Goal: Communication & Community: Answer question/provide support

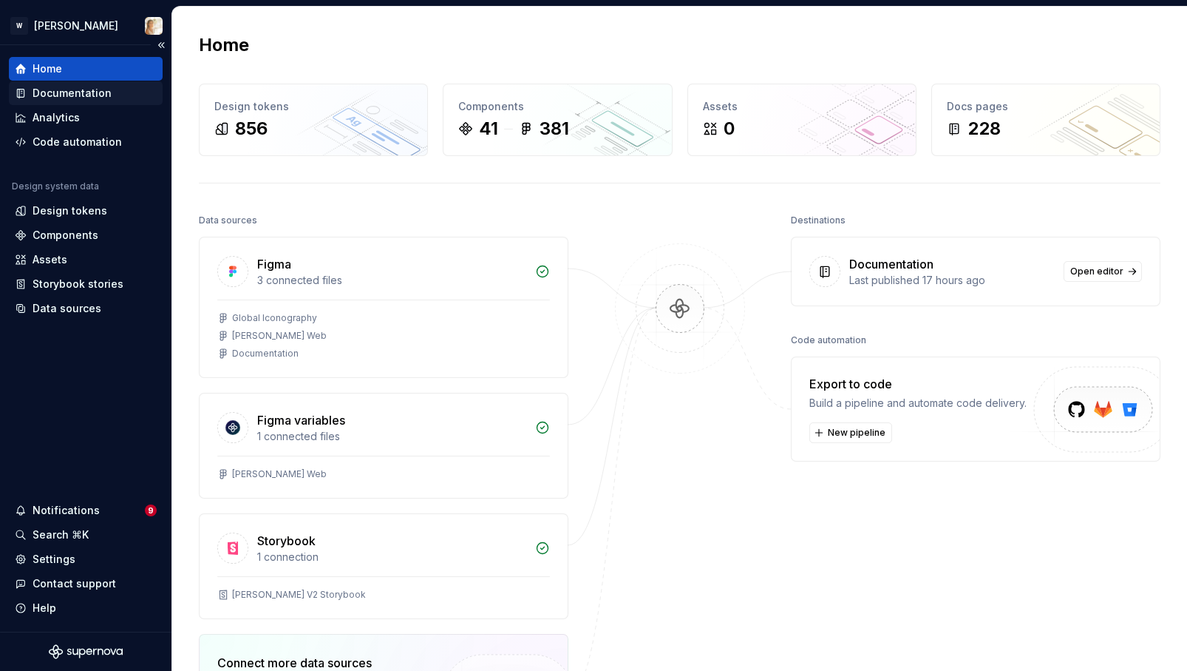
click at [74, 95] on div "Documentation" at bounding box center [72, 93] width 79 height 15
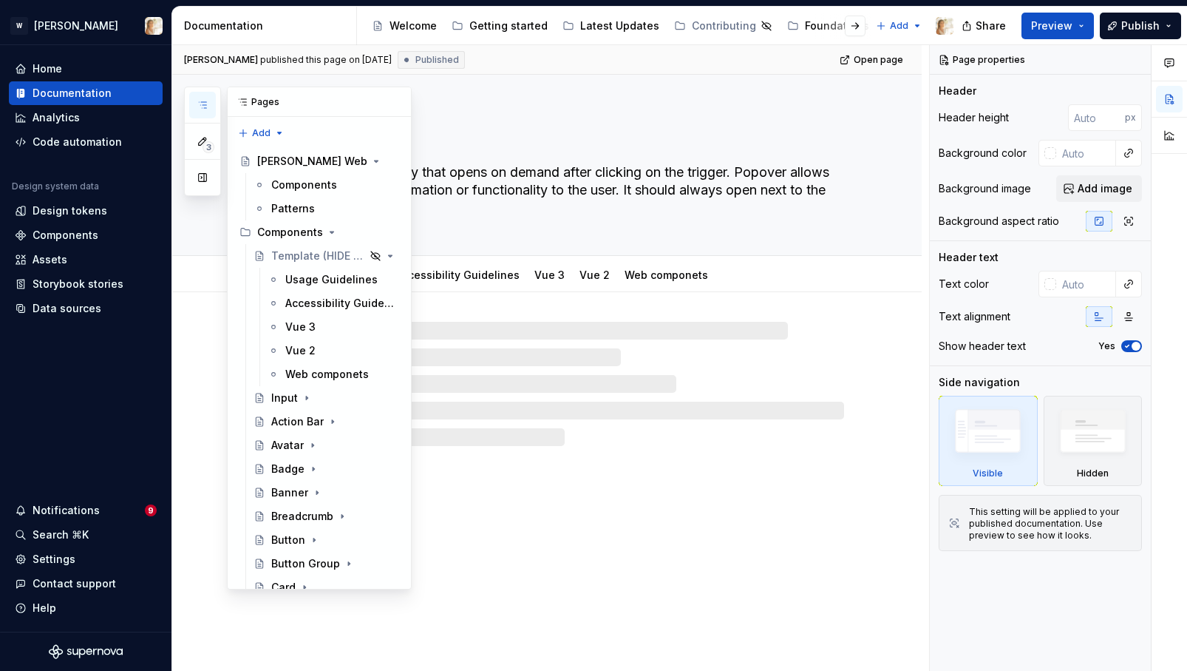
click at [203, 101] on icon "button" at bounding box center [203, 105] width 12 height 12
type textarea "*"
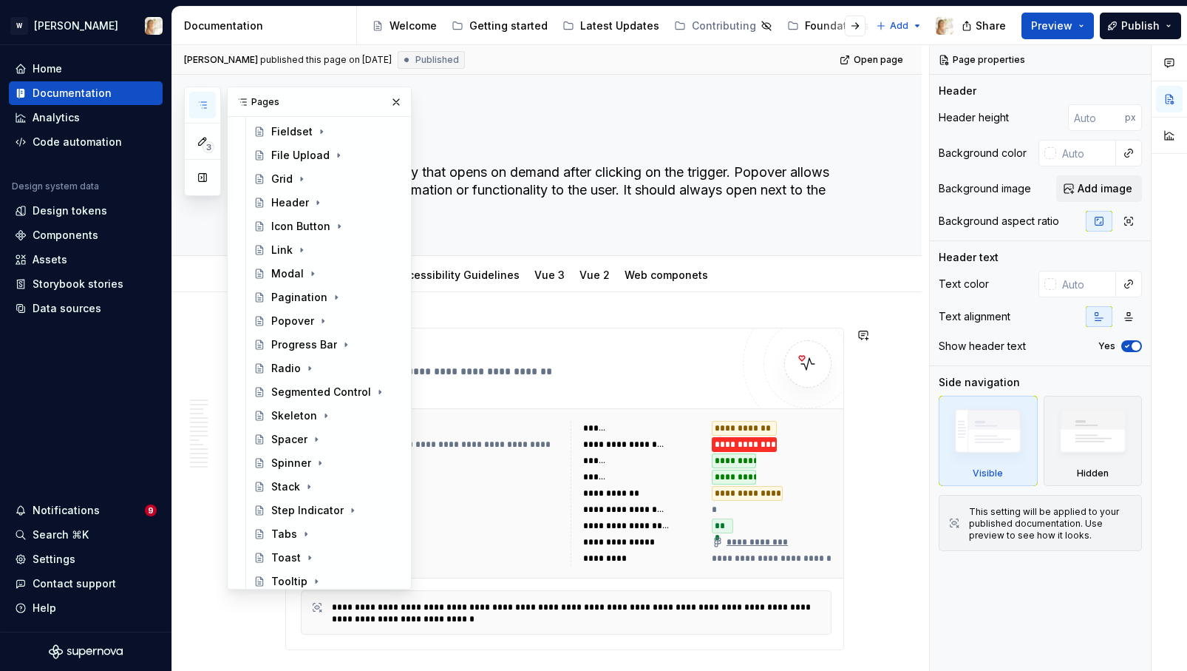
scroll to position [818, 0]
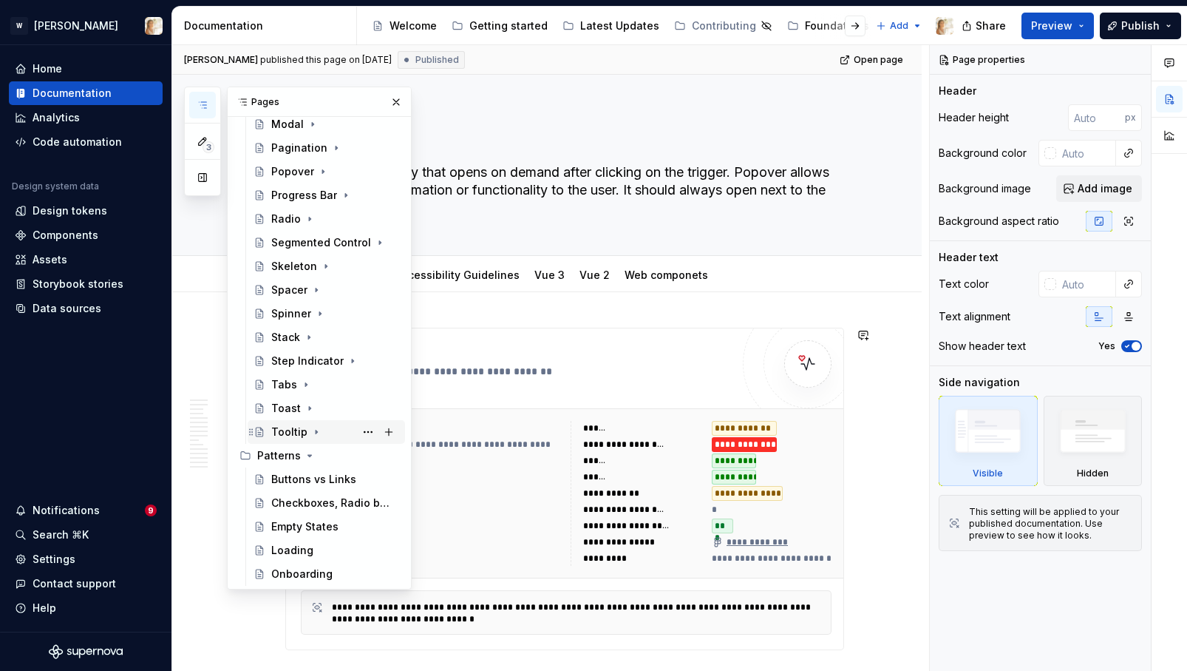
click at [285, 431] on div "Tooltip" at bounding box center [289, 431] width 36 height 15
click at [312, 430] on icon "Page tree" at bounding box center [316, 432] width 12 height 12
click at [399, 100] on button "button" at bounding box center [396, 102] width 21 height 21
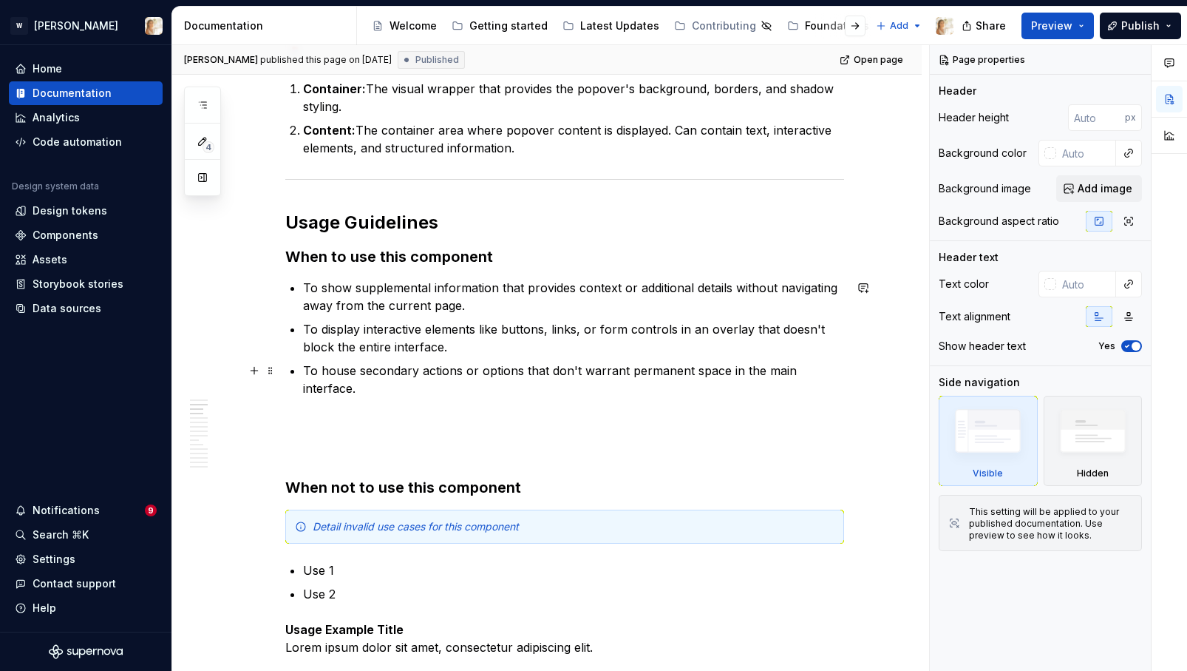
scroll to position [965, 0]
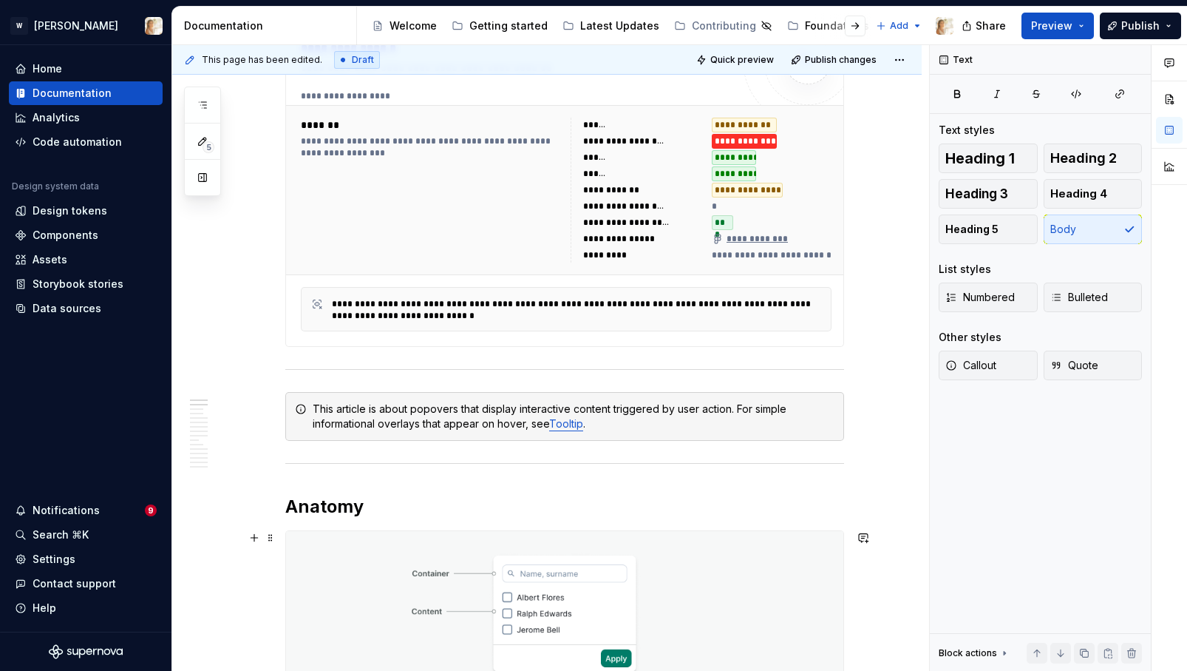
scroll to position [0, 0]
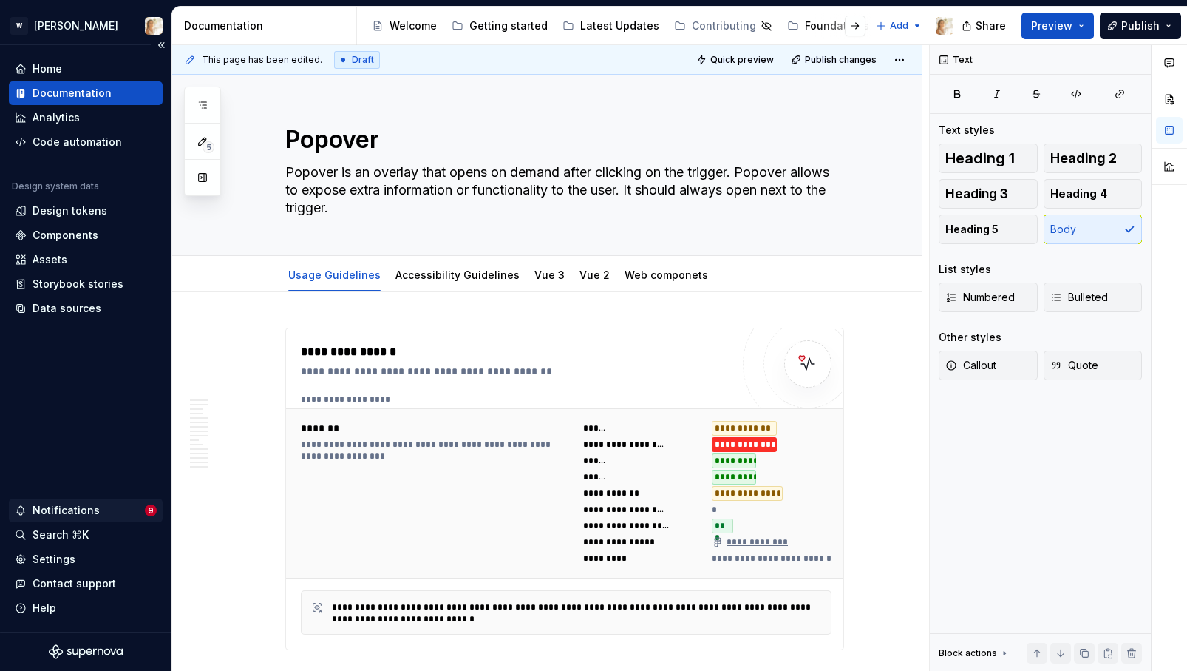
click at [95, 511] on div "Notifications" at bounding box center [80, 510] width 130 height 15
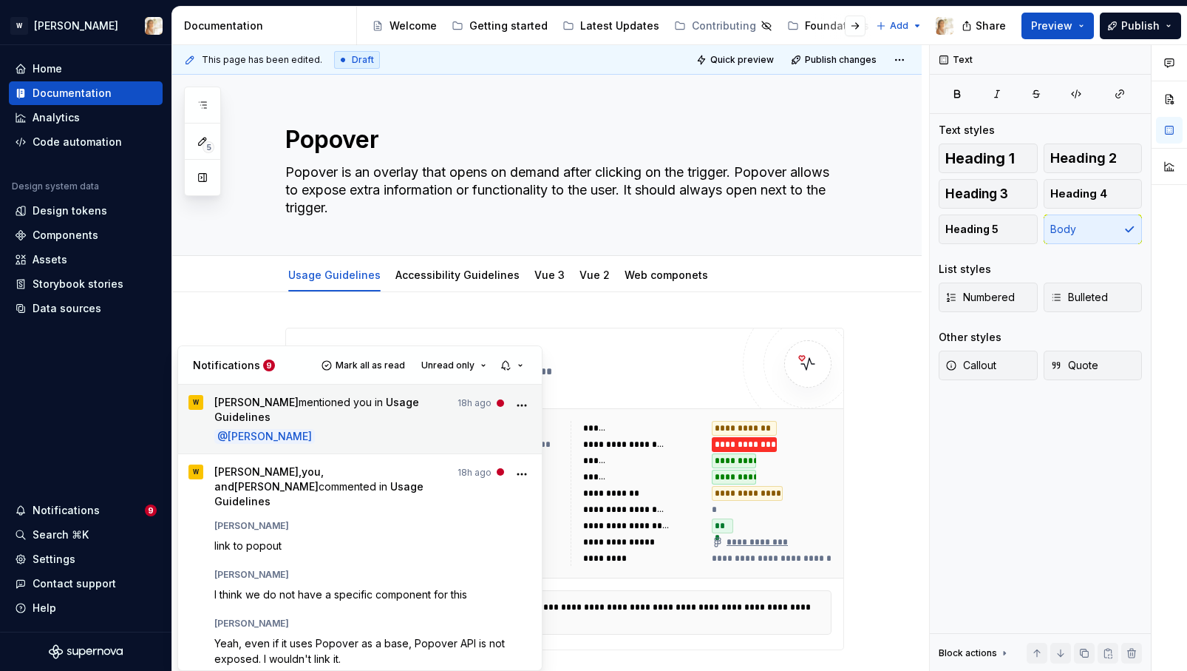
click at [359, 428] on p "@ Marisa Recuenco" at bounding box center [373, 436] width 318 height 16
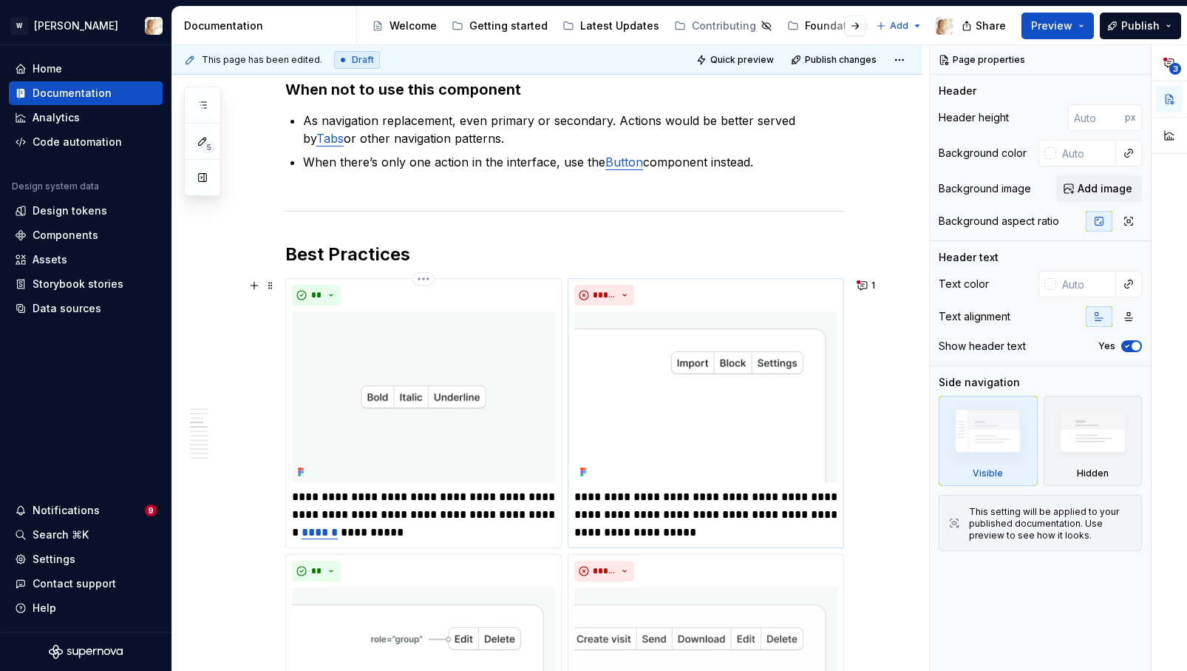
scroll to position [1232, 0]
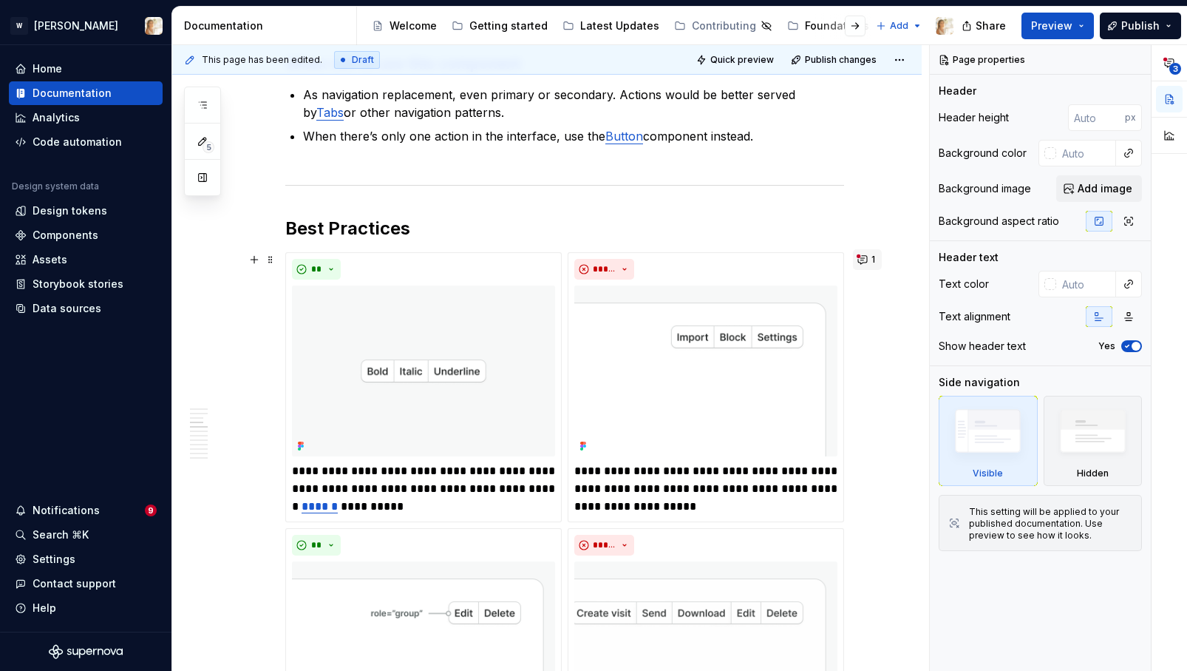
click at [867, 254] on button "1" at bounding box center [867, 259] width 29 height 21
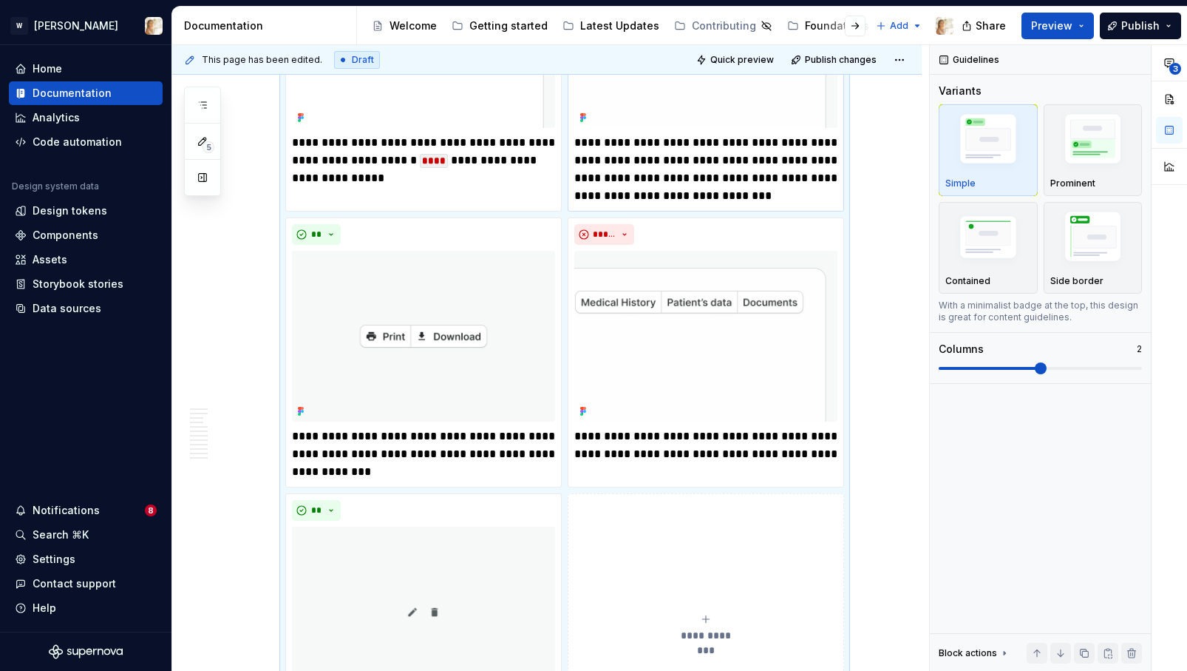
scroll to position [1941, 0]
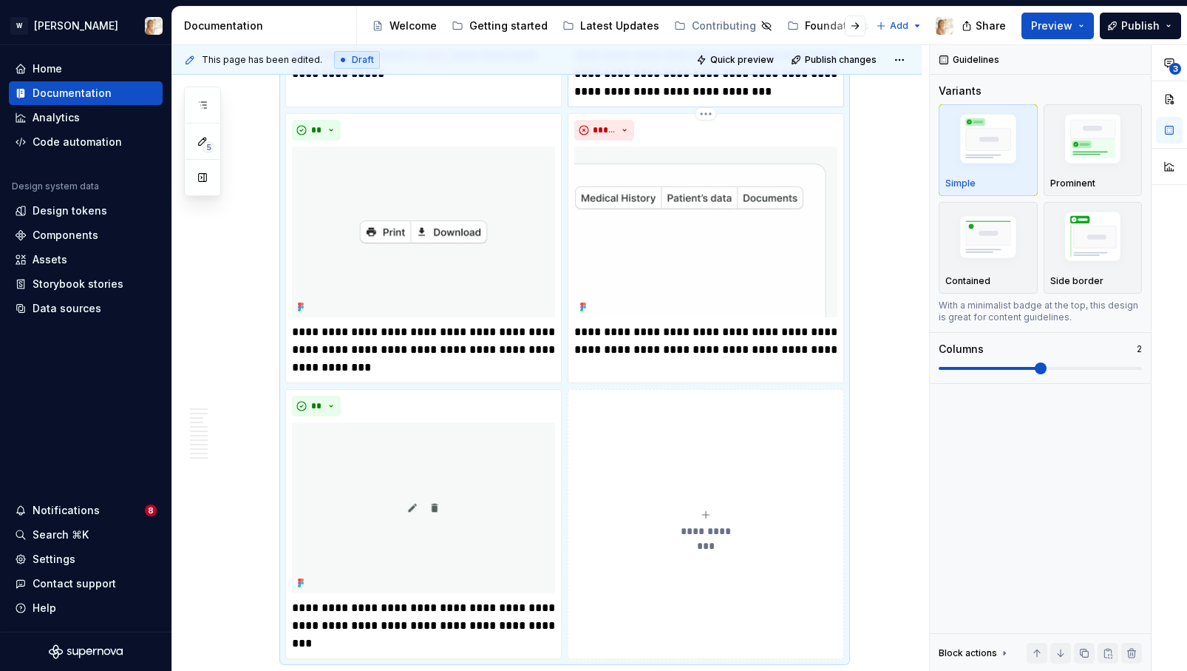
type textarea "*"
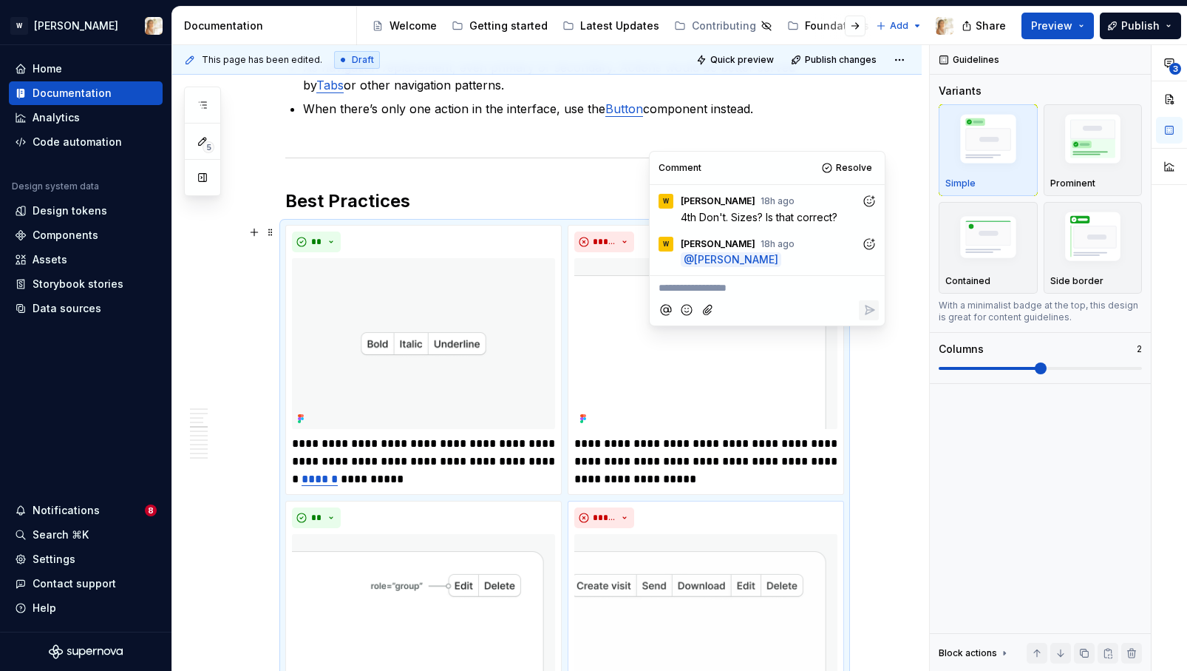
scroll to position [1232, 0]
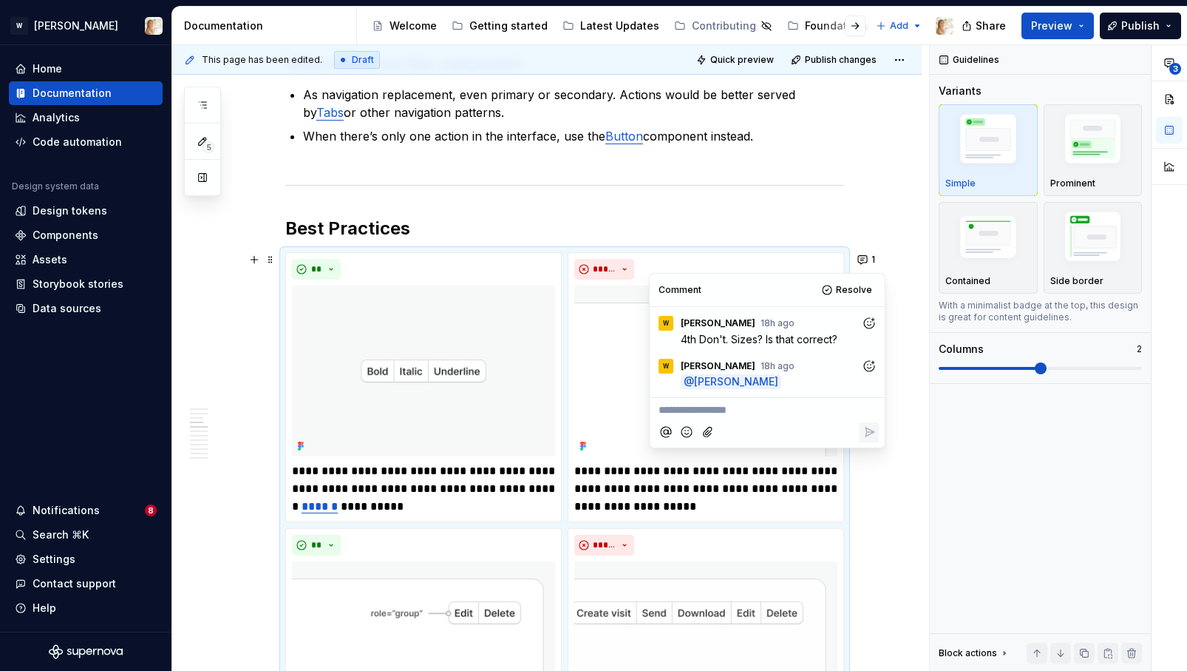
click at [725, 418] on p "**********" at bounding box center [767, 410] width 217 height 16
click at [867, 441] on icon "Reply" at bounding box center [869, 447] width 15 height 15
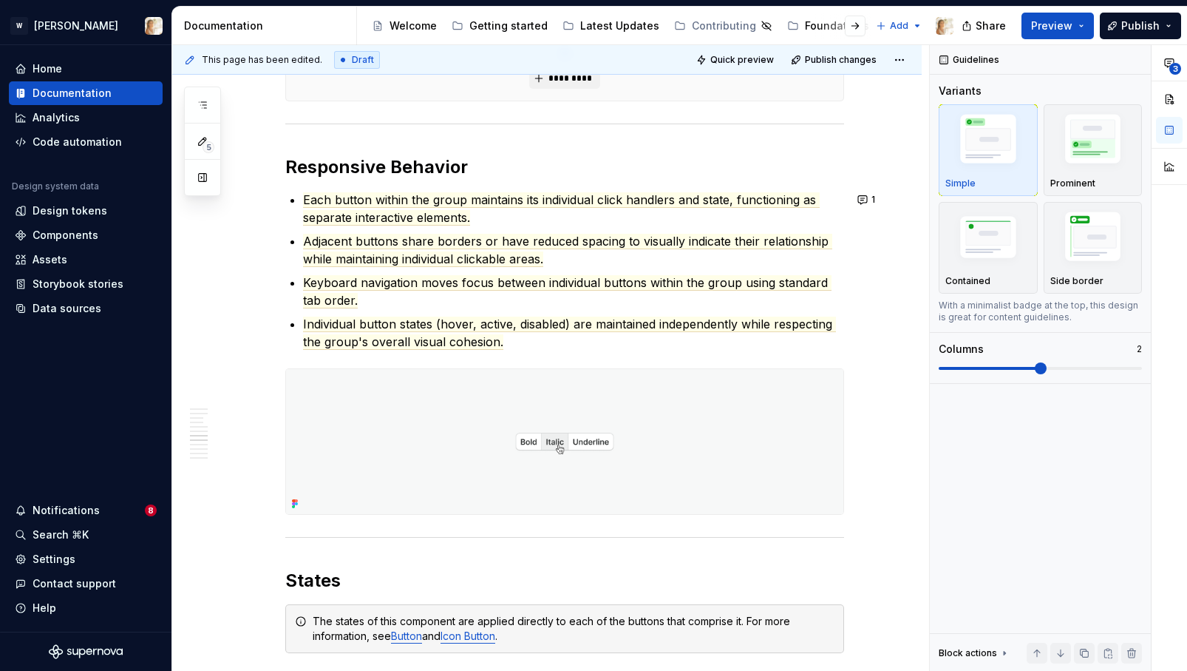
scroll to position [2771, 0]
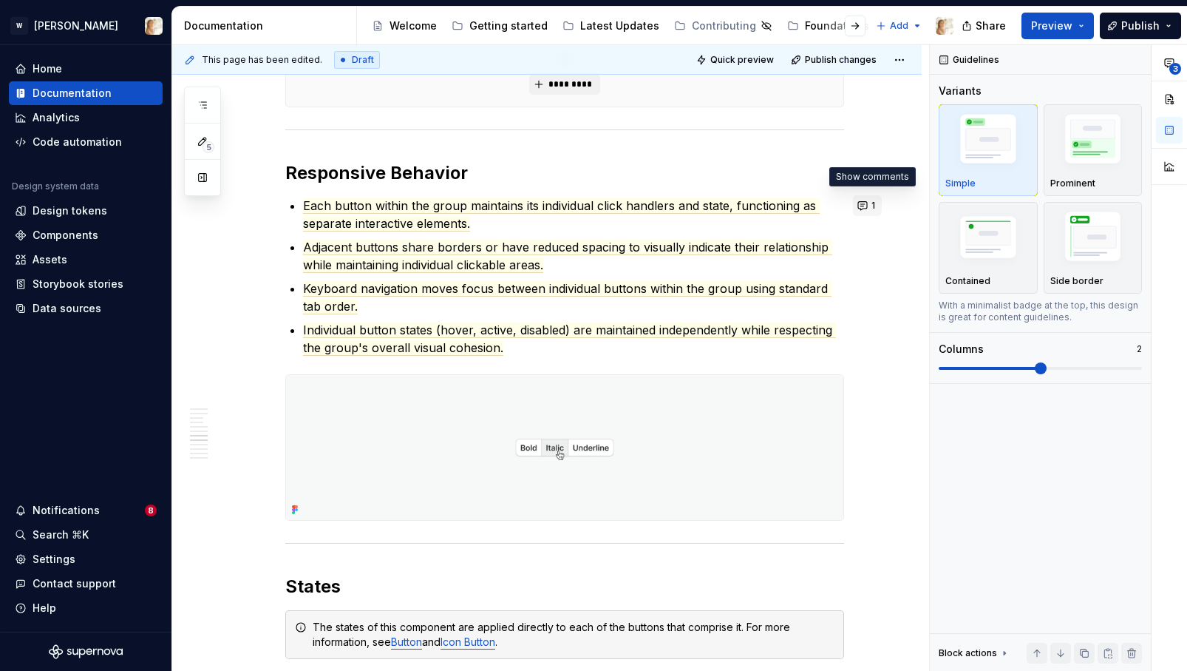
click at [875, 203] on span "1" at bounding box center [874, 206] width 4 height 12
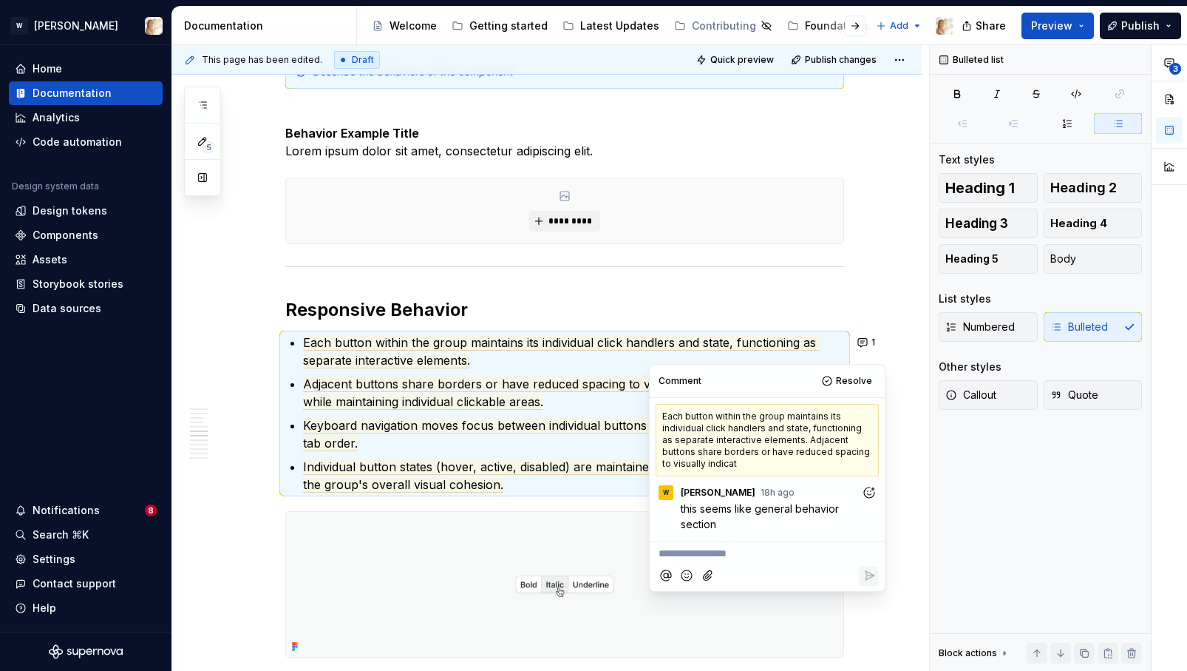
scroll to position [2635, 0]
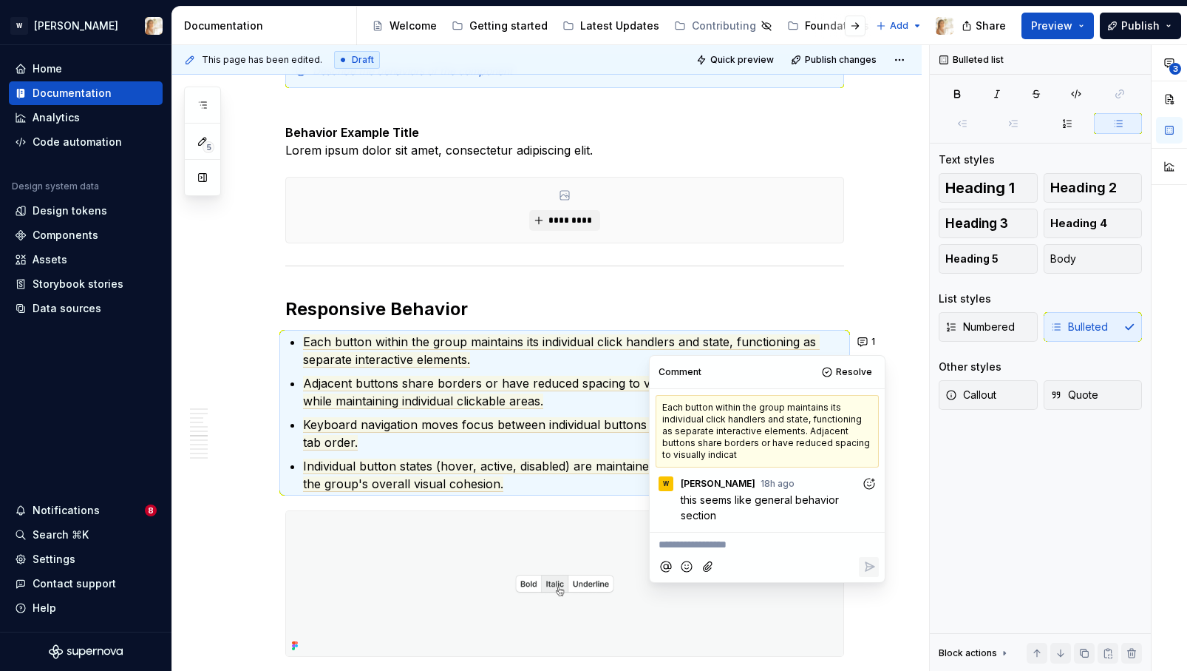
click at [742, 540] on p "**********" at bounding box center [767, 545] width 217 height 16
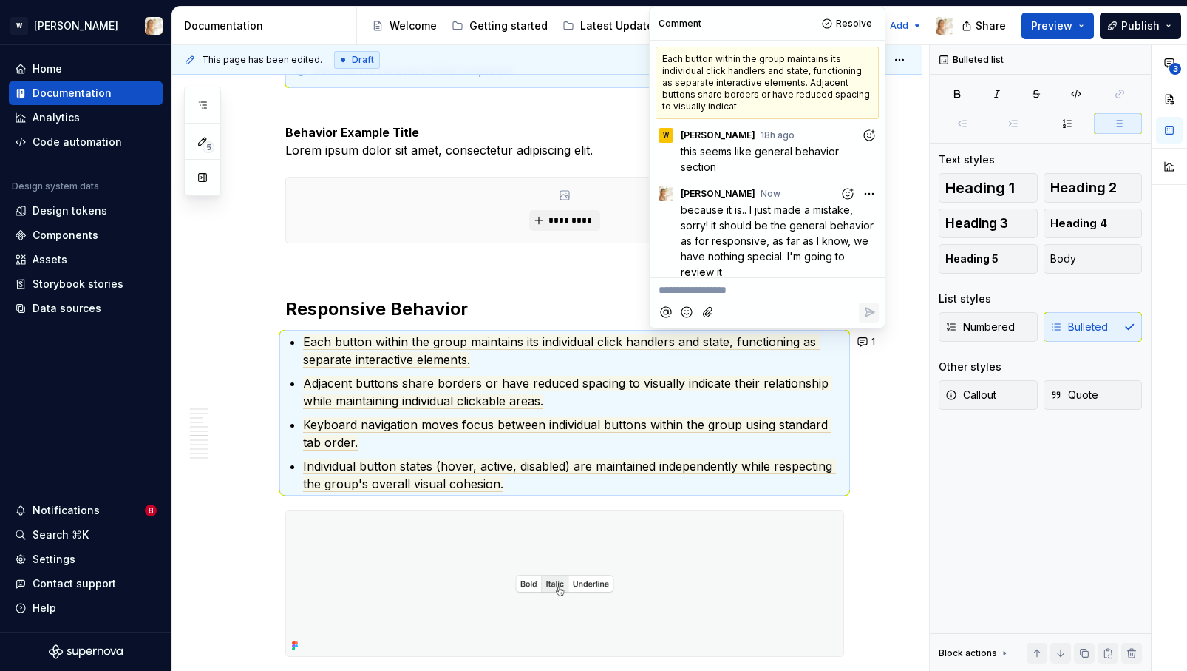
scroll to position [10, 0]
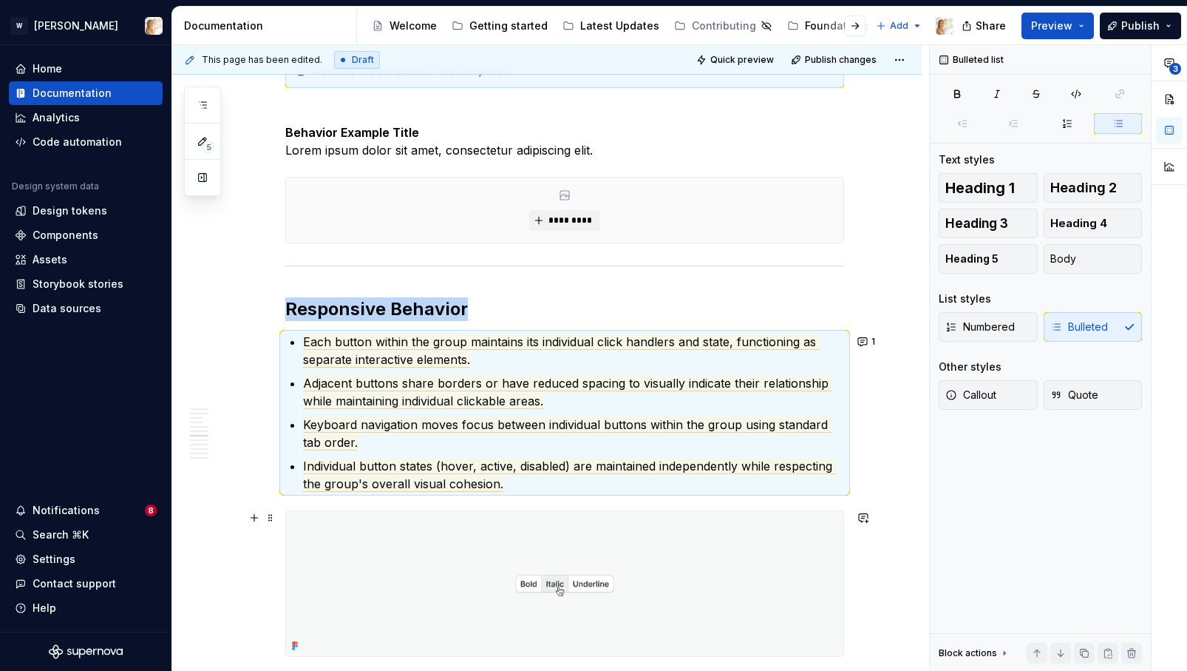
click at [357, 537] on img at bounding box center [564, 583] width 557 height 145
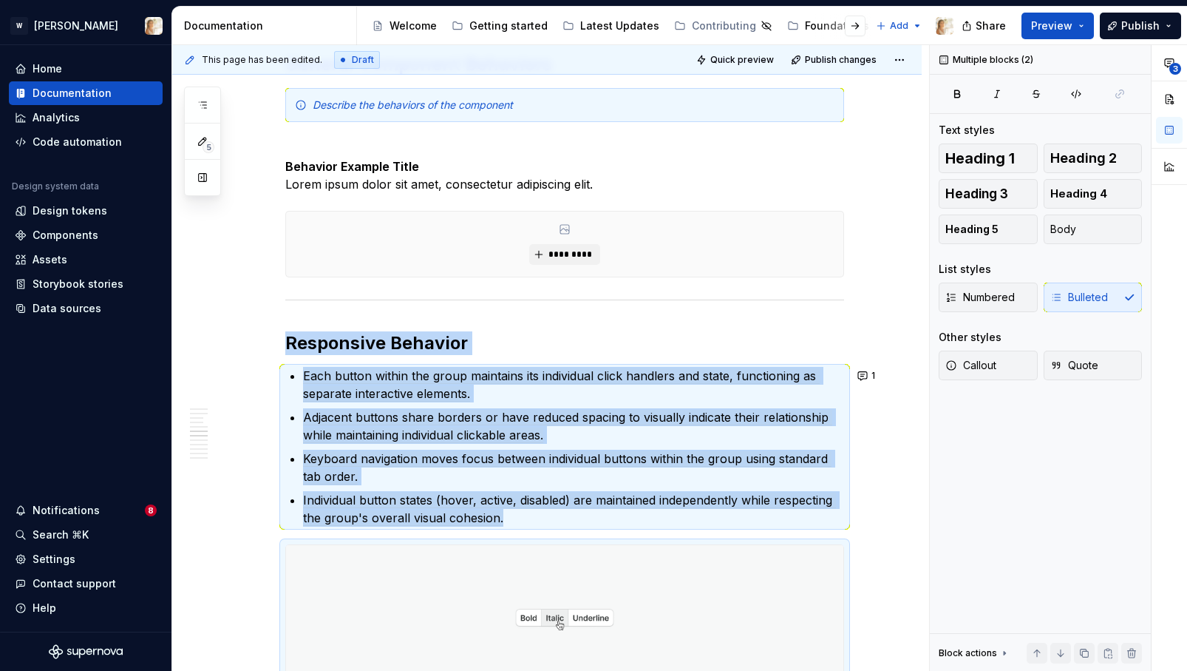
scroll to position [2588, 0]
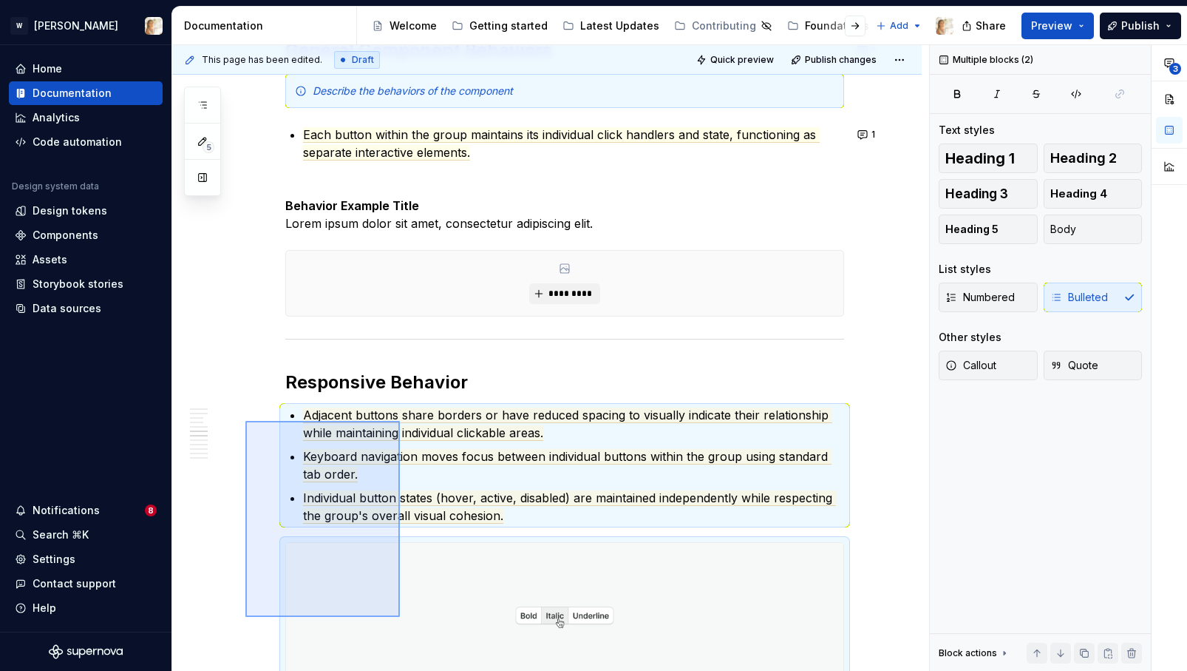
drag, startPoint x: 245, startPoint y: 438, endPoint x: 400, endPoint y: 617, distance: 235.8
click at [400, 617] on div "**********" at bounding box center [550, 358] width 757 height 626
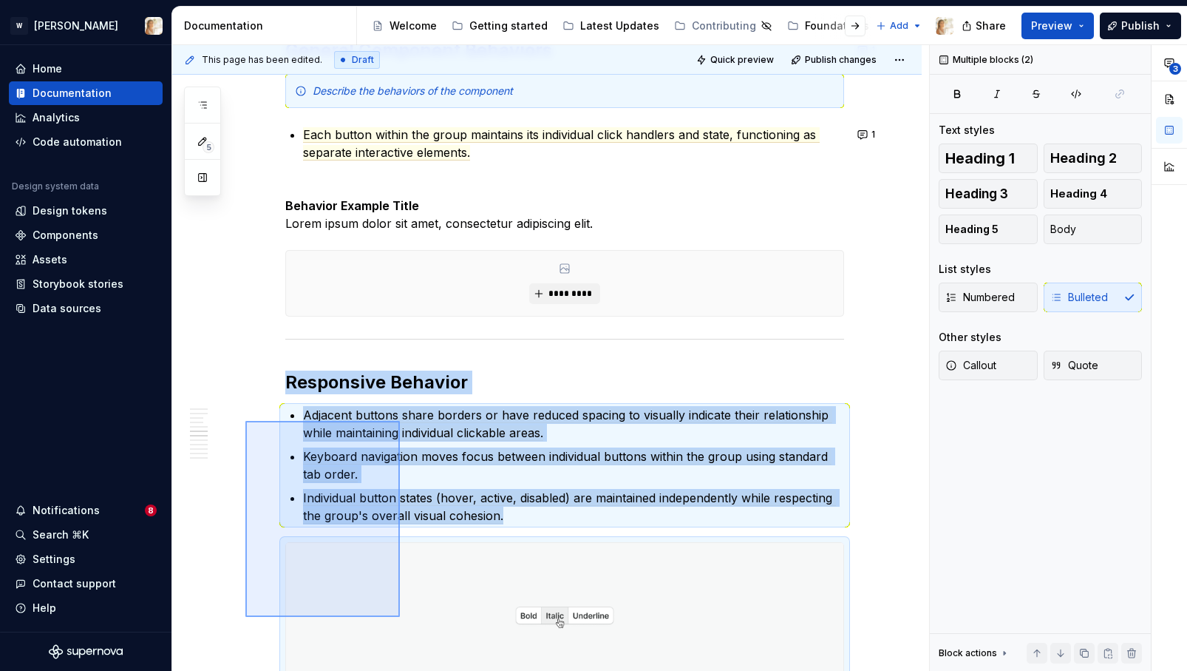
scroll to position [2632, 0]
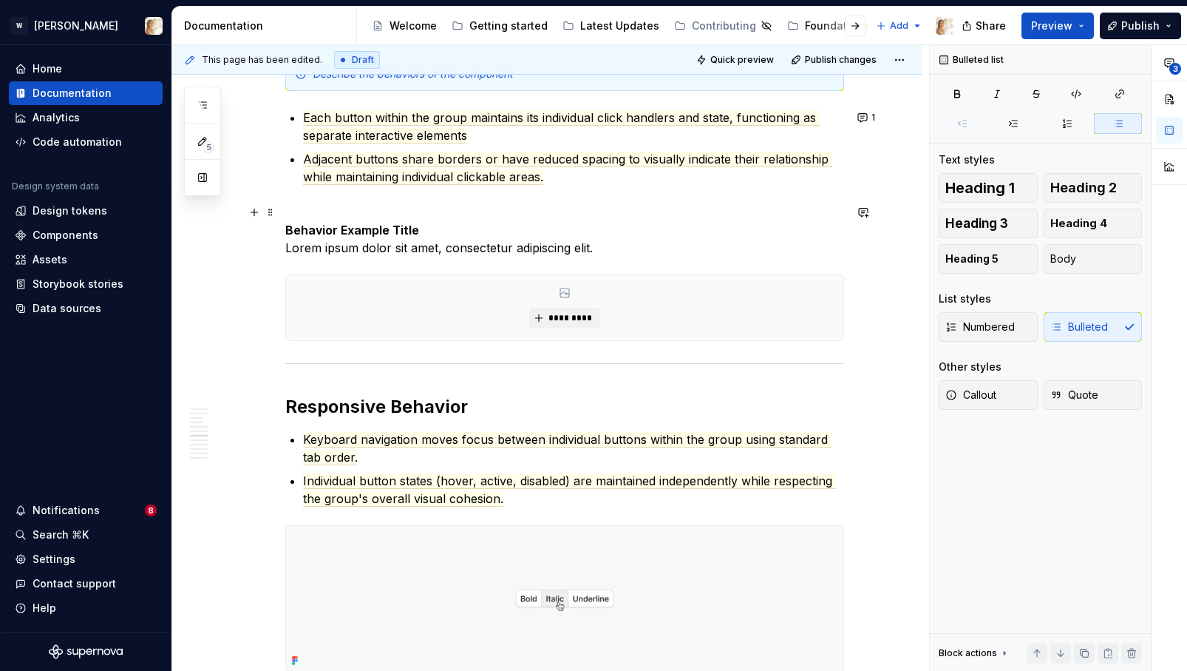
drag, startPoint x: 274, startPoint y: 439, endPoint x: 310, endPoint y: 202, distance: 240.1
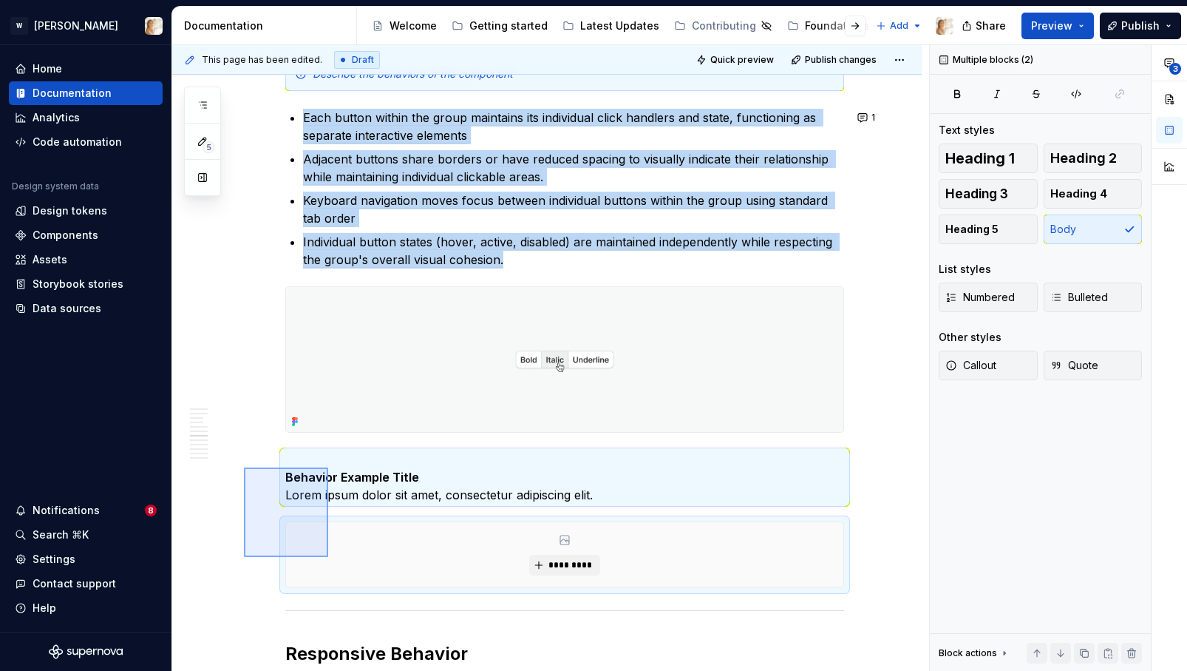
drag, startPoint x: 244, startPoint y: 467, endPoint x: 328, endPoint y: 557, distance: 122.9
click at [328, 557] on div "**********" at bounding box center [550, 358] width 757 height 626
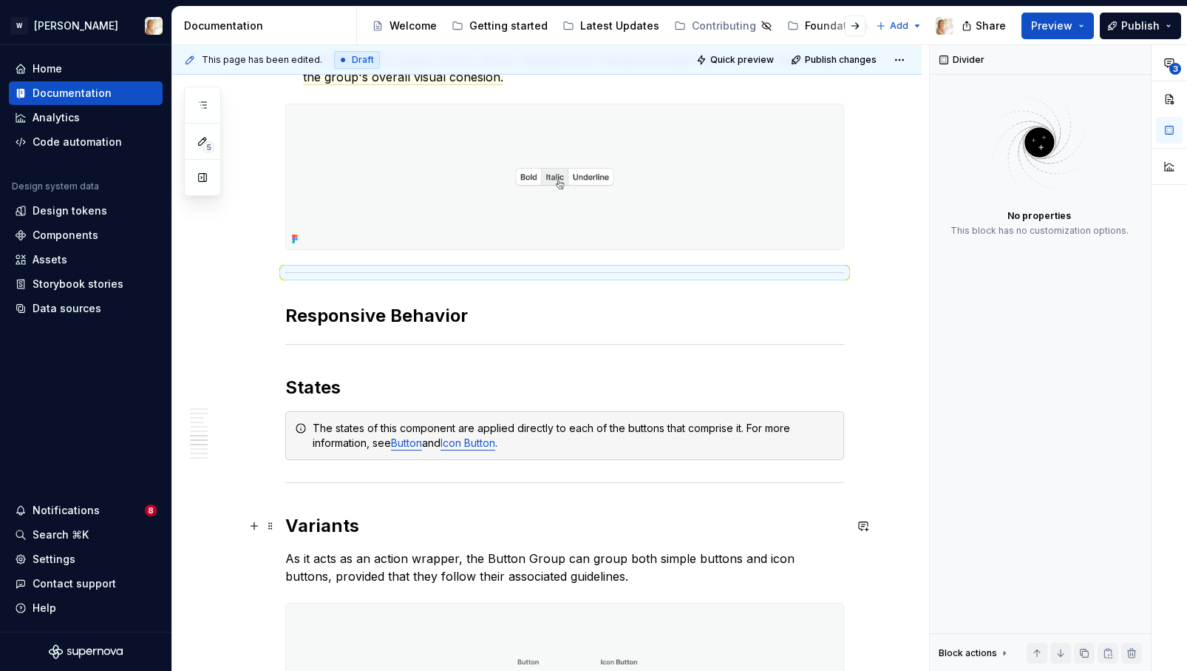
scroll to position [2818, 0]
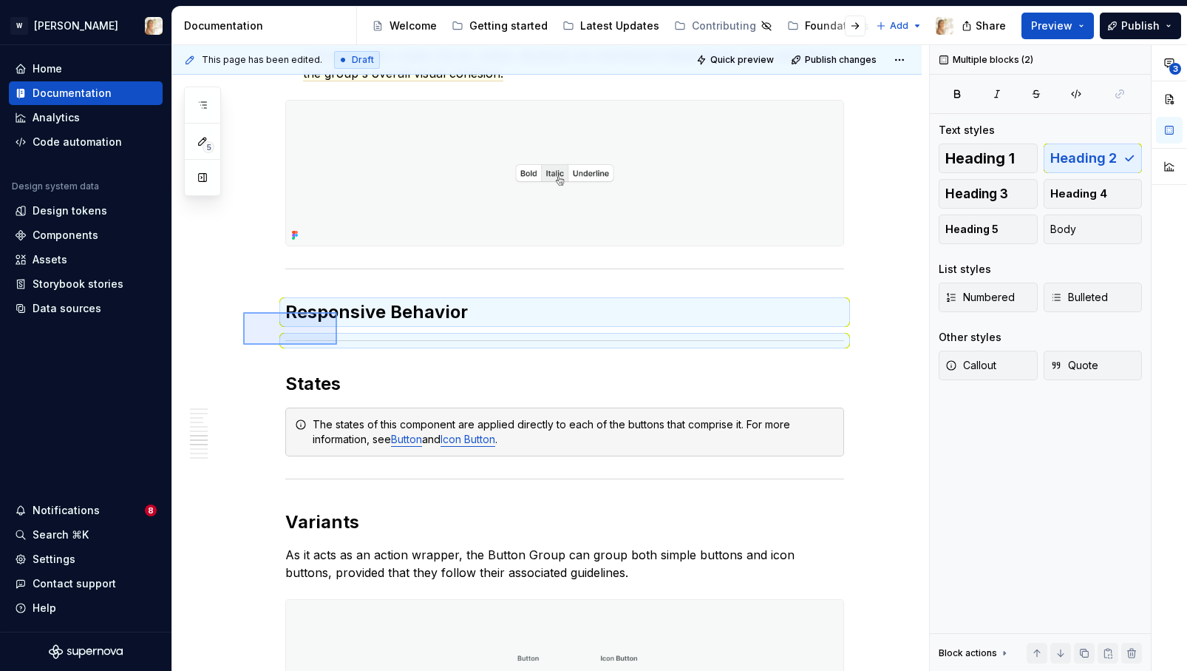
drag, startPoint x: 242, startPoint y: 312, endPoint x: 338, endPoint y: 345, distance: 101.0
click at [338, 345] on div "**********" at bounding box center [550, 358] width 757 height 626
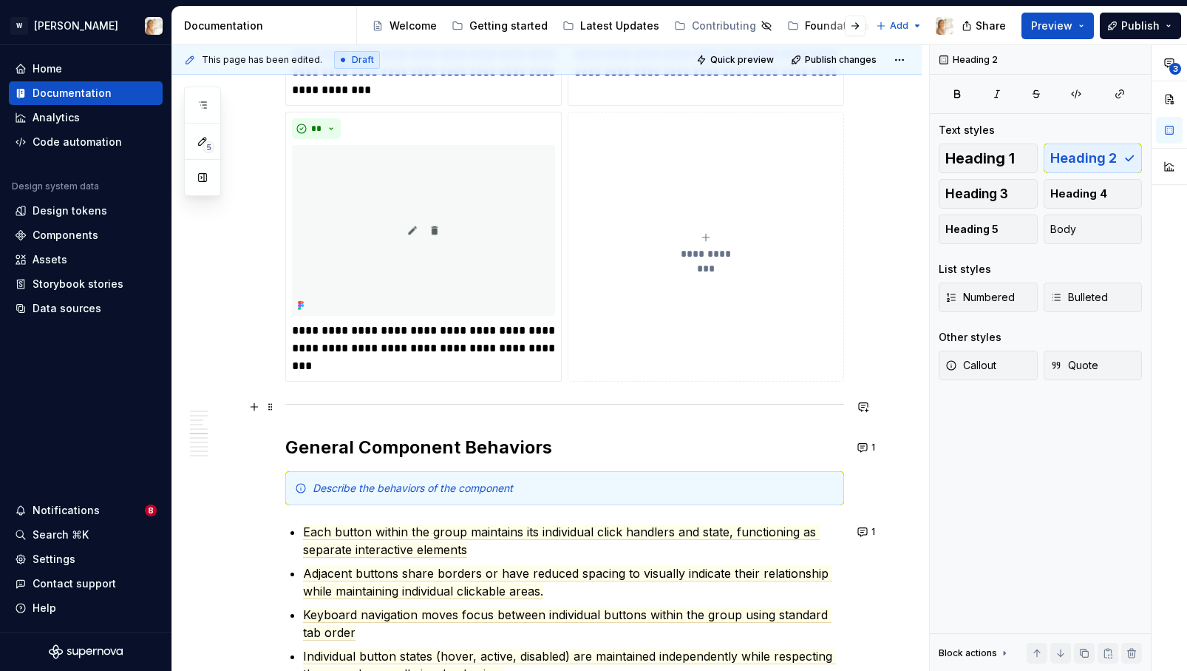
scroll to position [2213, 0]
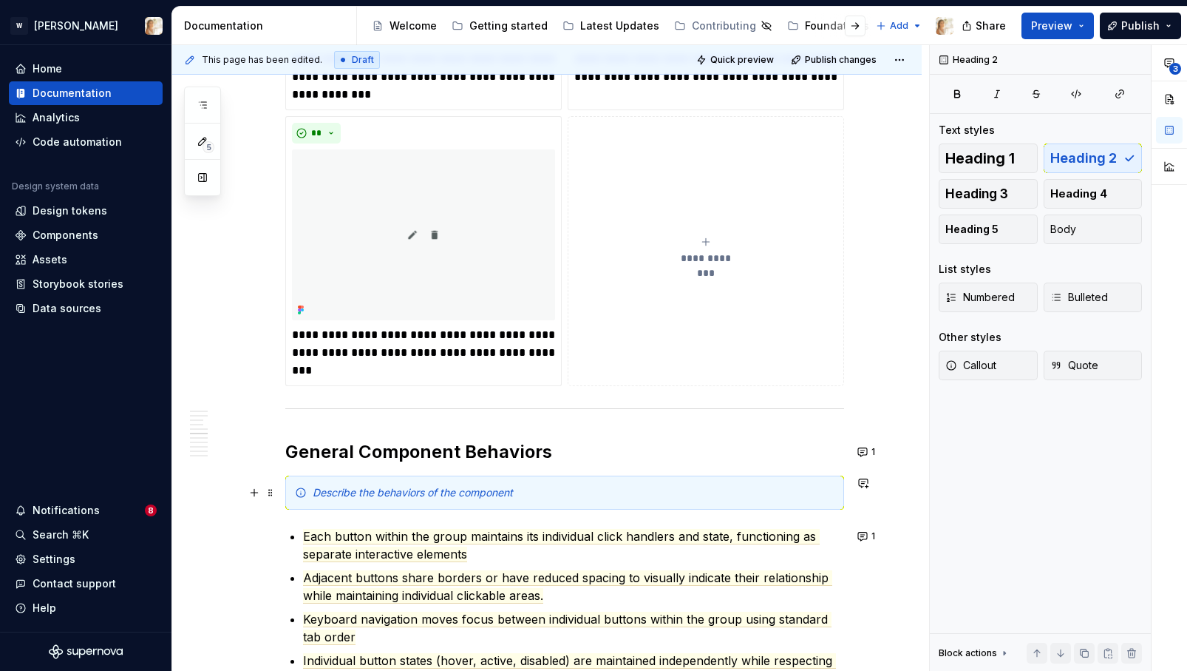
click at [393, 486] on em "Describe the behaviors of the component" at bounding box center [413, 492] width 200 height 13
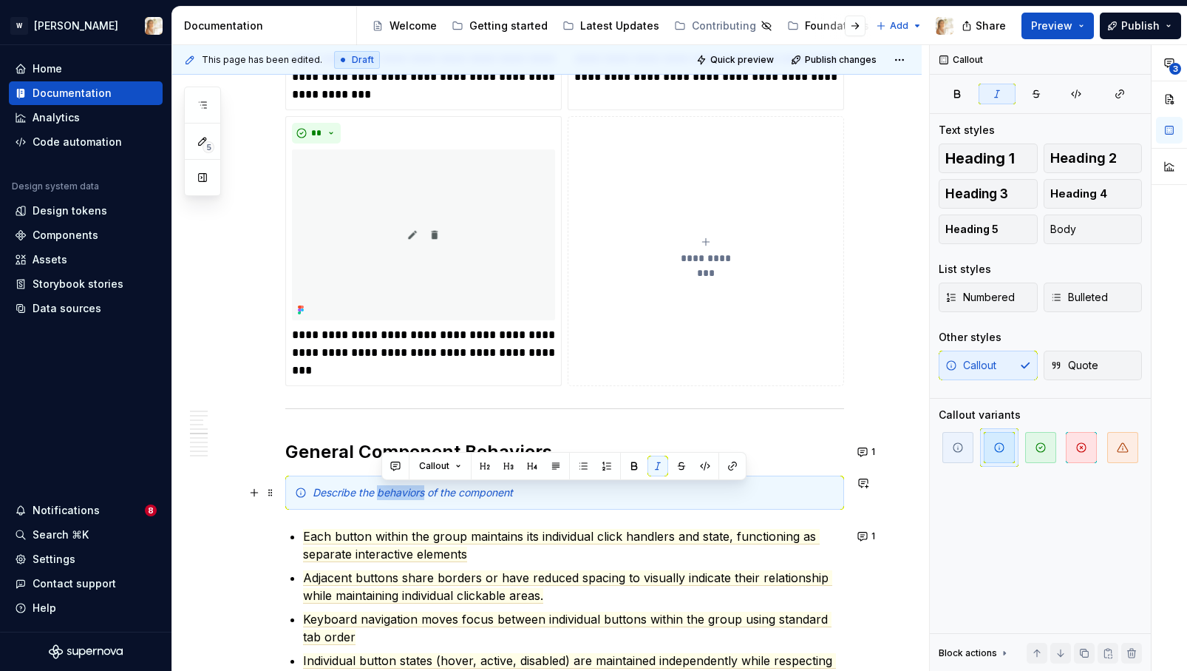
click at [393, 486] on em "Describe the behaviors of the component" at bounding box center [413, 492] width 200 height 13
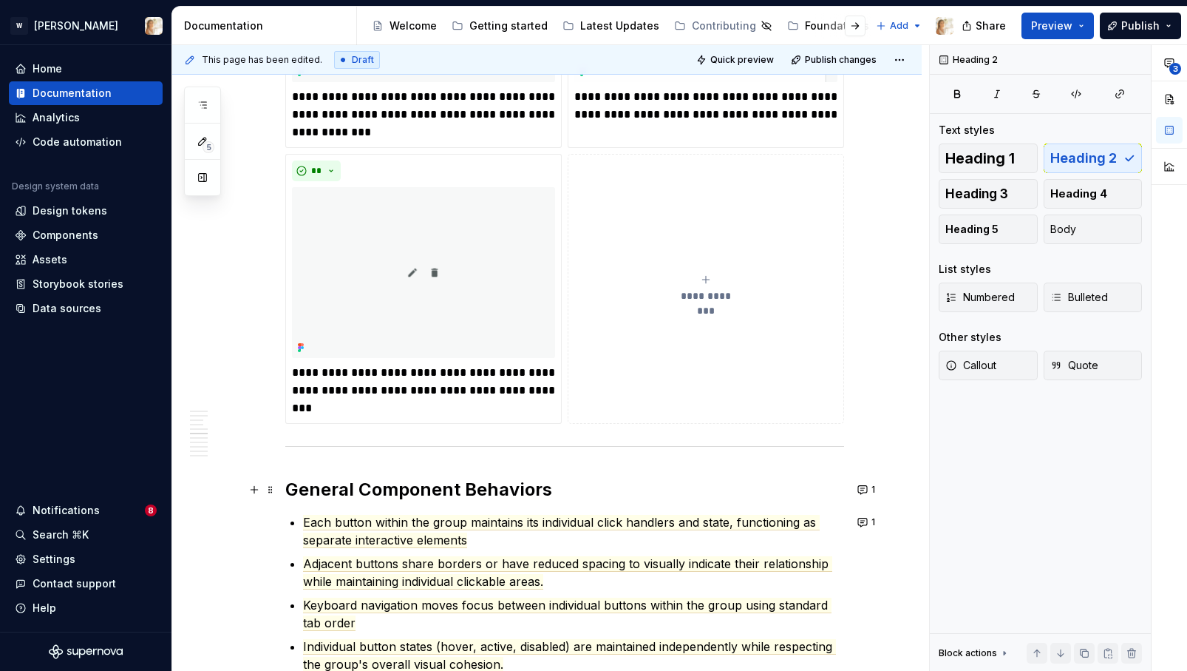
scroll to position [2173, 0]
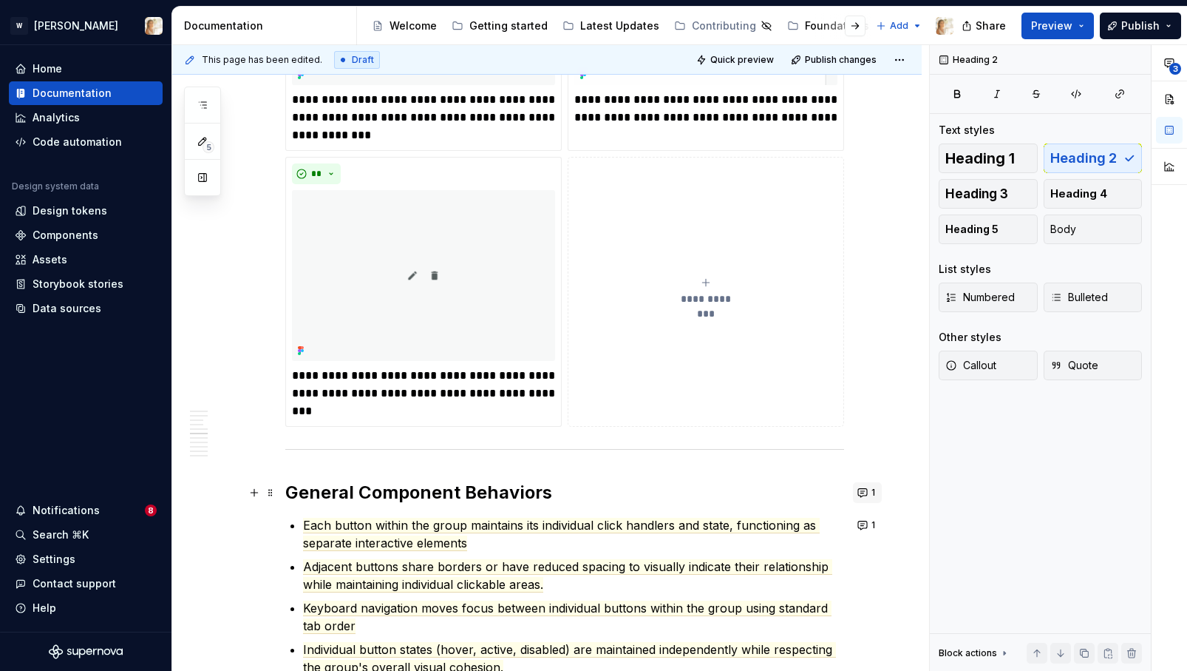
click at [875, 486] on span "1" at bounding box center [874, 492] width 4 height 12
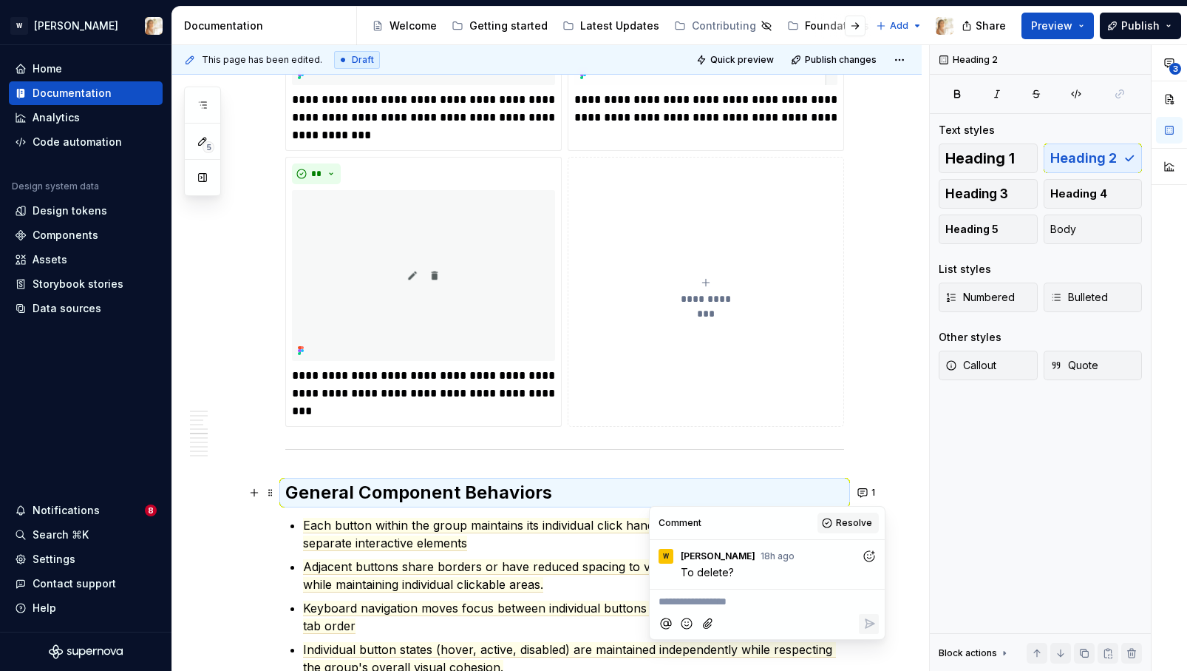
click at [848, 523] on span "Resolve" at bounding box center [854, 523] width 36 height 12
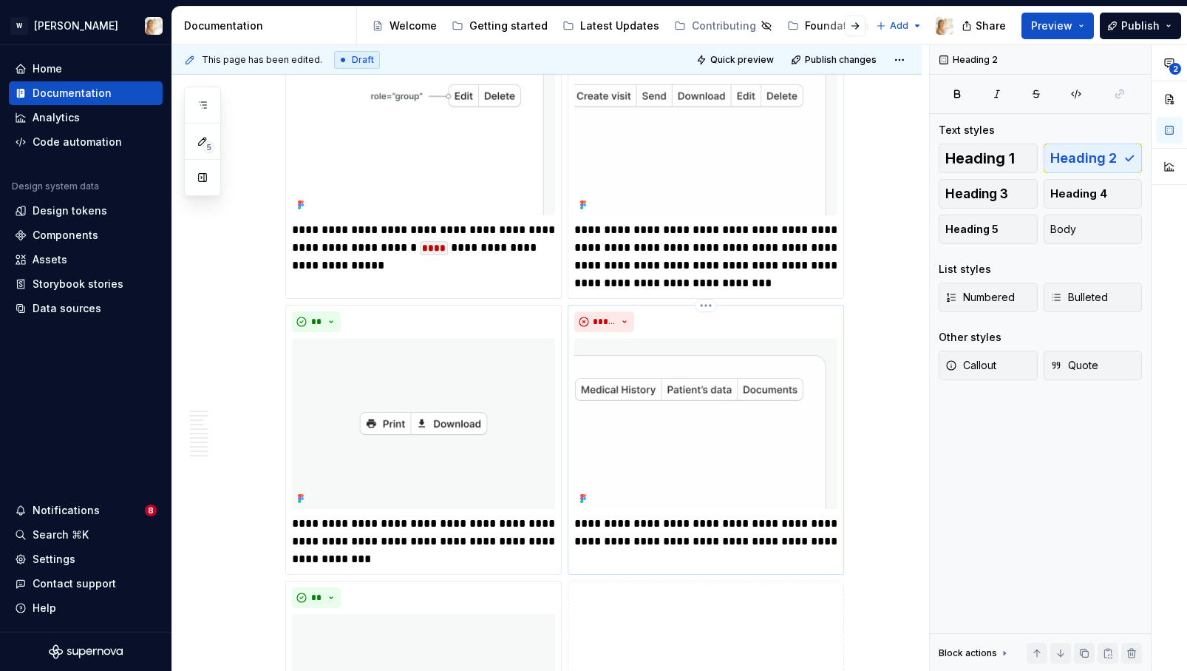
scroll to position [1750, 0]
click at [707, 304] on html "W Watson Home Documentation Analytics Code automation Design system data Design…" at bounding box center [593, 335] width 1187 height 671
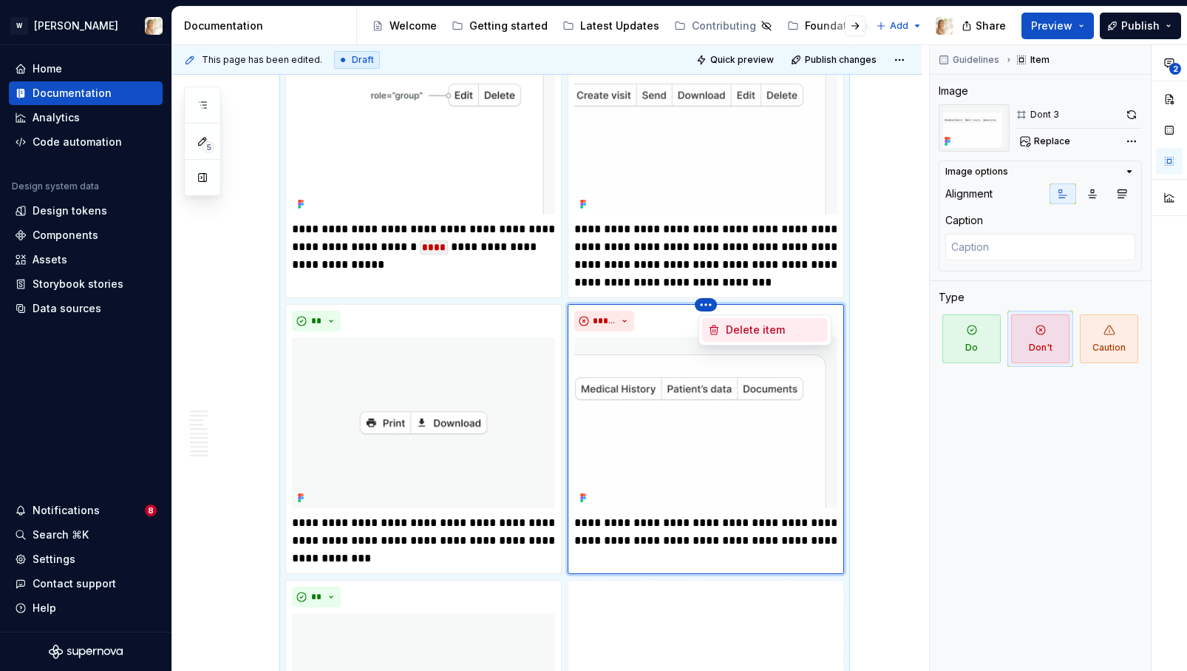
click at [733, 333] on div "Delete item" at bounding box center [774, 329] width 96 height 15
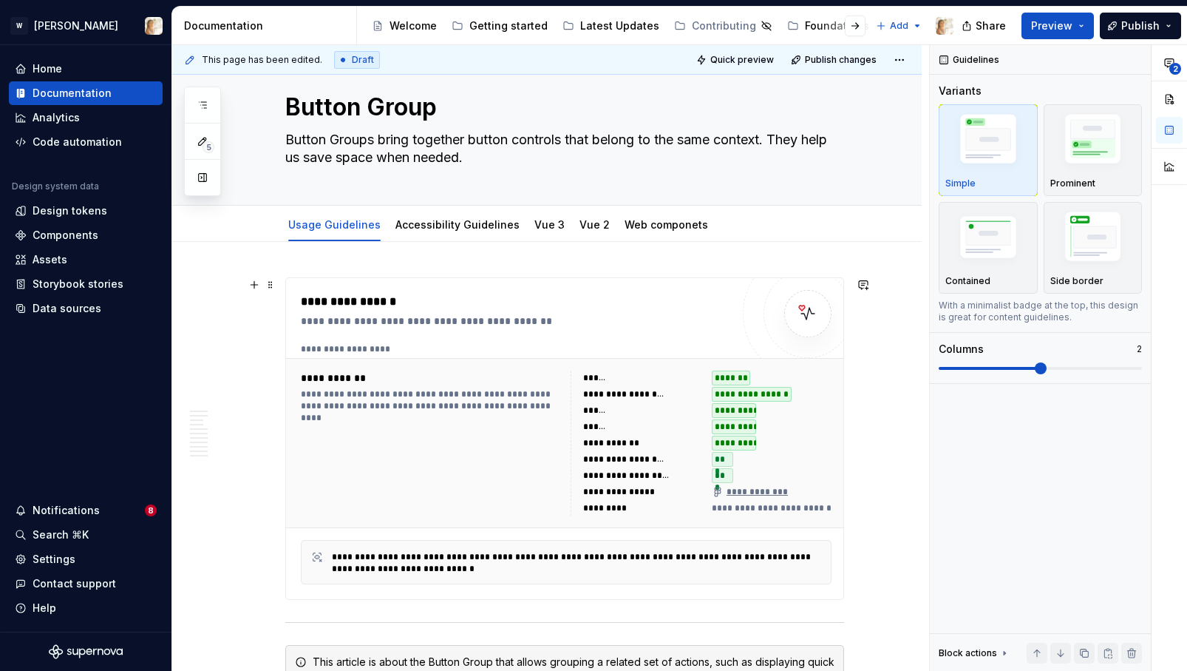
scroll to position [0, 0]
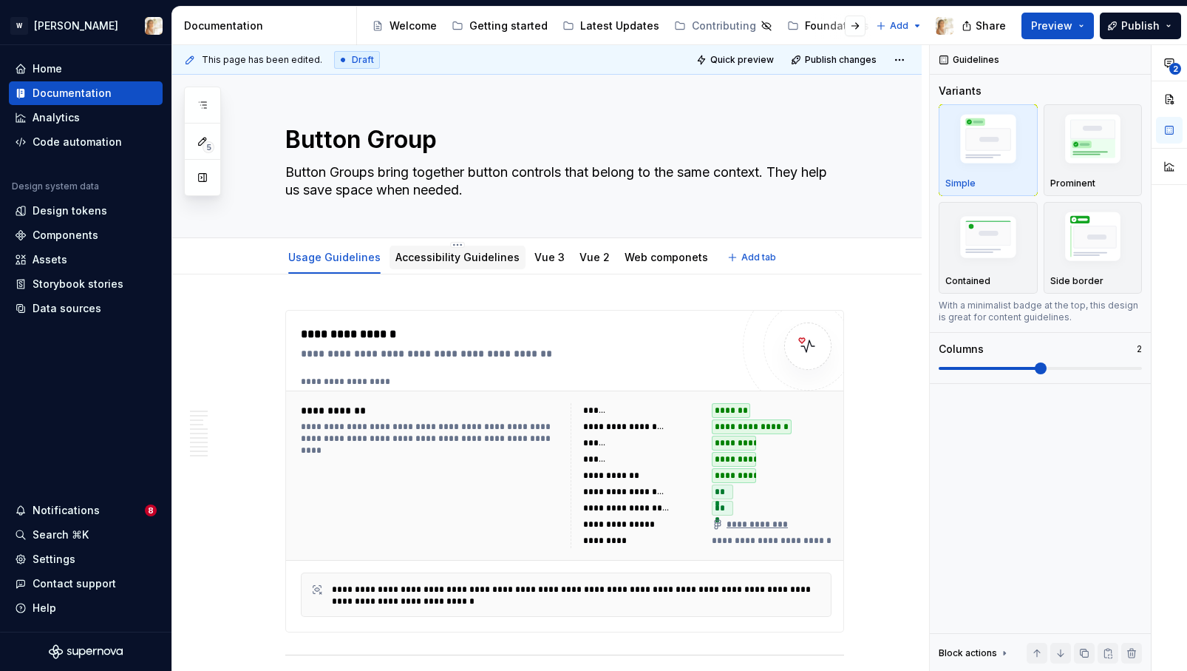
click at [416, 248] on div "Accessibility Guidelines" at bounding box center [458, 257] width 124 height 18
click at [419, 262] on link "Accessibility Guidelines" at bounding box center [458, 257] width 124 height 13
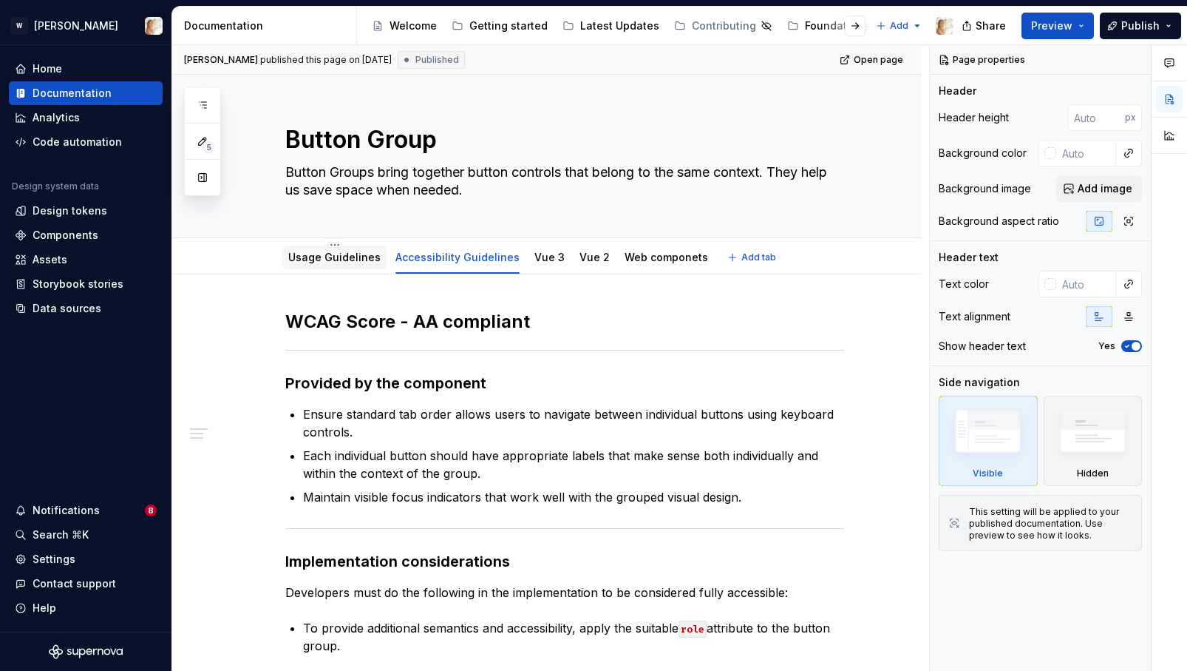
click at [357, 265] on div "Usage Guidelines" at bounding box center [334, 257] width 92 height 18
click at [339, 261] on link "Usage Guidelines" at bounding box center [334, 257] width 92 height 13
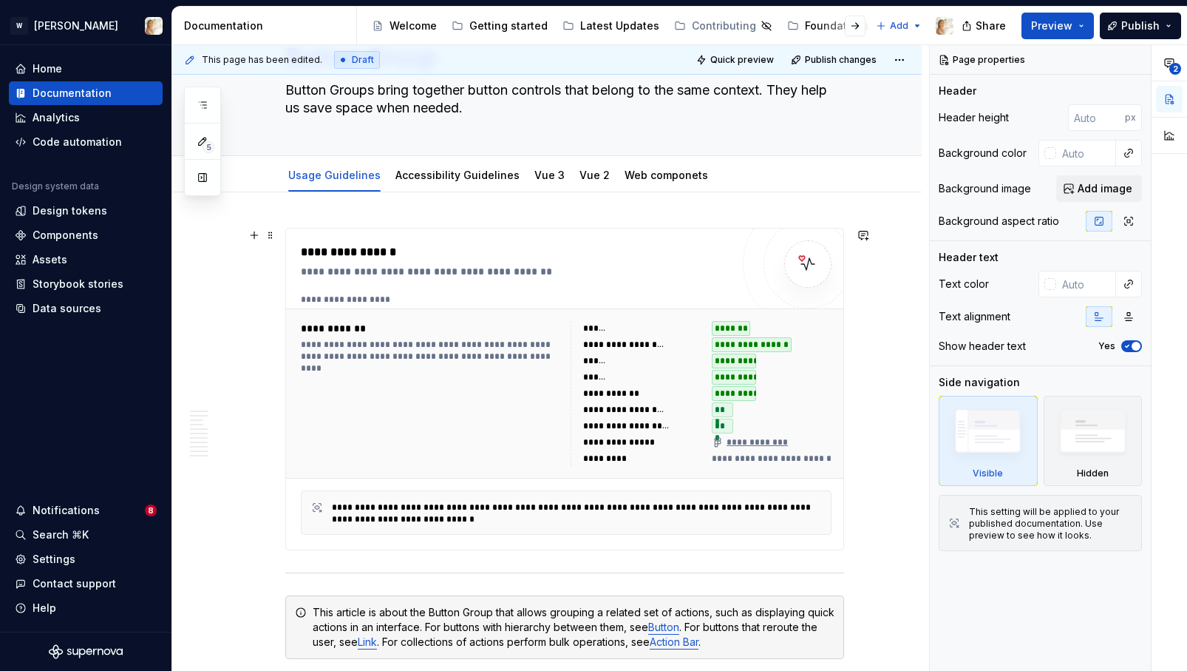
scroll to position [84, 0]
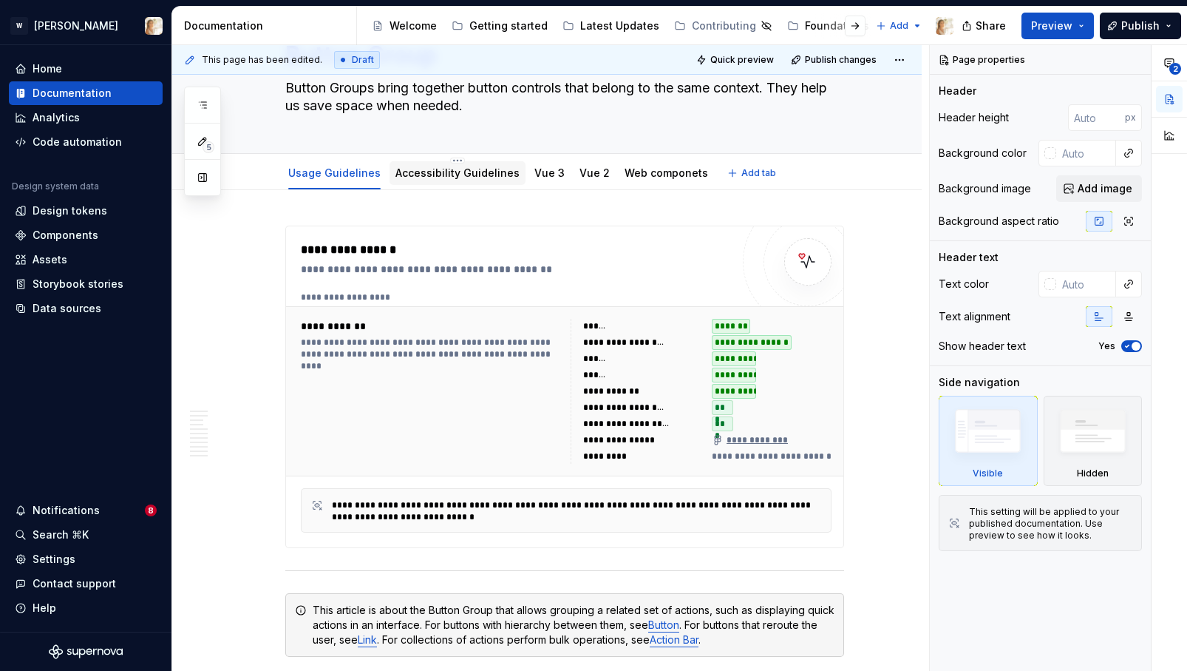
click at [495, 182] on div "Accessibility Guidelines" at bounding box center [458, 173] width 136 height 24
click at [480, 180] on div "Accessibility Guidelines" at bounding box center [458, 173] width 124 height 18
click at [435, 174] on link "Accessibility Guidelines" at bounding box center [458, 172] width 124 height 13
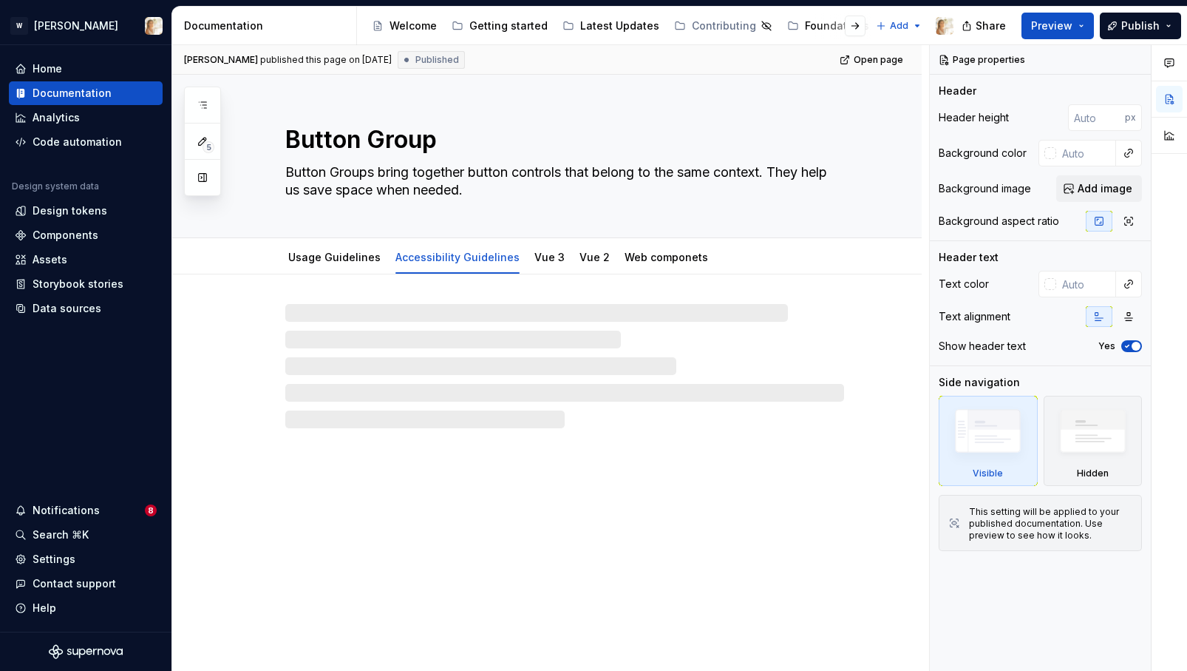
type textarea "*"
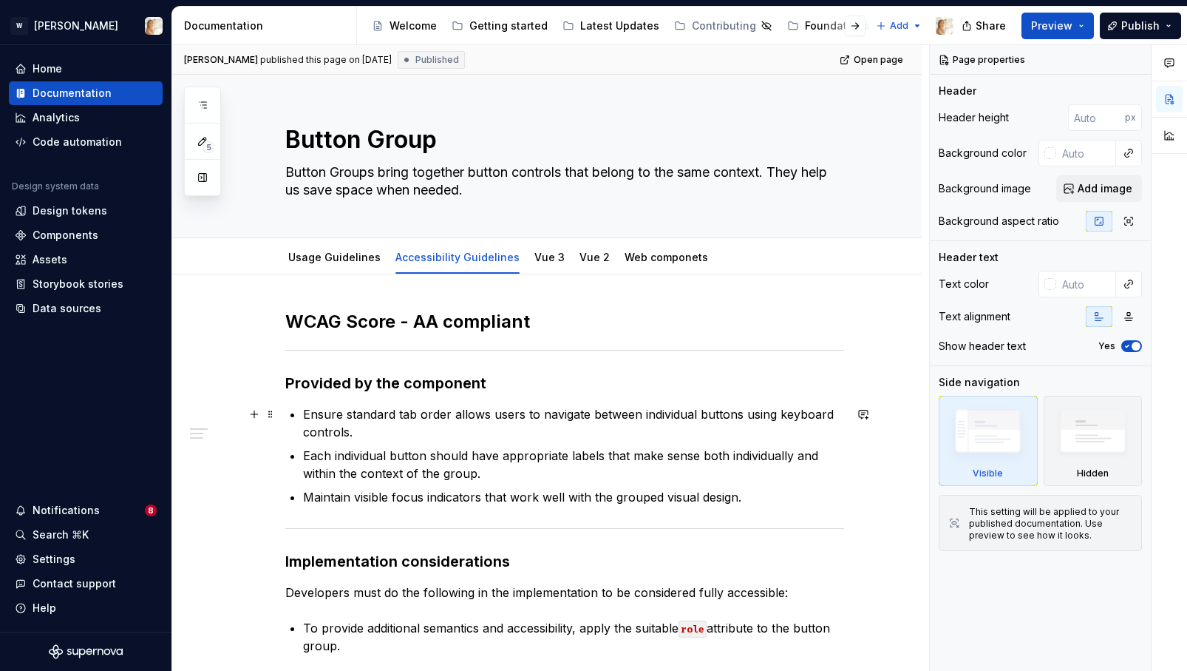
click at [345, 418] on p "Ensure standard tab order allows users to navigate between individual buttons u…" at bounding box center [573, 422] width 541 height 35
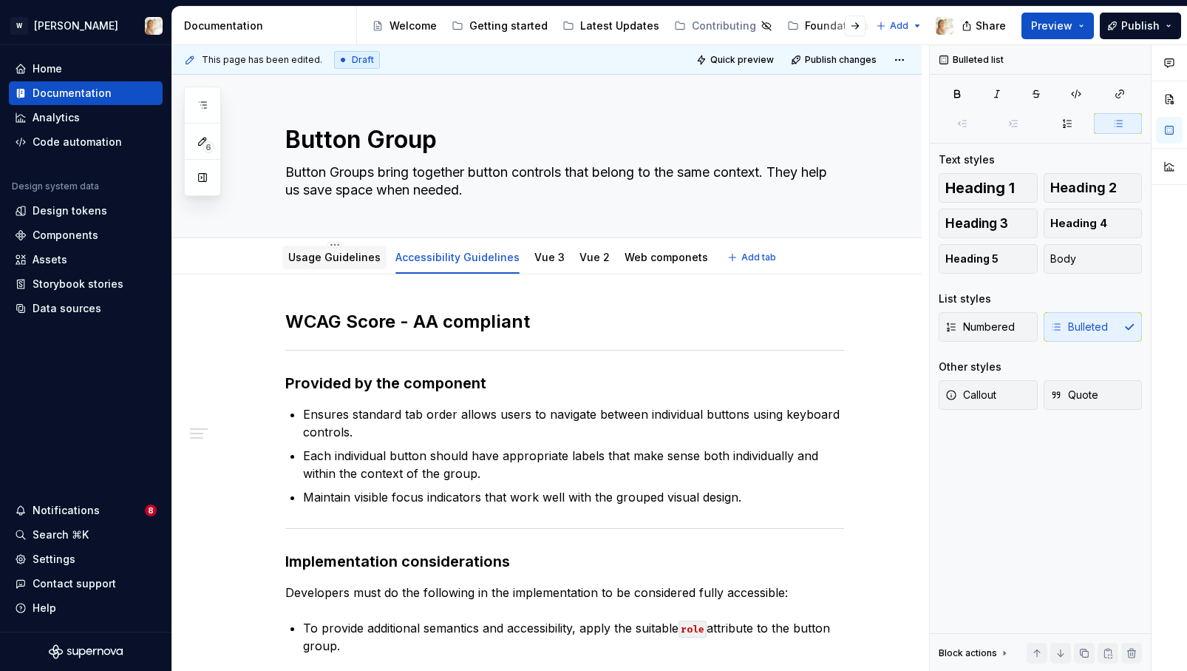
click at [331, 258] on link "Usage Guidelines" at bounding box center [334, 257] width 92 height 13
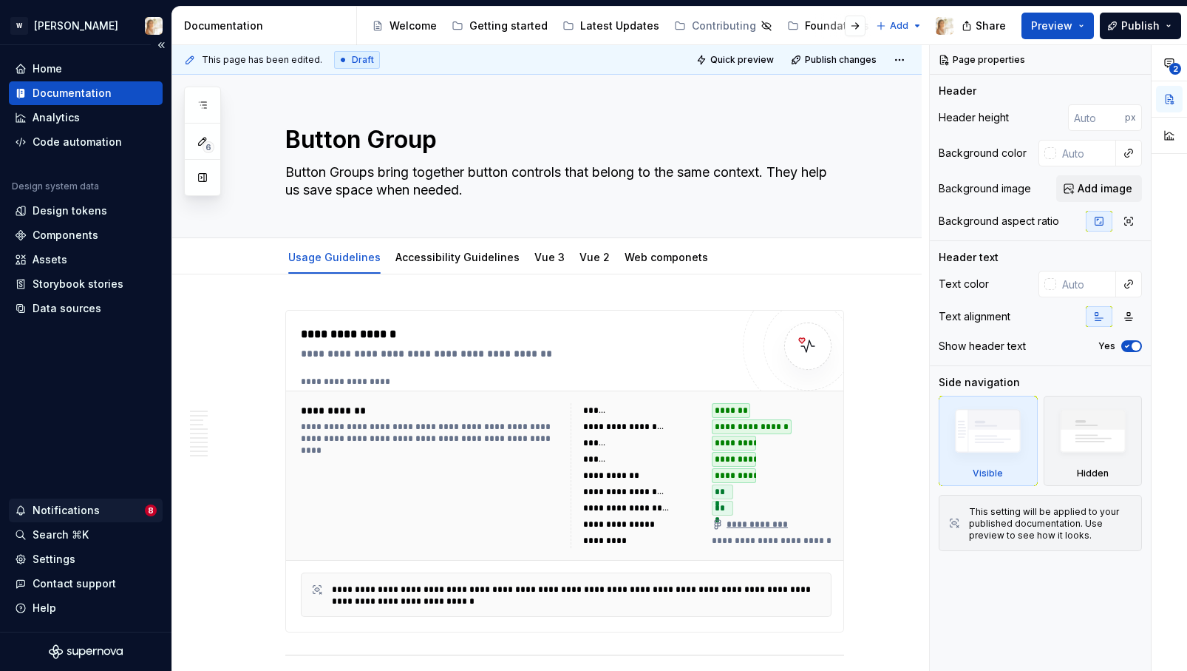
click at [64, 512] on div "Notifications" at bounding box center [66, 510] width 67 height 15
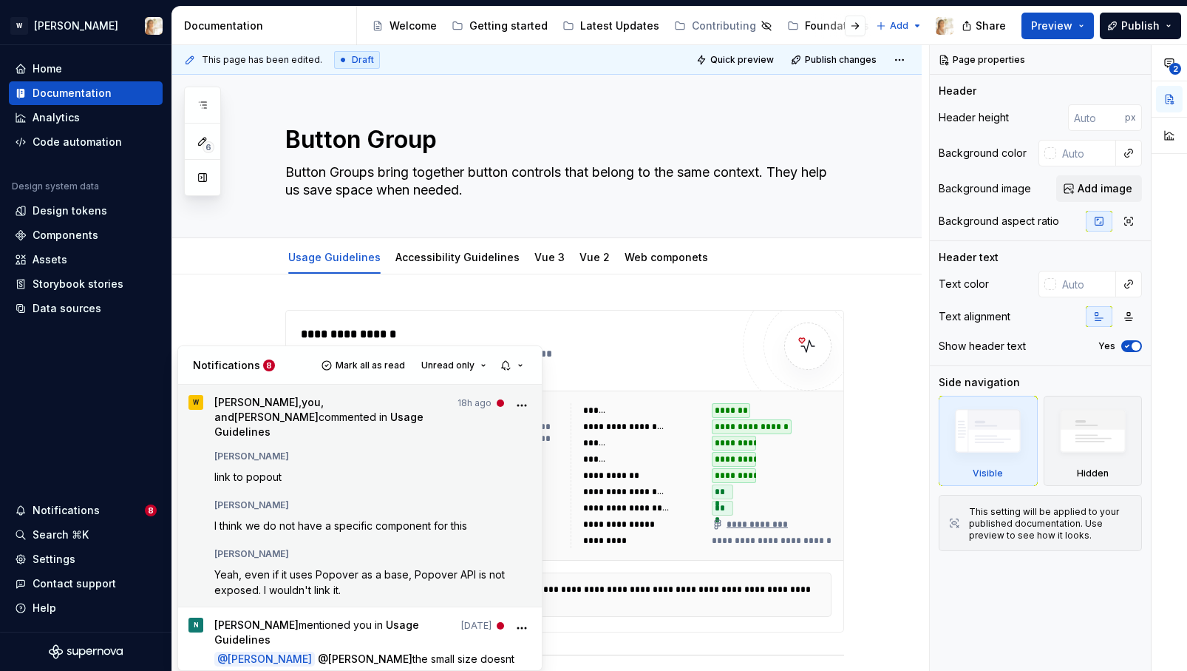
click at [367, 444] on div "[PERSON_NAME]" at bounding box center [373, 453] width 318 height 18
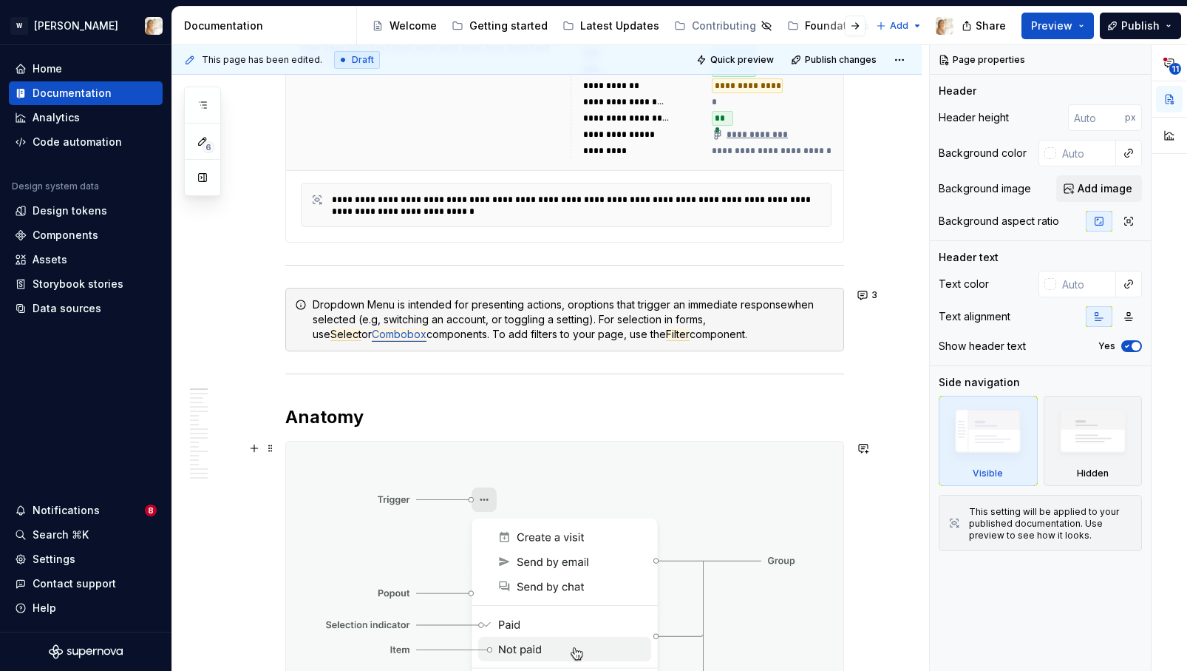
scroll to position [415, 0]
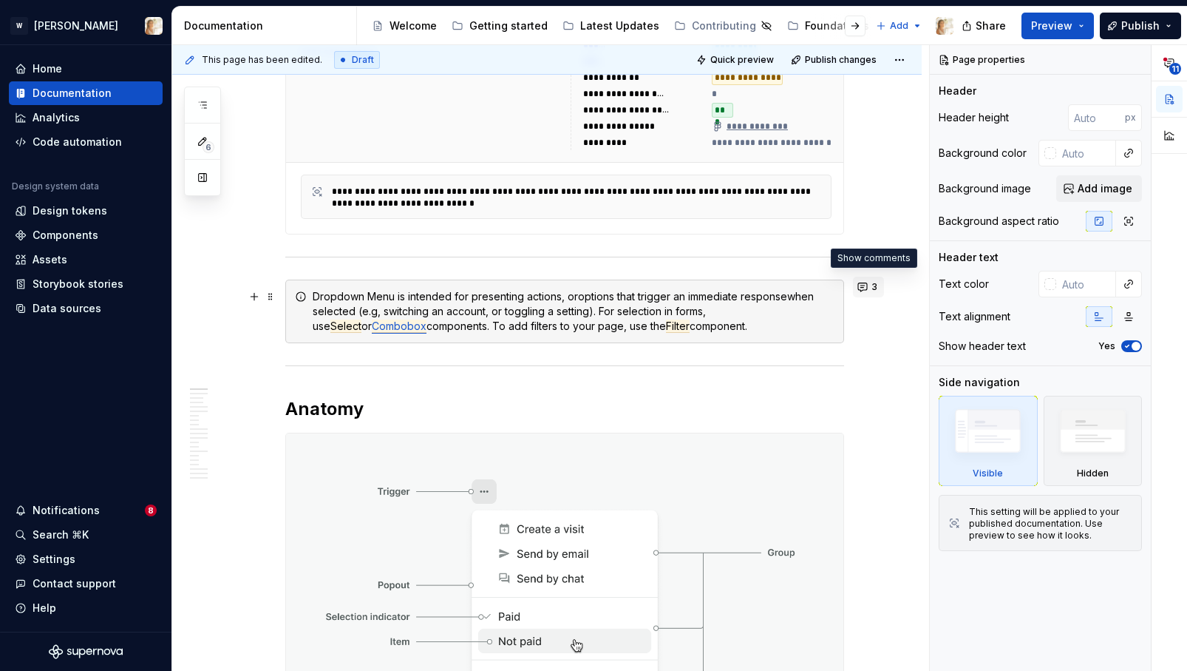
click at [867, 288] on button "3" at bounding box center [868, 286] width 31 height 21
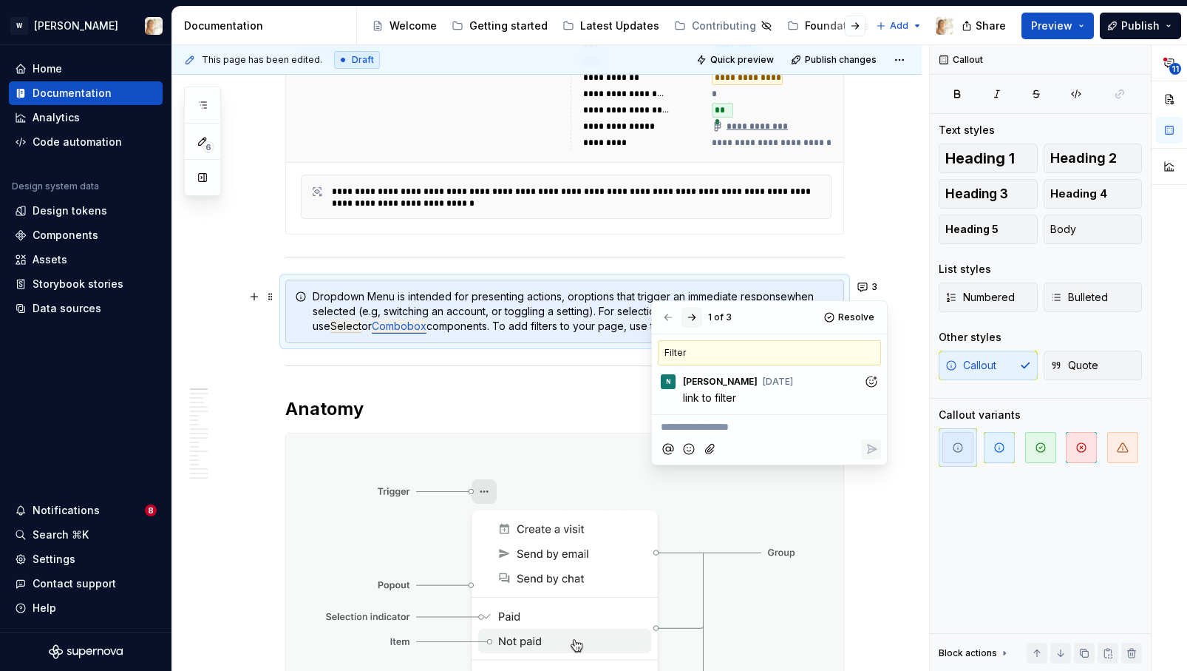
click at [694, 317] on button "button" at bounding box center [692, 317] width 21 height 21
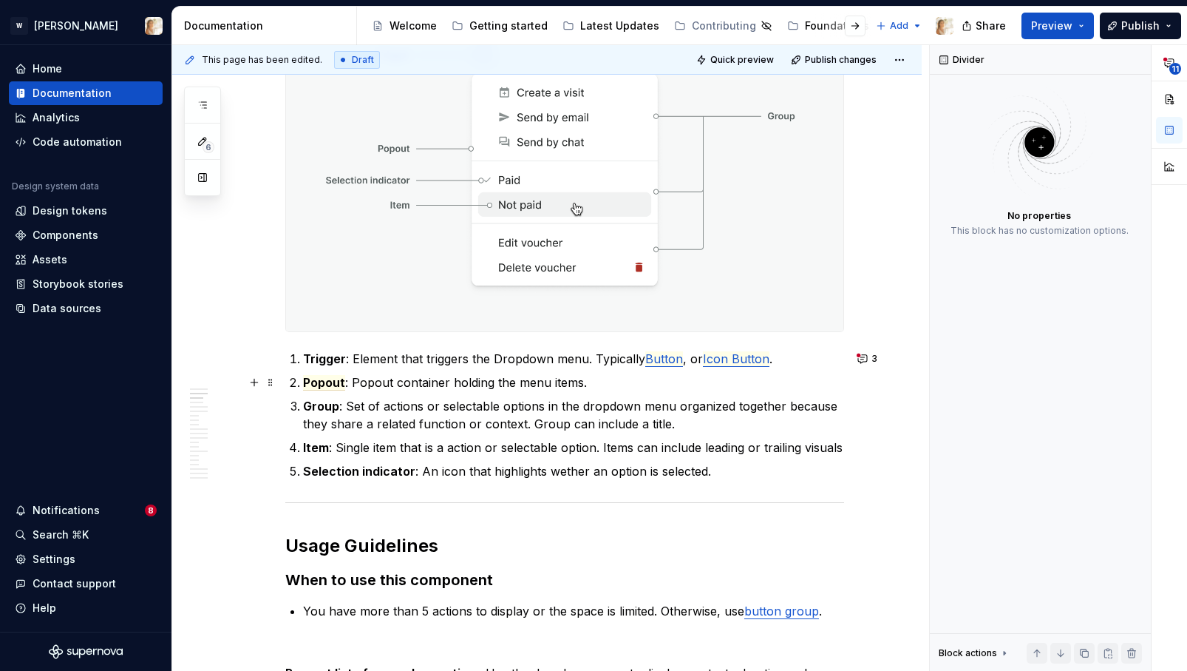
scroll to position [932, 0]
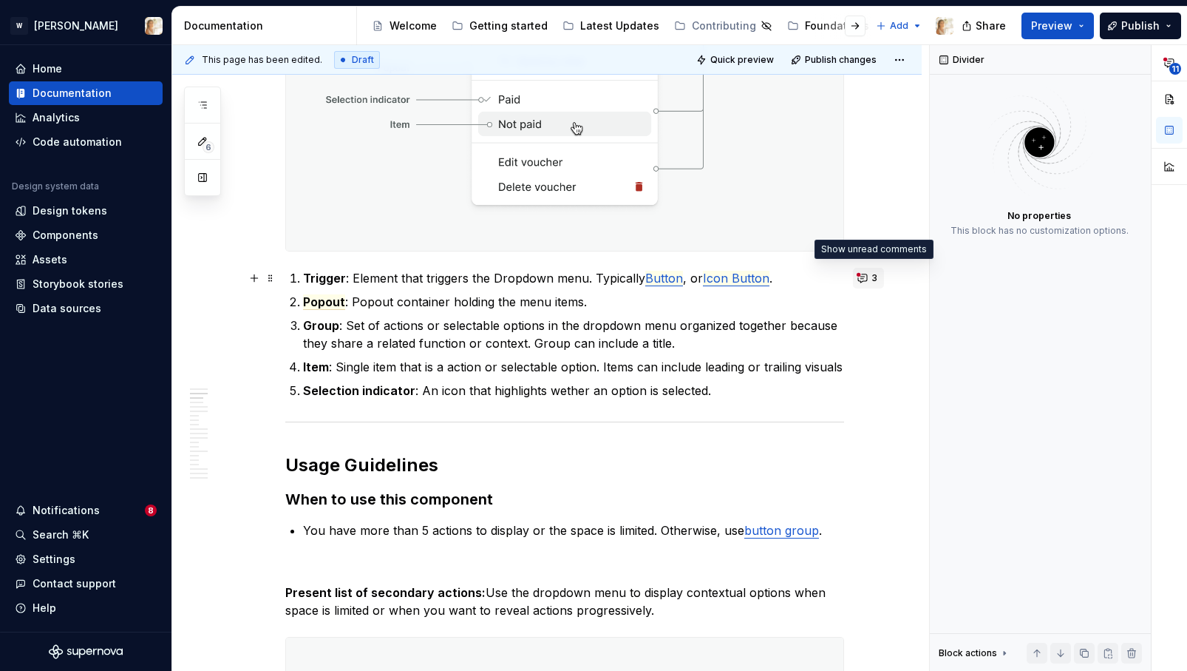
click at [866, 274] on button "3" at bounding box center [868, 278] width 31 height 21
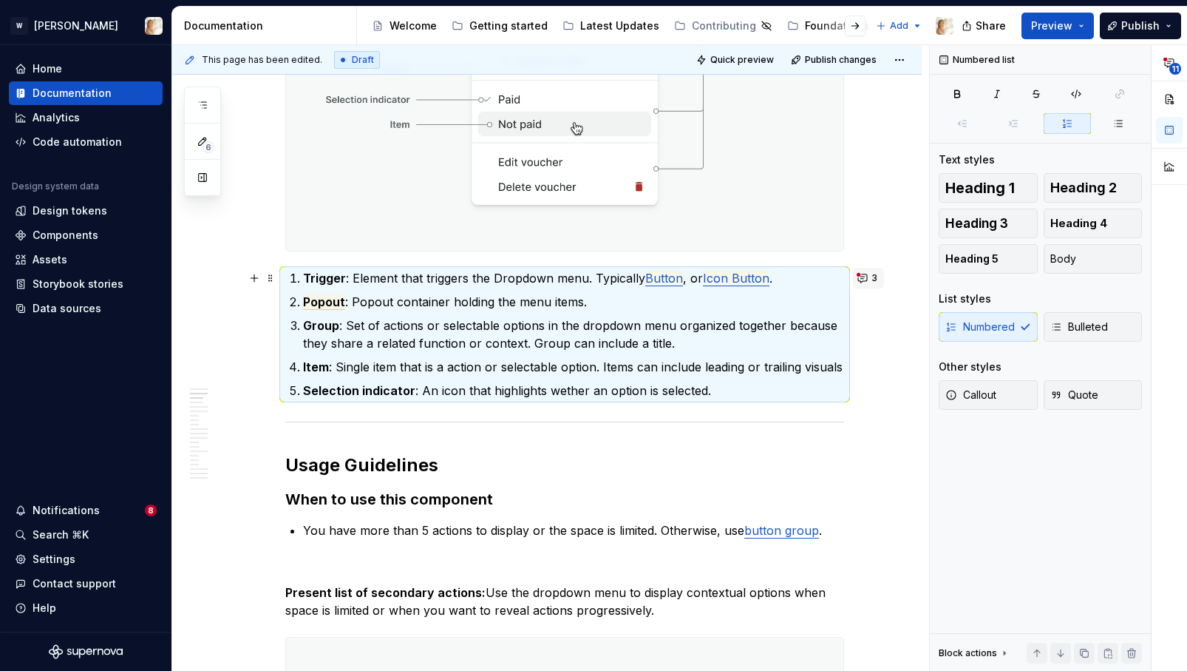
click at [877, 277] on span "3" at bounding box center [875, 278] width 6 height 12
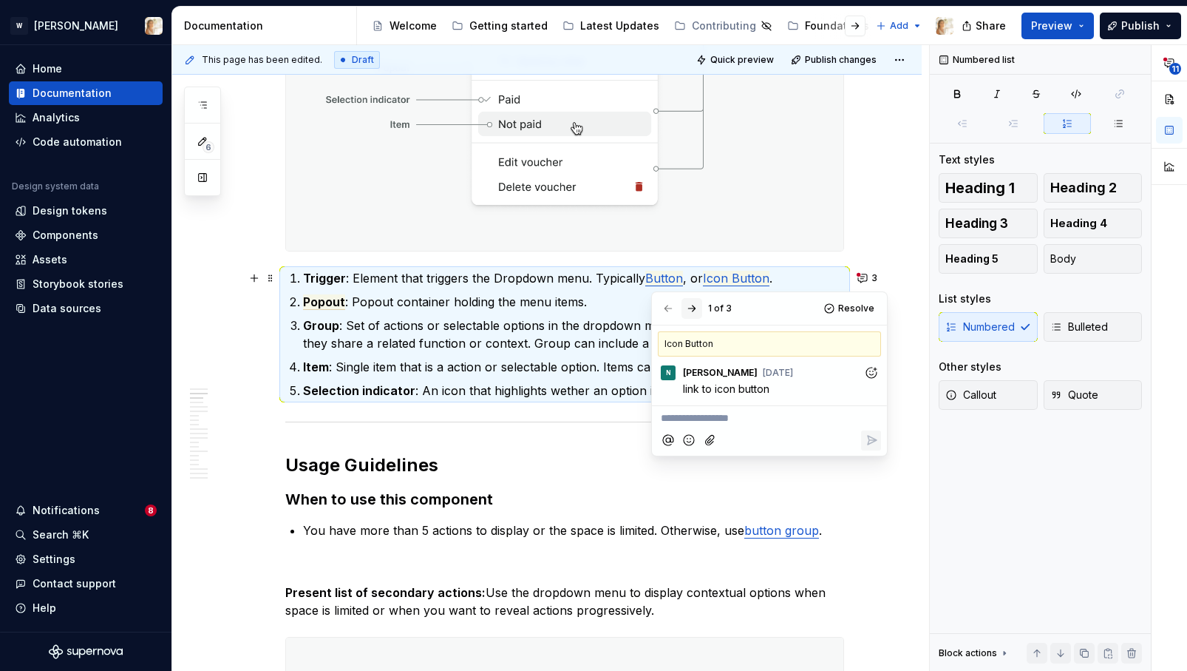
click at [694, 308] on button "button" at bounding box center [692, 308] width 21 height 21
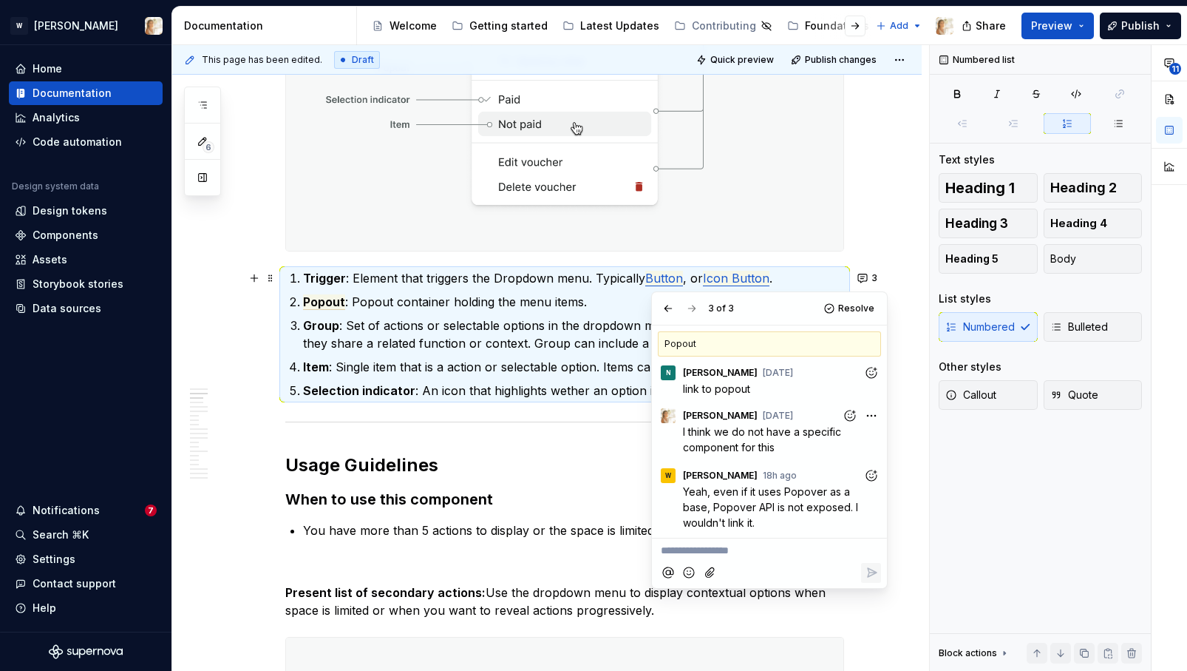
click at [869, 472] on icon "Add reaction" at bounding box center [871, 475] width 15 height 15
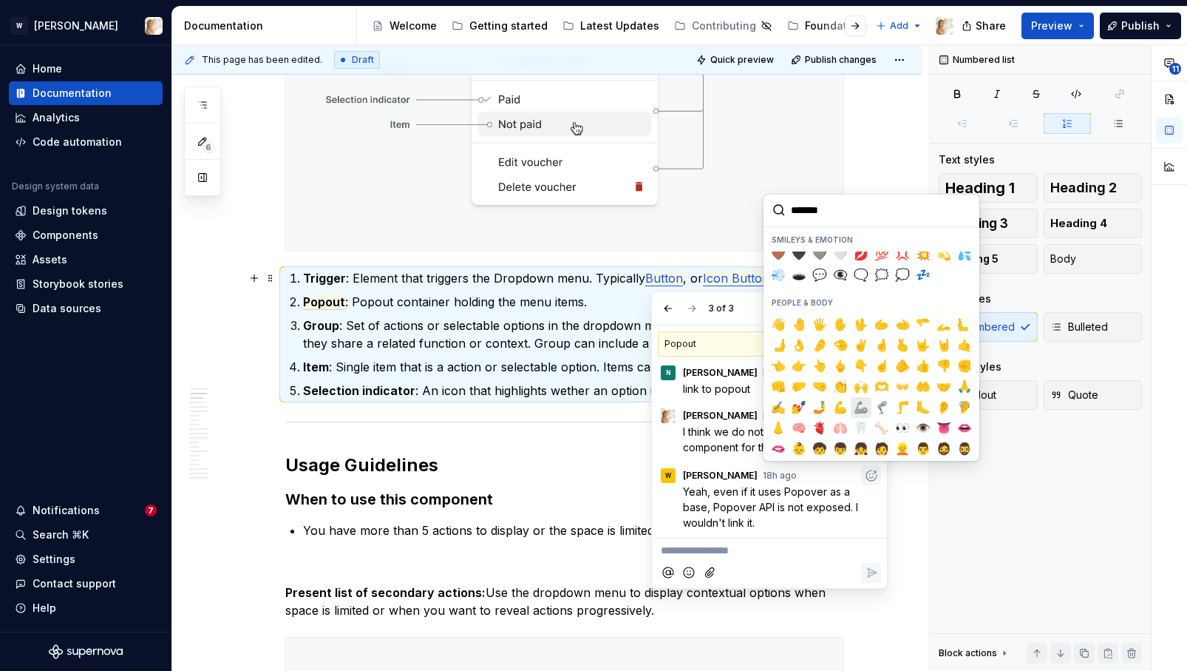
scroll to position [321, 0]
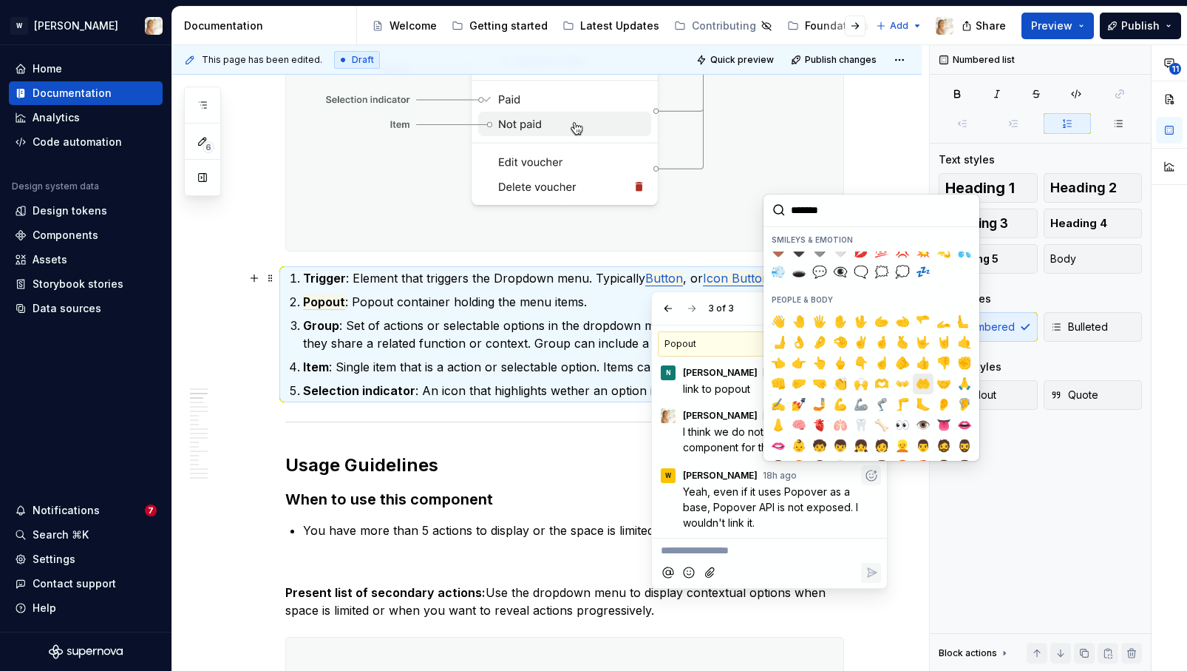
click at [922, 370] on span "👍️" at bounding box center [923, 363] width 12 height 15
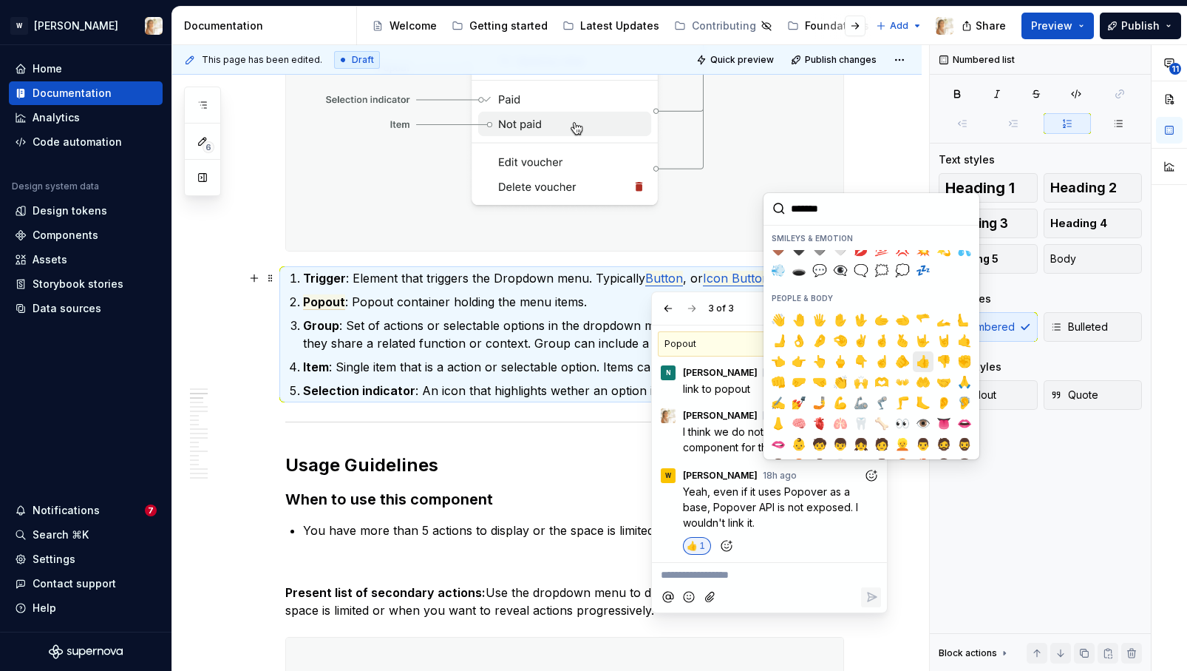
scroll to position [1, 0]
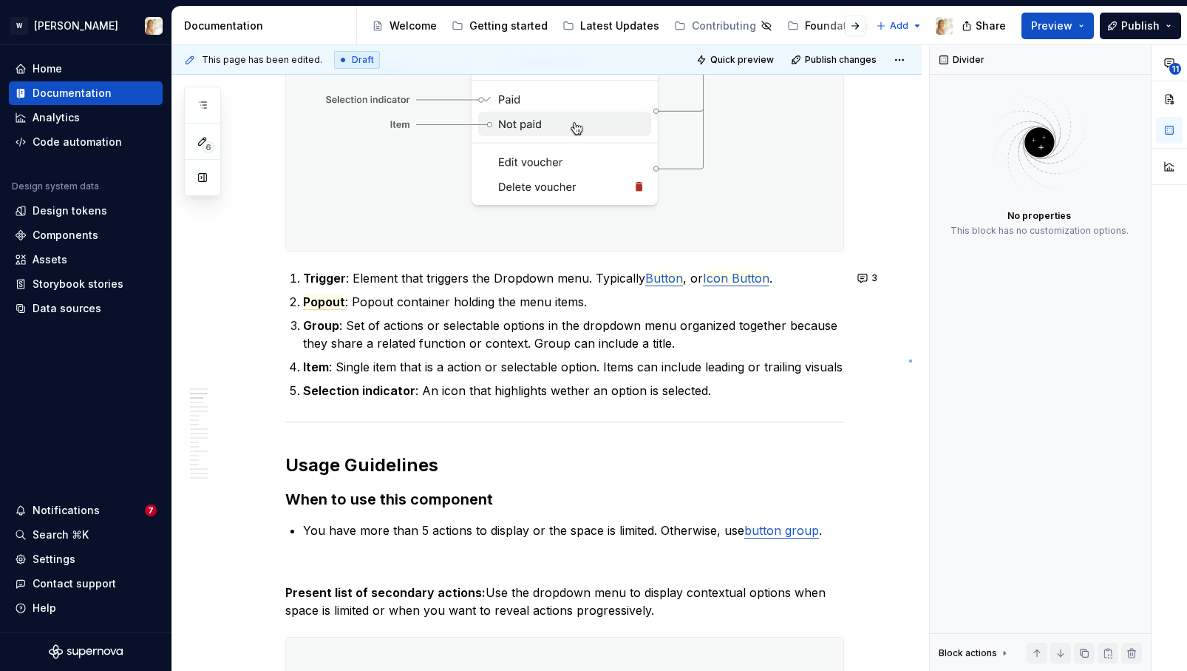
click at [910, 359] on div "**********" at bounding box center [550, 358] width 757 height 626
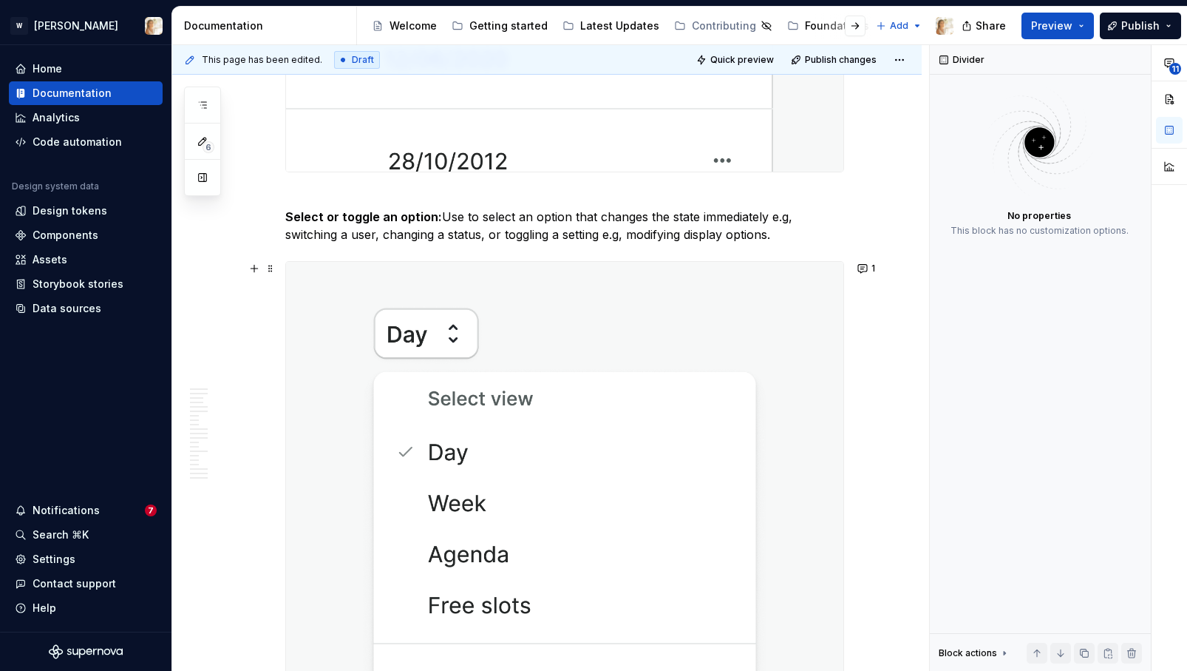
scroll to position [2606, 0]
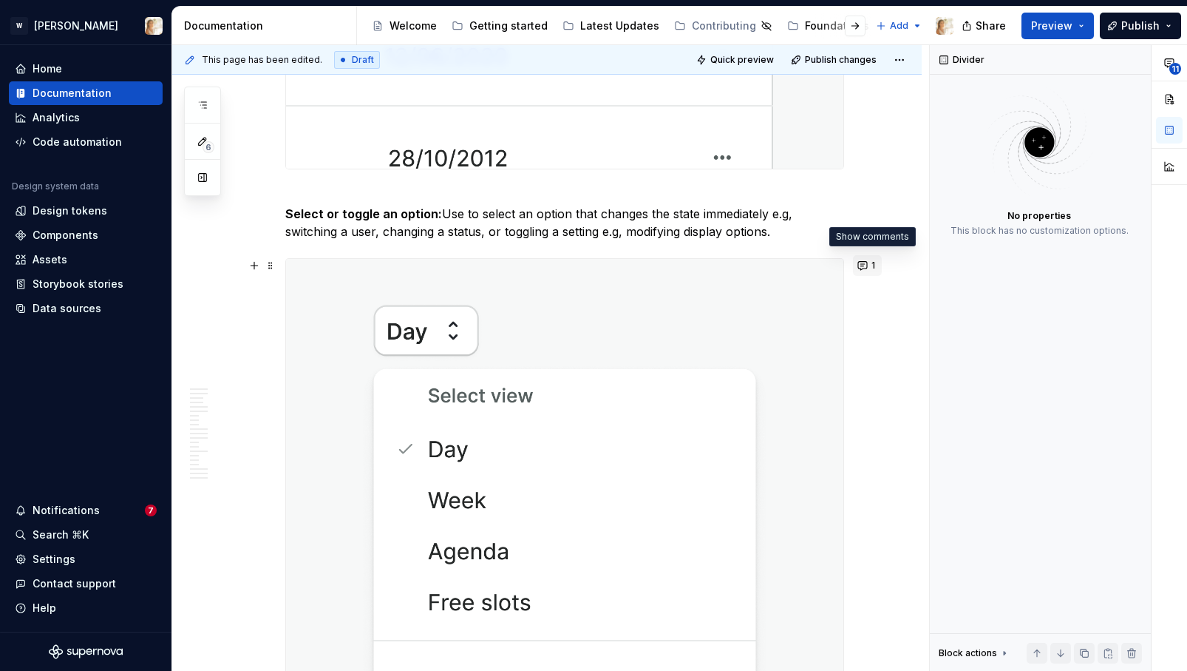
click at [875, 265] on span "1" at bounding box center [874, 265] width 4 height 12
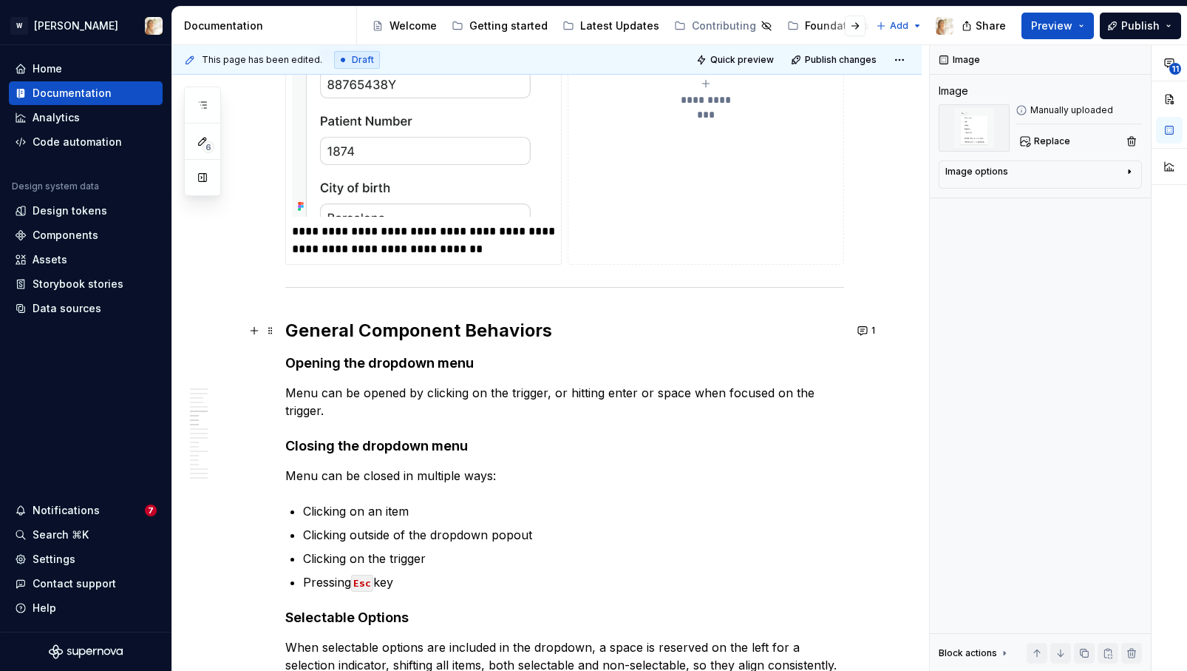
scroll to position [4961, 0]
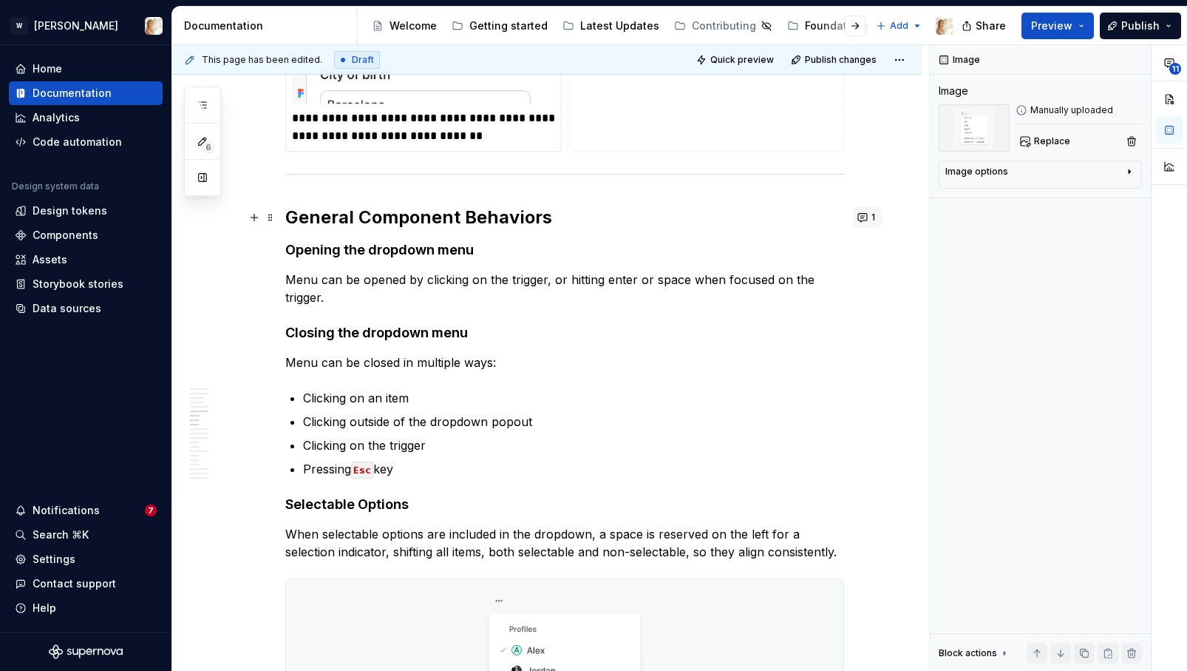
click at [868, 218] on button "1" at bounding box center [867, 217] width 29 height 21
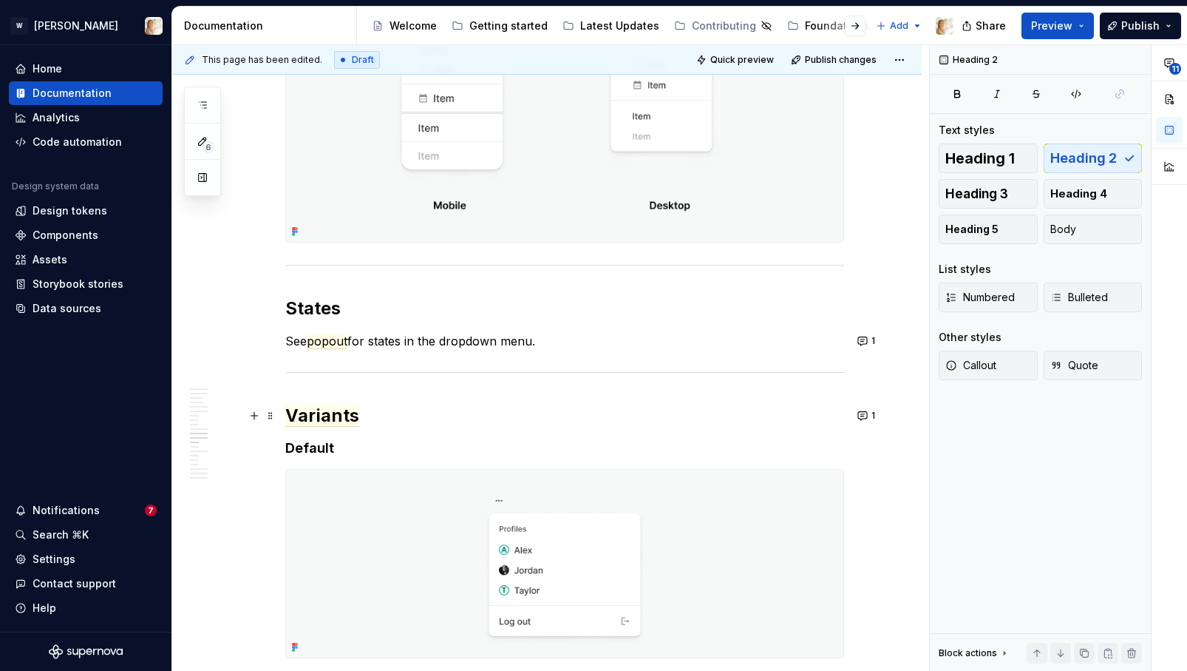
scroll to position [5882, 0]
click at [868, 336] on button "1" at bounding box center [867, 339] width 29 height 21
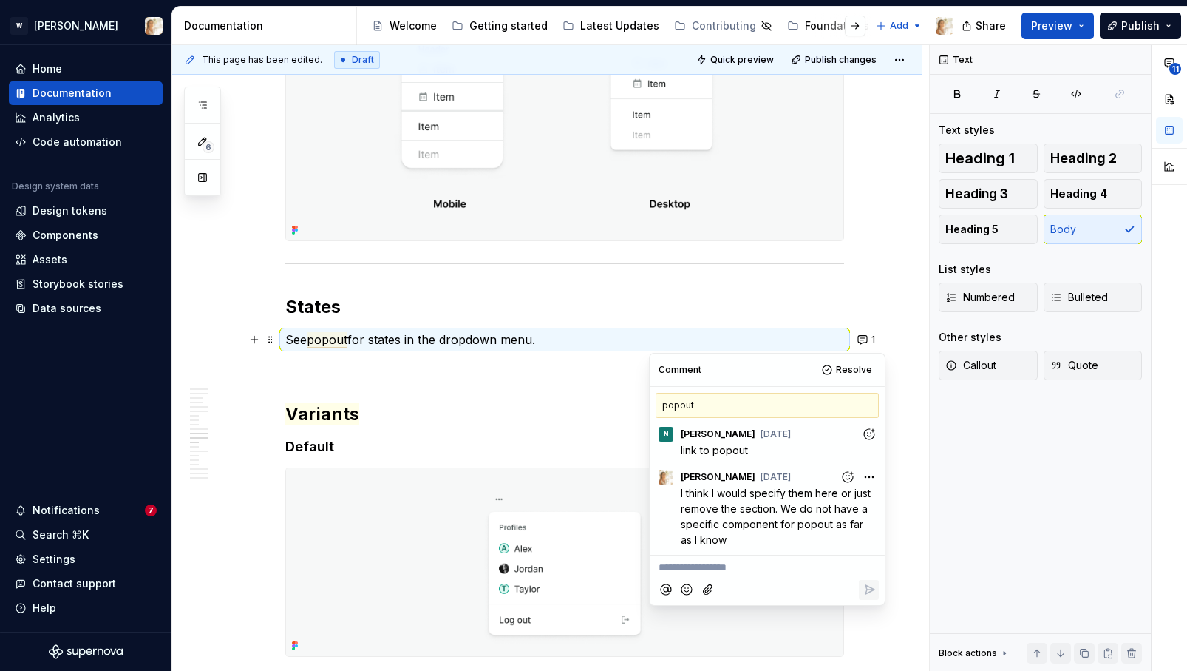
click at [889, 526] on div "**********" at bounding box center [550, 358] width 757 height 626
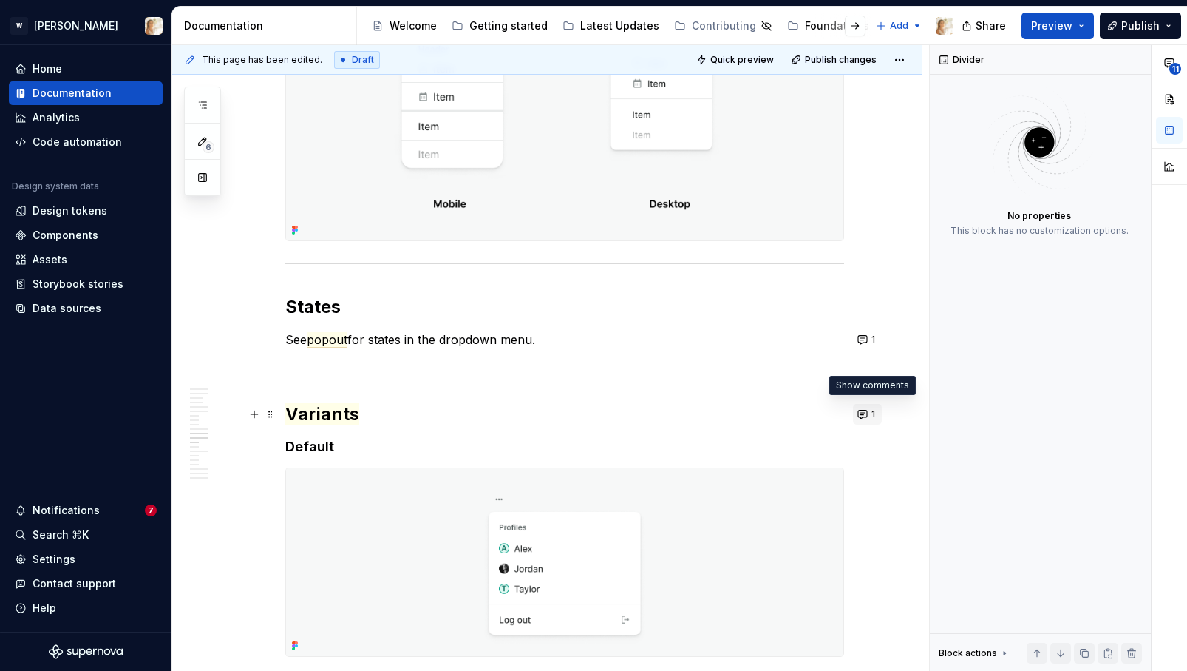
click at [869, 415] on button "1" at bounding box center [867, 414] width 29 height 21
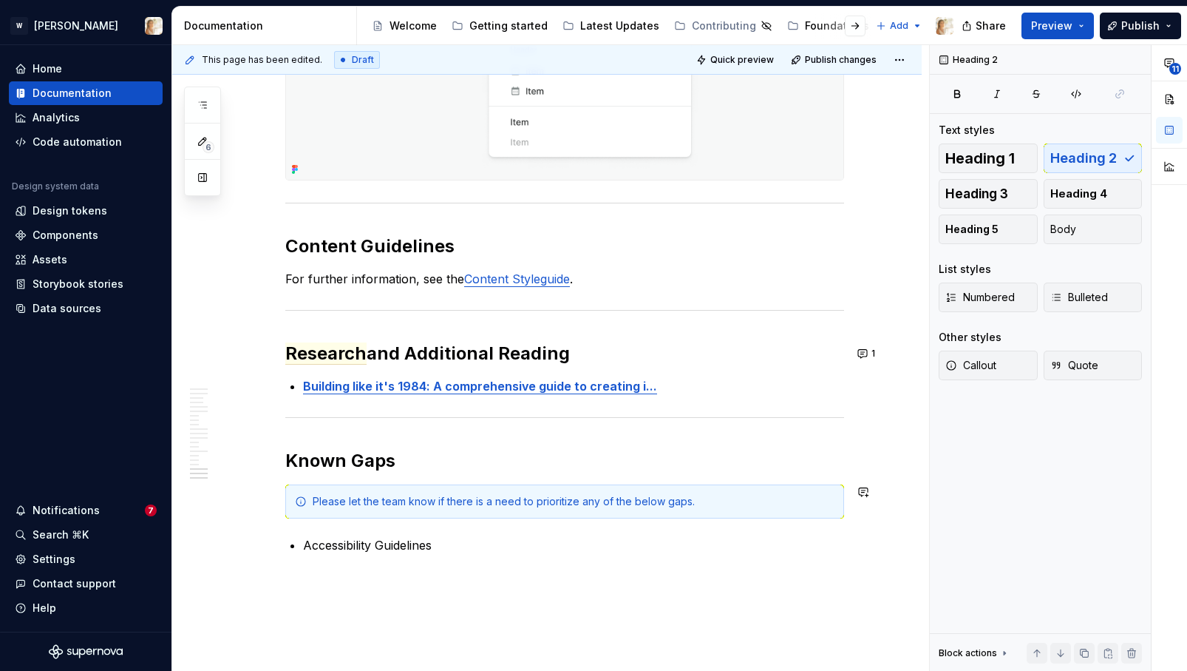
scroll to position [7527, 0]
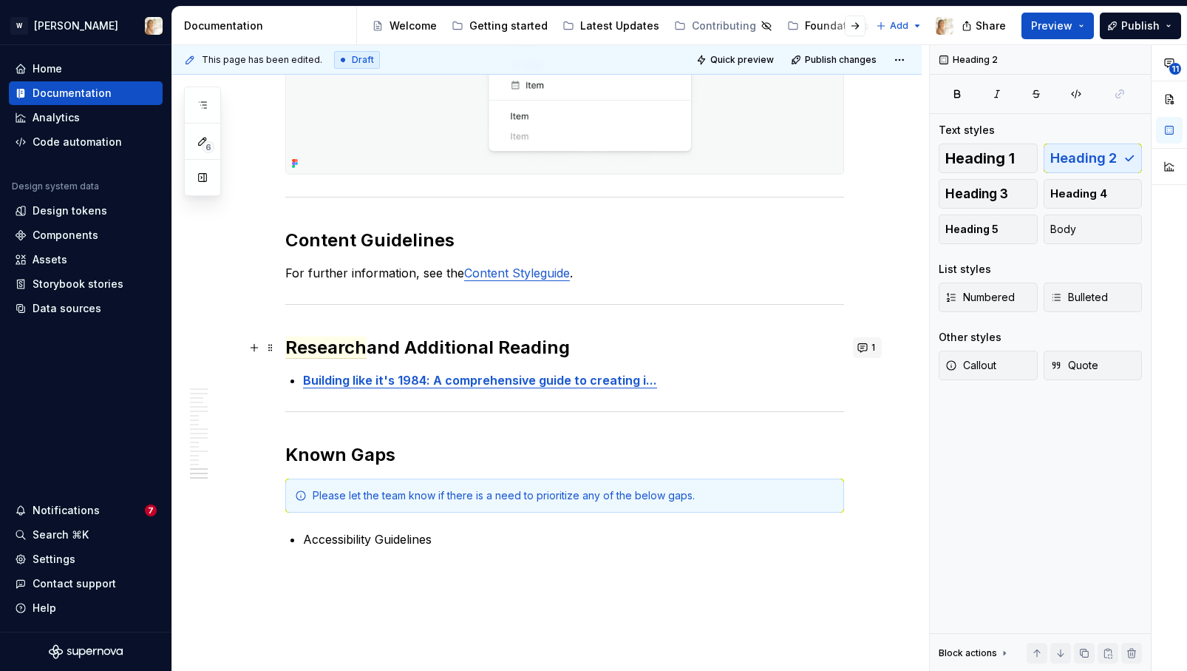
click at [868, 345] on button "1" at bounding box center [867, 347] width 29 height 21
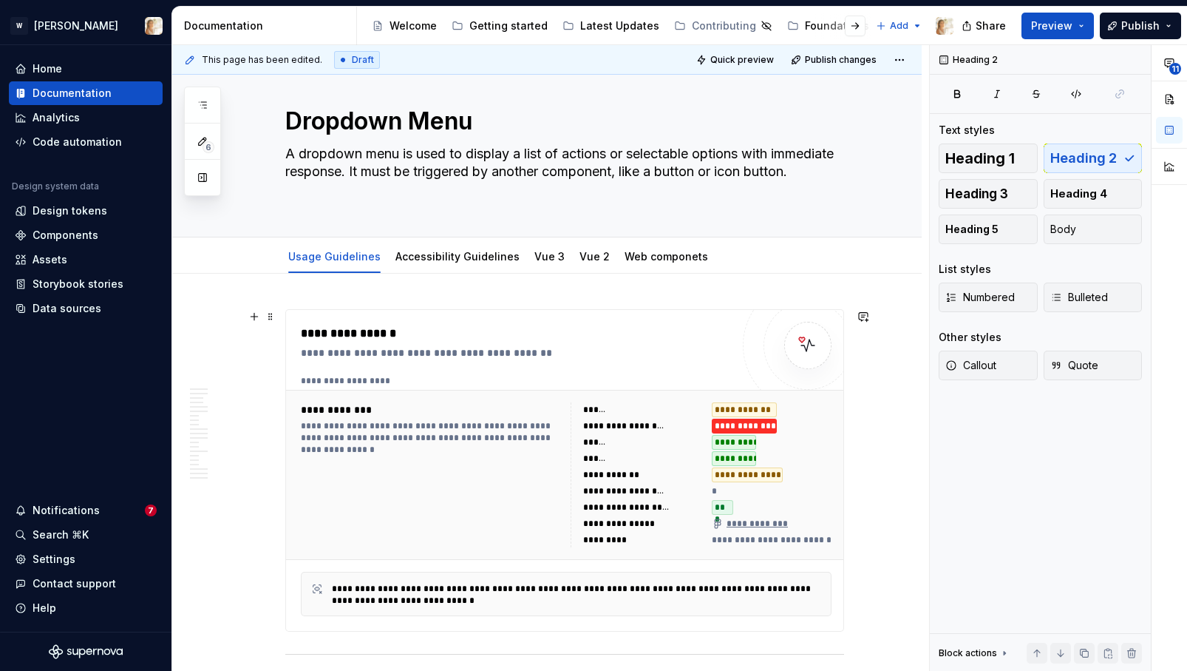
scroll to position [0, 0]
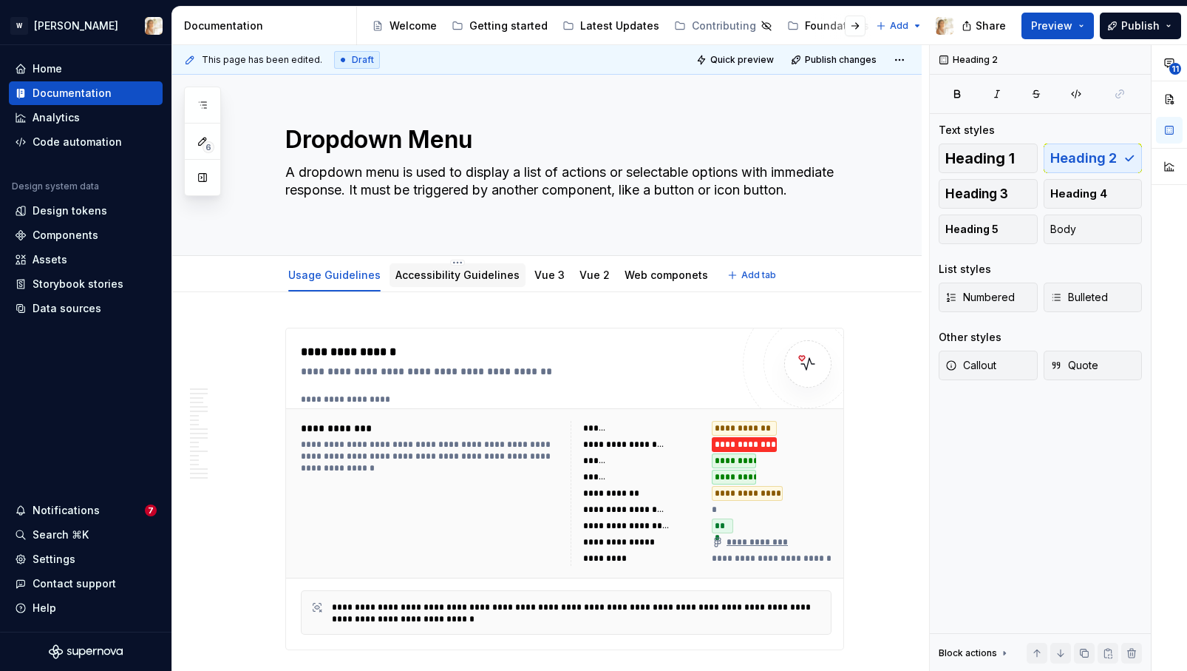
click at [457, 274] on link "Accessibility Guidelines" at bounding box center [458, 274] width 124 height 13
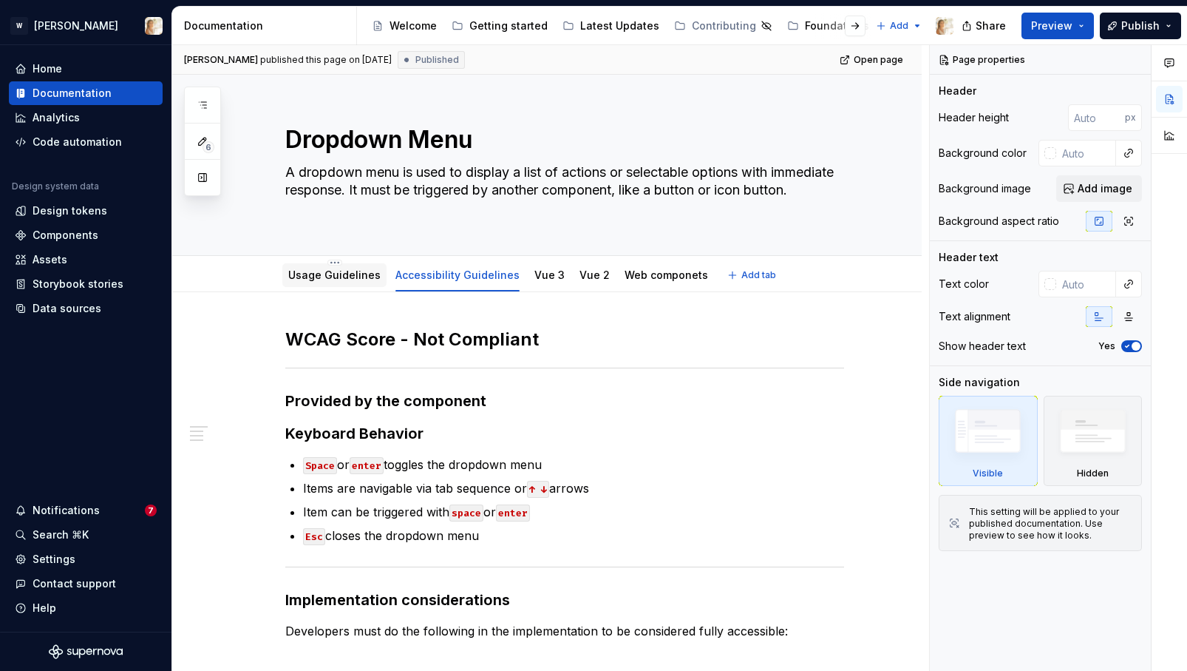
click at [328, 274] on link "Usage Guidelines" at bounding box center [334, 274] width 92 height 13
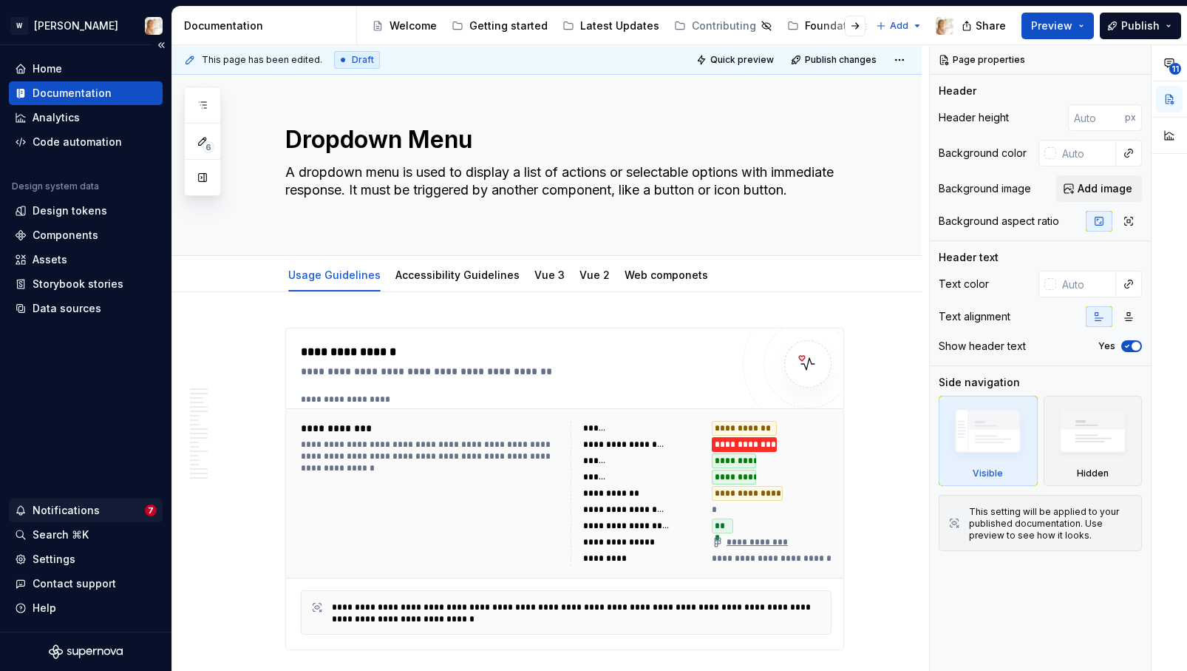
click at [95, 507] on div "Notifications" at bounding box center [80, 510] width 130 height 15
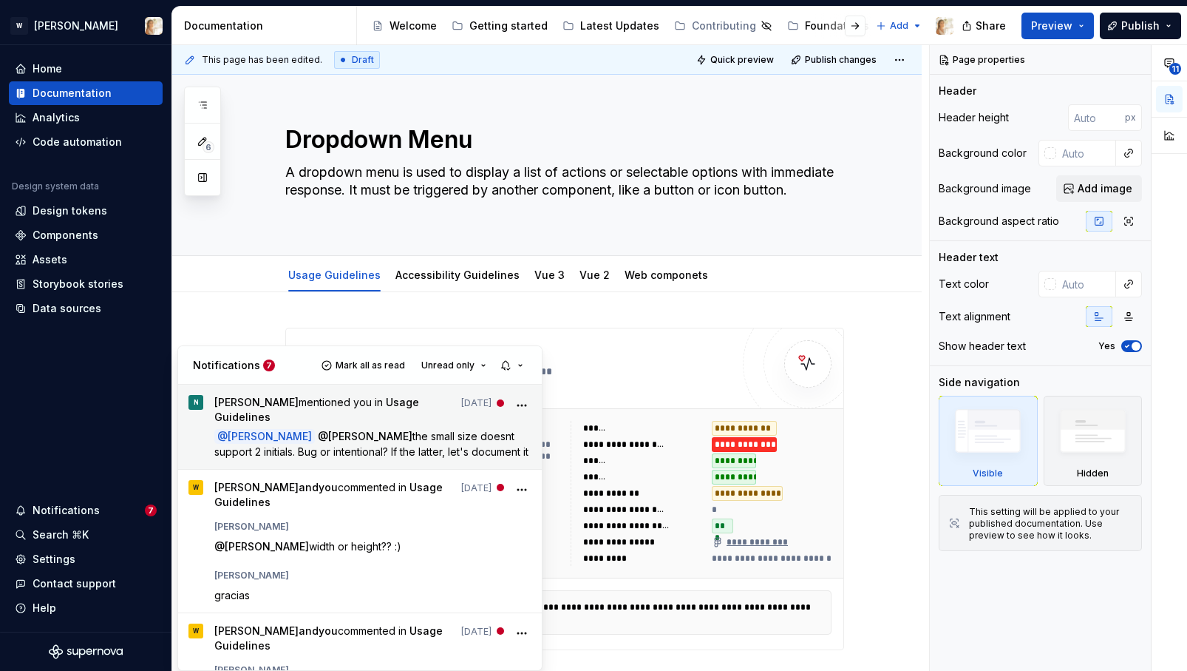
click at [390, 439] on span "the small size doesnt support 2 initials. Bug or intentional? If the latter, le…" at bounding box center [371, 444] width 314 height 28
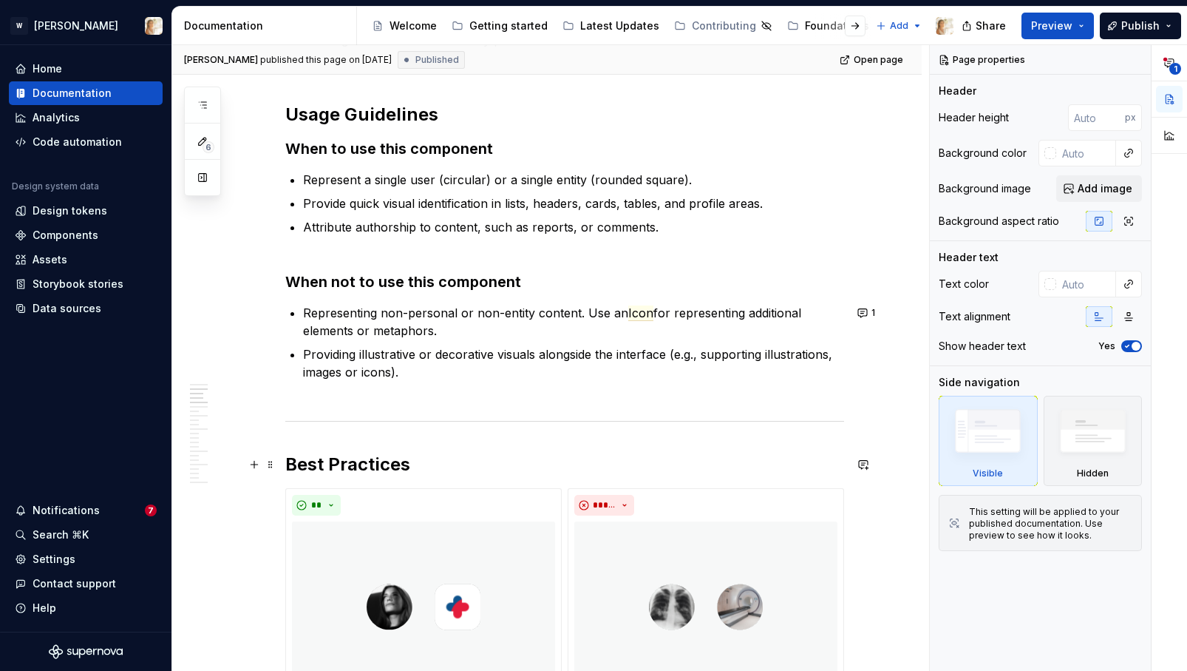
scroll to position [931, 0]
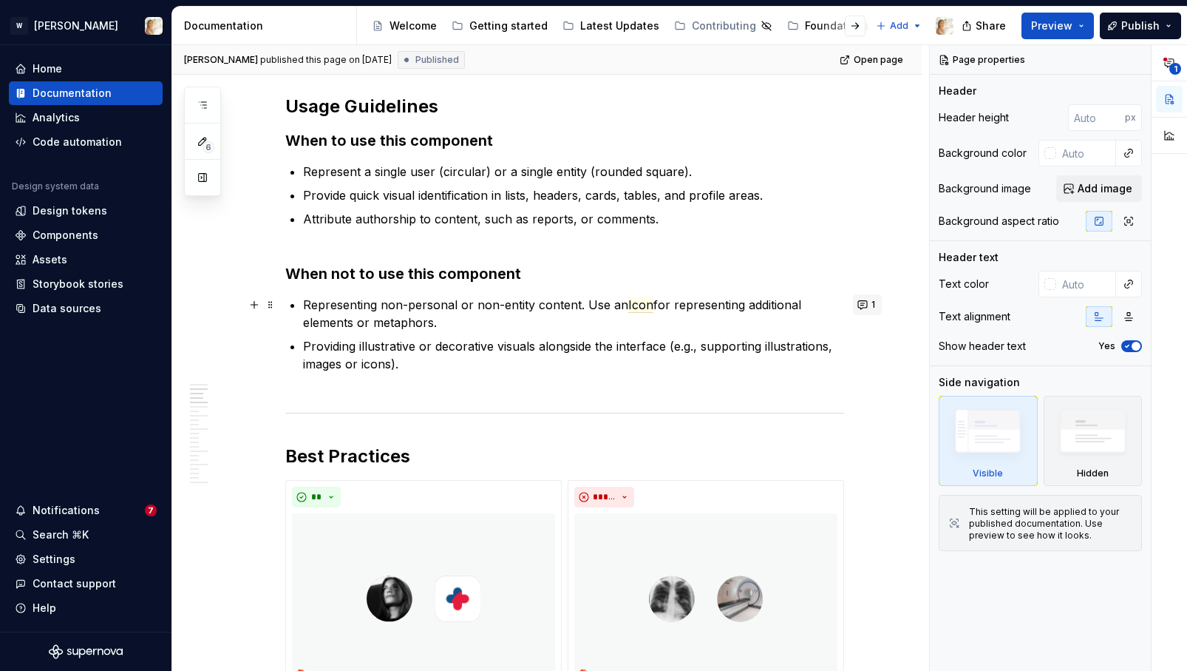
click at [867, 305] on button "1" at bounding box center [867, 304] width 29 height 21
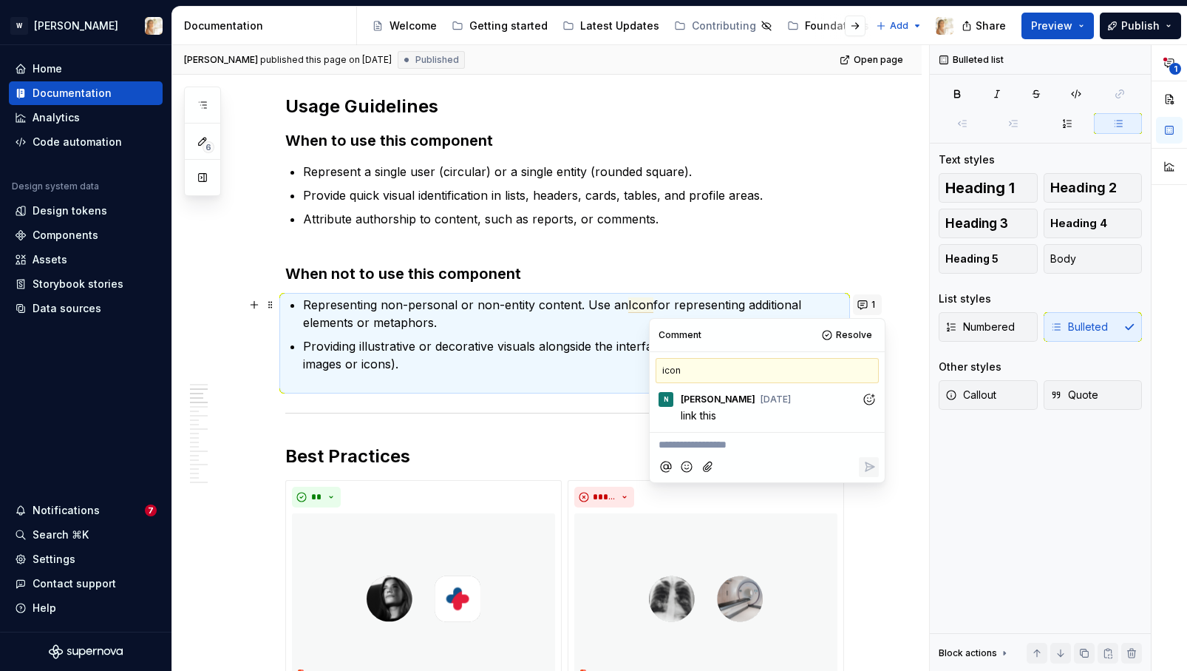
click at [867, 305] on button "1" at bounding box center [867, 304] width 29 height 21
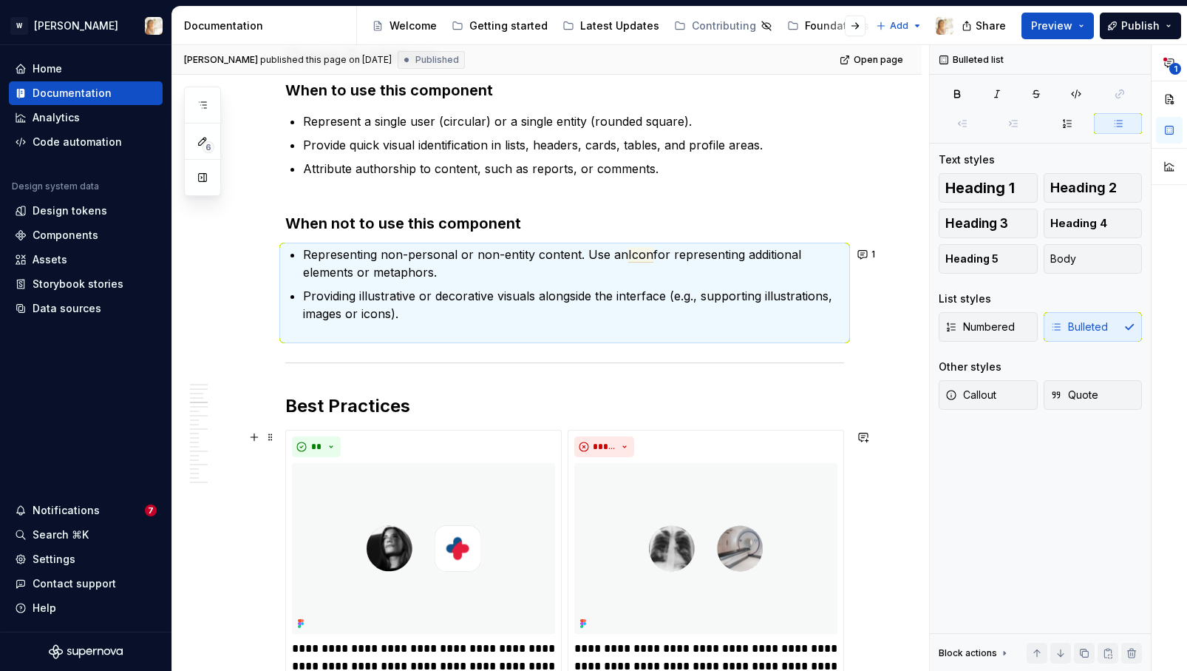
scroll to position [924, 0]
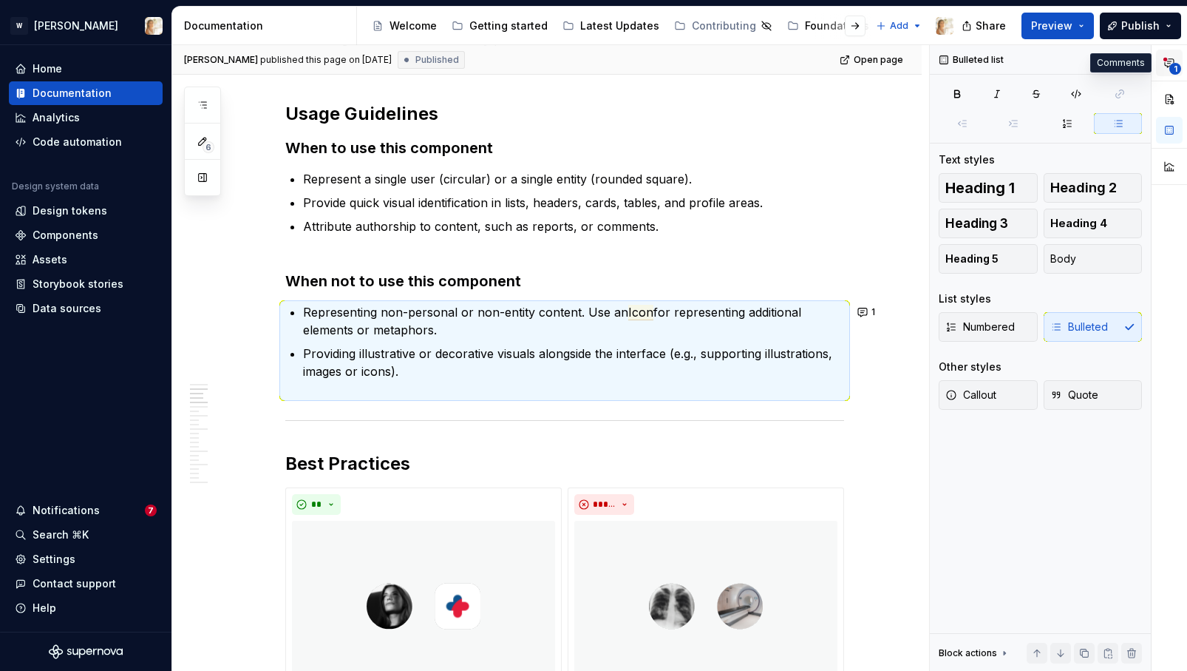
click at [1167, 59] on circle "button" at bounding box center [1166, 60] width 4 height 4
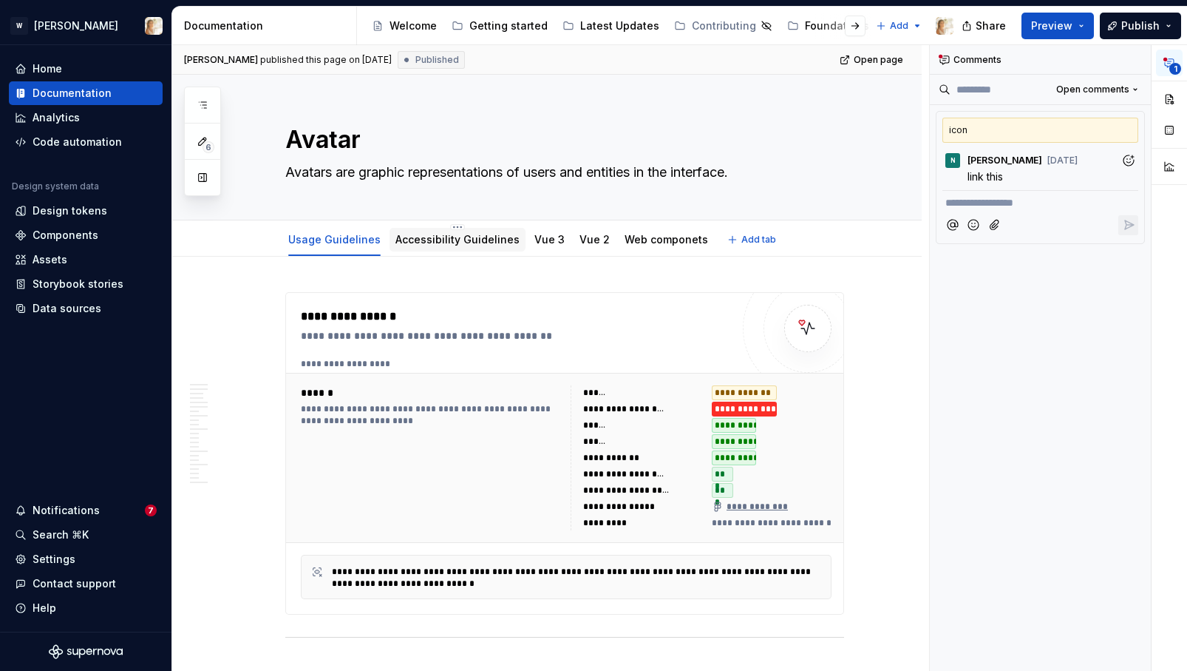
click at [445, 253] on div at bounding box center [458, 253] width 136 height 1
click at [432, 245] on link "Accessibility Guidelines" at bounding box center [458, 239] width 124 height 13
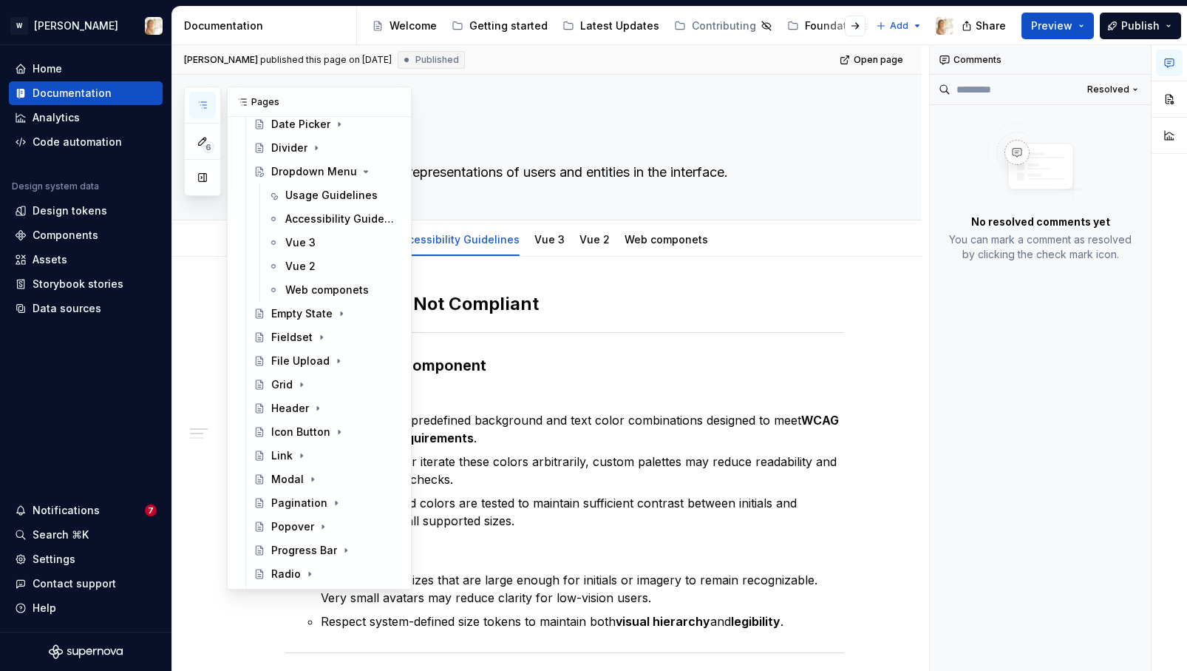
click at [203, 106] on icon "button" at bounding box center [203, 105] width 12 height 12
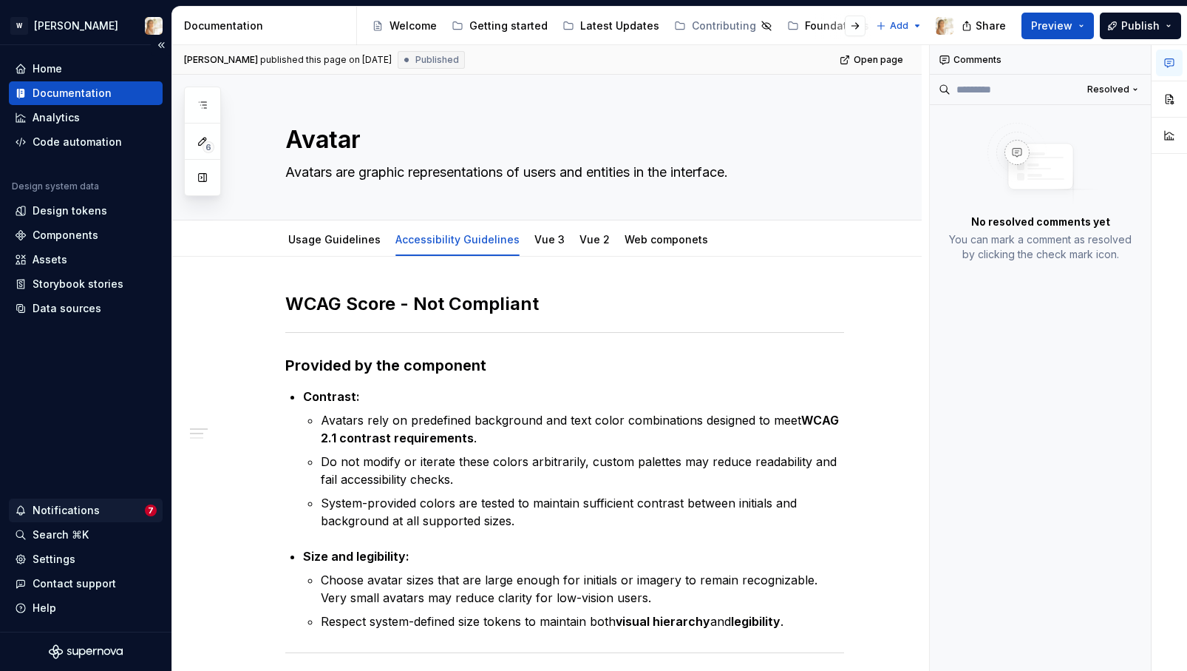
click at [71, 512] on div "Notifications" at bounding box center [66, 510] width 67 height 15
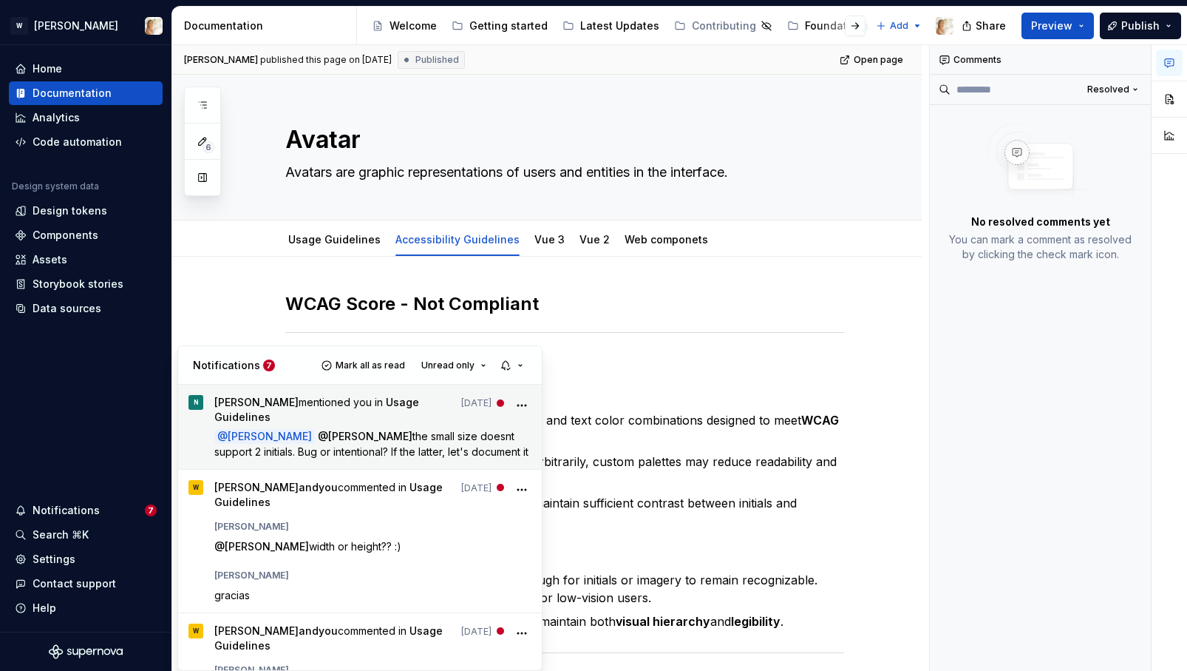
click at [421, 435] on span "the small size doesnt support 2 initials. Bug or intentional? If the latter, le…" at bounding box center [371, 444] width 314 height 28
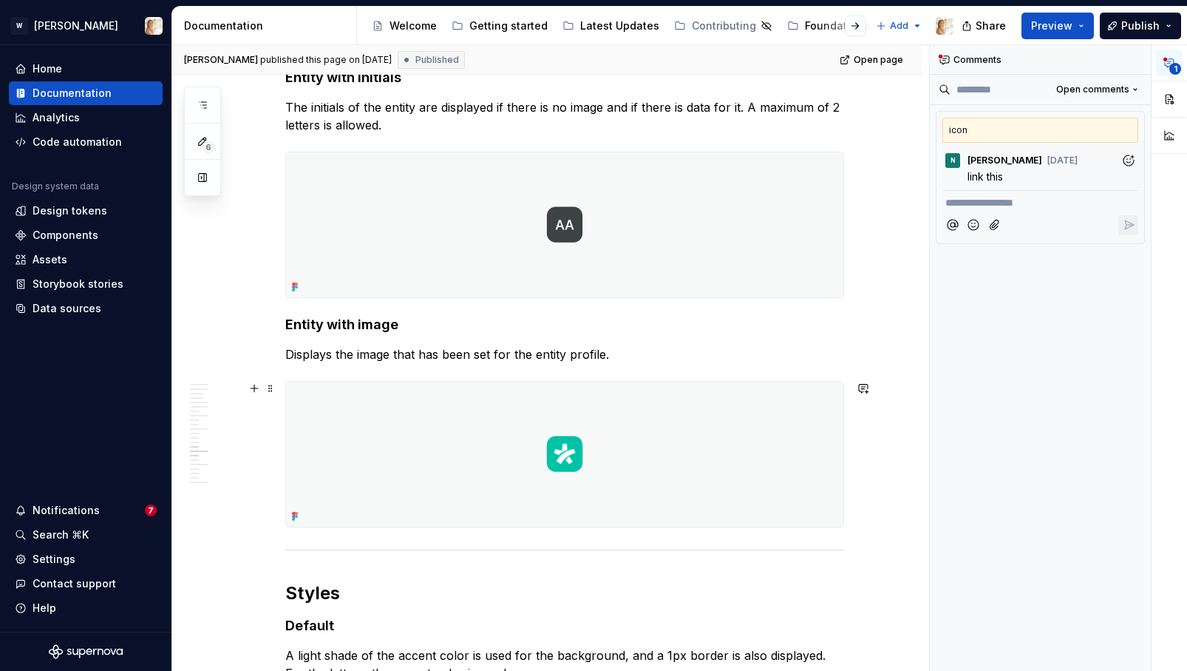
scroll to position [3984, 0]
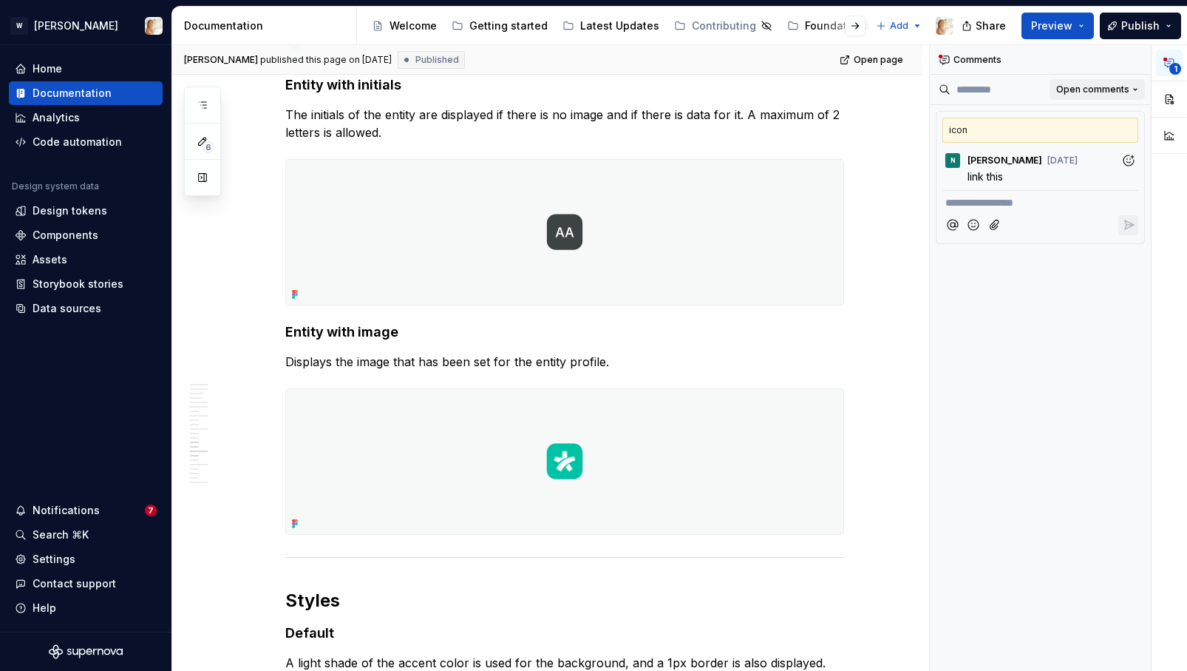
click at [1087, 89] on span "Open comments" at bounding box center [1092, 90] width 73 height 12
click at [1062, 135] on div "Resolved" at bounding box center [1087, 142] width 96 height 15
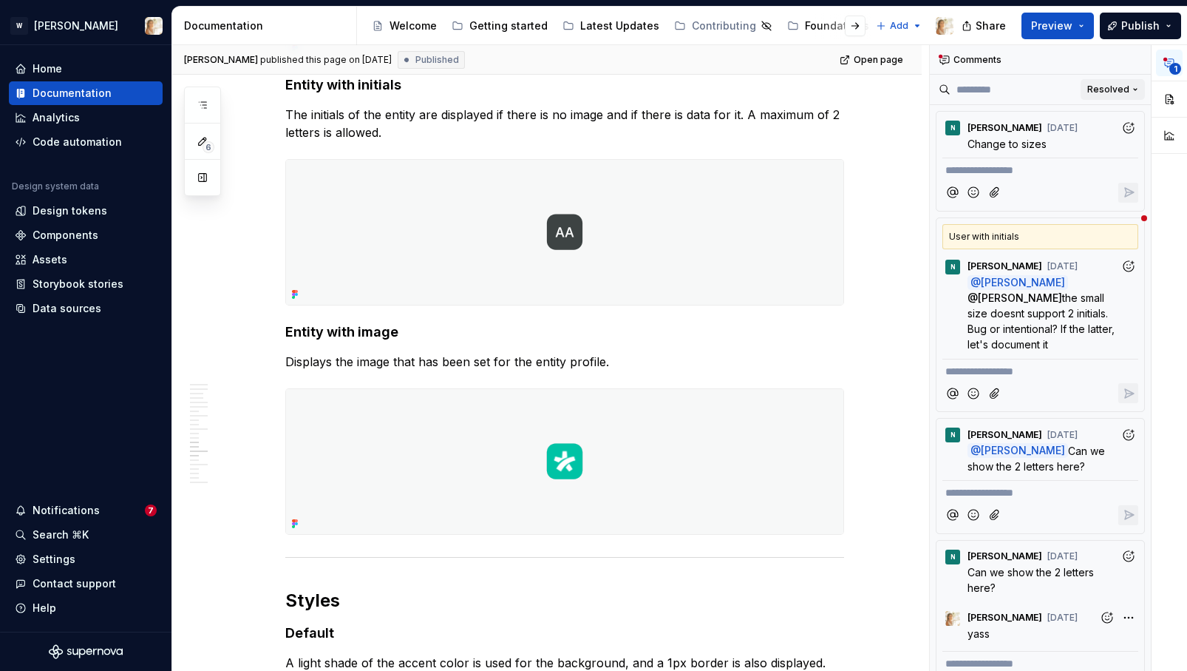
click at [1100, 85] on span "Resolved" at bounding box center [1108, 90] width 42 height 12
click at [1046, 115] on div "Open comments" at bounding box center [1087, 118] width 96 height 15
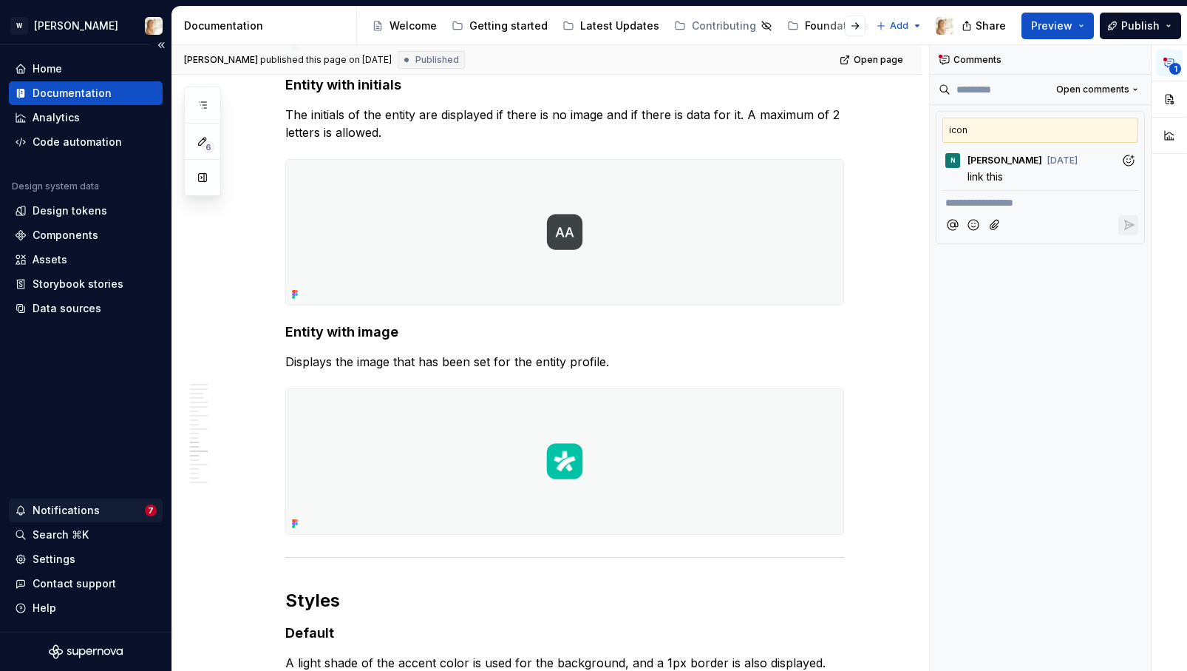
click at [85, 512] on div "Notifications" at bounding box center [66, 510] width 67 height 15
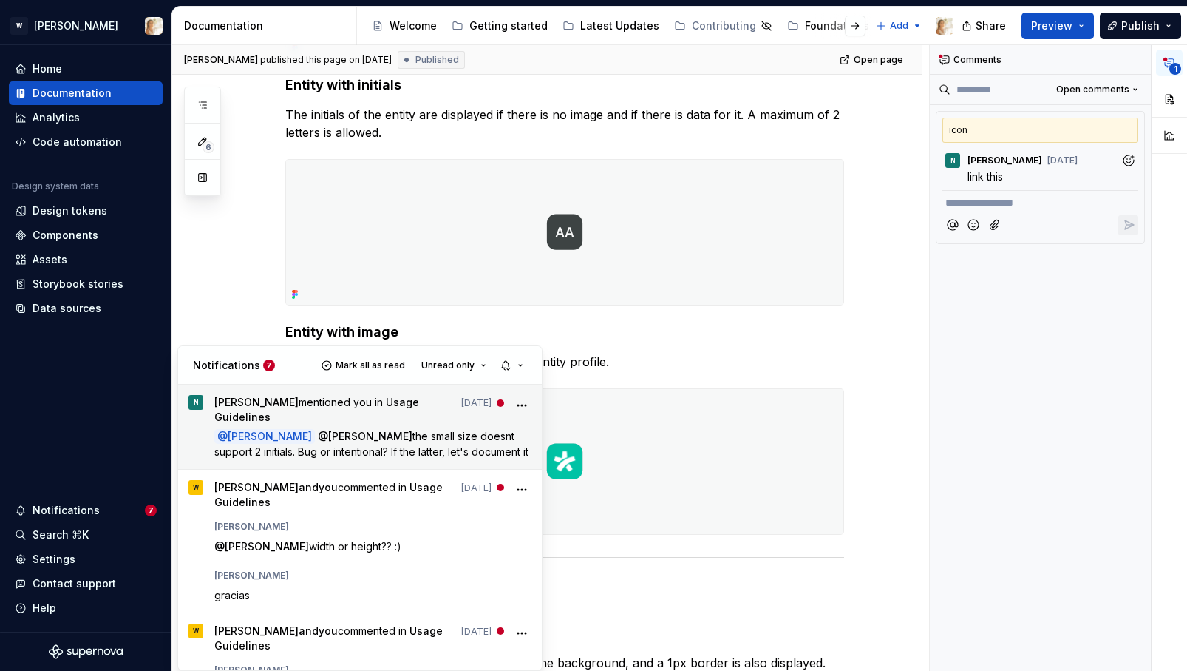
click at [519, 407] on icon "More" at bounding box center [522, 405] width 15 height 15
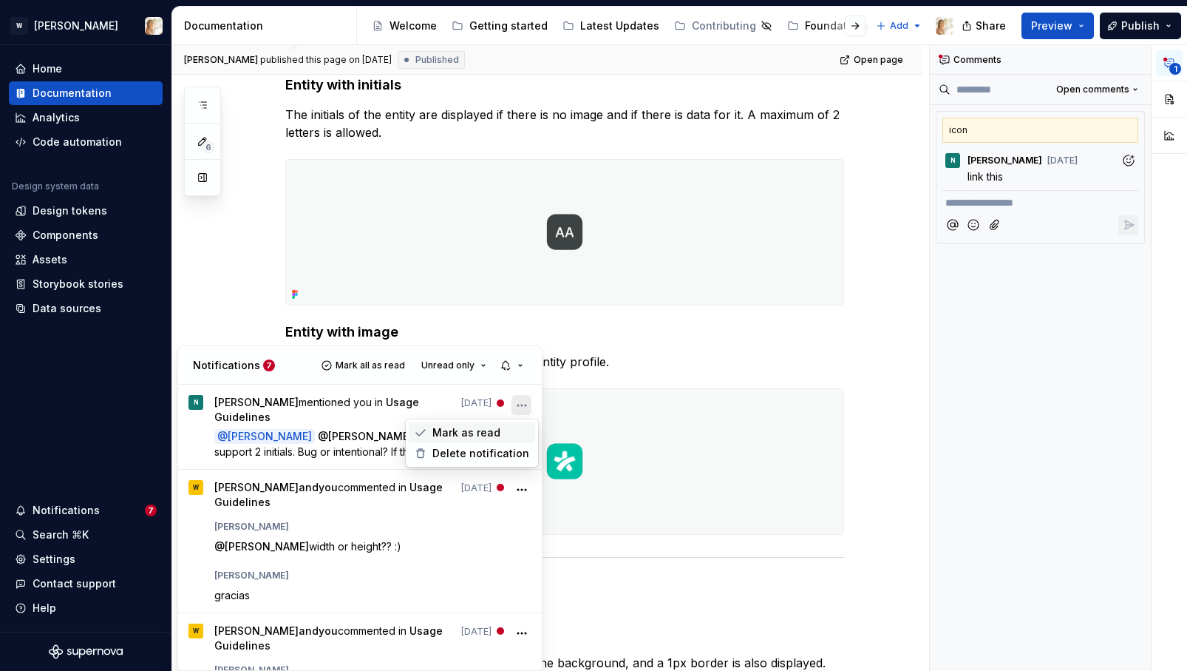
click at [472, 428] on span "Mark as read" at bounding box center [466, 432] width 68 height 15
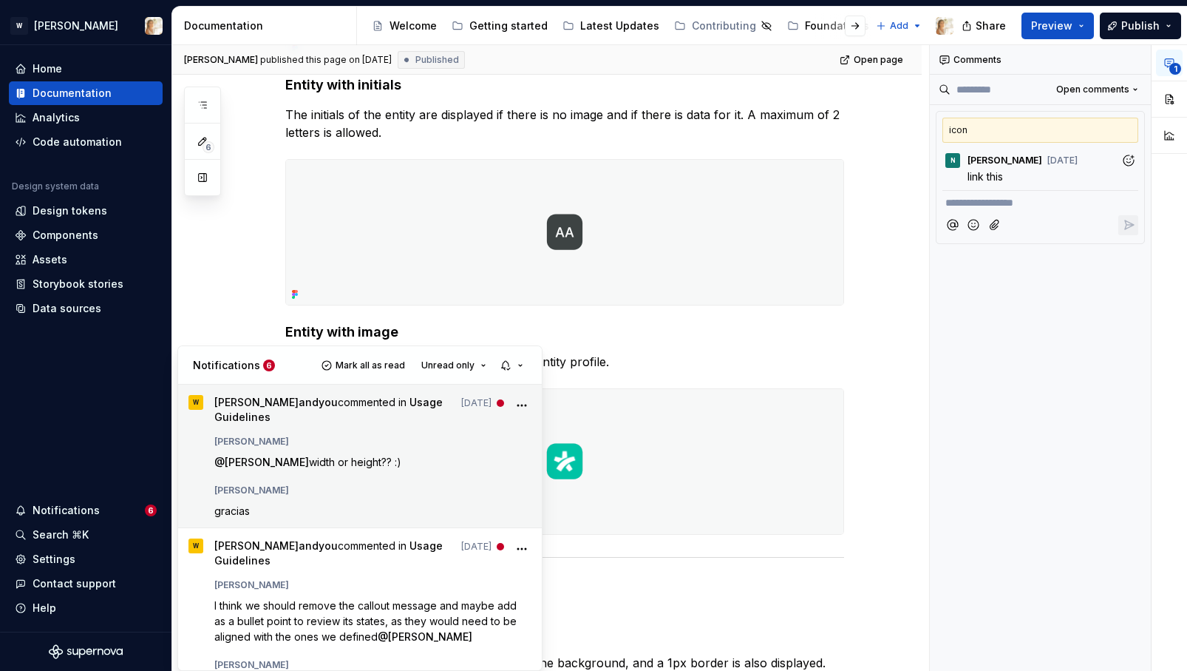
click at [472, 454] on p "@ Watson width or height?? :)" at bounding box center [373, 462] width 318 height 16
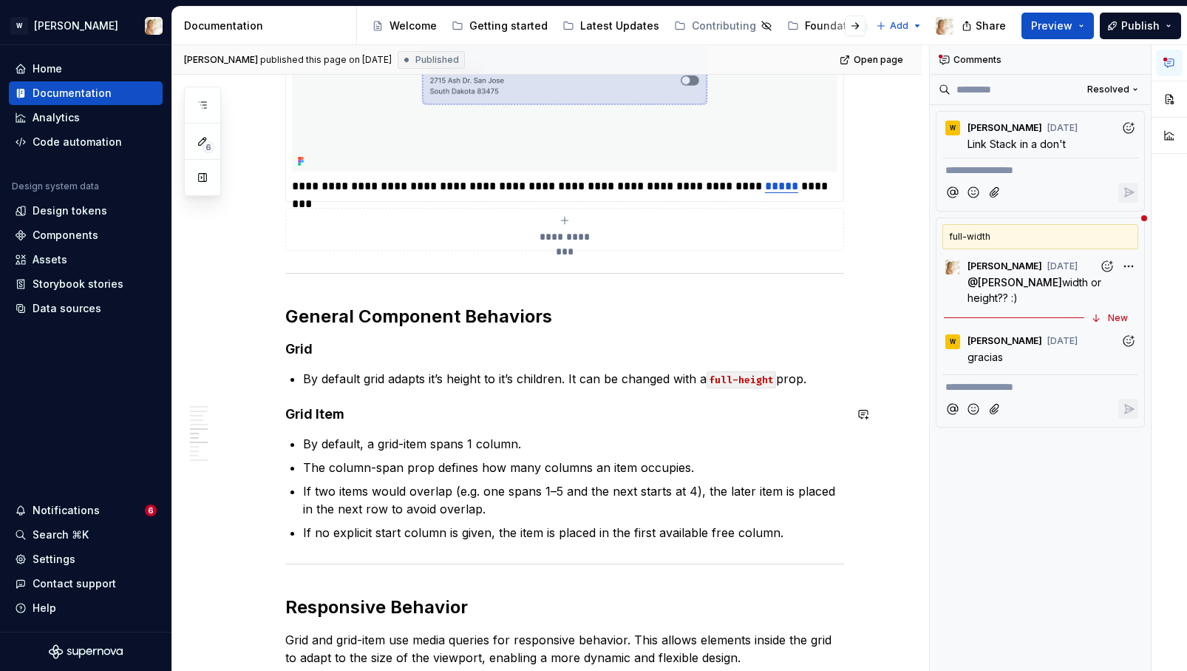
scroll to position [1798, 0]
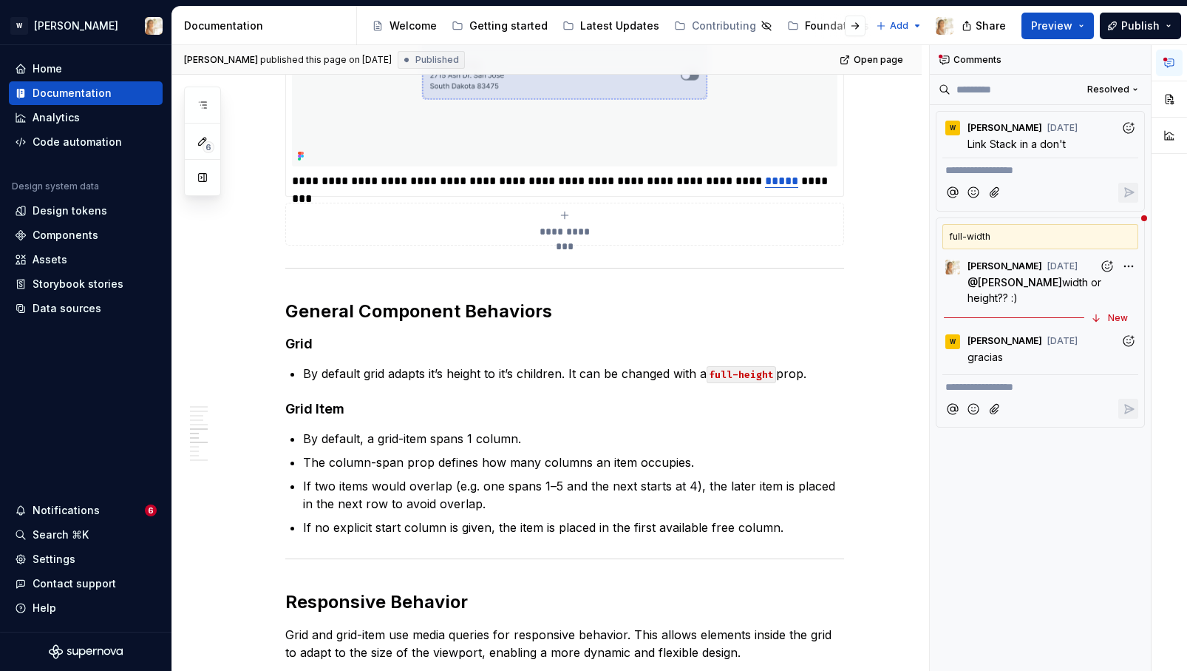
click at [1036, 293] on div "**********" at bounding box center [1040, 322] width 209 height 211
click at [1124, 336] on icon "Add reaction" at bounding box center [1129, 341] width 10 height 10
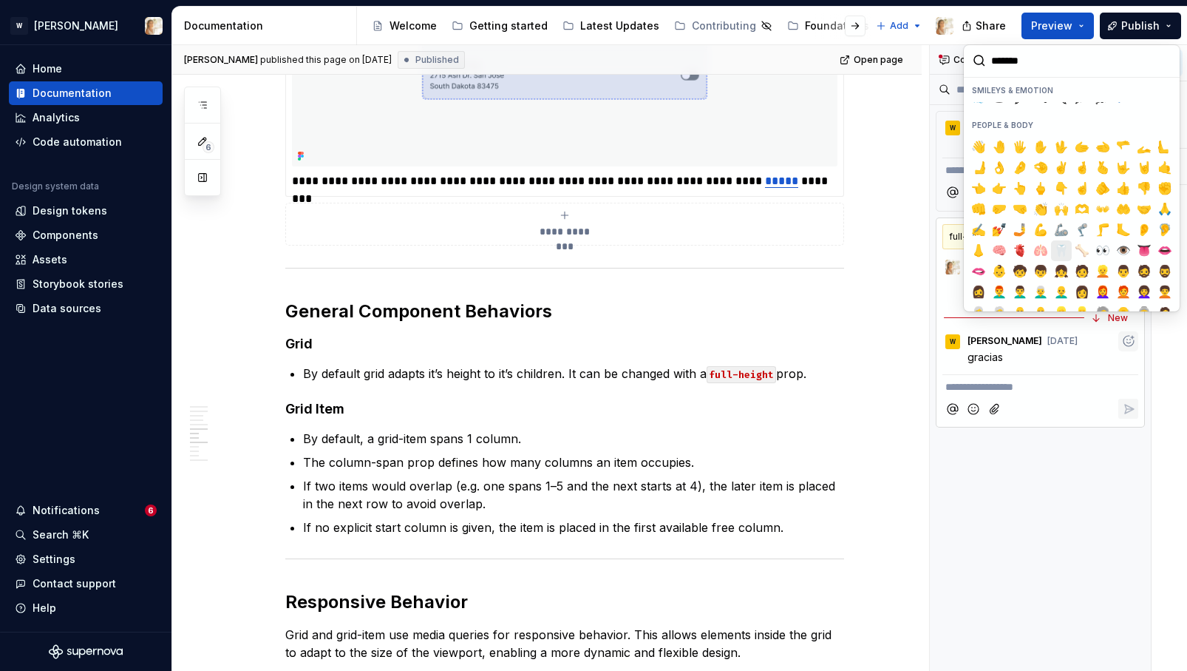
scroll to position [350, 0]
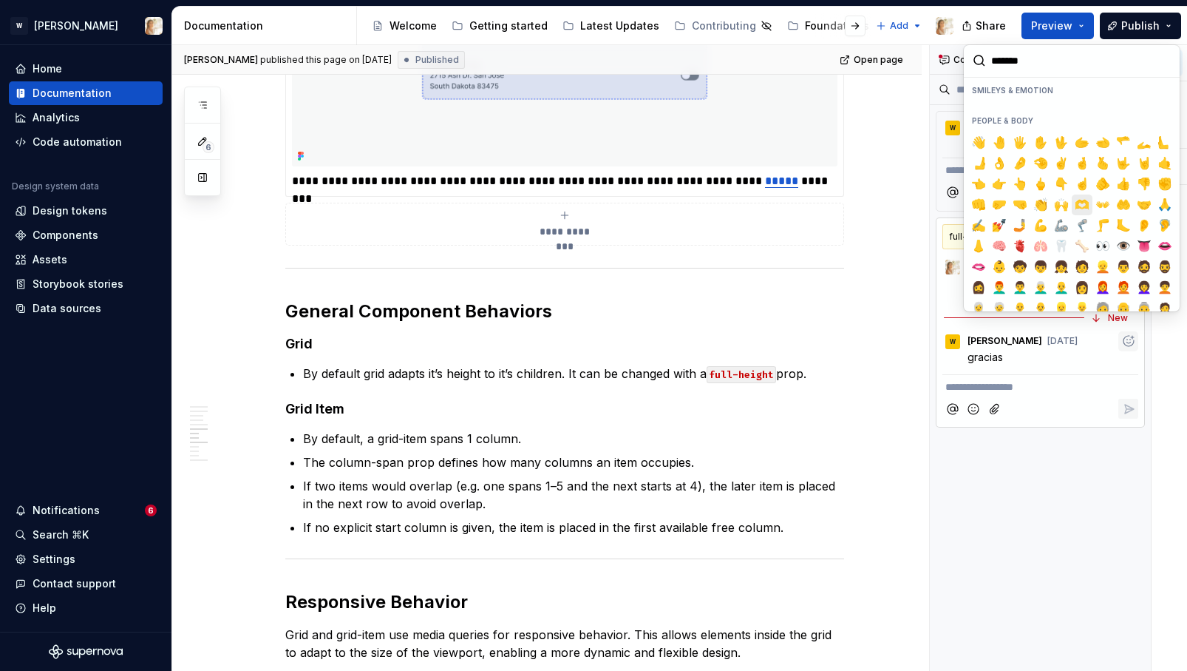
click at [1082, 201] on span "🫶" at bounding box center [1082, 204] width 12 height 15
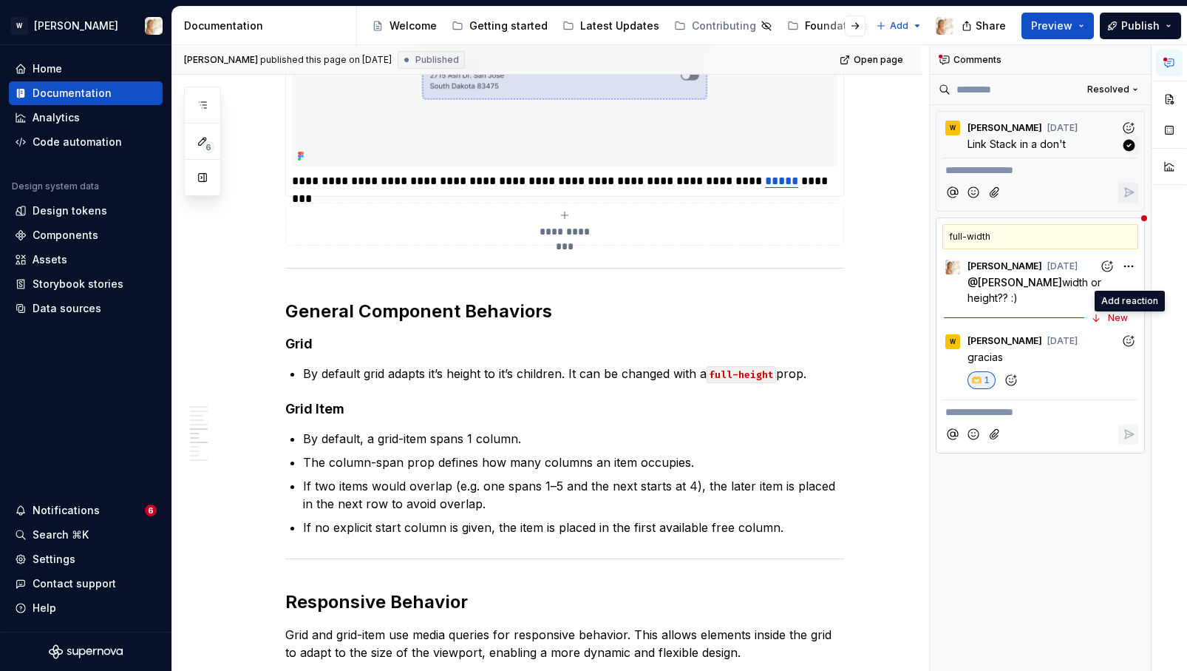
click at [1074, 140] on p "Link Stack in a don't" at bounding box center [1044, 144] width 153 height 16
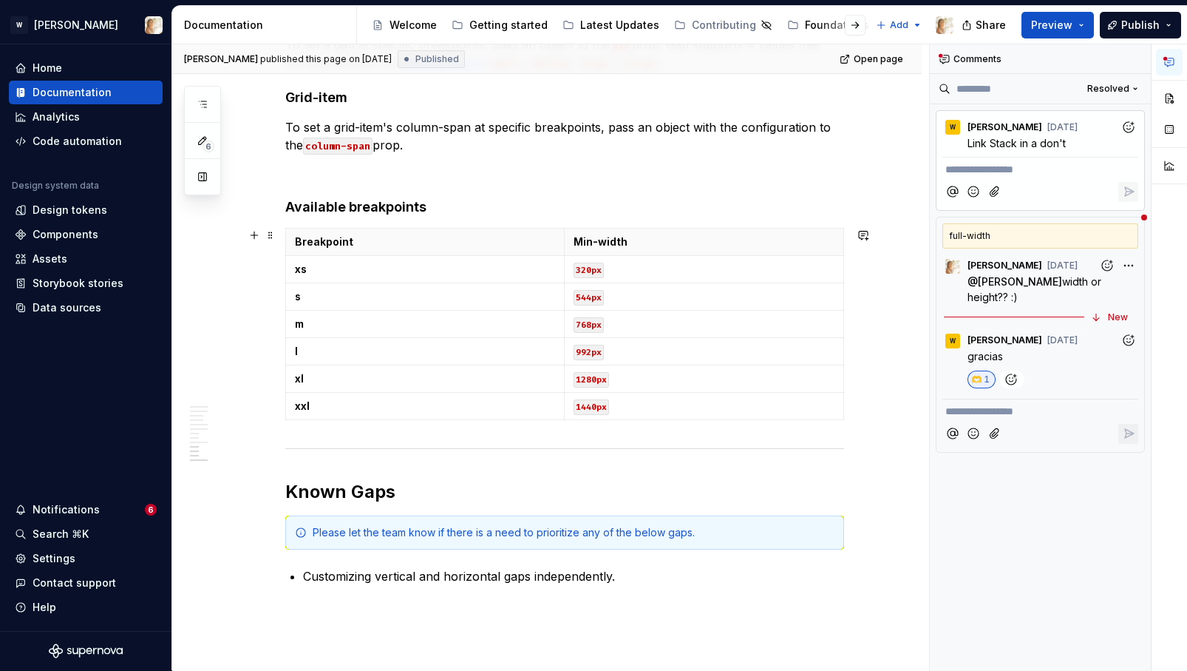
scroll to position [2603, 0]
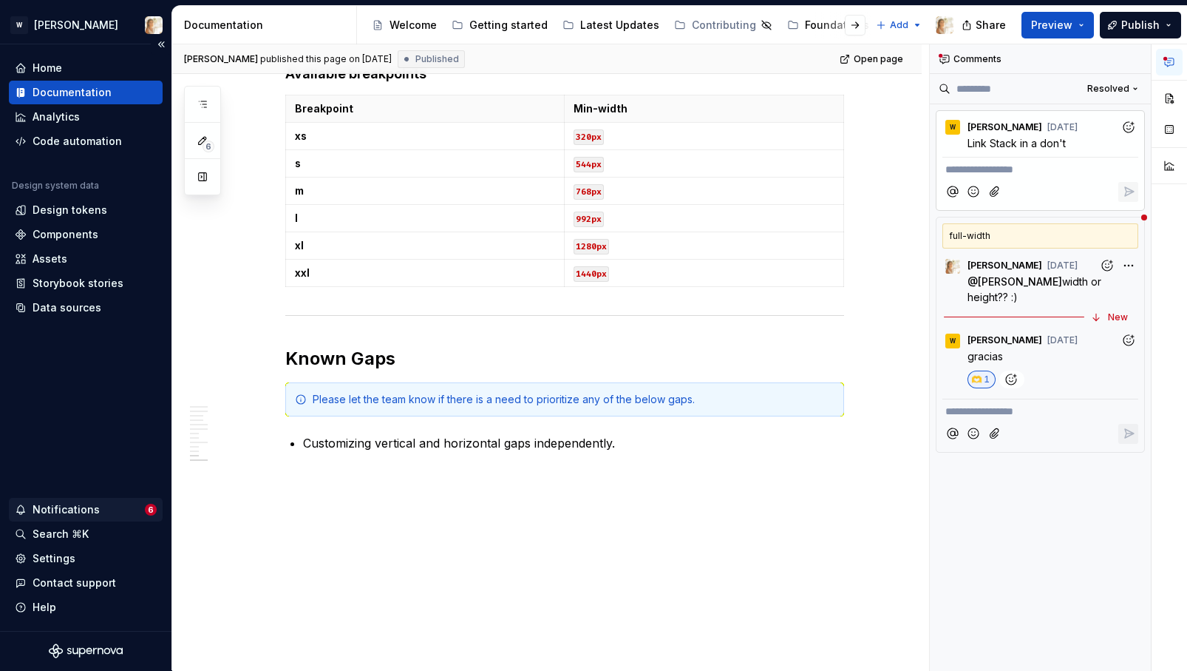
click at [84, 507] on div "Notifications" at bounding box center [66, 509] width 67 height 15
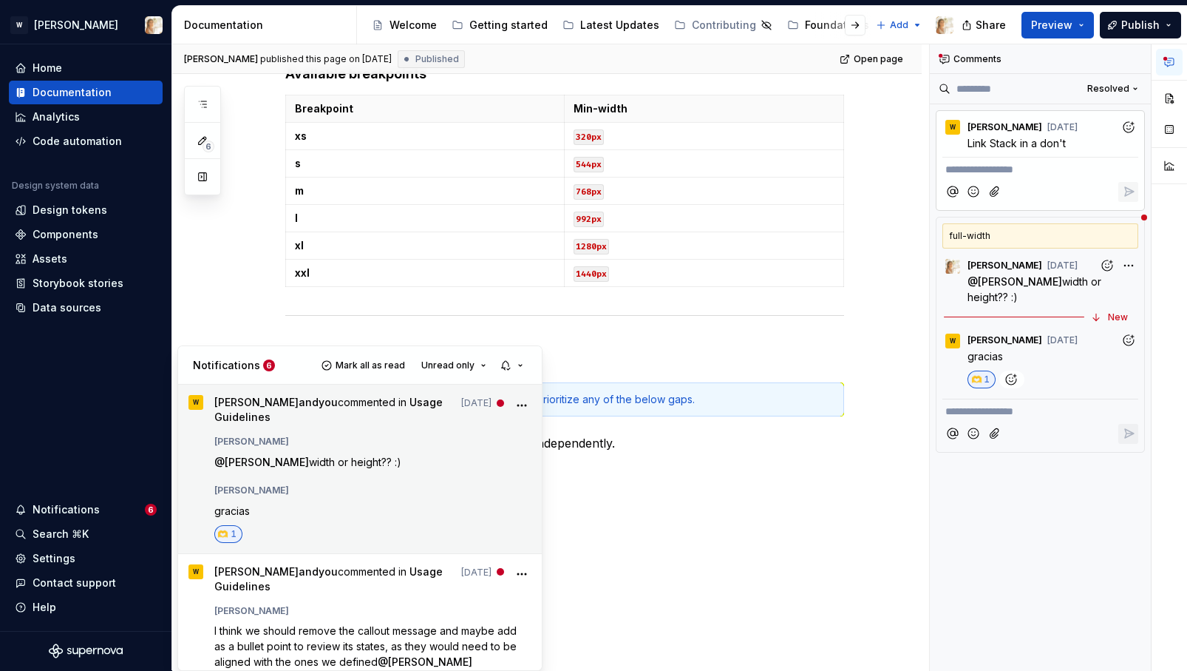
click at [520, 403] on icon "More" at bounding box center [522, 405] width 15 height 15
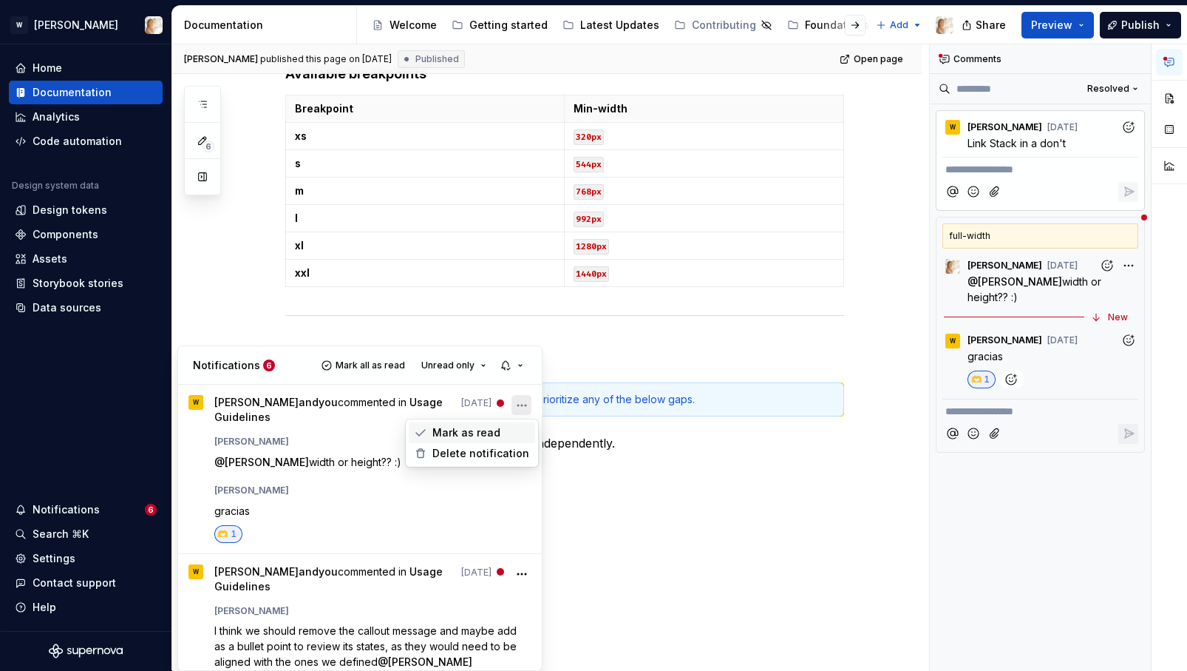
click at [459, 427] on span "Mark as read" at bounding box center [466, 432] width 68 height 15
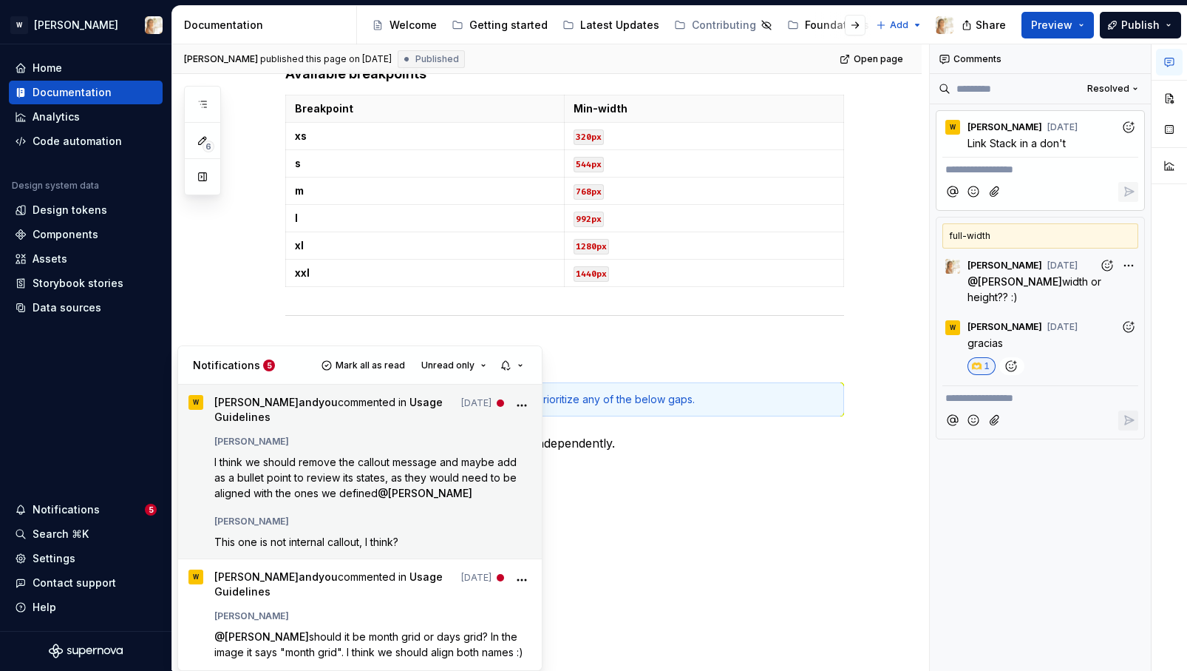
click at [448, 489] on p "I think we should remove the callout message and maybe add as a bullet point to…" at bounding box center [373, 477] width 318 height 47
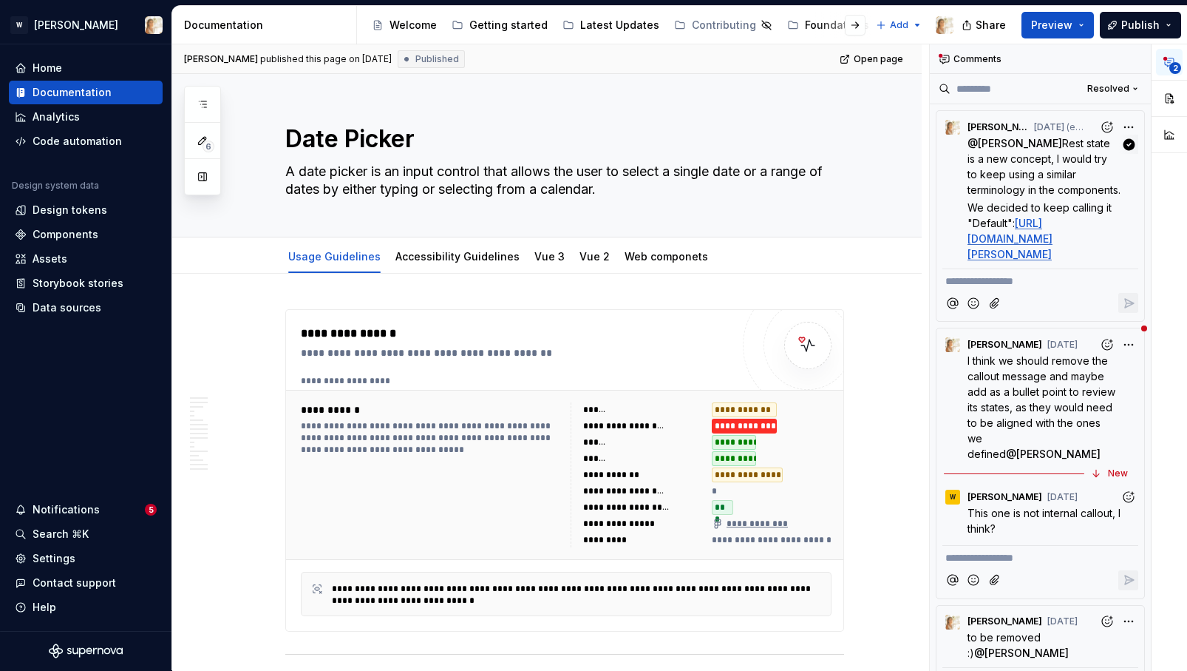
click at [1014, 179] on span "Rest state is a new concept, I would try to keep using a similar terminology in…" at bounding box center [1044, 166] width 153 height 59
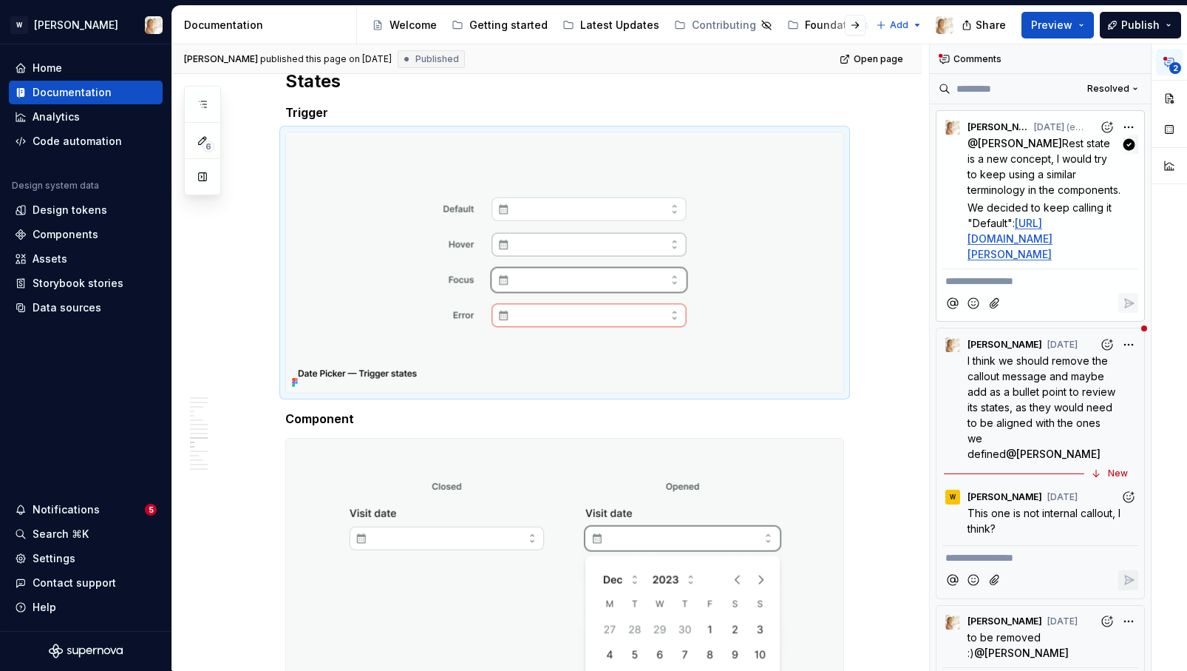
scroll to position [4162, 0]
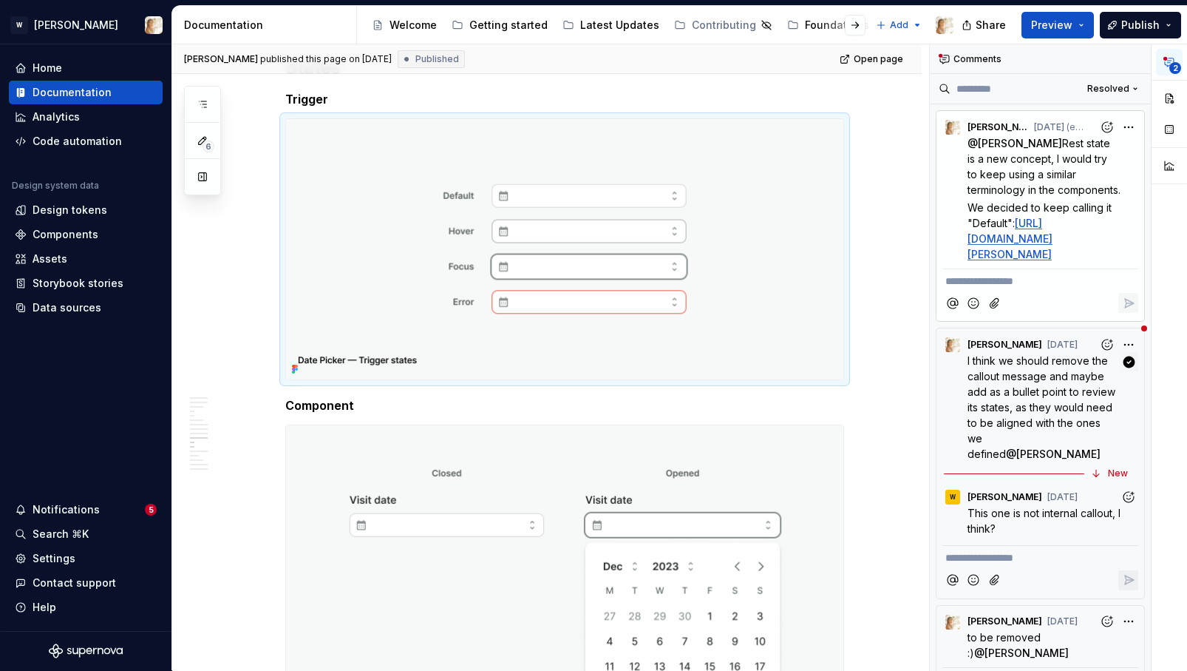
click at [1026, 425] on span "I think we should remove the callout message and maybe add as a bullet point to…" at bounding box center [1043, 407] width 151 height 106
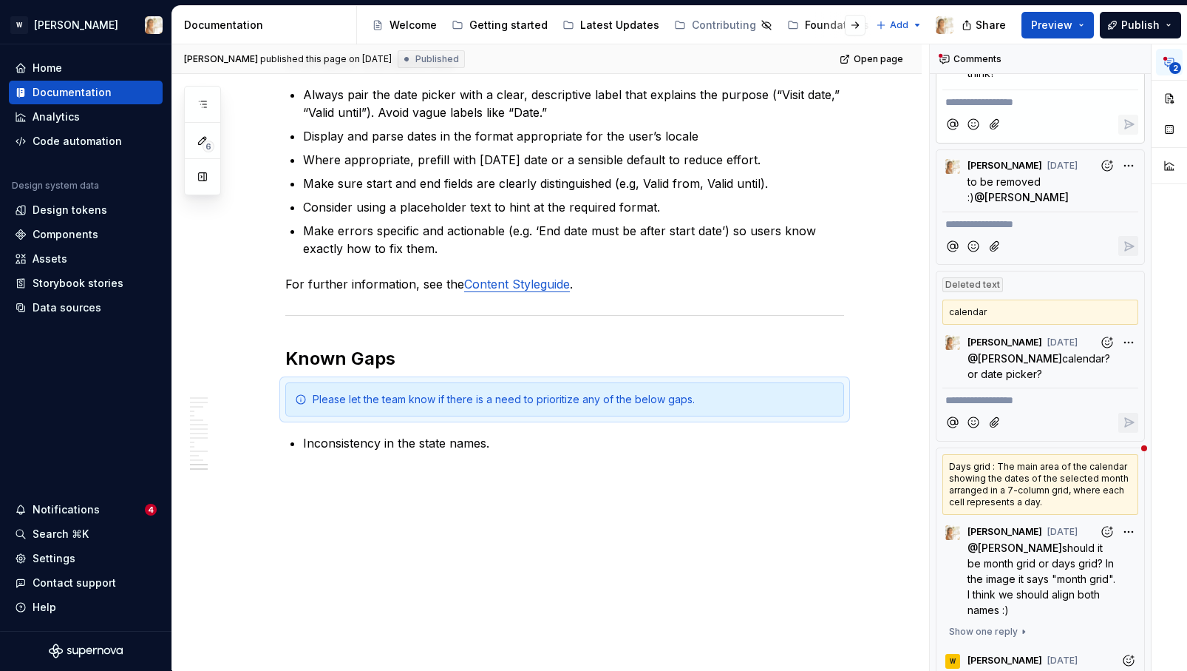
scroll to position [0, 0]
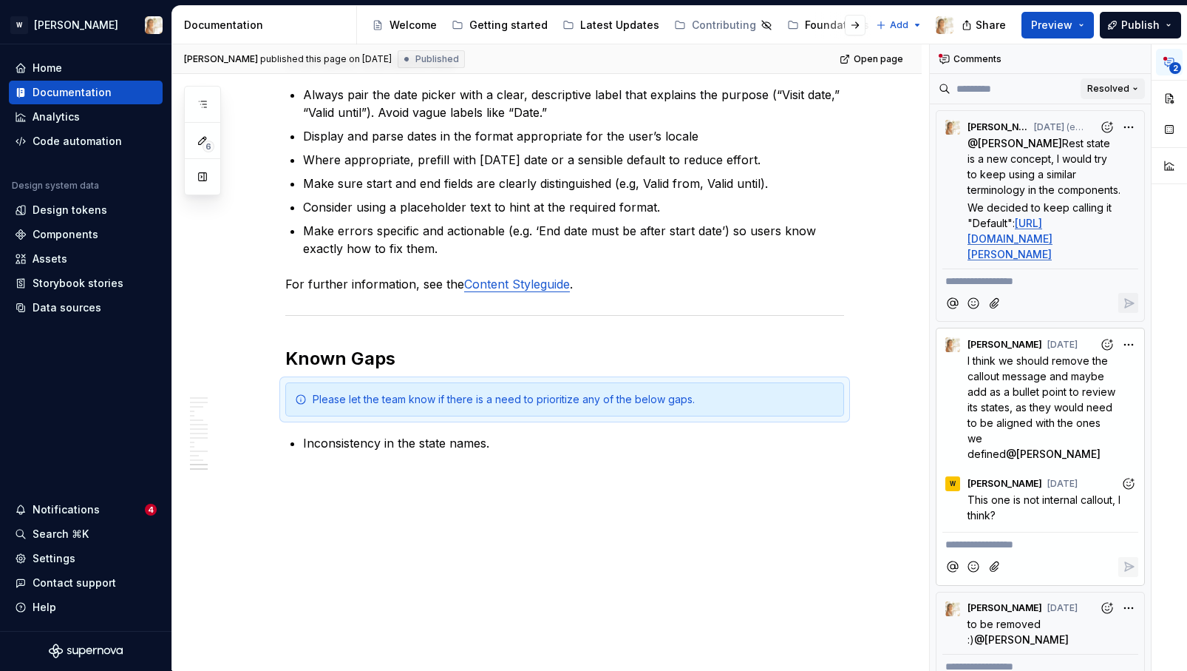
click at [1111, 91] on span "Resolved" at bounding box center [1108, 89] width 42 height 12
click at [1069, 117] on div "Open comments" at bounding box center [1087, 117] width 96 height 15
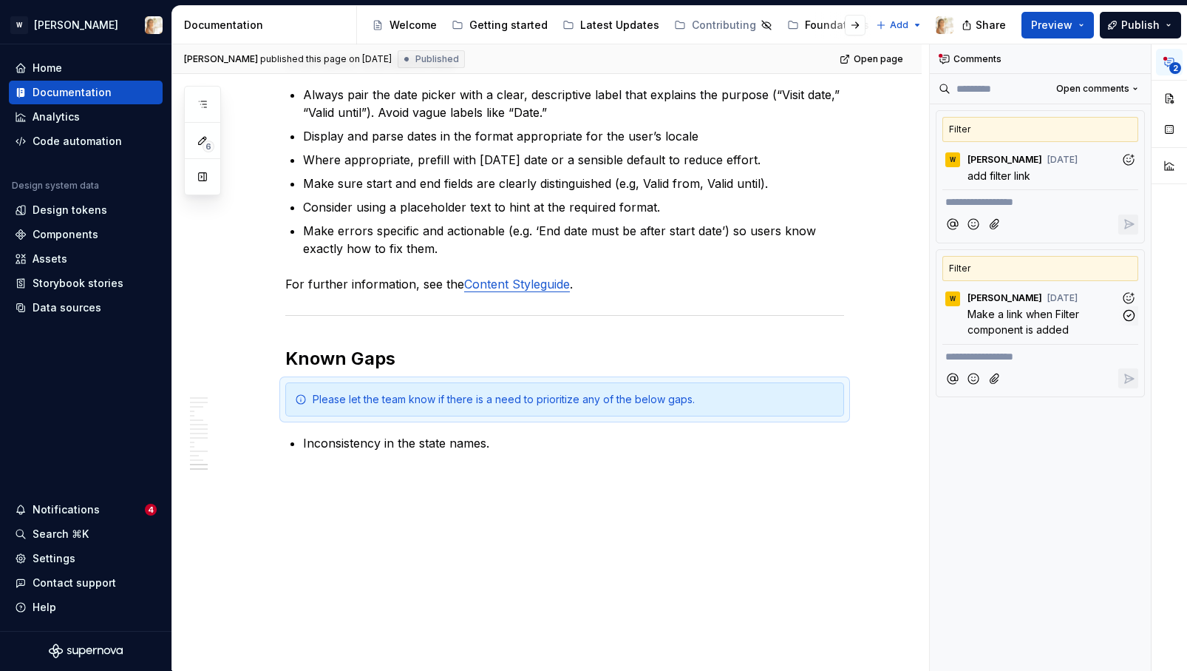
click at [1088, 325] on p "Make a link when Filter component is added" at bounding box center [1044, 321] width 153 height 31
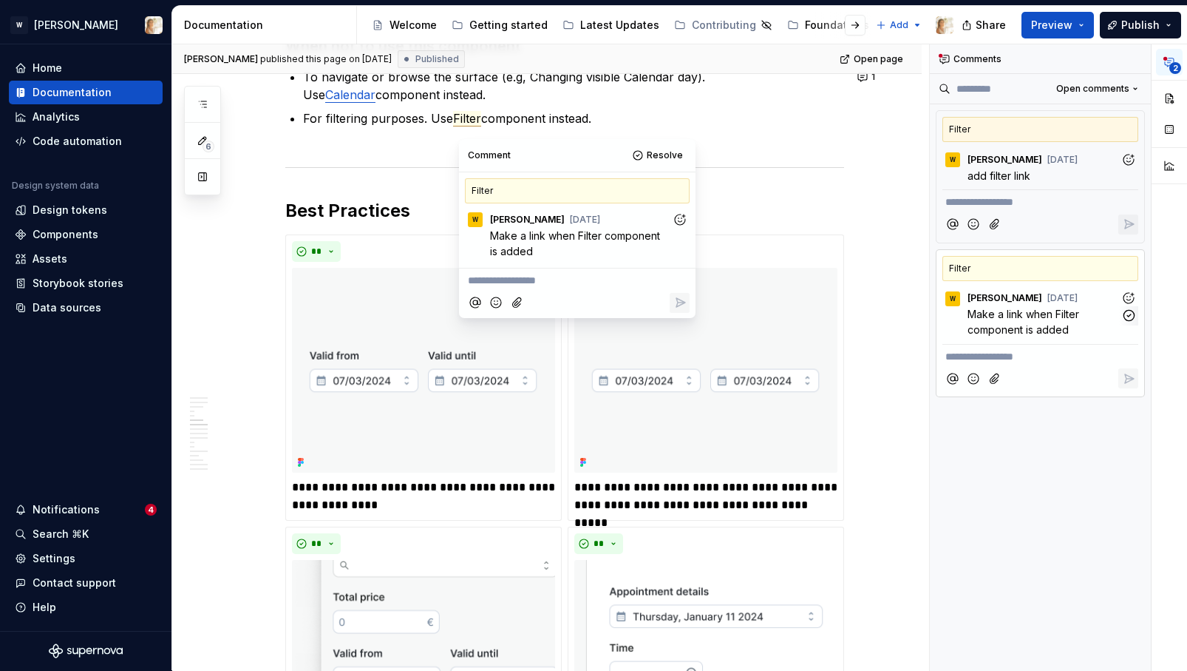
scroll to position [2009, 0]
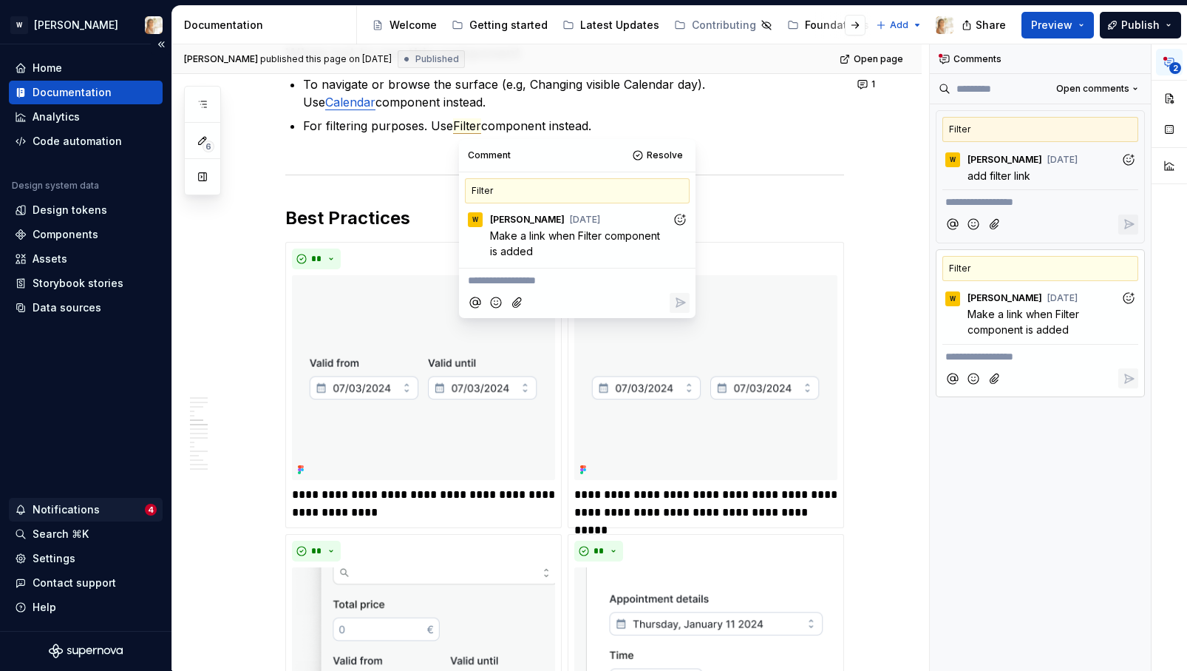
click at [49, 516] on div "Notifications" at bounding box center [66, 509] width 67 height 15
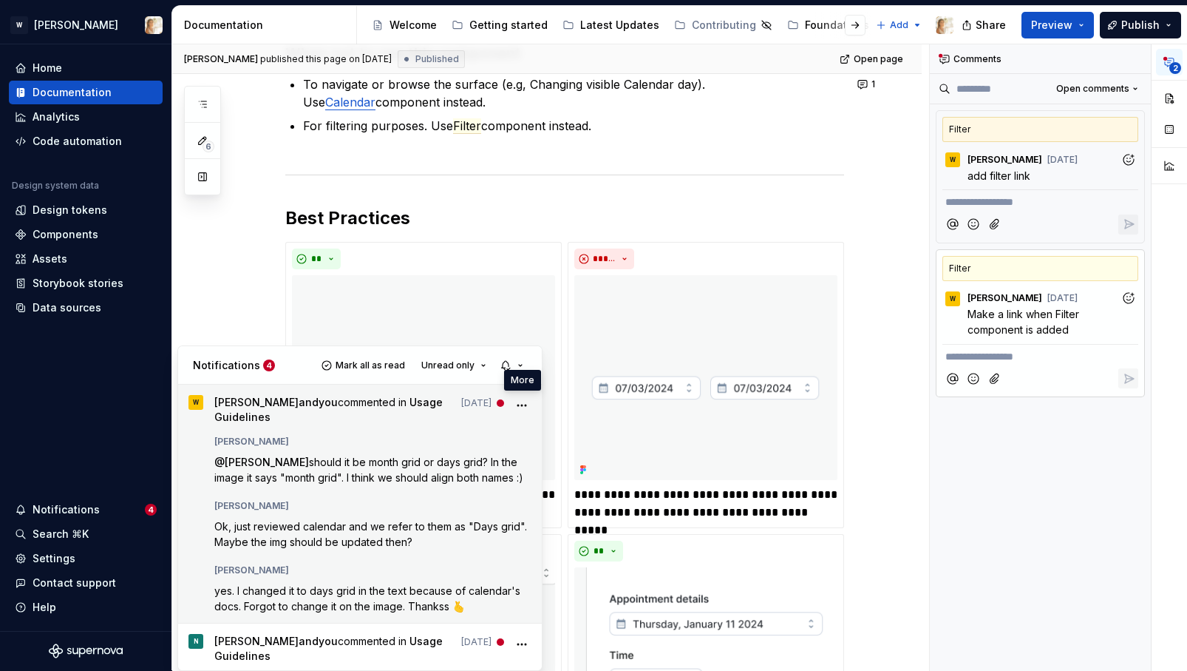
click at [527, 401] on icon "More" at bounding box center [522, 405] width 15 height 15
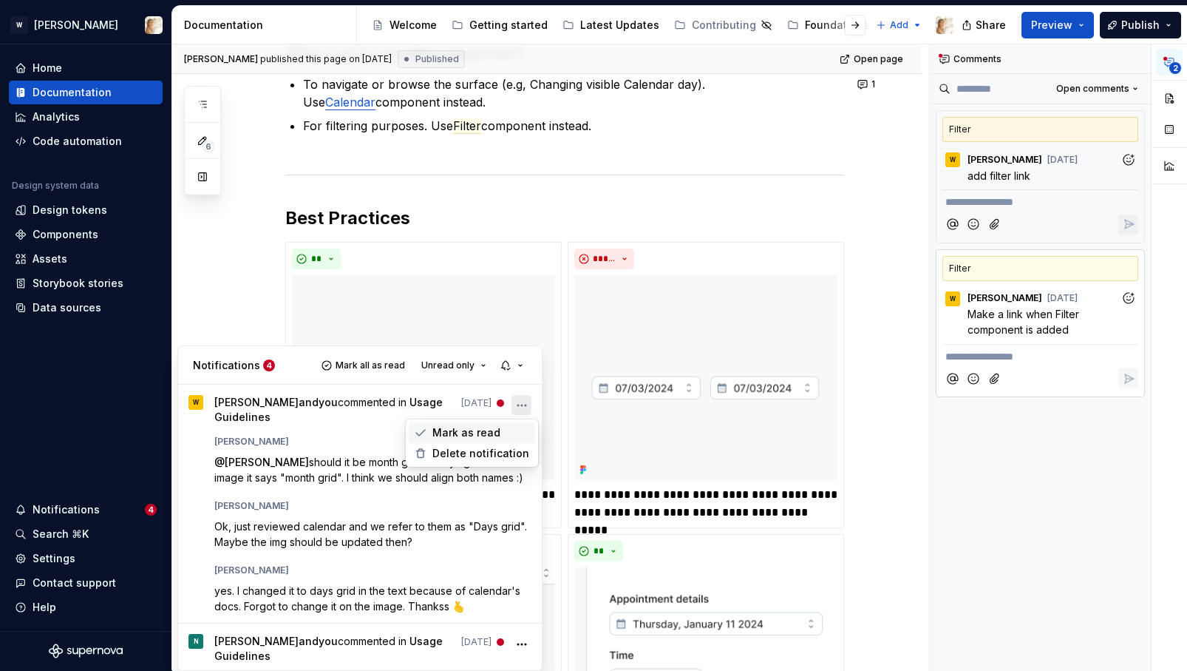
click at [475, 430] on span "Mark as read" at bounding box center [466, 432] width 68 height 15
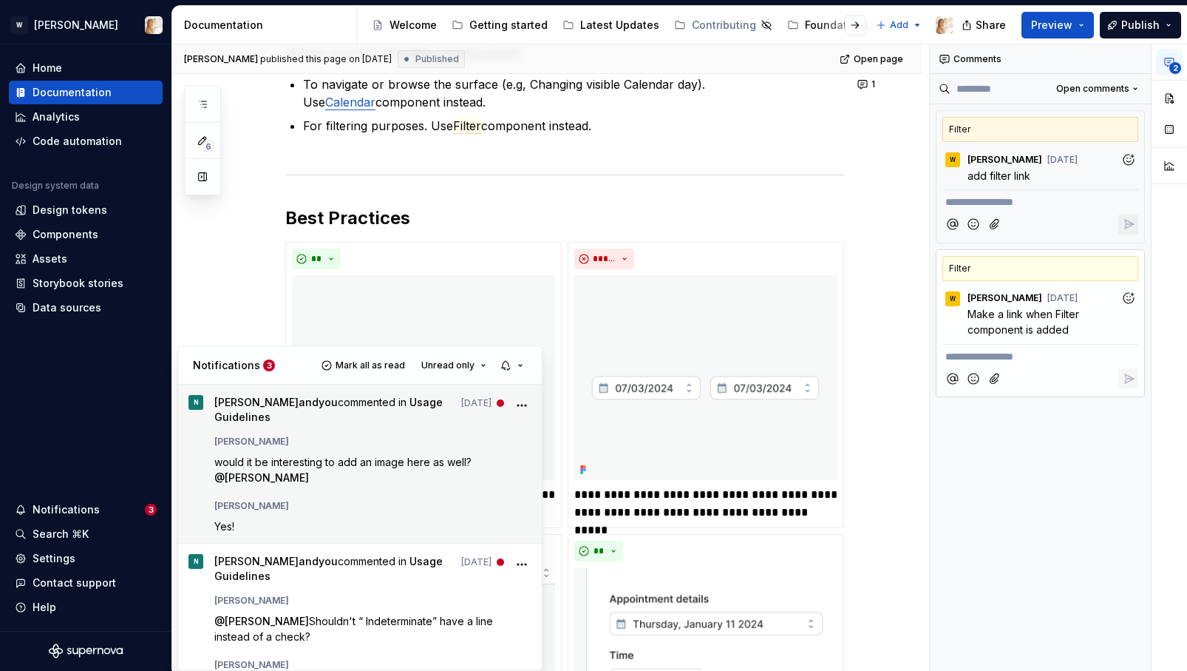
click at [397, 494] on div "[PERSON_NAME]" at bounding box center [373, 503] width 318 height 18
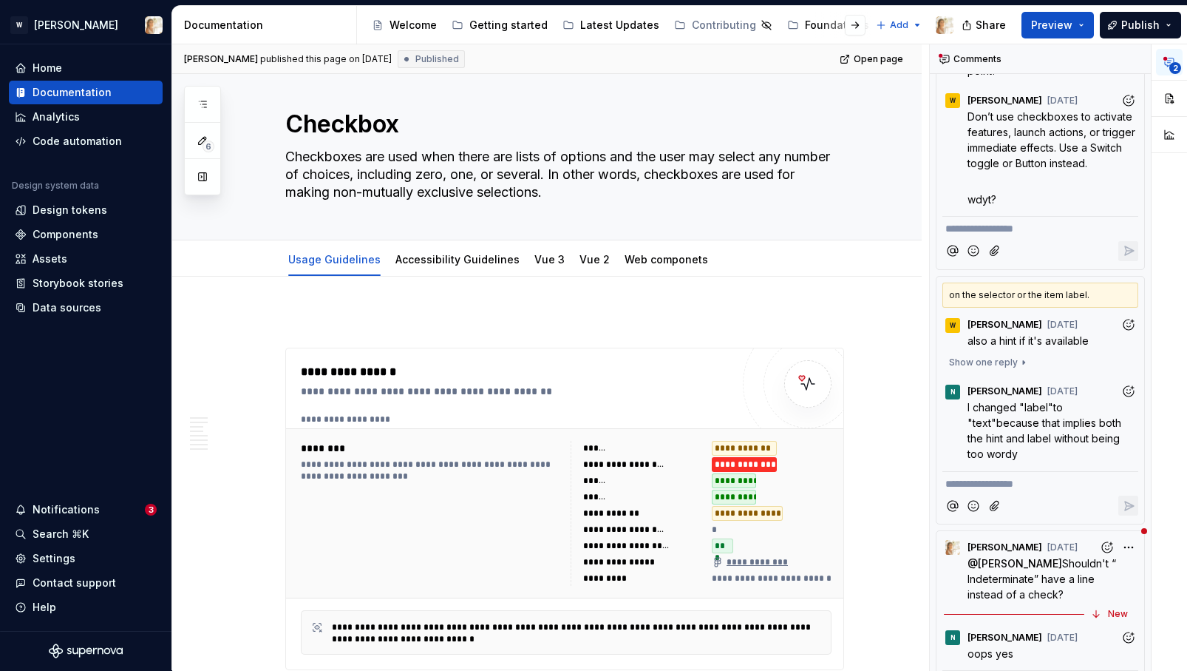
scroll to position [195, 0]
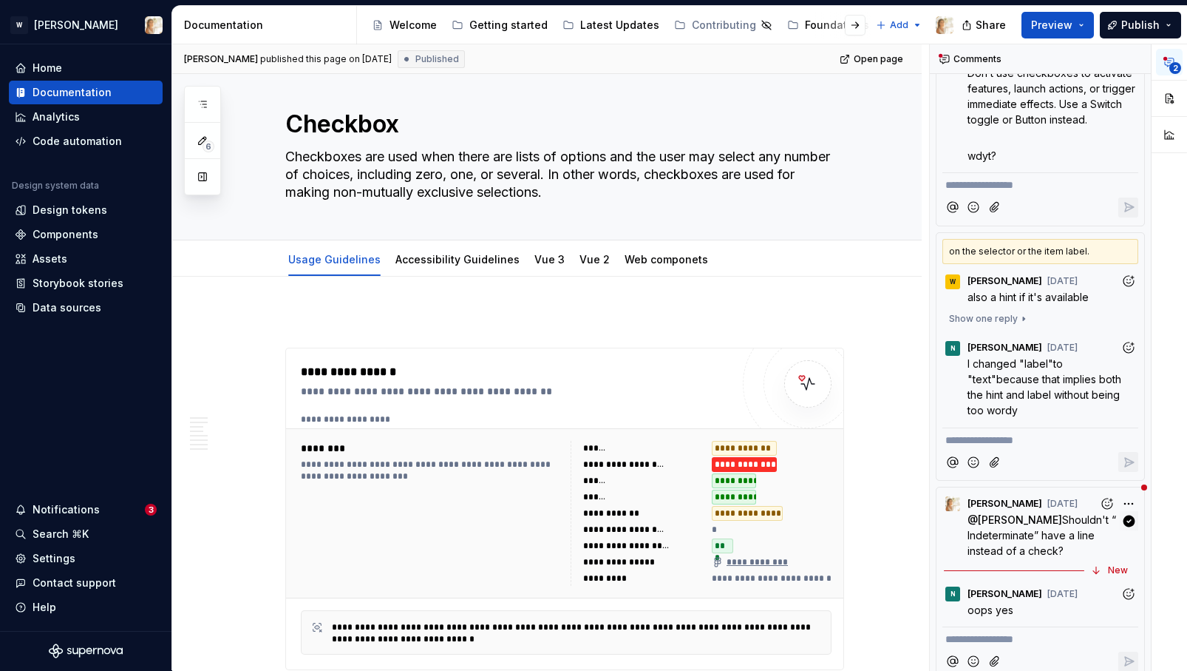
click at [1053, 534] on span "Shouldn't “ Indeterminate” have a line instead of a check?" at bounding box center [1044, 535] width 152 height 44
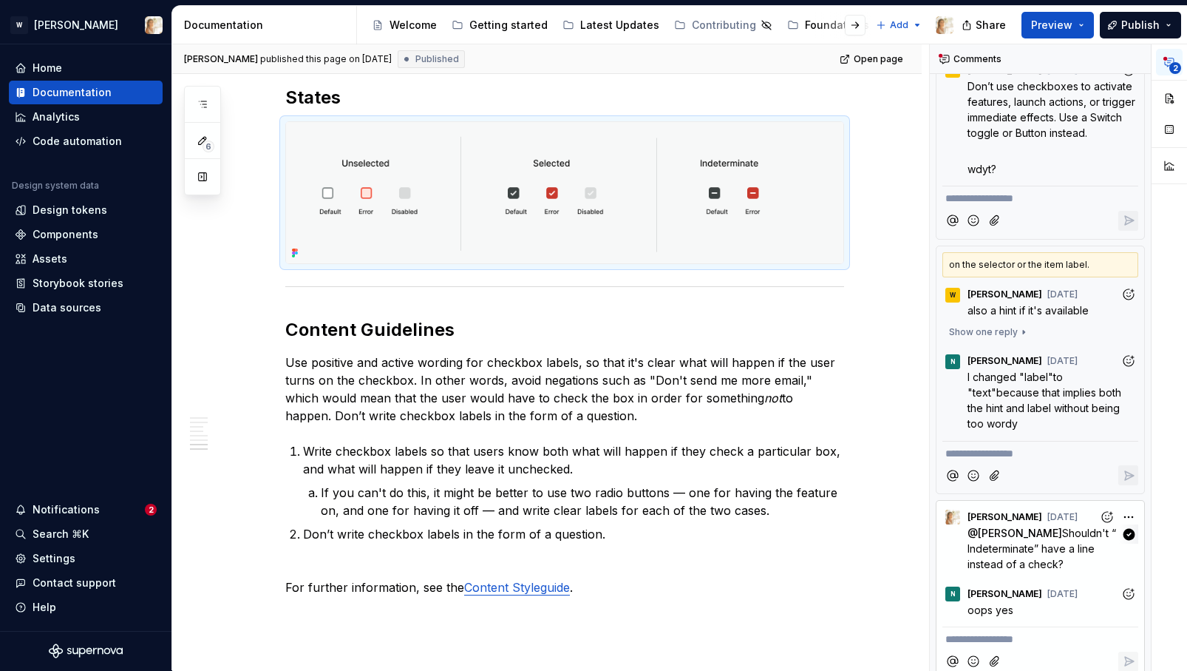
scroll to position [3699, 0]
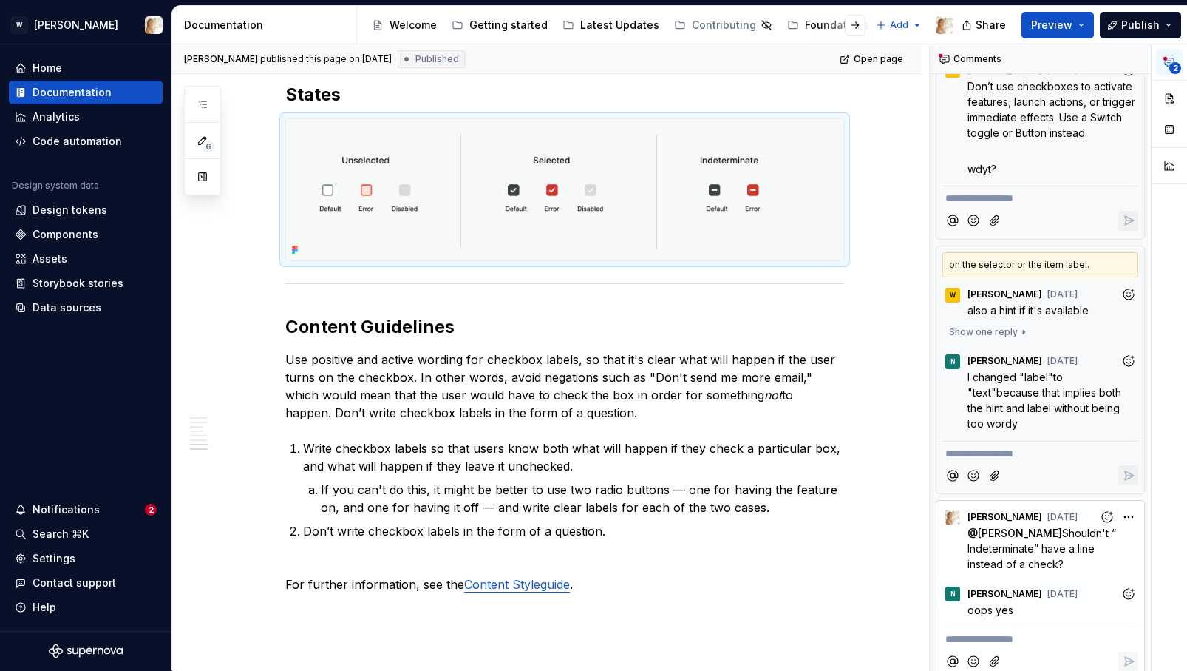
click at [1044, 377] on span "I changed "label"to "text"because that implies both the hint and label without …" at bounding box center [1046, 399] width 157 height 59
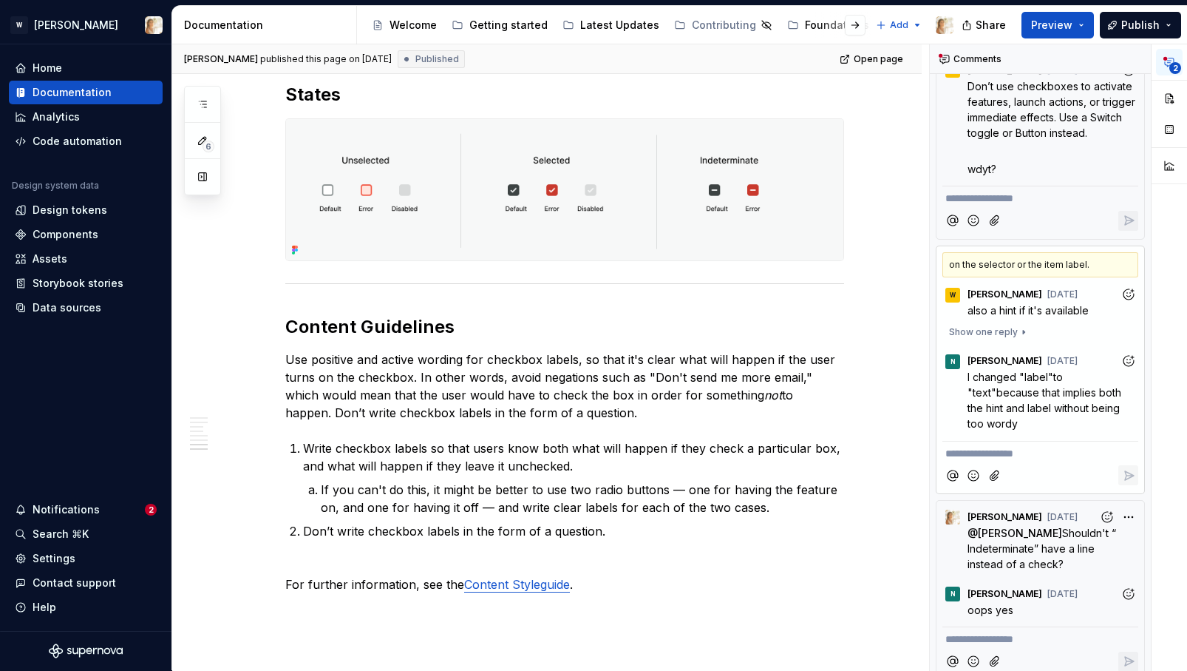
click at [1051, 324] on div "Show one reply" at bounding box center [1041, 332] width 196 height 21
click at [1049, 313] on span "also a hint if it's available" at bounding box center [1028, 310] width 121 height 13
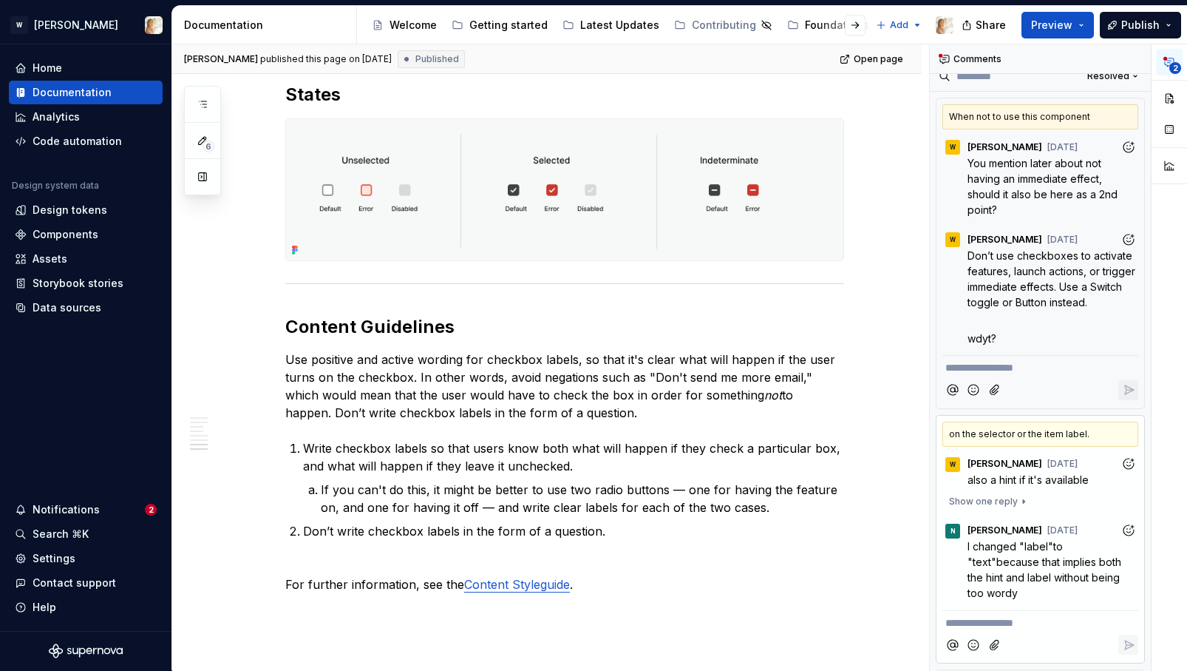
scroll to position [0, 0]
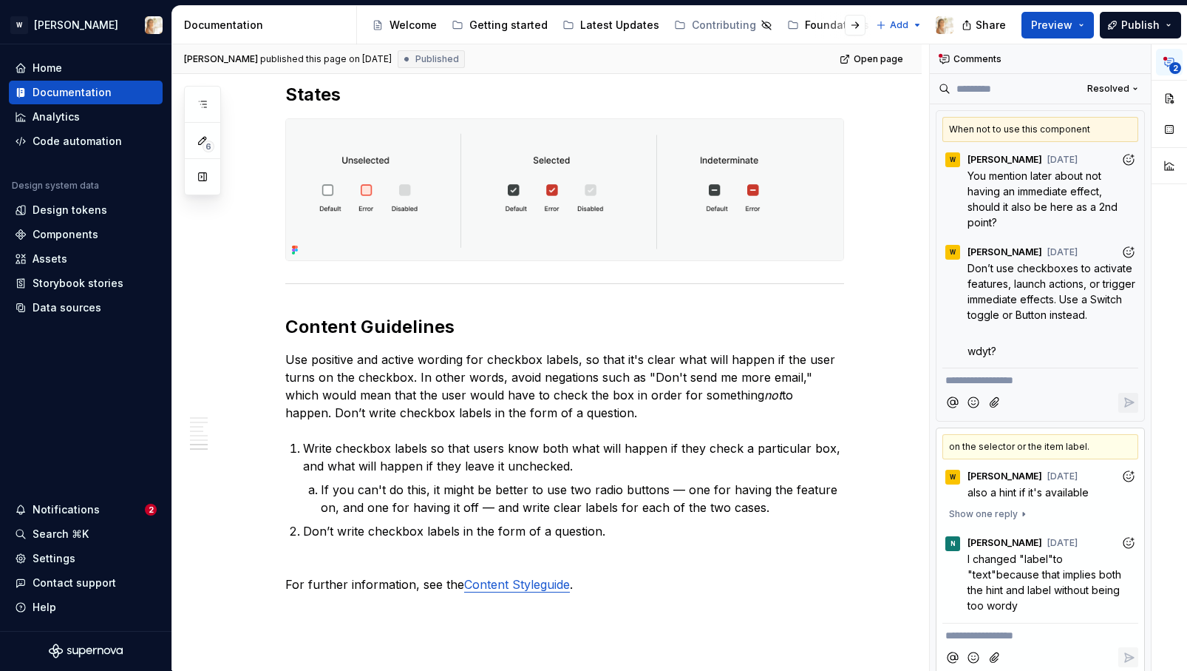
click at [1053, 253] on div "W Watson Sep 4" at bounding box center [1041, 249] width 196 height 20
click at [1056, 214] on p "You mention later about not having an immediate effect, should it also be here …" at bounding box center [1044, 199] width 153 height 62
click at [1105, 89] on span "Resolved" at bounding box center [1108, 89] width 42 height 12
click at [1073, 111] on div "Open comments" at bounding box center [1087, 117] width 96 height 15
type textarea "*"
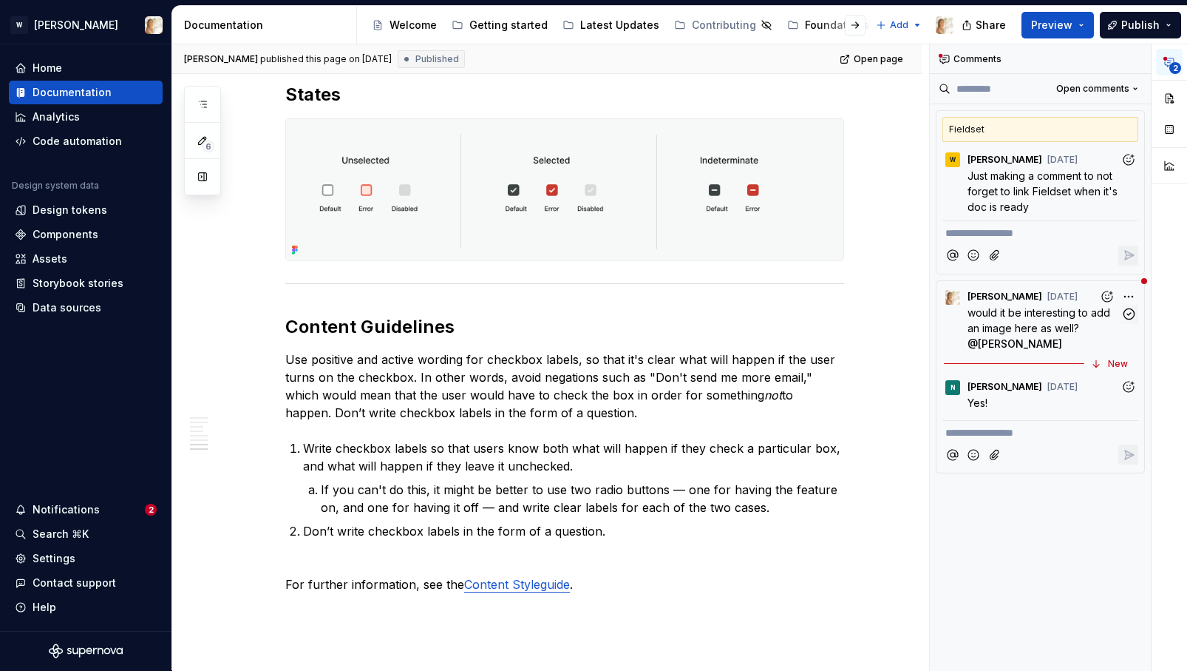
click at [1036, 327] on span "would it be interesting to add an image here as well?" at bounding box center [1041, 320] width 146 height 28
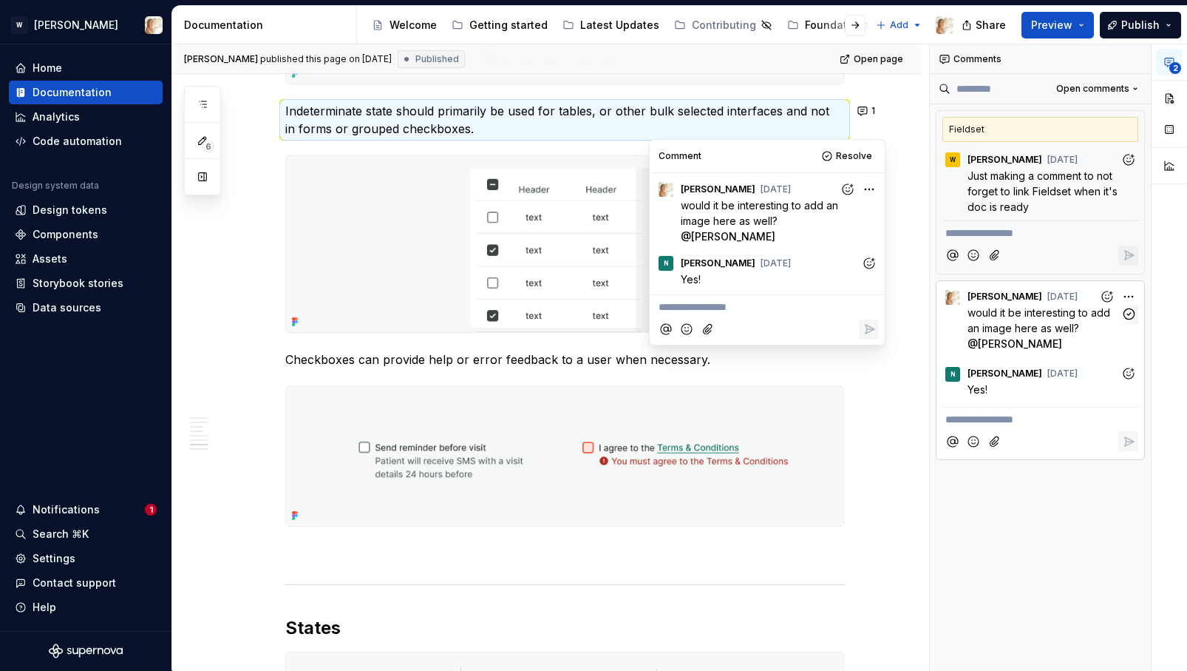
scroll to position [3149, 0]
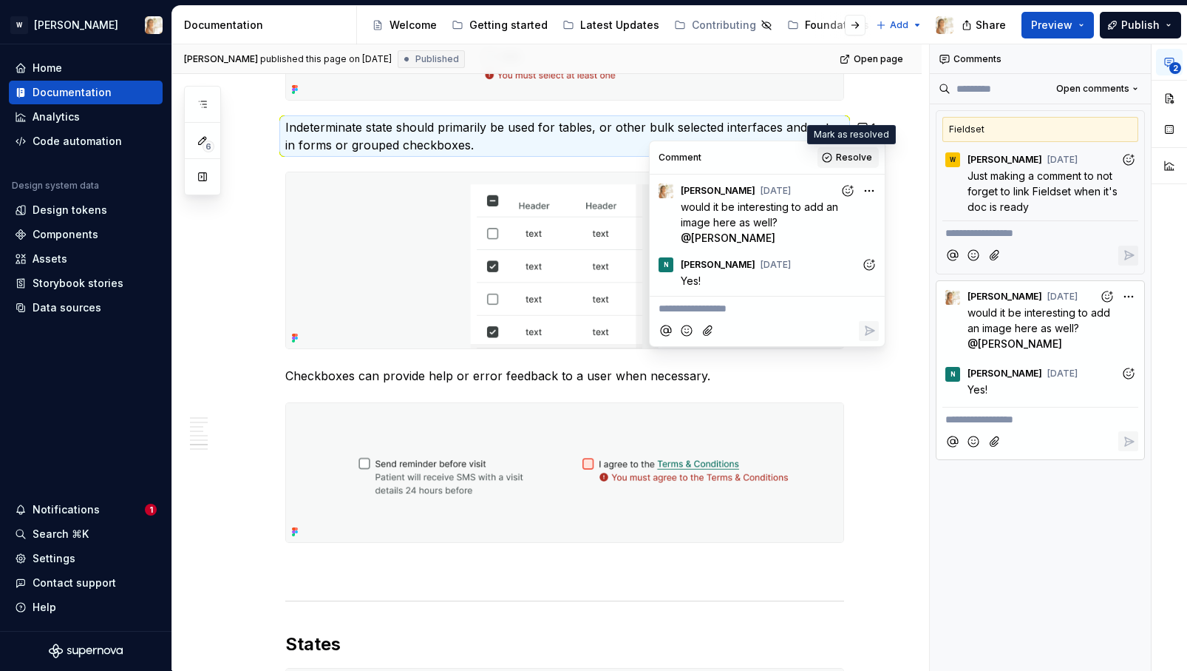
click at [852, 158] on span "Resolve" at bounding box center [854, 158] width 36 height 12
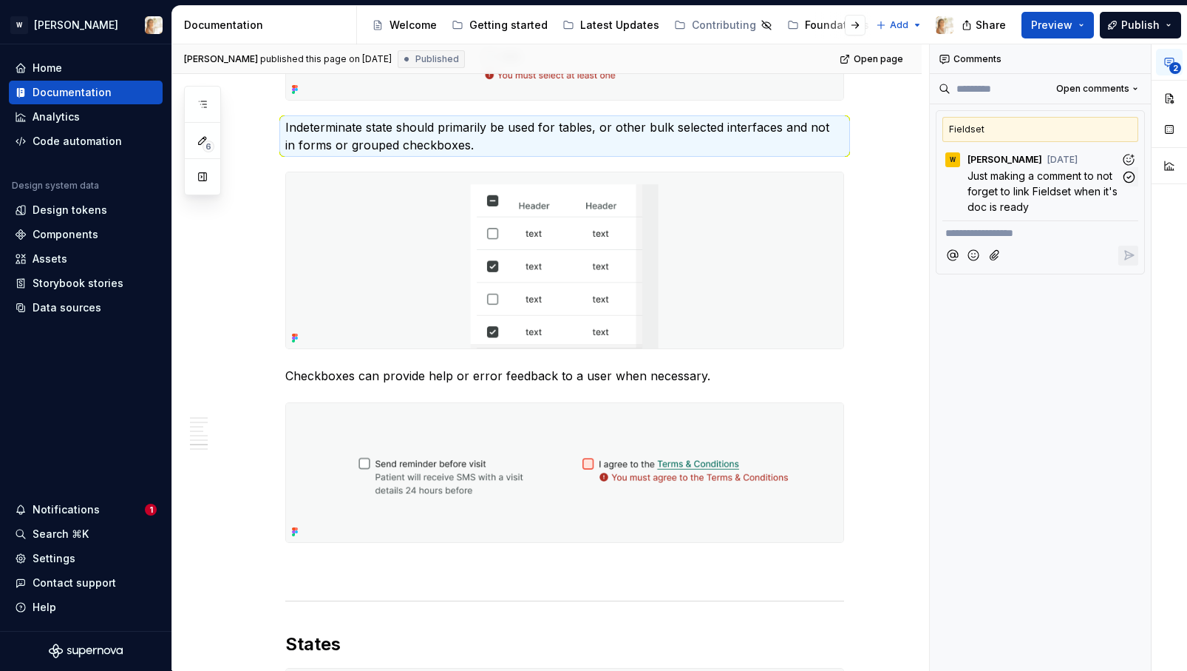
click at [1024, 188] on span "Just making a comment to not forget to link Fieldset when it's doc is ready" at bounding box center [1044, 191] width 153 height 44
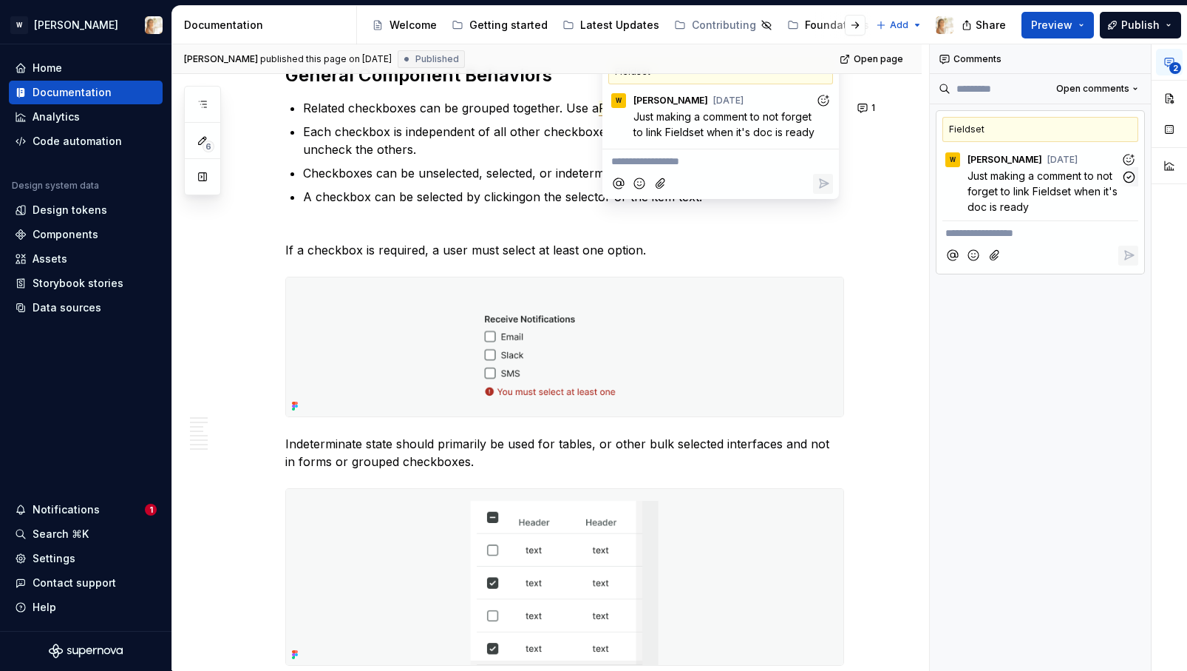
scroll to position [2815, 0]
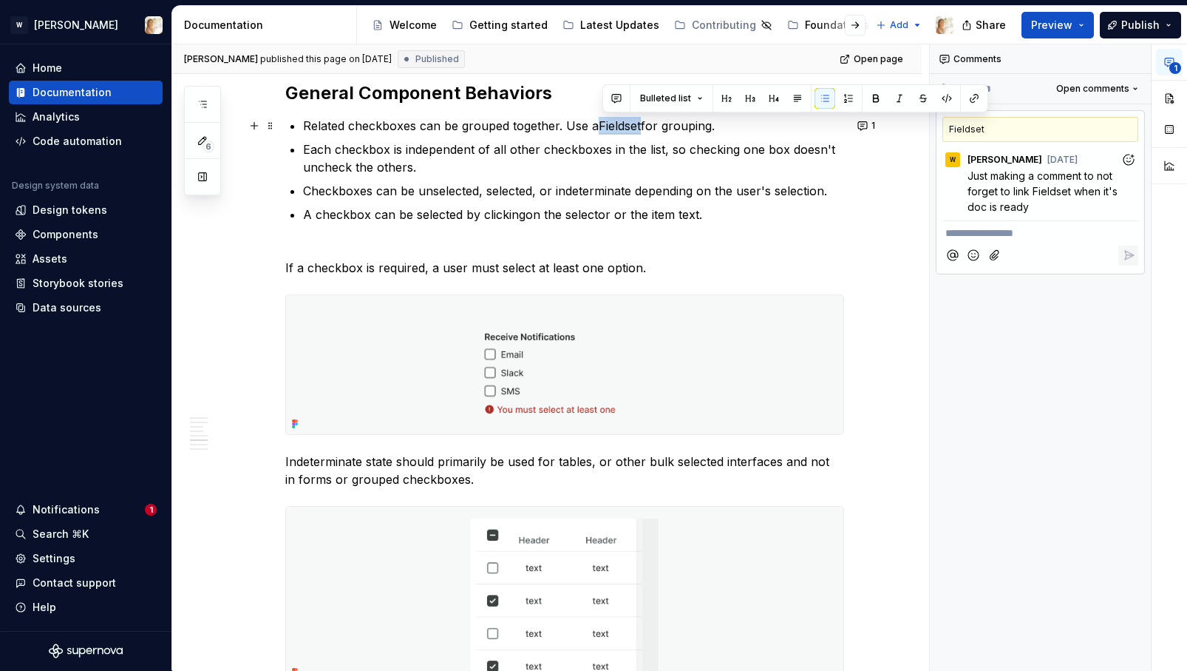
drag, startPoint x: 601, startPoint y: 126, endPoint x: 646, endPoint y: 127, distance: 45.1
click at [646, 127] on p "Related checkboxes can be grouped together. Use a Fieldset for grouping." at bounding box center [573, 126] width 541 height 18
click at [977, 93] on button "button" at bounding box center [974, 98] width 21 height 21
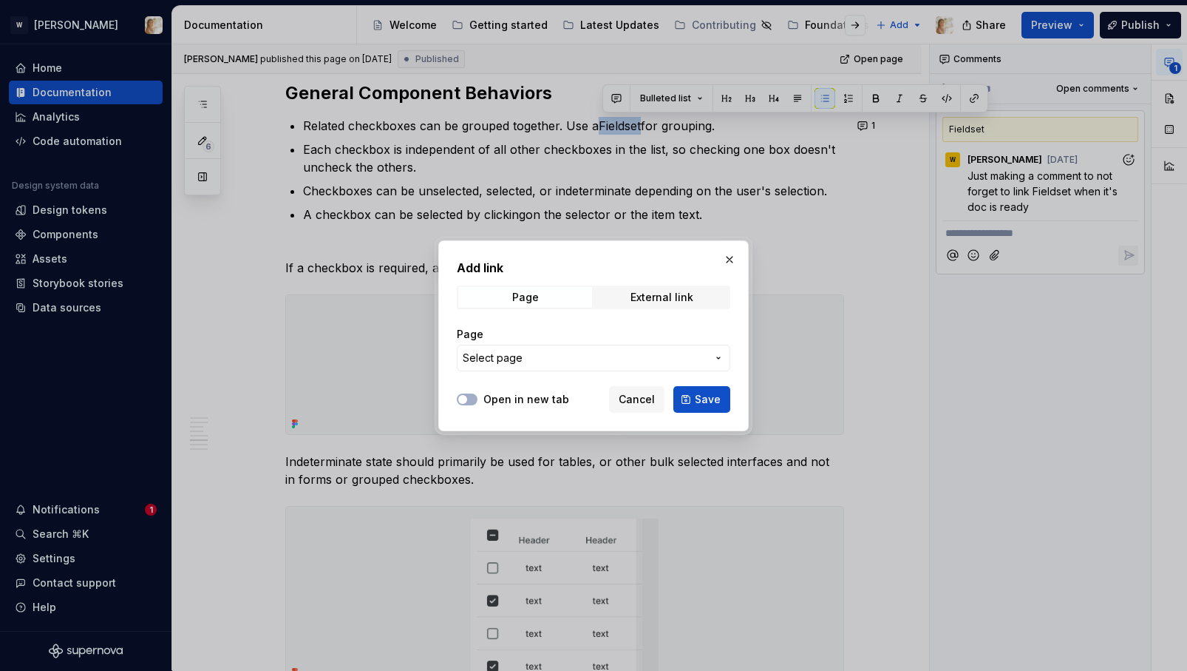
click at [564, 362] on span "Select page" at bounding box center [585, 357] width 244 height 15
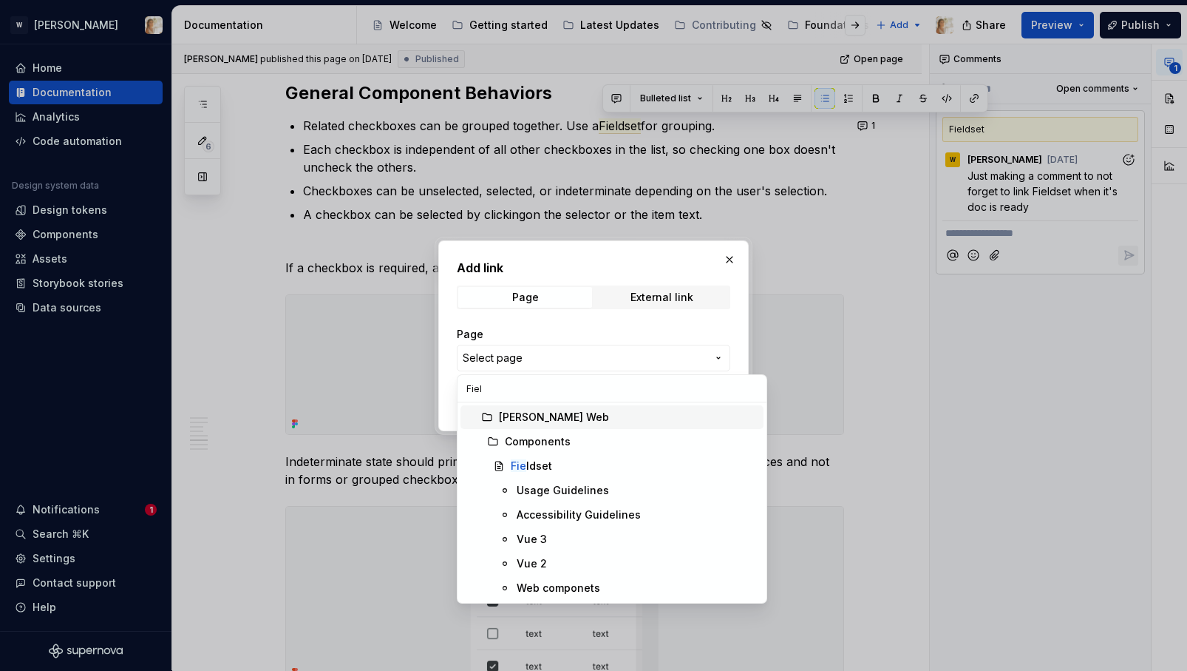
type input "Field"
click at [525, 466] on mark "Field" at bounding box center [523, 465] width 25 height 13
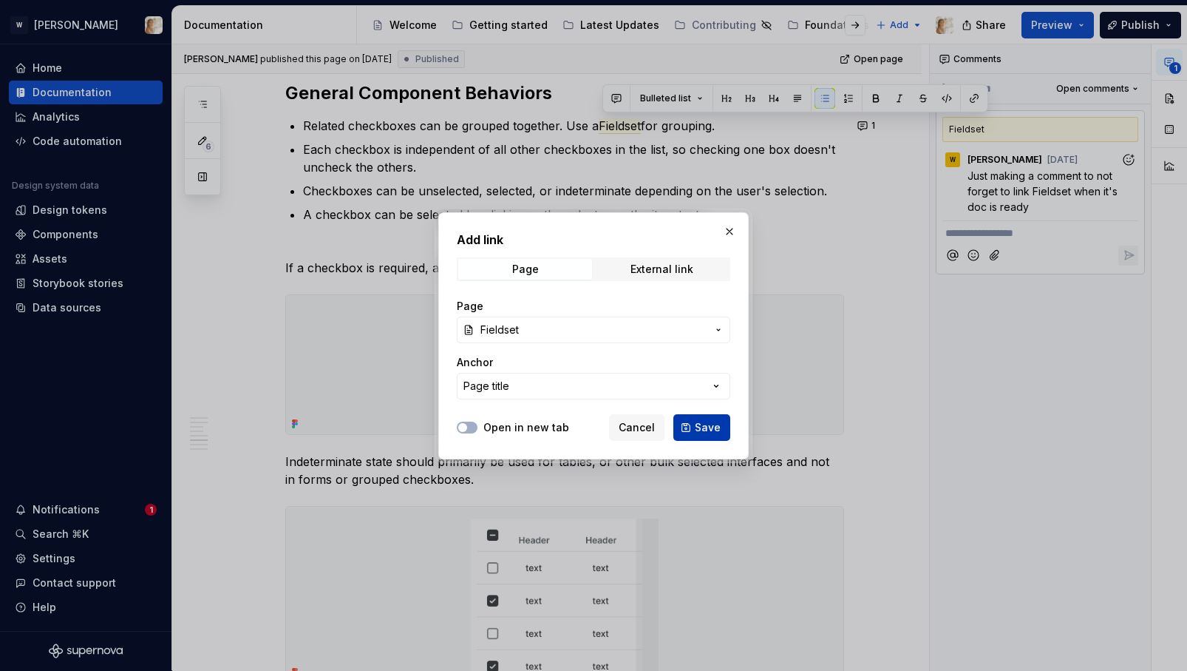
click at [707, 420] on span "Save" at bounding box center [708, 427] width 26 height 15
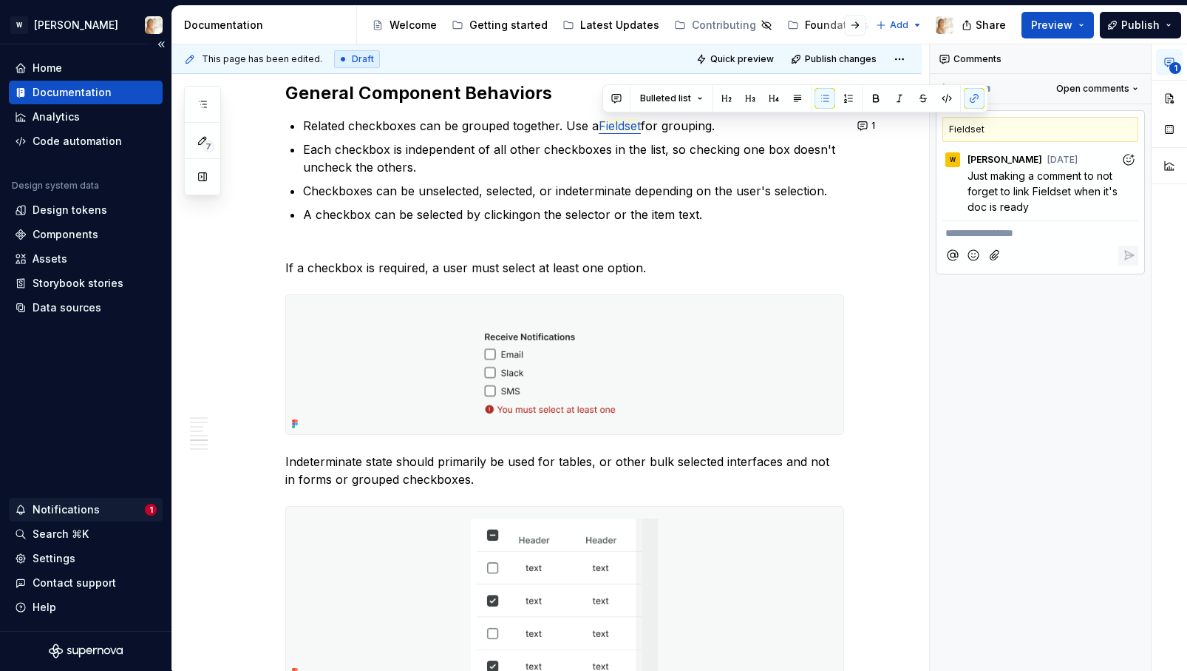
click at [84, 507] on div "Notifications" at bounding box center [66, 509] width 67 height 15
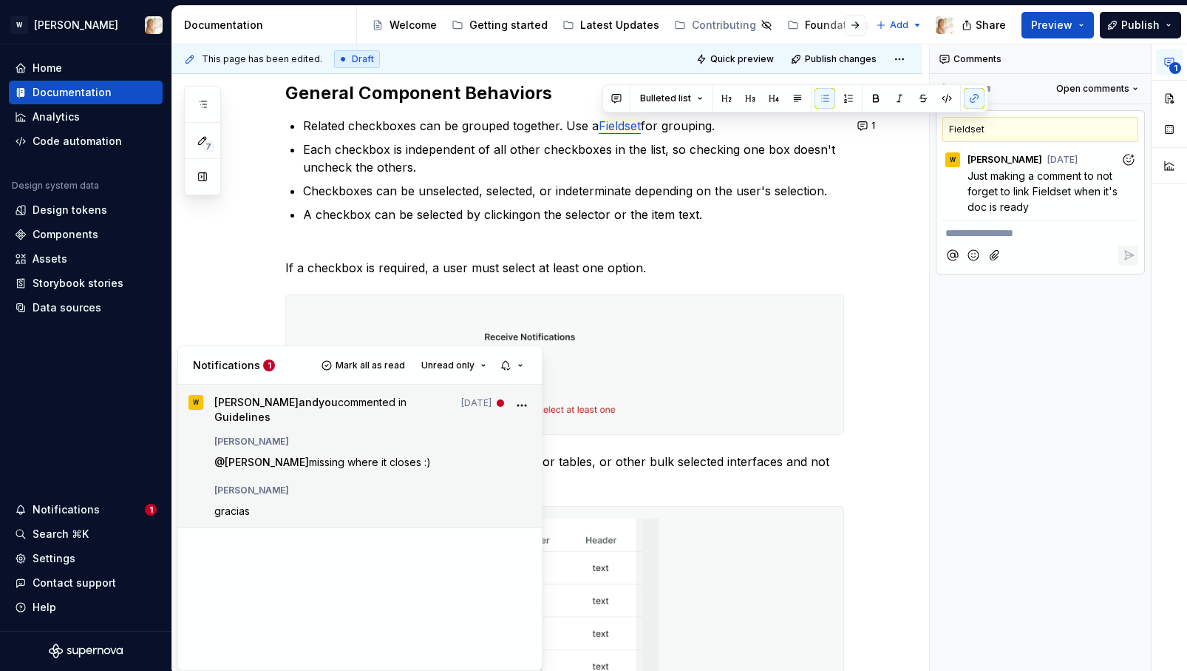
click at [398, 478] on div "[PERSON_NAME]" at bounding box center [373, 487] width 318 height 18
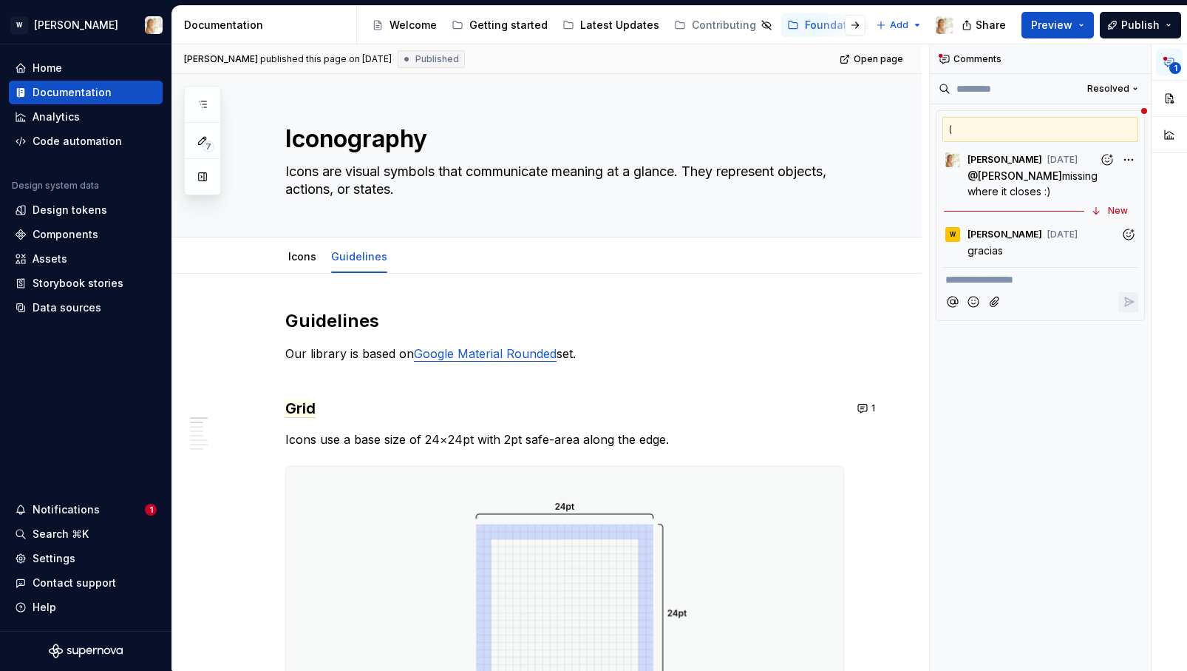
click at [0, 0] on time "Sep 3" at bounding box center [0, 0] width 0 height 0
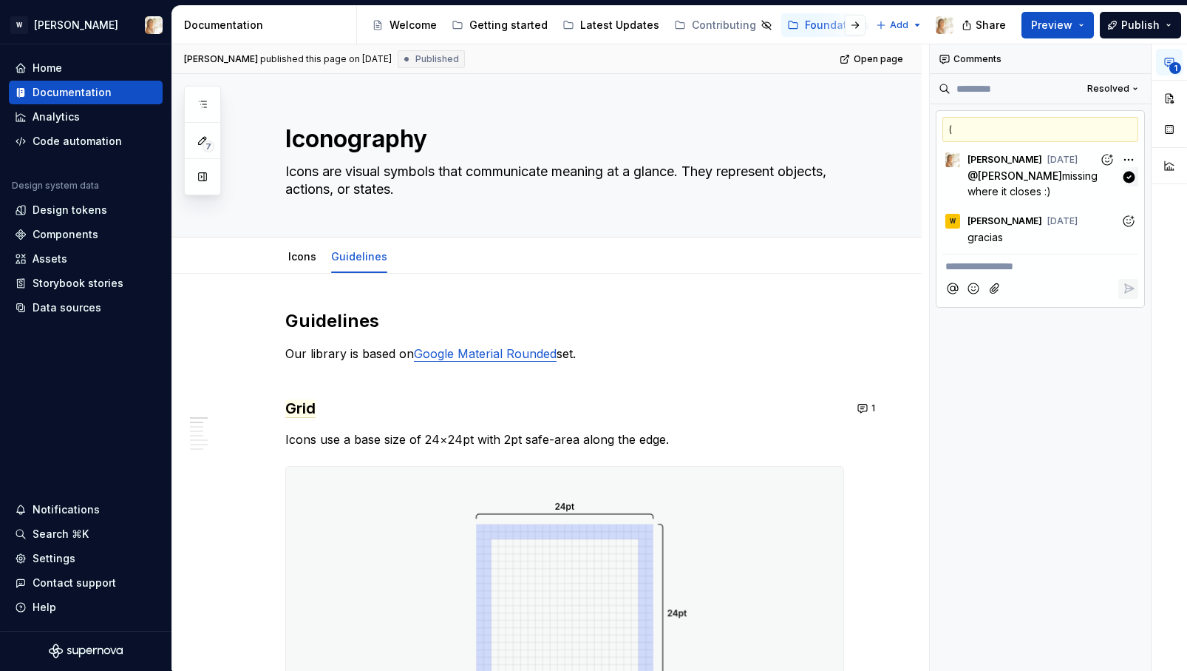
click at [1035, 193] on p "@ Watson missing where it closes :)" at bounding box center [1044, 183] width 153 height 31
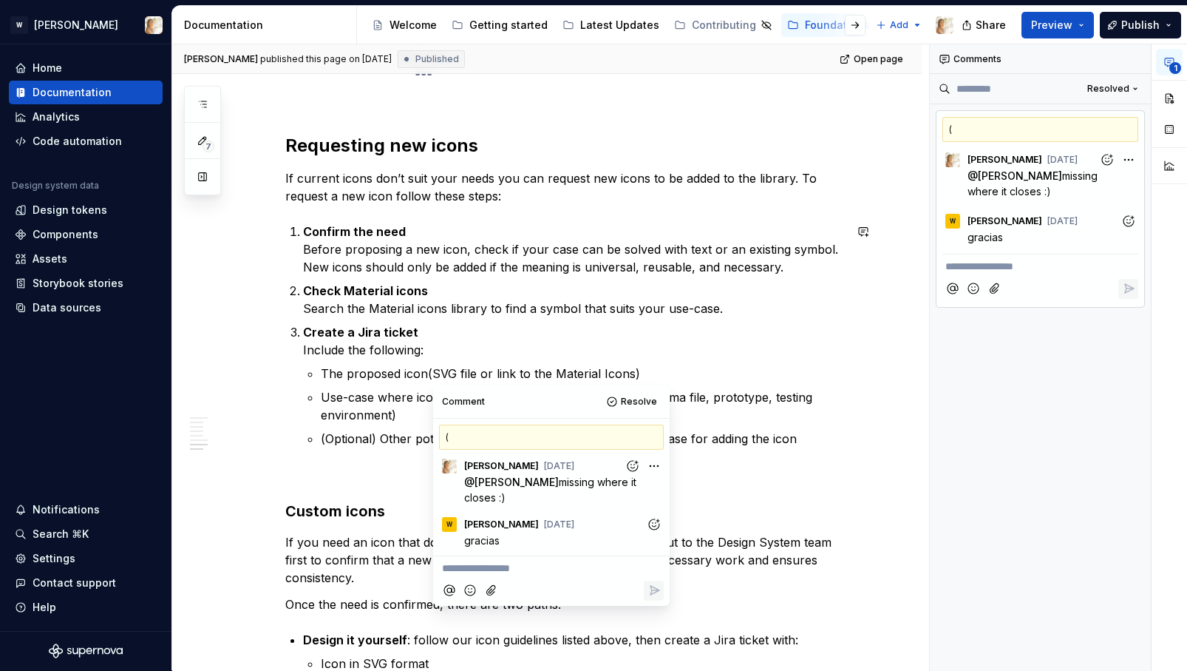
scroll to position [3922, 0]
click at [633, 410] on button "Resolve" at bounding box center [633, 400] width 61 height 21
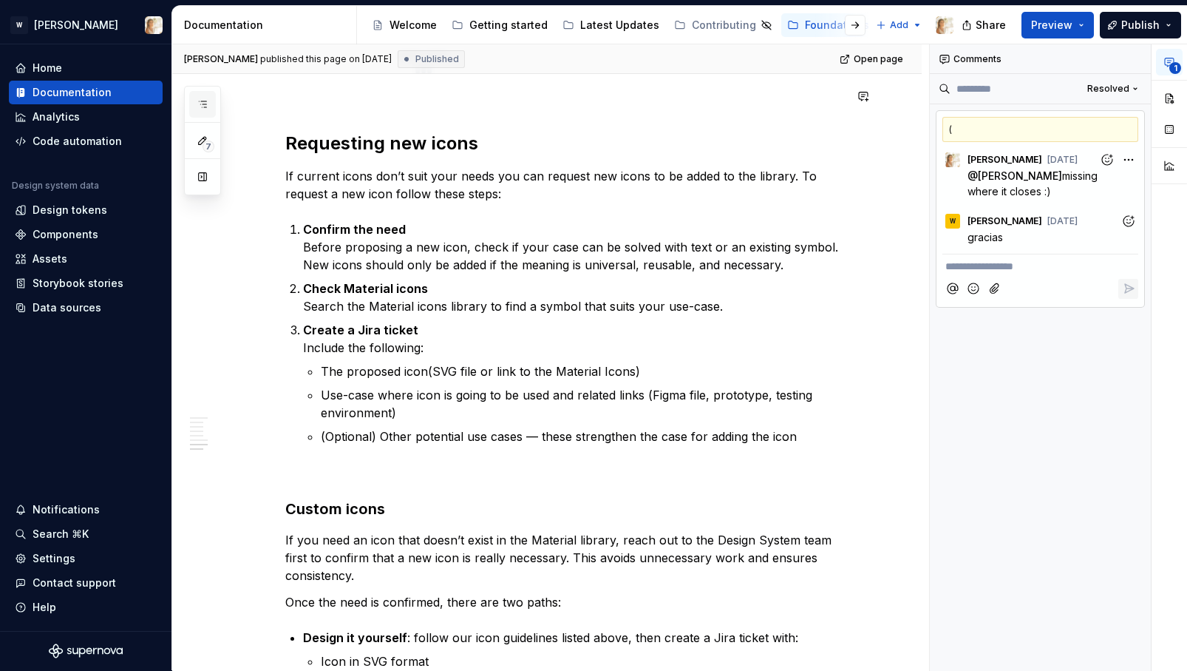
scroll to position [0, 0]
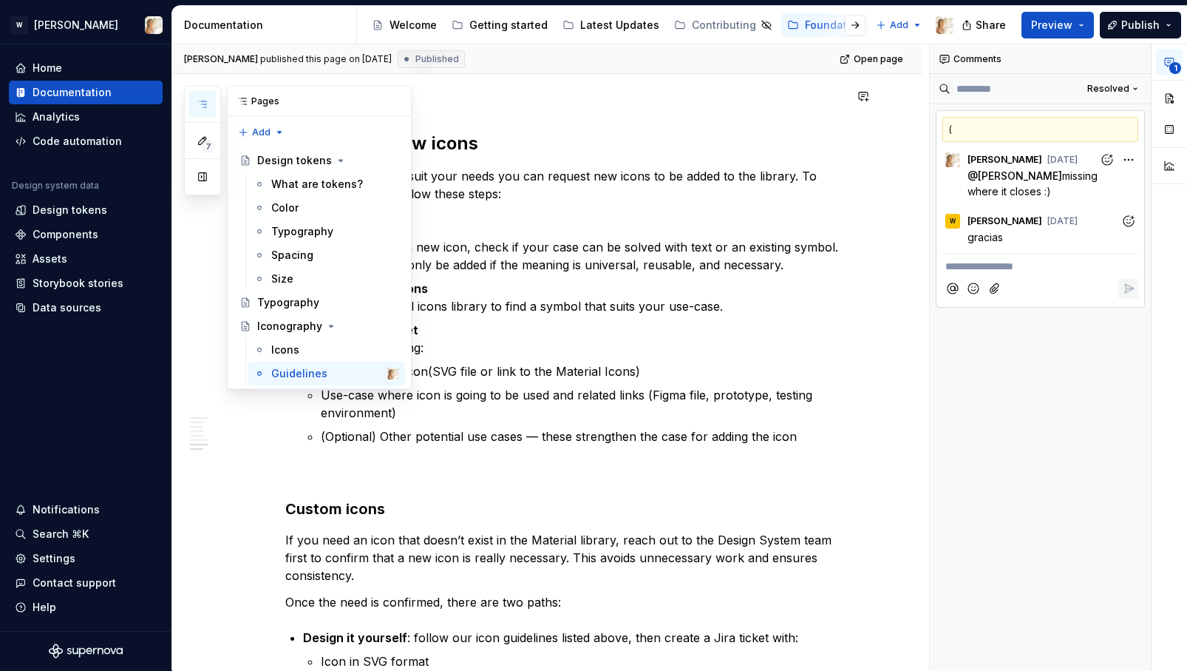
click at [207, 105] on icon "button" at bounding box center [203, 104] width 12 height 12
click at [325, 322] on icon "Page tree" at bounding box center [331, 326] width 12 height 12
click at [335, 156] on icon "Page tree" at bounding box center [341, 161] width 12 height 12
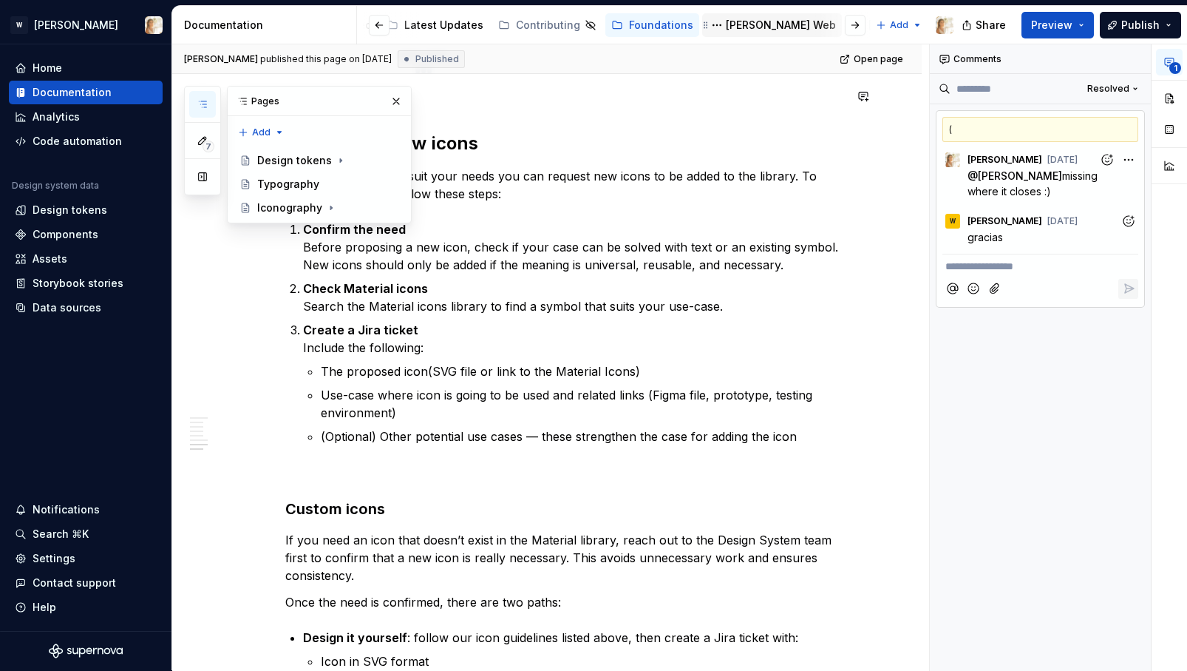
scroll to position [0, 191]
click at [735, 26] on div "[PERSON_NAME] Web" at bounding box center [765, 25] width 110 height 15
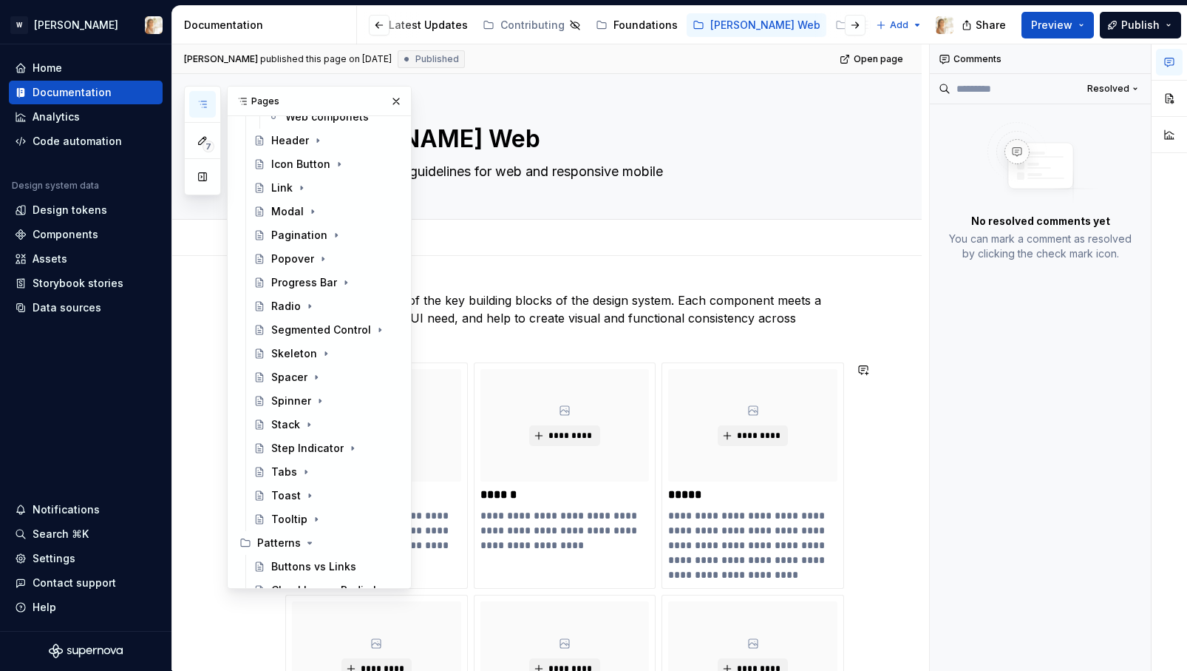
scroll to position [1459, 0]
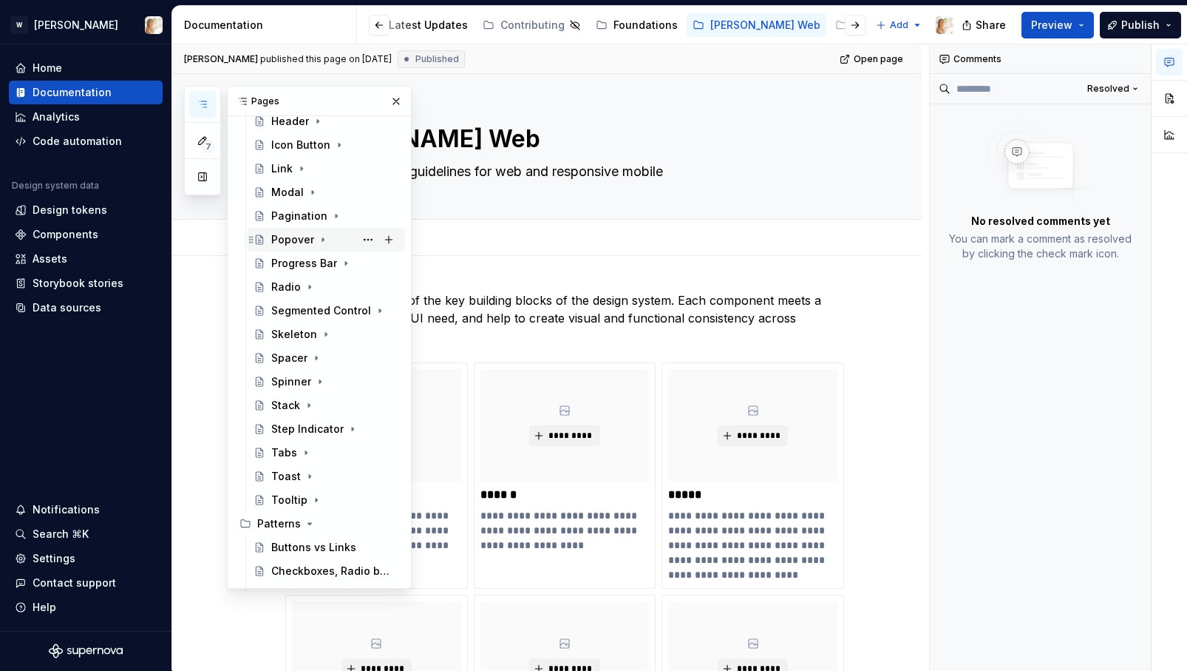
click at [305, 238] on div "Popover" at bounding box center [292, 239] width 43 height 15
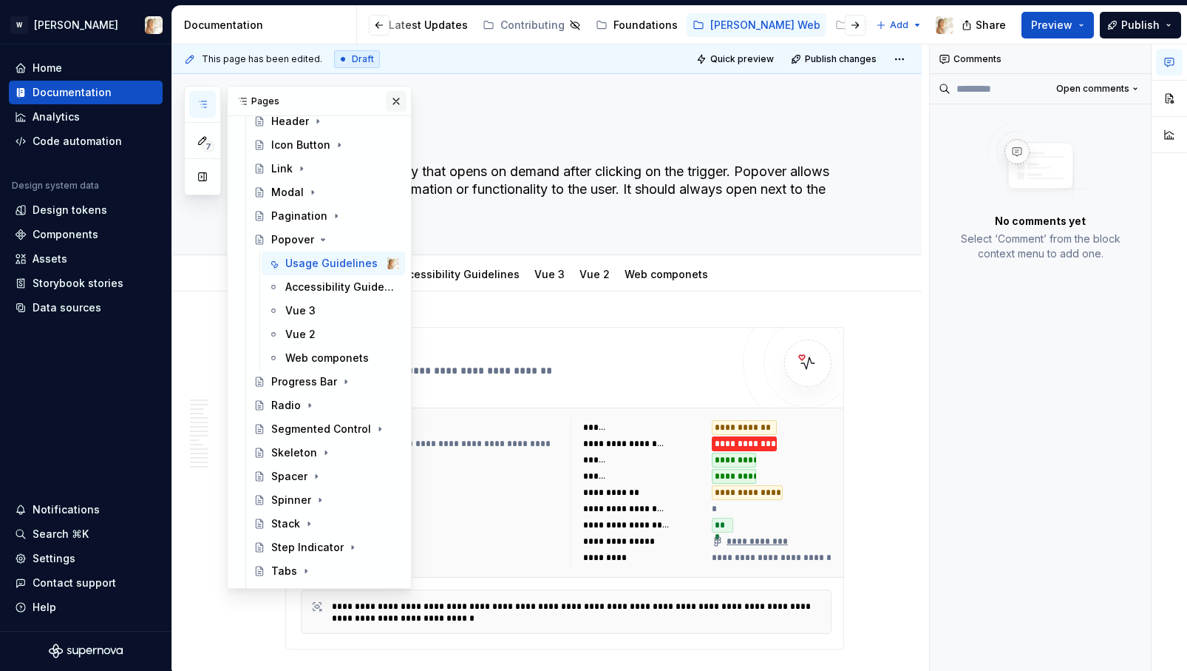
click at [392, 101] on button "button" at bounding box center [396, 101] width 21 height 21
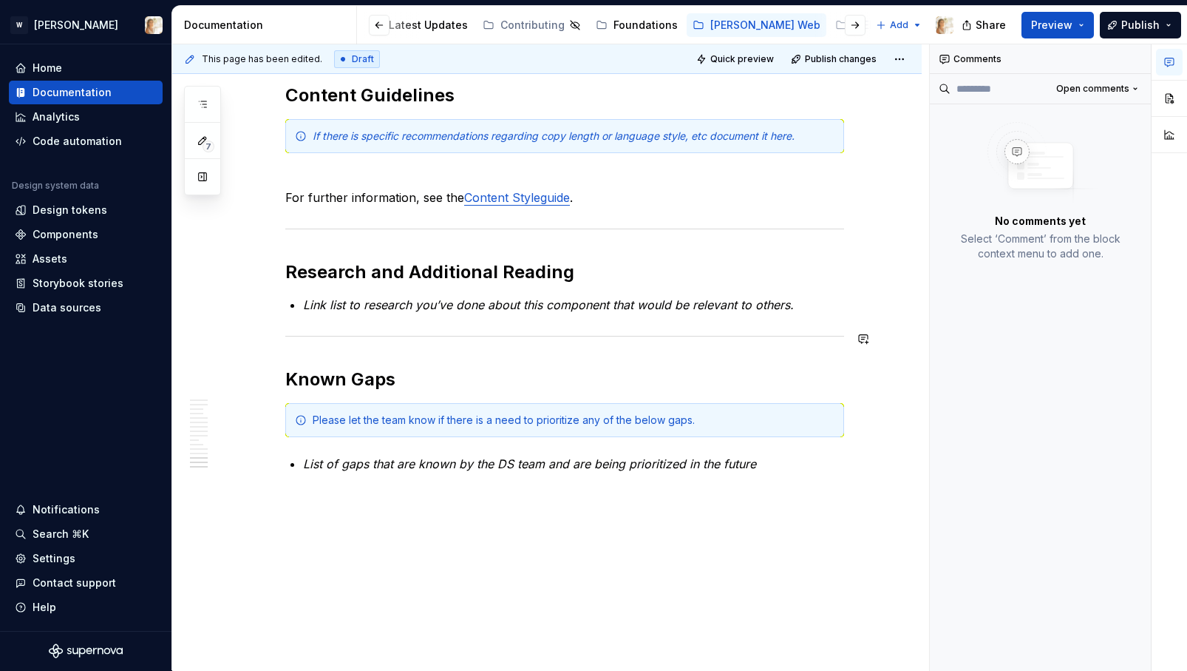
scroll to position [3790, 0]
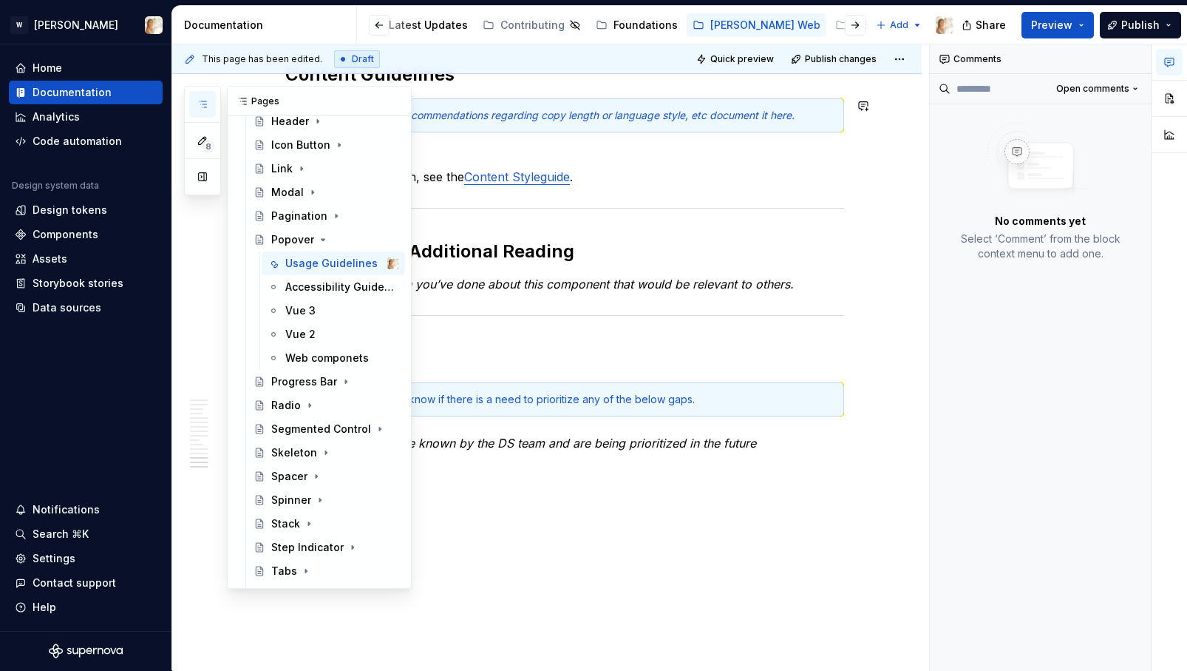
click at [198, 103] on icon "button" at bounding box center [203, 104] width 12 height 12
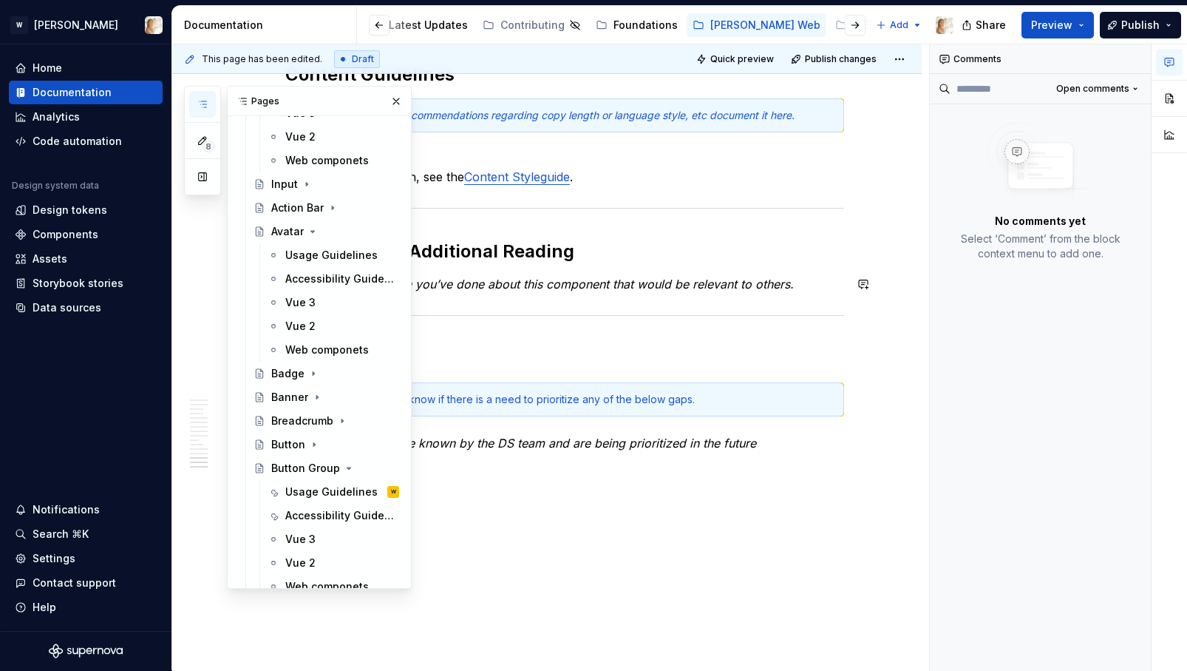
scroll to position [214, 0]
click at [313, 227] on icon "Page tree" at bounding box center [313, 230] width 12 height 12
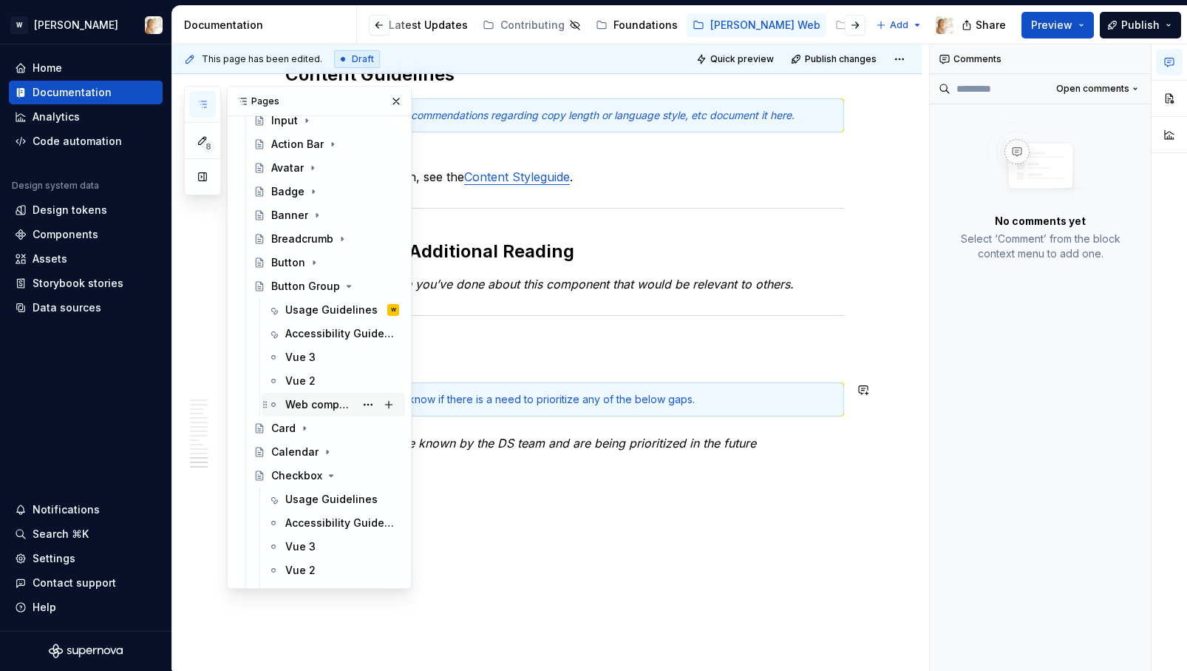
scroll to position [311, 0]
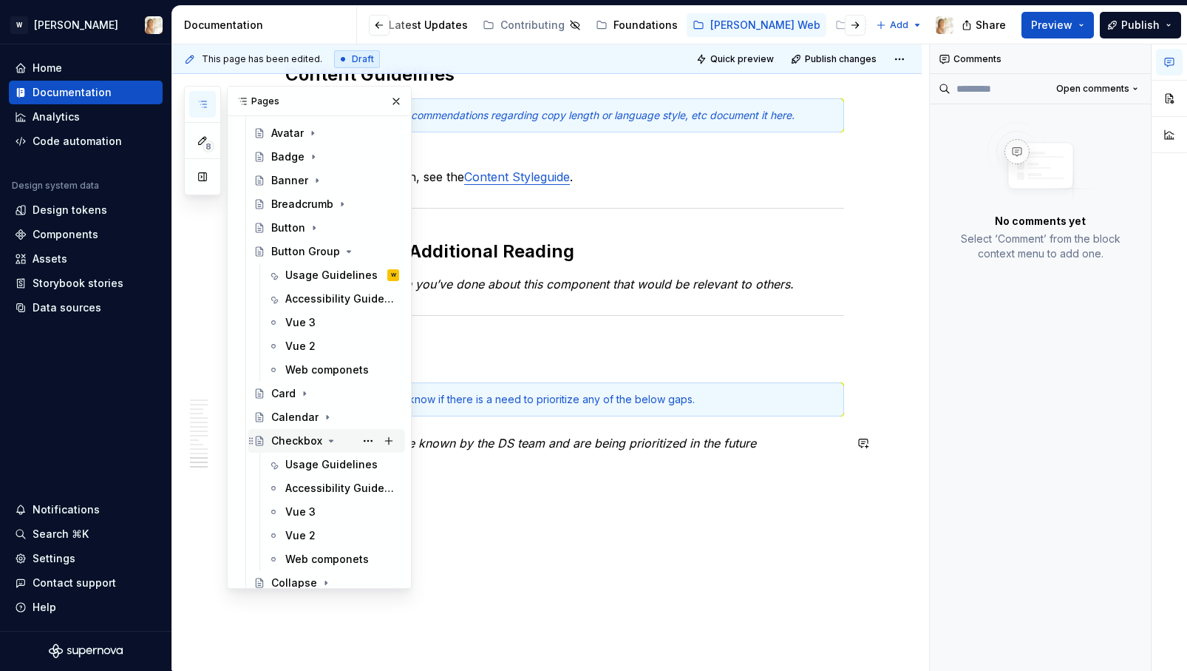
click at [329, 439] on icon "Page tree" at bounding box center [331, 441] width 12 height 12
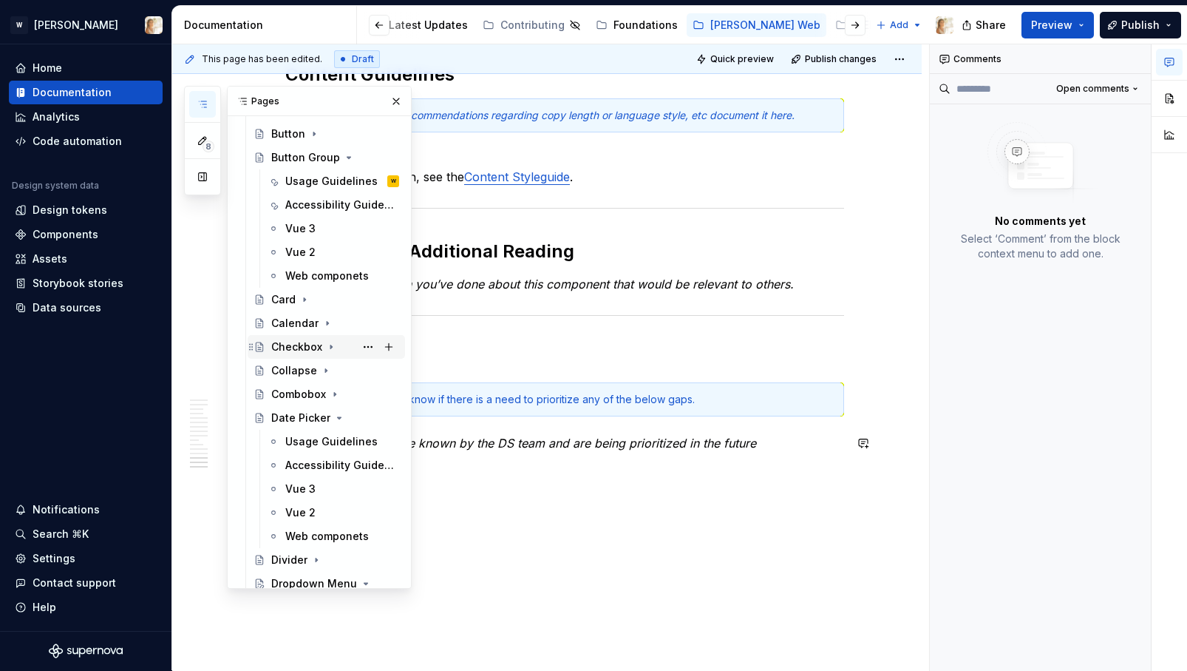
scroll to position [424, 0]
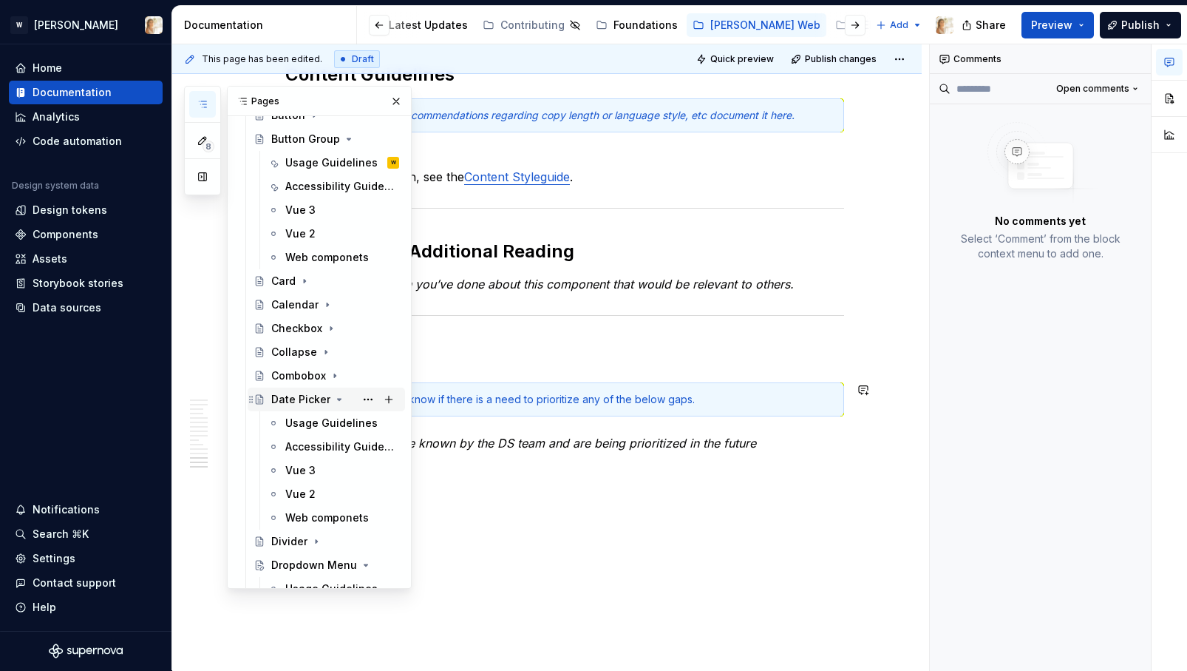
click at [333, 395] on icon "Page tree" at bounding box center [339, 399] width 12 height 12
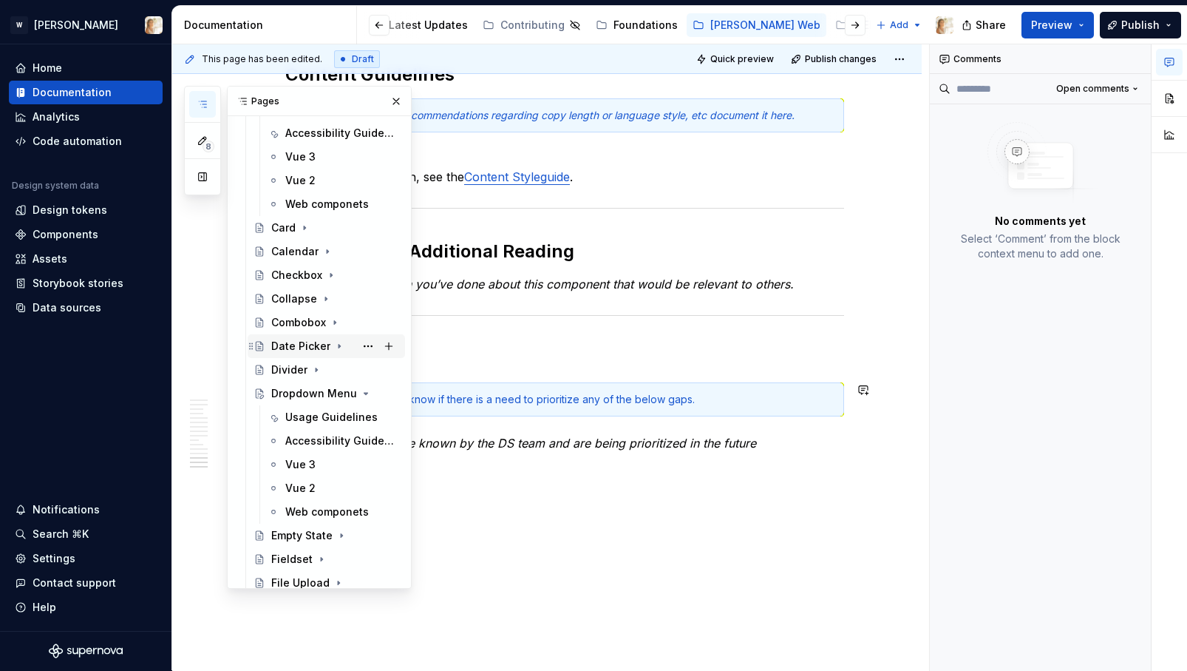
scroll to position [536, 0]
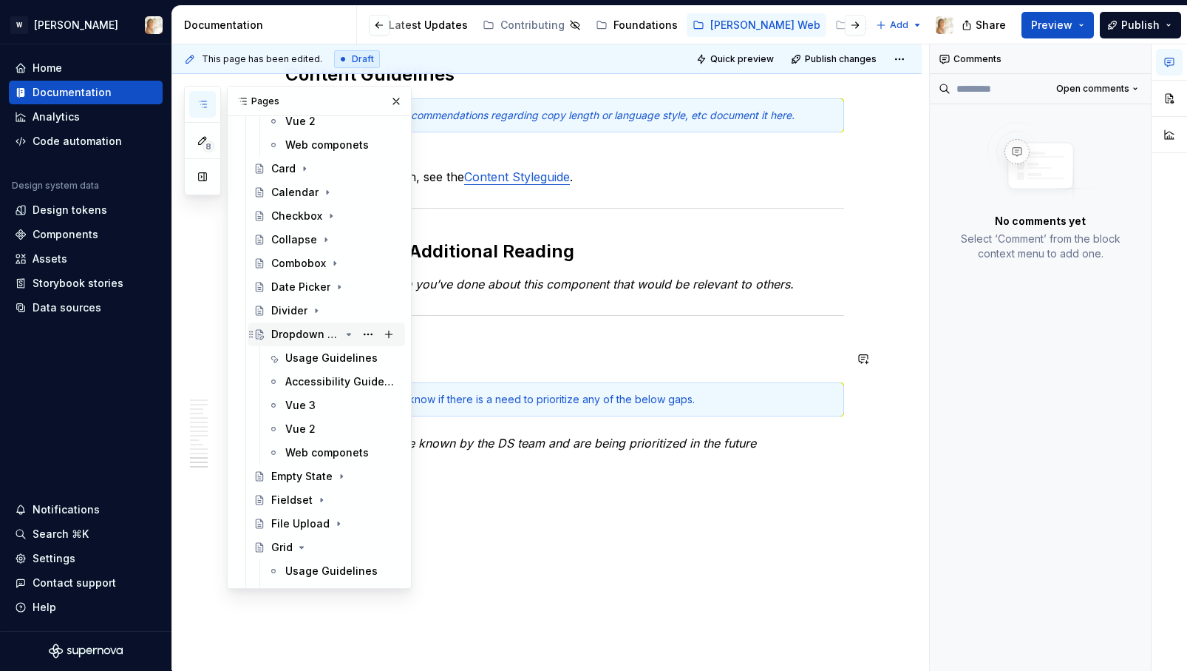
click at [350, 332] on icon "Page tree" at bounding box center [349, 334] width 12 height 12
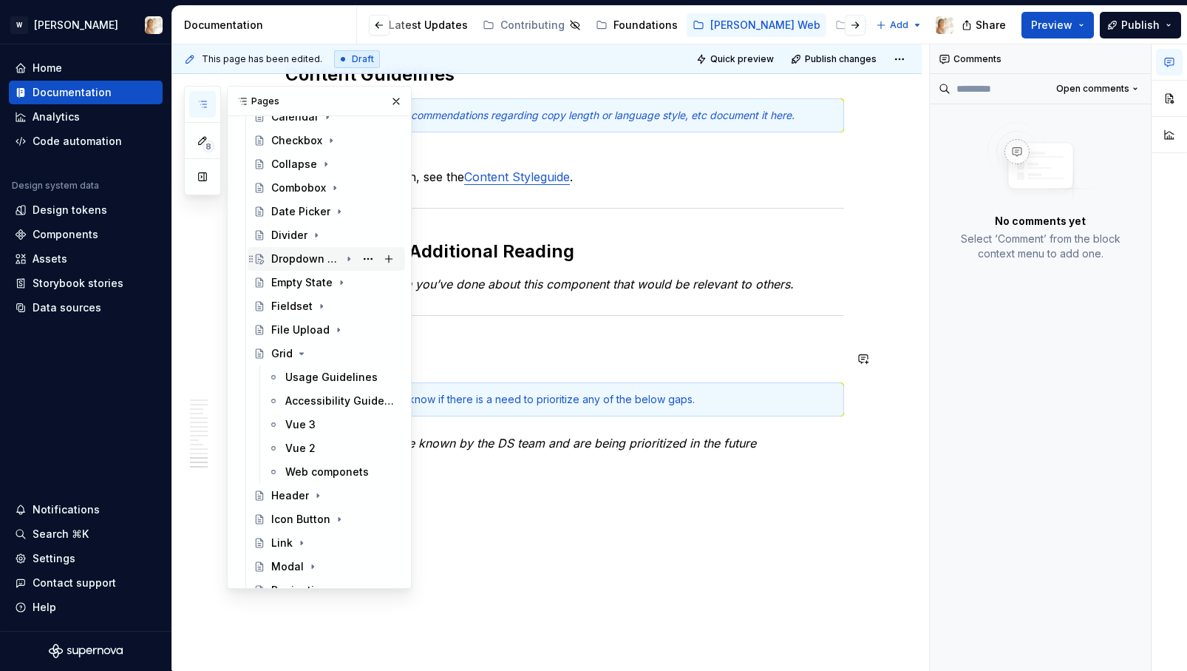
scroll to position [675, 0]
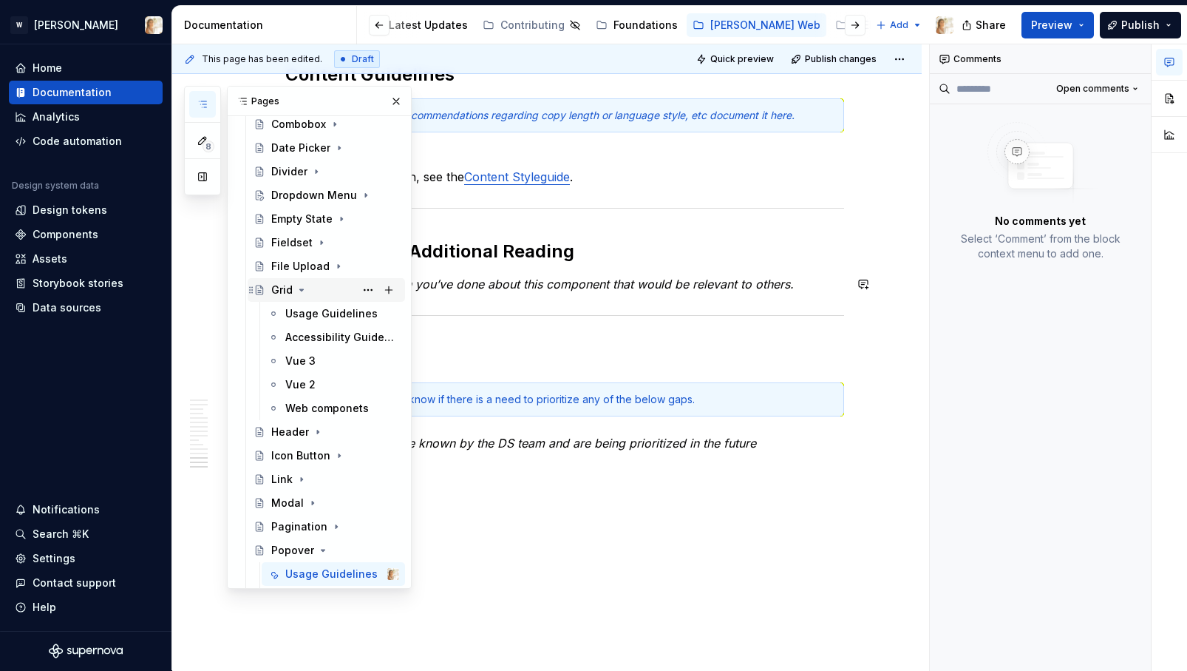
click at [299, 288] on icon "Page tree" at bounding box center [302, 290] width 12 height 12
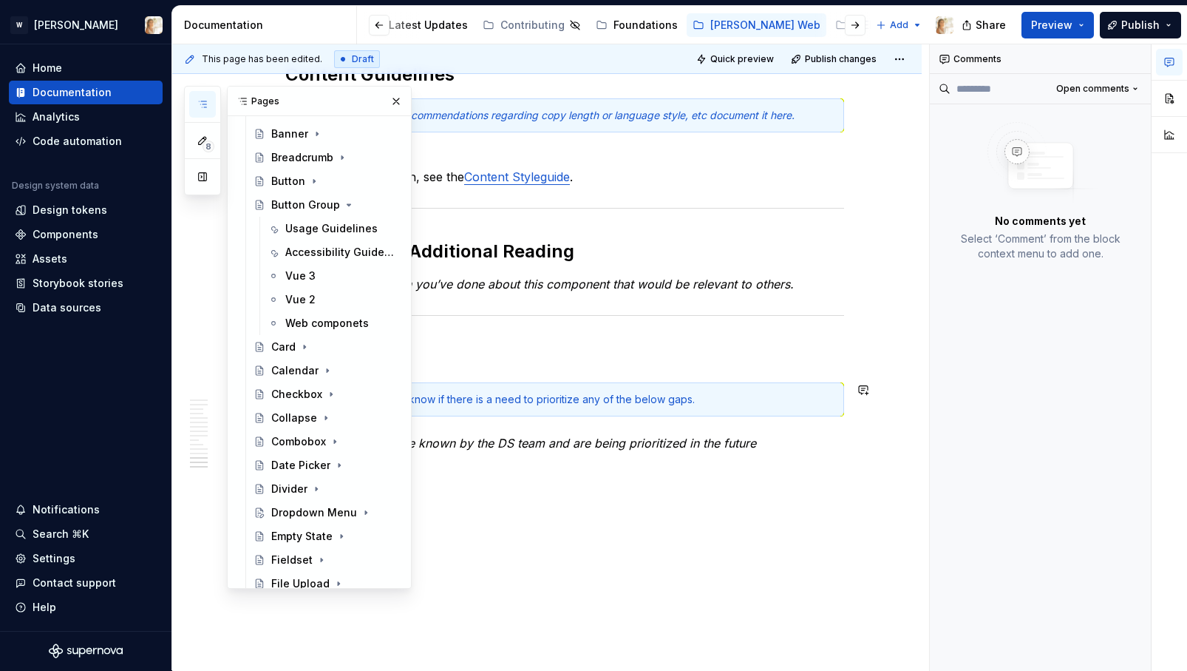
scroll to position [276, 0]
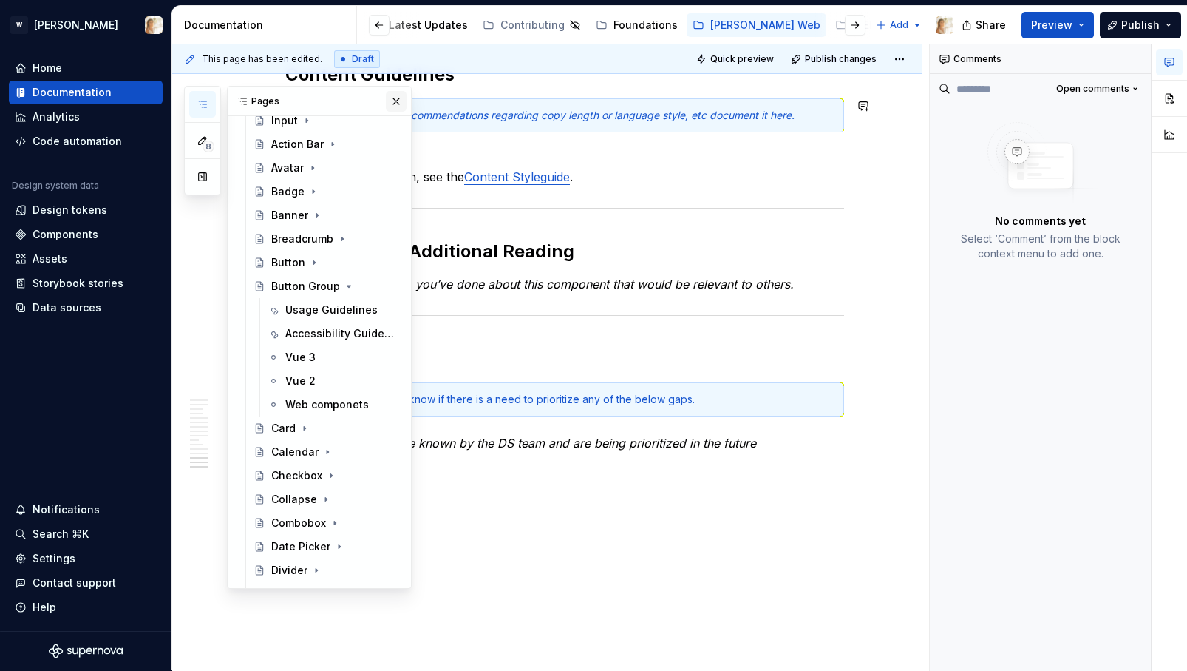
click at [392, 99] on button "button" at bounding box center [396, 101] width 21 height 21
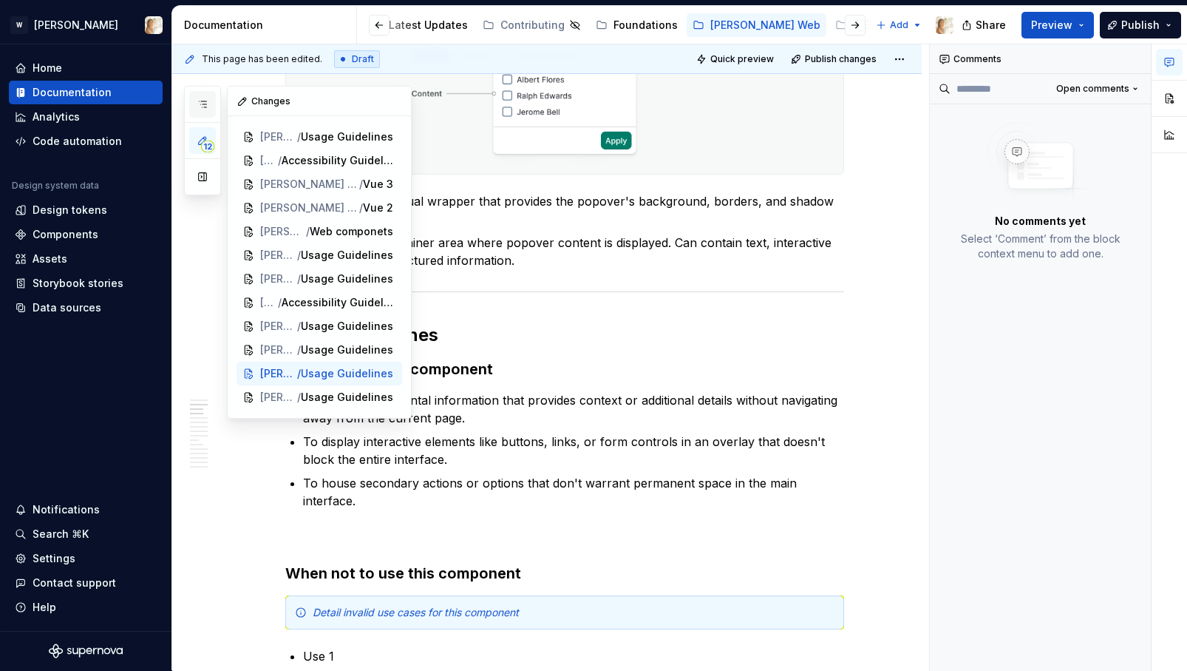
scroll to position [0, 0]
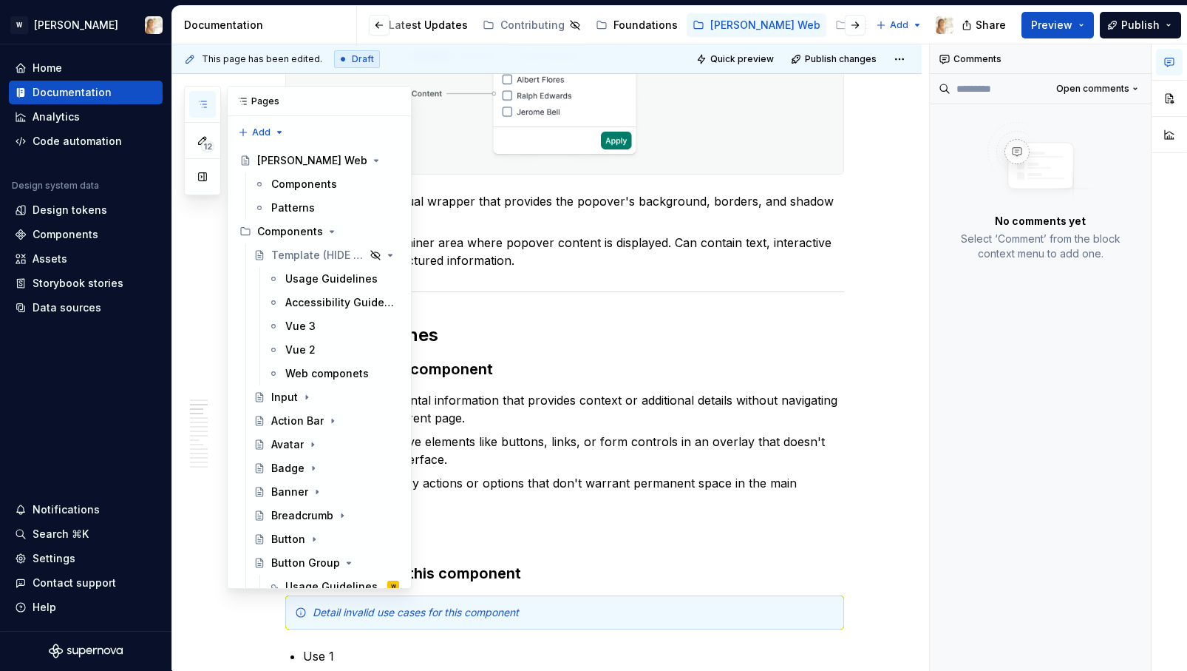
click at [203, 106] on icon "button" at bounding box center [202, 104] width 7 height 6
click at [396, 96] on button "button" at bounding box center [396, 101] width 21 height 21
click at [202, 108] on icon "button" at bounding box center [203, 104] width 12 height 12
click at [392, 102] on button "button" at bounding box center [396, 101] width 21 height 21
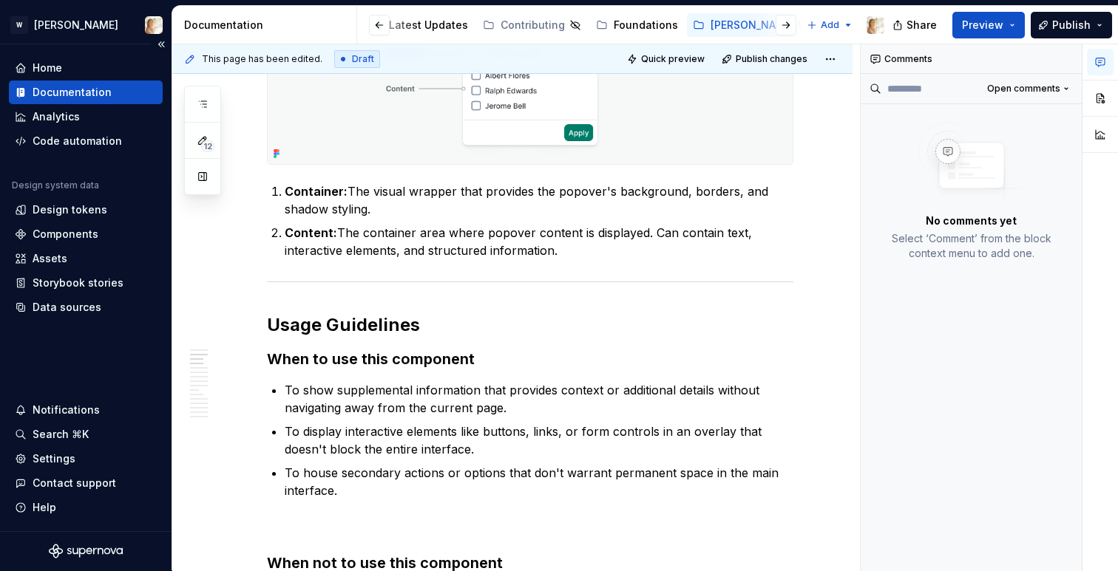
type textarea "*"
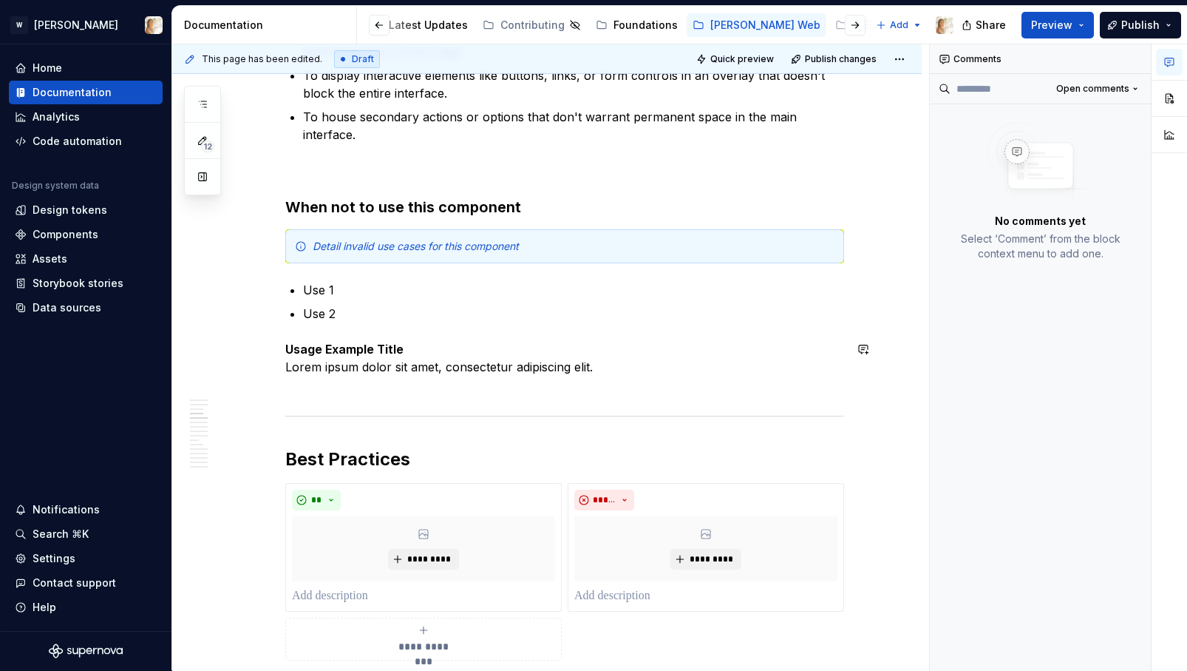
scroll to position [1206, 0]
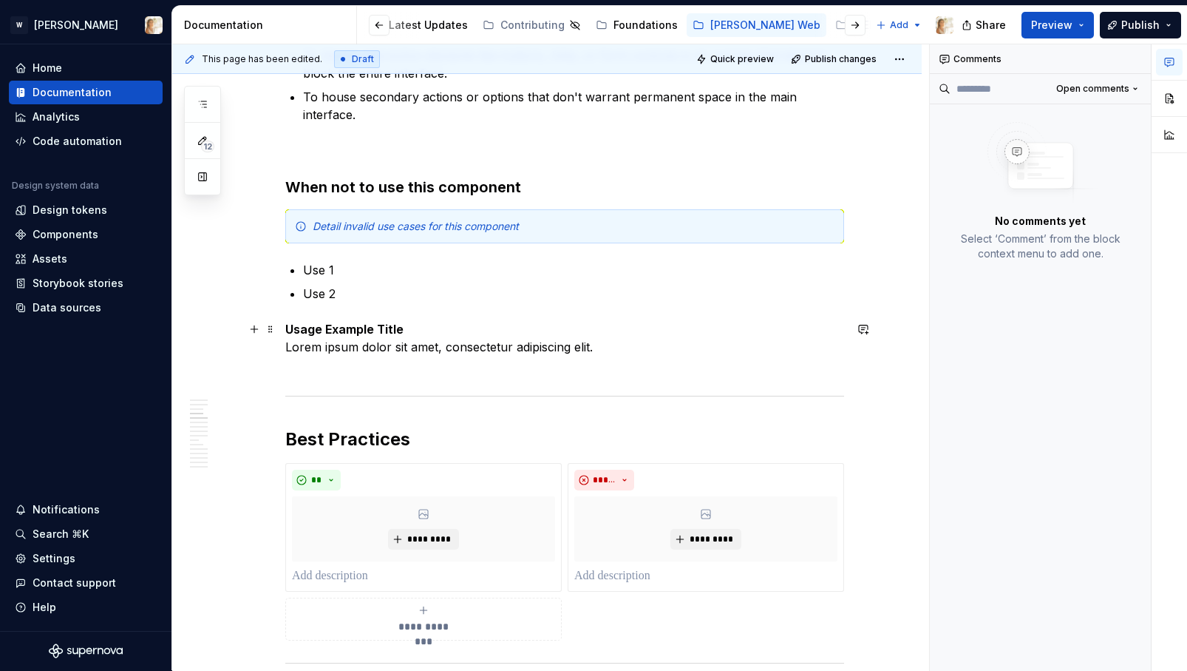
click at [633, 355] on p "Usage Example Title Lorem ipsum dolor sit amet, consectetur adipiscing elit." at bounding box center [564, 346] width 559 height 53
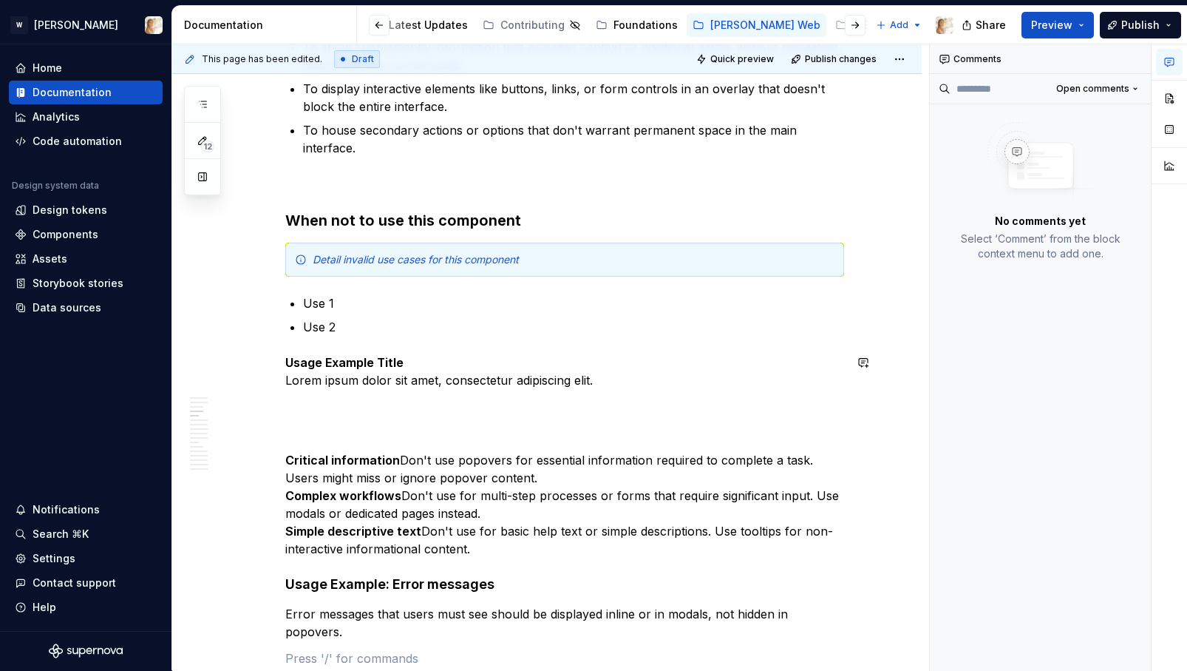
scroll to position [1155, 0]
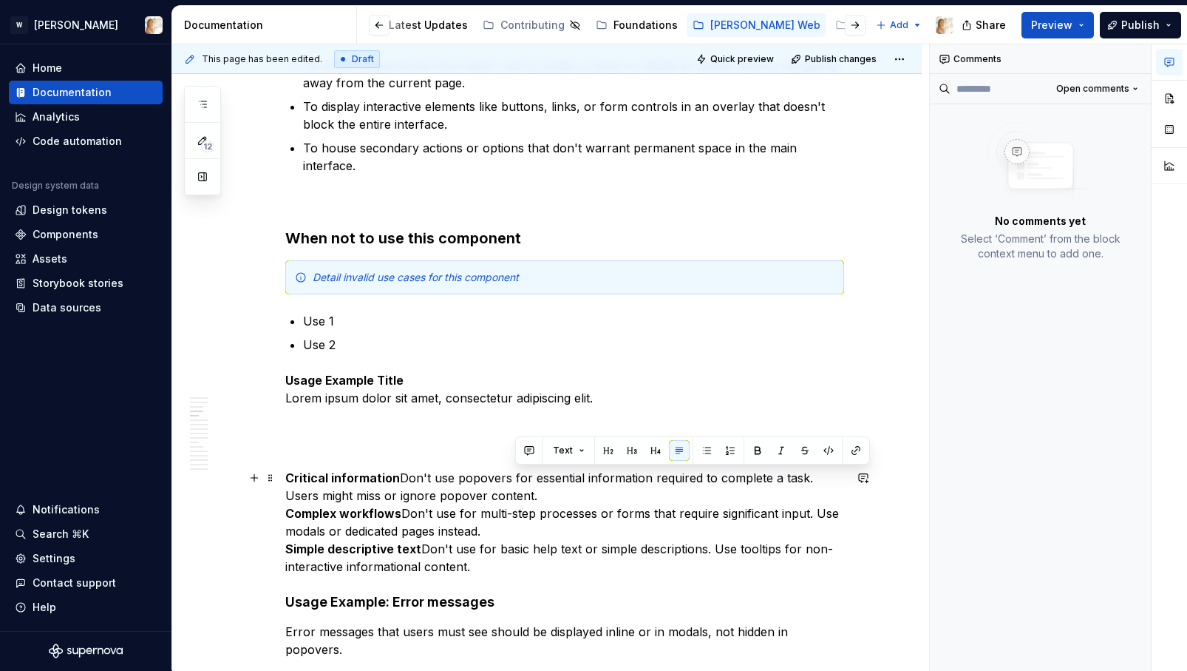
drag, startPoint x: 515, startPoint y: 478, endPoint x: 540, endPoint y: 496, distance: 30.8
click at [540, 496] on p "Critical information Don't use popovers for essential information required to c…" at bounding box center [564, 522] width 559 height 106
copy p "for essential information required to complete a task. Users might miss or igno…"
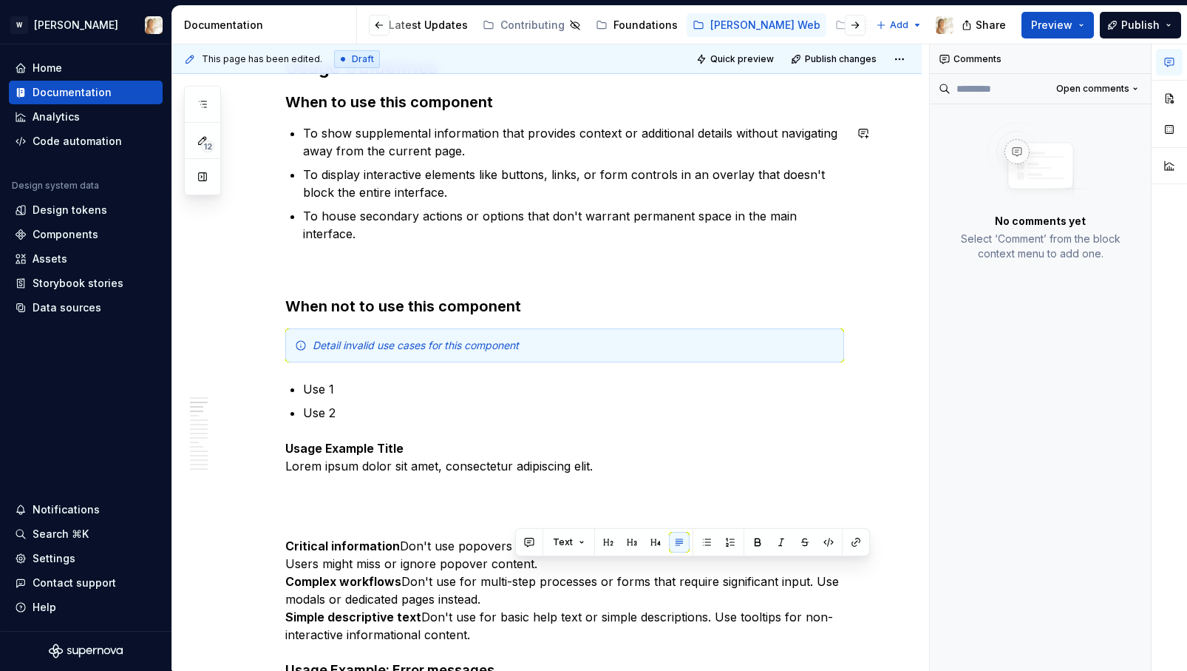
scroll to position [1095, 0]
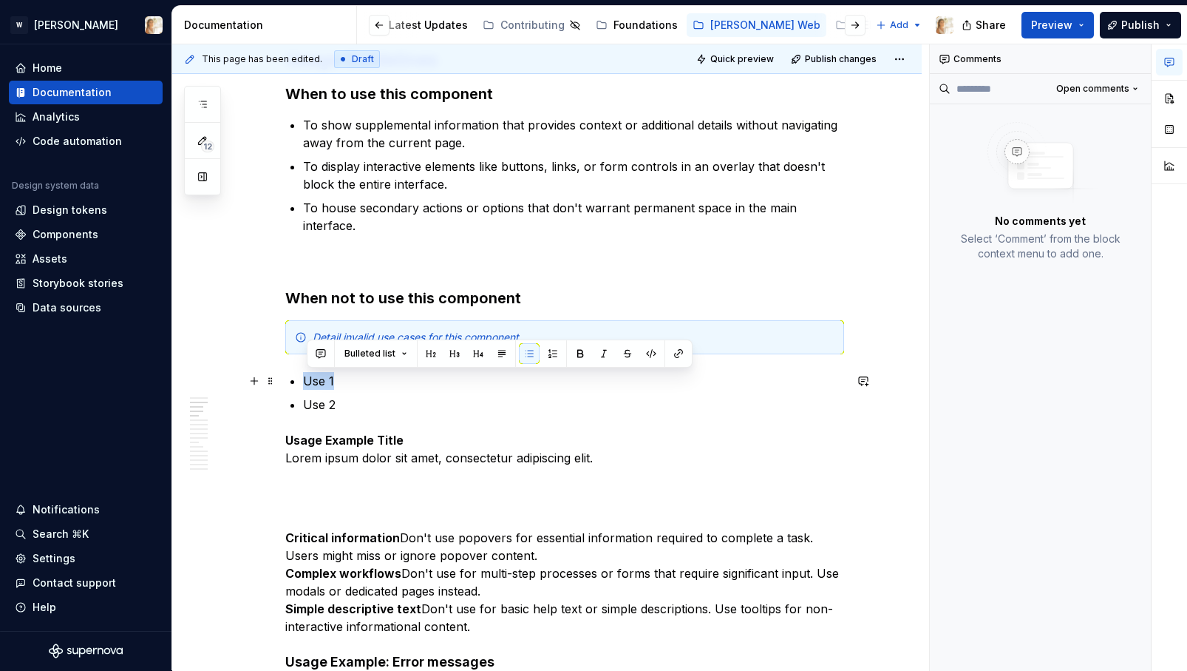
drag, startPoint x: 339, startPoint y: 380, endPoint x: 308, endPoint y: 381, distance: 31.1
click at [308, 381] on p "Use 1" at bounding box center [573, 381] width 541 height 18
paste div
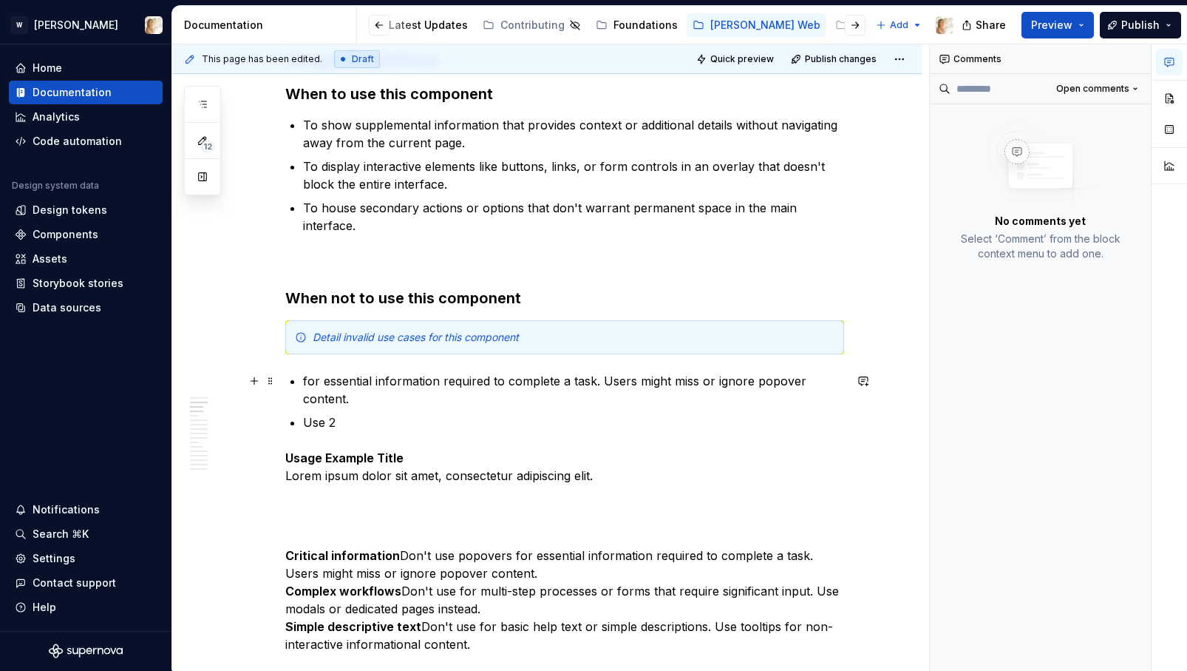
click at [313, 380] on p "for essential information required to complete a task. Users might miss or igno…" at bounding box center [573, 389] width 541 height 35
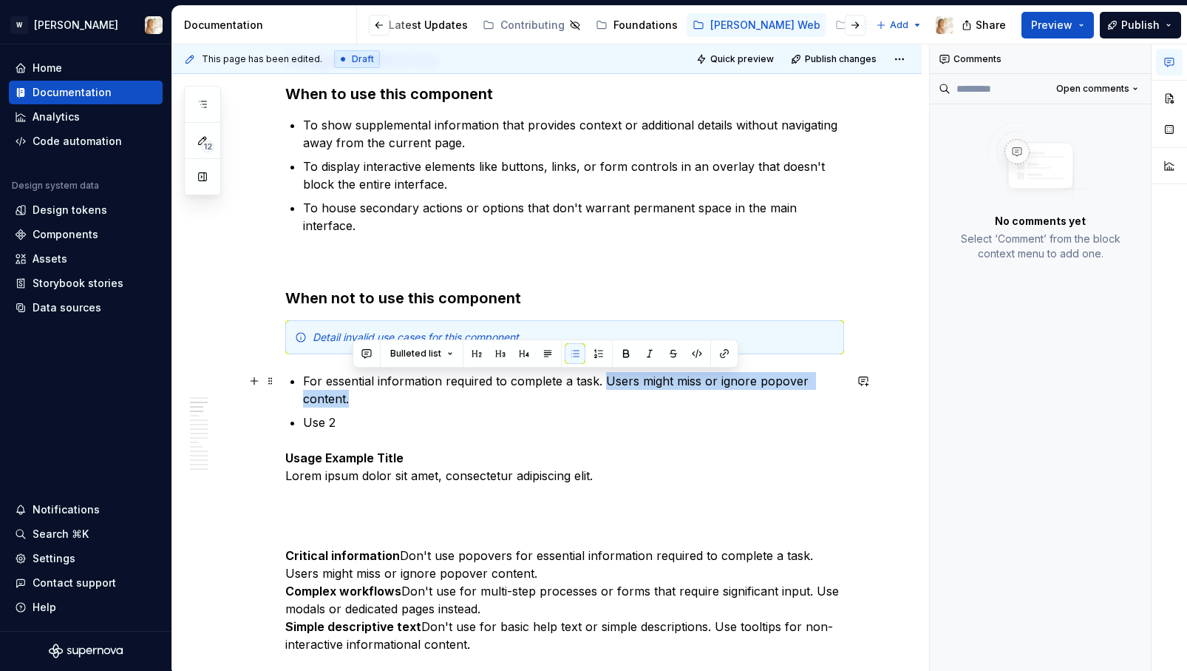
drag, startPoint x: 610, startPoint y: 380, endPoint x: 594, endPoint y: 401, distance: 25.9
click at [594, 401] on p "For essential information required to complete a task. Users might miss or igno…" at bounding box center [573, 389] width 541 height 35
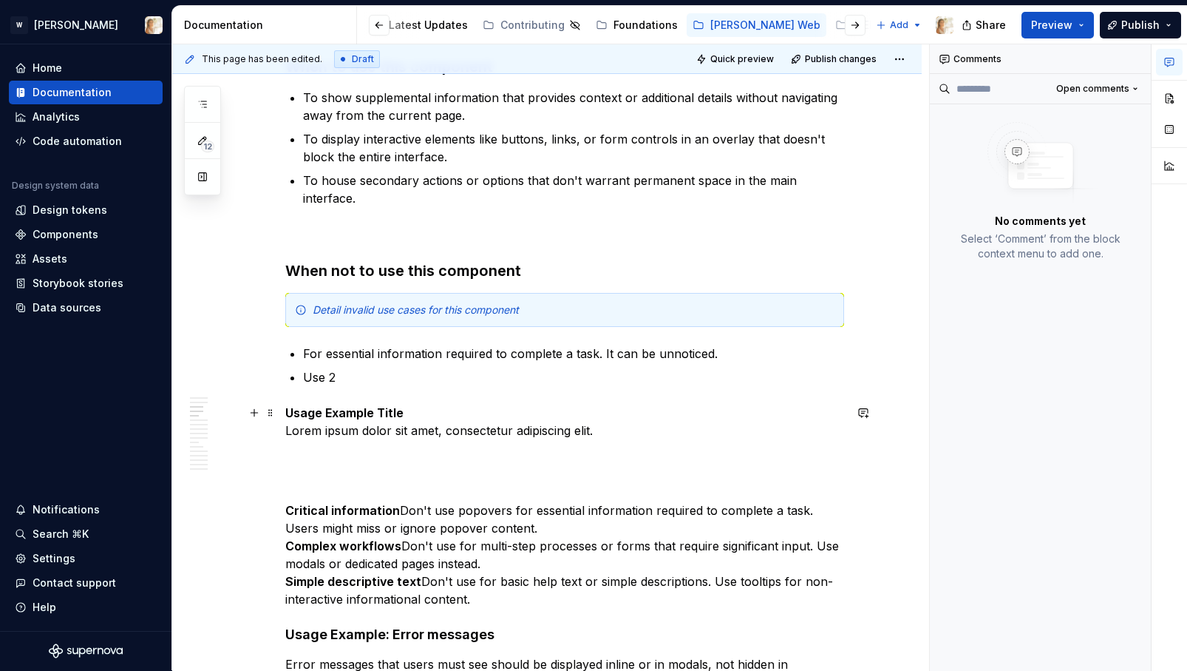
scroll to position [1123, 0]
click at [608, 354] on p "For essential information required to complete a task. It can be unnoticed." at bounding box center [573, 353] width 541 height 18
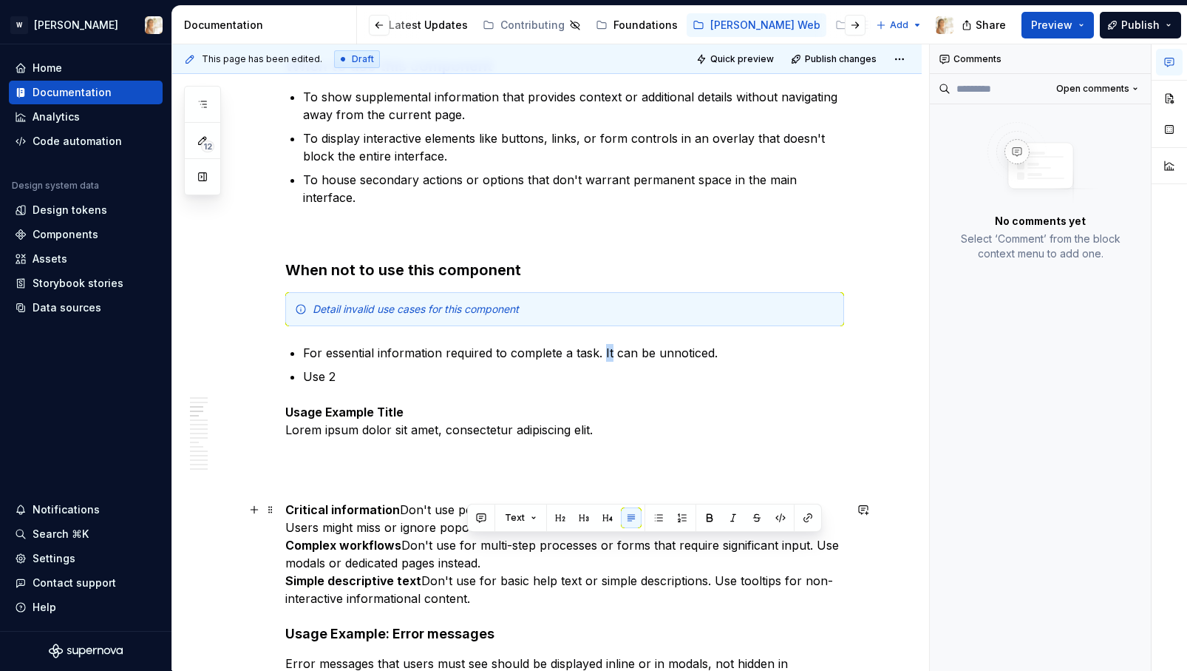
drag, startPoint x: 465, startPoint y: 545, endPoint x: 493, endPoint y: 564, distance: 34.0
click at [493, 564] on p "Critical information Don't use popovers for essential information required to c…" at bounding box center [564, 553] width 559 height 106
copy p "or multi-step processes or forms that require significant input. Use modals or …"
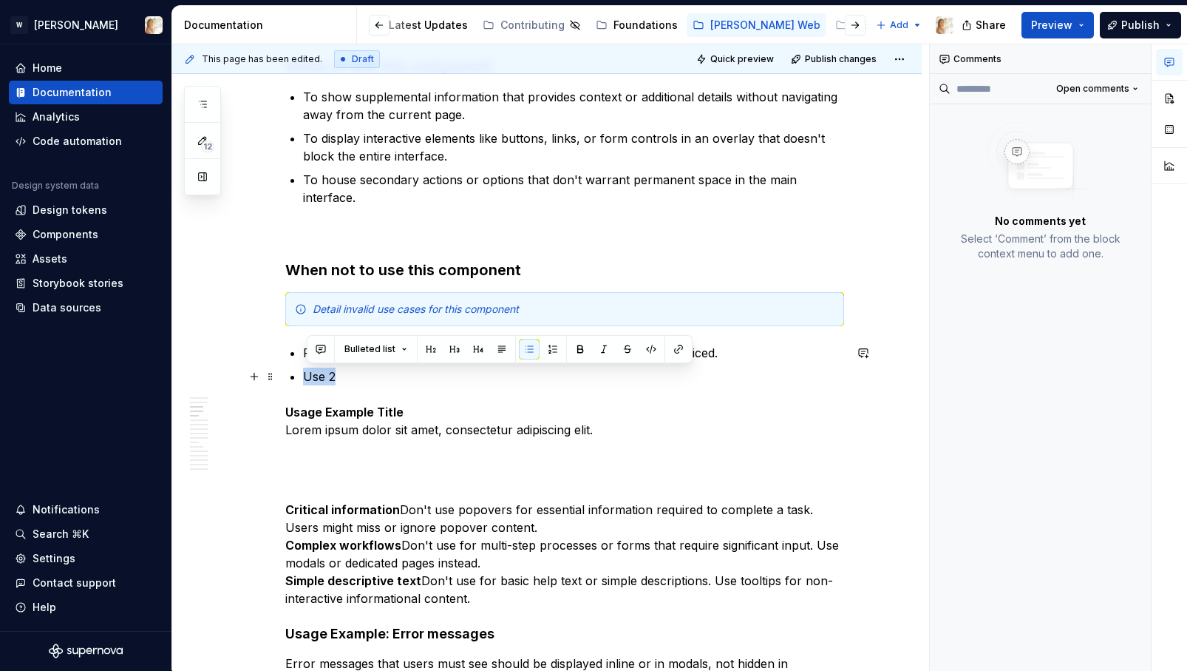
drag, startPoint x: 356, startPoint y: 379, endPoint x: 310, endPoint y: 377, distance: 45.9
click at [310, 377] on p "Use 2" at bounding box center [573, 376] width 541 height 18
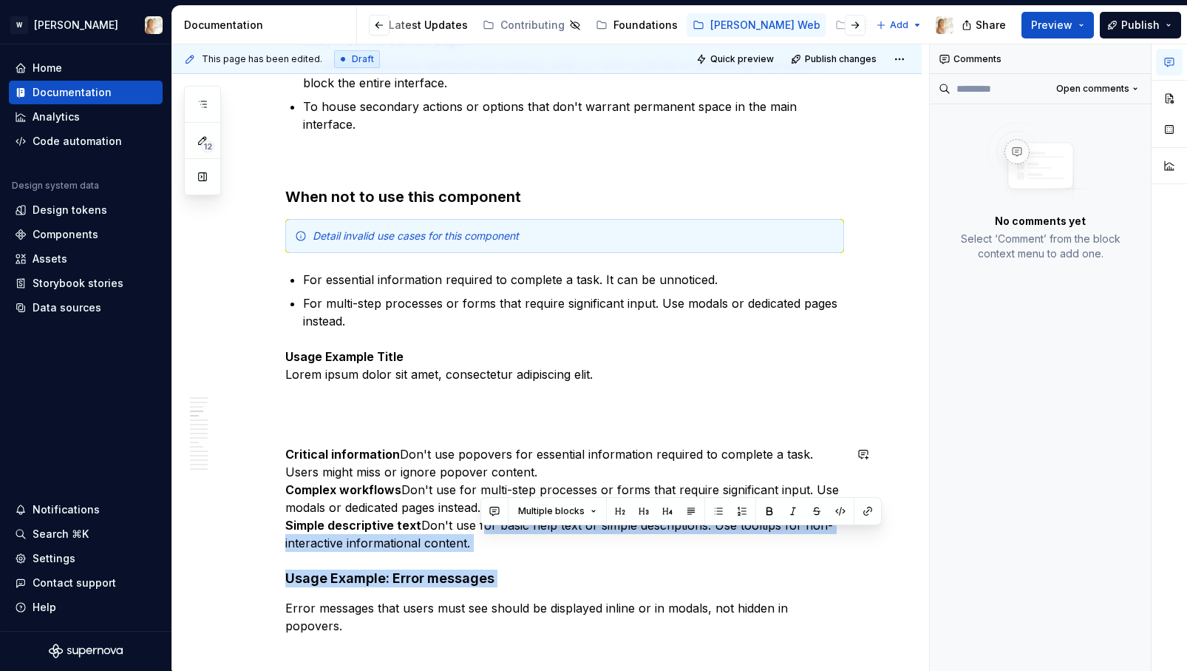
scroll to position [1204, 0]
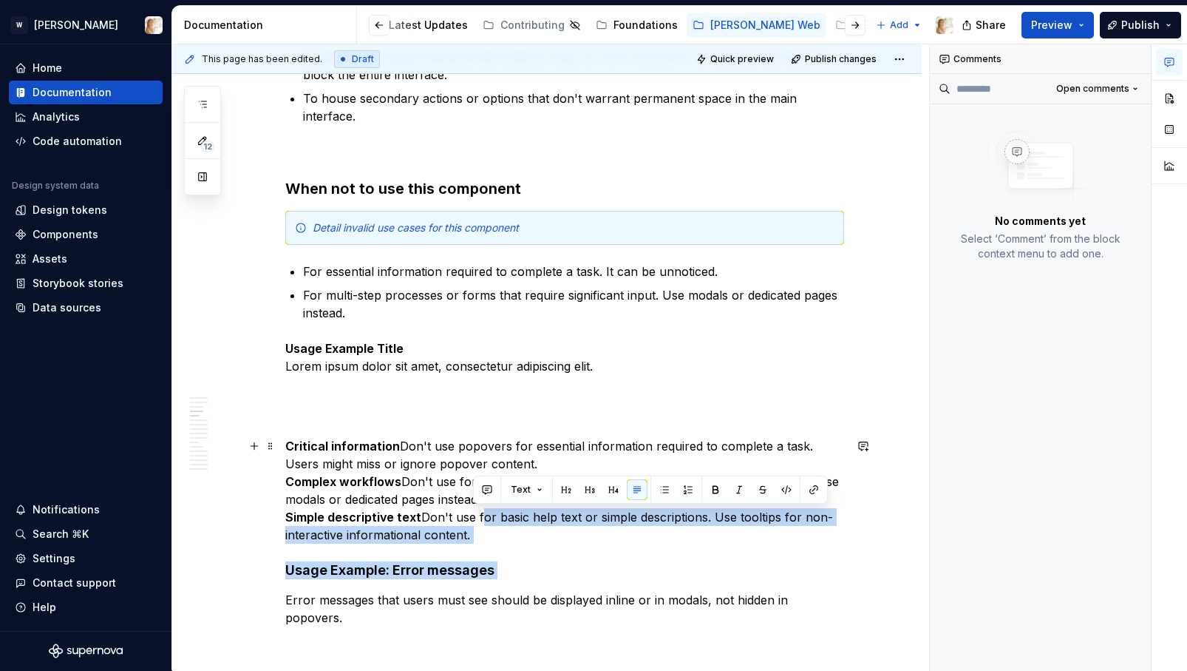
drag, startPoint x: 481, startPoint y: 570, endPoint x: 472, endPoint y: 537, distance: 34.4
click at [472, 537] on p "Critical information Don't use popovers for essential information required to c…" at bounding box center [564, 490] width 559 height 106
copy p "for basic help text or simple descriptions. Use tooltips for non-interactive in…"
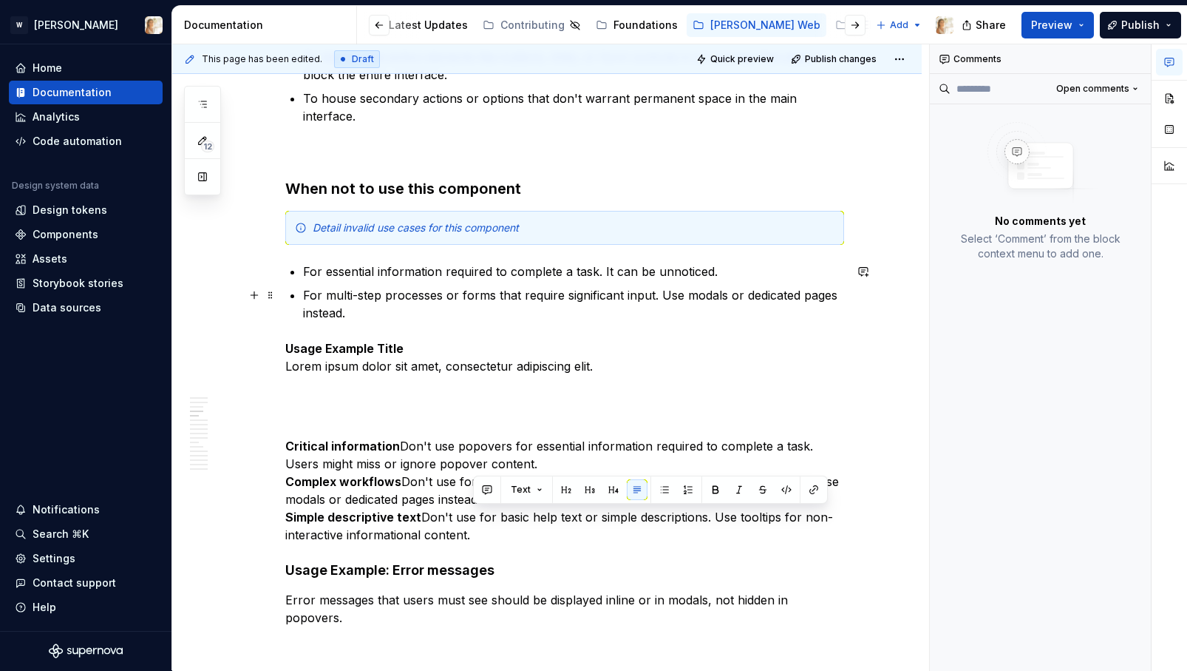
click at [368, 310] on p "For multi-step processes or forms that require significant input. Use modals or…" at bounding box center [573, 303] width 541 height 35
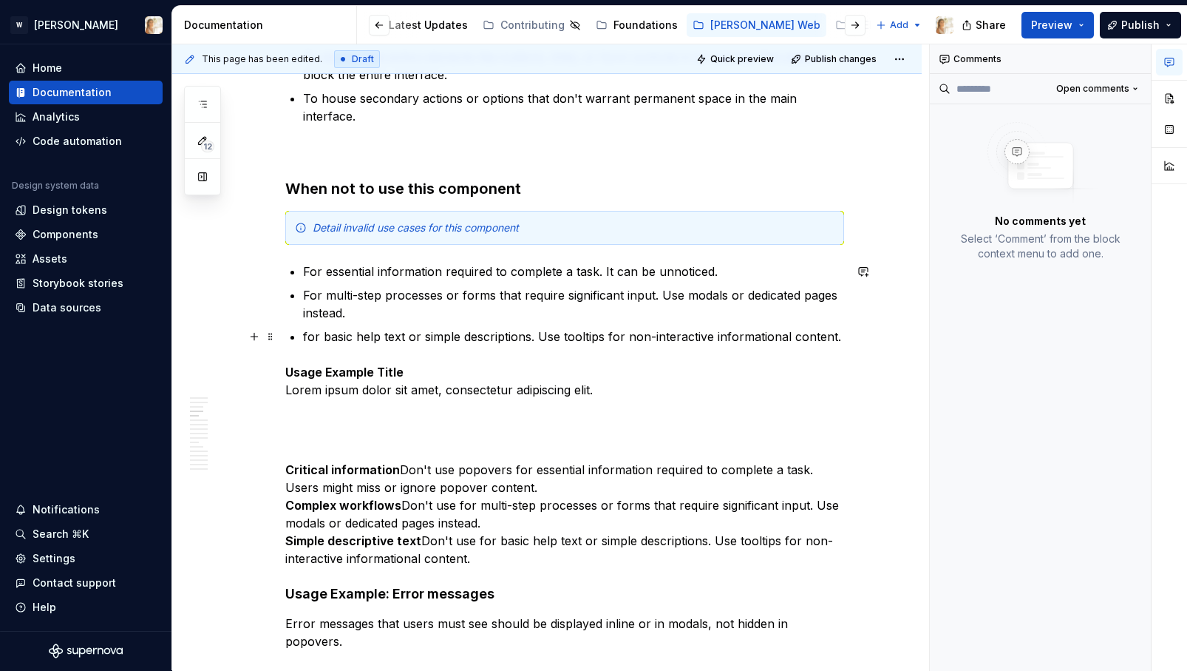
click at [311, 336] on p "for basic help text or simple descriptions. Use tooltips for non-interactive in…" at bounding box center [573, 337] width 541 height 18
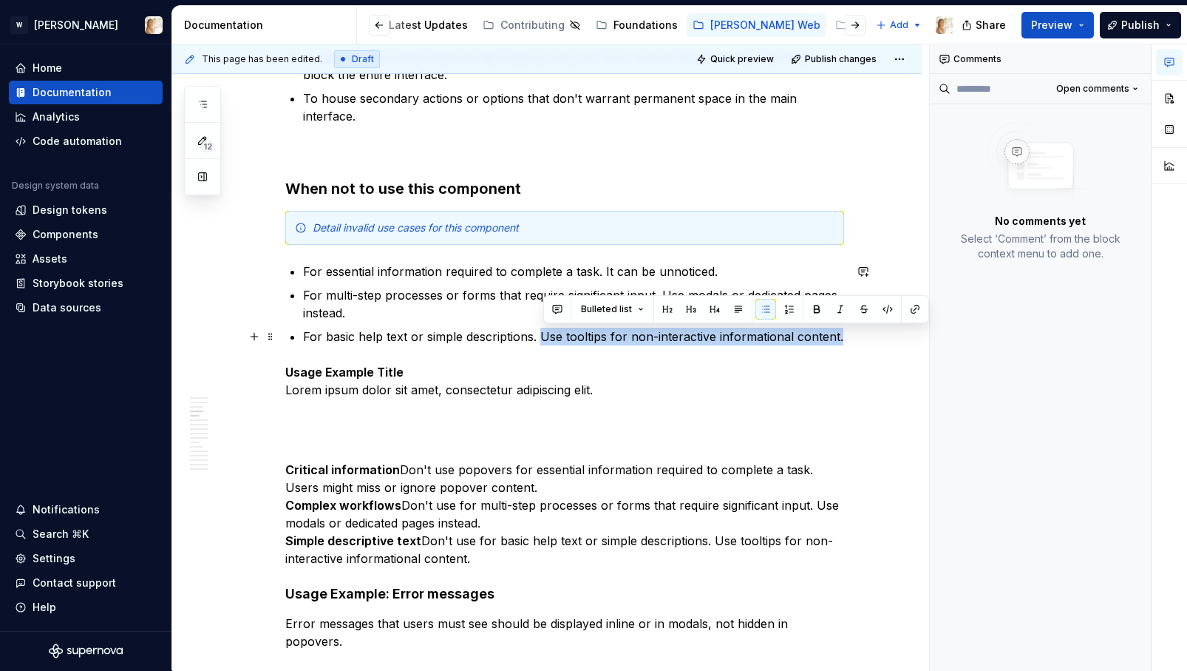
drag, startPoint x: 546, startPoint y: 337, endPoint x: 842, endPoint y: 338, distance: 296.5
click at [842, 338] on p "For basic help text or simple descriptions. Use tooltips for non-interactive in…" at bounding box center [573, 337] width 541 height 18
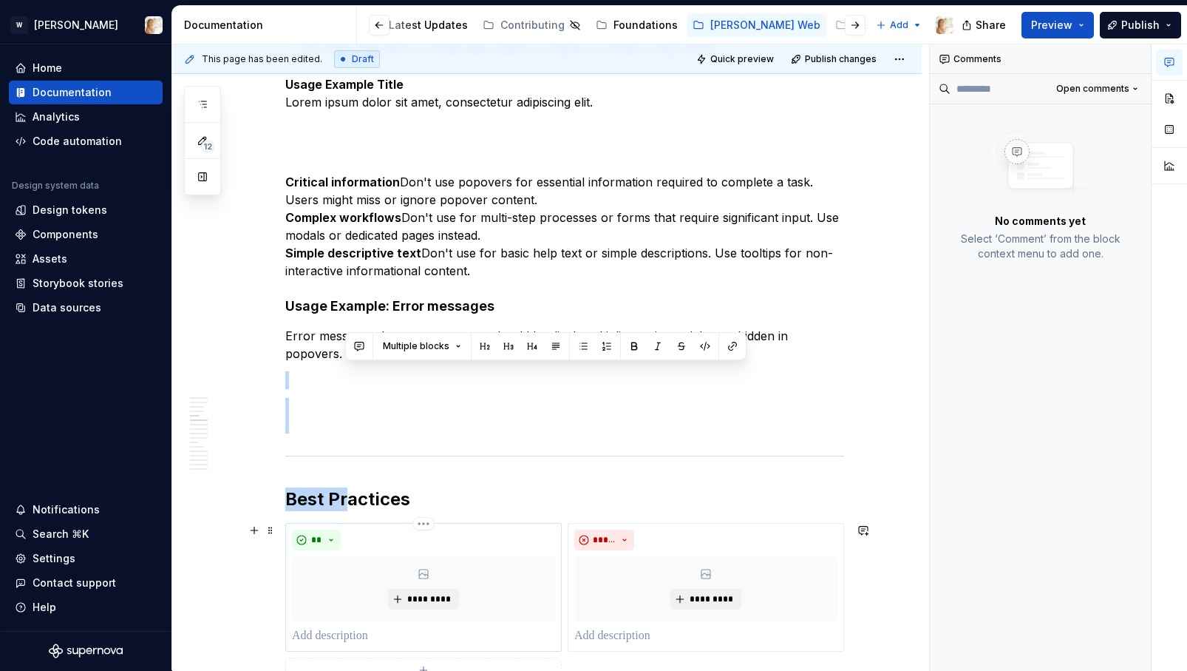
scroll to position [1500, 0]
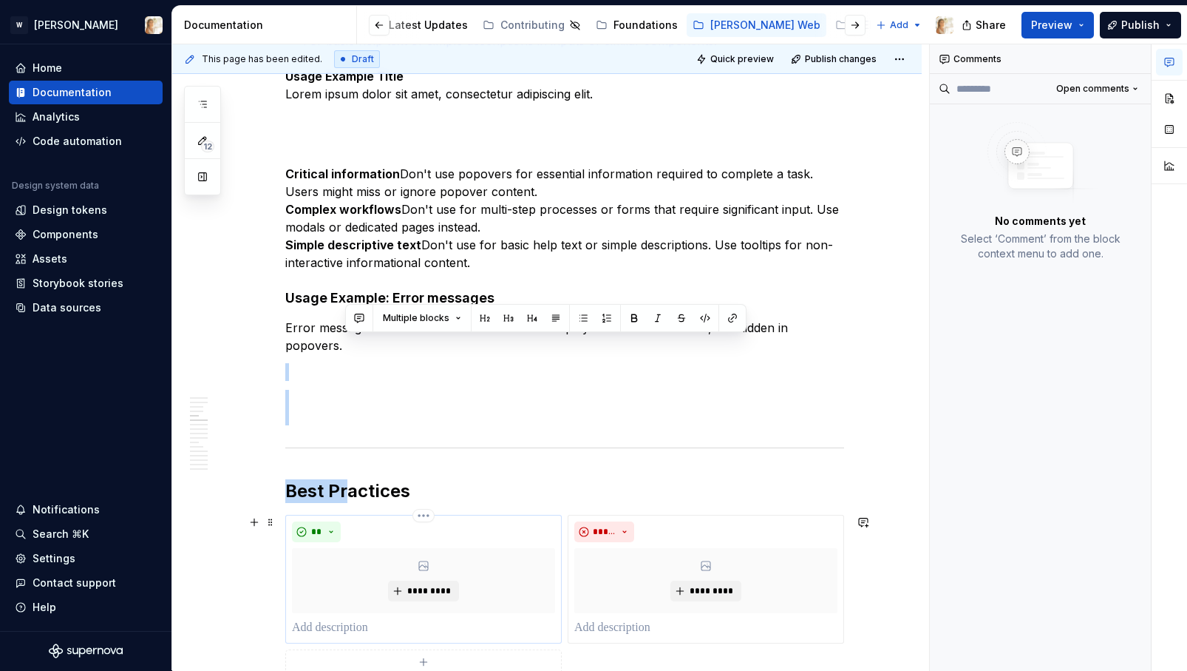
drag, startPoint x: 352, startPoint y: 638, endPoint x: 335, endPoint y: 585, distance: 55.9
click at [366, 410] on p at bounding box center [564, 407] width 559 height 35
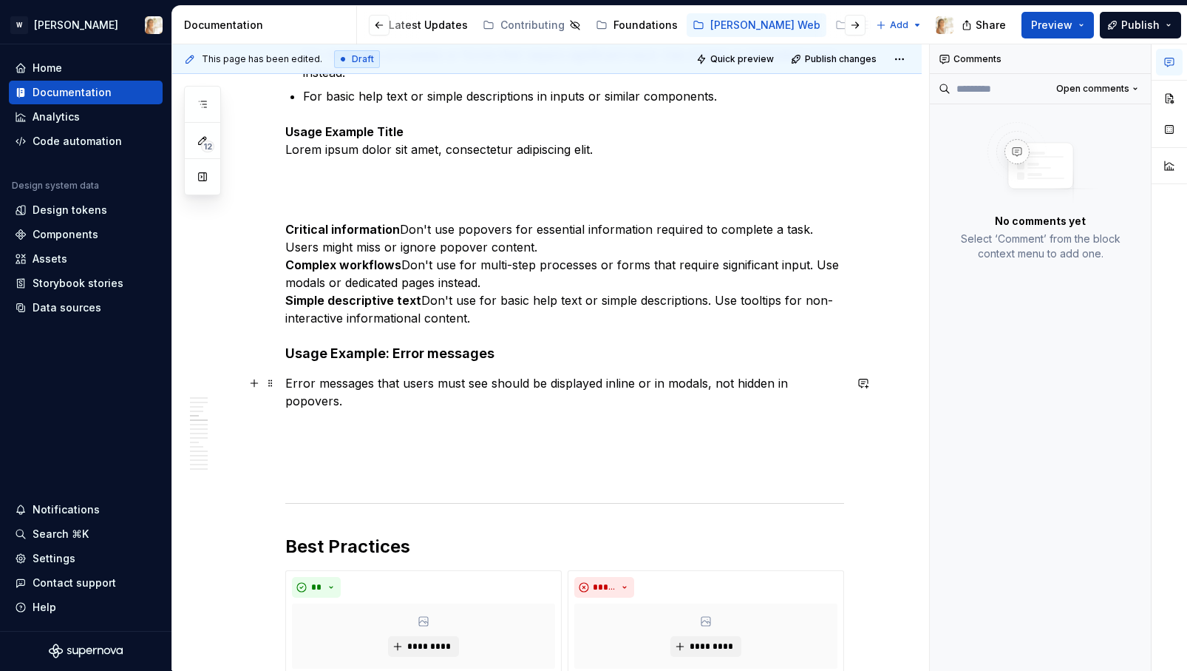
scroll to position [1436, 0]
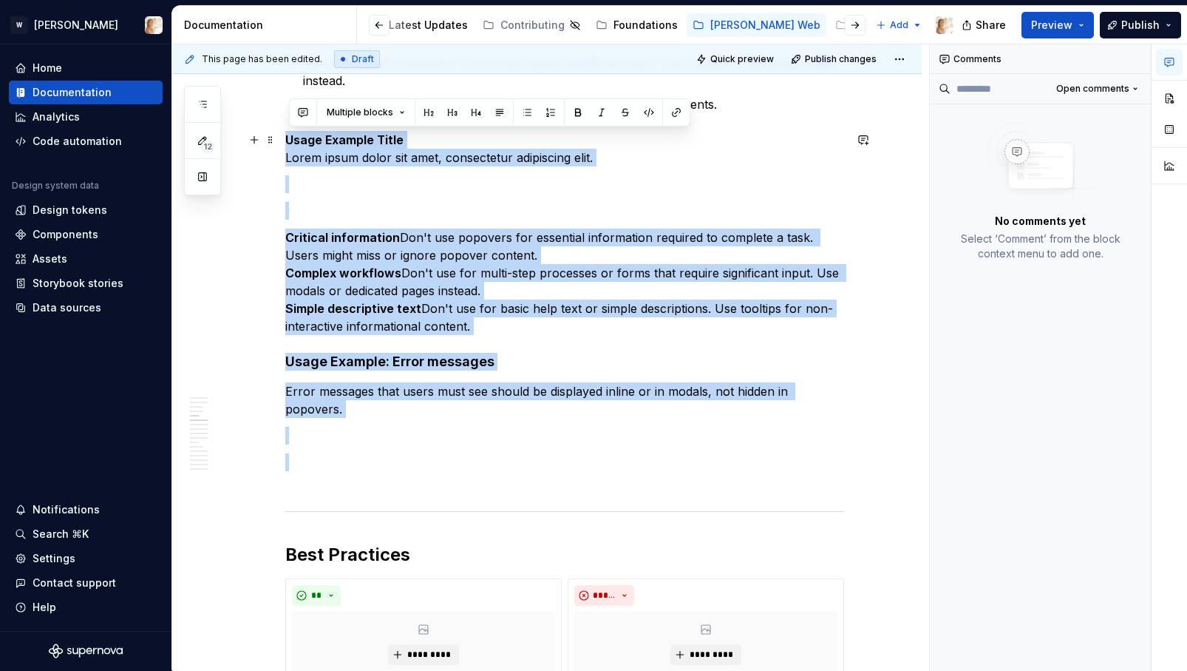
drag, startPoint x: 297, startPoint y: 477, endPoint x: 285, endPoint y: 143, distance: 334.4
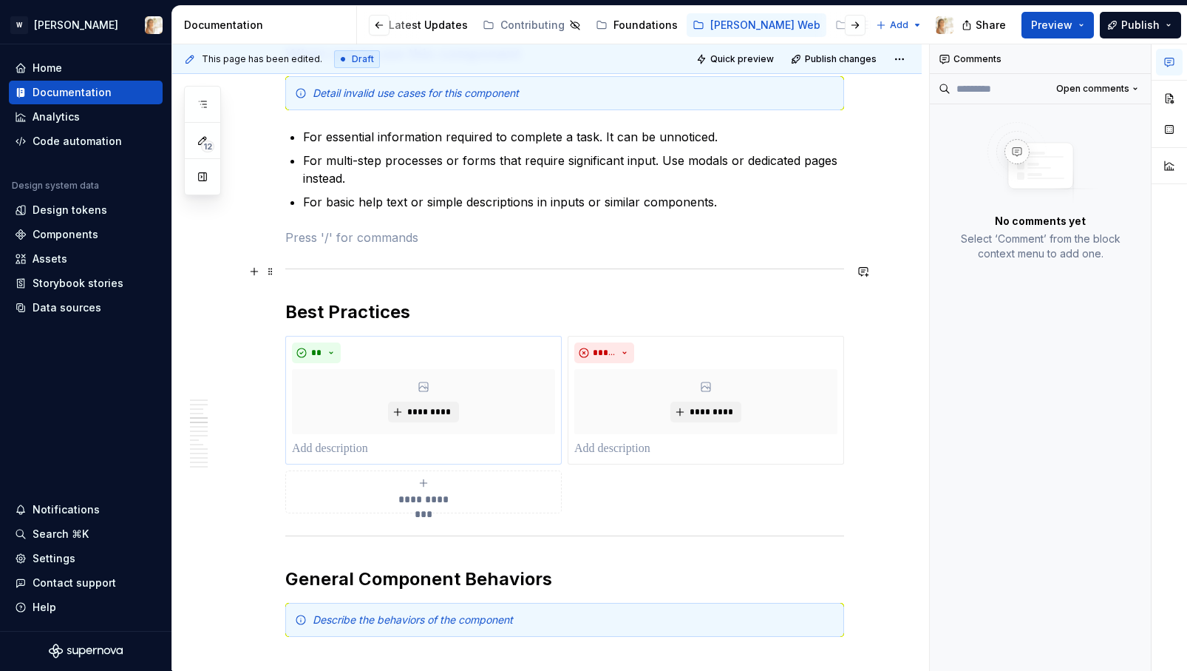
scroll to position [1300, 0]
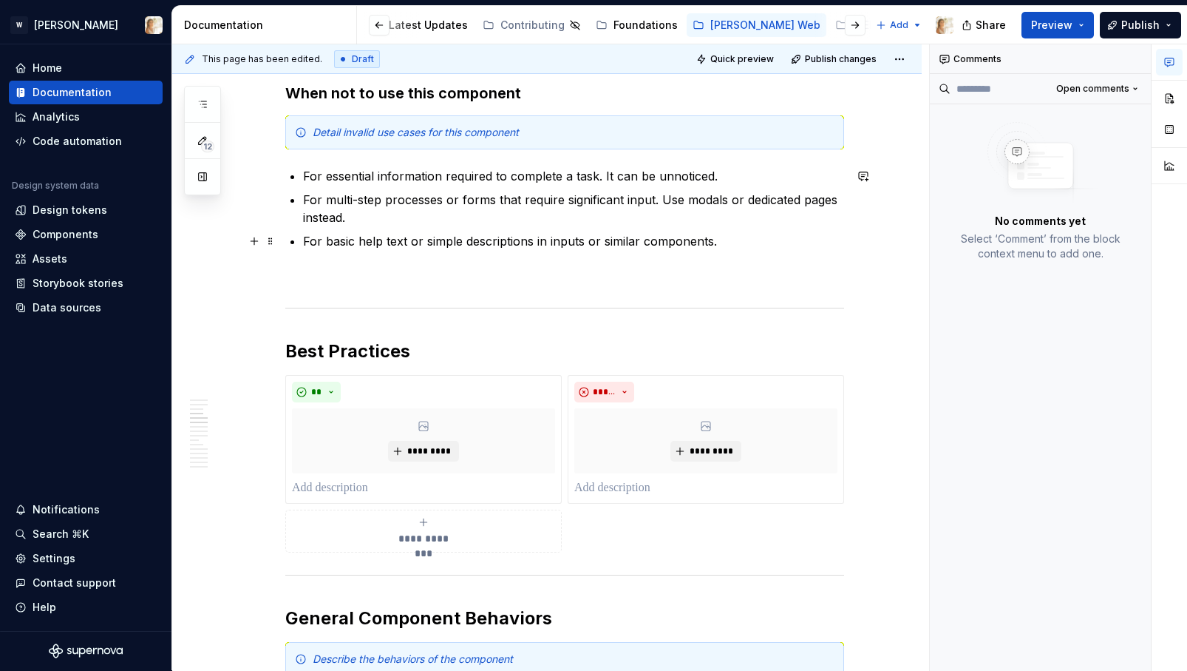
click at [744, 244] on p "For basic help text or simple descriptions in inputs or similar components." at bounding box center [573, 241] width 541 height 18
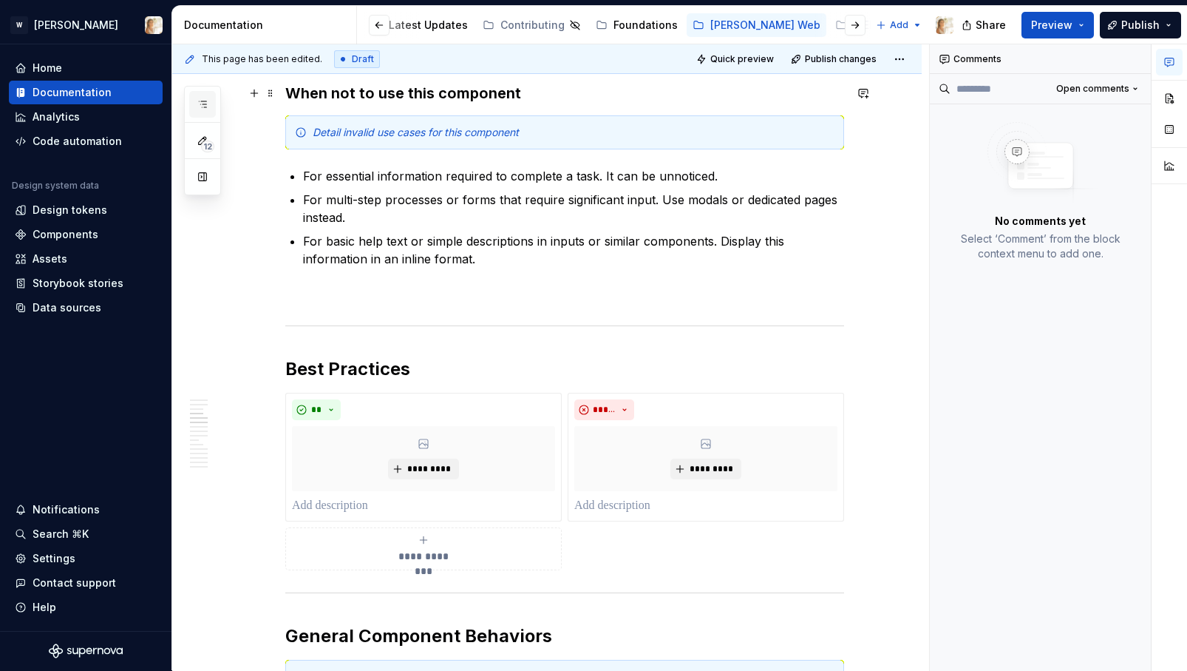
click at [204, 101] on icon "button" at bounding box center [203, 104] width 12 height 12
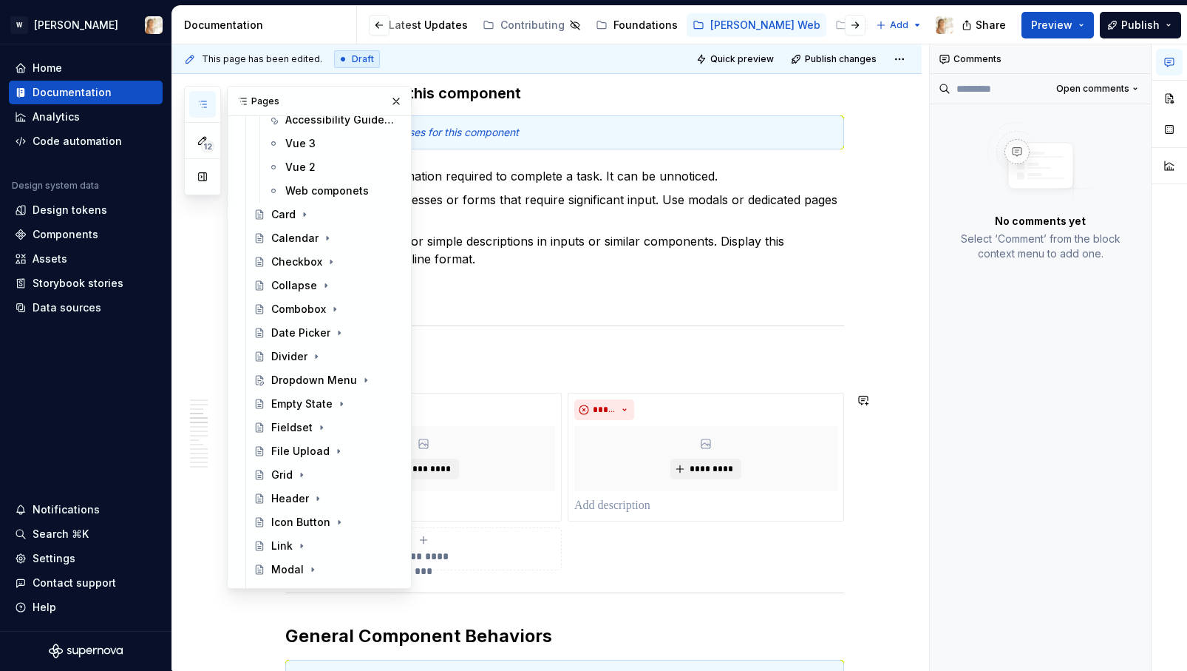
scroll to position [75, 0]
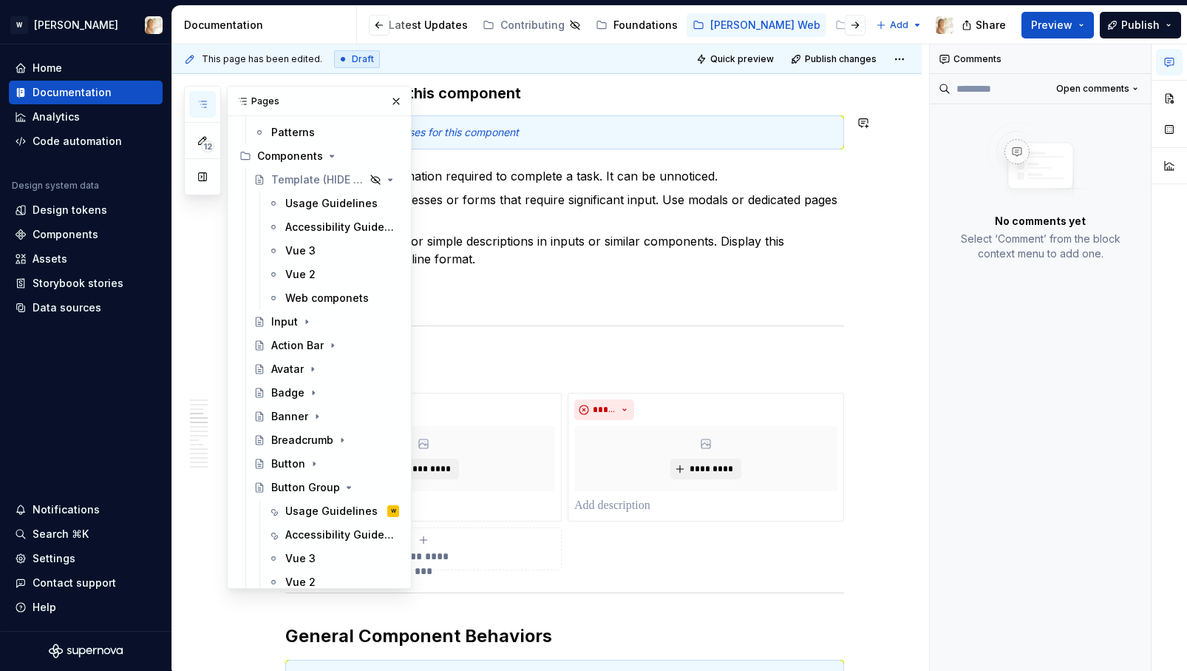
click at [208, 103] on button "button" at bounding box center [202, 104] width 27 height 27
click at [198, 98] on icon "button" at bounding box center [203, 104] width 12 height 12
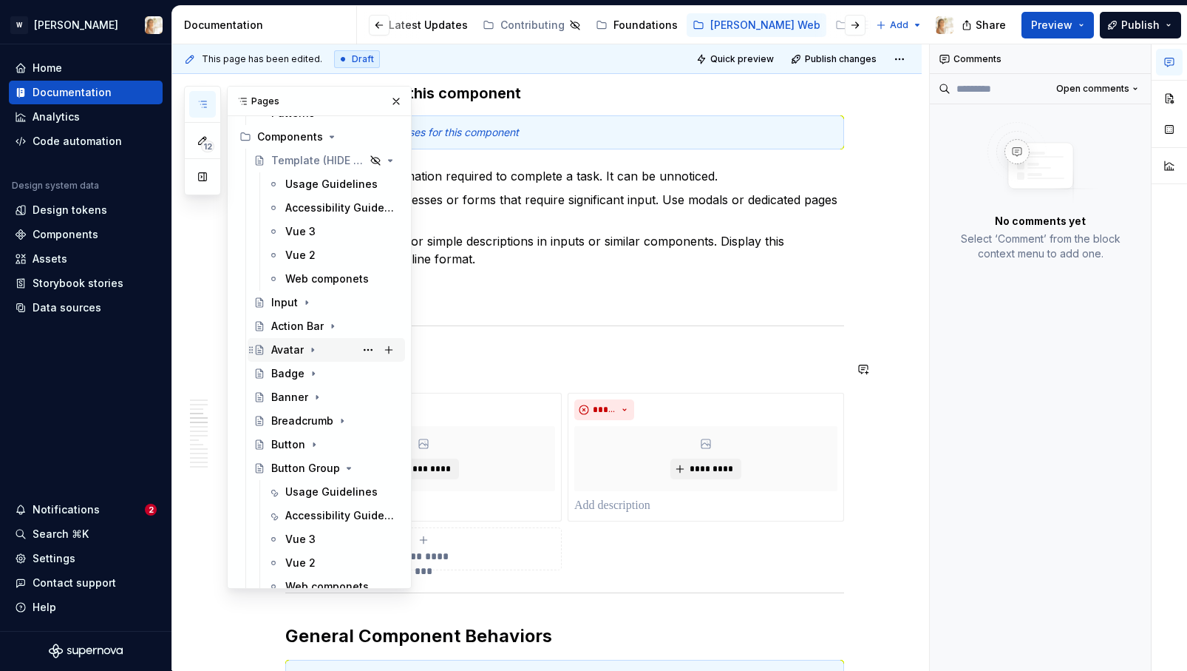
scroll to position [112, 0]
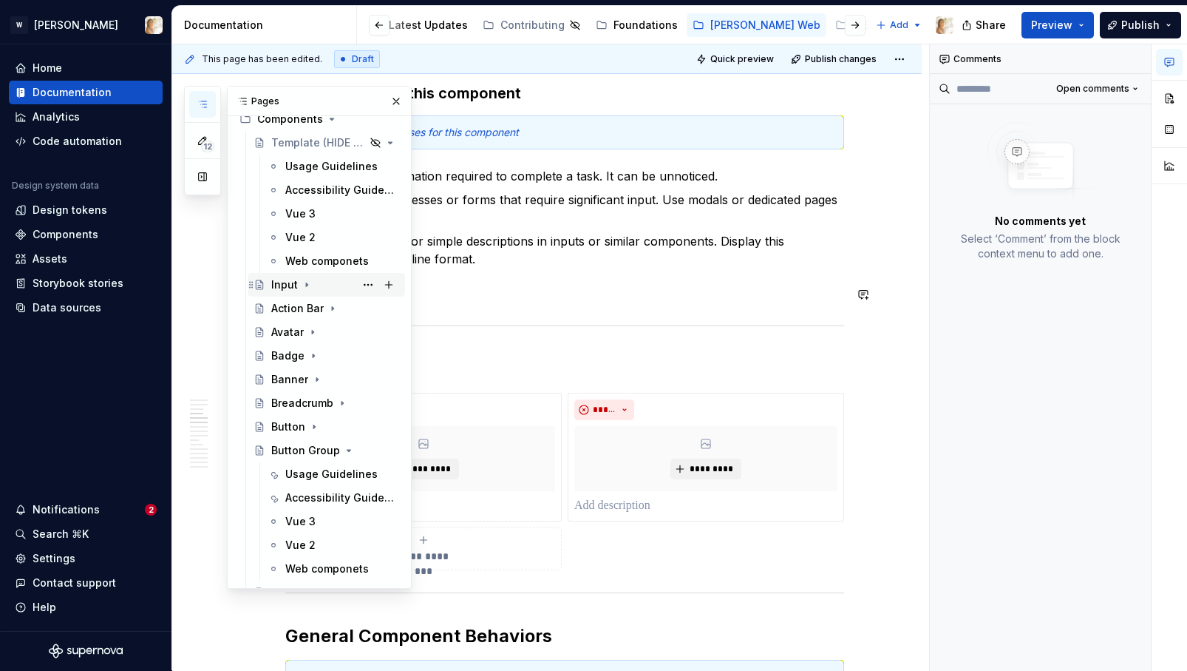
click at [306, 285] on icon "Page tree" at bounding box center [306, 285] width 1 height 4
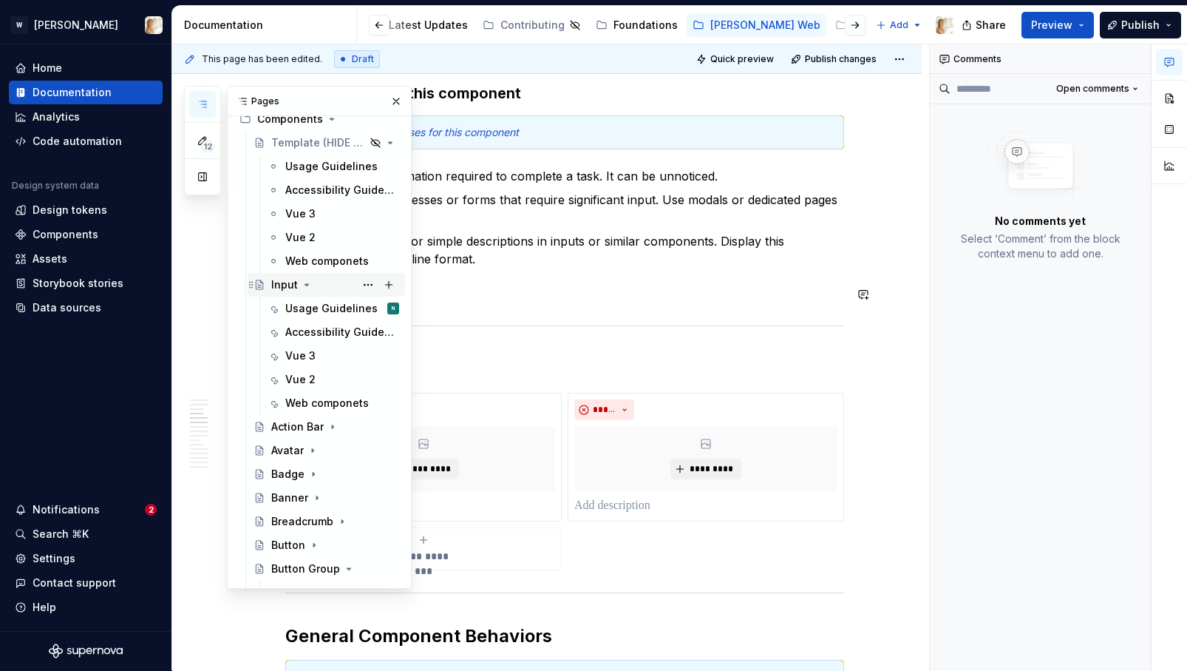
click at [305, 285] on icon "Page tree" at bounding box center [307, 284] width 4 height 1
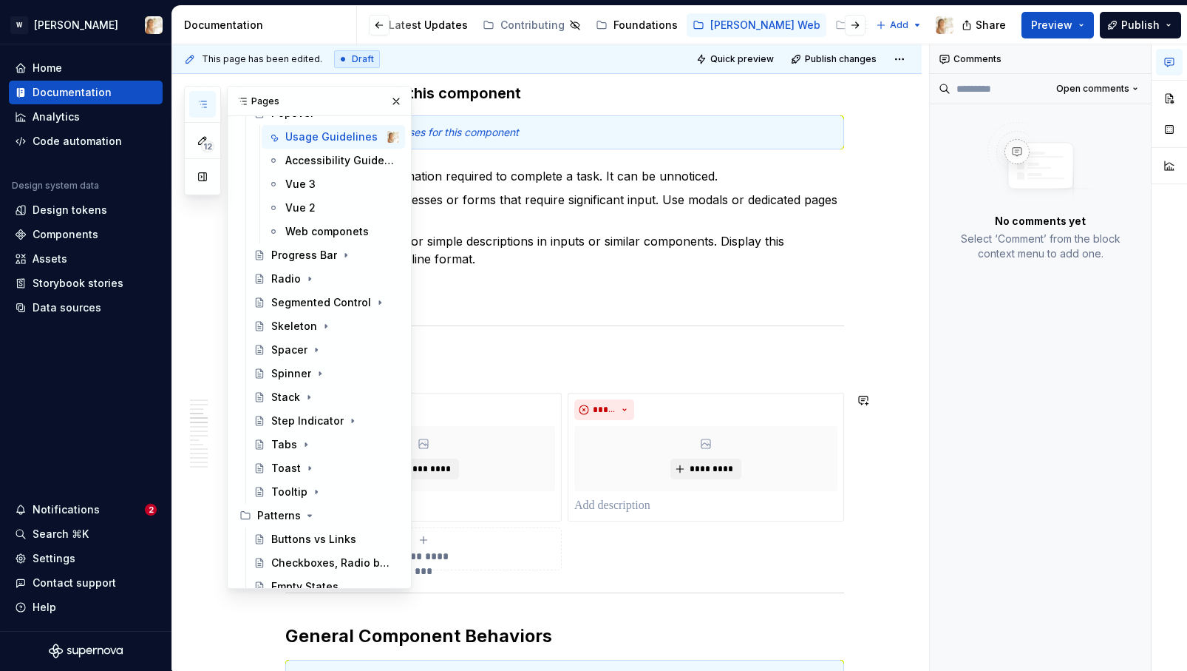
scroll to position [993, 0]
click at [311, 492] on icon "Page tree" at bounding box center [316, 492] width 12 height 12
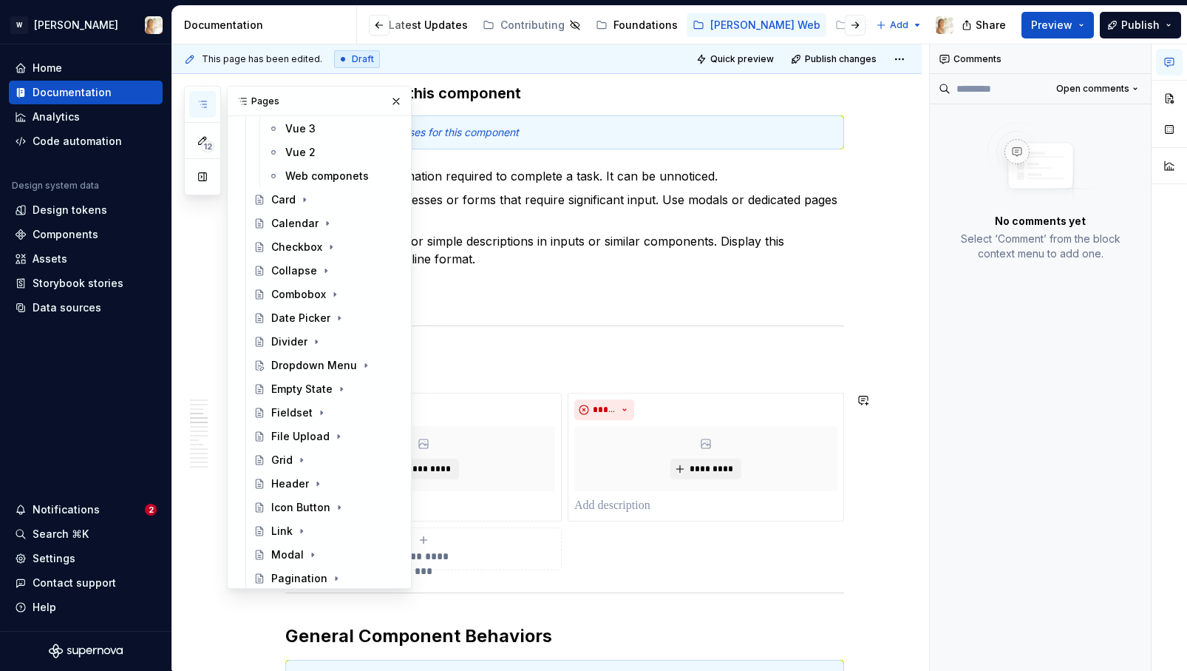
scroll to position [0, 0]
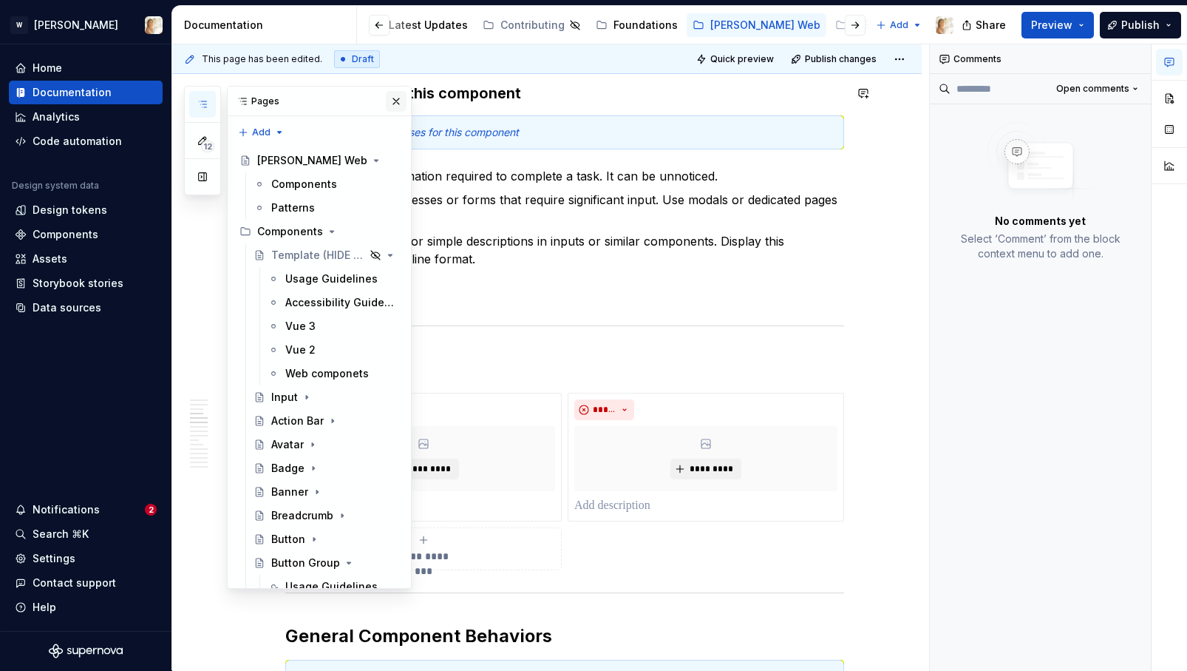
click at [390, 106] on button "button" at bounding box center [396, 101] width 21 height 21
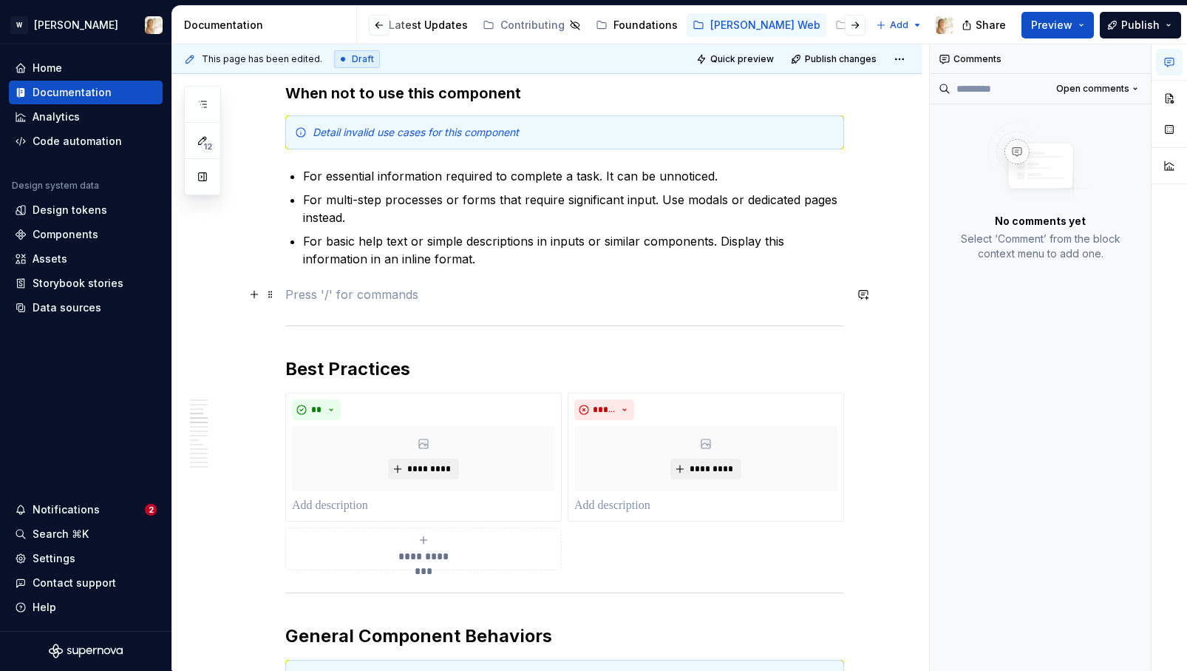
click at [346, 293] on p at bounding box center [564, 294] width 559 height 18
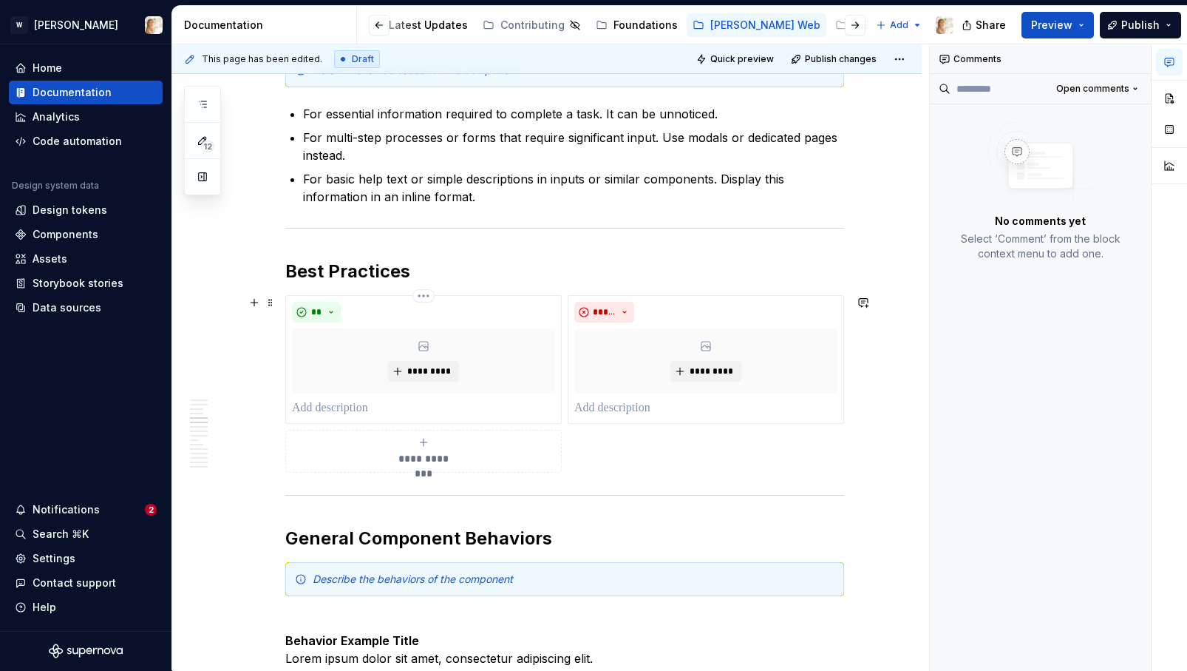
scroll to position [1407, 0]
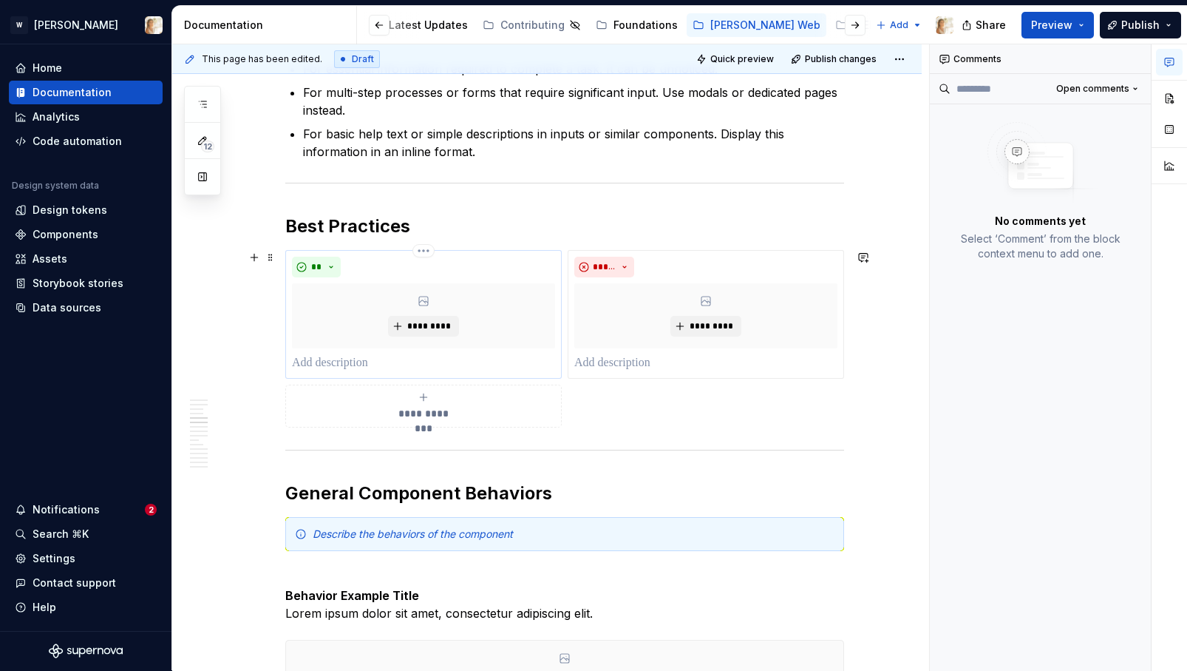
click at [362, 369] on p at bounding box center [423, 363] width 263 height 18
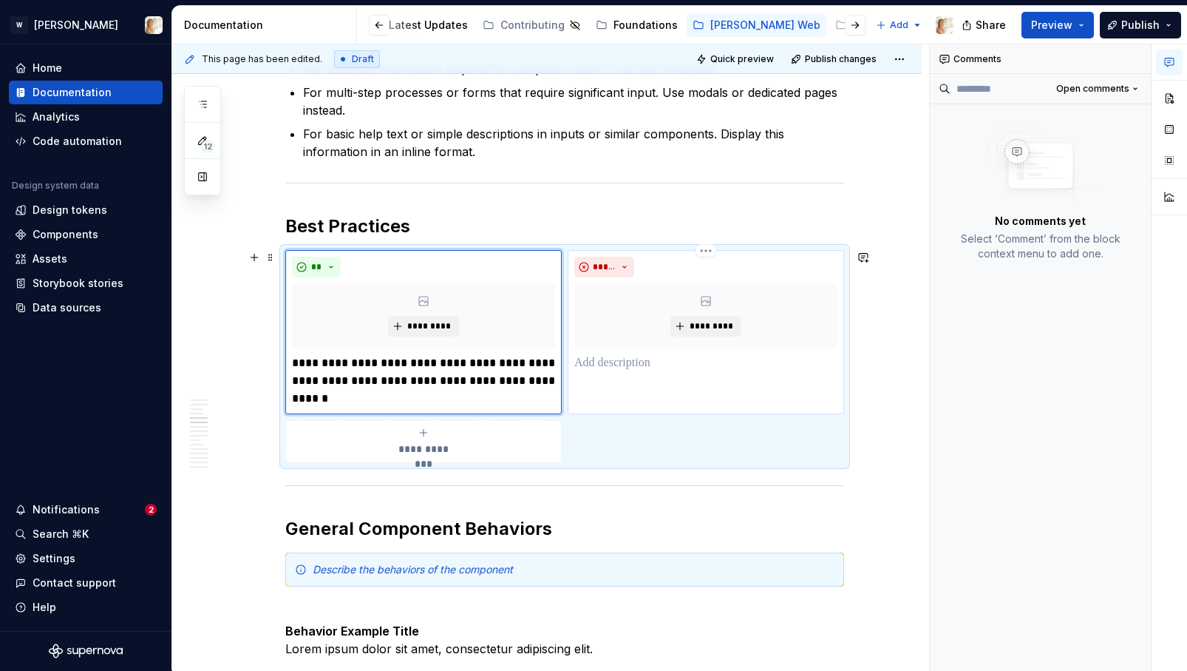
click at [601, 364] on p at bounding box center [705, 363] width 263 height 18
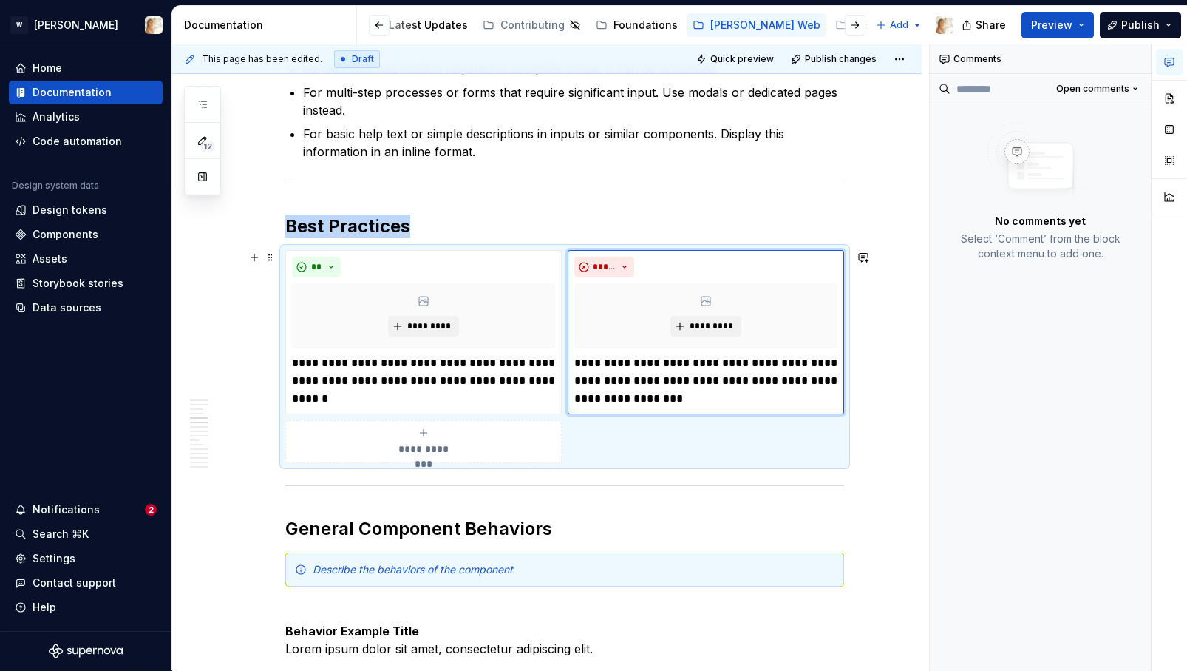
click at [475, 438] on div "**********" at bounding box center [423, 442] width 263 height 30
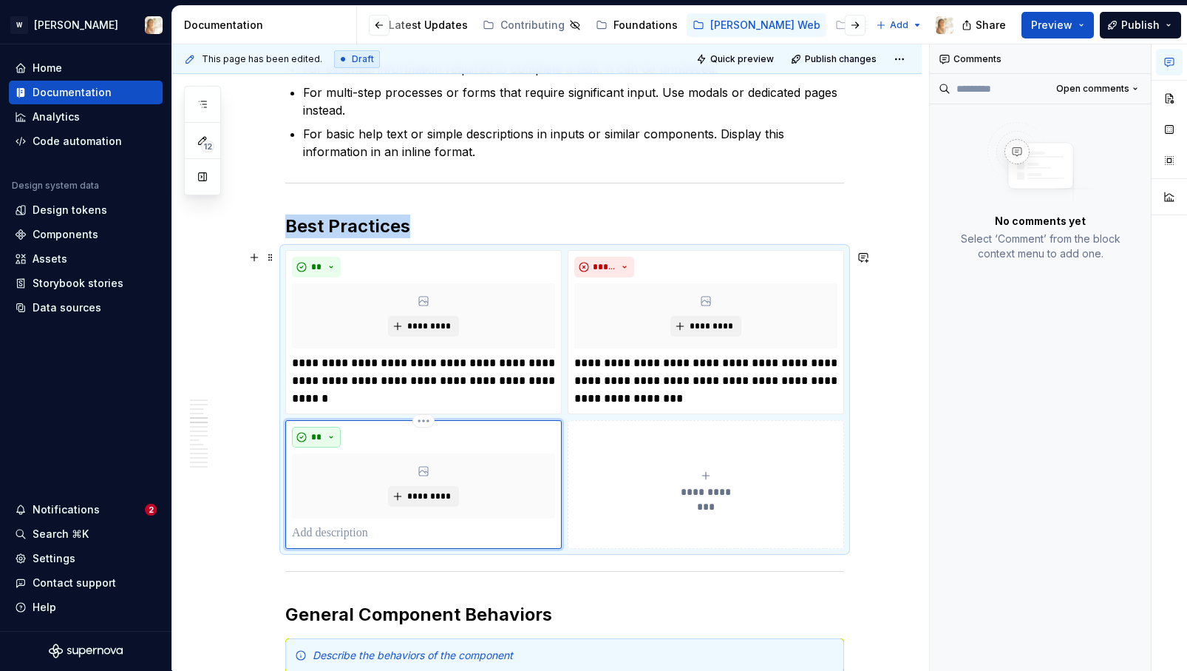
click at [322, 435] on span "**" at bounding box center [316, 437] width 12 height 12
click at [336, 483] on span "Don't" at bounding box center [362, 490] width 126 height 24
click at [364, 532] on p at bounding box center [423, 533] width 263 height 18
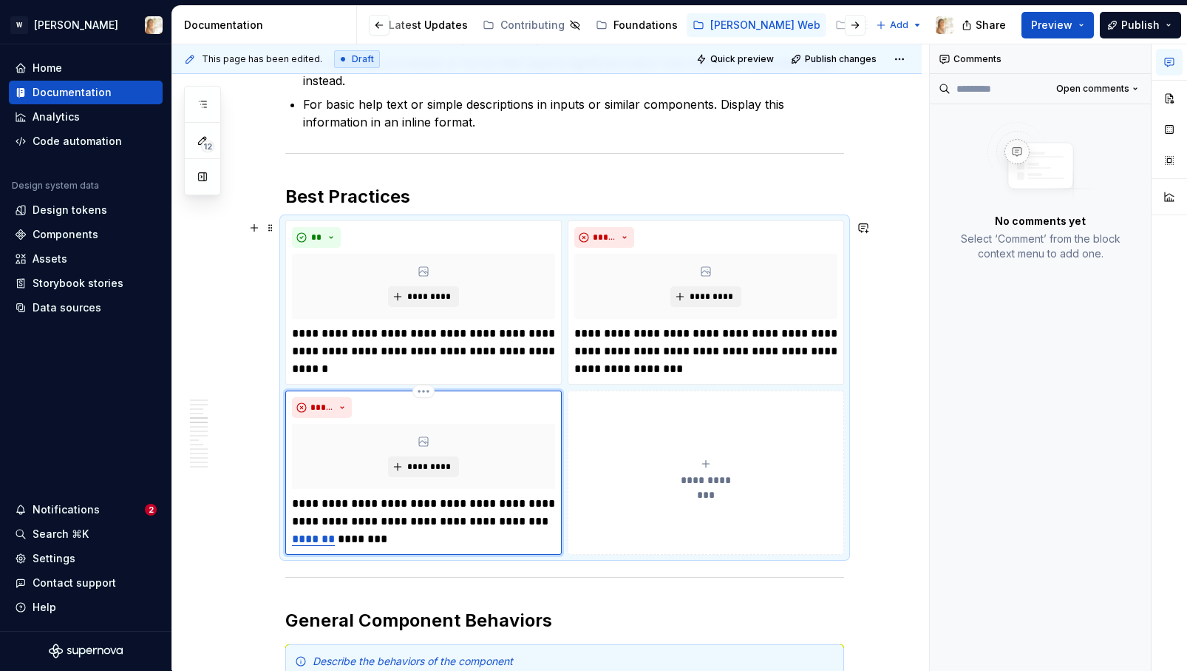
scroll to position [1454, 0]
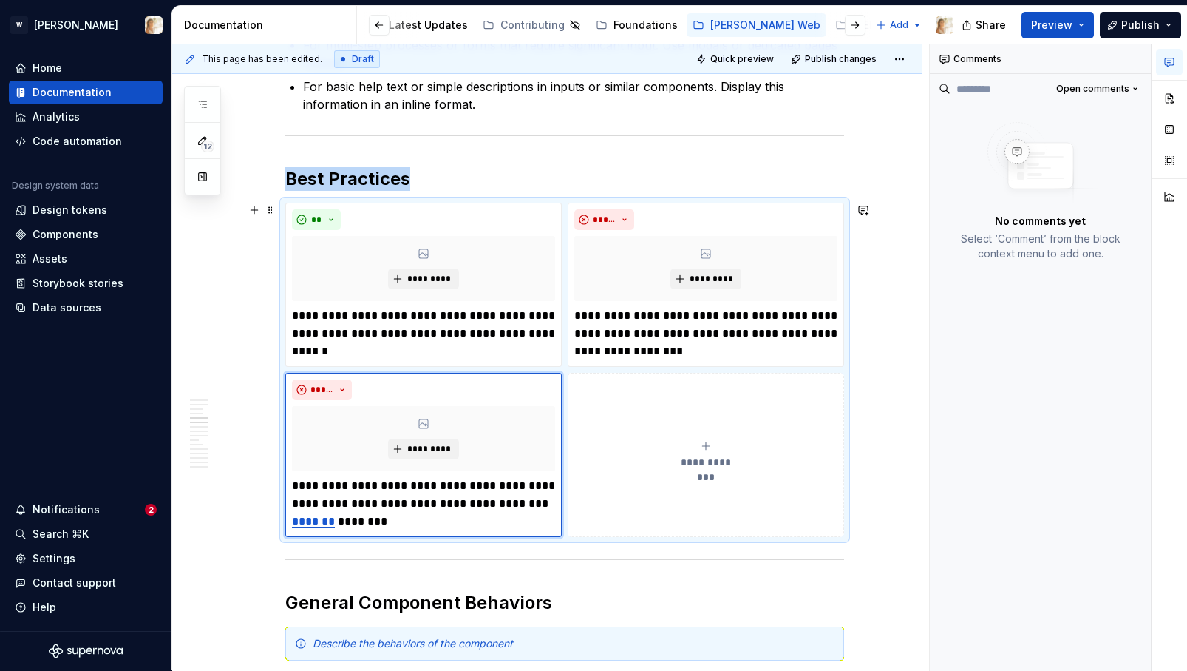
click at [661, 452] on div "**********" at bounding box center [705, 455] width 263 height 30
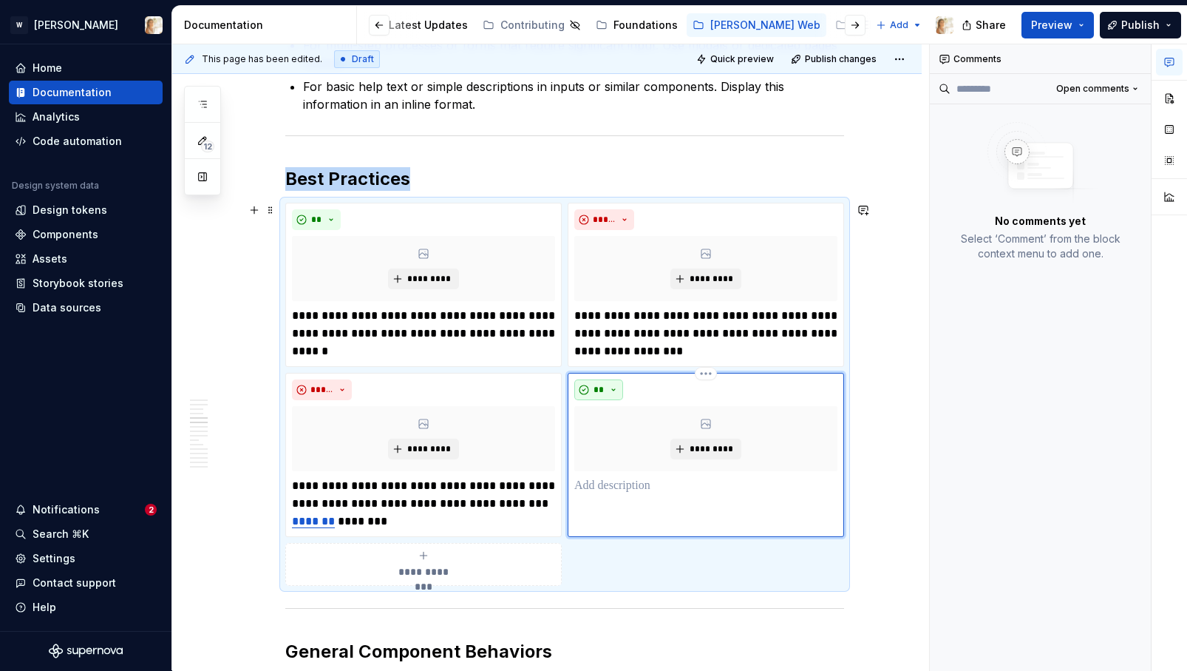
click at [605, 387] on span "**" at bounding box center [599, 390] width 12 height 12
click at [617, 441] on span "Don't" at bounding box center [645, 442] width 126 height 24
type textarea "*"
click at [646, 498] on div "***** *********" at bounding box center [706, 455] width 276 height 164
click at [622, 486] on p at bounding box center [705, 486] width 263 height 18
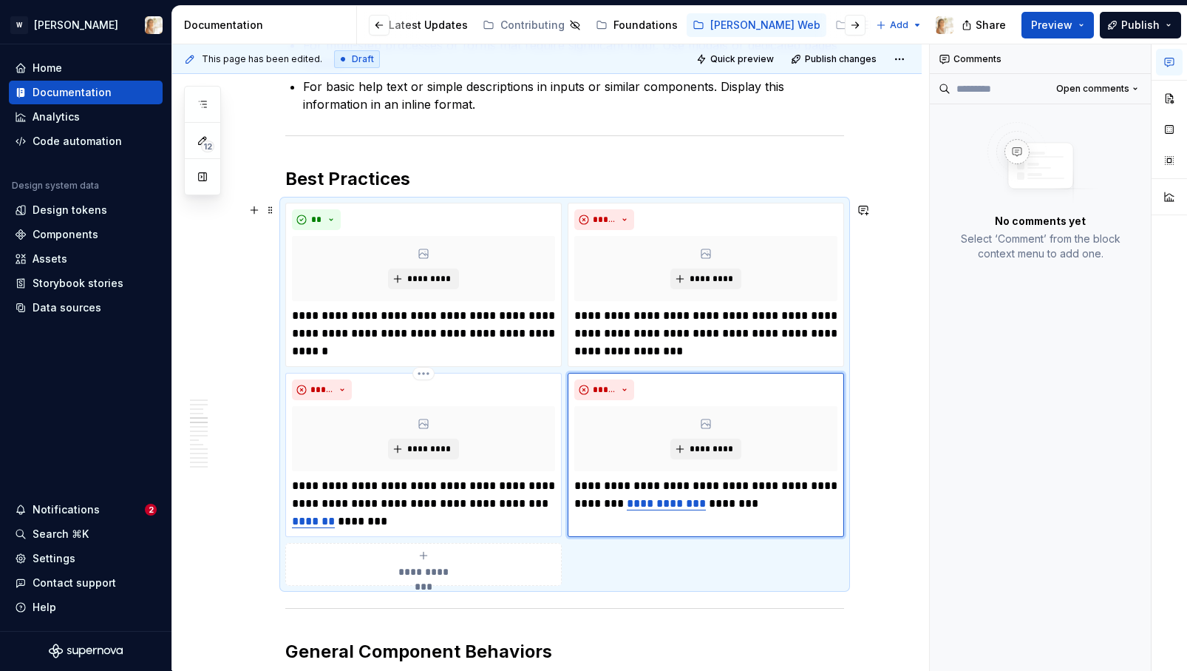
click at [308, 517] on link "*******" at bounding box center [313, 520] width 43 height 11
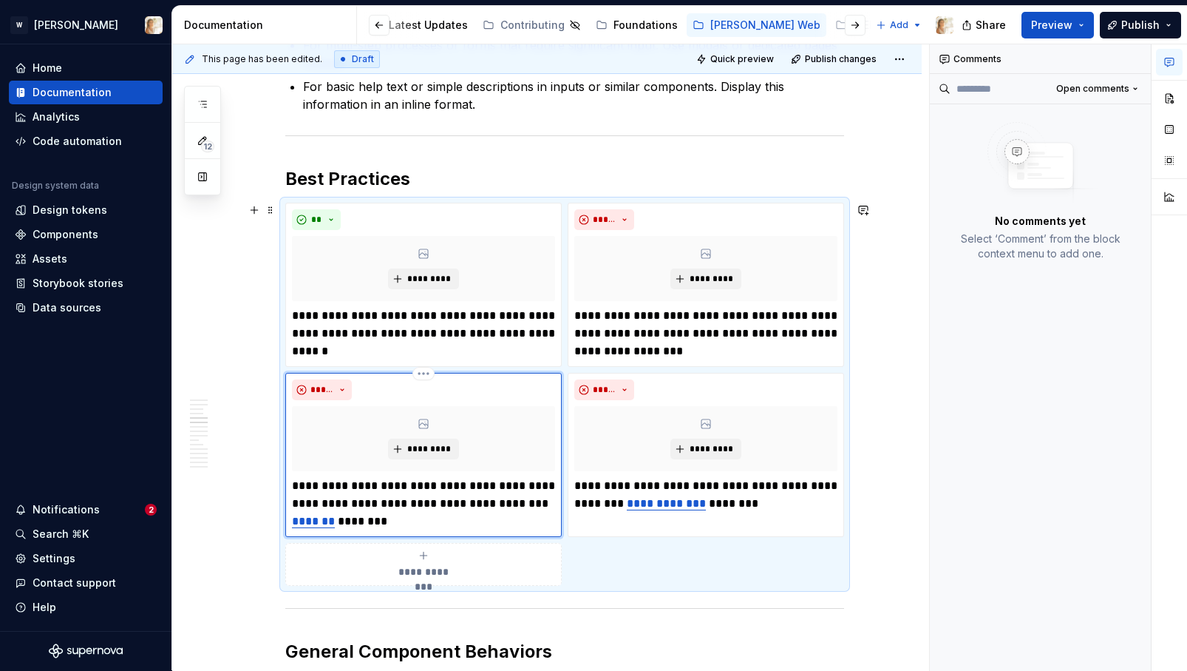
click at [310, 523] on link "*******" at bounding box center [313, 520] width 43 height 11
click at [314, 523] on link "*******" at bounding box center [313, 520] width 43 height 11
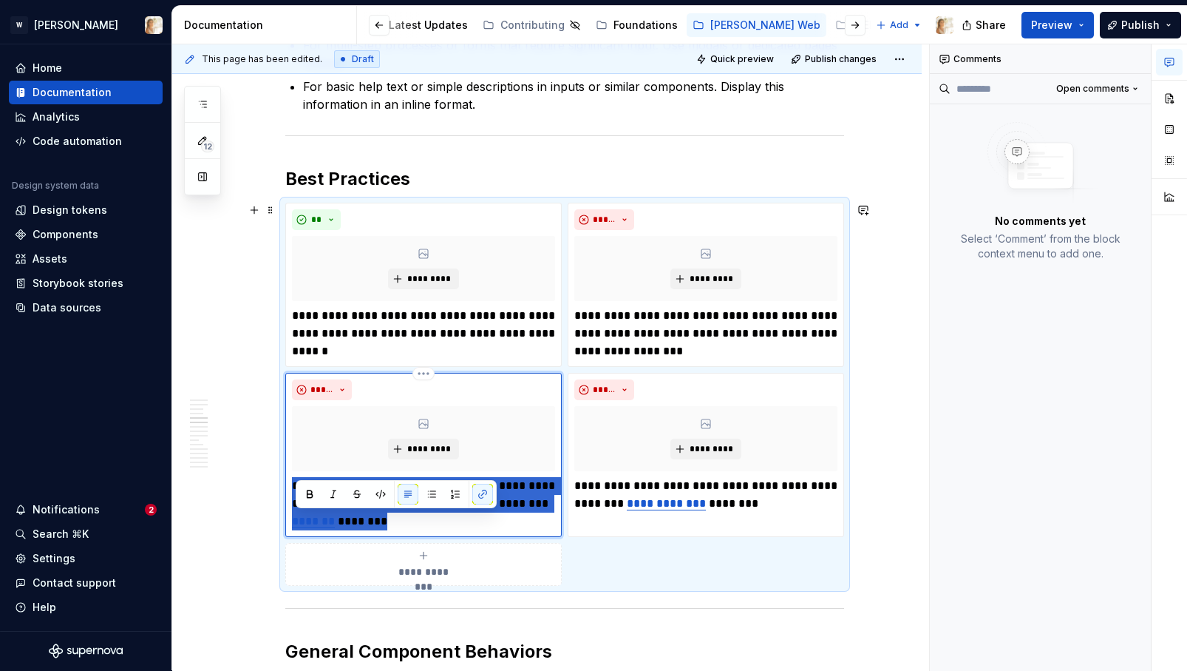
click at [314, 523] on link "*******" at bounding box center [313, 520] width 43 height 11
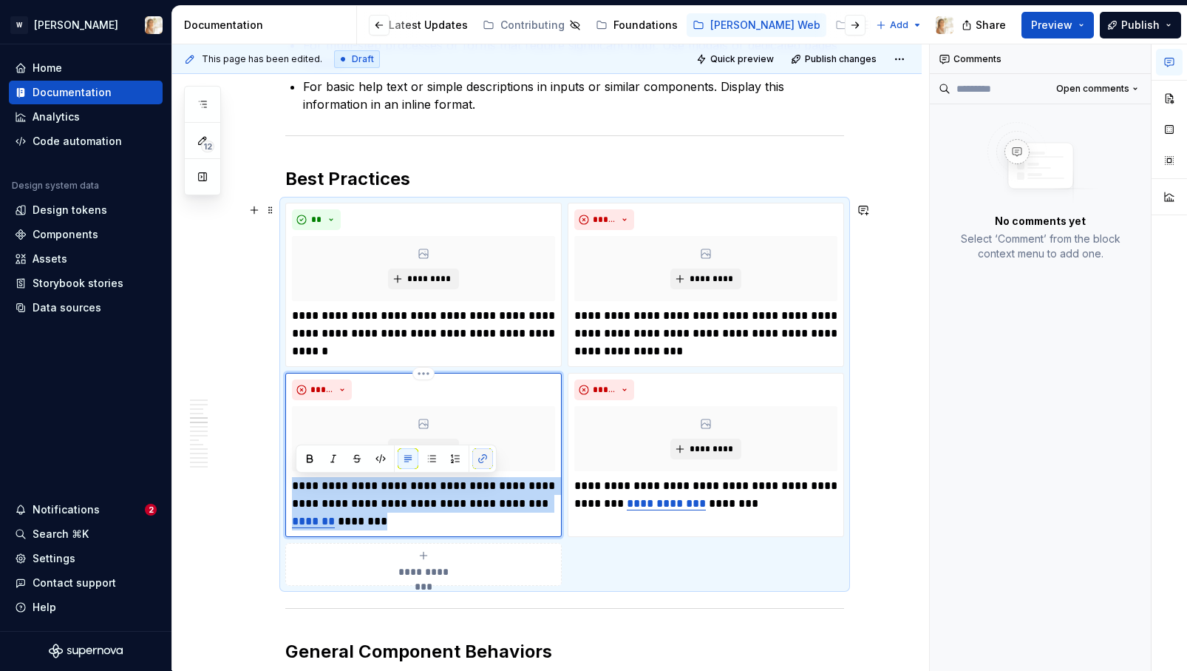
click at [474, 458] on button "button" at bounding box center [482, 458] width 21 height 21
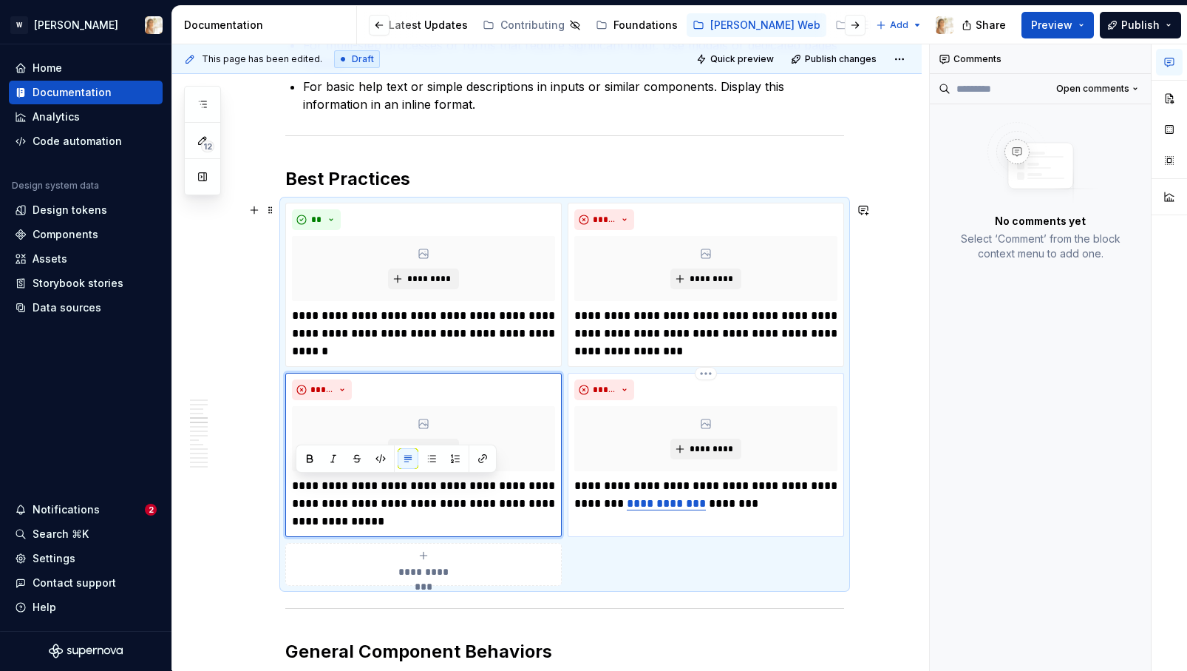
click at [634, 508] on link "**********" at bounding box center [666, 503] width 79 height 11
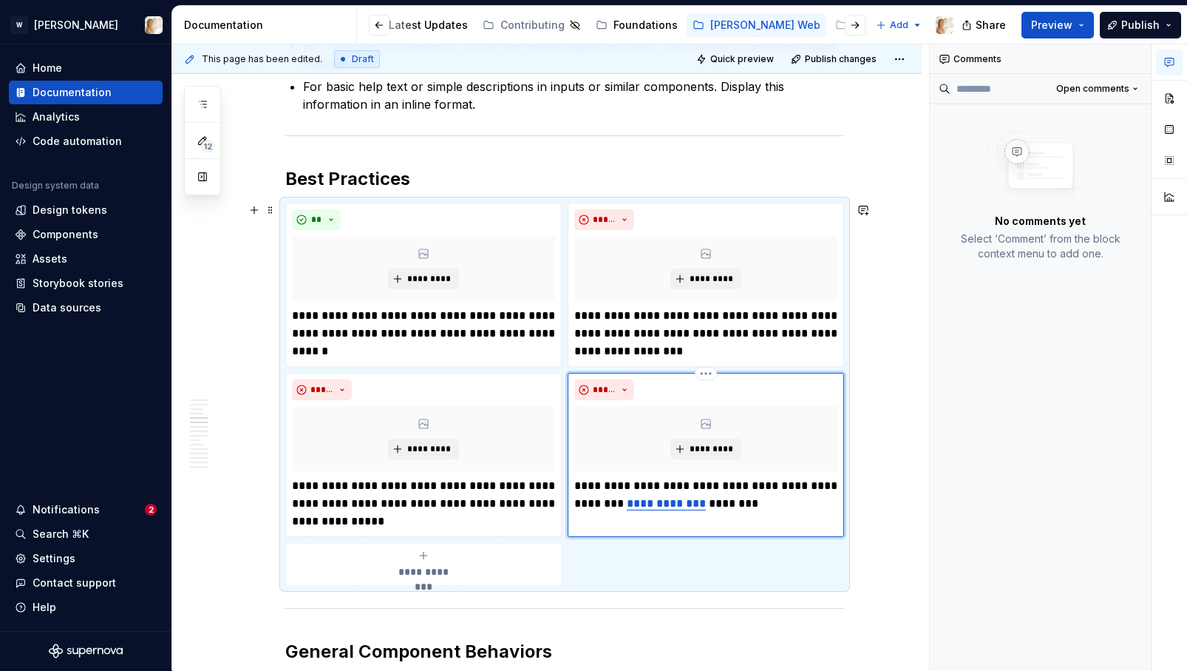
click at [643, 507] on link "**********" at bounding box center [666, 503] width 79 height 11
click at [813, 471] on button "button" at bounding box center [811, 476] width 21 height 21
click at [704, 506] on link "****" at bounding box center [691, 503] width 30 height 11
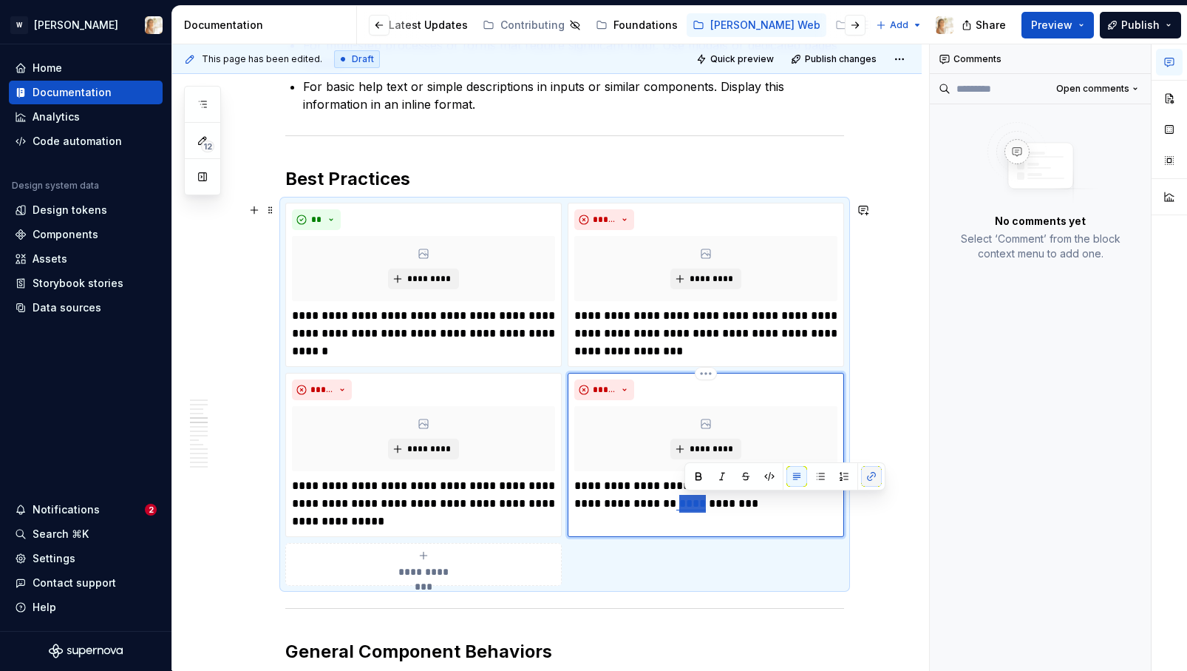
click at [873, 470] on button "button" at bounding box center [871, 476] width 21 height 21
click at [689, 506] on p "**********" at bounding box center [705, 494] width 263 height 35
click at [414, 565] on span "**********" at bounding box center [424, 571] width 68 height 15
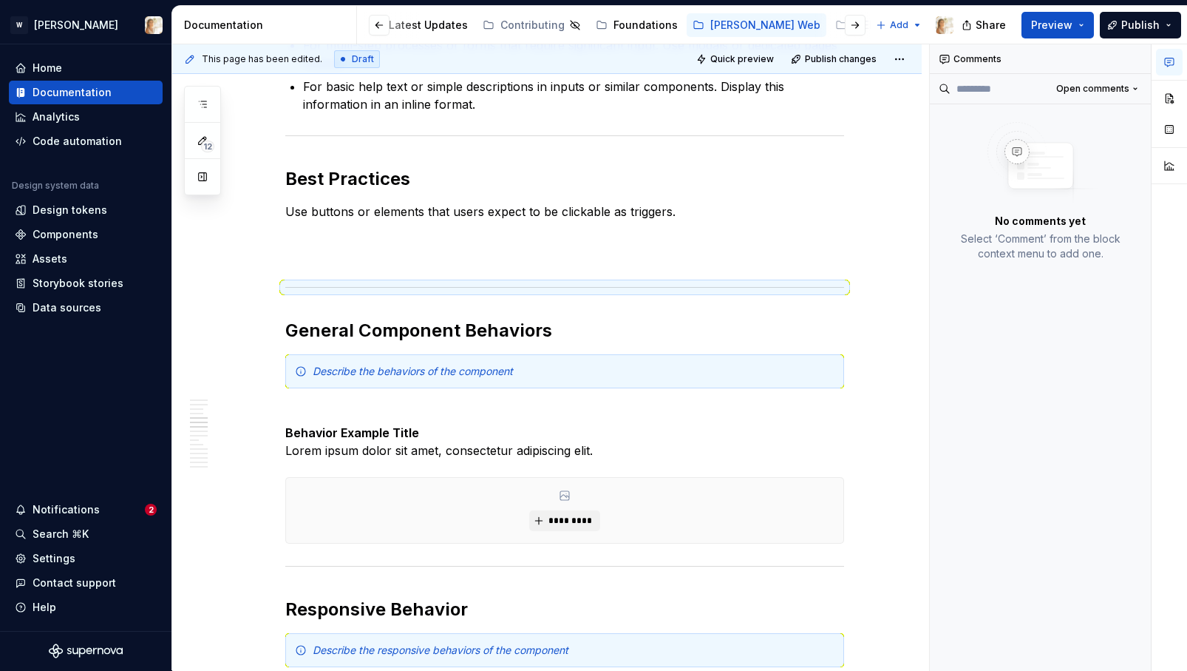
scroll to position [1482, 0]
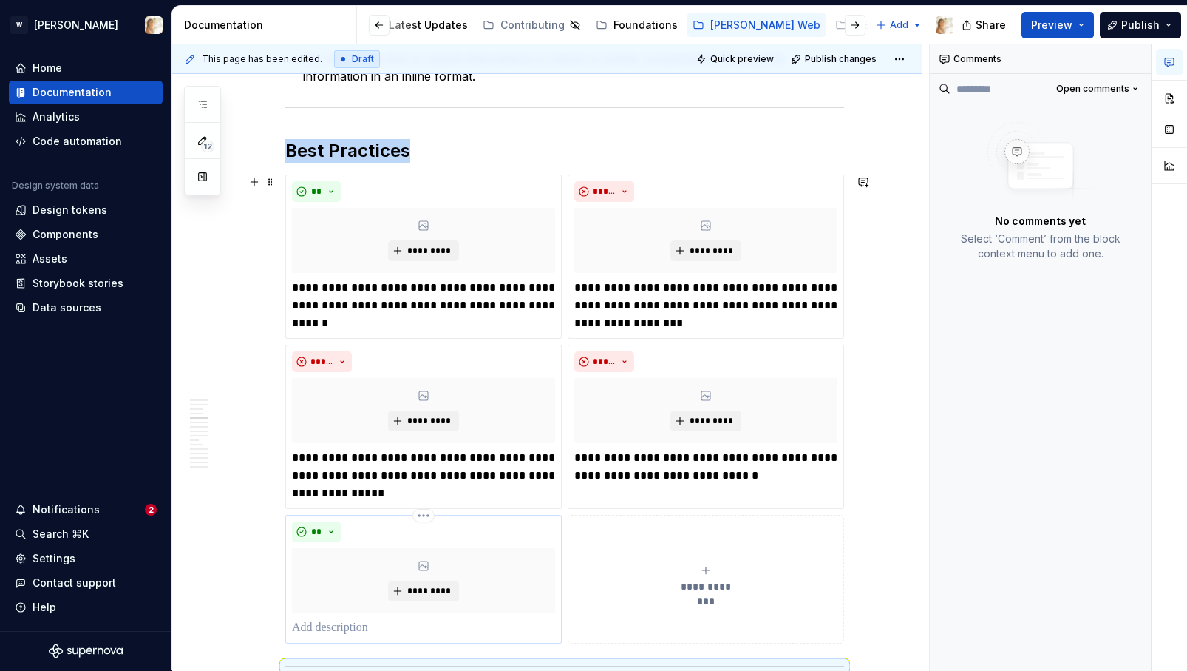
click at [348, 617] on div "** *********" at bounding box center [423, 578] width 263 height 115
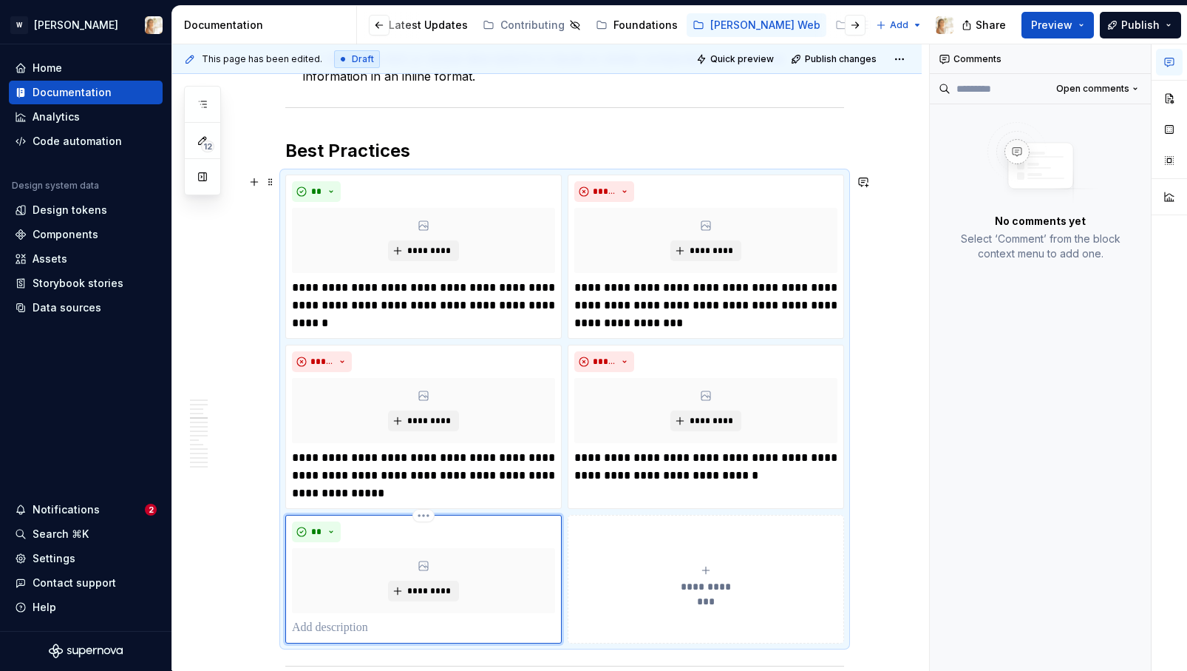
click at [341, 632] on p at bounding box center [423, 628] width 263 height 18
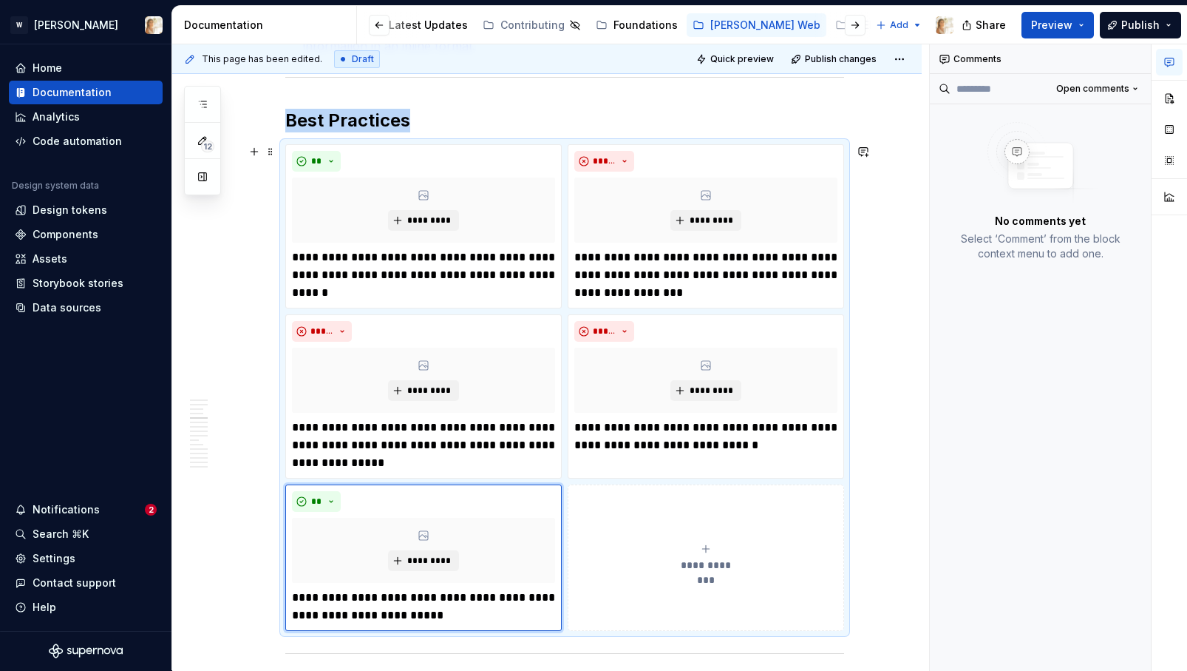
click at [685, 543] on div "**********" at bounding box center [705, 558] width 263 height 30
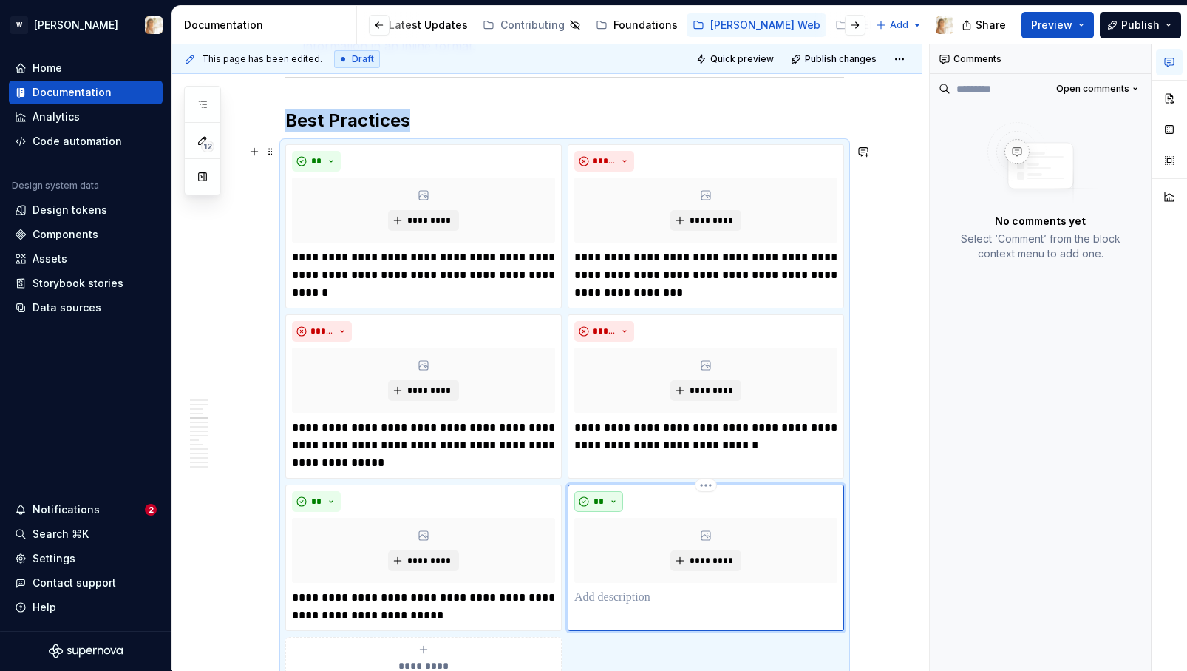
click at [618, 498] on button "**" at bounding box center [598, 501] width 49 height 21
click at [623, 549] on div "Don't" at bounding box center [636, 553] width 27 height 15
click at [620, 605] on p at bounding box center [705, 597] width 263 height 18
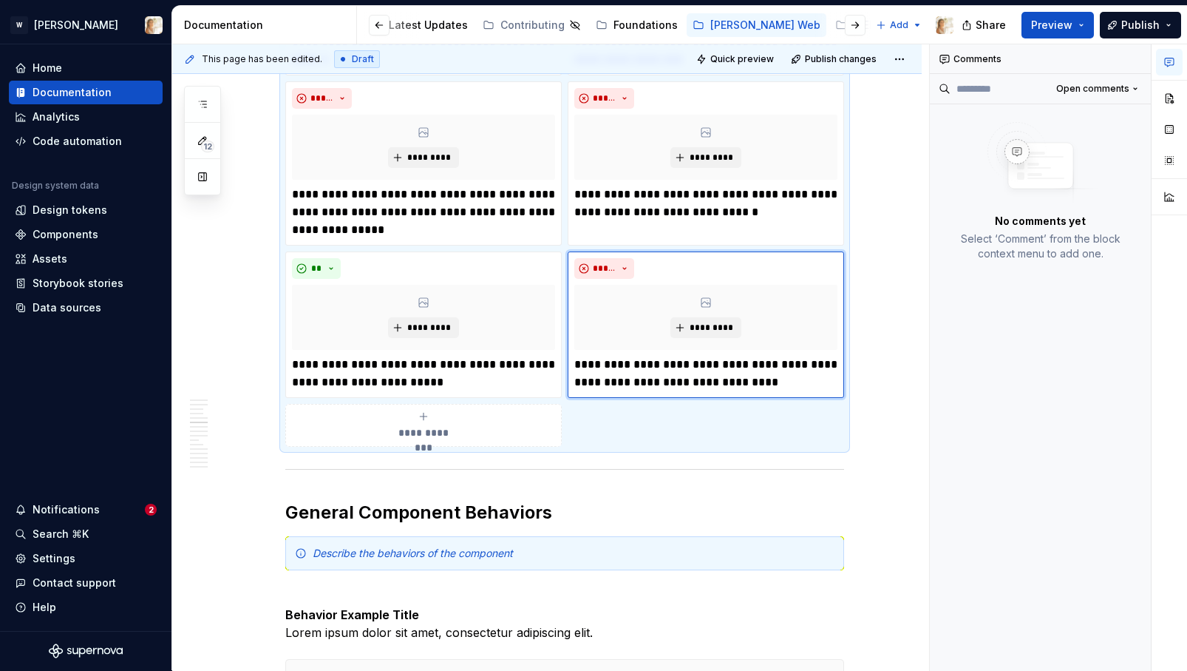
scroll to position [1808, 0]
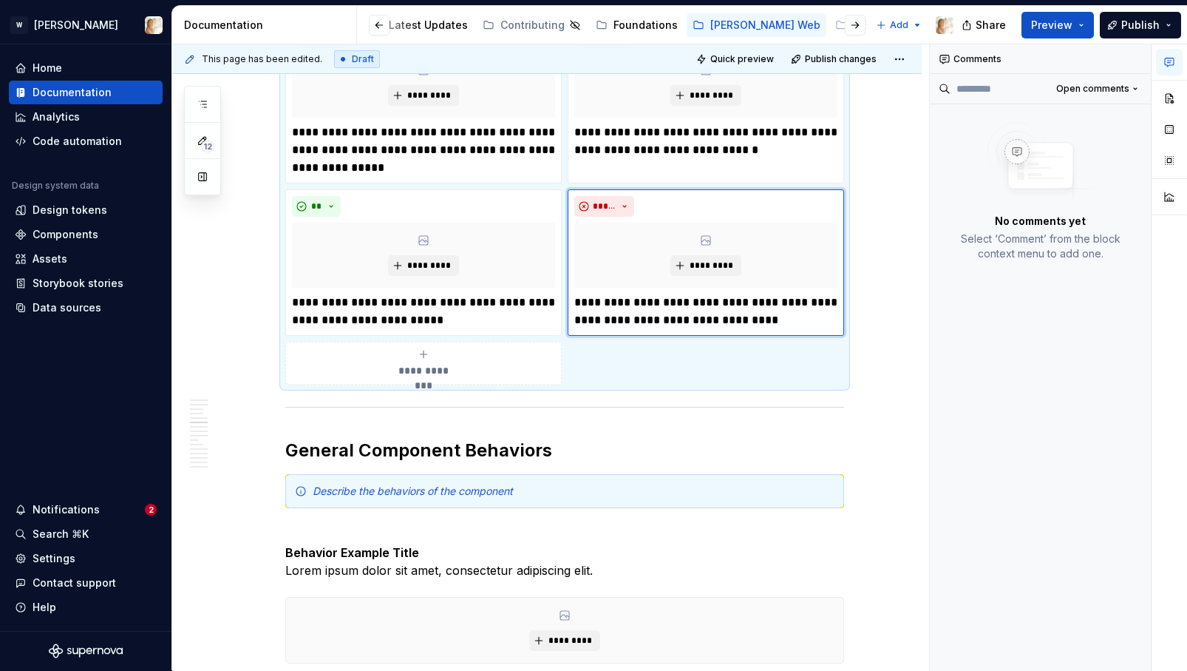
click at [436, 379] on button "**********" at bounding box center [423, 363] width 276 height 43
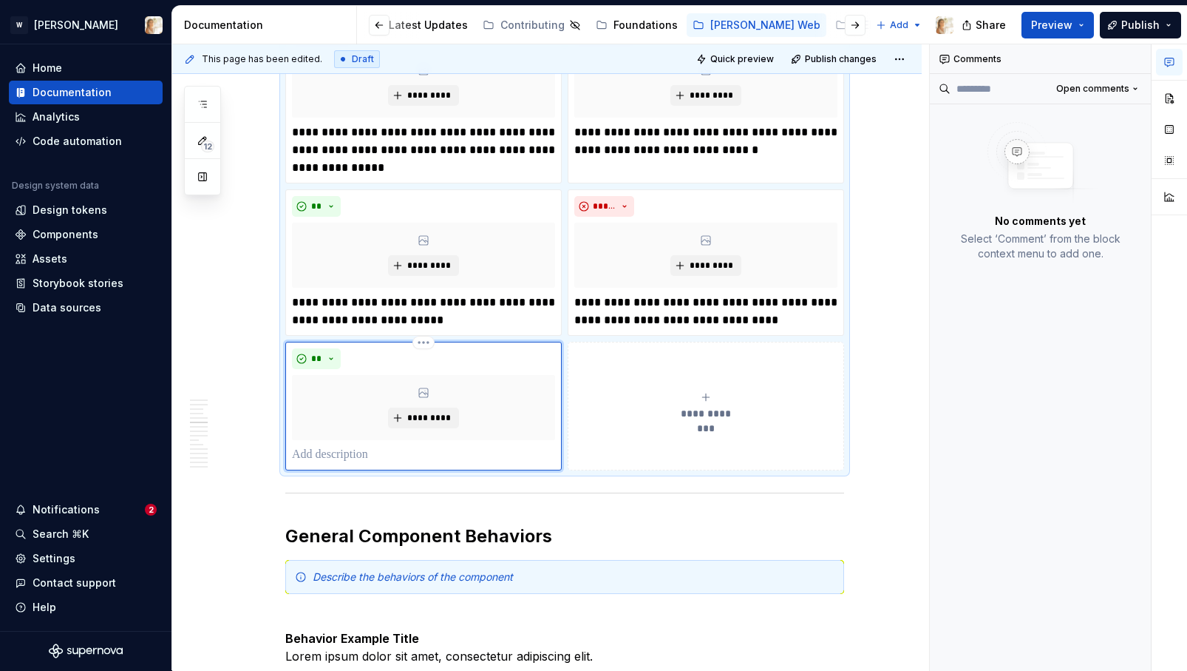
click at [379, 452] on p at bounding box center [423, 455] width 263 height 18
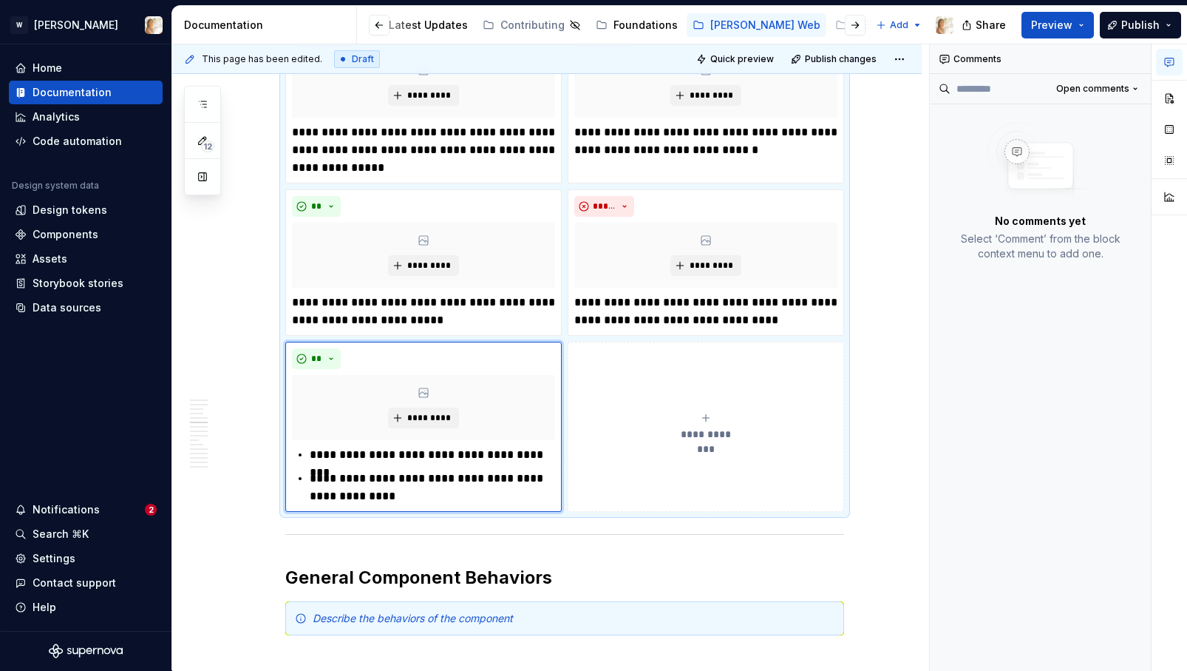
click at [657, 410] on button "**********" at bounding box center [706, 427] width 276 height 170
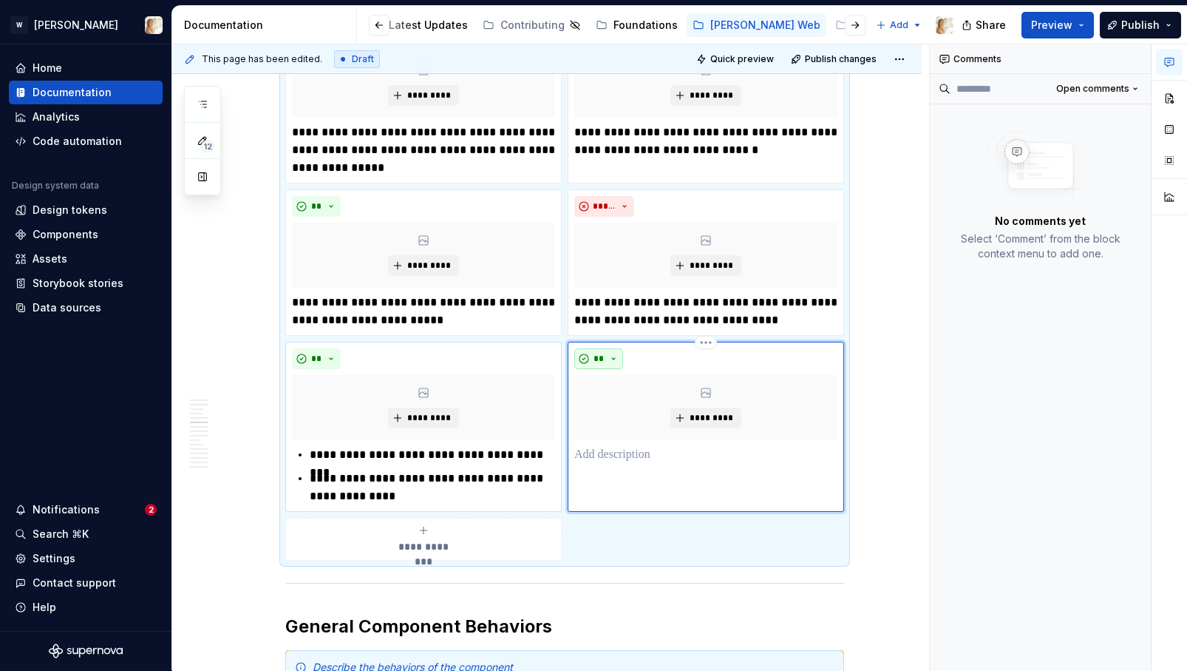
click at [608, 359] on button "**" at bounding box center [598, 358] width 49 height 21
click at [614, 406] on div "Suggestions" at bounding box center [611, 411] width 12 height 12
click at [622, 456] on p at bounding box center [705, 455] width 263 height 18
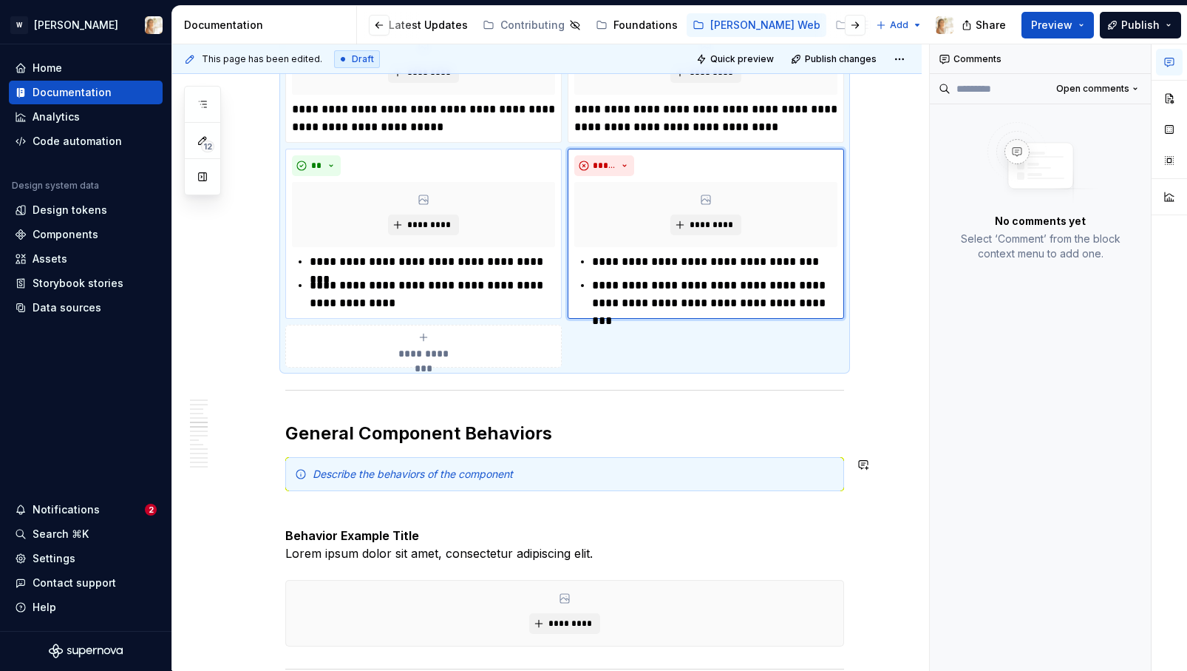
scroll to position [2126, 0]
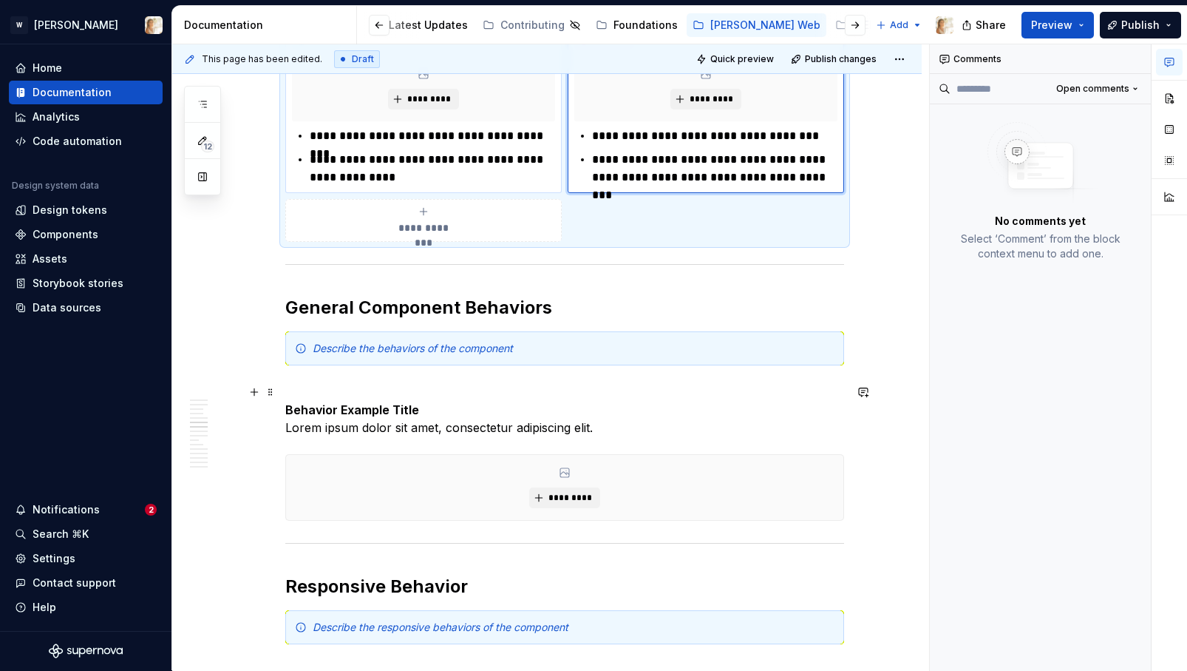
click at [296, 387] on p "Behavior Example Title Lorem ipsum dolor sit amet, consectetur adipiscing elit." at bounding box center [564, 409] width 559 height 53
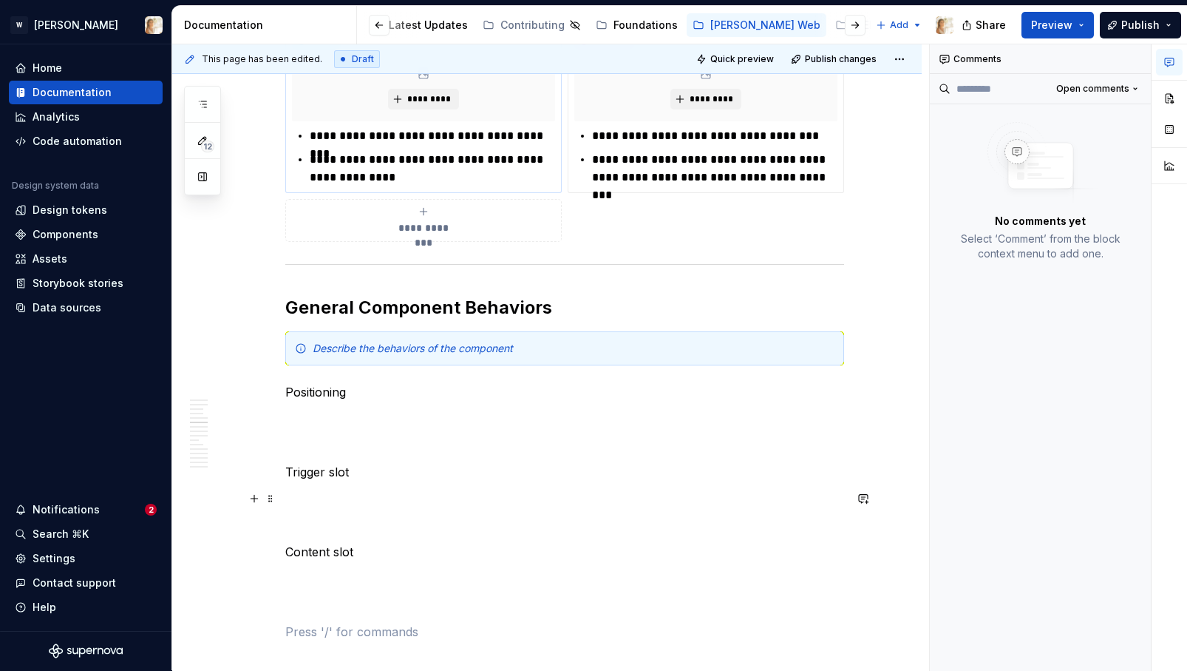
click at [291, 495] on p at bounding box center [564, 498] width 559 height 18
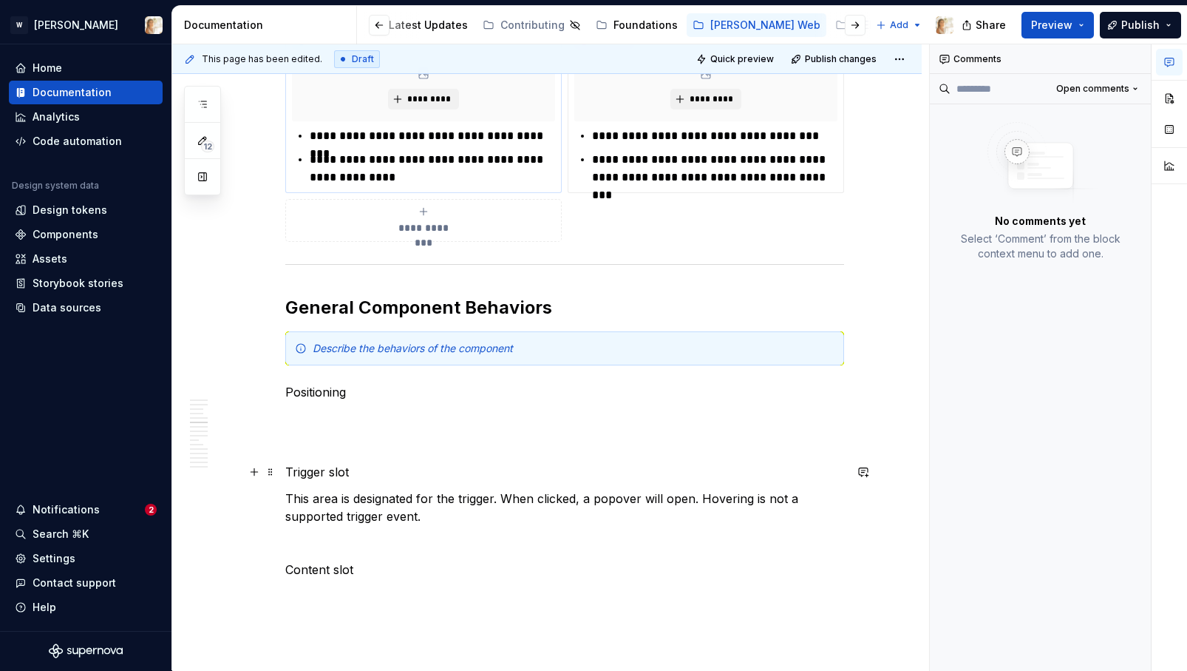
click at [318, 474] on p "Trigger slot" at bounding box center [564, 472] width 559 height 18
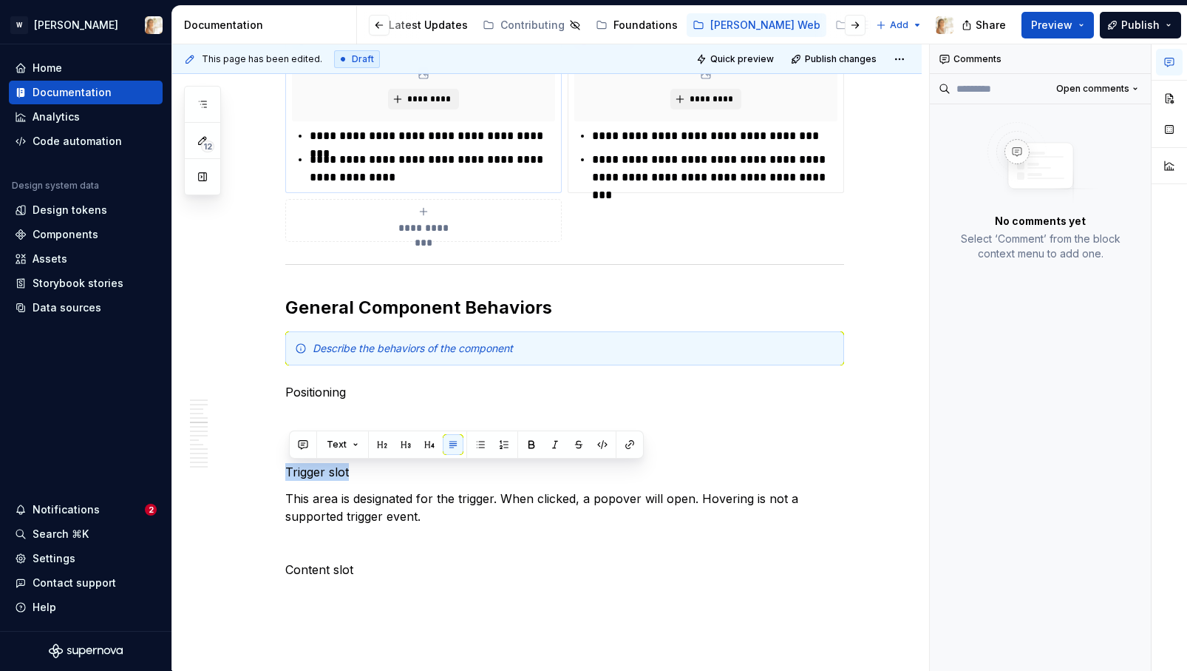
click at [1173, 64] on icon "button" at bounding box center [1169, 62] width 9 height 8
click at [1140, 55] on button "button" at bounding box center [1136, 59] width 21 height 21
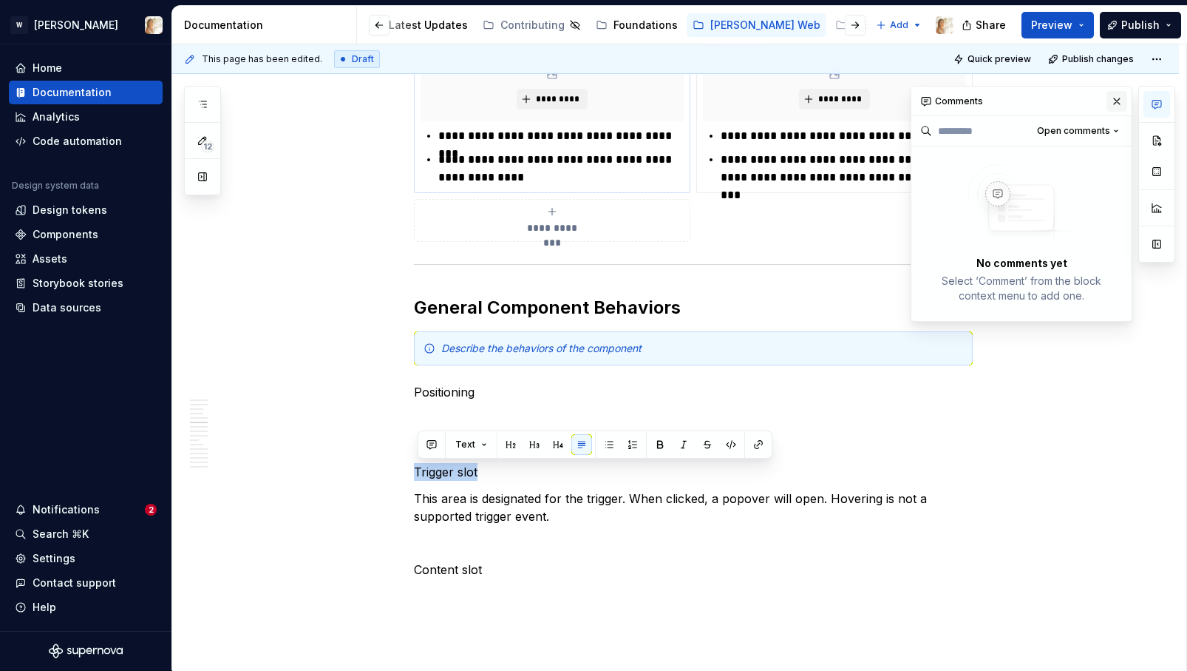
click at [1120, 100] on button "button" at bounding box center [1117, 101] width 21 height 21
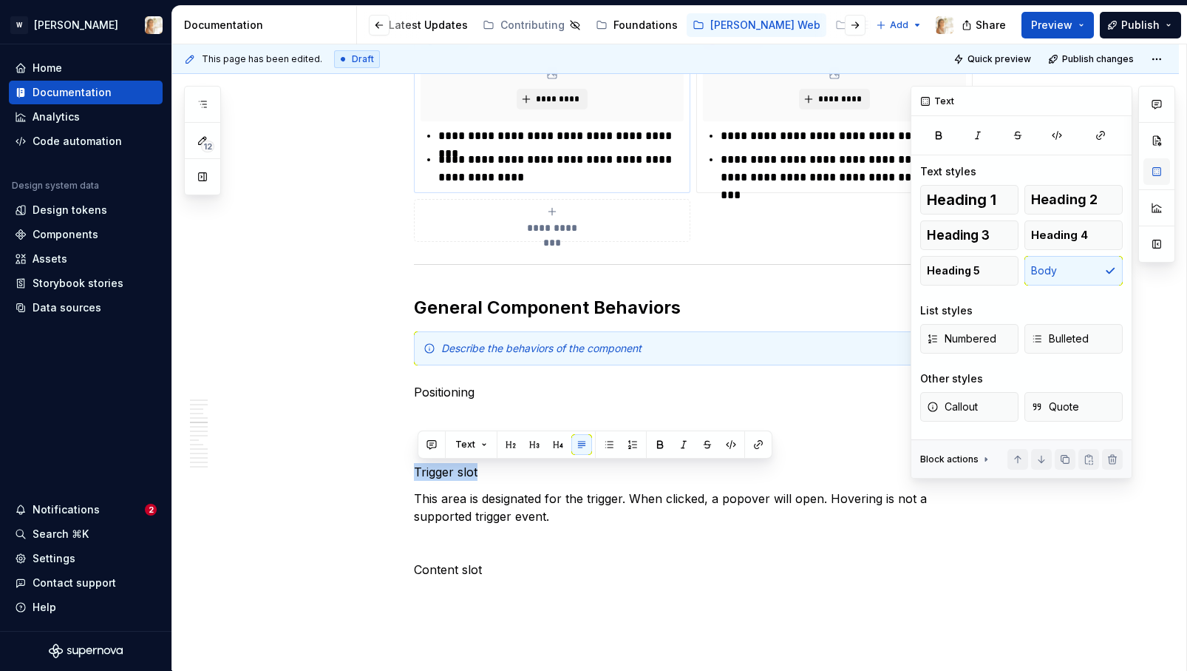
click at [1159, 166] on button "button" at bounding box center [1157, 171] width 27 height 27
click at [1116, 101] on button "button" at bounding box center [1117, 101] width 21 height 21
click at [1155, 169] on button "button" at bounding box center [1157, 171] width 27 height 27
click at [1063, 237] on span "Heading 4" at bounding box center [1059, 235] width 57 height 15
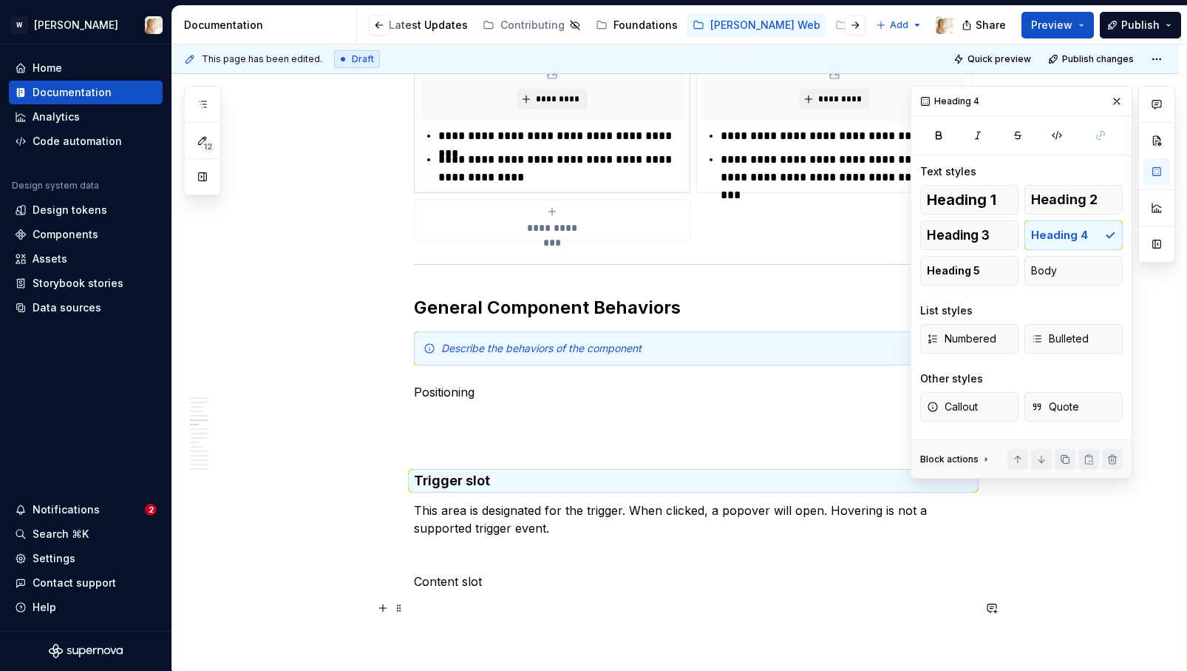
click at [434, 599] on p at bounding box center [693, 608] width 559 height 18
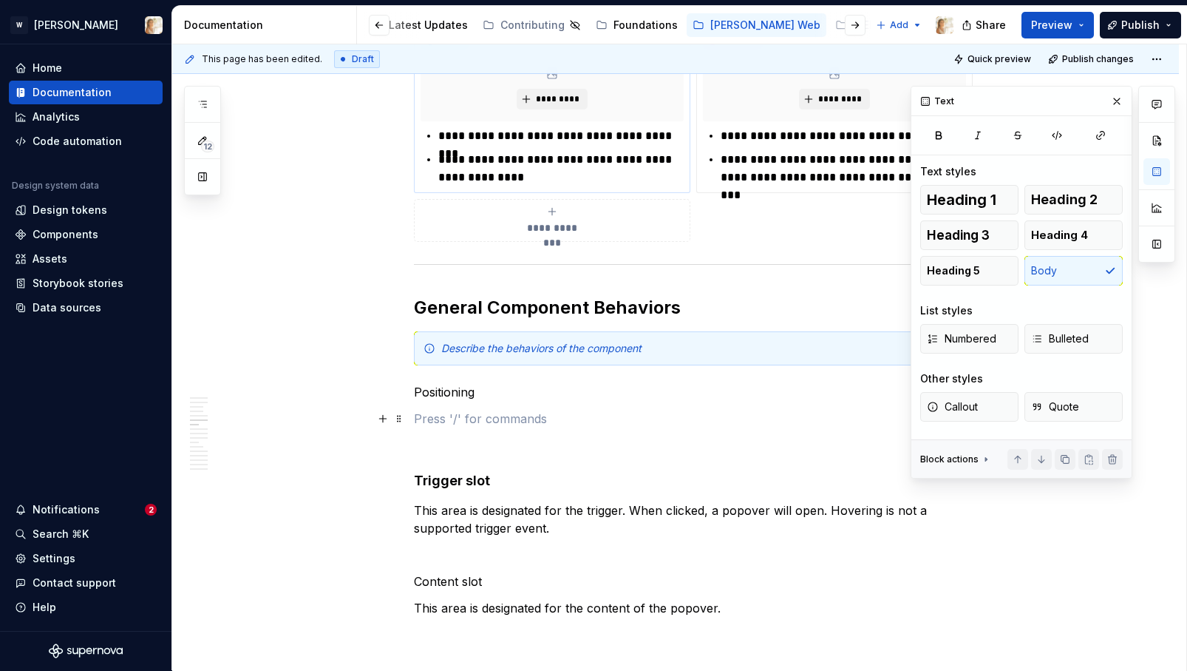
click at [436, 411] on p at bounding box center [693, 419] width 559 height 18
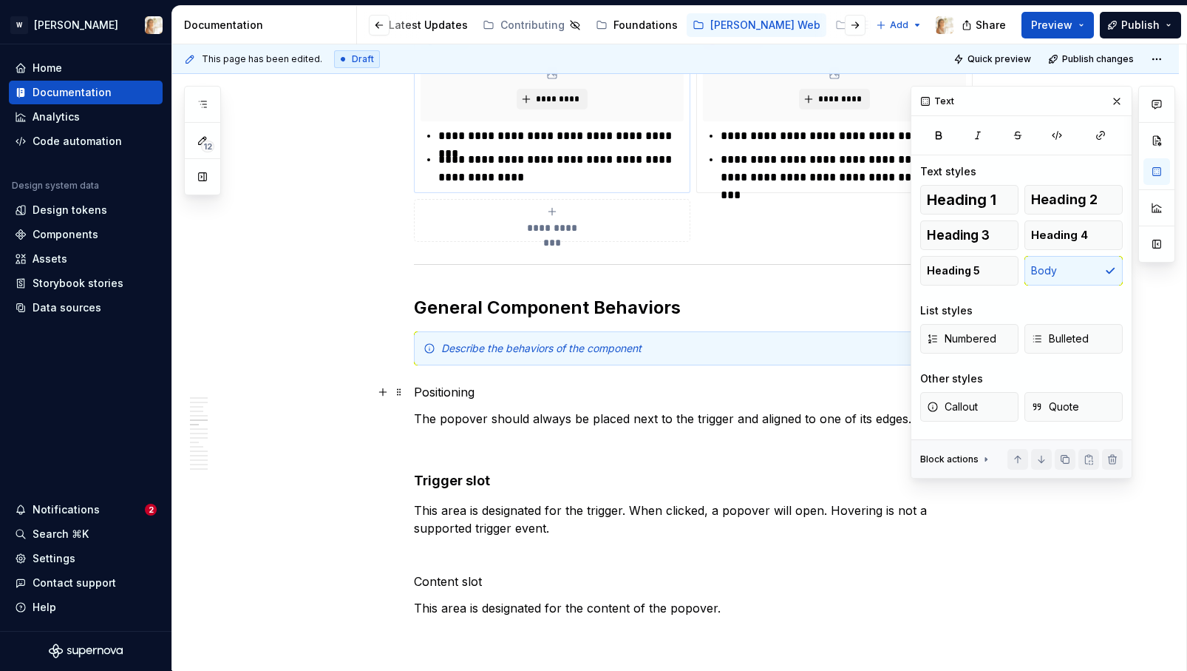
click at [441, 397] on p "Positioning" at bounding box center [693, 392] width 559 height 18
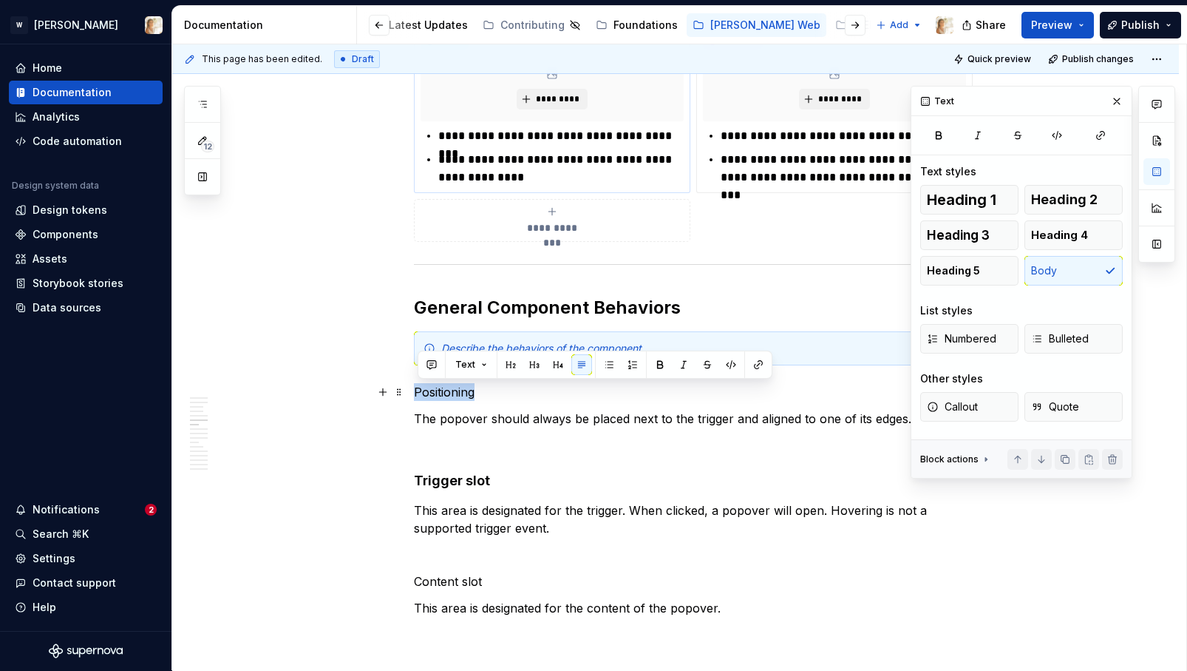
click at [441, 397] on p "Positioning" at bounding box center [693, 392] width 559 height 18
click at [1060, 246] on button "Heading 4" at bounding box center [1074, 235] width 98 height 30
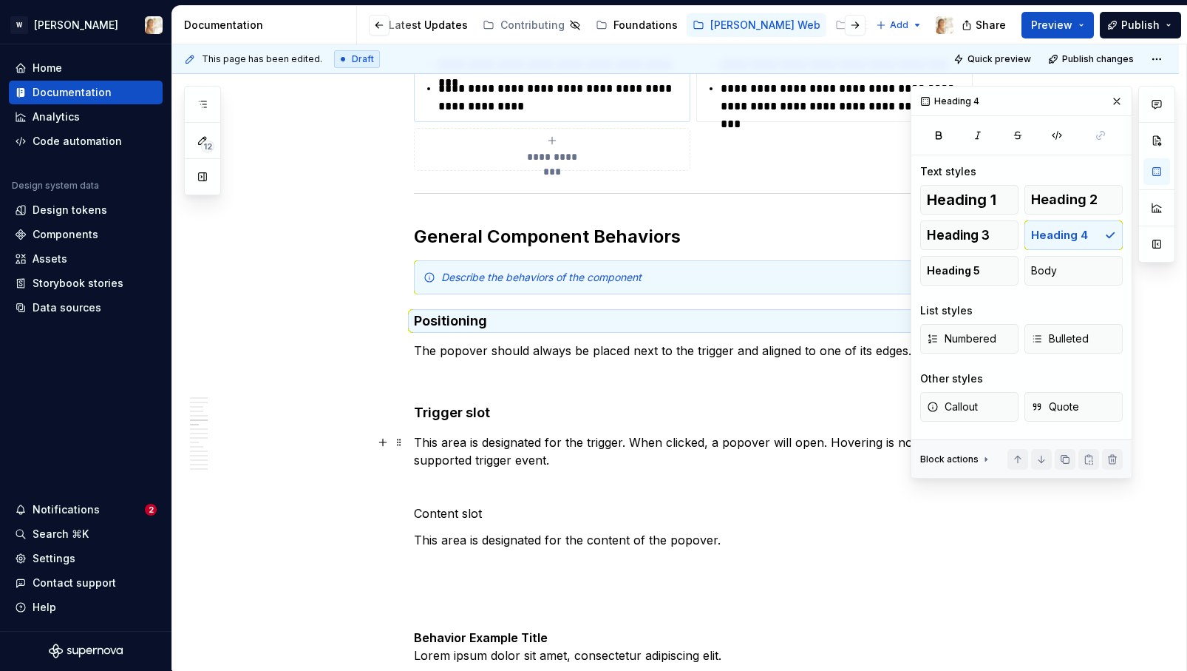
scroll to position [2239, 0]
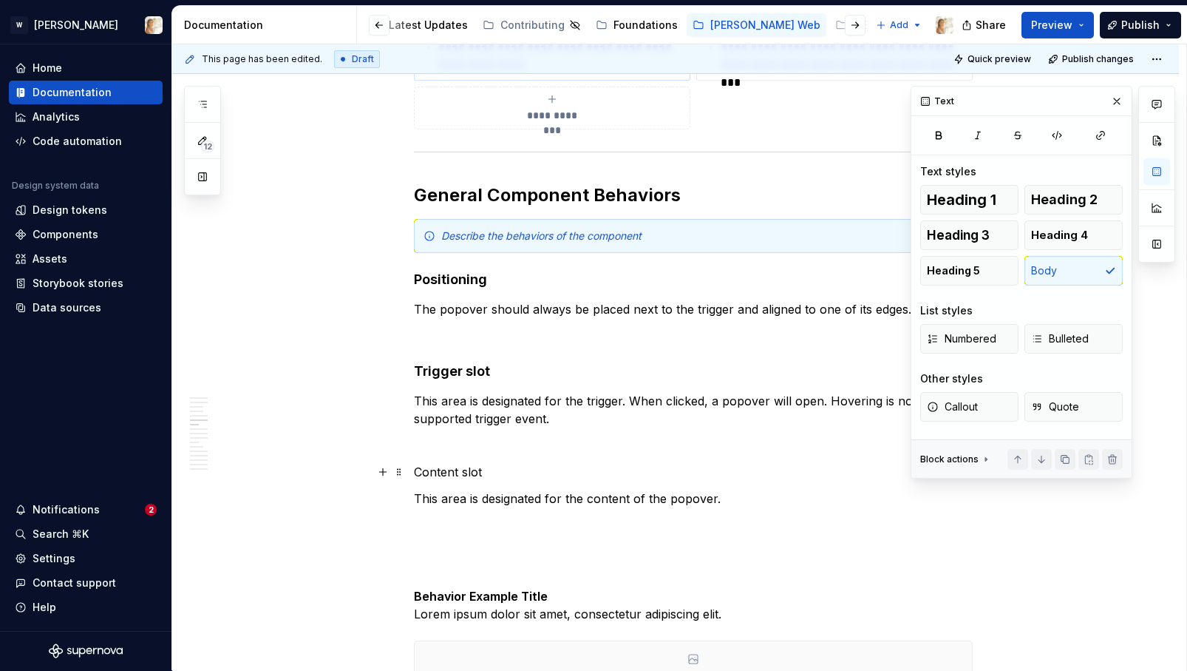
click at [451, 472] on p "Content slot" at bounding box center [693, 472] width 559 height 18
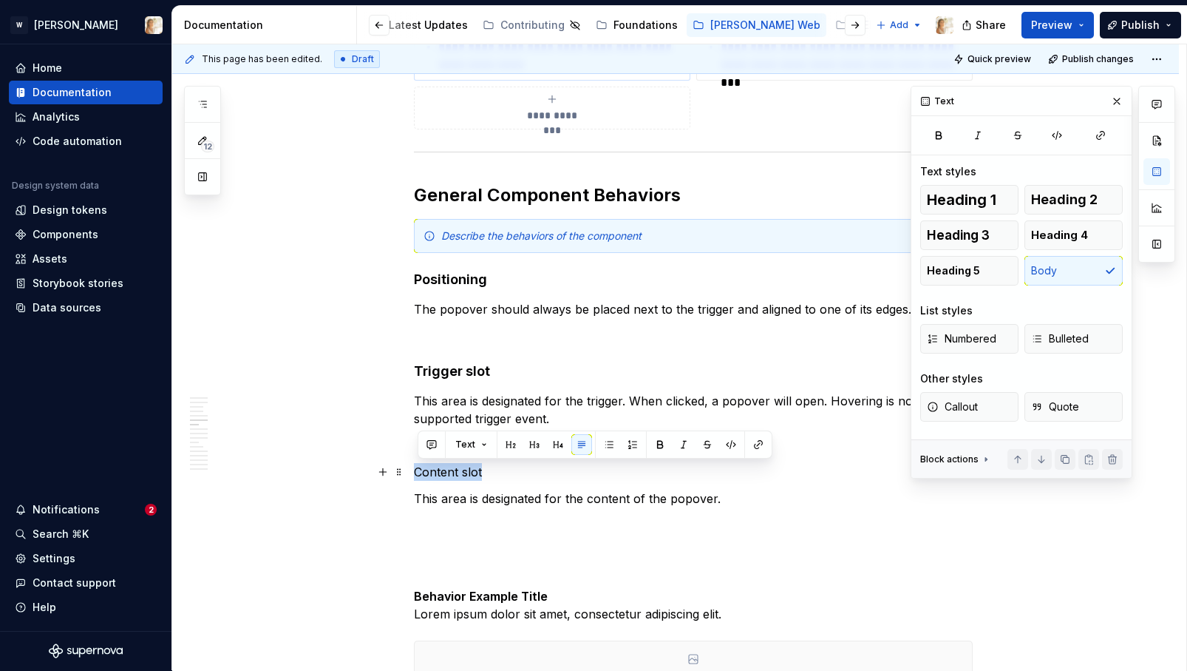
click at [451, 472] on p "Content slot" at bounding box center [693, 472] width 559 height 18
click at [1065, 241] on span "Heading 4" at bounding box center [1059, 235] width 57 height 15
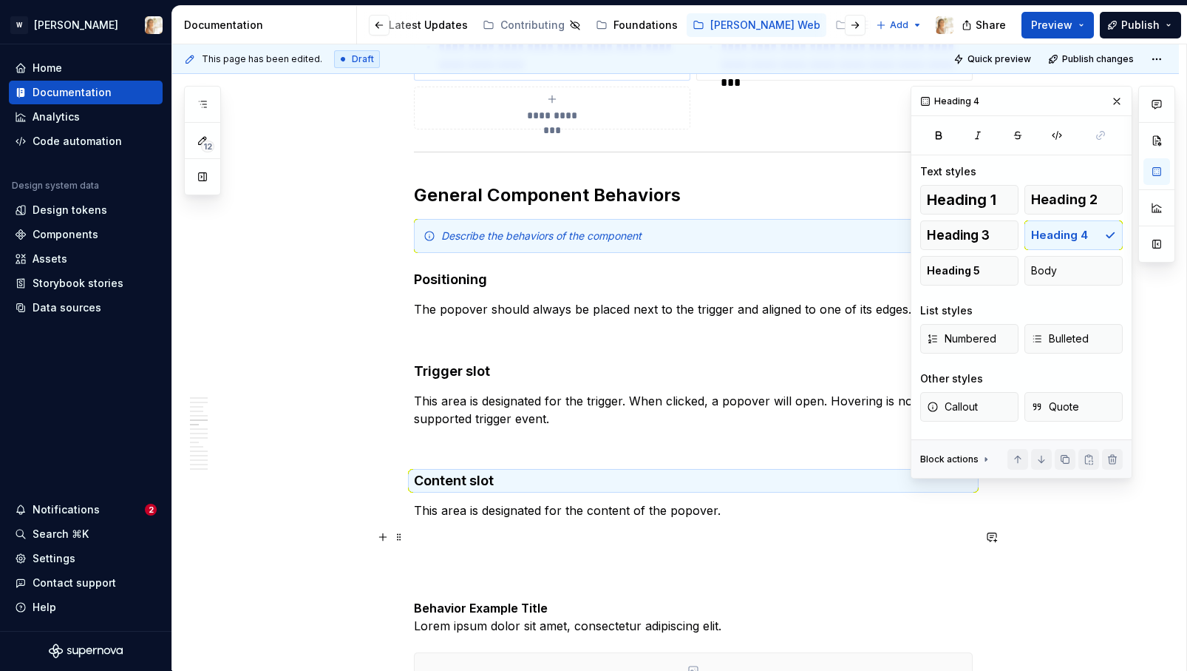
click at [458, 542] on p at bounding box center [693, 537] width 559 height 18
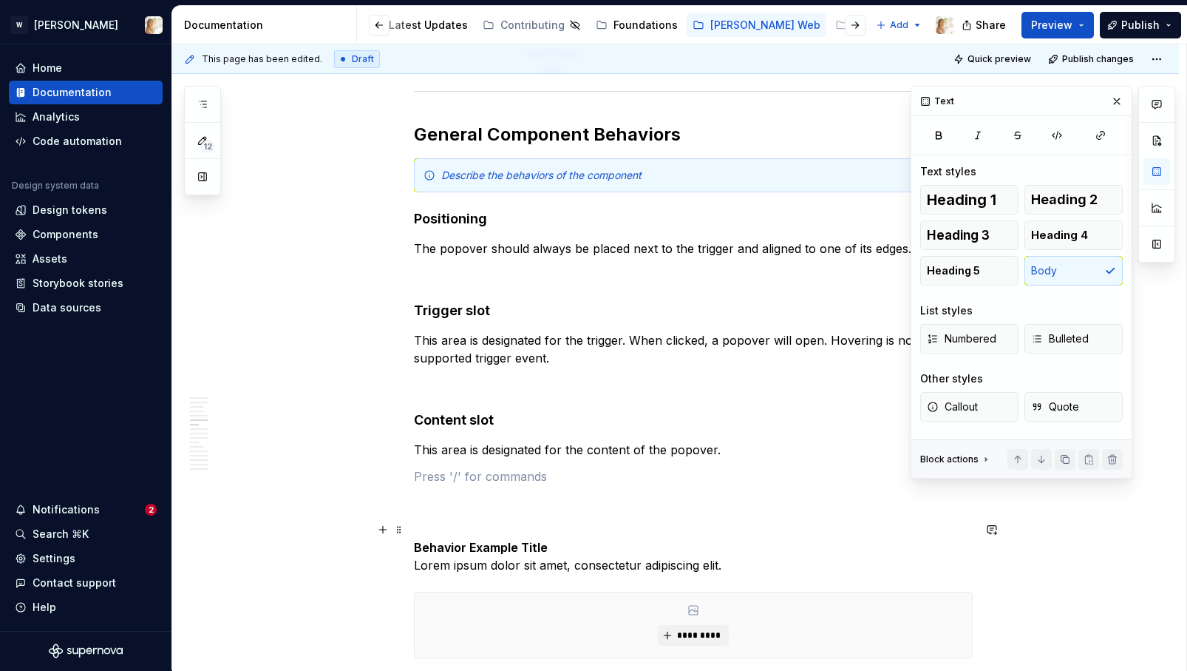
scroll to position [2321, 0]
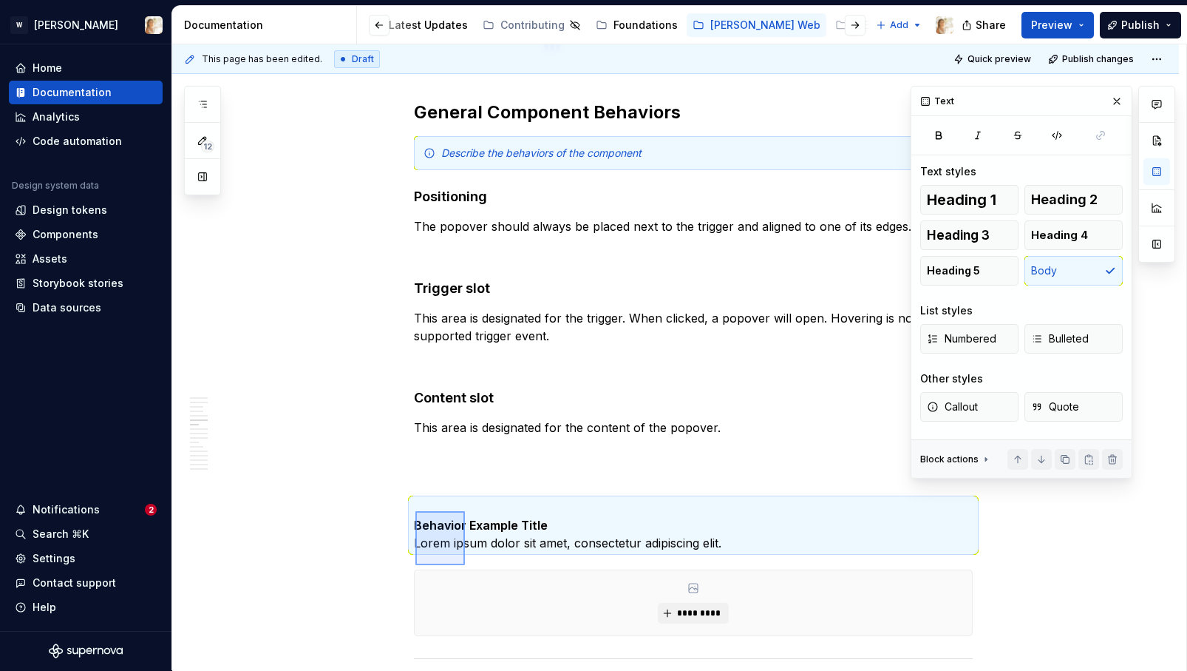
drag, startPoint x: 415, startPoint y: 511, endPoint x: 480, endPoint y: 559, distance: 80.3
click at [480, 559] on div "**********" at bounding box center [679, 357] width 1014 height 626
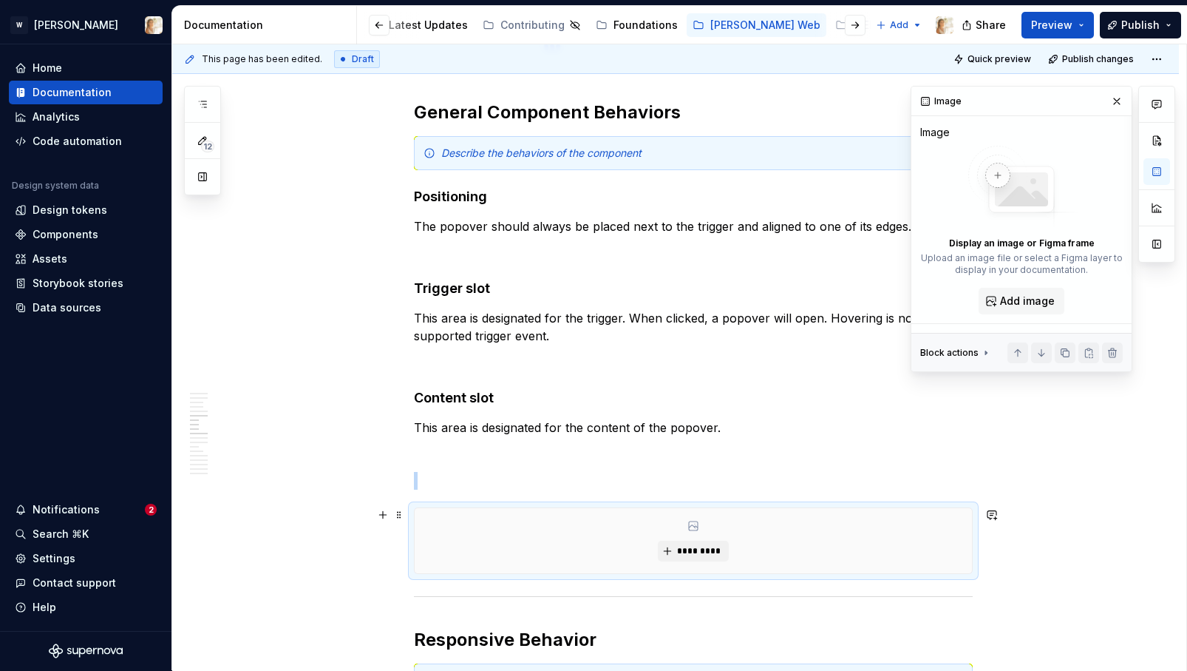
copy br
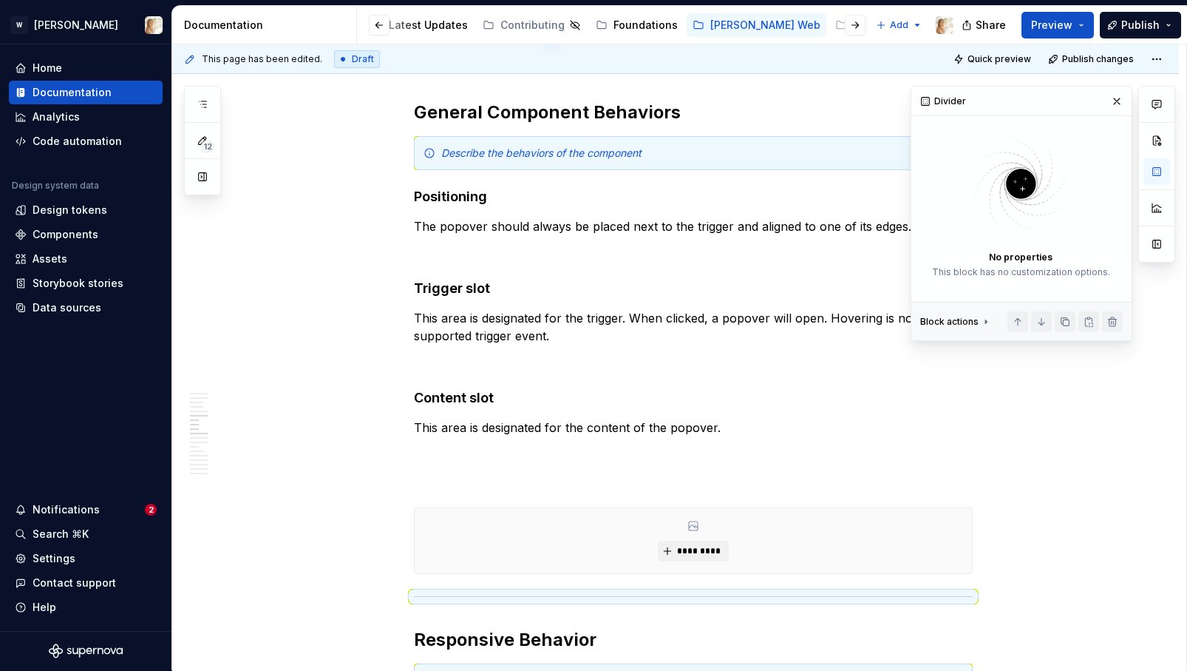
click at [464, 526] on div "*********" at bounding box center [693, 540] width 557 height 65
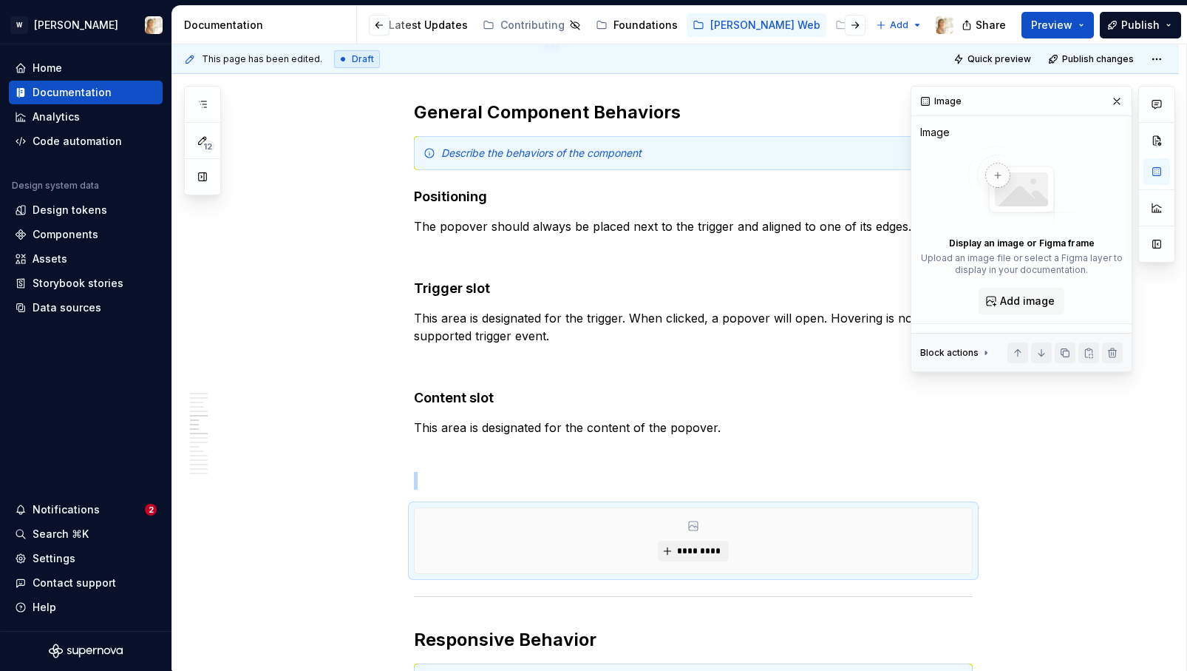
copy br
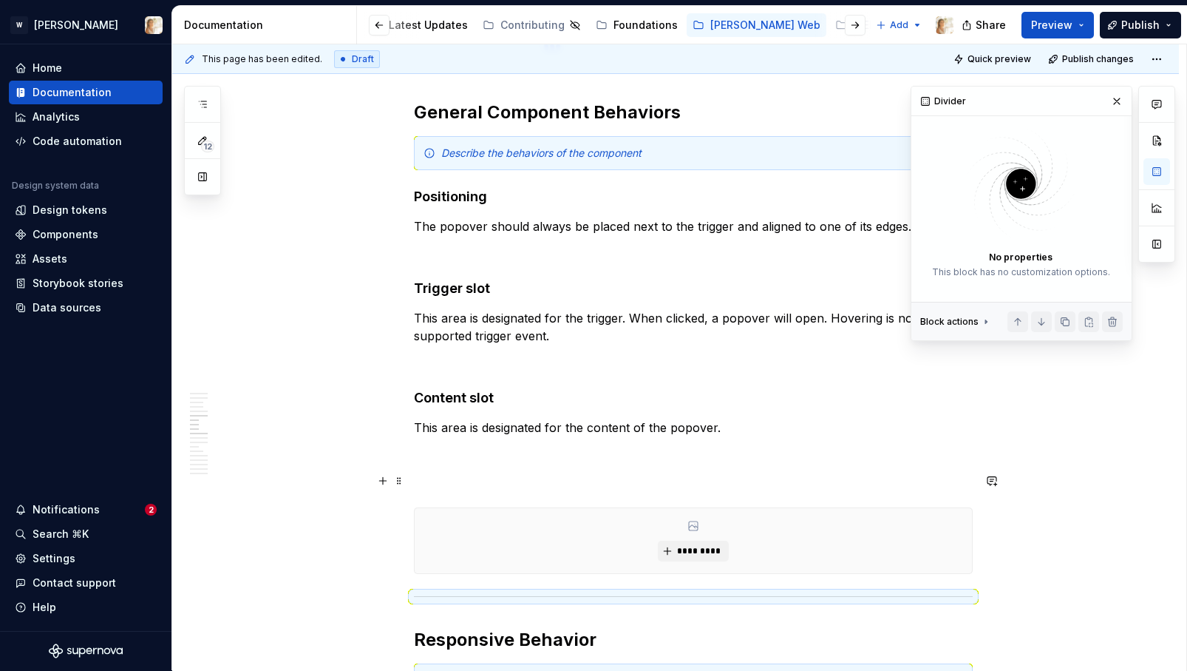
click at [460, 474] on p at bounding box center [693, 481] width 559 height 18
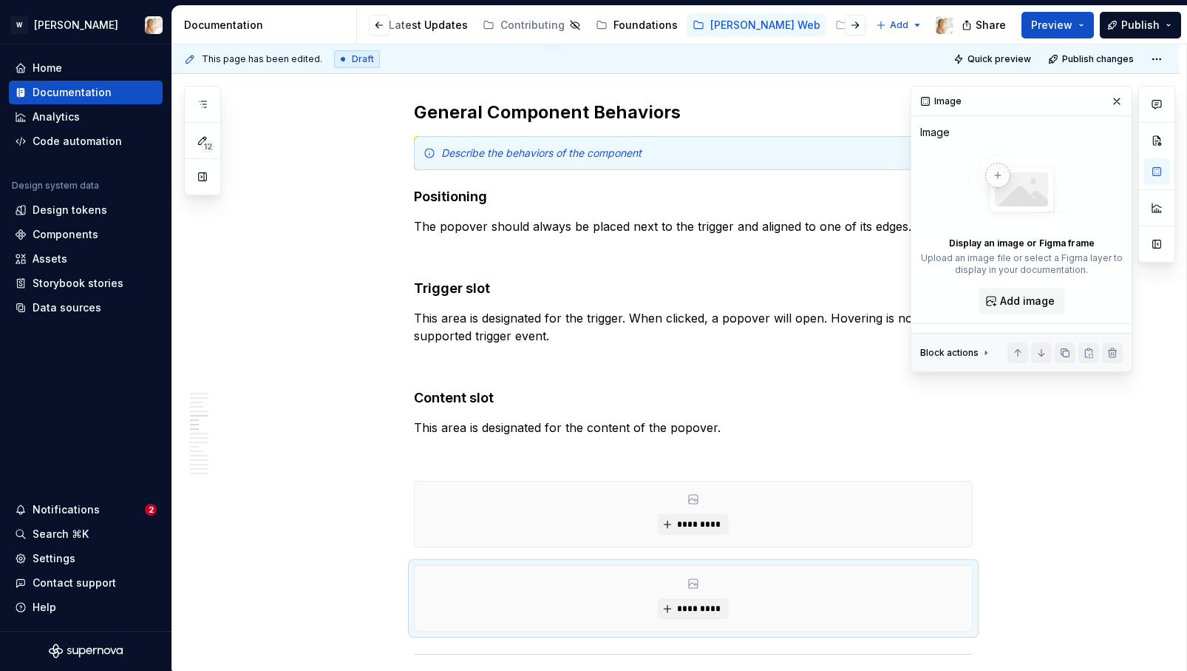
click at [456, 464] on div "**********" at bounding box center [693, 376] width 559 height 4743
click at [446, 484] on div "*********" at bounding box center [693, 487] width 557 height 65
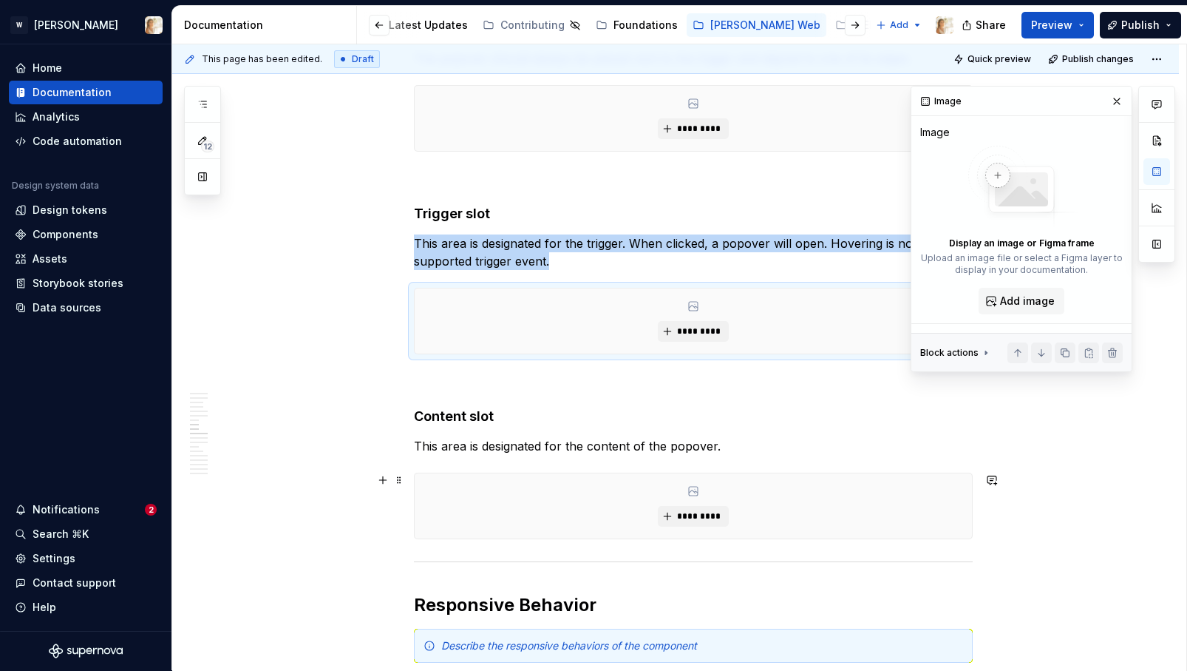
scroll to position [2522, 0]
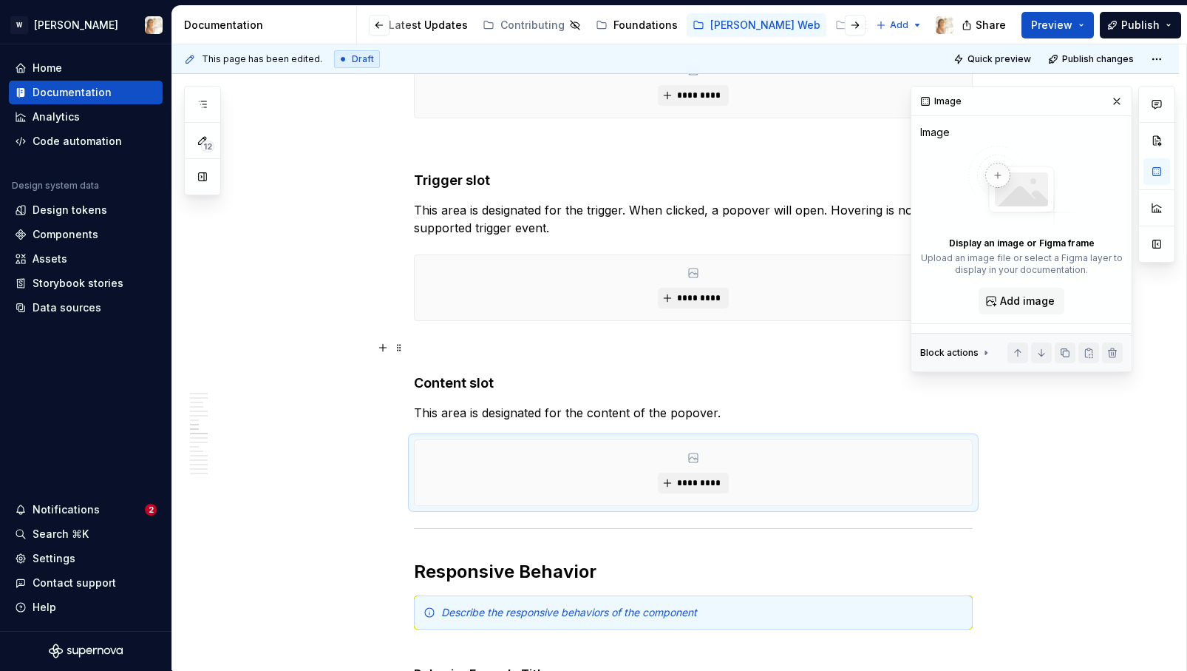
click at [443, 350] on p at bounding box center [693, 348] width 559 height 18
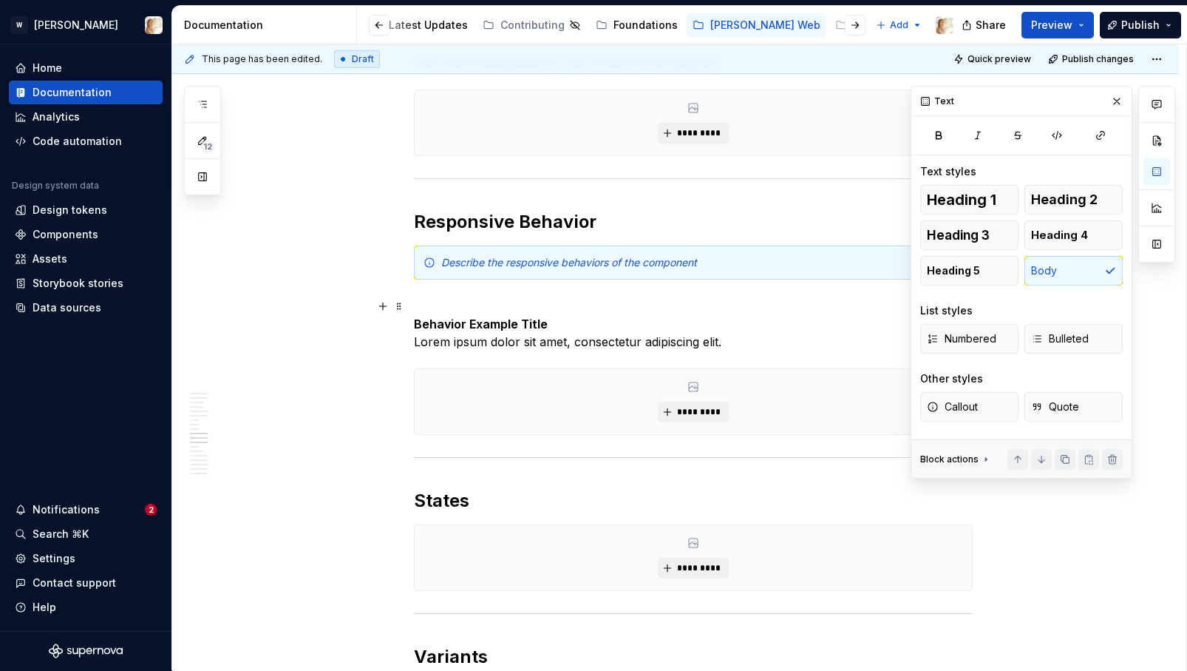
scroll to position [2871, 0]
click at [421, 302] on p "Behavior Example Title Lorem ipsum dolor sit amet, consectetur adipiscing elit." at bounding box center [693, 325] width 559 height 53
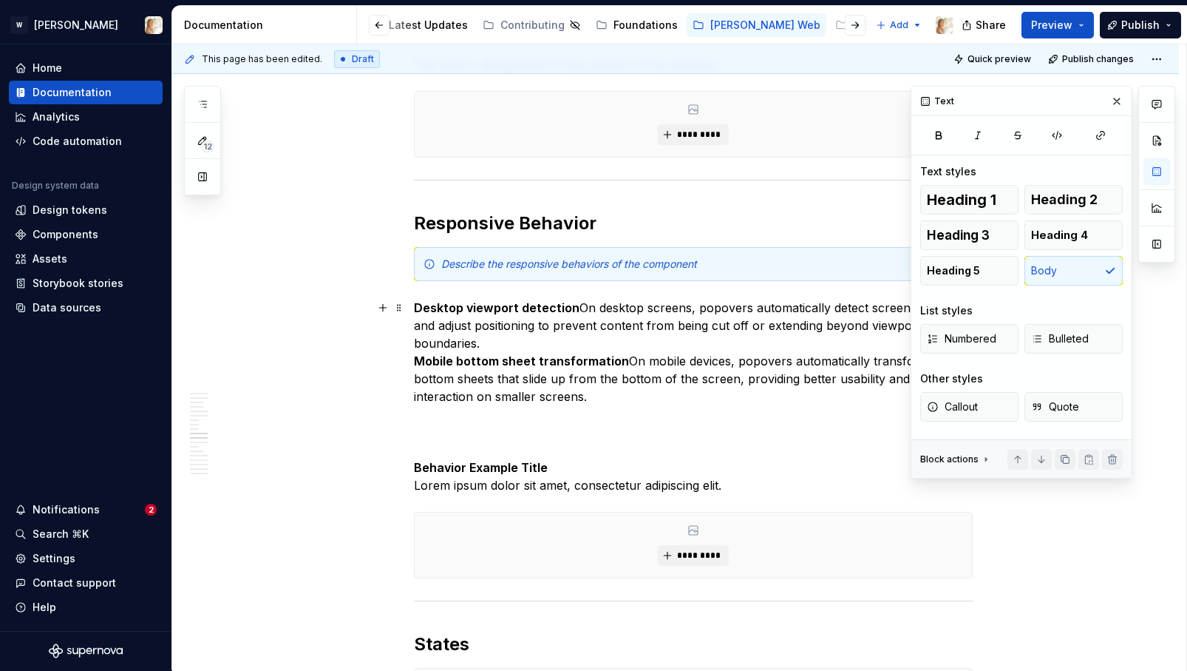
click at [580, 306] on p "Desktop viewport detection On desktop screens, popovers automatically detect sc…" at bounding box center [693, 352] width 559 height 106
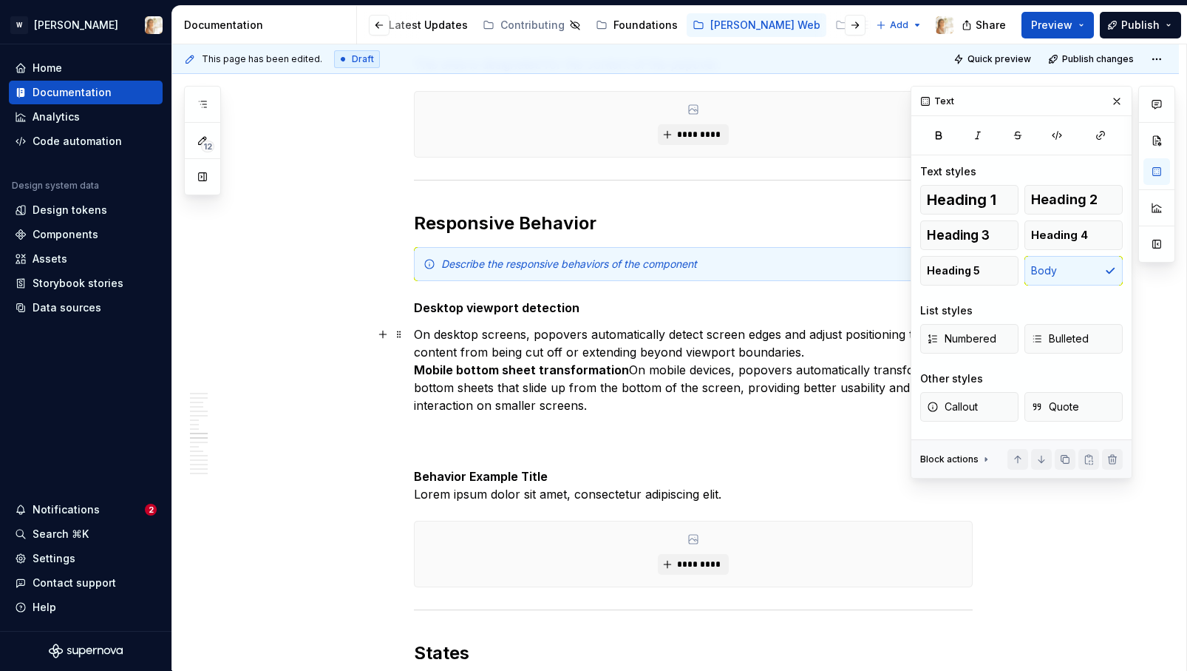
click at [816, 349] on p "On desktop screens, popovers automatically detect screen edges and adjust posit…" at bounding box center [693, 369] width 559 height 89
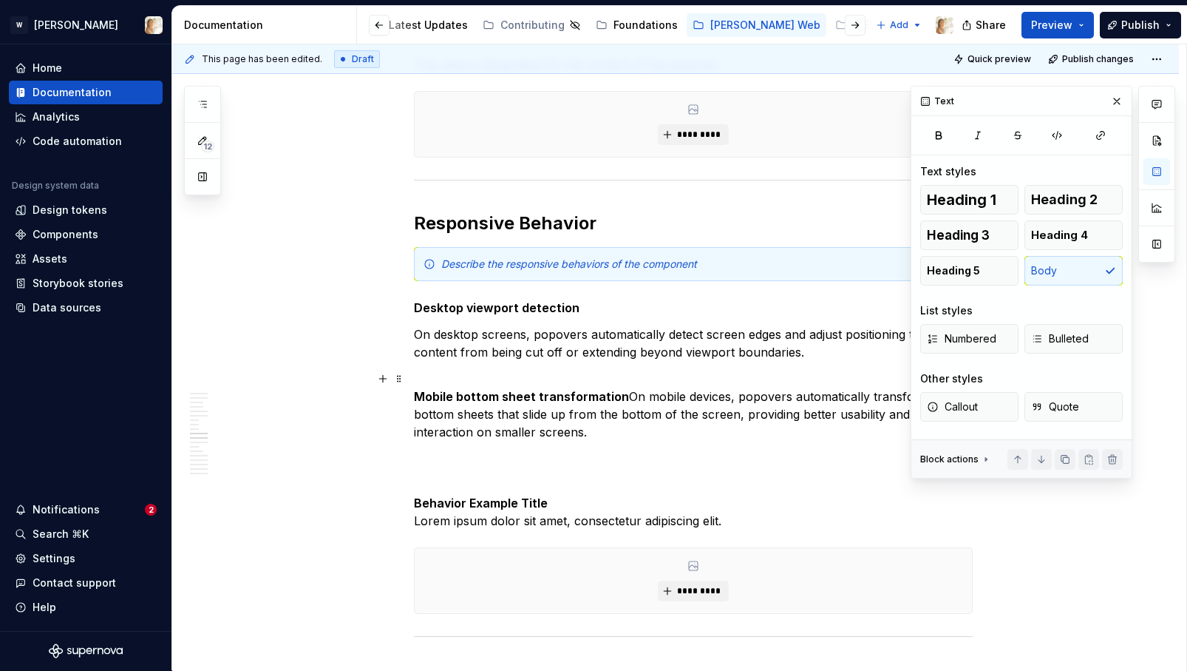
click at [628, 397] on p "Mobile bottom sheet transformation On mobile devices, popovers automatically tr…" at bounding box center [693, 405] width 559 height 71
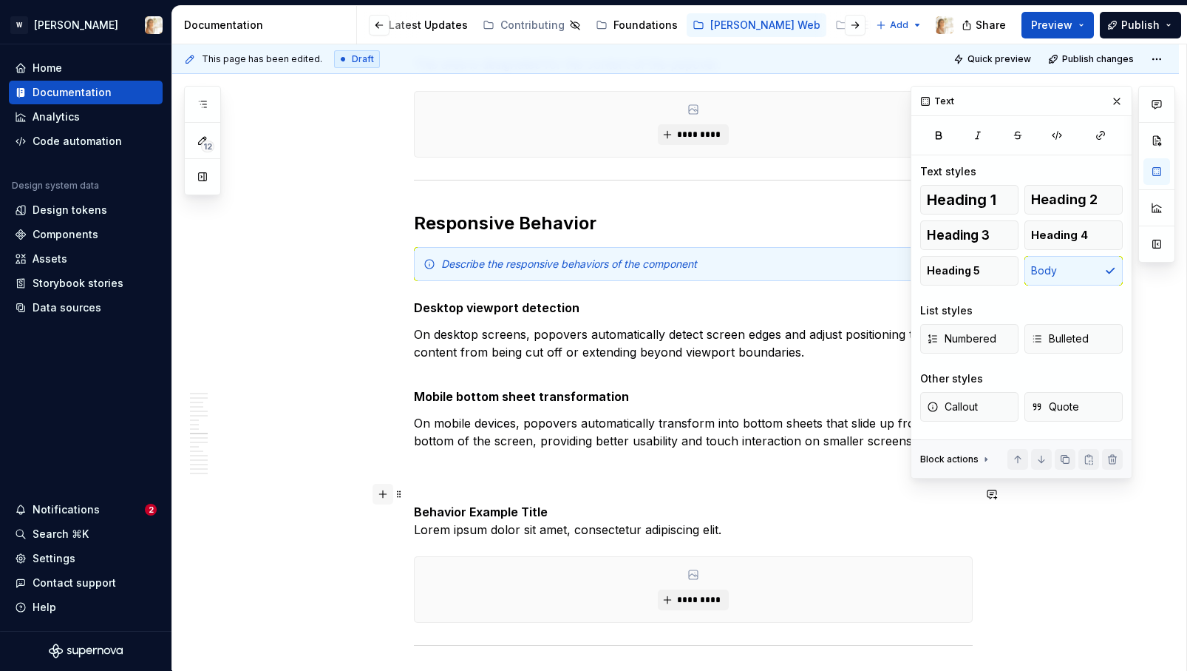
click at [380, 488] on button "button" at bounding box center [383, 493] width 21 height 21
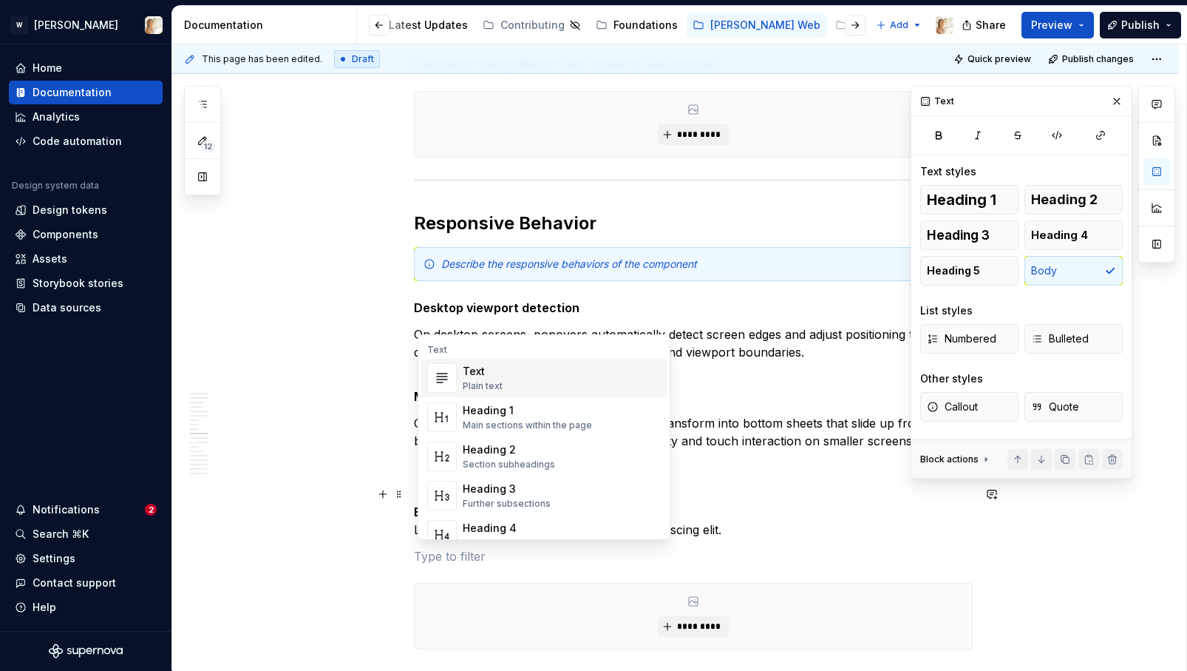
click at [354, 494] on div "**********" at bounding box center [675, 64] width 1007 height 5286
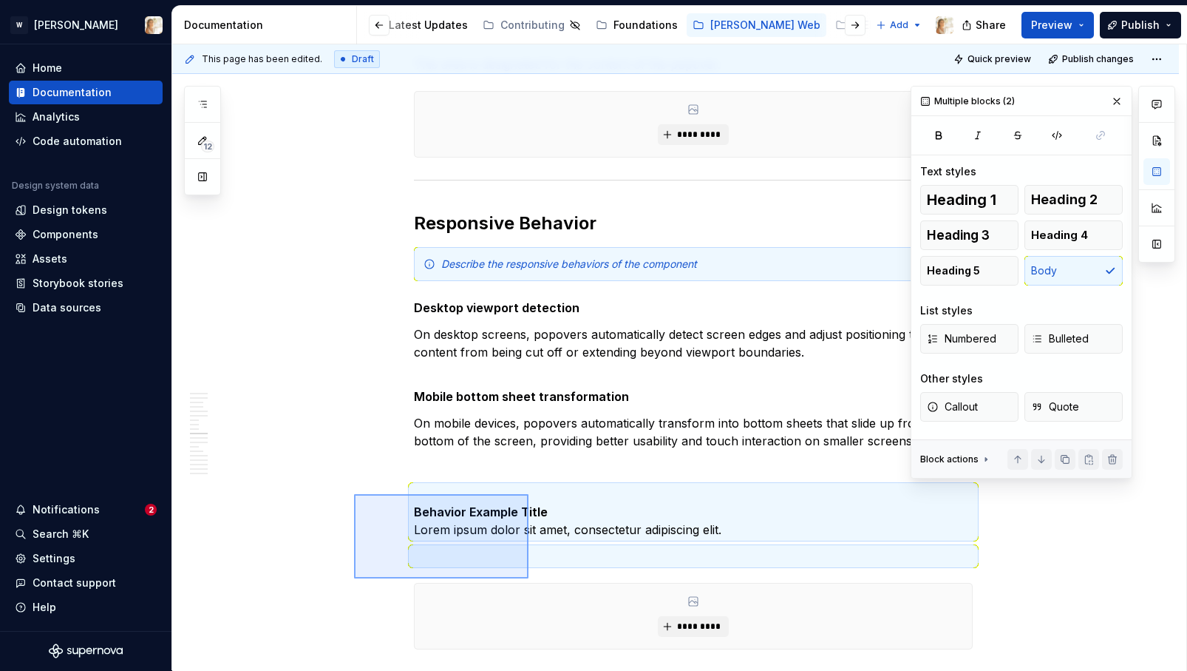
drag, startPoint x: 354, startPoint y: 494, endPoint x: 529, endPoint y: 566, distance: 188.6
click at [529, 566] on div "**********" at bounding box center [679, 357] width 1014 height 626
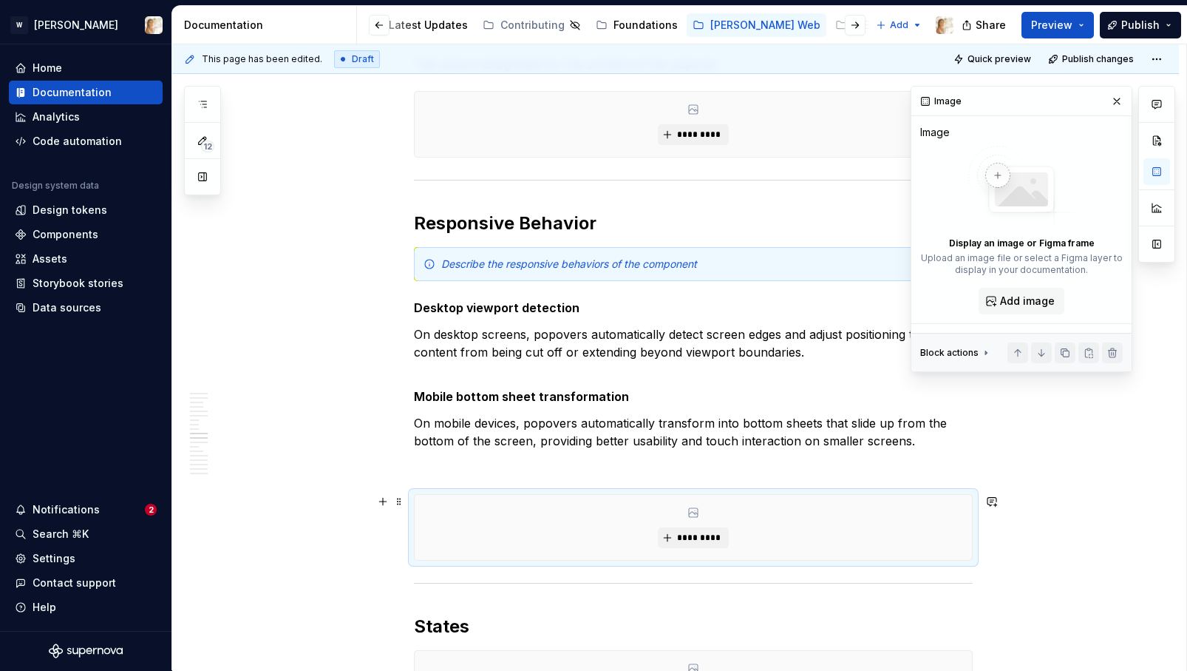
click at [554, 527] on div "*********" at bounding box center [693, 527] width 557 height 65
click at [467, 370] on p "Mobile bottom sheet transformation" at bounding box center [693, 387] width 559 height 35
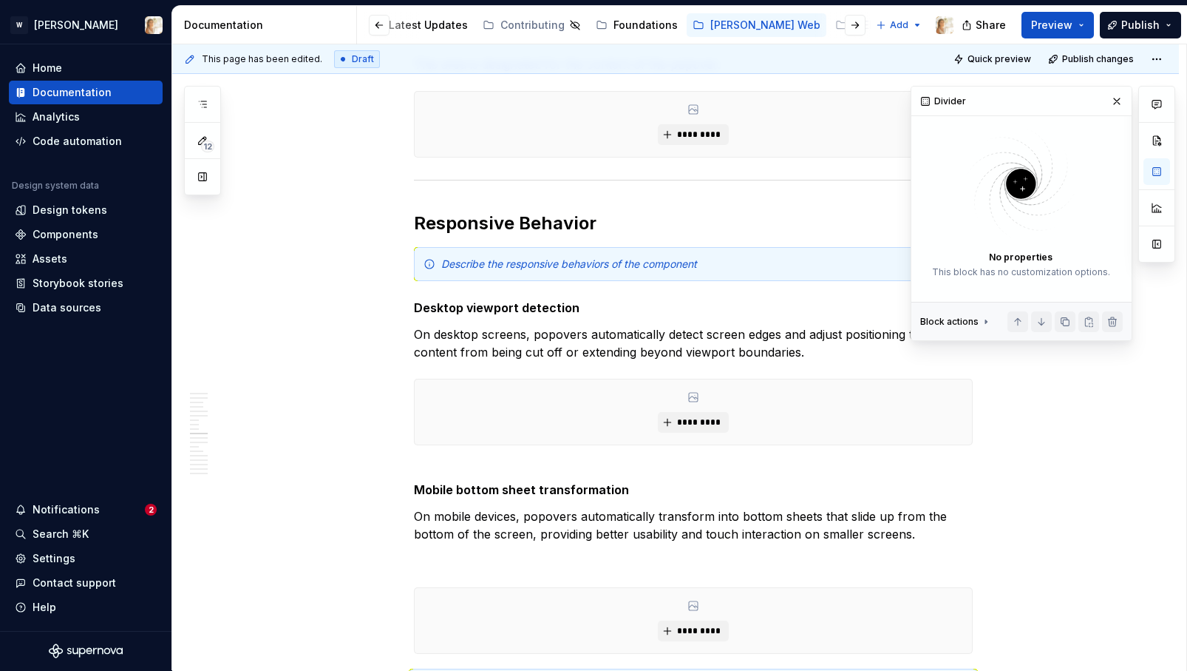
scroll to position [2881, 0]
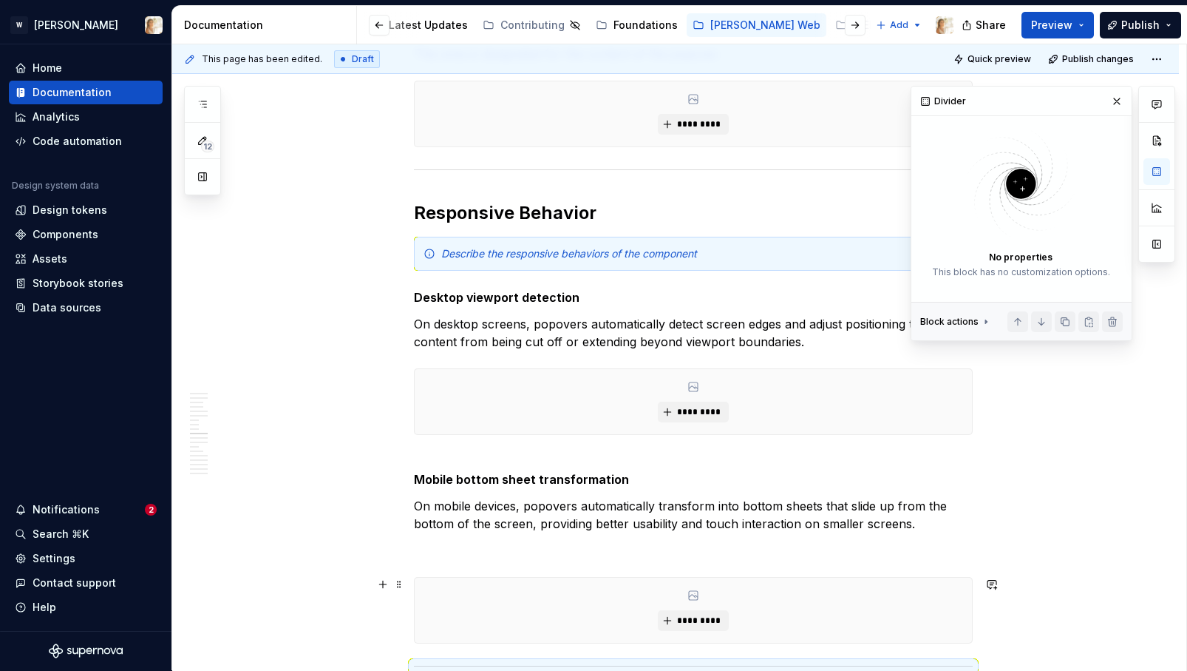
click at [520, 595] on div "*********" at bounding box center [693, 609] width 557 height 65
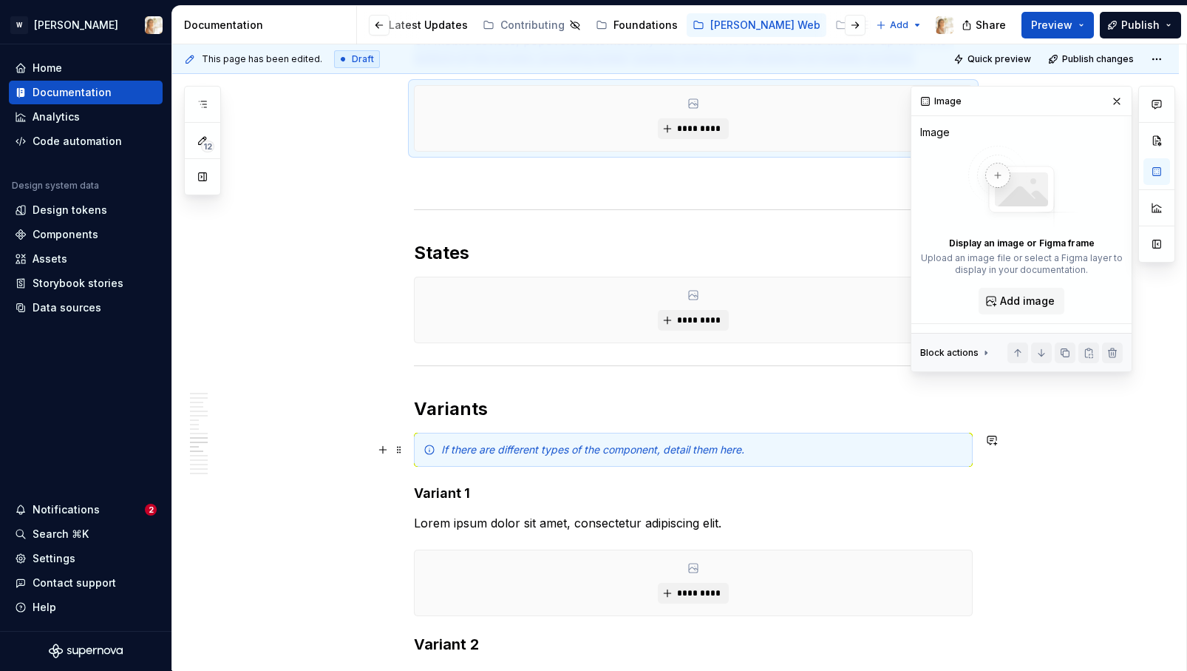
scroll to position [3350, 0]
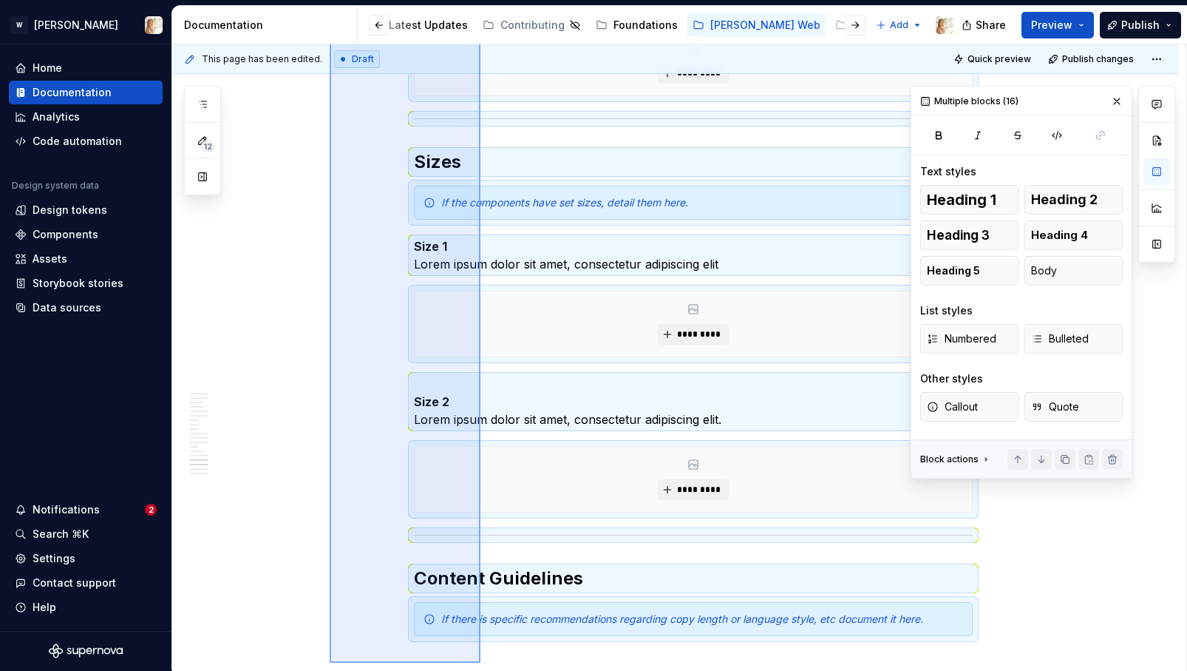
scroll to position [4452, 0]
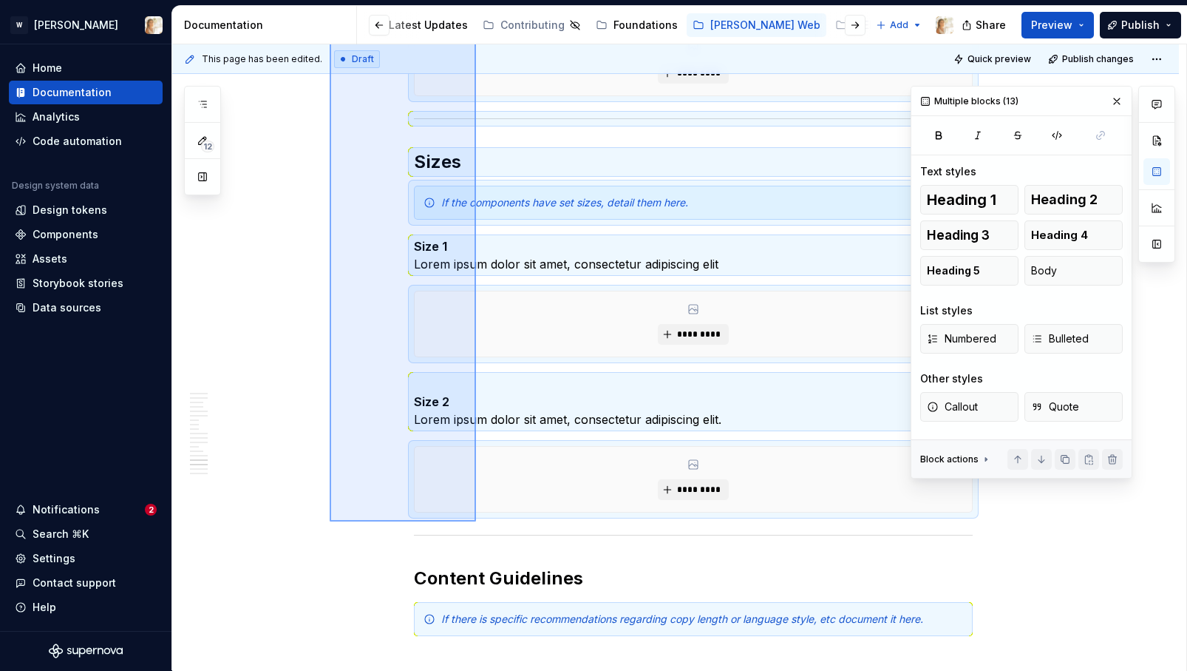
drag, startPoint x: 330, startPoint y: 242, endPoint x: 476, endPoint y: 521, distance: 315.5
click at [476, 521] on div "**********" at bounding box center [679, 357] width 1014 height 626
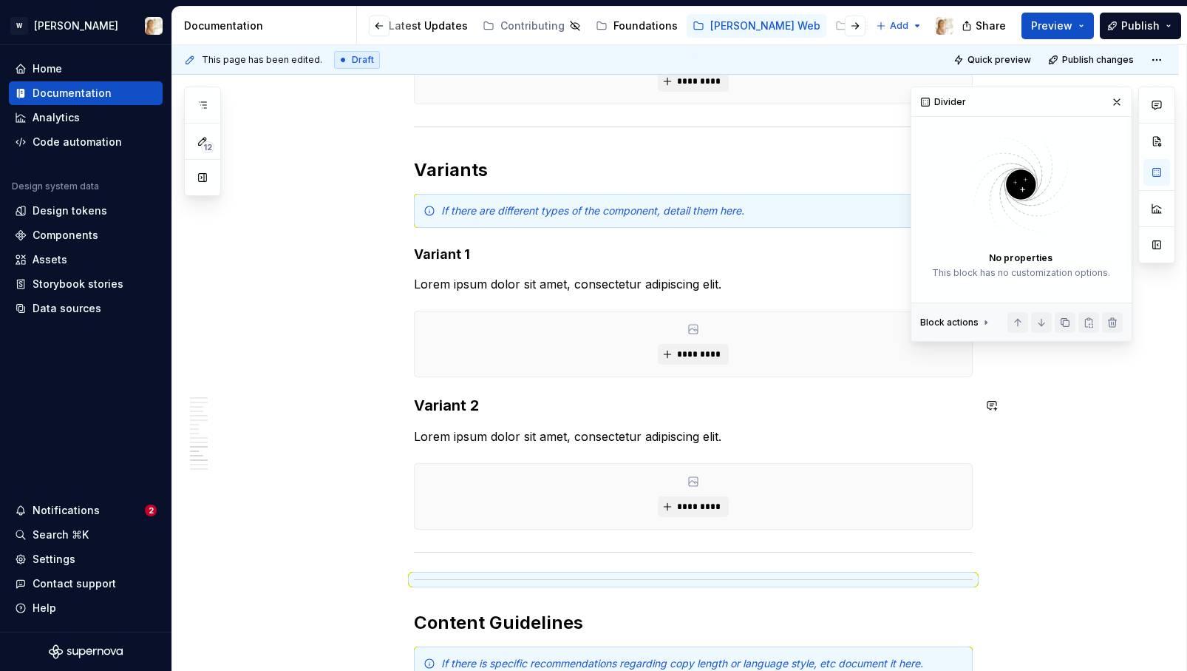
scroll to position [3624, 0]
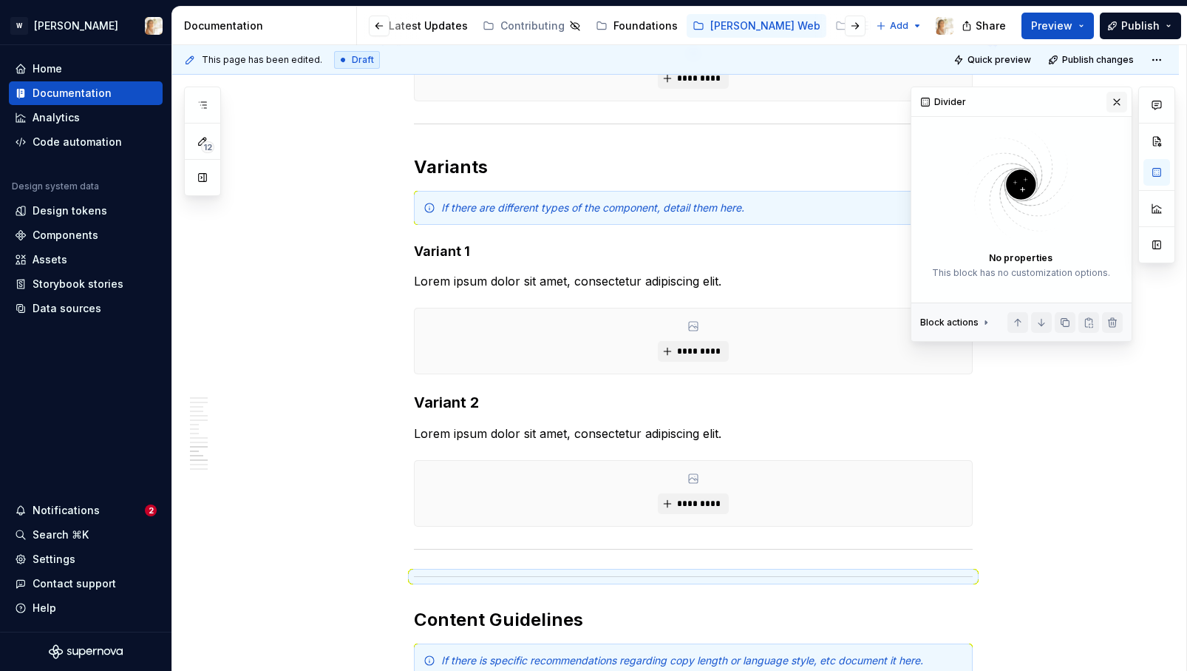
click at [1117, 99] on button "button" at bounding box center [1117, 102] width 21 height 21
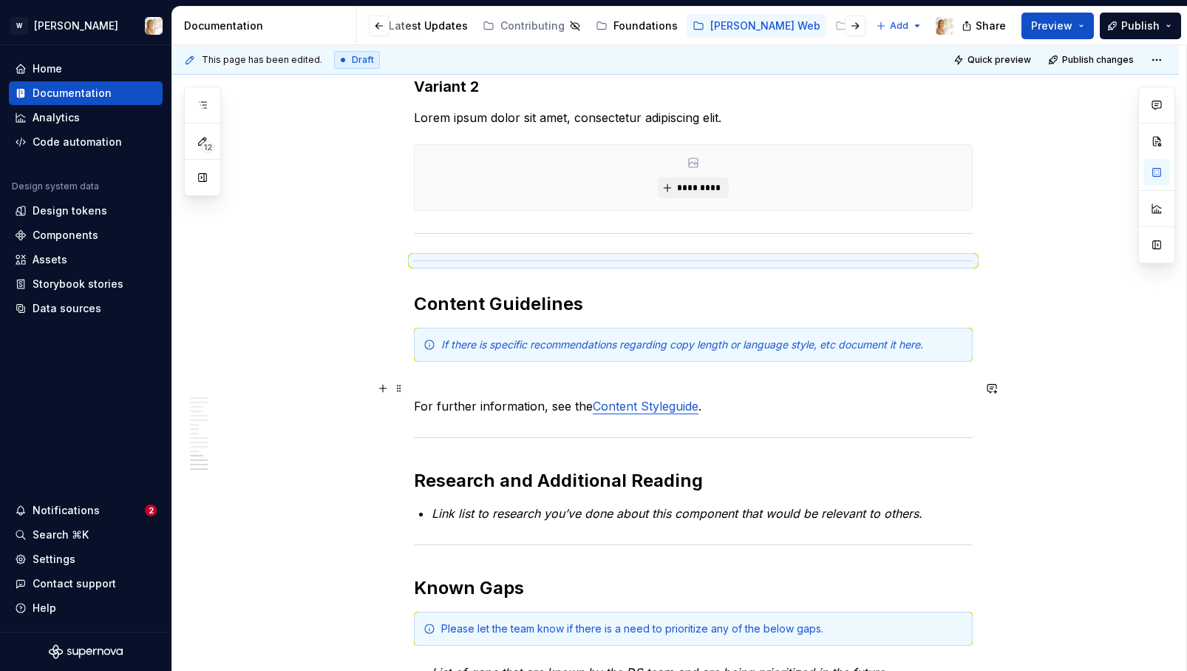
scroll to position [3940, 0]
click at [726, 265] on div at bounding box center [693, 260] width 559 height 10
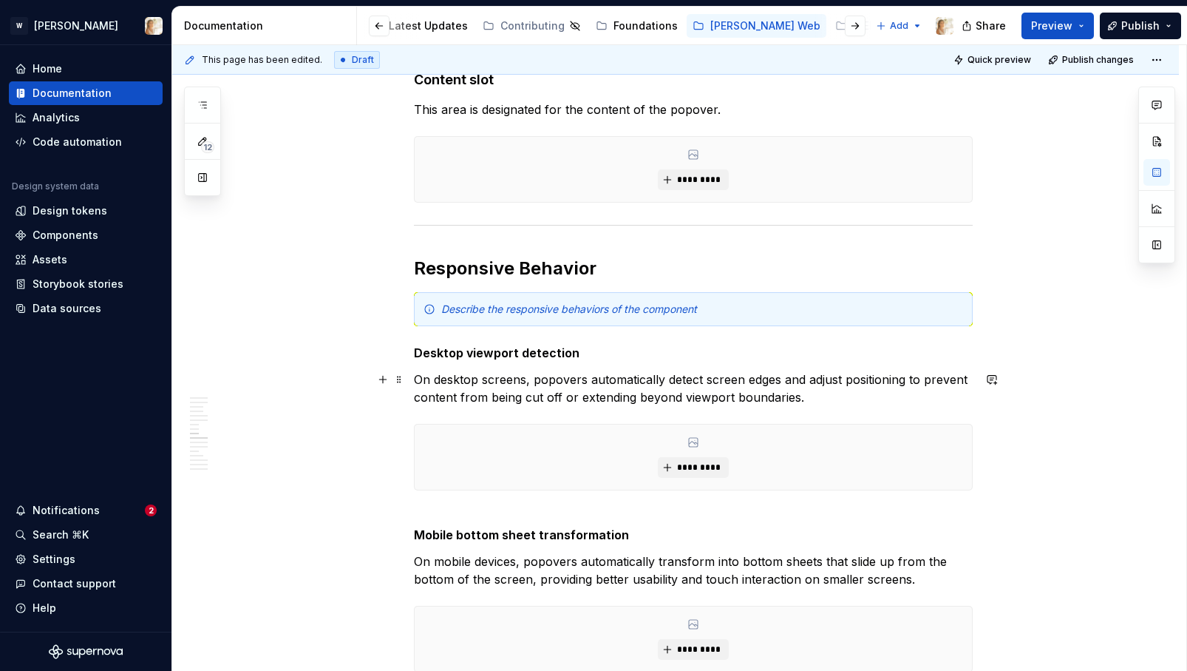
scroll to position [2838, 0]
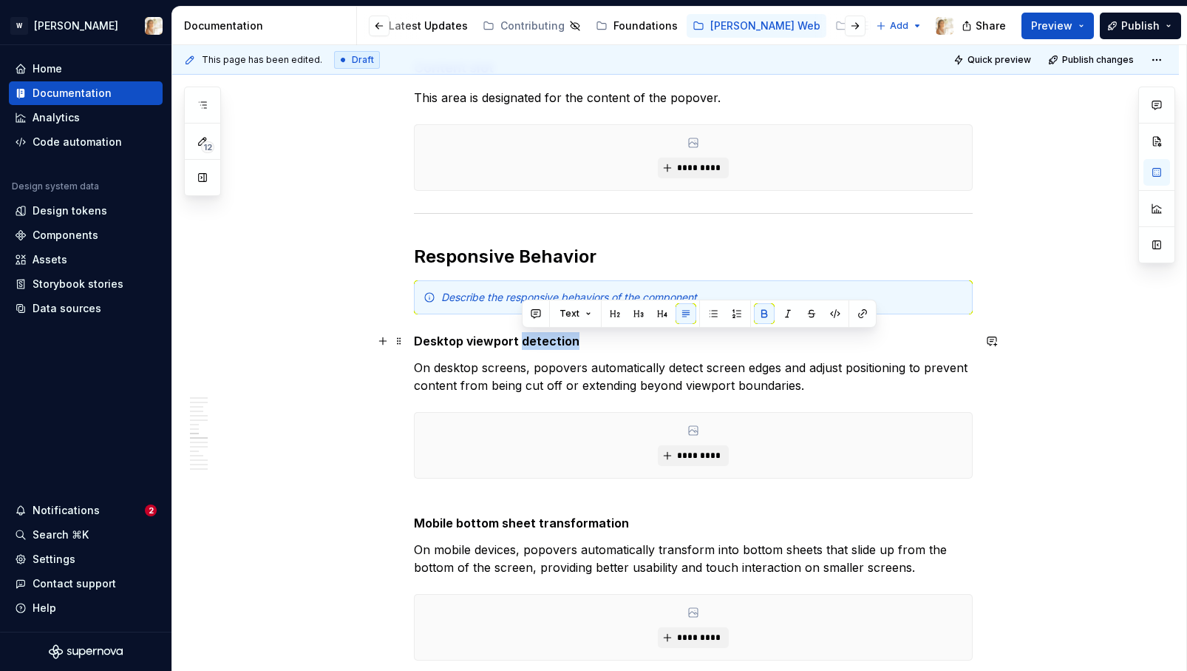
drag, startPoint x: 576, startPoint y: 339, endPoint x: 525, endPoint y: 339, distance: 51.0
click at [525, 339] on strong "Desktop viewport detection" at bounding box center [497, 340] width 166 height 15
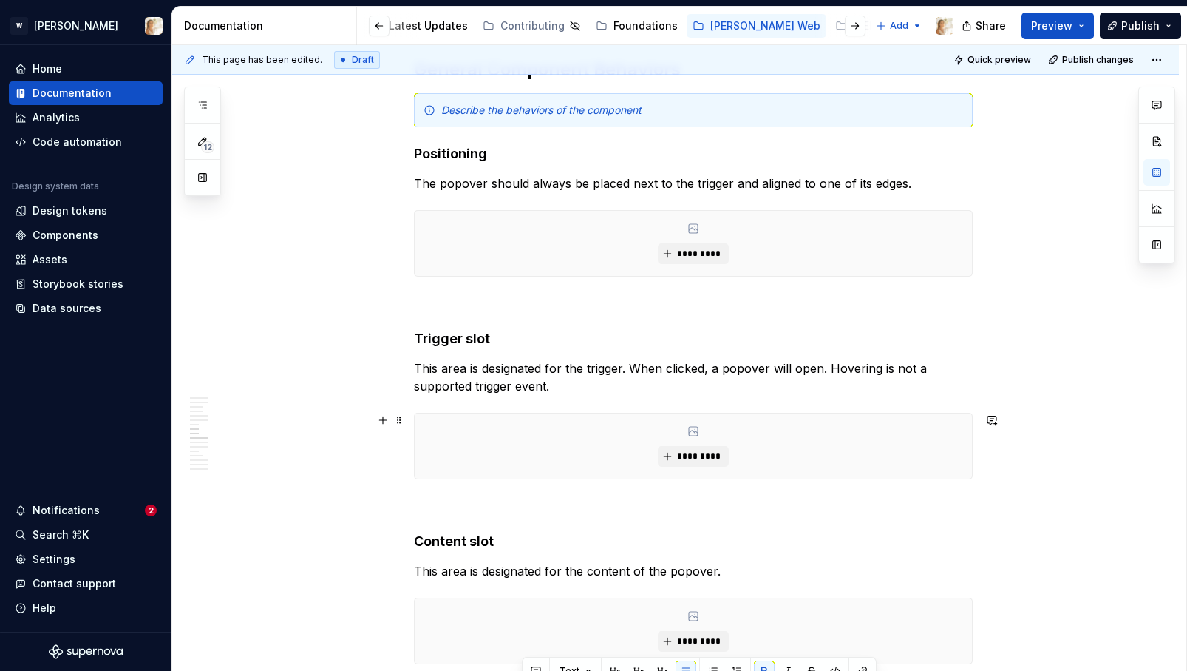
scroll to position [2279, 0]
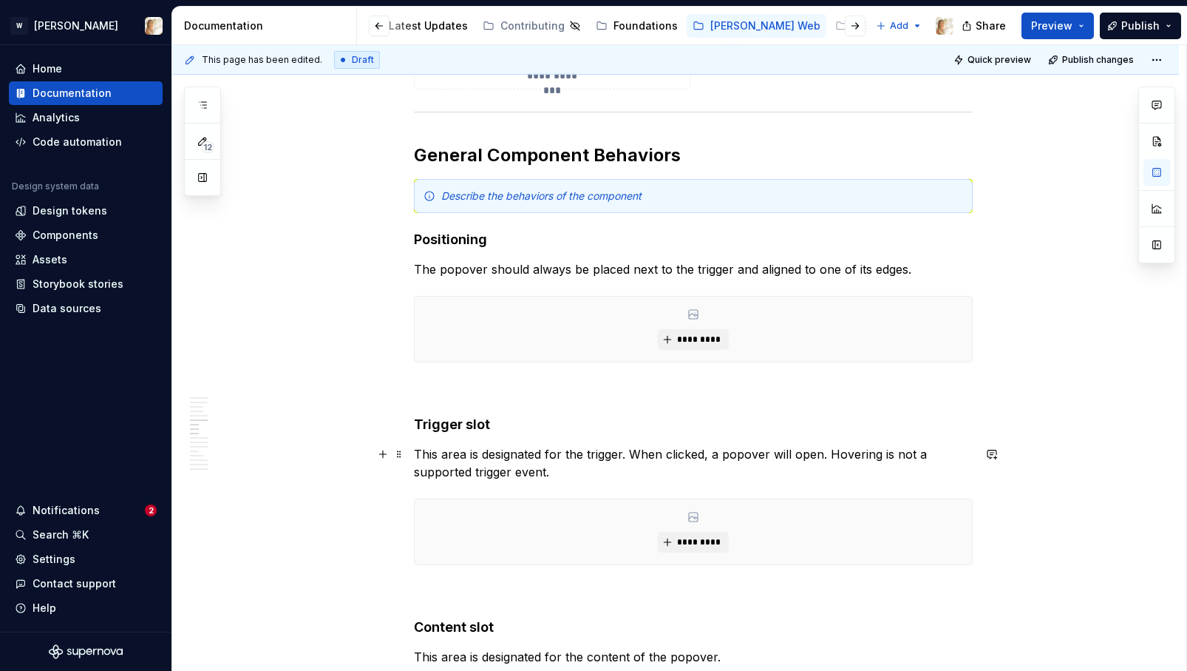
click at [709, 455] on p "This area is designated for the trigger. When clicked, a popover will open. Hov…" at bounding box center [693, 462] width 559 height 35
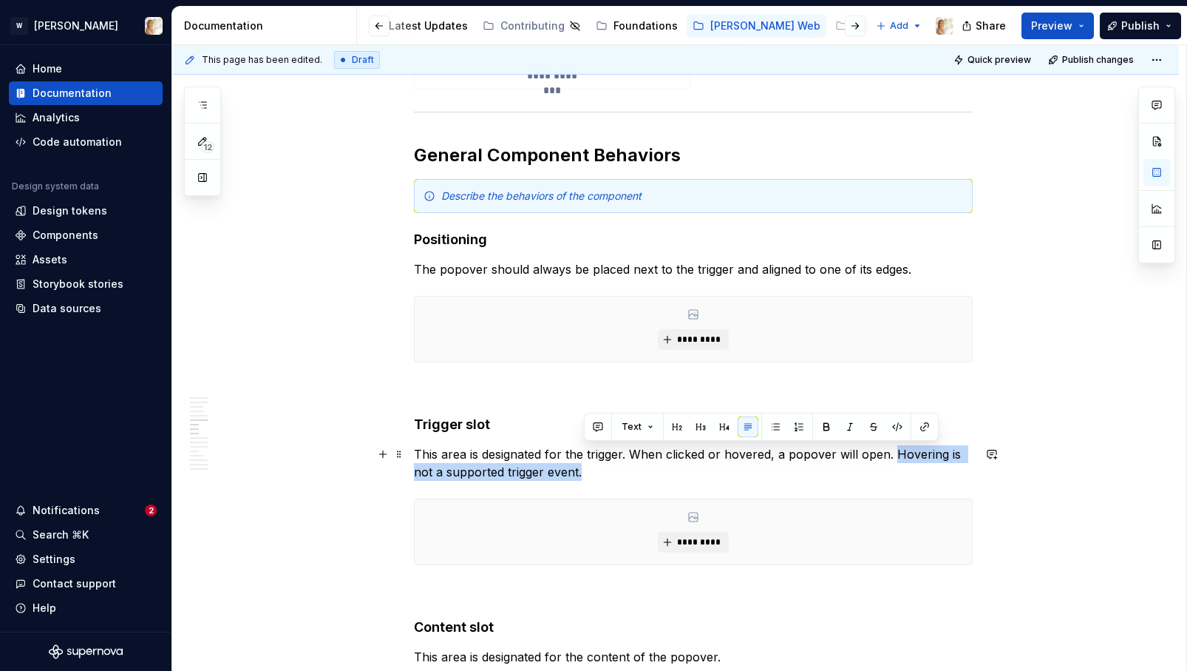
drag, startPoint x: 896, startPoint y: 453, endPoint x: 894, endPoint y: 470, distance: 17.1
click at [894, 470] on p "This area is designated for the trigger. When clicked or hovered, a popover wil…" at bounding box center [693, 462] width 559 height 35
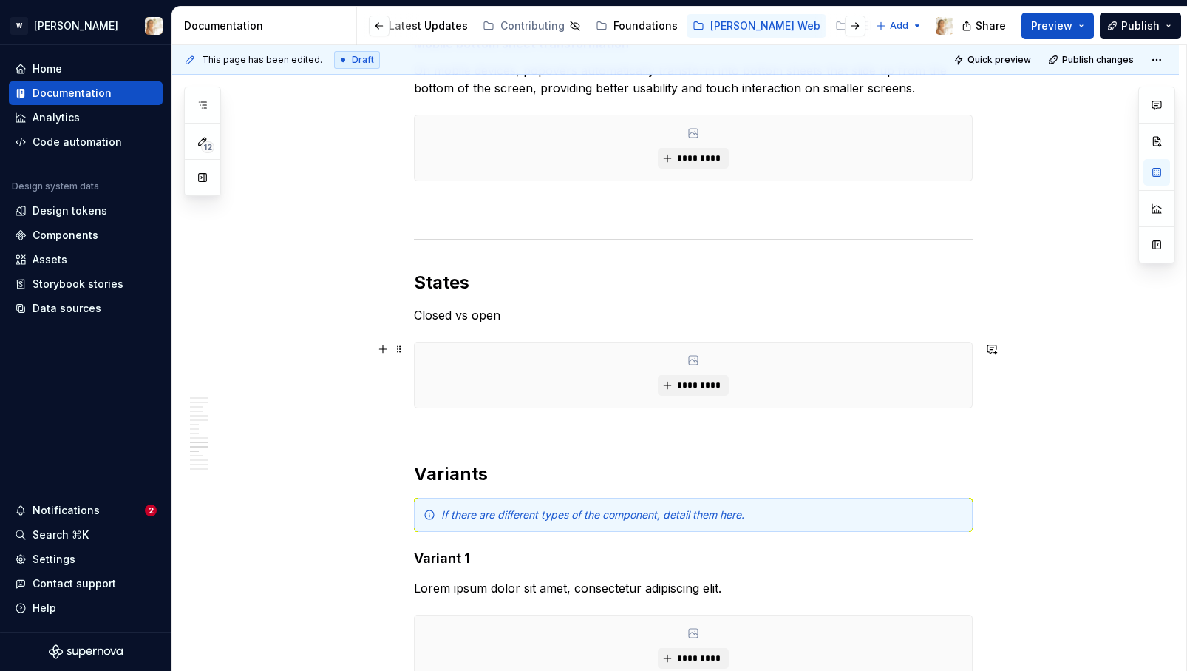
scroll to position [3302, 0]
click at [544, 305] on p "Closed vs open" at bounding box center [693, 313] width 559 height 18
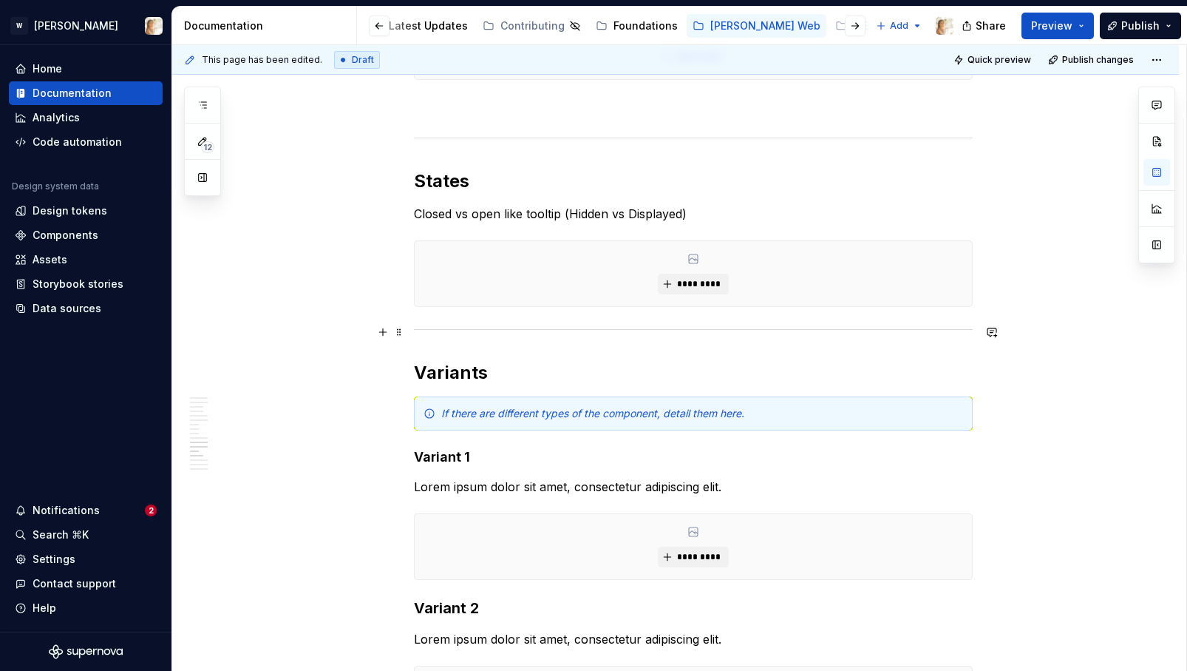
scroll to position [3404, 0]
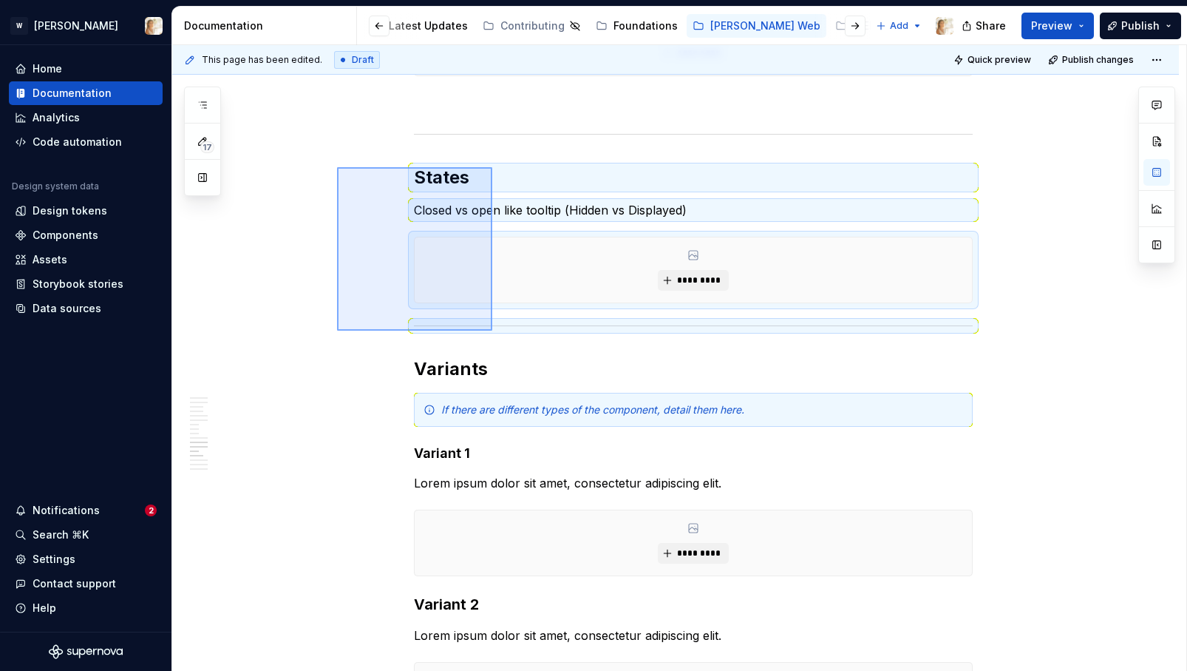
drag, startPoint x: 337, startPoint y: 167, endPoint x: 492, endPoint y: 327, distance: 222.7
click at [492, 327] on div "**********" at bounding box center [679, 358] width 1014 height 626
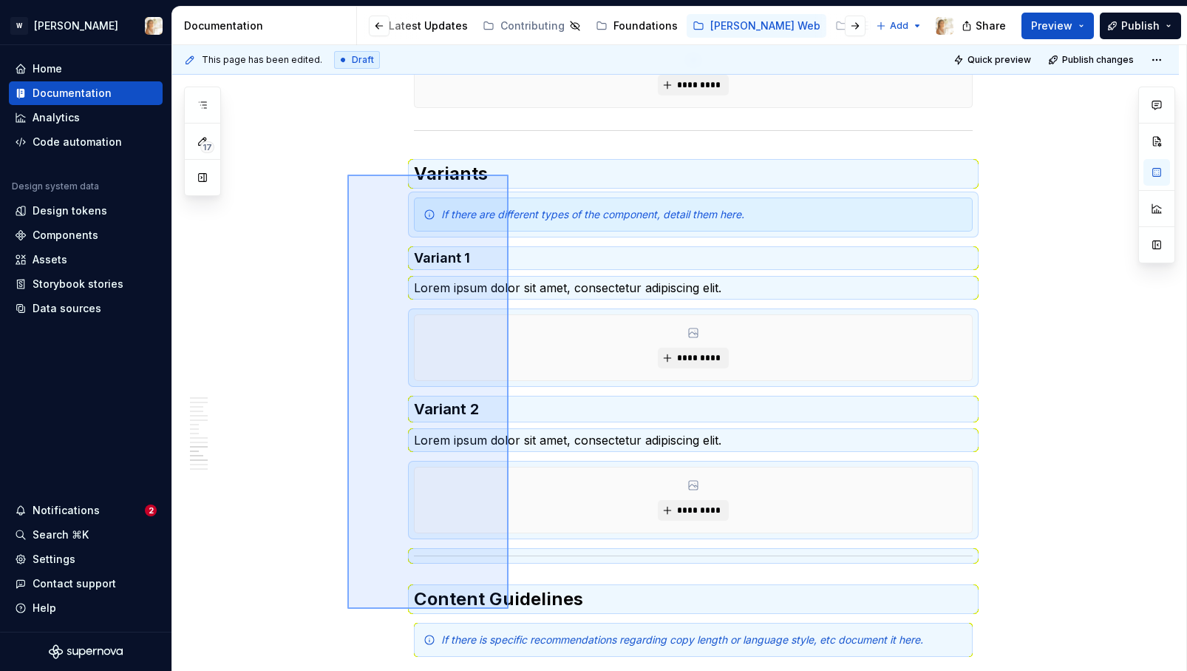
scroll to position [3600, 0]
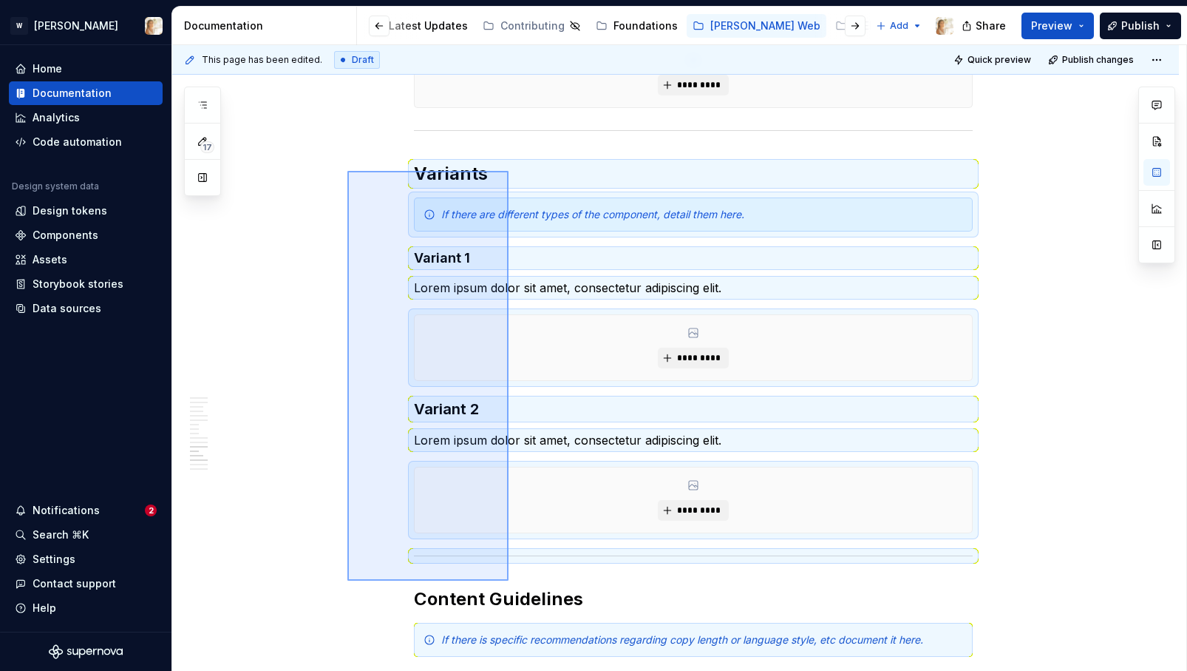
drag, startPoint x: 347, startPoint y: 366, endPoint x: 509, endPoint y: 580, distance: 268.2
click at [509, 580] on div "**********" at bounding box center [679, 358] width 1014 height 626
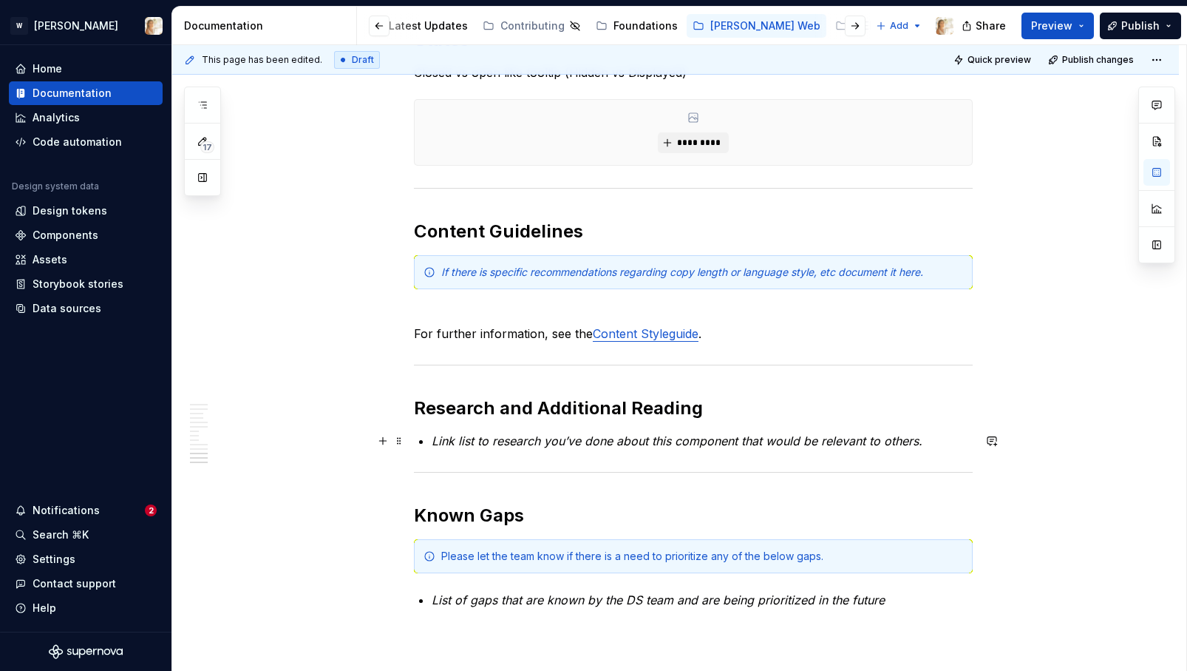
scroll to position [3541, 0]
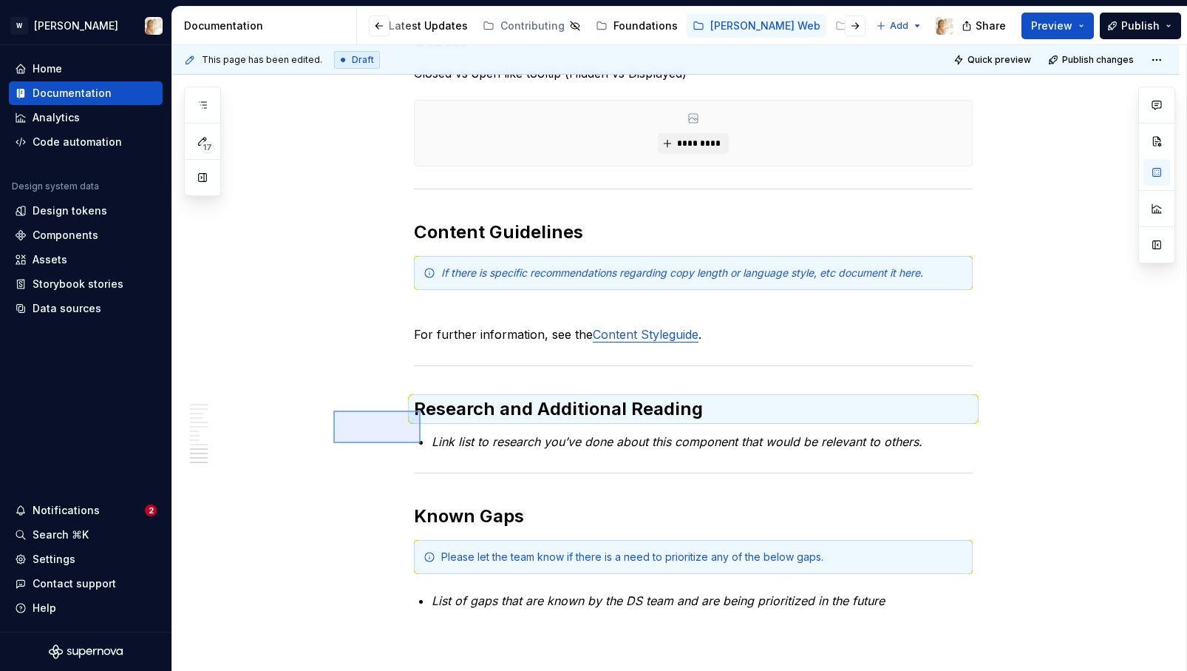
drag, startPoint x: 333, startPoint y: 410, endPoint x: 437, endPoint y: 459, distance: 114.4
click at [437, 459] on div "**********" at bounding box center [679, 358] width 1014 height 626
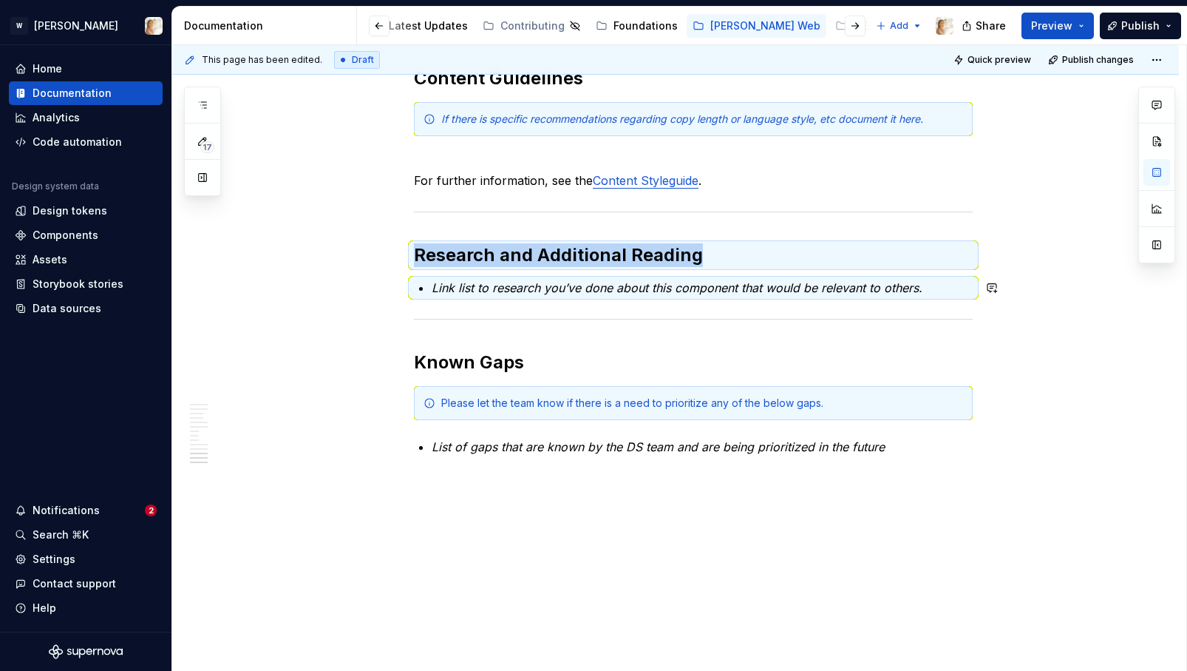
scroll to position [3698, 0]
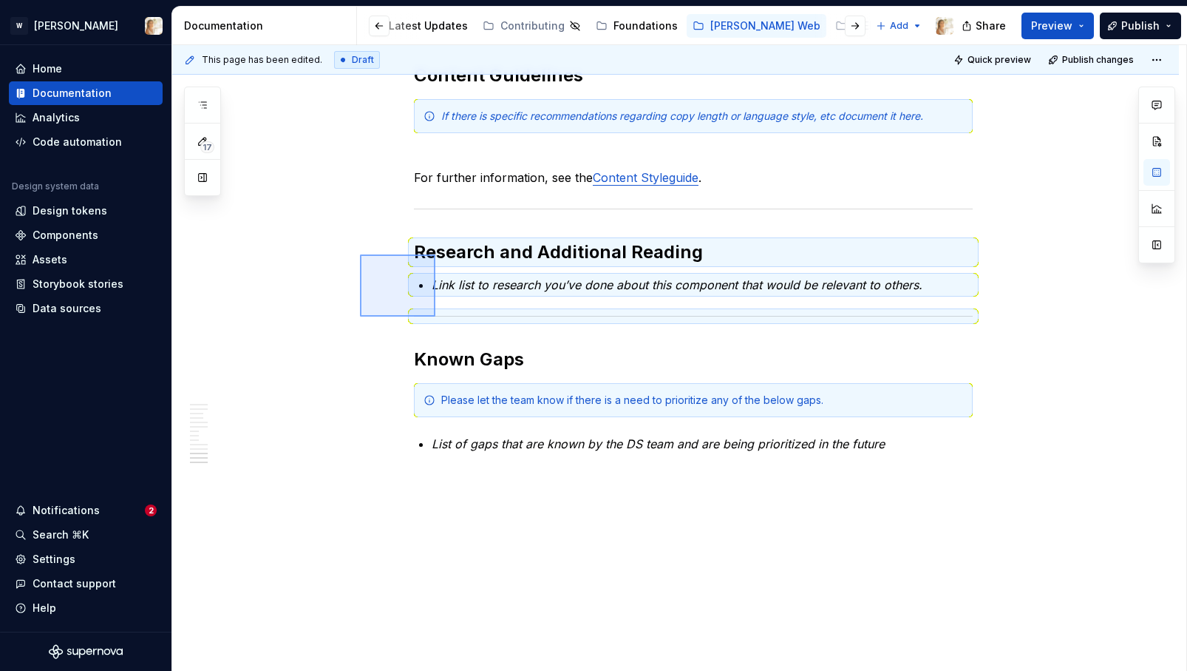
drag, startPoint x: 360, startPoint y: 254, endPoint x: 435, endPoint y: 316, distance: 97.7
click at [435, 316] on div "**********" at bounding box center [679, 358] width 1014 height 626
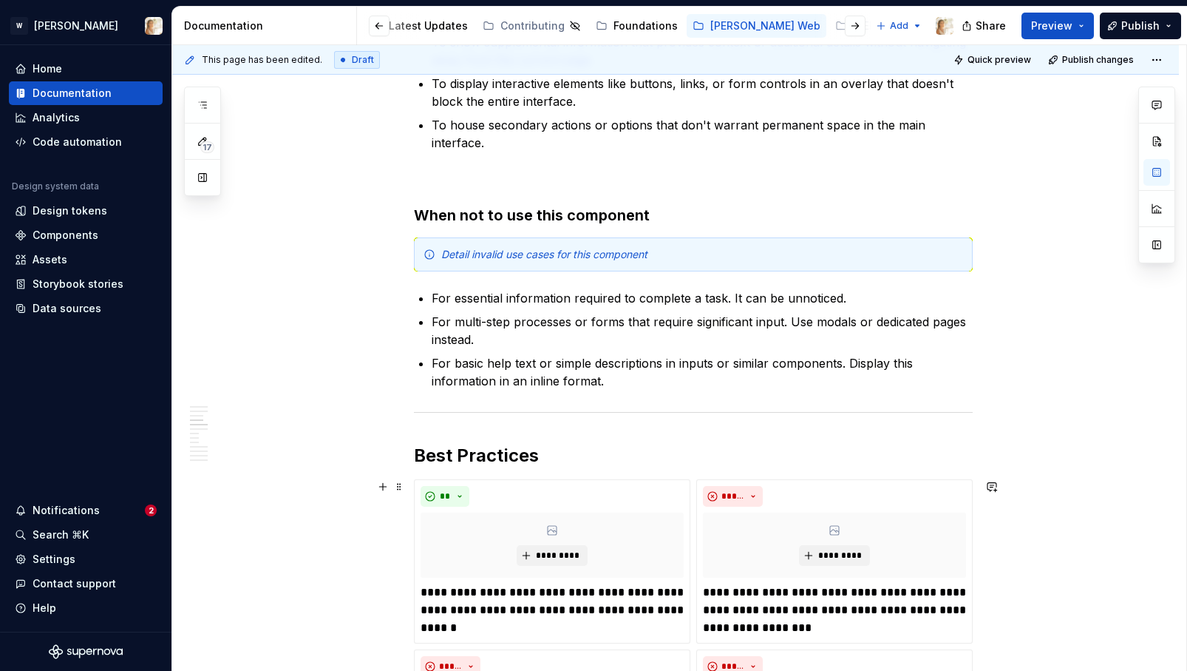
scroll to position [1164, 0]
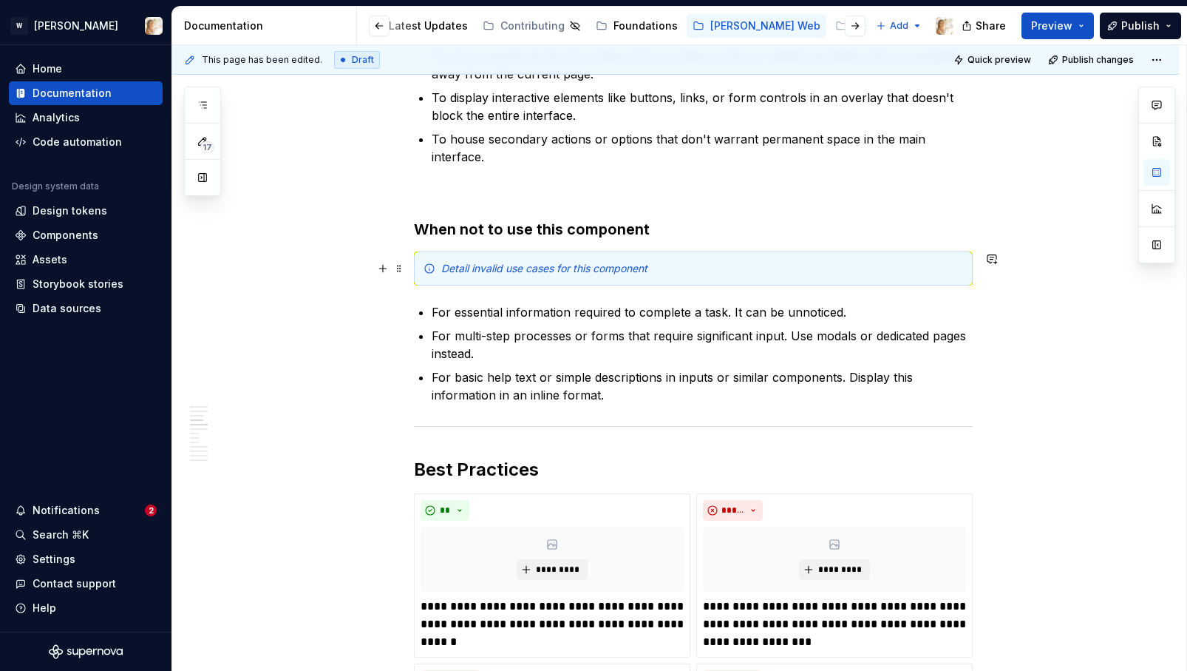
click at [647, 273] on em "Detail invalid use cases for this component" at bounding box center [544, 268] width 206 height 13
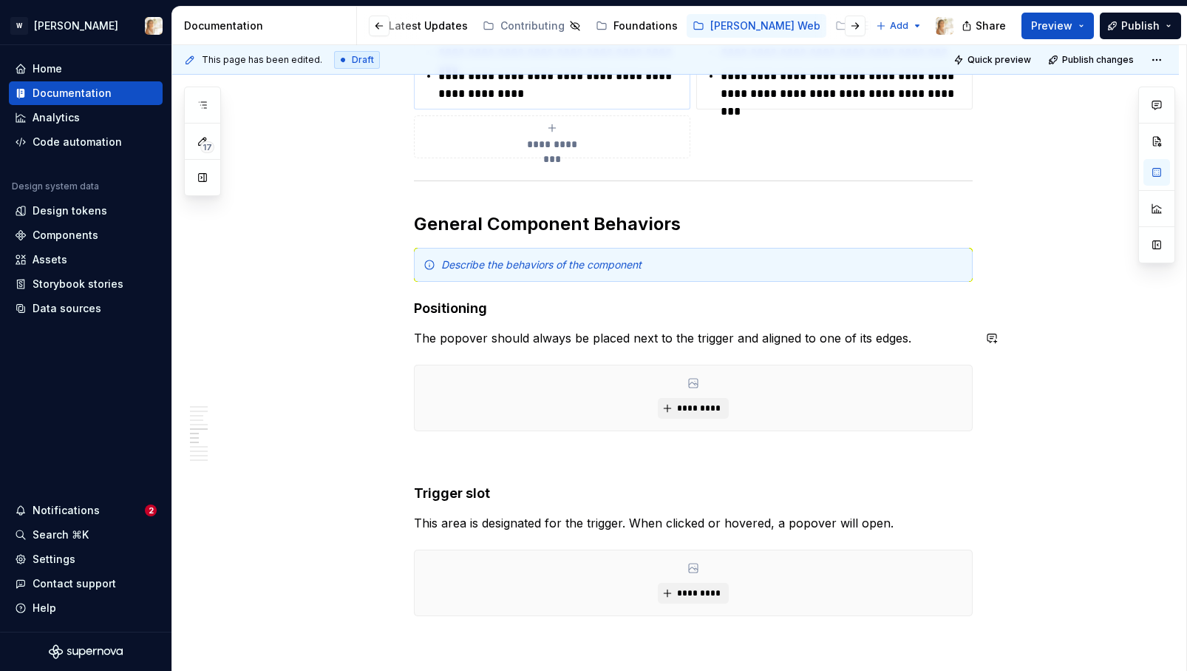
scroll to position [2164, 0]
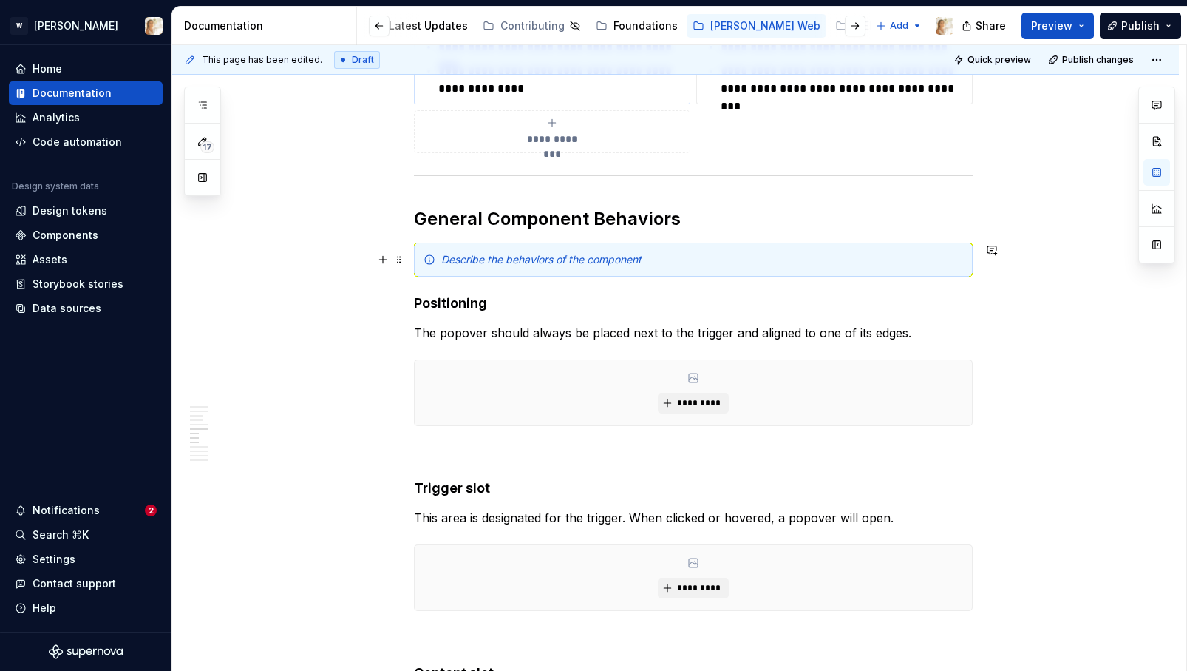
click at [680, 257] on div "Describe the behaviors of the component" at bounding box center [702, 259] width 522 height 15
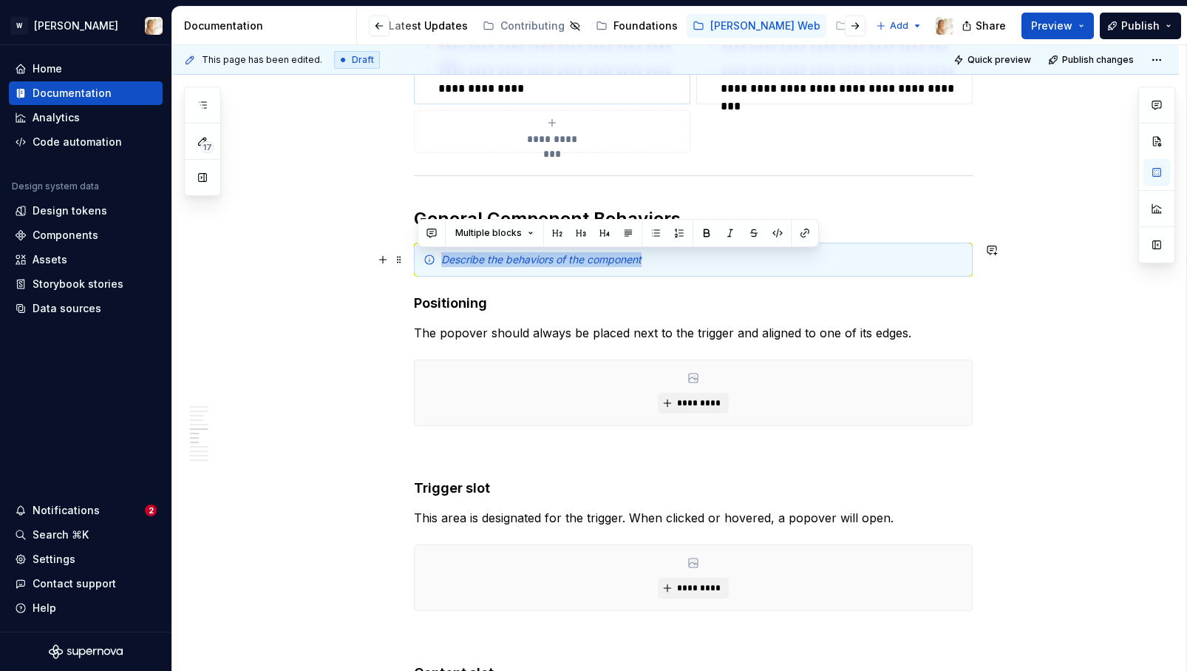
click at [680, 257] on div "Describe the behaviors of the component" at bounding box center [702, 259] width 522 height 15
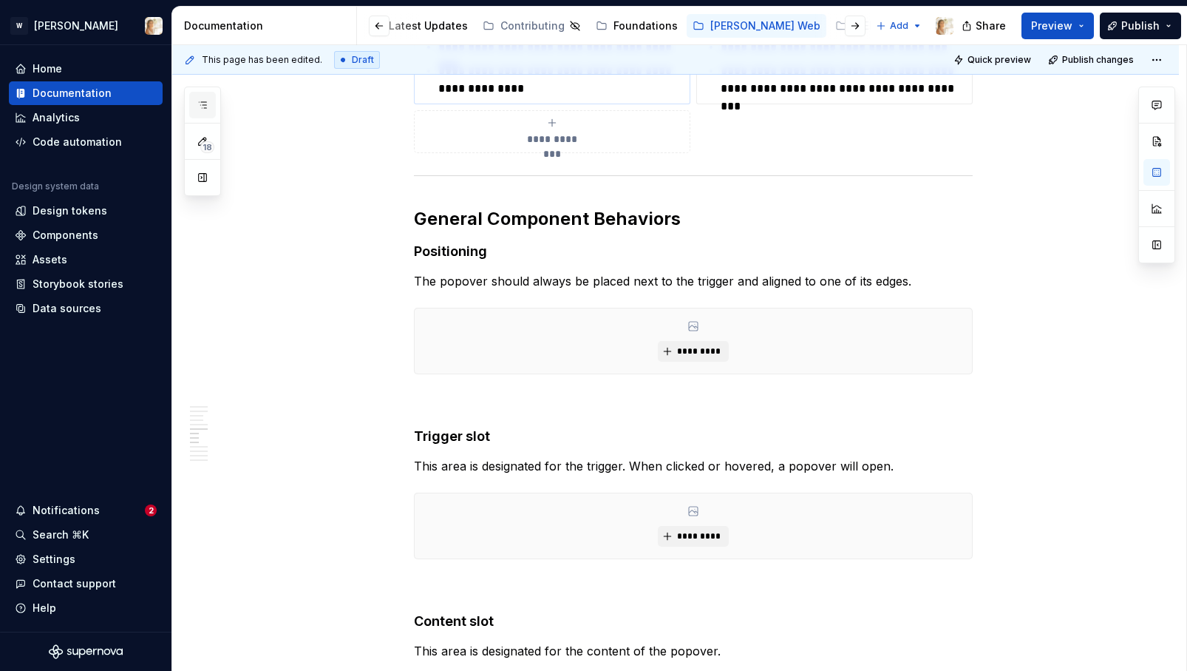
click at [212, 102] on button "button" at bounding box center [202, 105] width 27 height 27
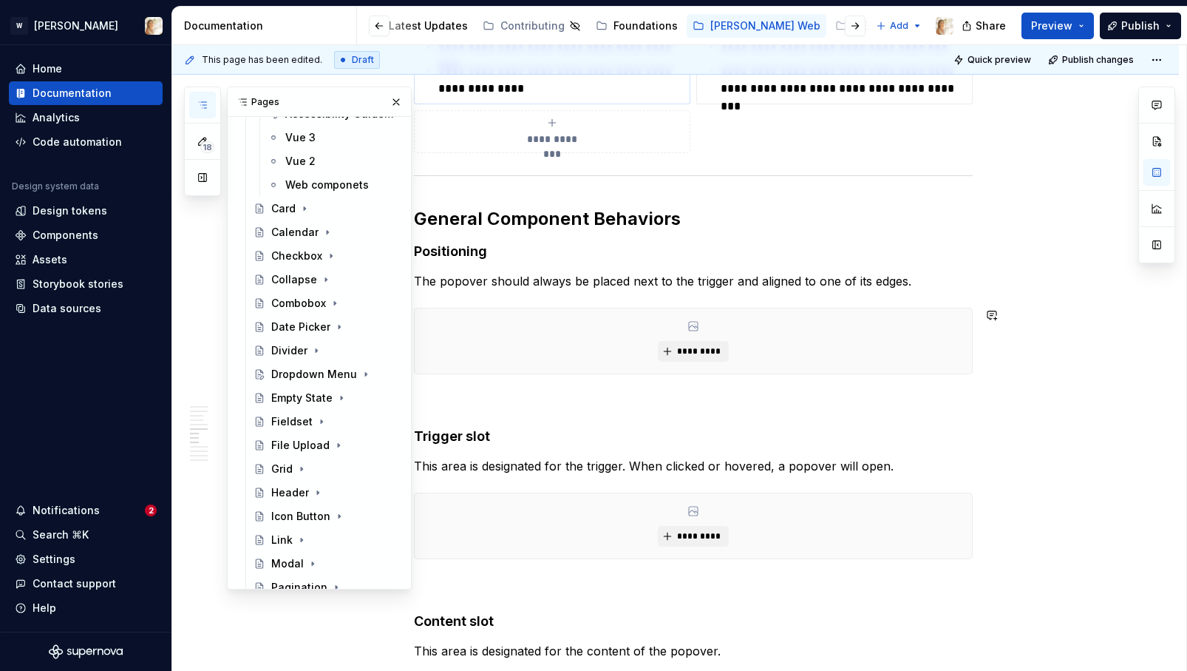
scroll to position [515, 0]
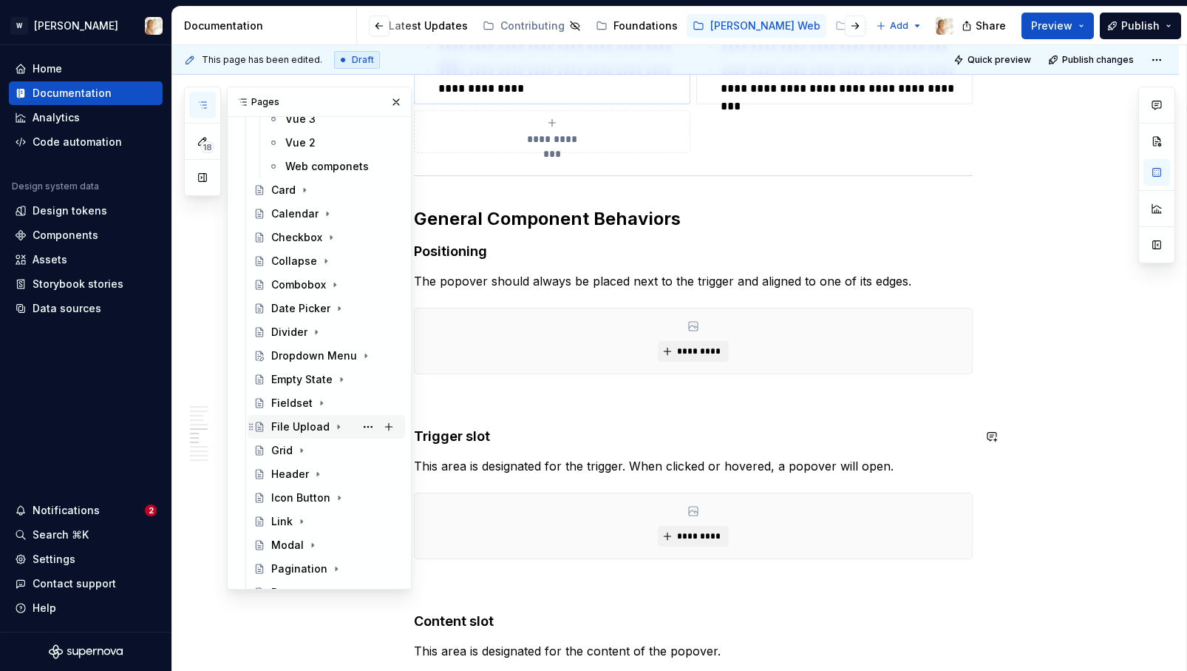
click at [333, 426] on icon "Page tree" at bounding box center [339, 427] width 12 height 12
click at [316, 444] on div "Usage Guidelines" at bounding box center [319, 450] width 69 height 15
click at [333, 430] on icon "Page tree" at bounding box center [339, 427] width 12 height 12
click at [204, 102] on icon "button" at bounding box center [202, 105] width 7 height 6
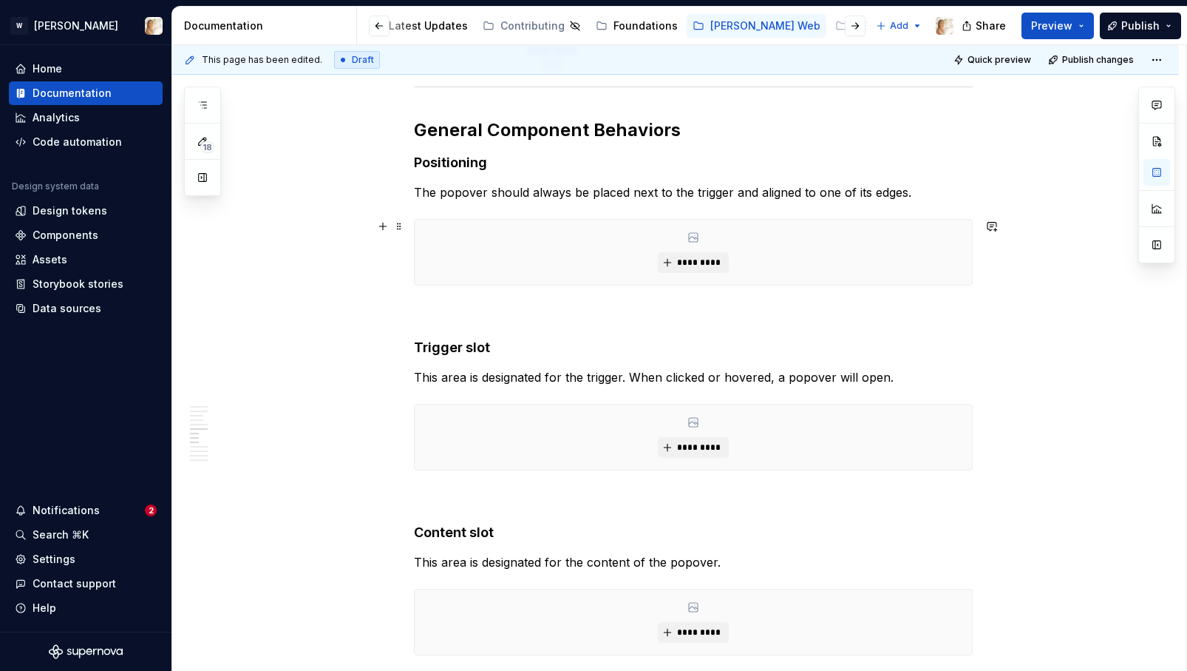
scroll to position [2249, 0]
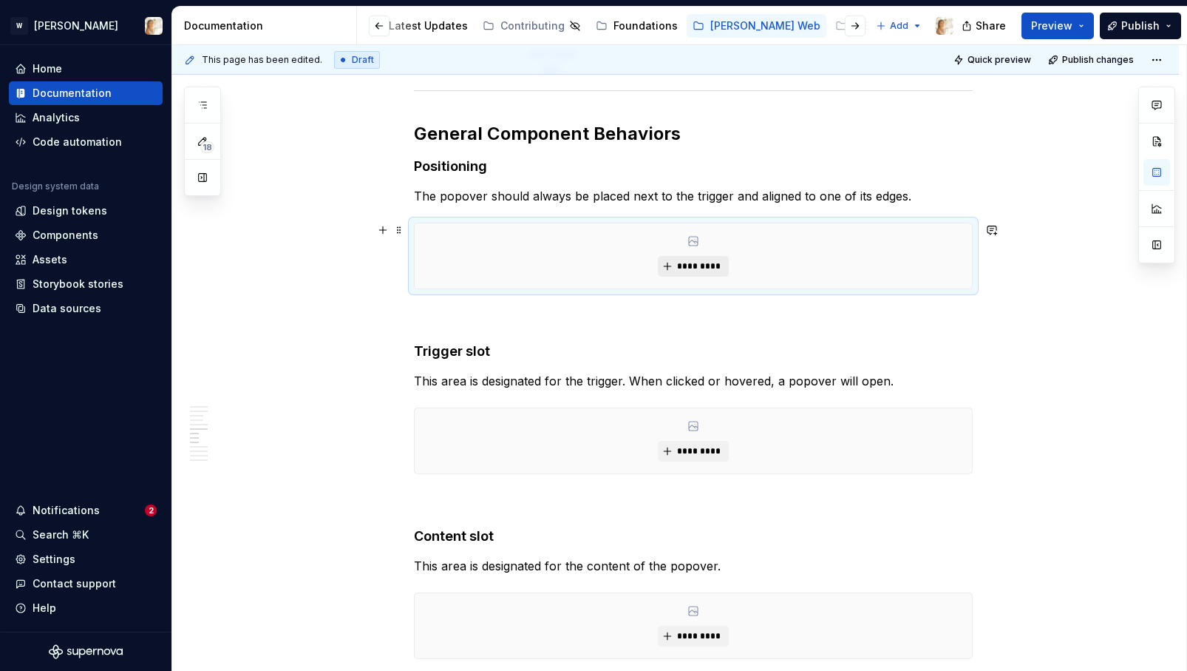
click at [690, 257] on button "*********" at bounding box center [693, 266] width 70 height 21
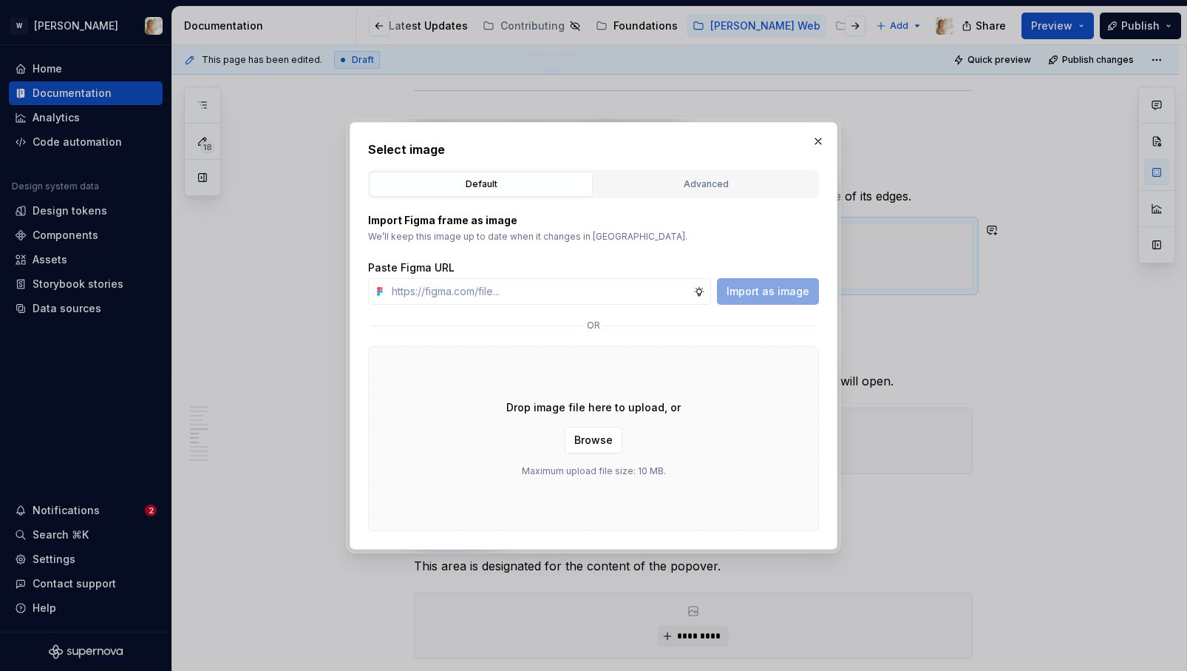
type textarea "*"
type input "https://www.figma.com/design/oPxB51PBWpdybzXO7ZYVlQ/Documentation?node-id=6452-…"
click at [745, 286] on span "Import as image" at bounding box center [768, 291] width 83 height 15
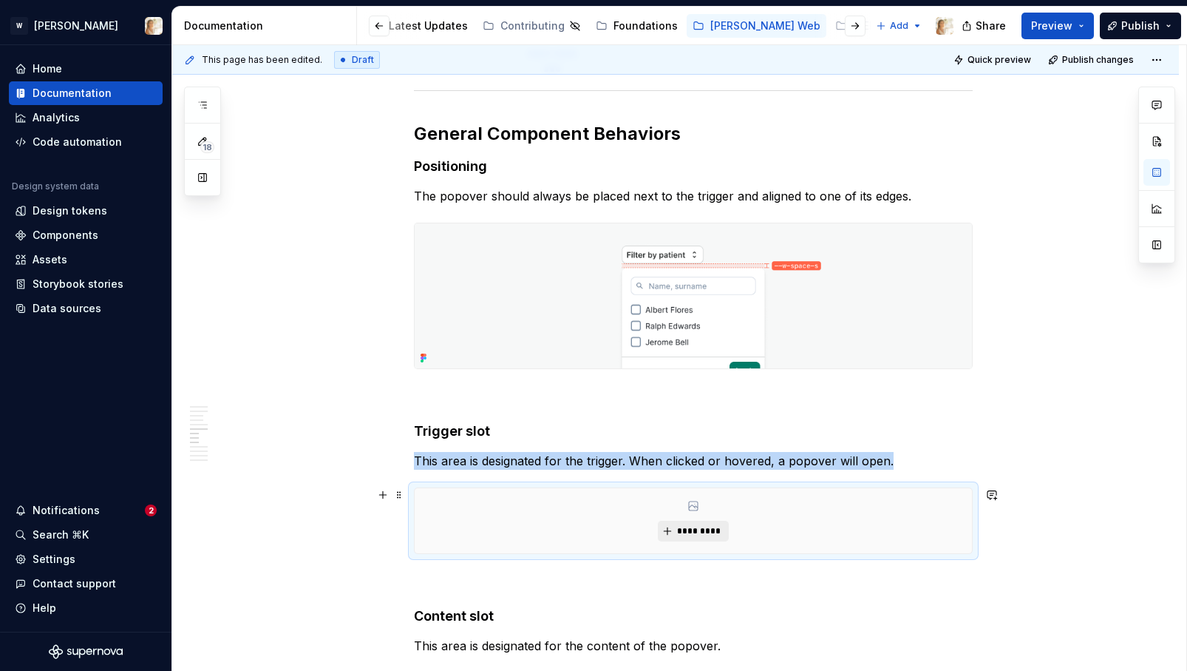
click at [695, 529] on span "*********" at bounding box center [698, 531] width 45 height 12
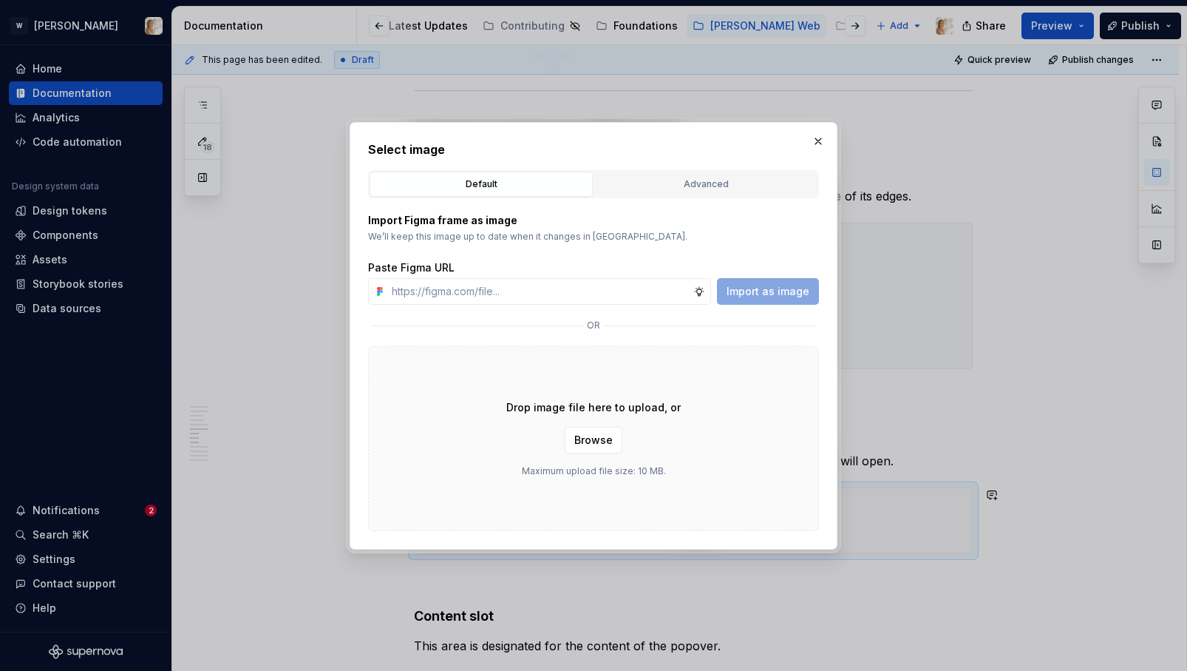
type textarea "*"
type input "https://www.figma.com/design/oPxB51PBWpdybzXO7ZYVlQ/Documentation?node-id=6462-…"
click at [749, 296] on span "Import as image" at bounding box center [768, 291] width 83 height 15
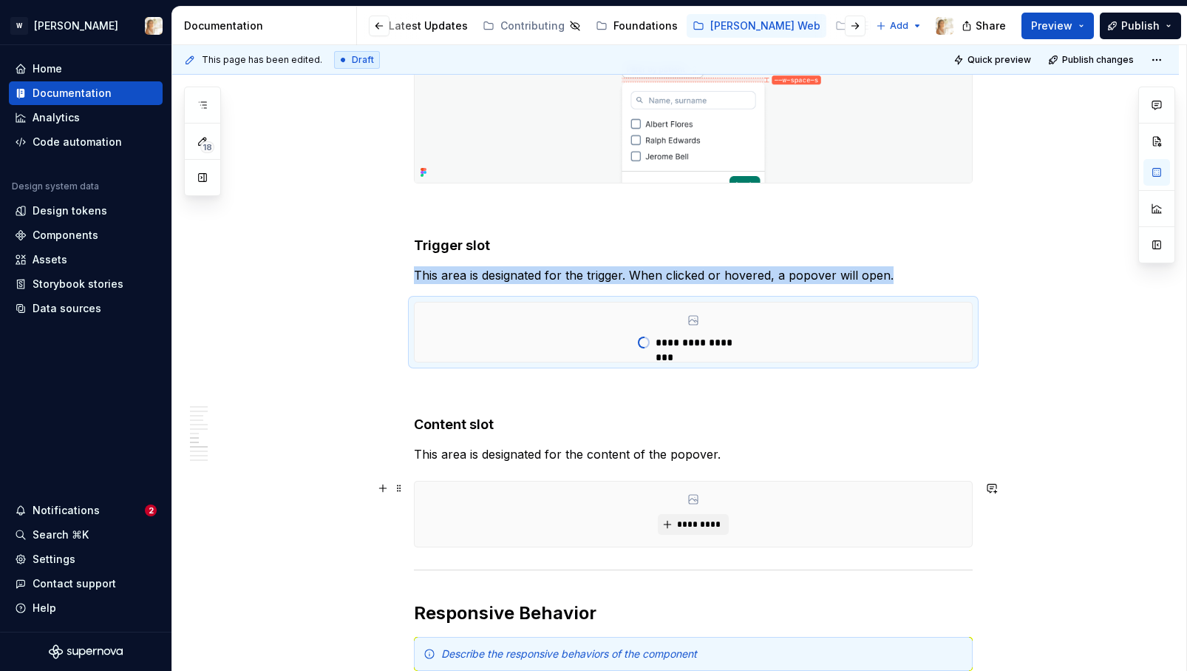
scroll to position [2435, 0]
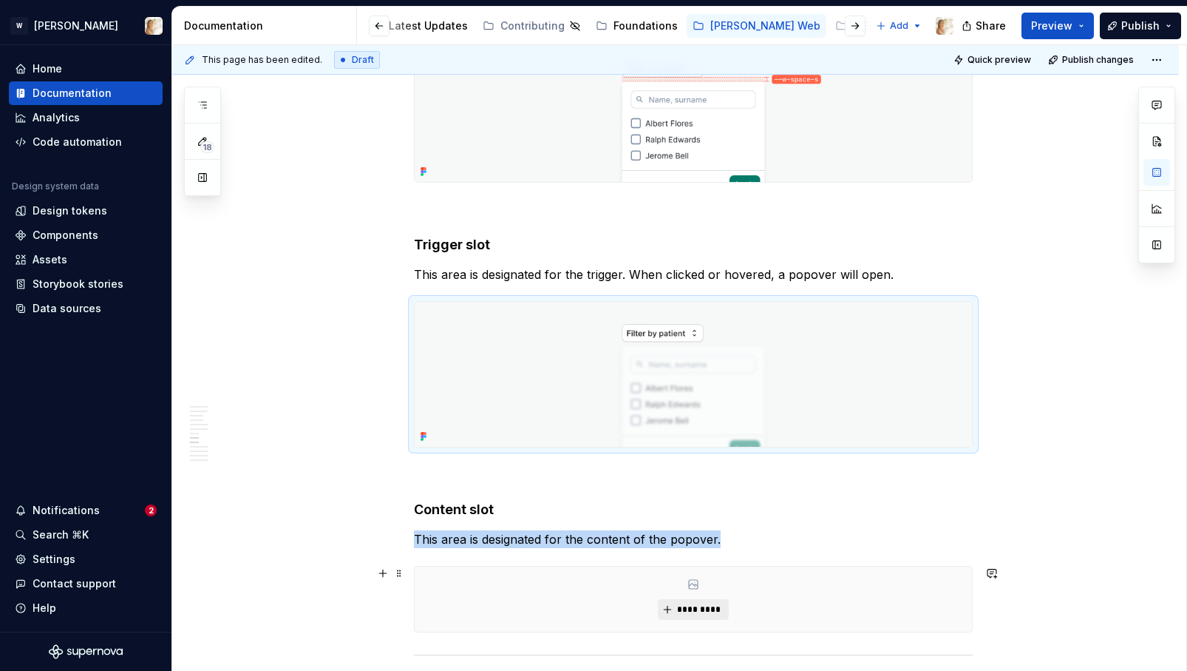
click at [692, 611] on span "*********" at bounding box center [698, 609] width 45 height 12
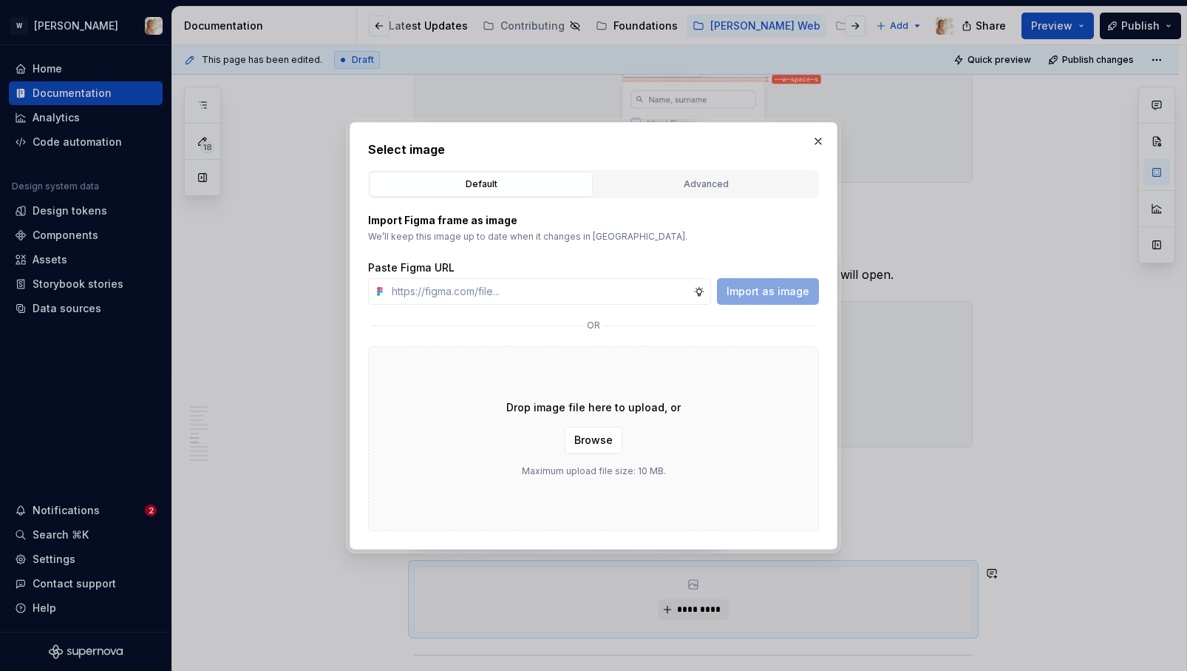
type textarea "*"
type input "https://www.figma.com/design/oPxB51PBWpdybzXO7ZYVlQ/Documentation?node-id=6462-…"
click at [755, 289] on span "Import as image" at bounding box center [768, 291] width 83 height 15
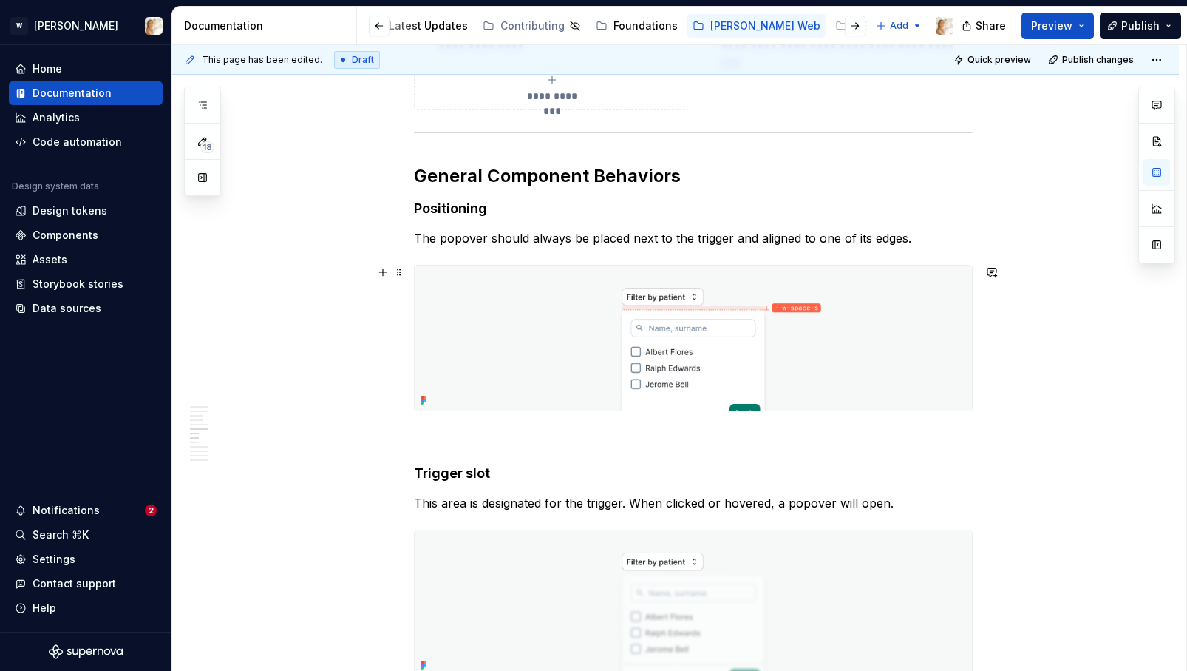
scroll to position [2192, 0]
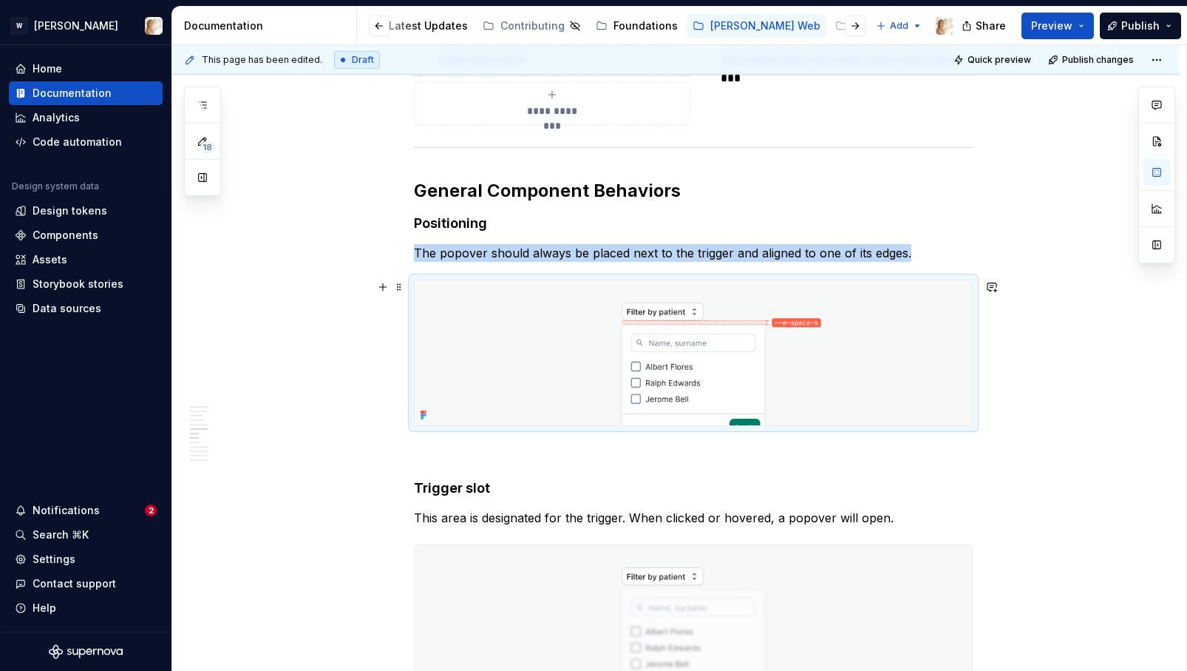
click at [661, 340] on img at bounding box center [693, 352] width 557 height 145
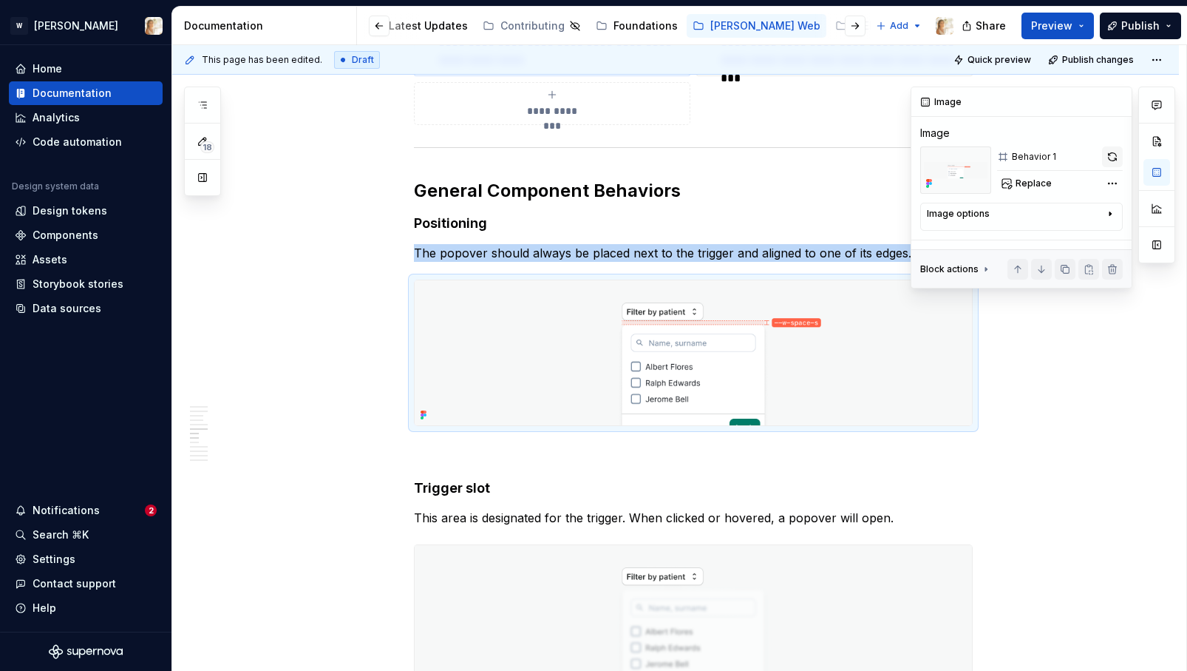
click at [1115, 155] on button "button" at bounding box center [1112, 156] width 21 height 21
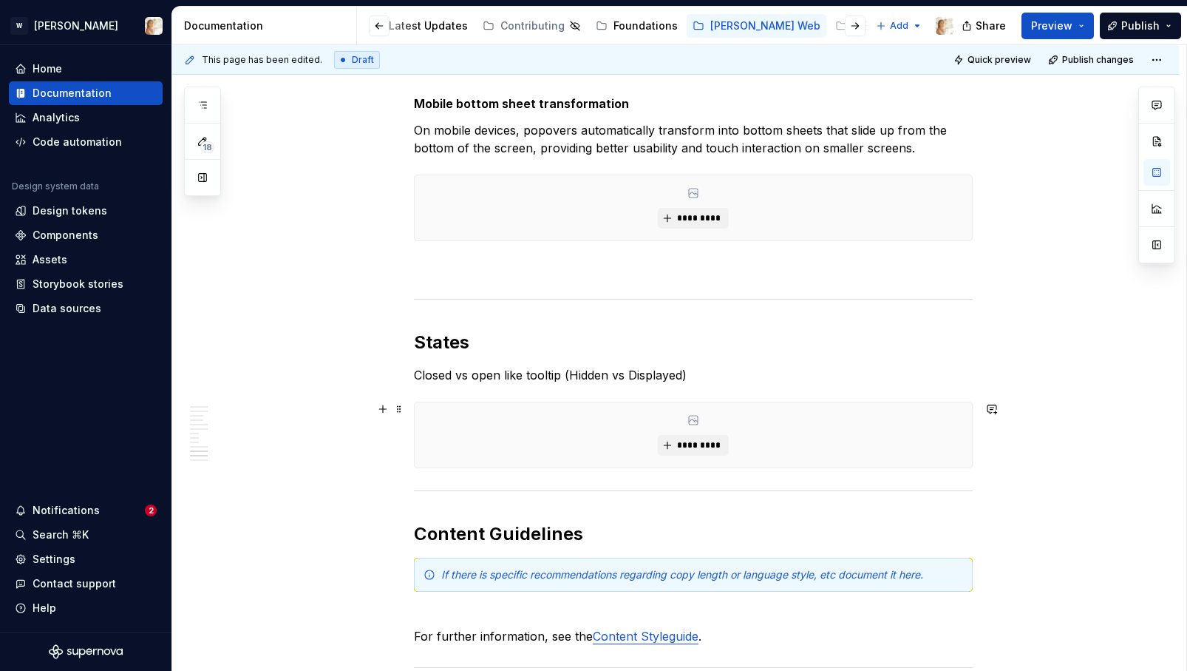
scroll to position [3562, 0]
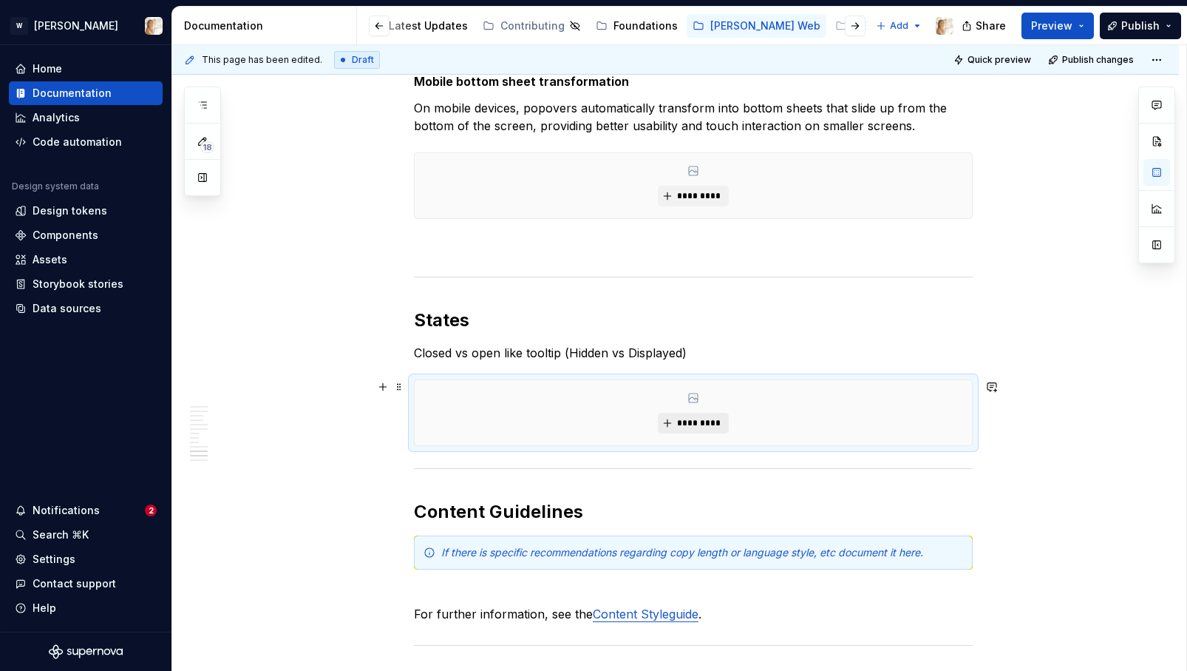
click at [685, 426] on span "*********" at bounding box center [698, 423] width 45 height 12
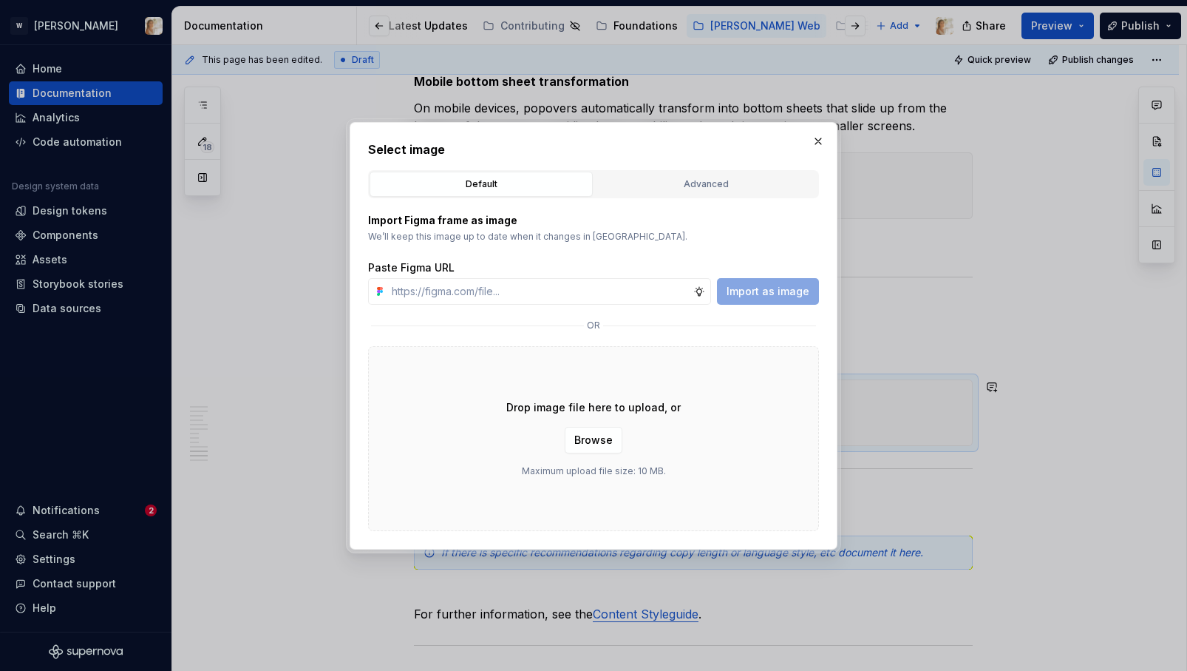
type textarea "*"
click at [564, 292] on input "text" at bounding box center [540, 291] width 308 height 27
type input "https://www.figma.com/design/oPxB51PBWpdybzXO7ZYVlQ/Documentation?node-id=6452-…"
click at [750, 297] on span "Import as image" at bounding box center [768, 291] width 83 height 15
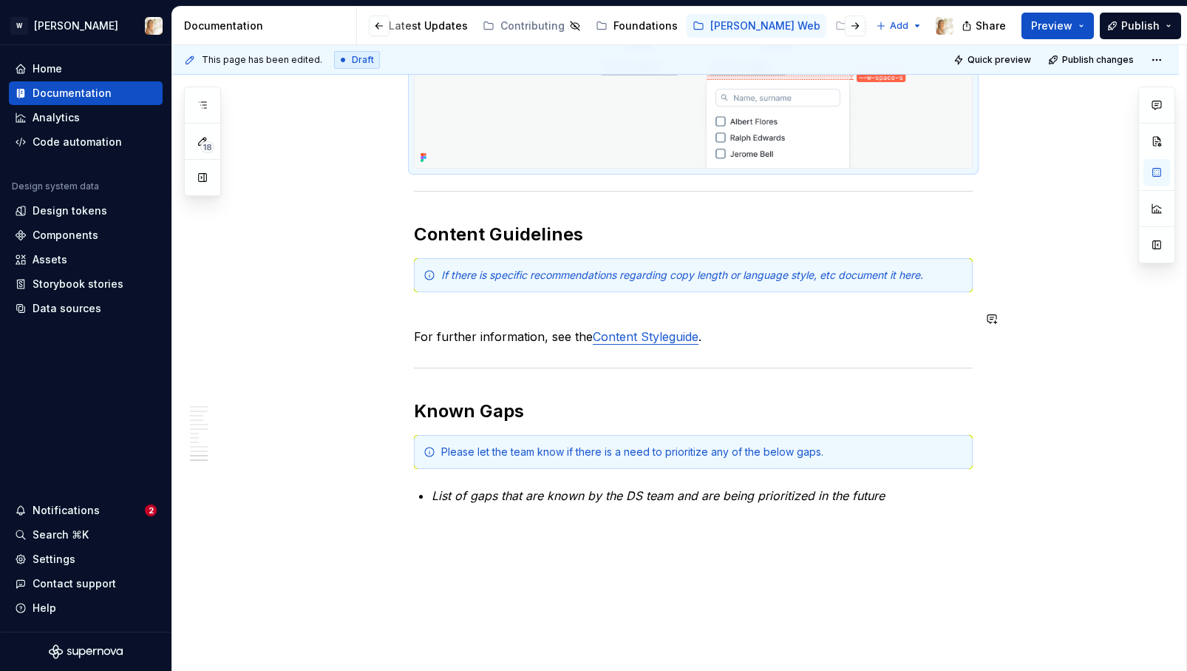
scroll to position [3913, 0]
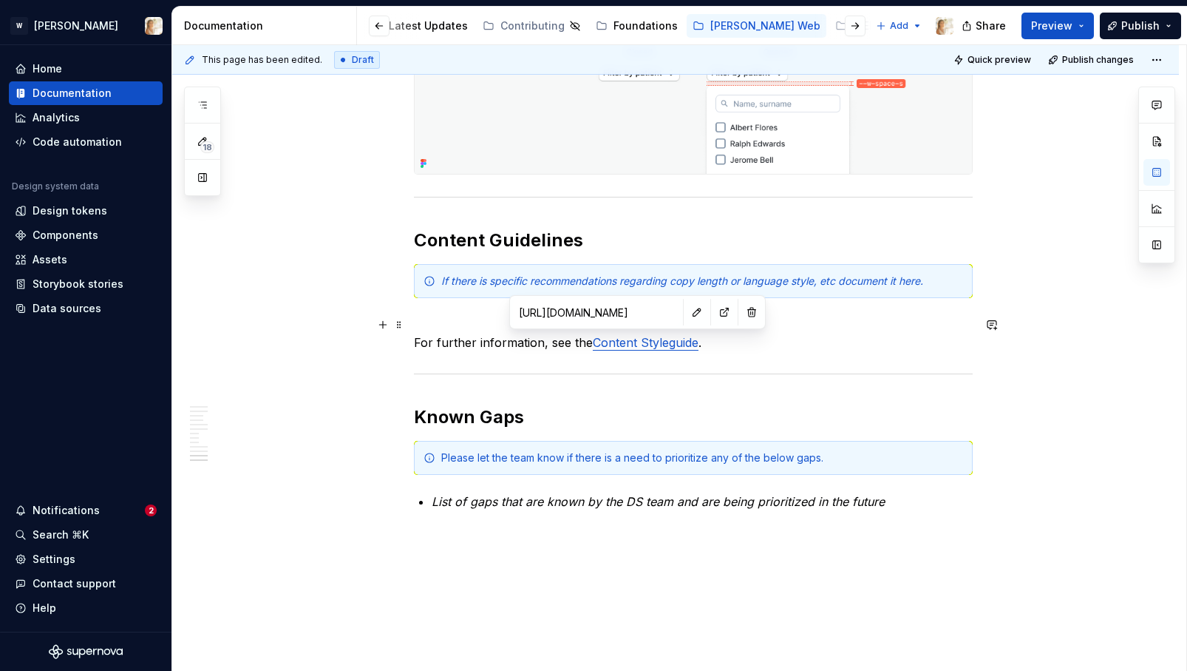
click at [623, 345] on link "Content Styleguide" at bounding box center [646, 342] width 106 height 15
click at [714, 316] on button "button" at bounding box center [724, 312] width 21 height 21
click at [453, 279] on em "If there is specific recommendations regarding copy length or language style, e…" at bounding box center [682, 280] width 482 height 13
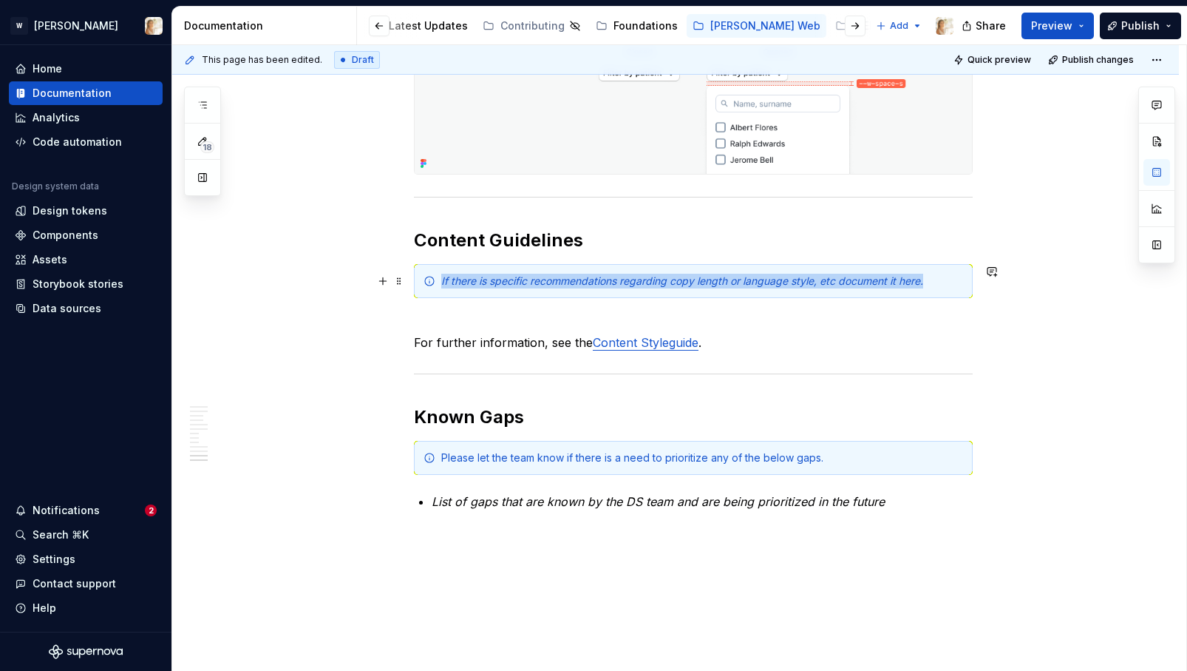
click at [453, 279] on em "If there is specific recommendations regarding copy length or language style, e…" at bounding box center [682, 280] width 482 height 13
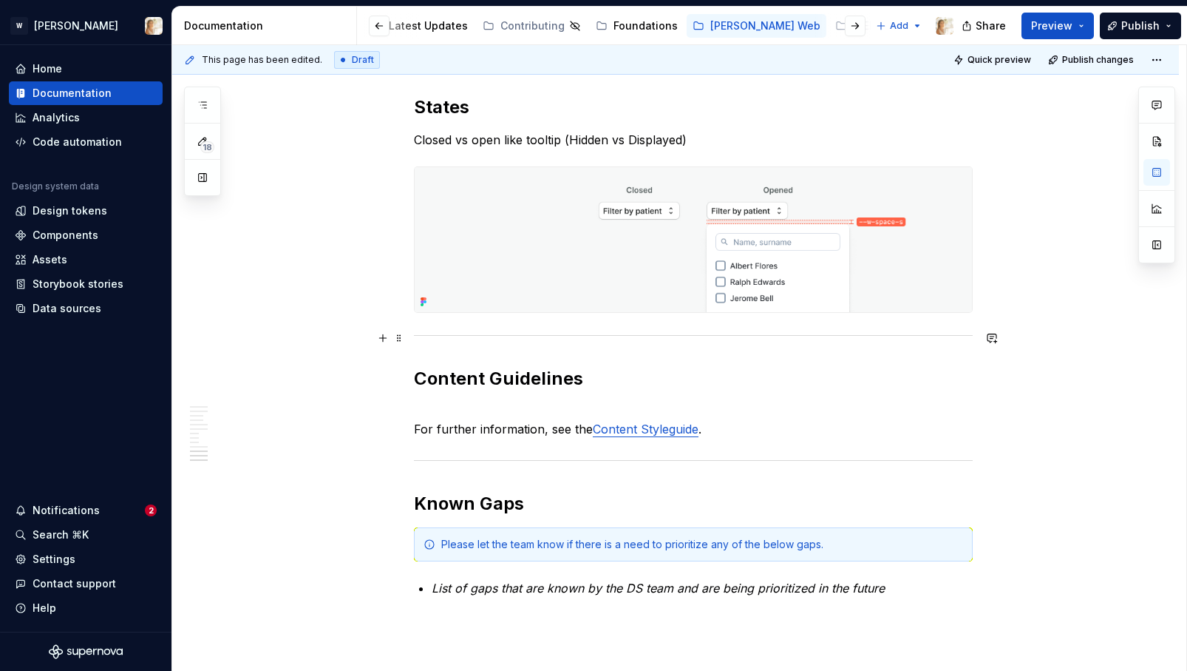
scroll to position [3919, 0]
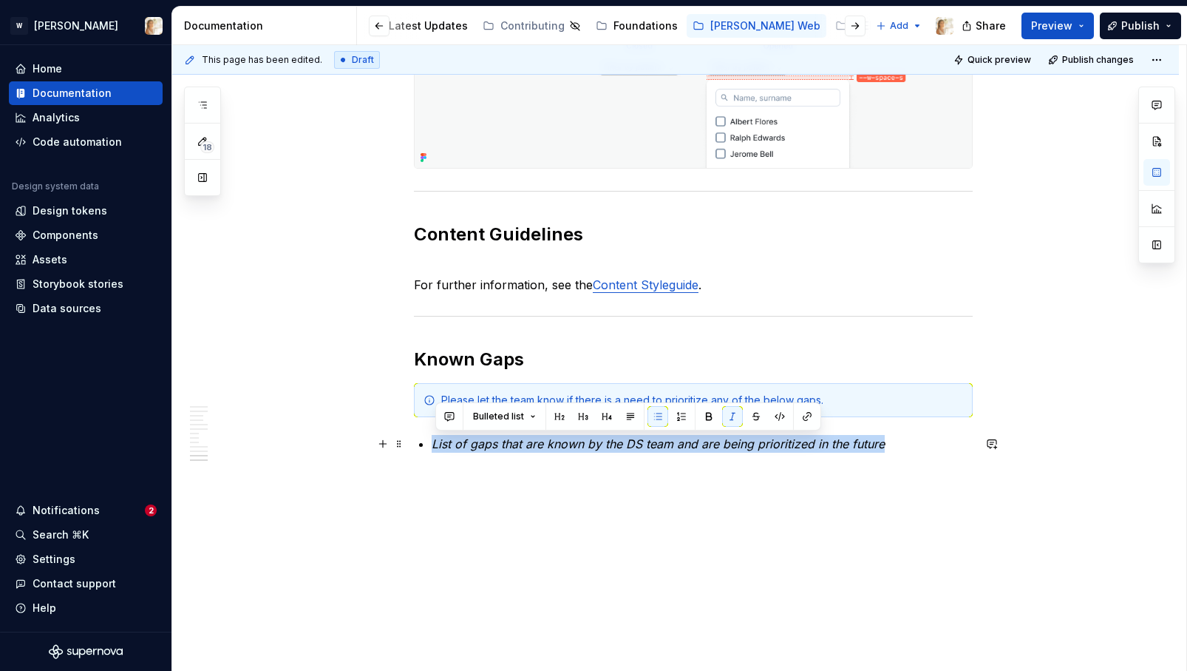
drag, startPoint x: 888, startPoint y: 444, endPoint x: 435, endPoint y: 444, distance: 452.4
click at [435, 444] on p "List of gaps that are known by the DS team and are being prioritized in the fut…" at bounding box center [702, 444] width 541 height 18
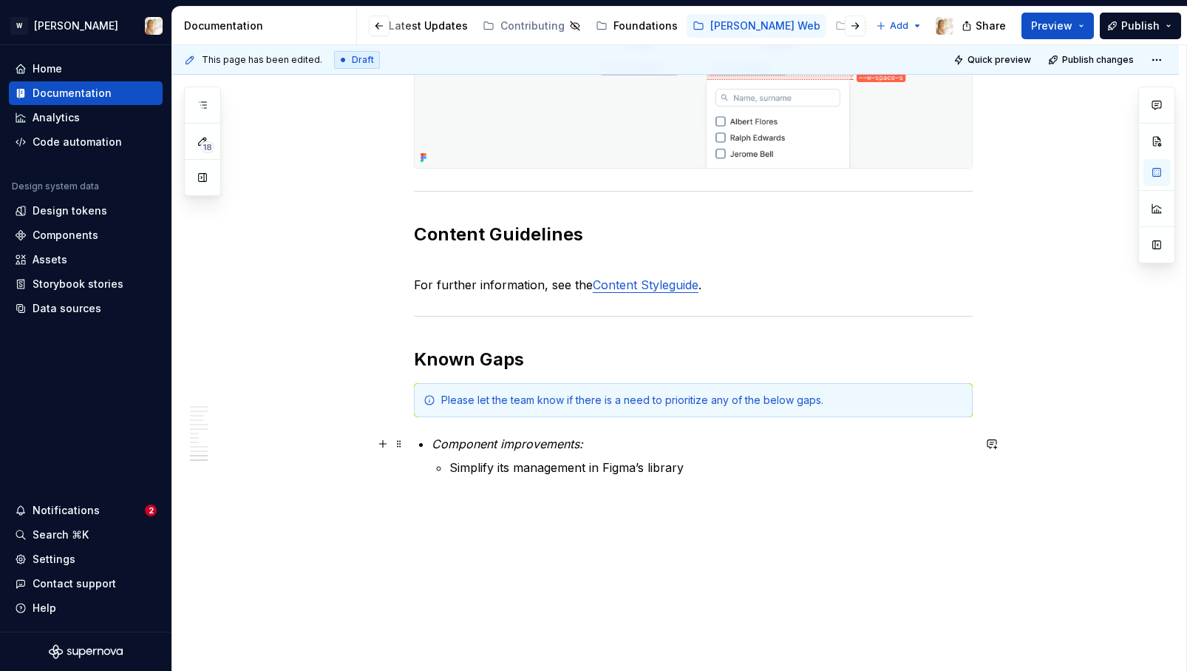
click at [508, 454] on li "Component improvements: Simplify its management in Figma’s library" at bounding box center [702, 455] width 541 height 41
click at [508, 444] on em "Component improvements:" at bounding box center [508, 443] width 152 height 15
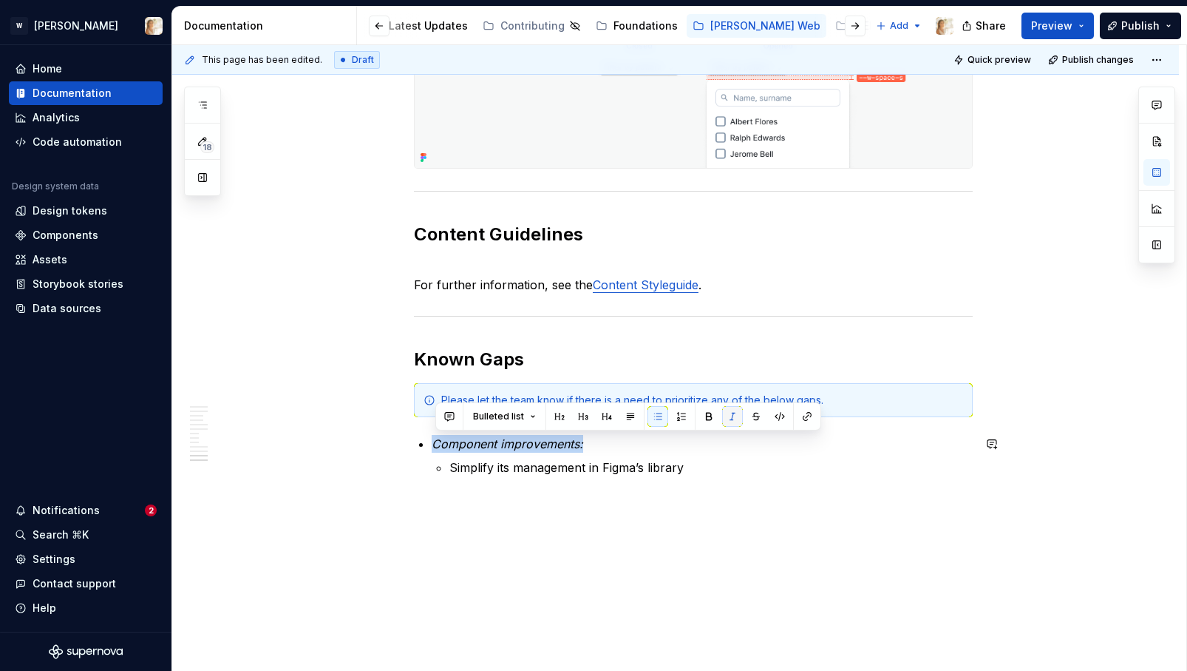
click at [729, 418] on button "button" at bounding box center [732, 416] width 21 height 21
click at [699, 464] on p "Simplify its management in Figma’s library" at bounding box center [710, 467] width 523 height 18
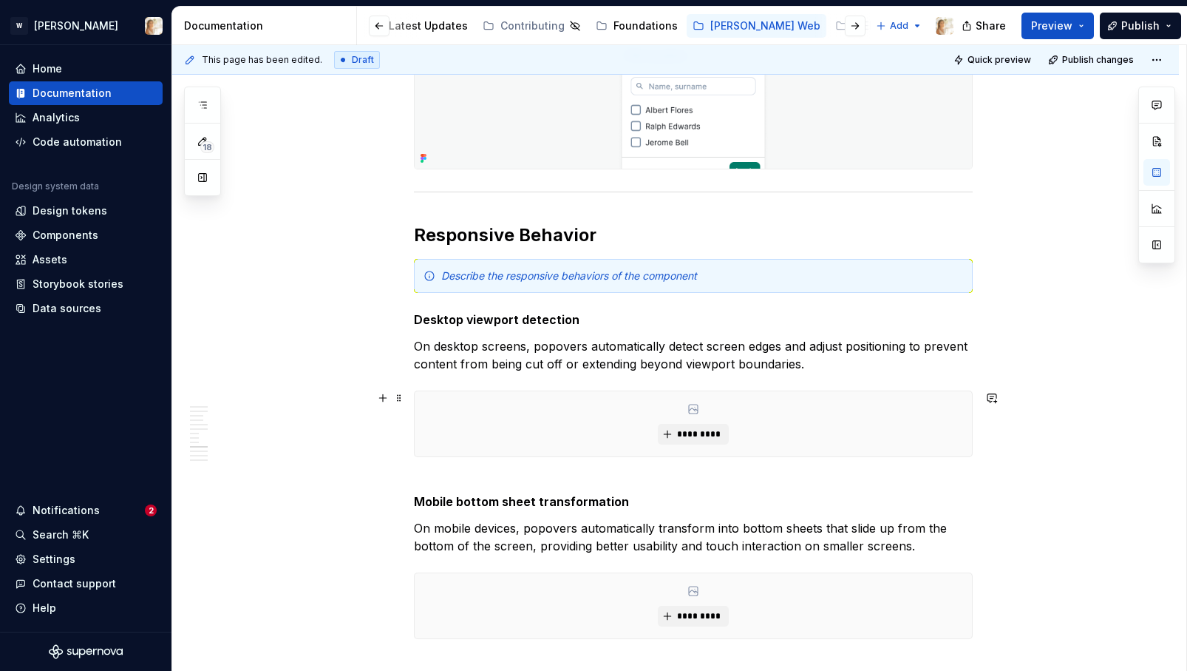
scroll to position [3140, 0]
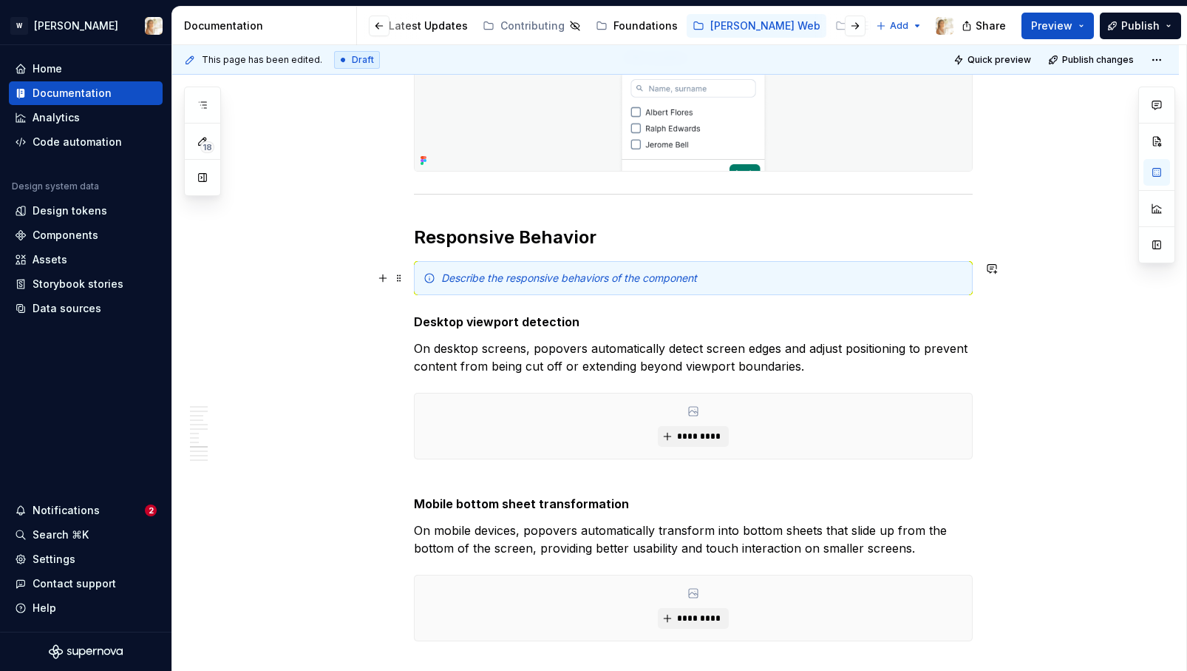
click at [709, 279] on div "Describe the responsive behaviors of the component" at bounding box center [702, 278] width 522 height 15
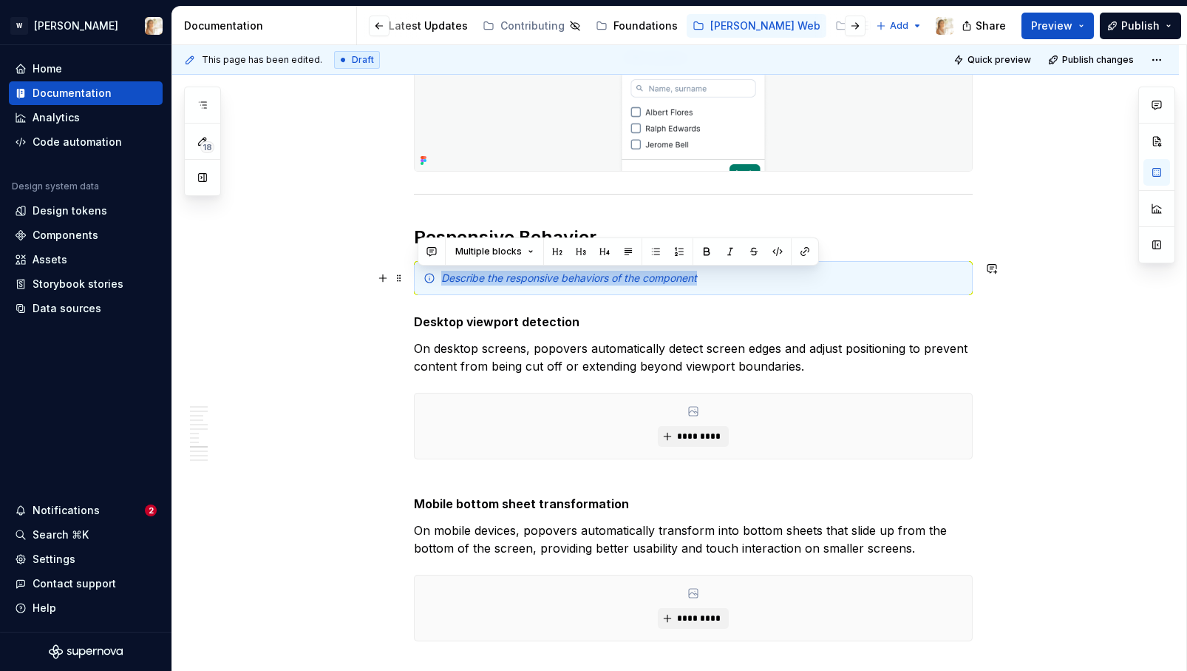
click at [709, 279] on div "Describe the responsive behaviors of the component" at bounding box center [702, 278] width 522 height 15
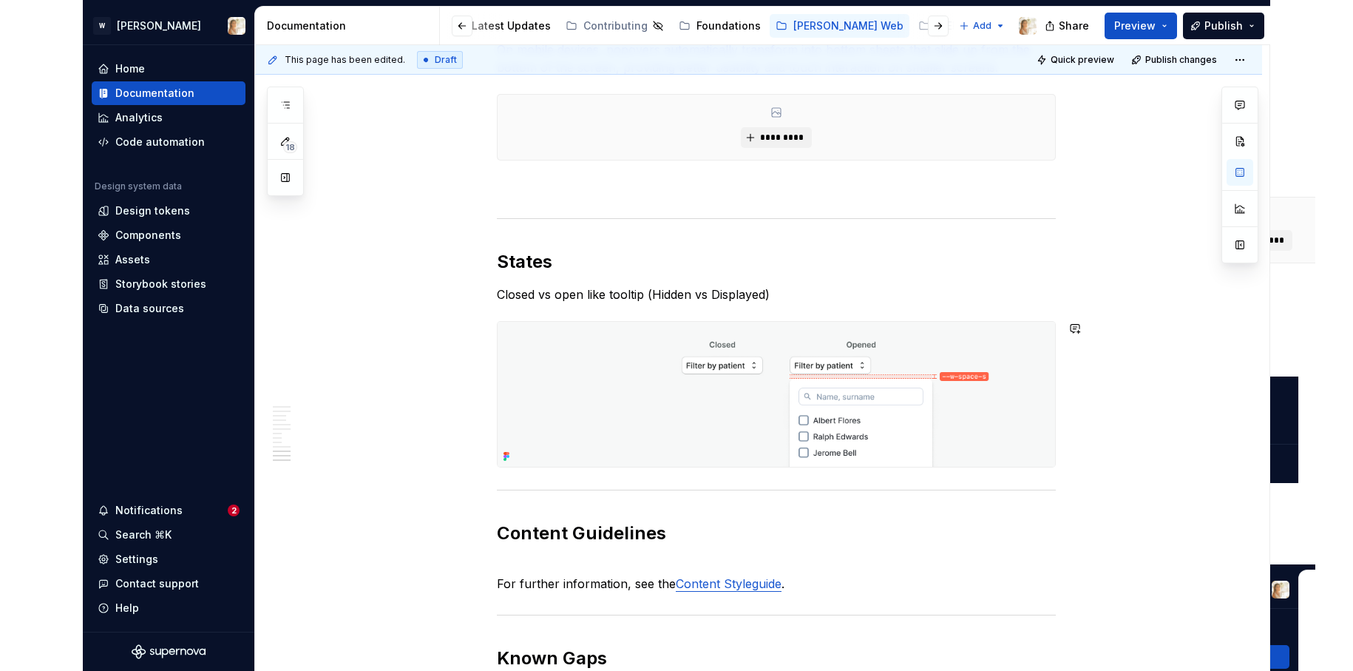
scroll to position [3914, 0]
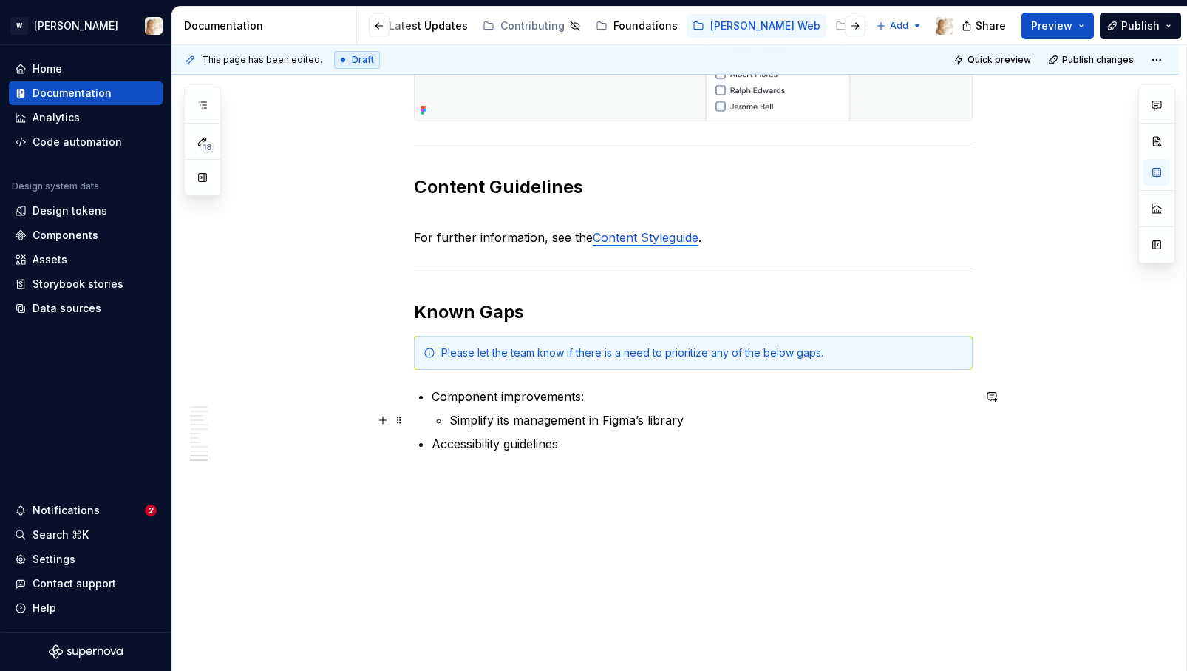
click at [702, 422] on p "Simplify its management in Figma’s library" at bounding box center [710, 420] width 523 height 18
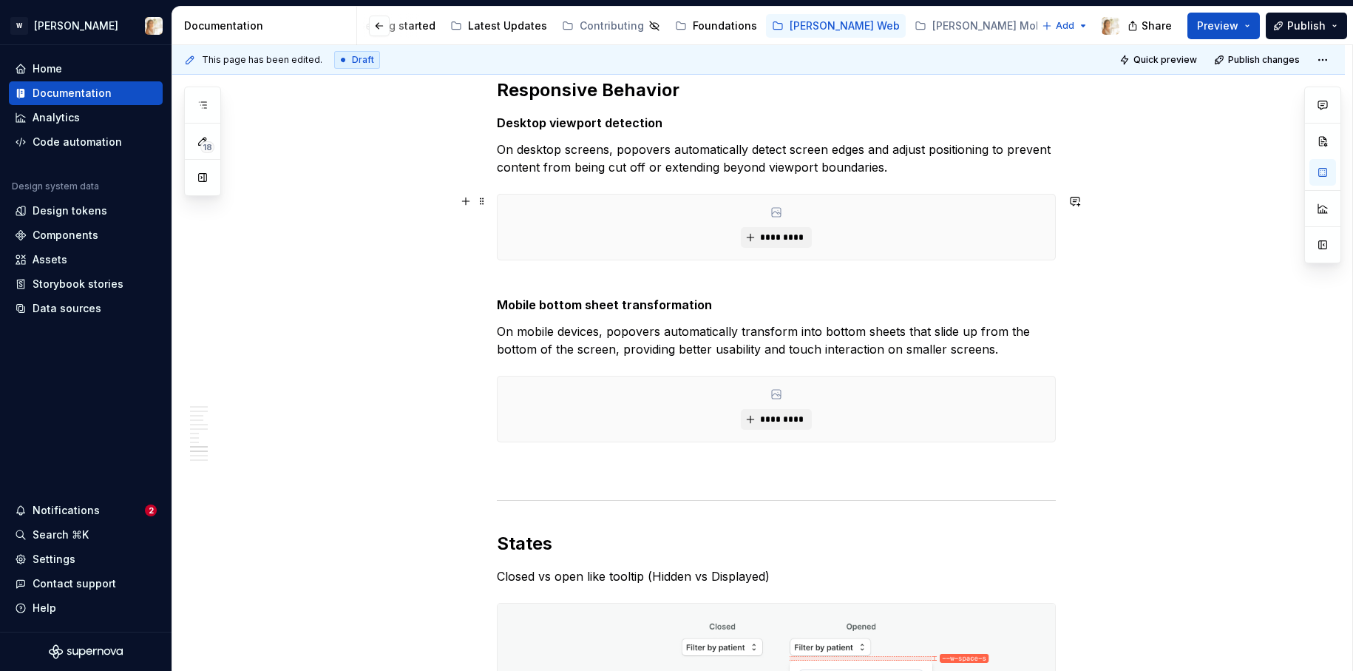
scroll to position [3084, 0]
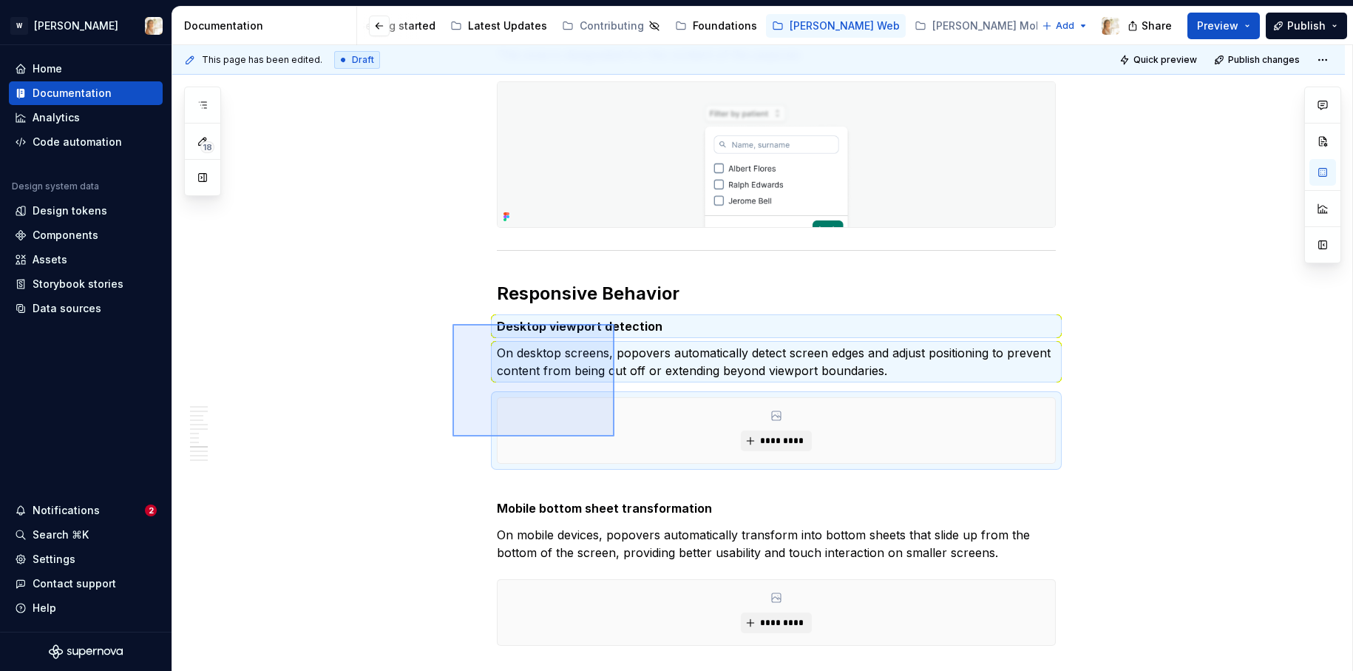
drag, startPoint x: 452, startPoint y: 324, endPoint x: 616, endPoint y: 438, distance: 199.6
click at [616, 438] on div "**********" at bounding box center [762, 358] width 1180 height 626
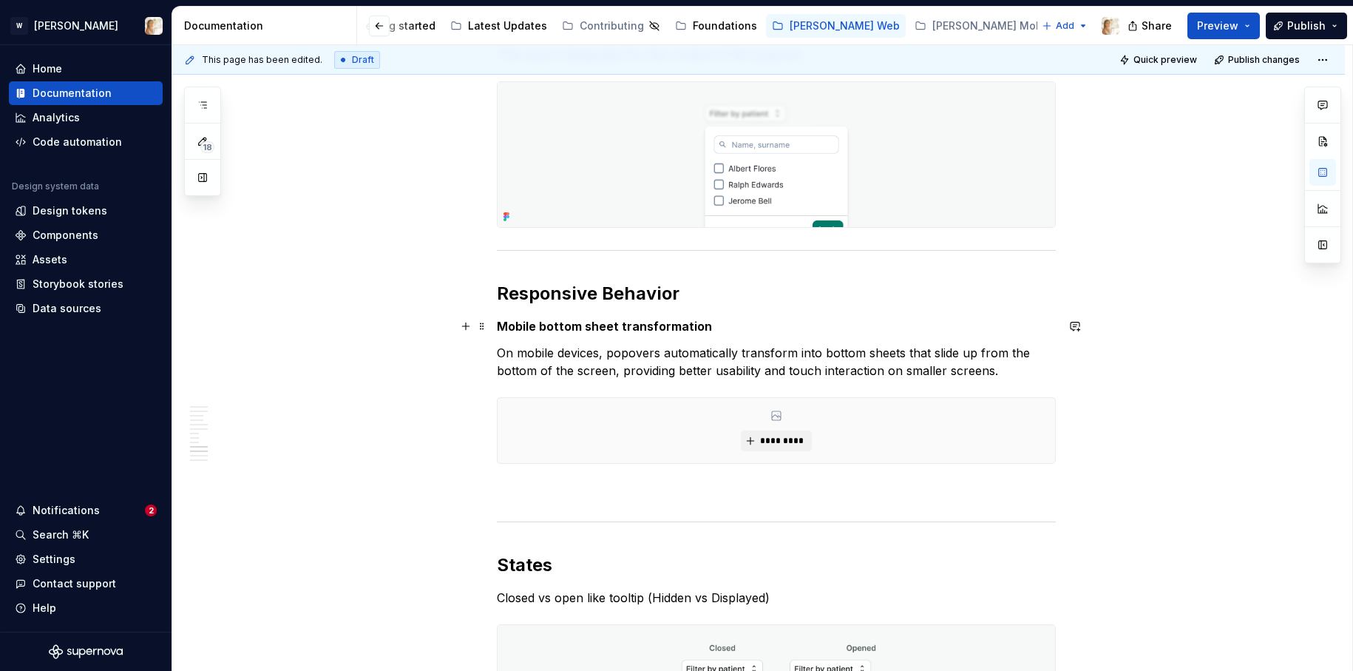
click at [594, 319] on strong "Mobile bottom sheet transformation" at bounding box center [604, 326] width 215 height 15
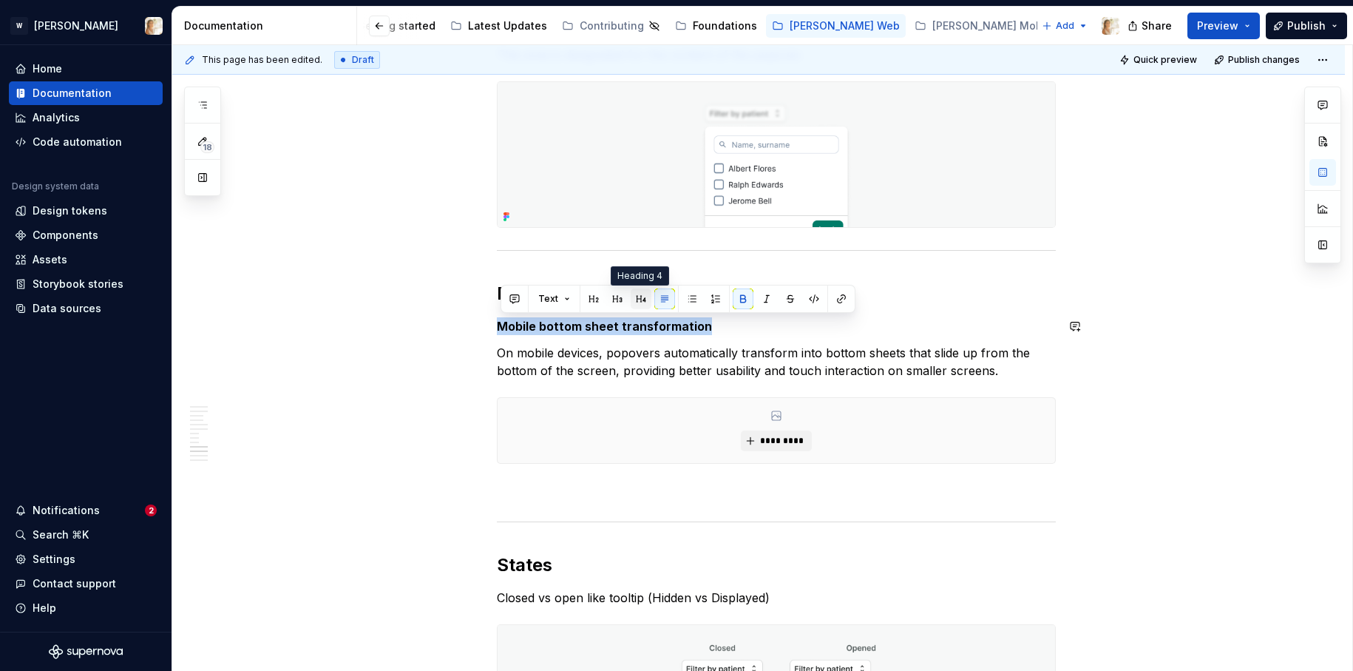
click at [644, 296] on button "button" at bounding box center [641, 298] width 21 height 21
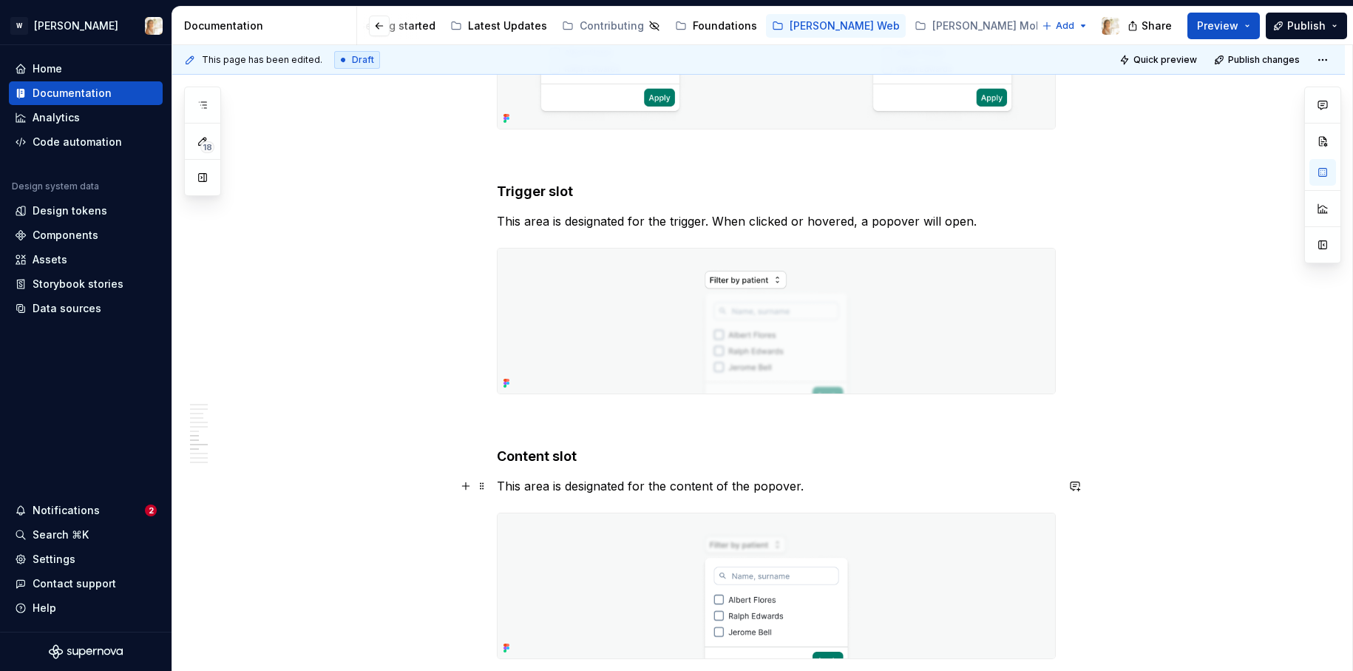
scroll to position [2624, 0]
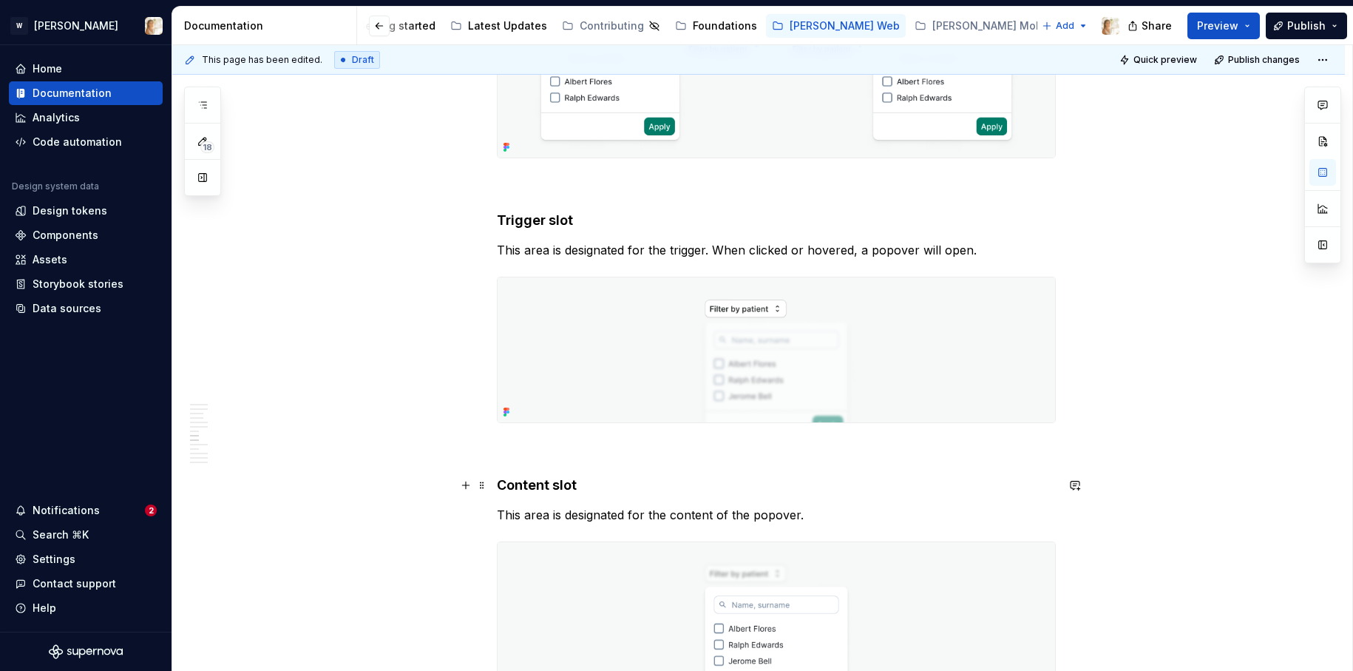
click at [521, 485] on h4 "Content slot" at bounding box center [776, 485] width 559 height 18
click at [528, 217] on h4 "Trigger slot" at bounding box center [776, 220] width 559 height 18
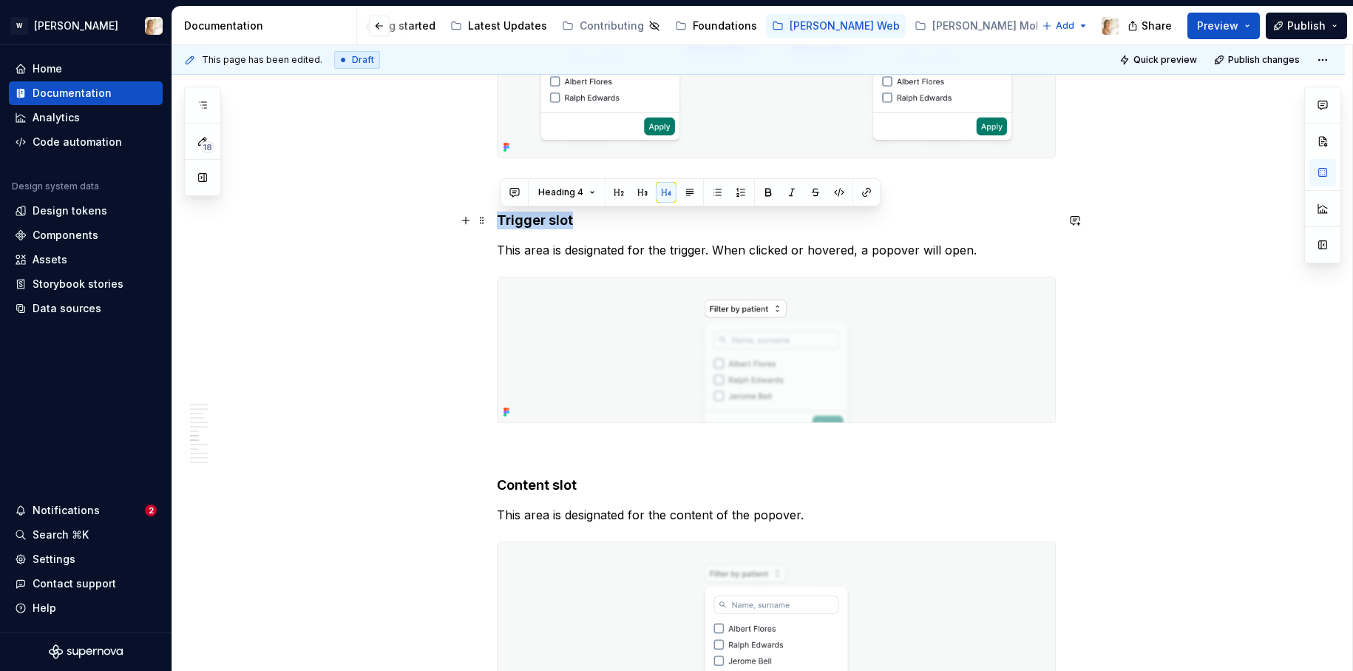
click at [528, 217] on h4 "Trigger slot" at bounding box center [776, 220] width 559 height 18
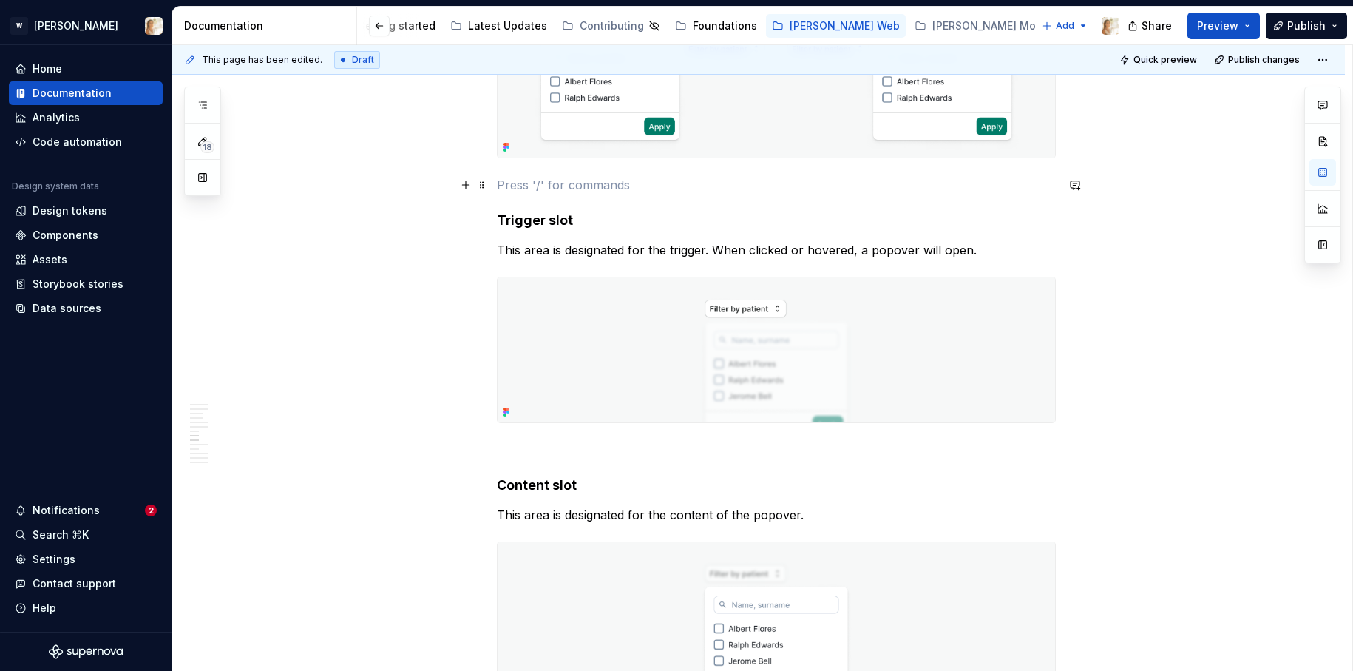
scroll to position [2426, 0]
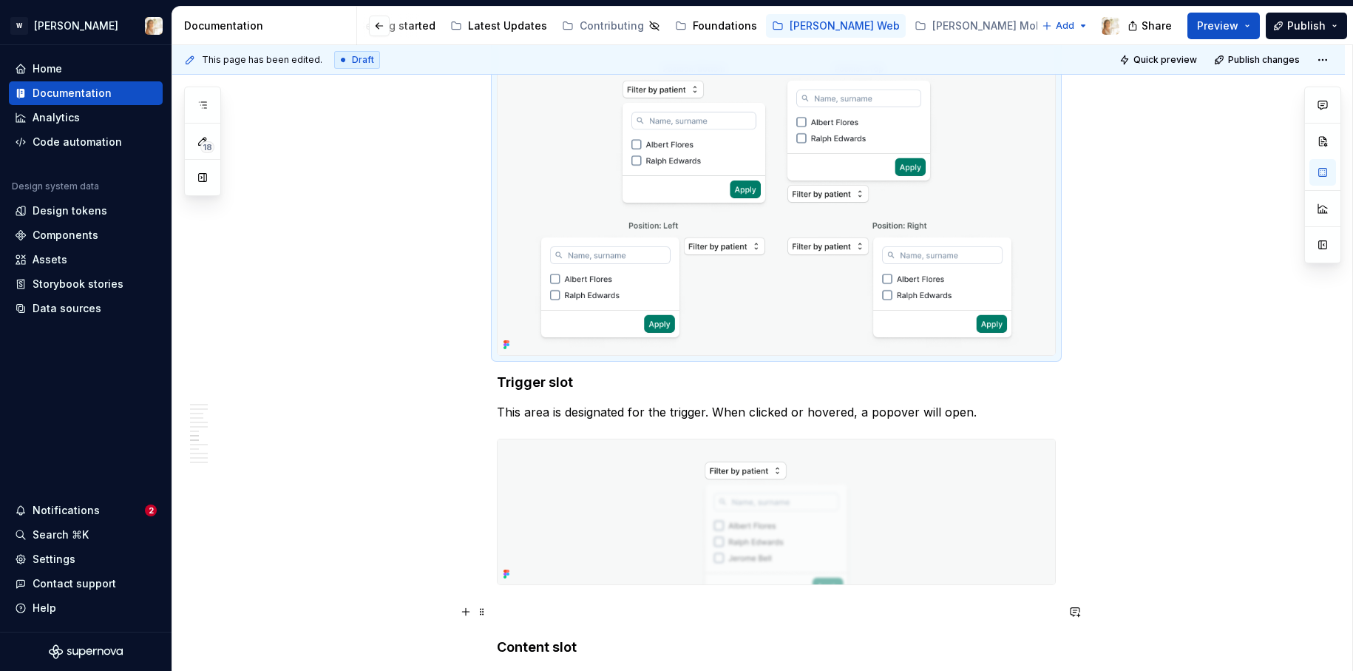
click at [512, 611] on p at bounding box center [776, 612] width 559 height 18
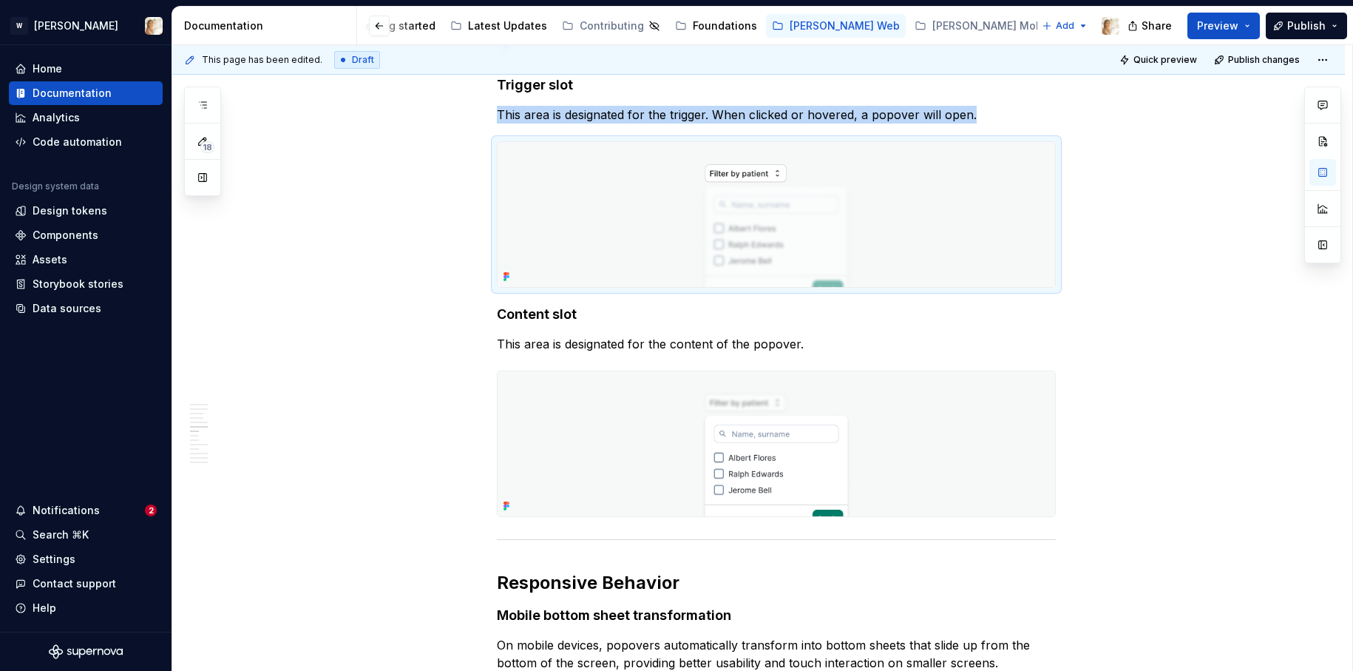
scroll to position [3161, 0]
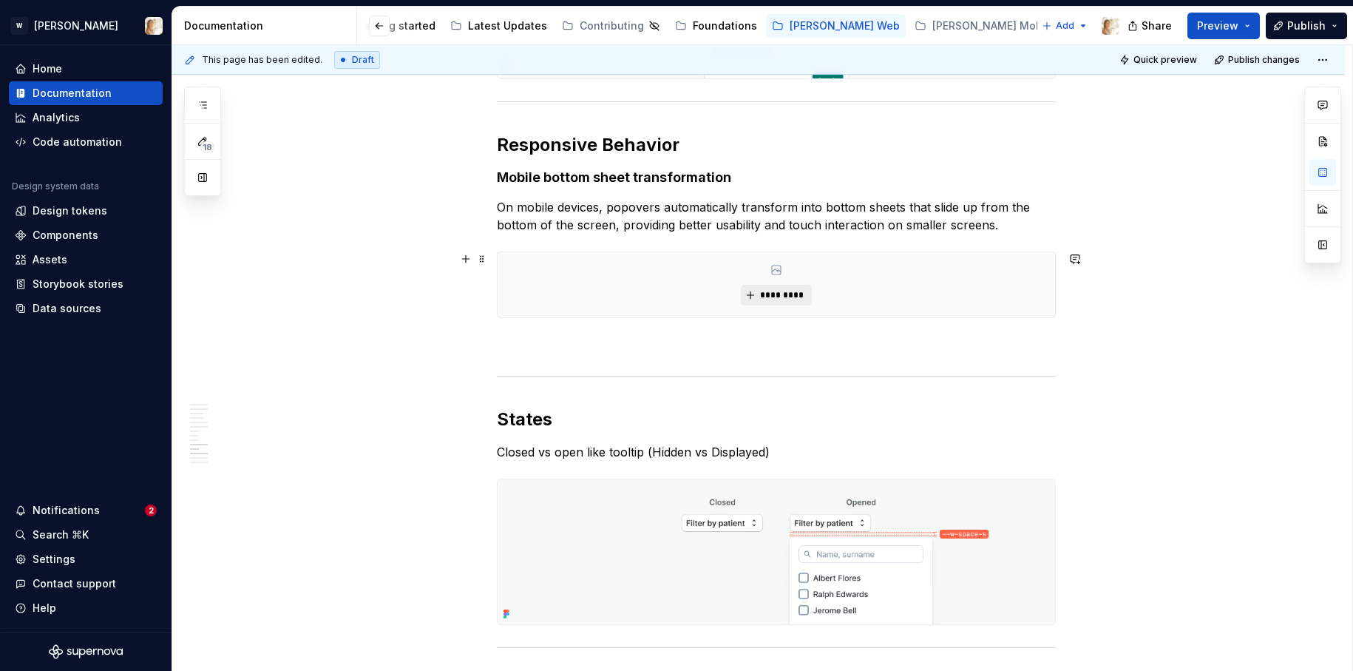
click at [761, 293] on button "*********" at bounding box center [776, 295] width 70 height 21
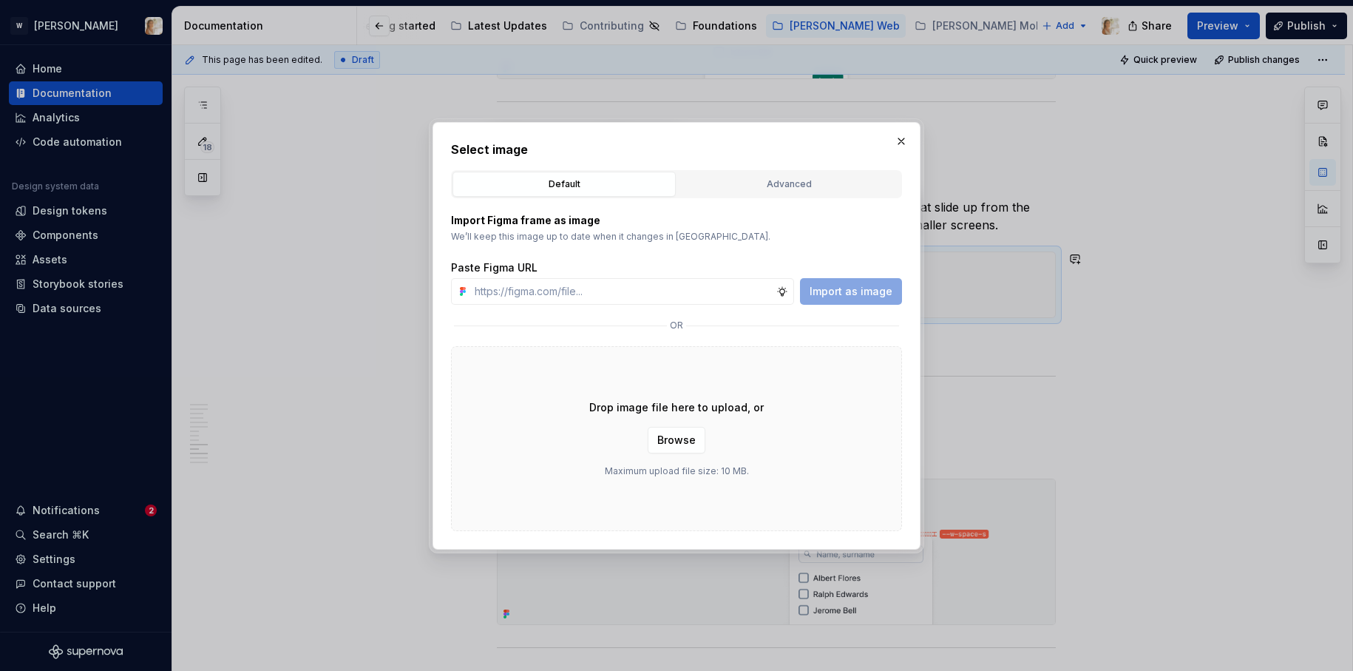
type textarea "*"
type input "https://www.figma.com/design/oPxB51PBWpdybzXO7ZYVlQ/Documentation?node-id=6462-…"
click at [850, 294] on span "Import as image" at bounding box center [851, 291] width 83 height 15
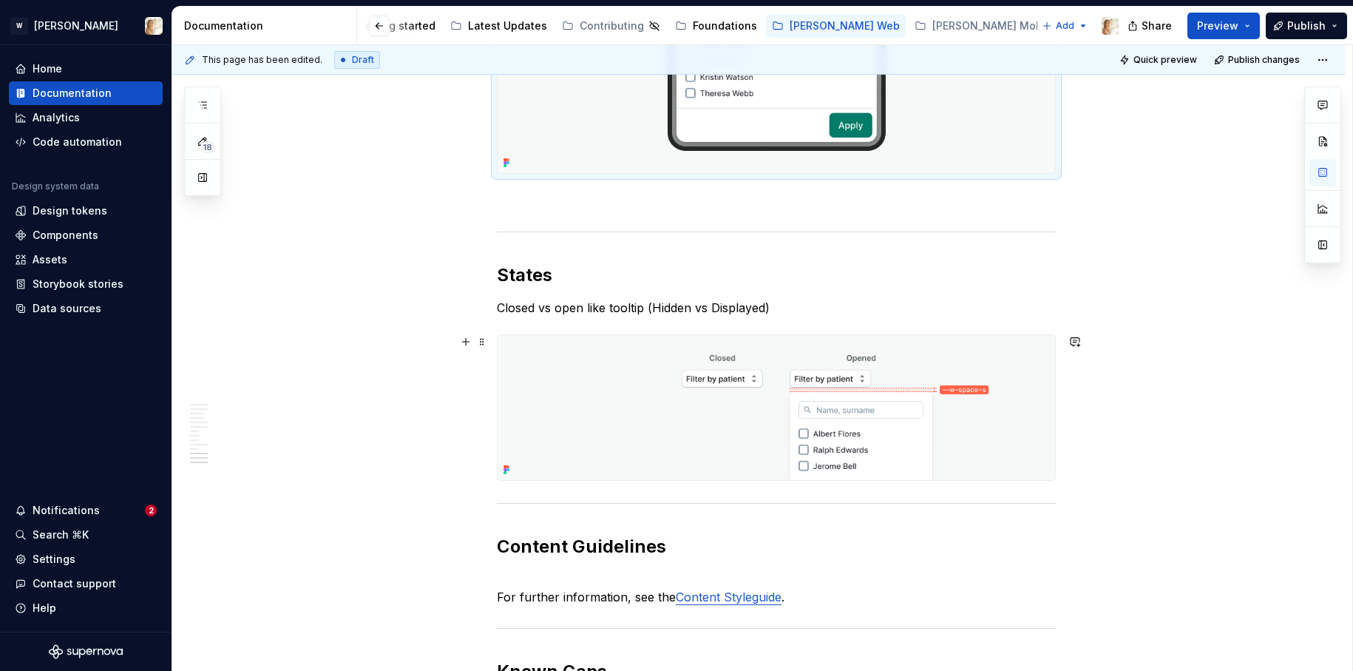
scroll to position [3491, 0]
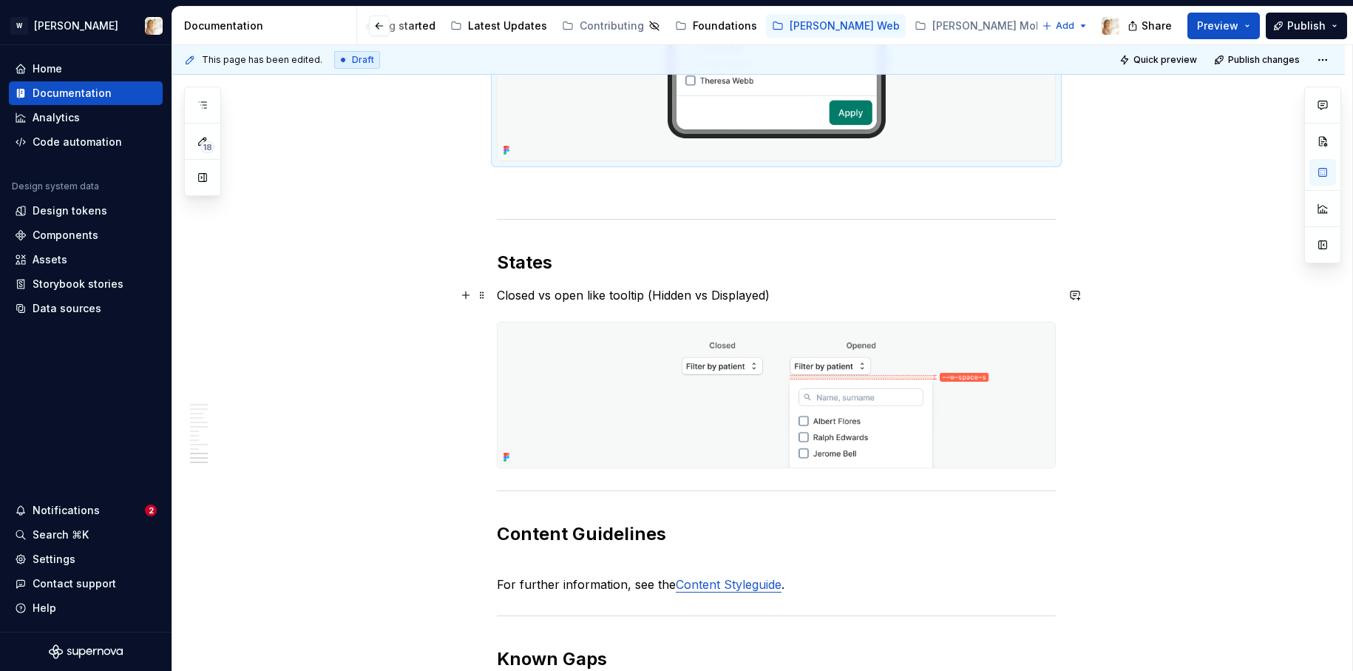
click at [586, 299] on p "Closed vs open like tooltip (Hidden vs Displayed)" at bounding box center [776, 295] width 559 height 18
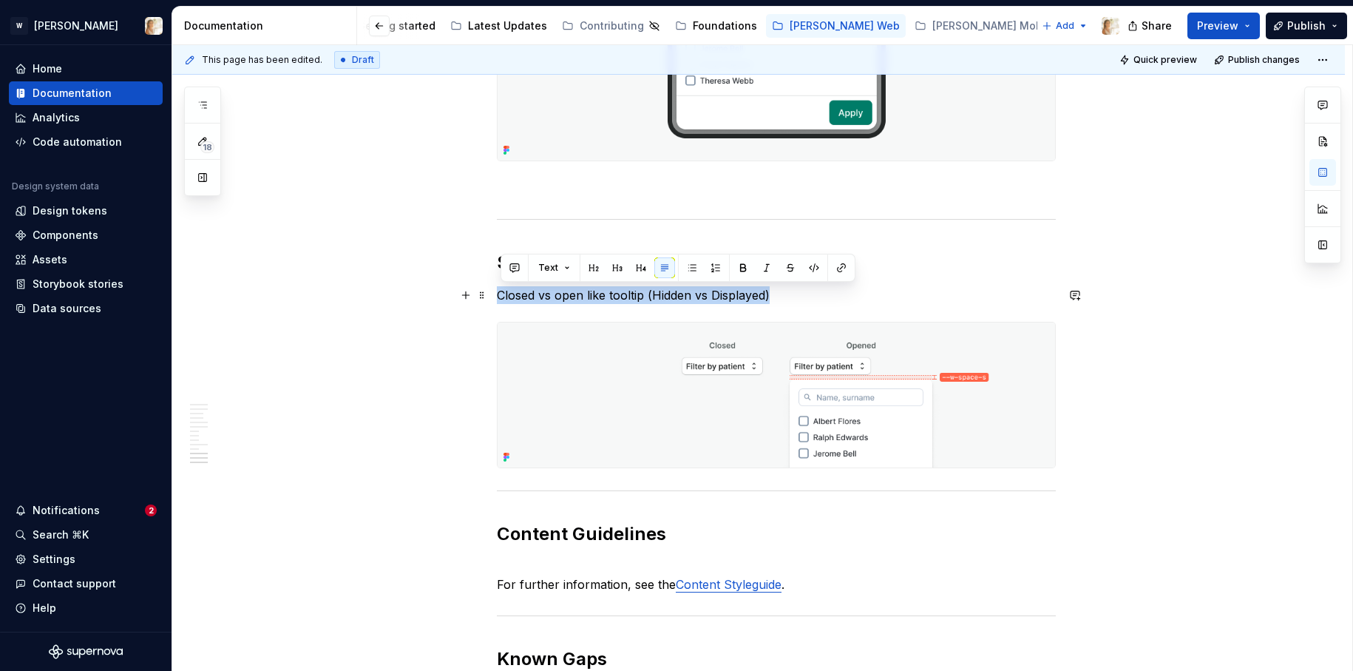
click at [586, 299] on p "Closed vs open like tooltip (Hidden vs Displayed)" at bounding box center [776, 295] width 559 height 18
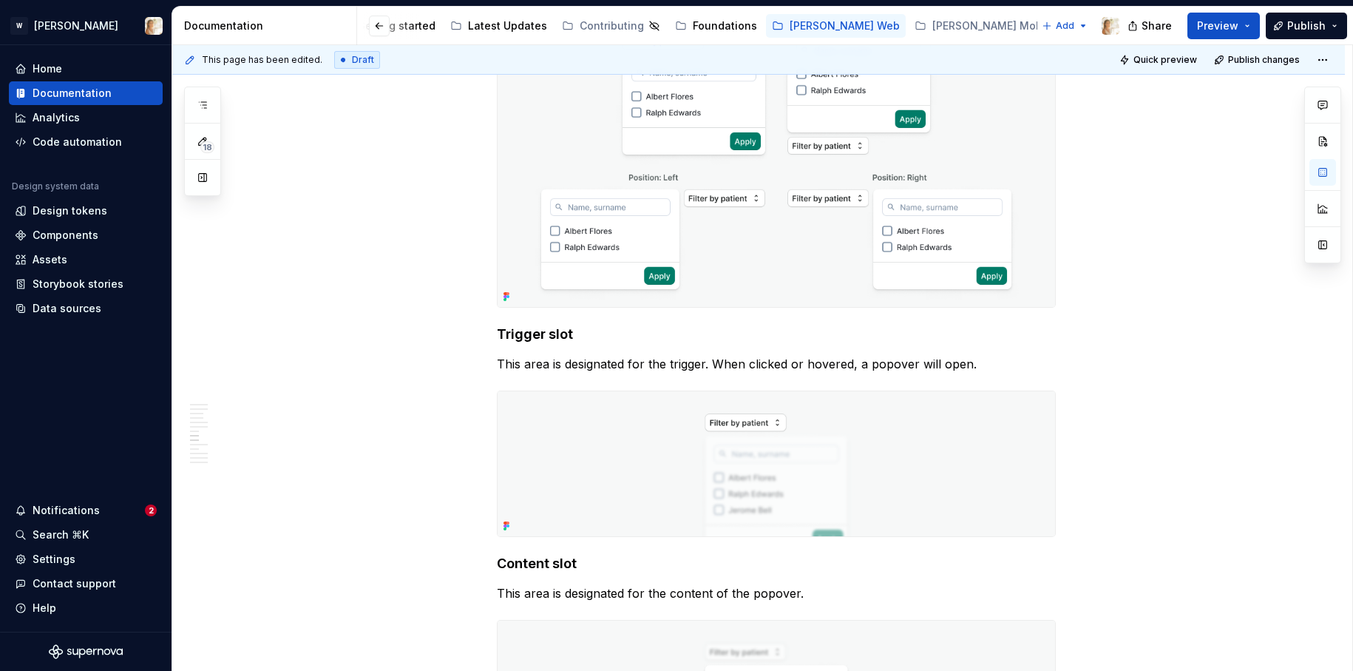
scroll to position [2426, 0]
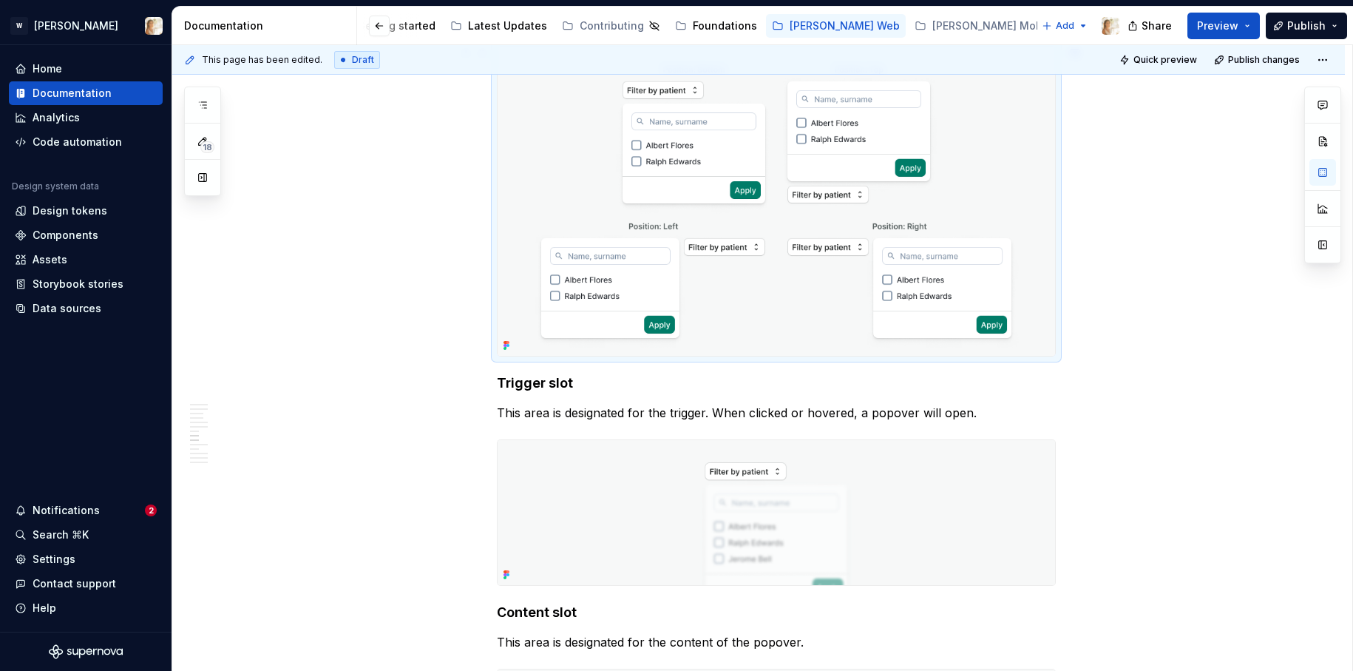
click at [795, 237] on img at bounding box center [776, 201] width 557 height 309
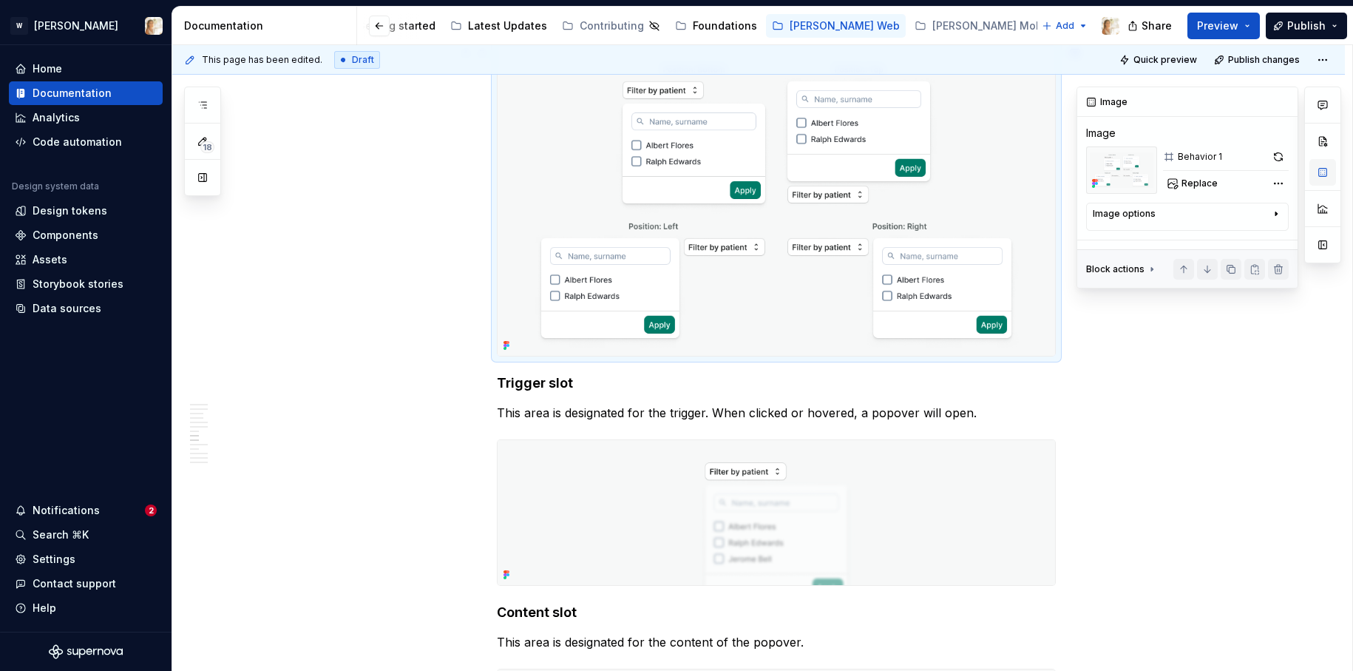
click at [1187, 174] on button "button" at bounding box center [1322, 172] width 27 height 27
click at [1187, 157] on div "Behavior 1" at bounding box center [1226, 156] width 126 height 21
click at [1187, 157] on button "button" at bounding box center [1278, 156] width 21 height 21
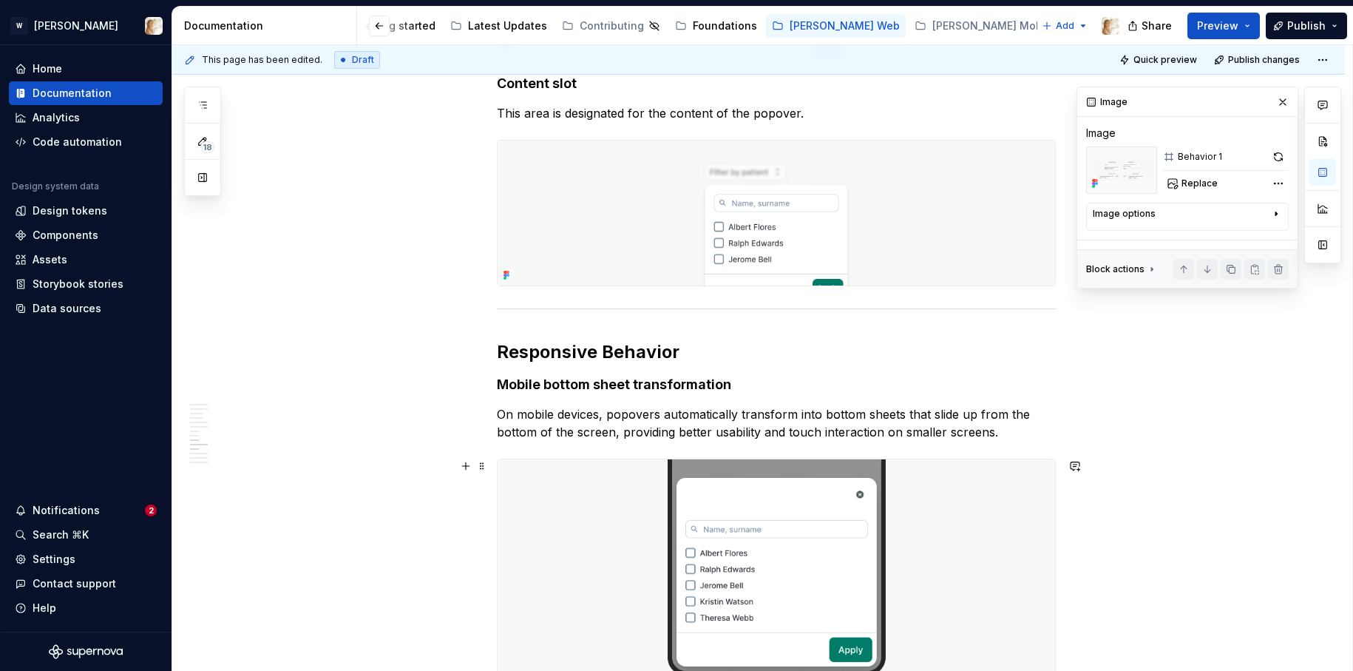
scroll to position [2829, 0]
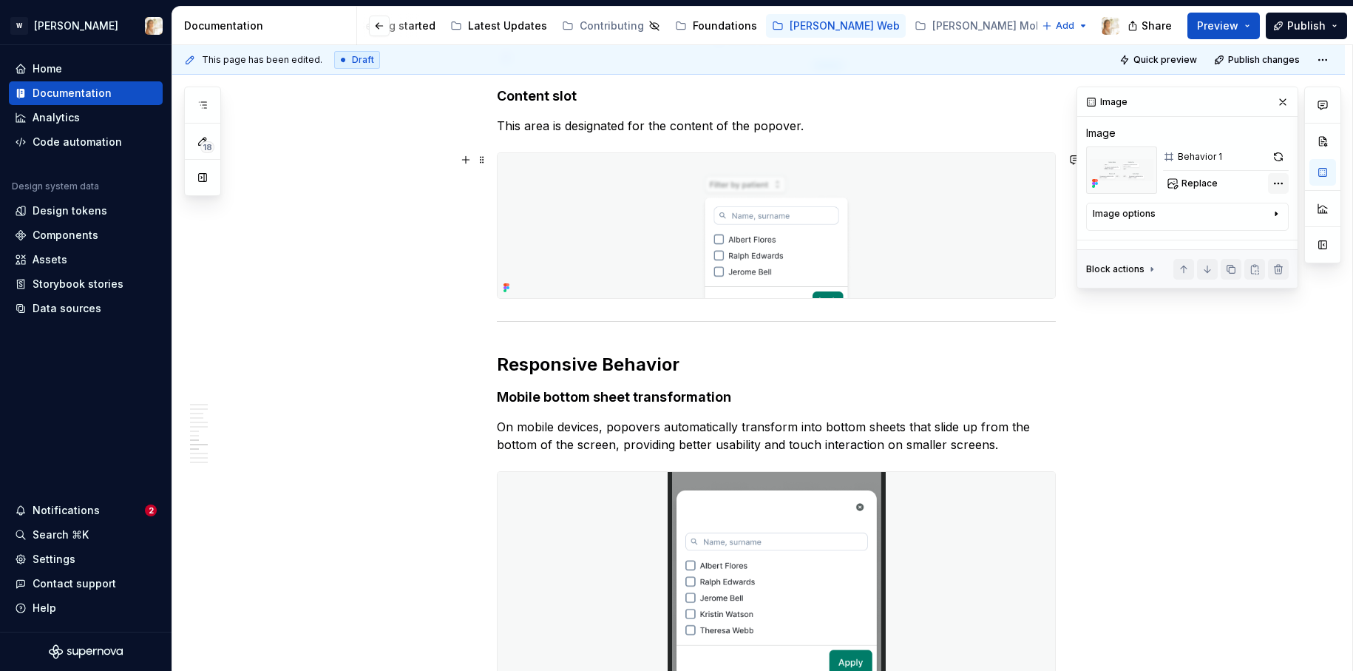
click at [1187, 186] on div "Comments Open comments No comments yet Select ‘Comment’ from the block context …" at bounding box center [1208, 187] width 265 height 202
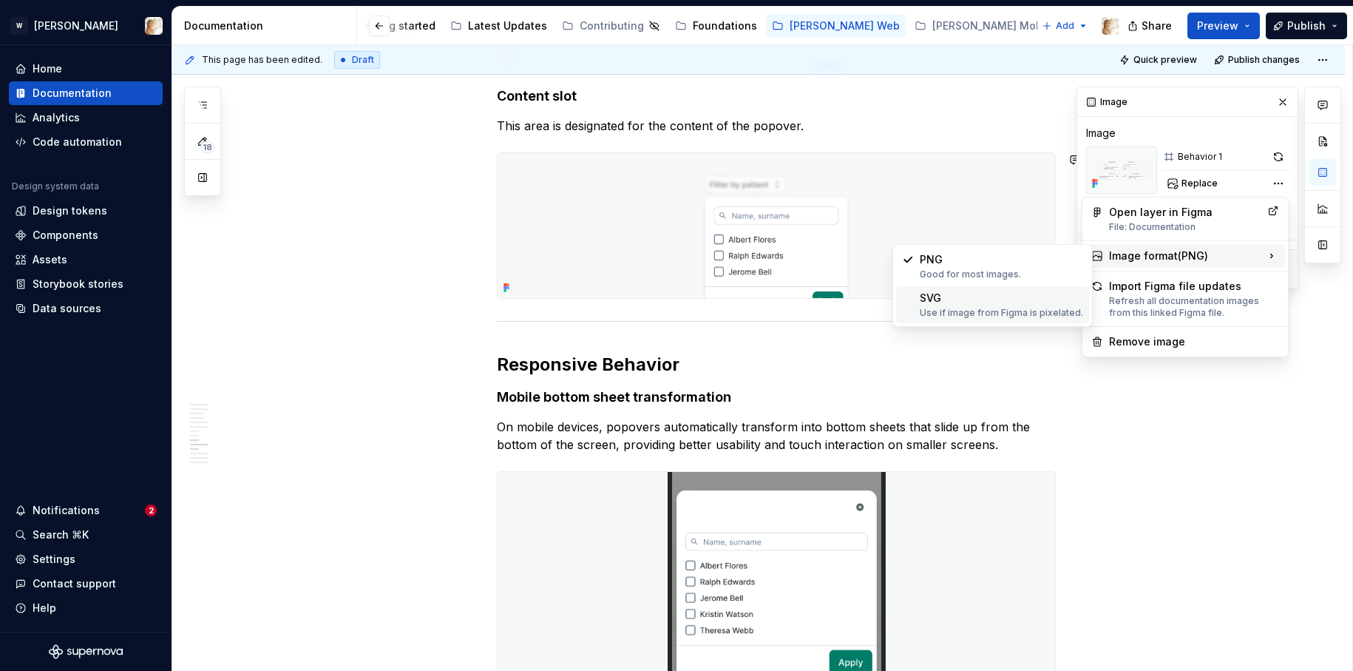
click at [965, 297] on div "SVG Use if image from Figma is pixelated." at bounding box center [1001, 305] width 163 height 28
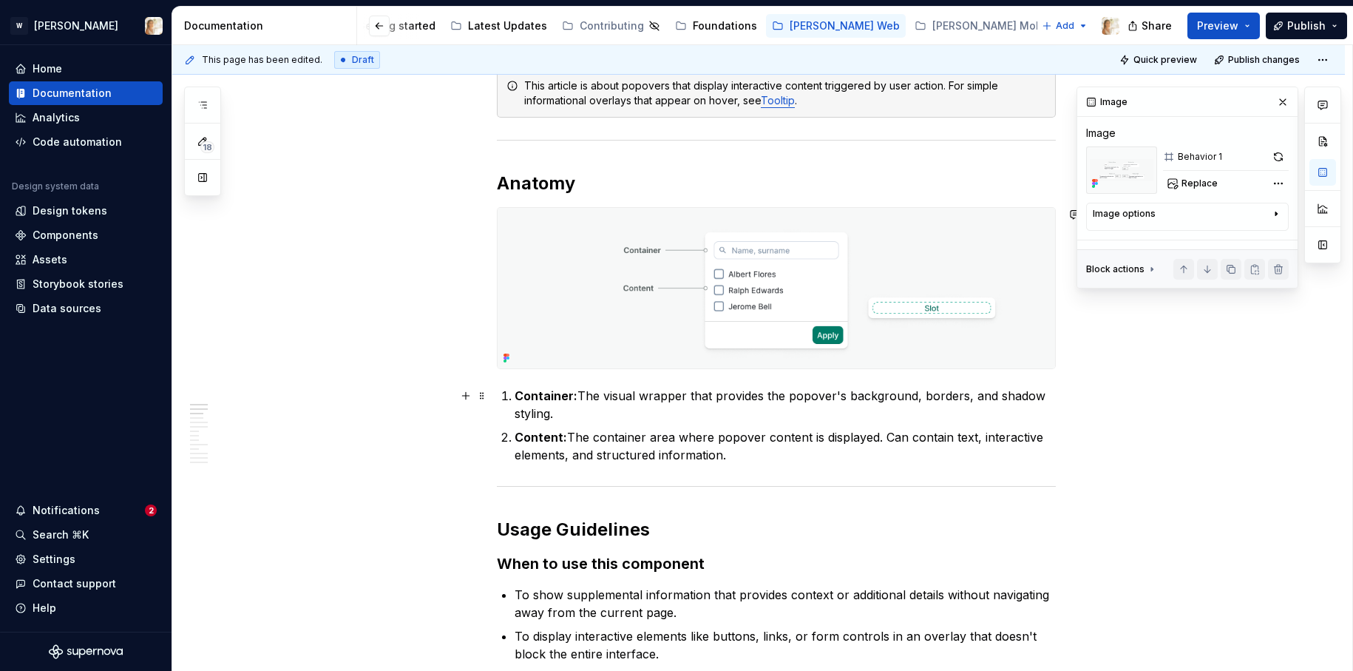
scroll to position [632, 0]
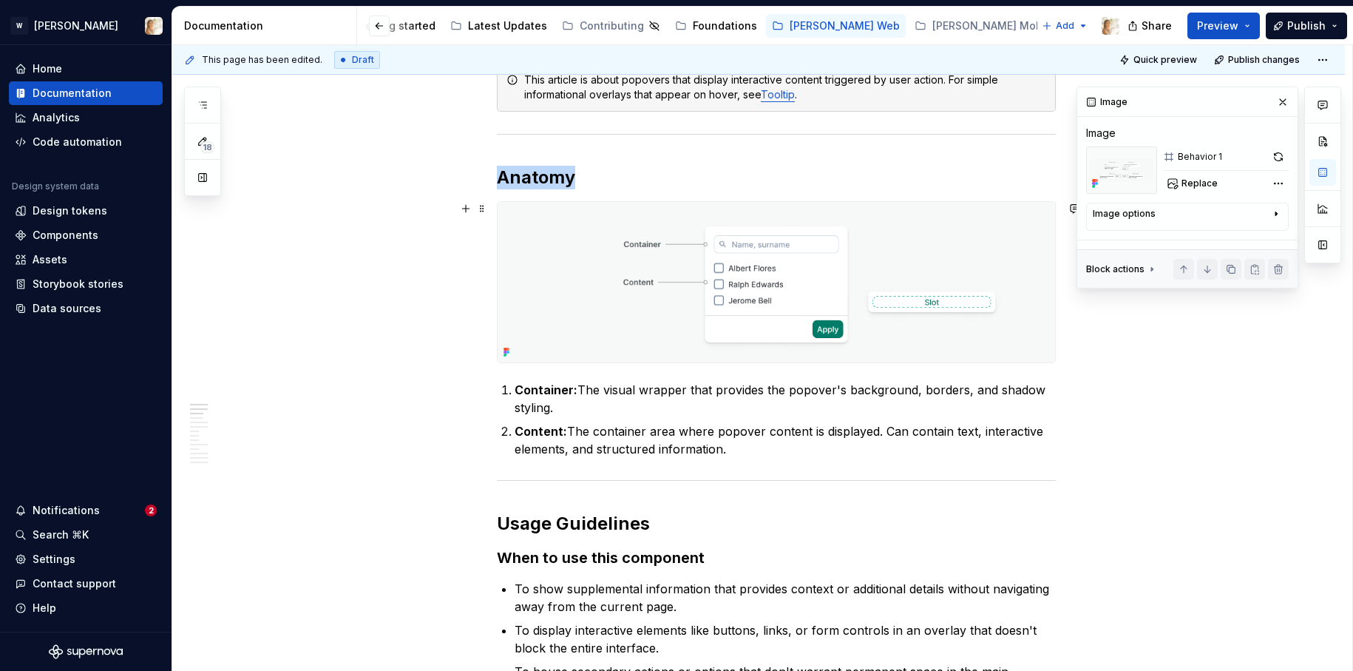
click at [530, 225] on img at bounding box center [776, 282] width 557 height 160
click at [1187, 157] on button "button" at bounding box center [1279, 156] width 20 height 21
click at [1187, 183] on div "Comments Open comments No comments yet Select ‘Comment’ from the block context …" at bounding box center [1208, 187] width 265 height 202
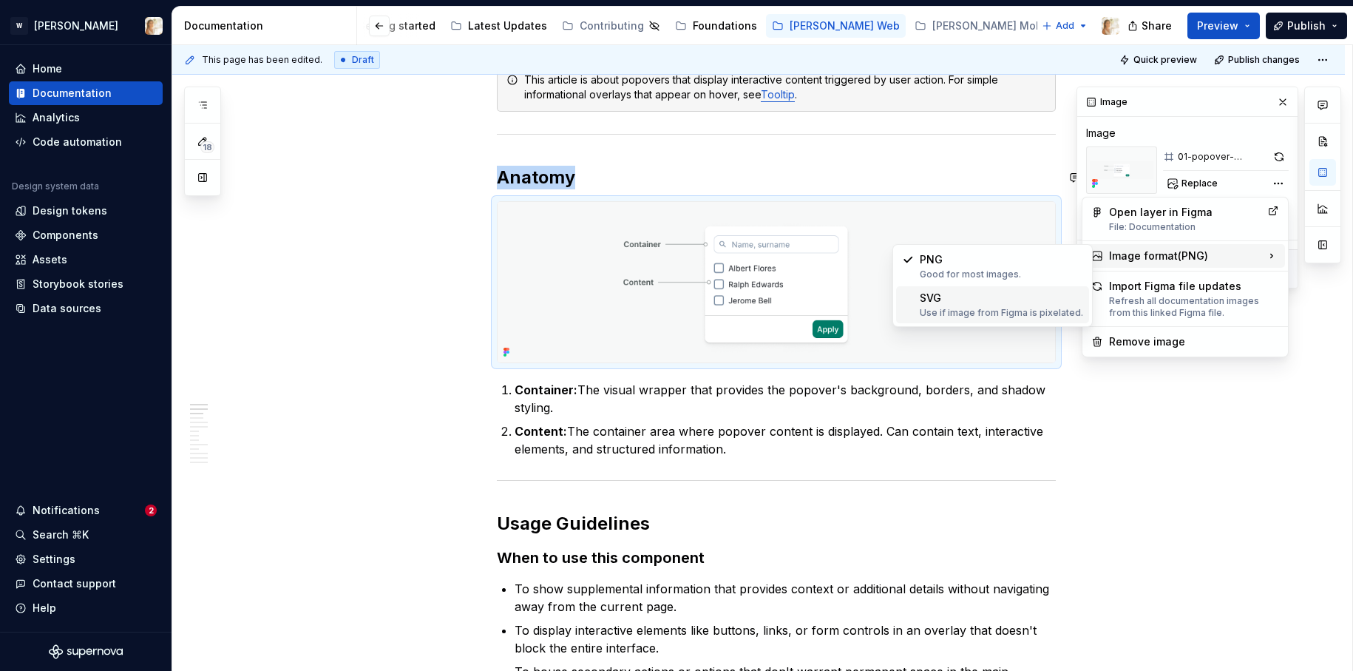
click at [945, 299] on div "SVG Use if image from Figma is pixelated." at bounding box center [1001, 305] width 163 height 28
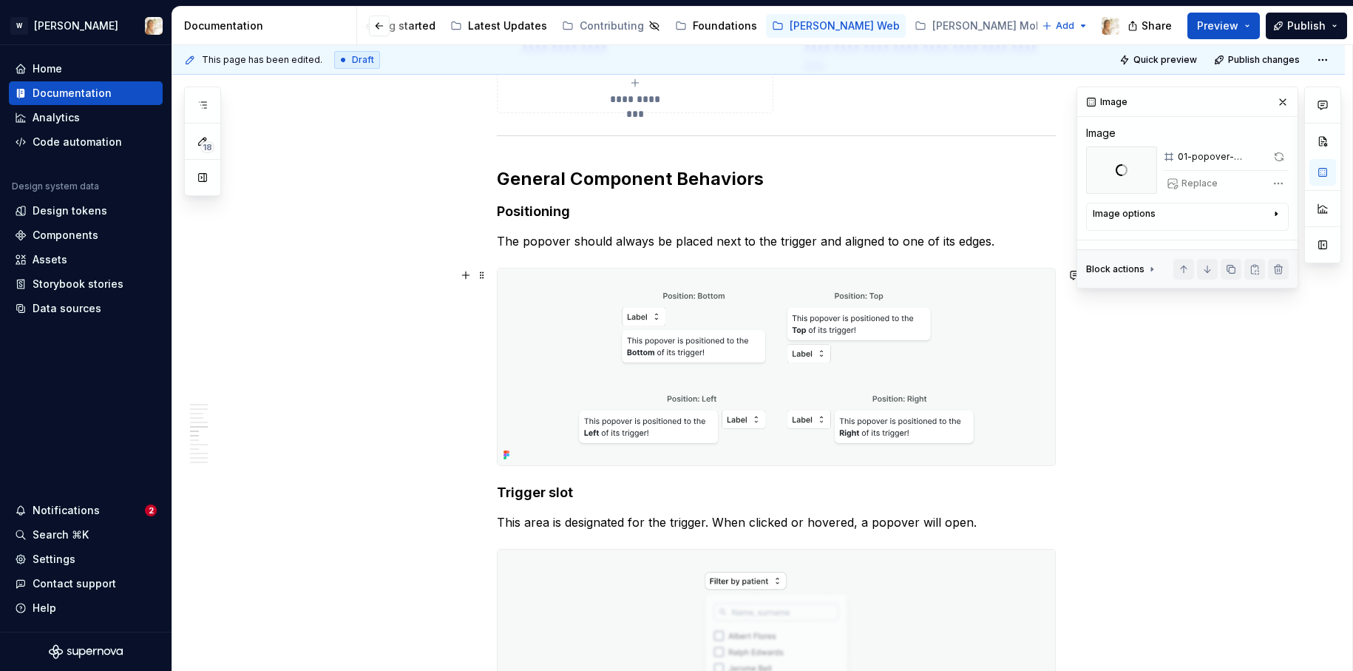
scroll to position [2312, 0]
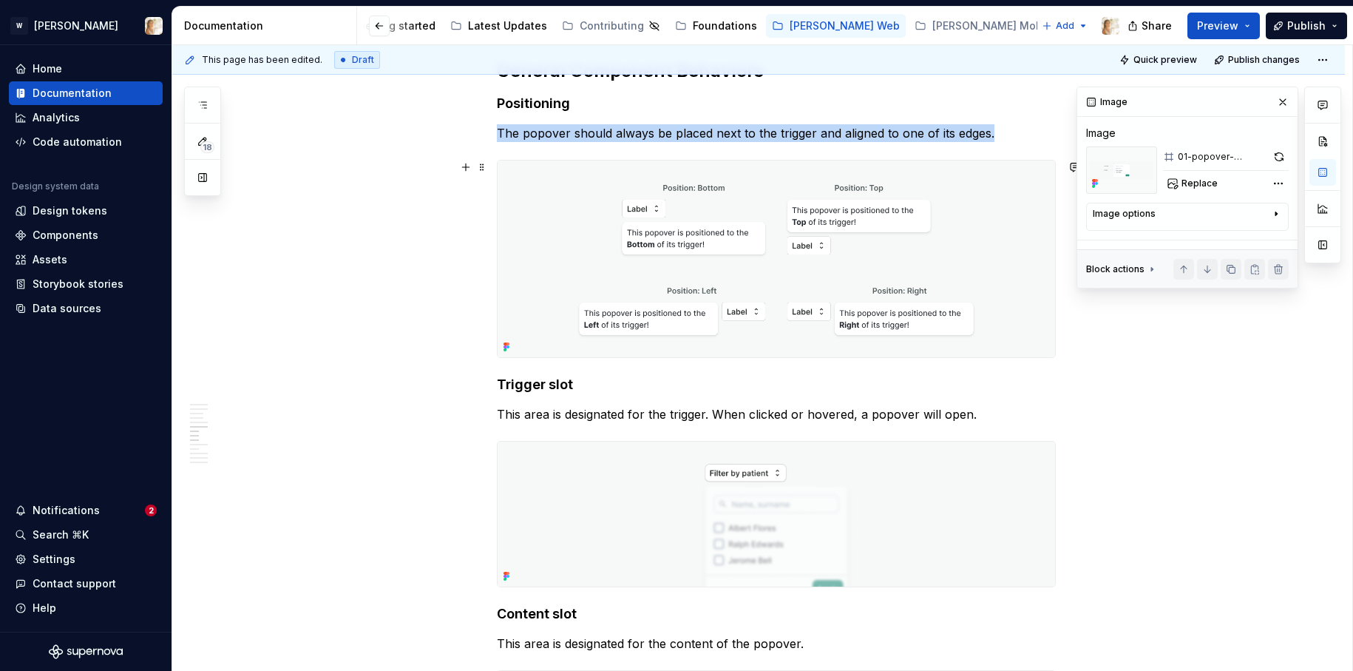
click at [801, 308] on img at bounding box center [776, 258] width 557 height 196
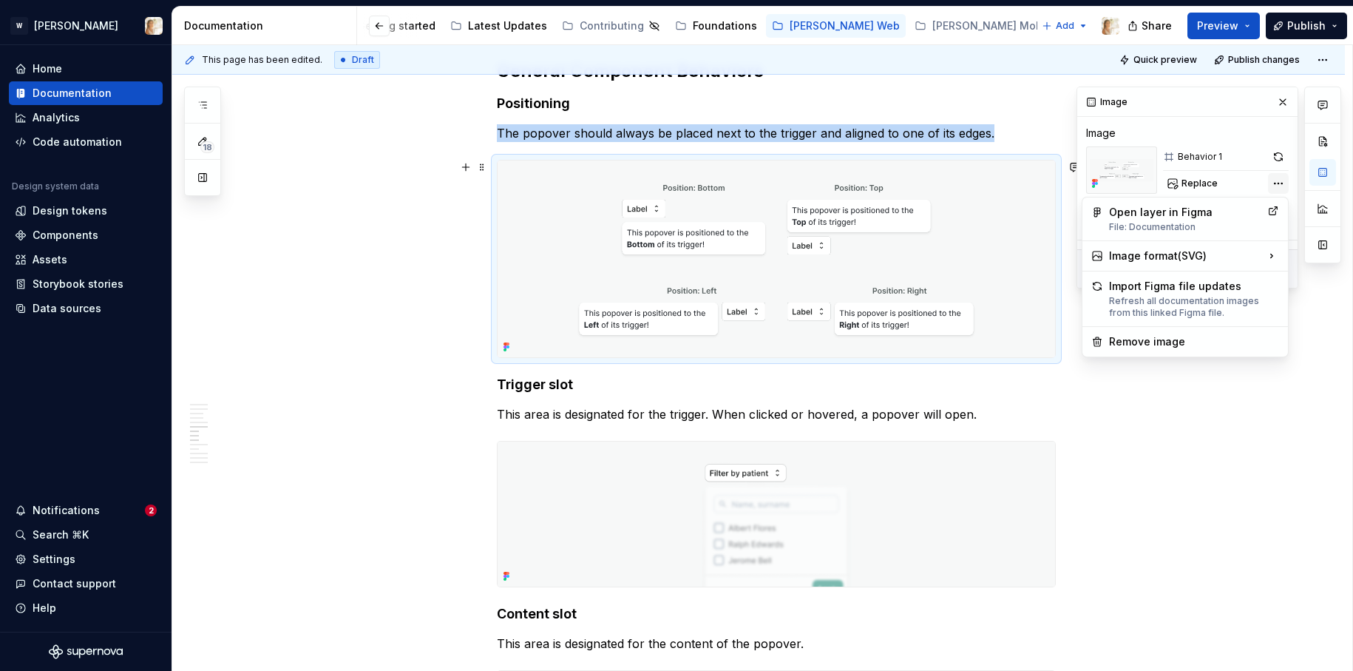
click at [1187, 184] on div "Comments Open comments No comments yet Select ‘Comment’ from the block context …" at bounding box center [1208, 187] width 265 height 202
click at [824, 452] on html "W [PERSON_NAME] Home Documentation Analytics Code automation Design system data…" at bounding box center [676, 335] width 1353 height 671
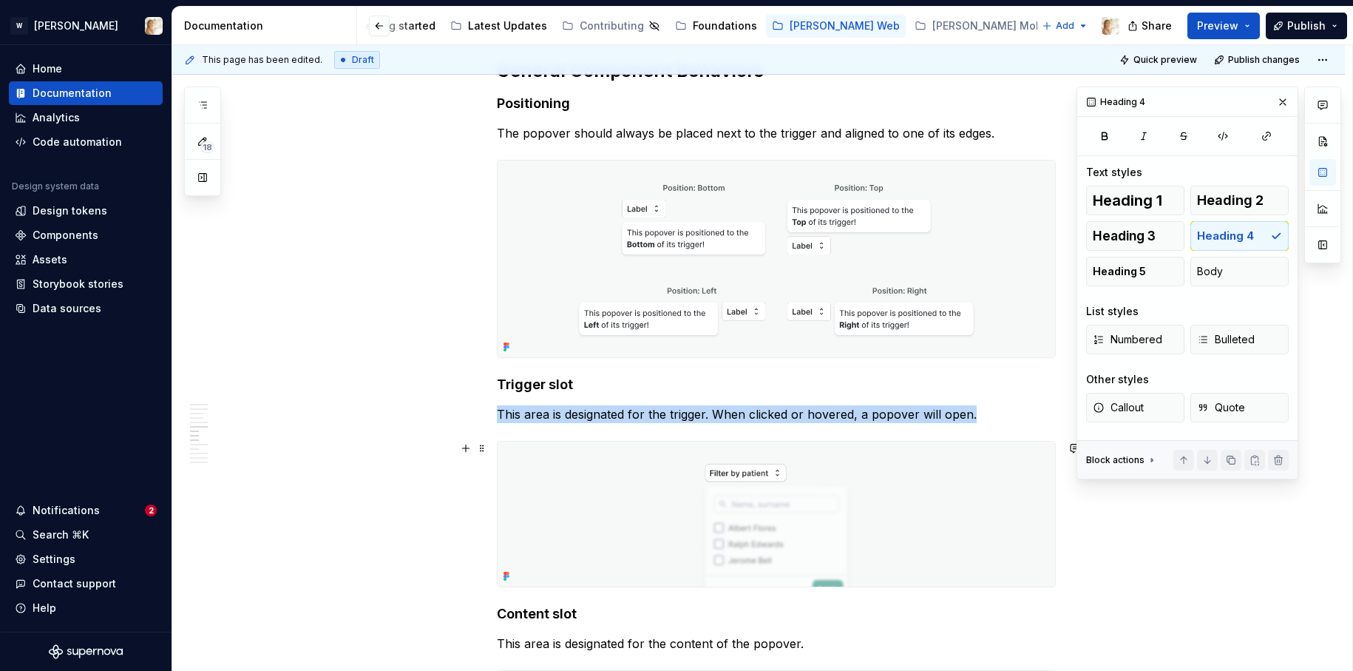
click at [817, 475] on img at bounding box center [776, 513] width 557 height 145
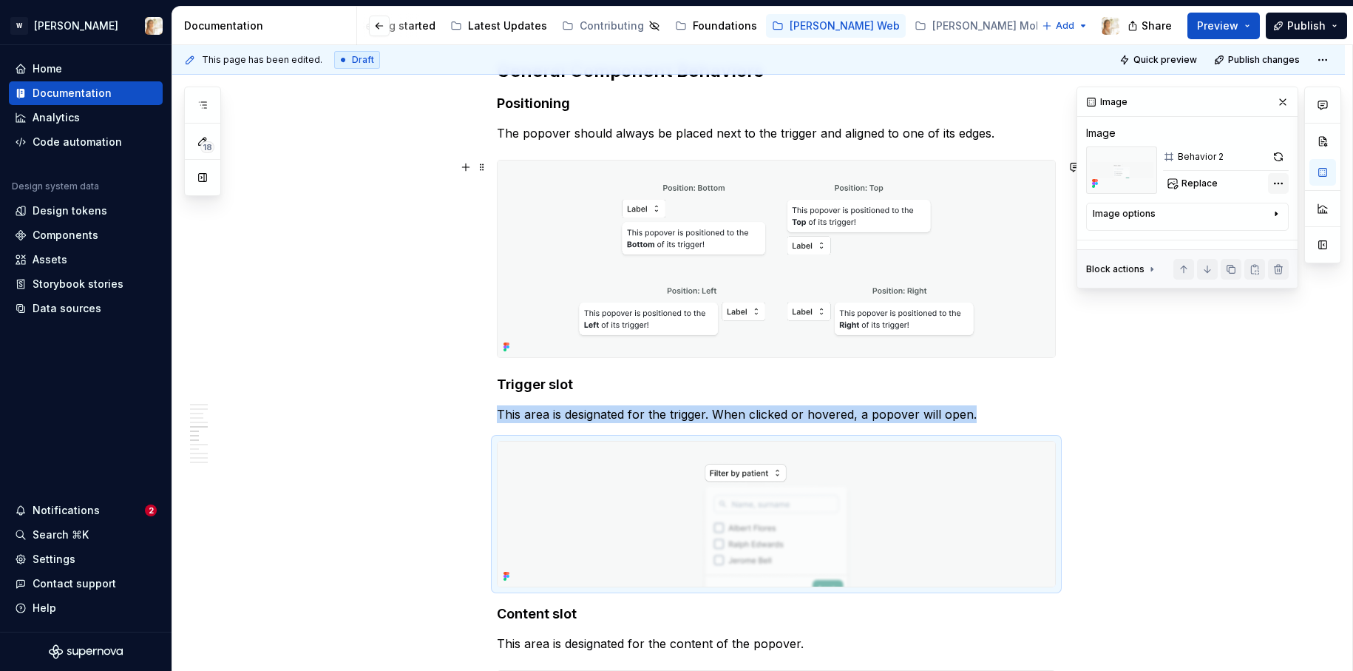
click at [1187, 174] on div "Comments Open comments No comments yet Select ‘Comment’ from the block context …" at bounding box center [1208, 187] width 265 height 202
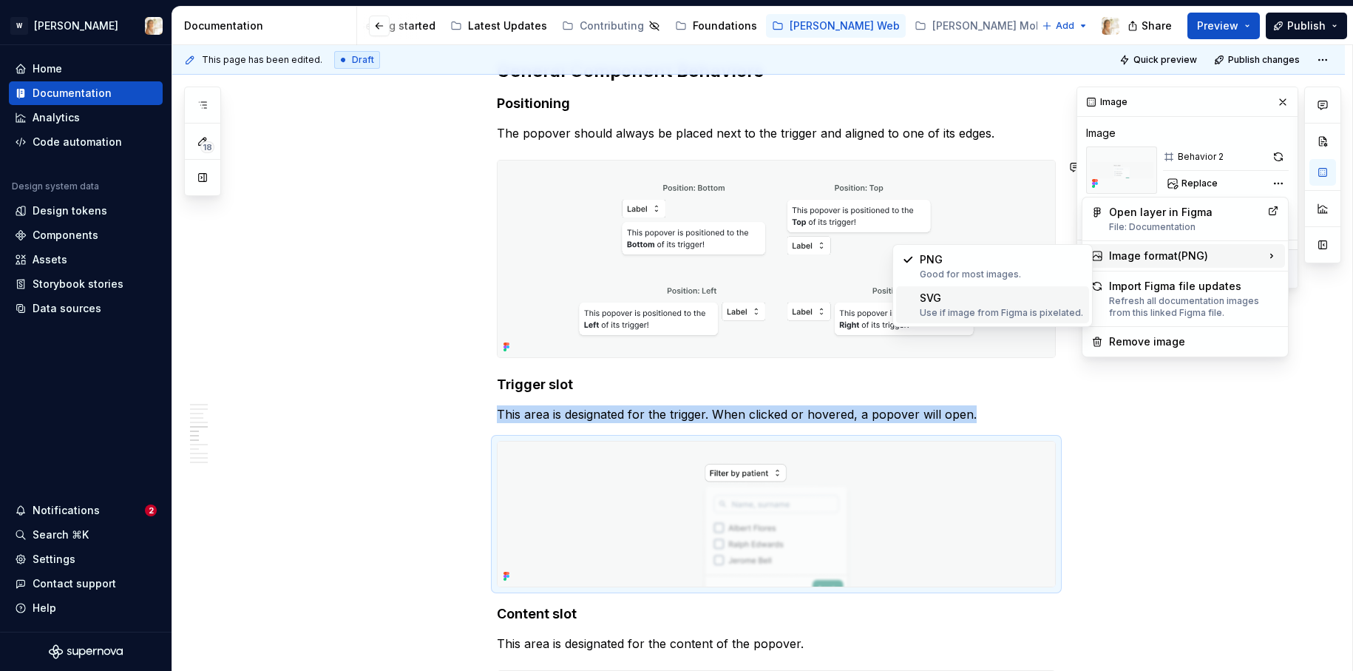
click at [991, 304] on div "SVG Use if image from Figma is pixelated." at bounding box center [1001, 305] width 163 height 28
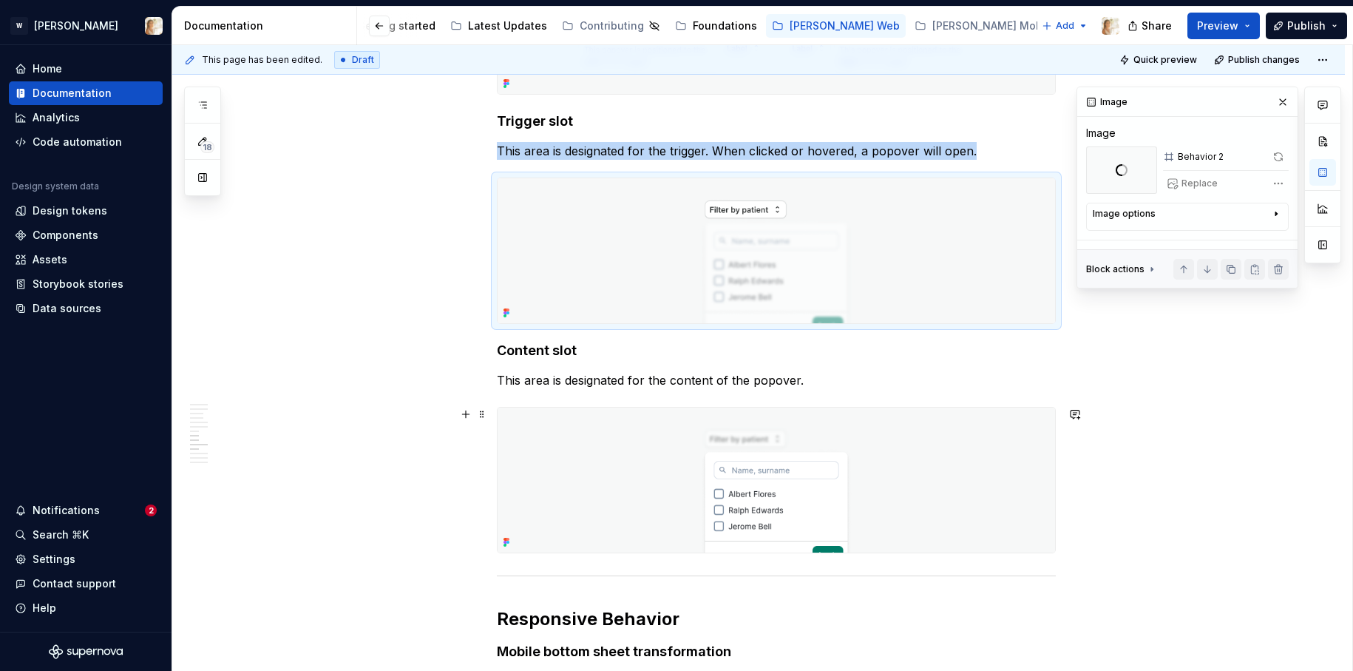
scroll to position [2593, 0]
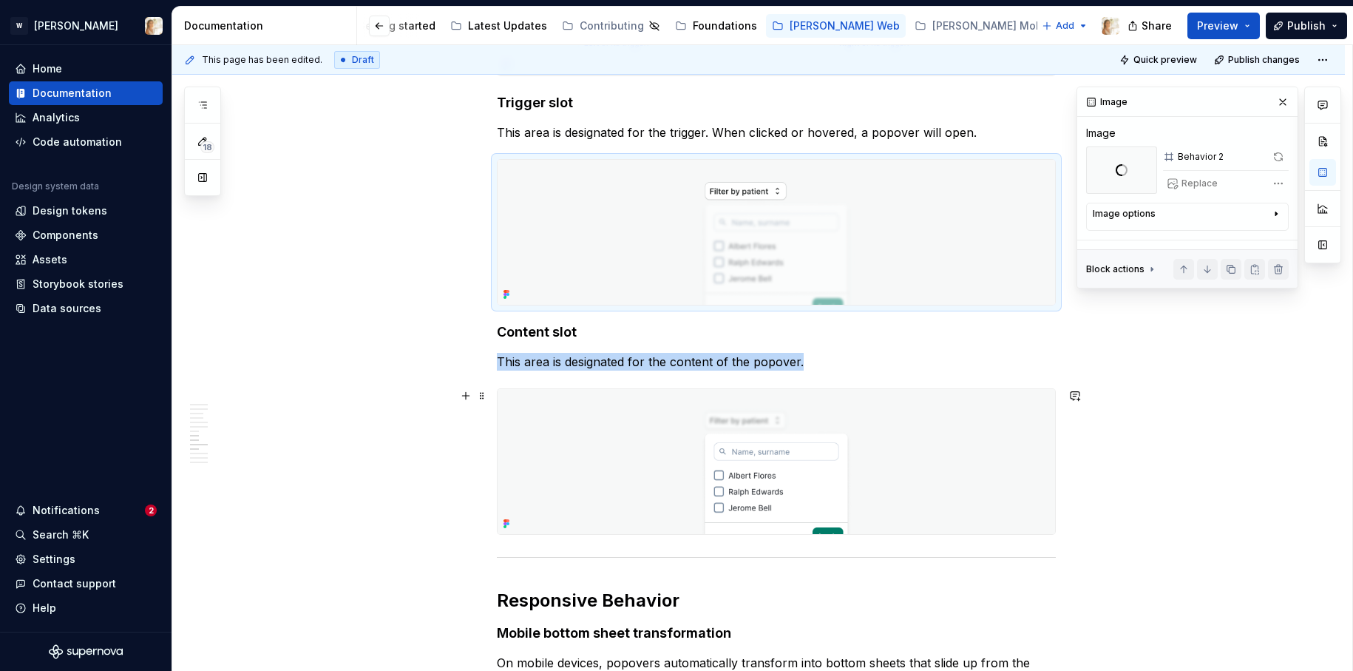
click at [901, 444] on img at bounding box center [776, 461] width 557 height 145
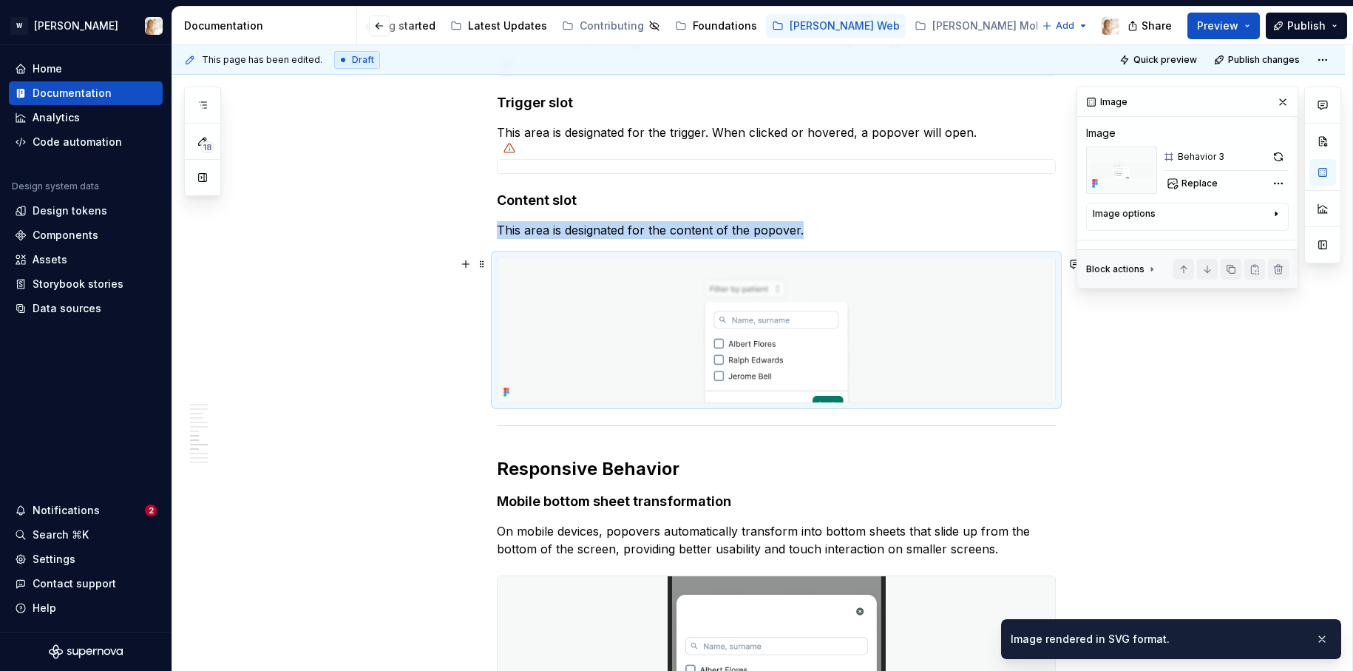
click at [916, 371] on img at bounding box center [776, 329] width 557 height 145
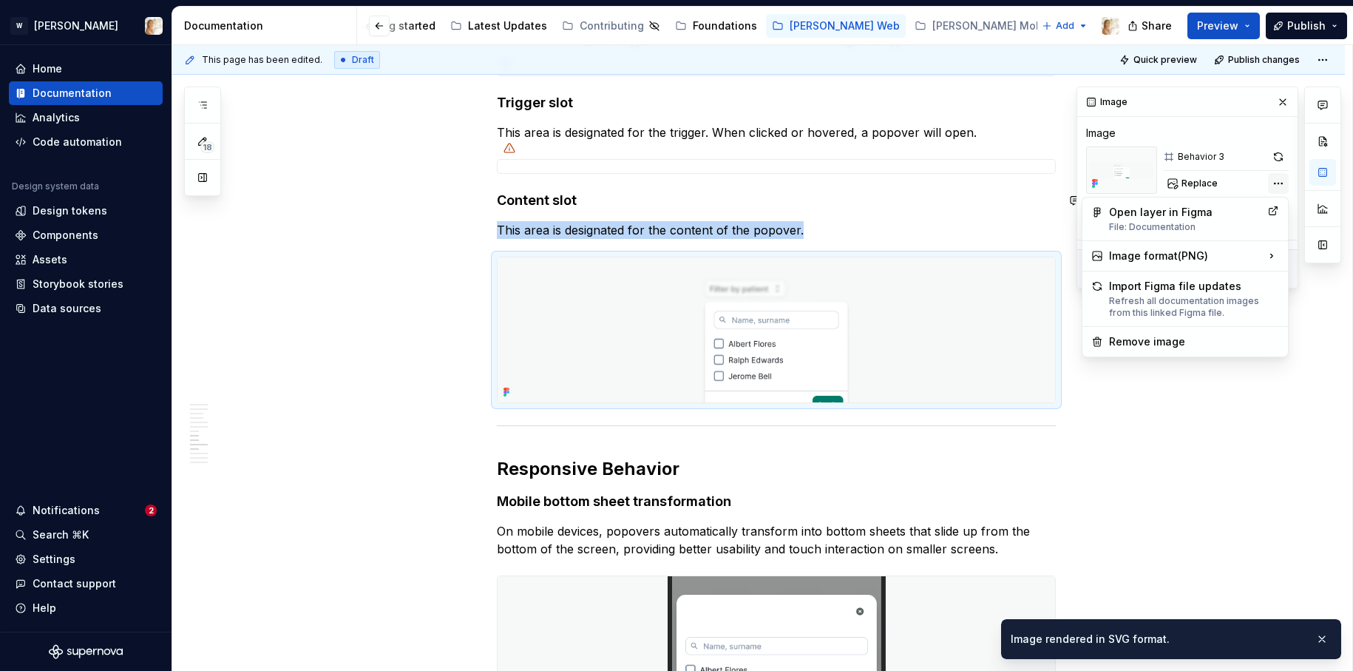
click at [1187, 182] on div "Comments Open comments No comments yet Select ‘Comment’ from the block context …" at bounding box center [1208, 187] width 265 height 202
click at [981, 299] on div "SVG Use if image from Figma is pixelated." at bounding box center [1001, 305] width 163 height 28
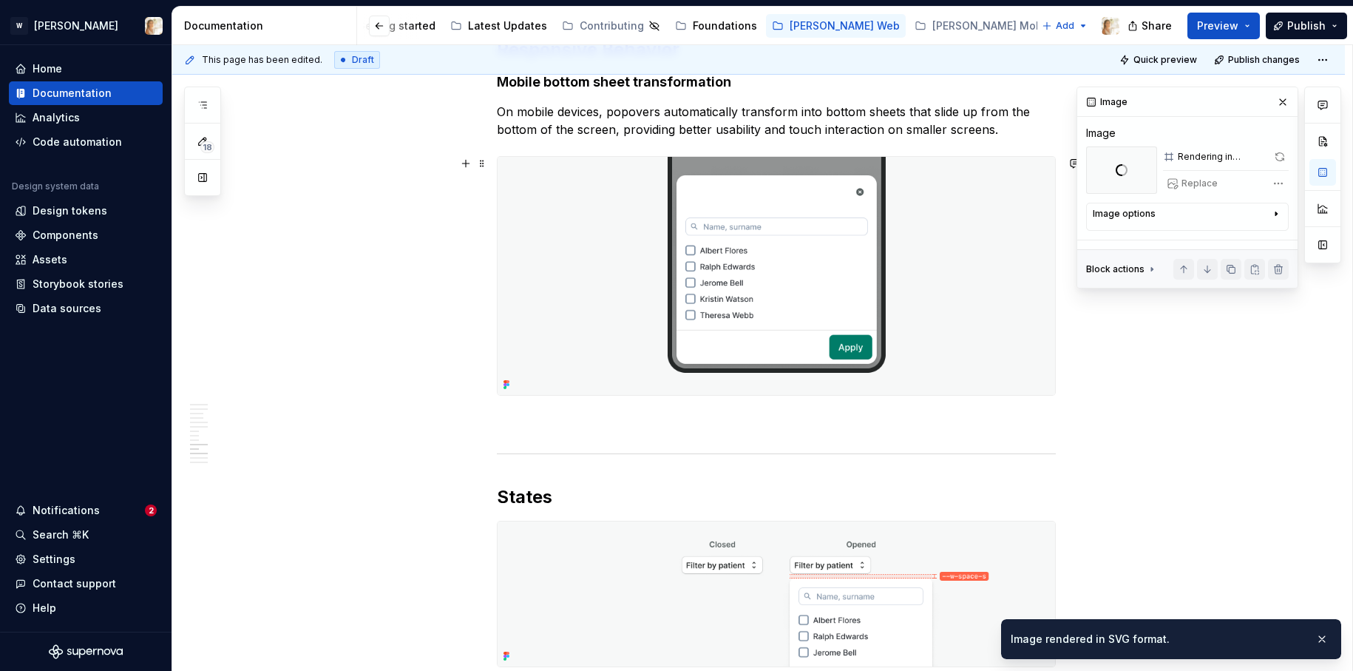
scroll to position [2835, 0]
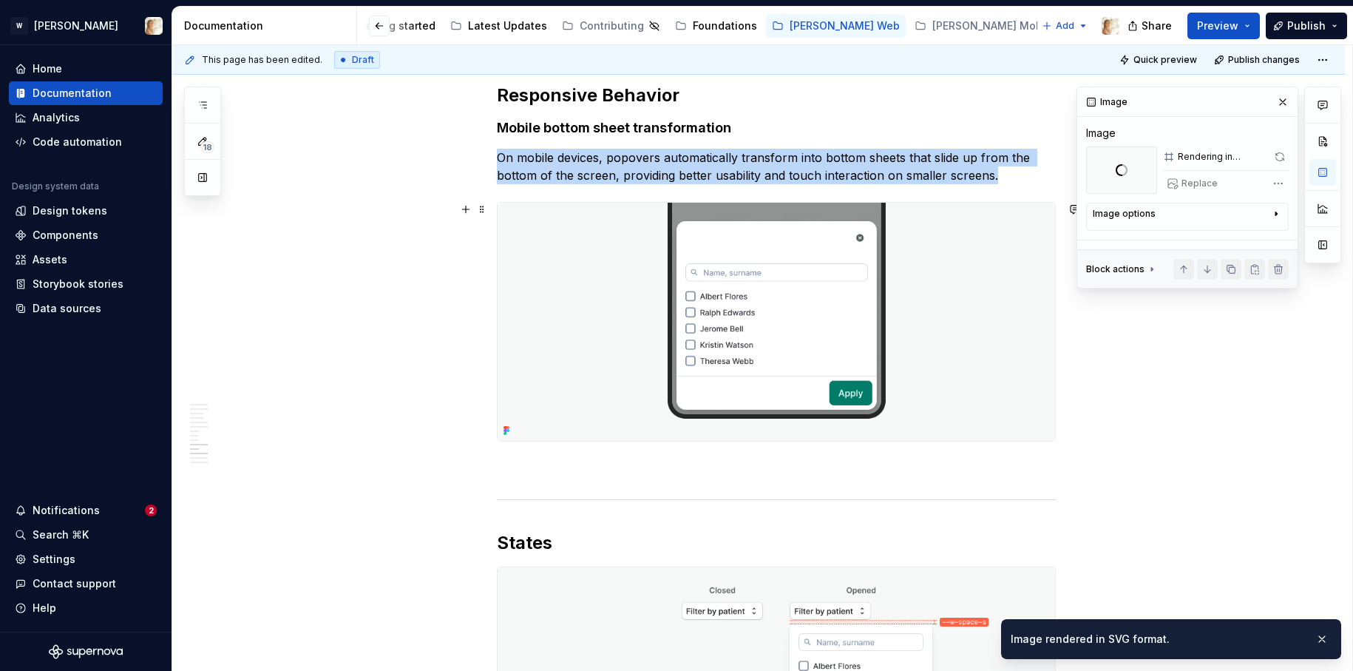
click at [912, 374] on img at bounding box center [776, 322] width 557 height 238
click at [1187, 184] on div "Comments Open comments No comments yet Select ‘Comment’ from the block context …" at bounding box center [1208, 187] width 265 height 202
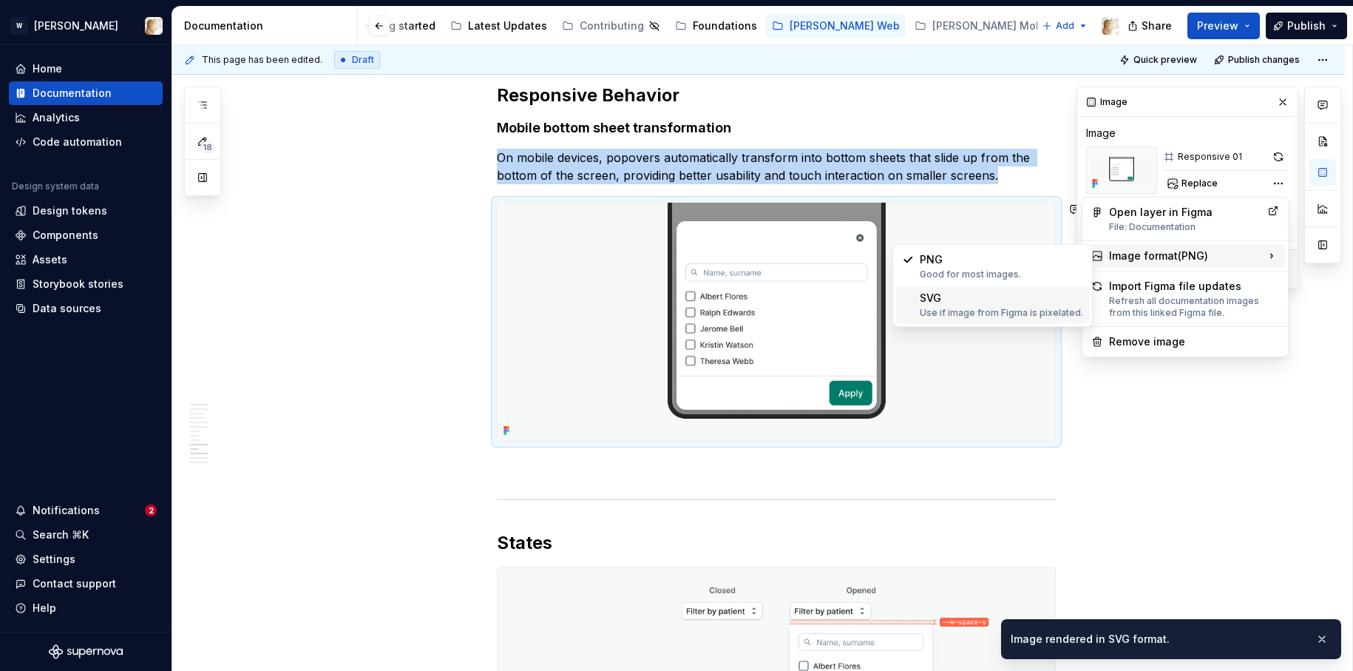
click at [999, 297] on div "SVG Use if image from Figma is pixelated." at bounding box center [1001, 305] width 163 height 28
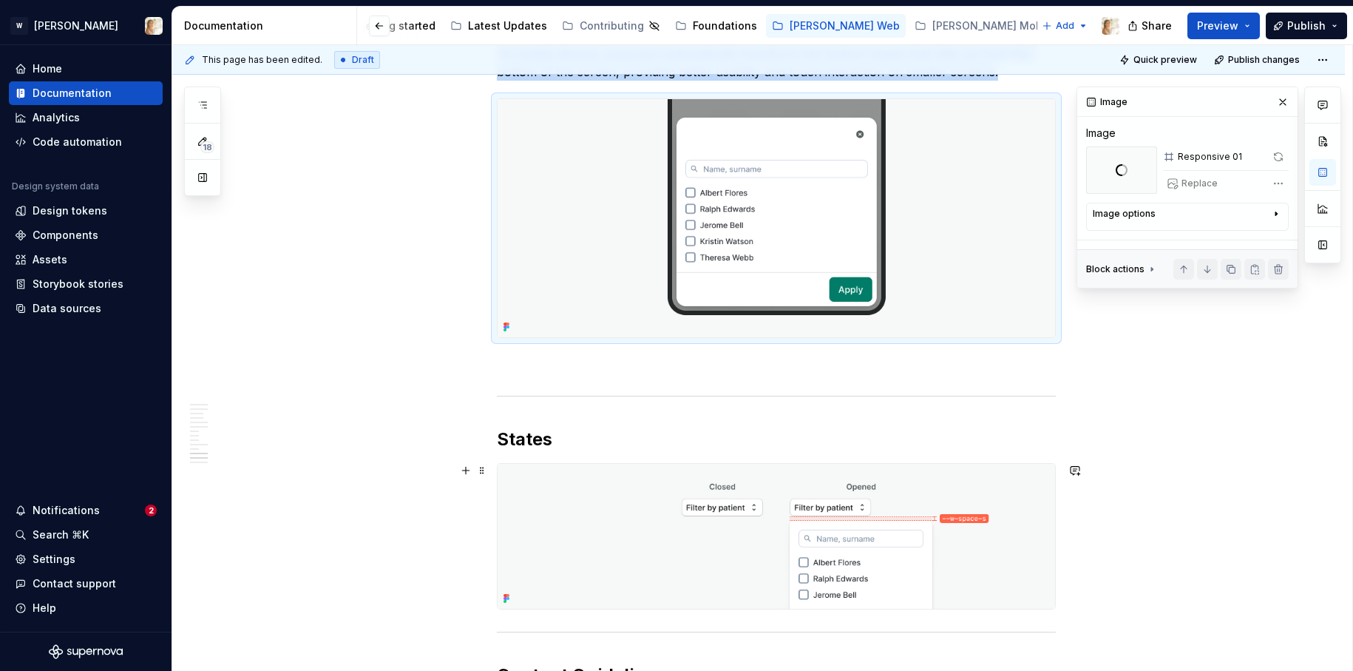
scroll to position [3144, 0]
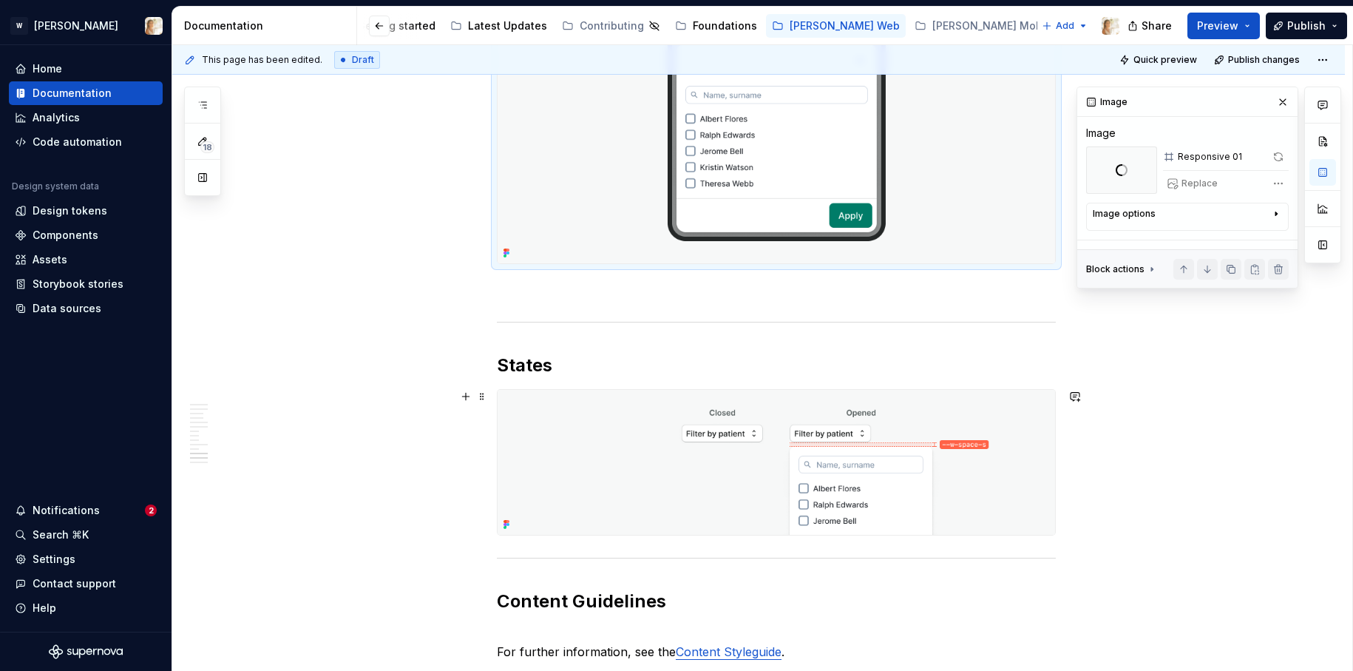
click at [883, 442] on img at bounding box center [776, 462] width 557 height 145
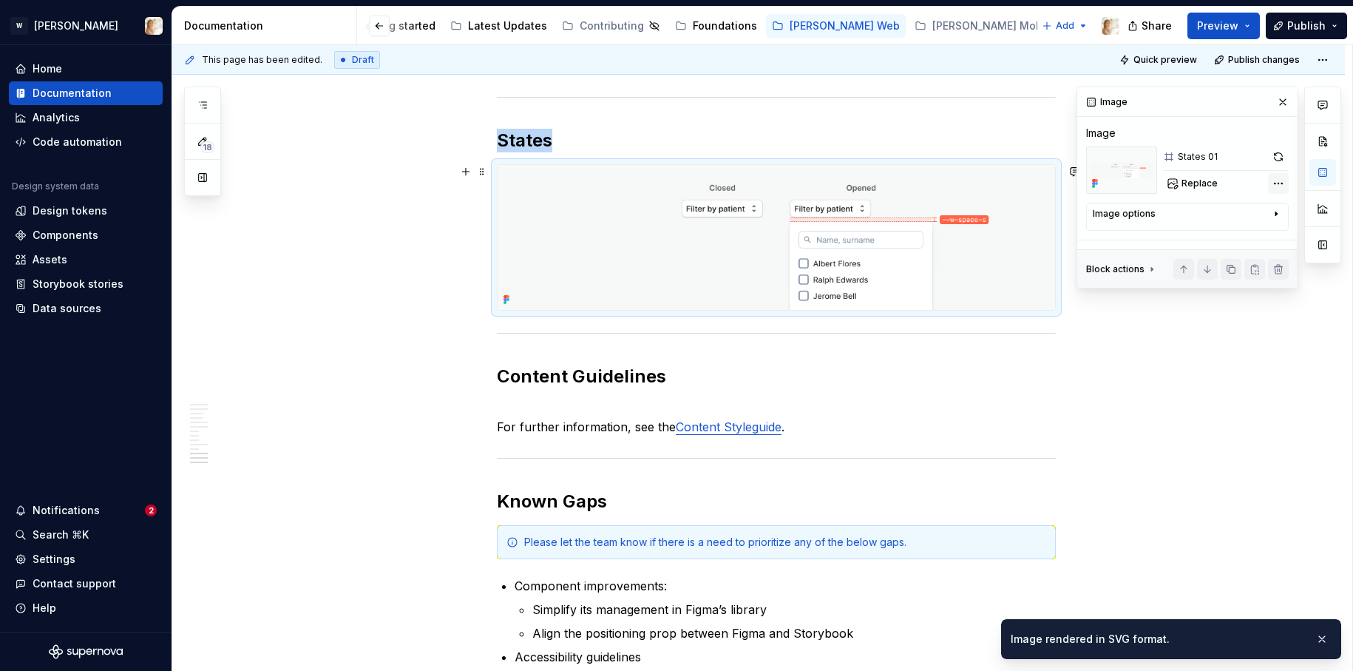
click at [1187, 177] on div "Comments Open comments No comments yet Select ‘Comment’ from the block context …" at bounding box center [1208, 187] width 265 height 202
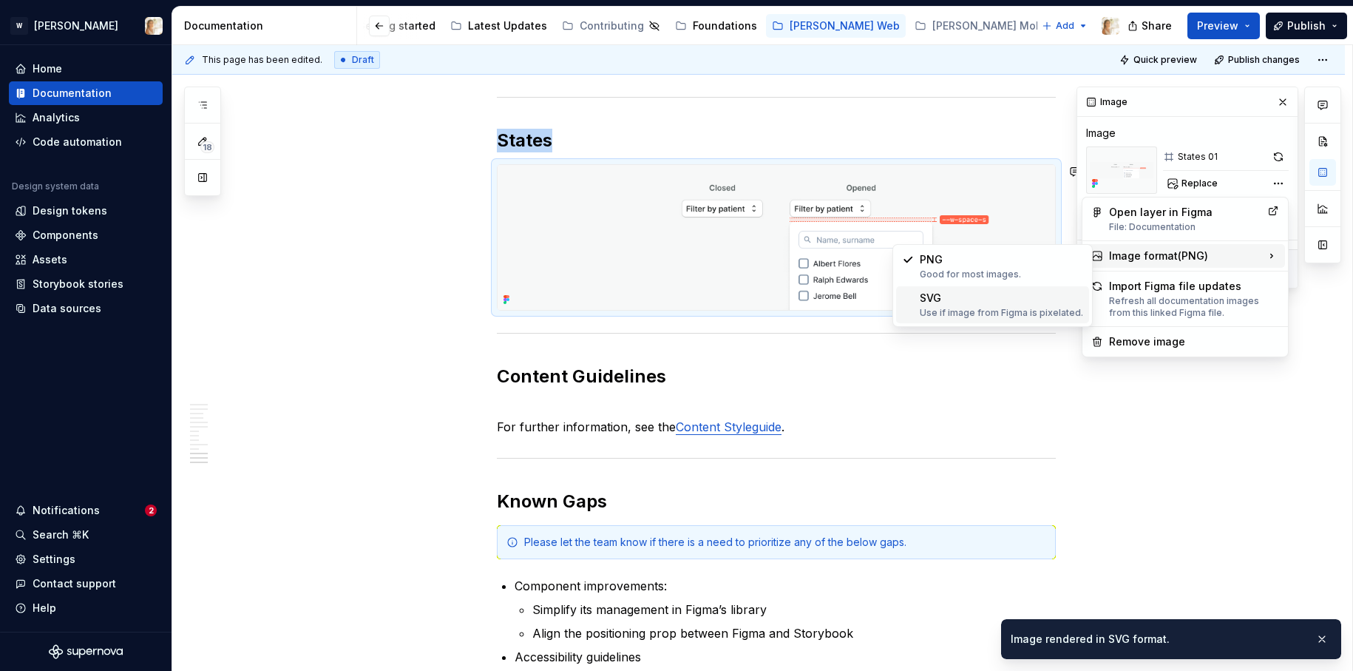
click at [986, 301] on div "SVG Use if image from Figma is pixelated." at bounding box center [1001, 305] width 163 height 28
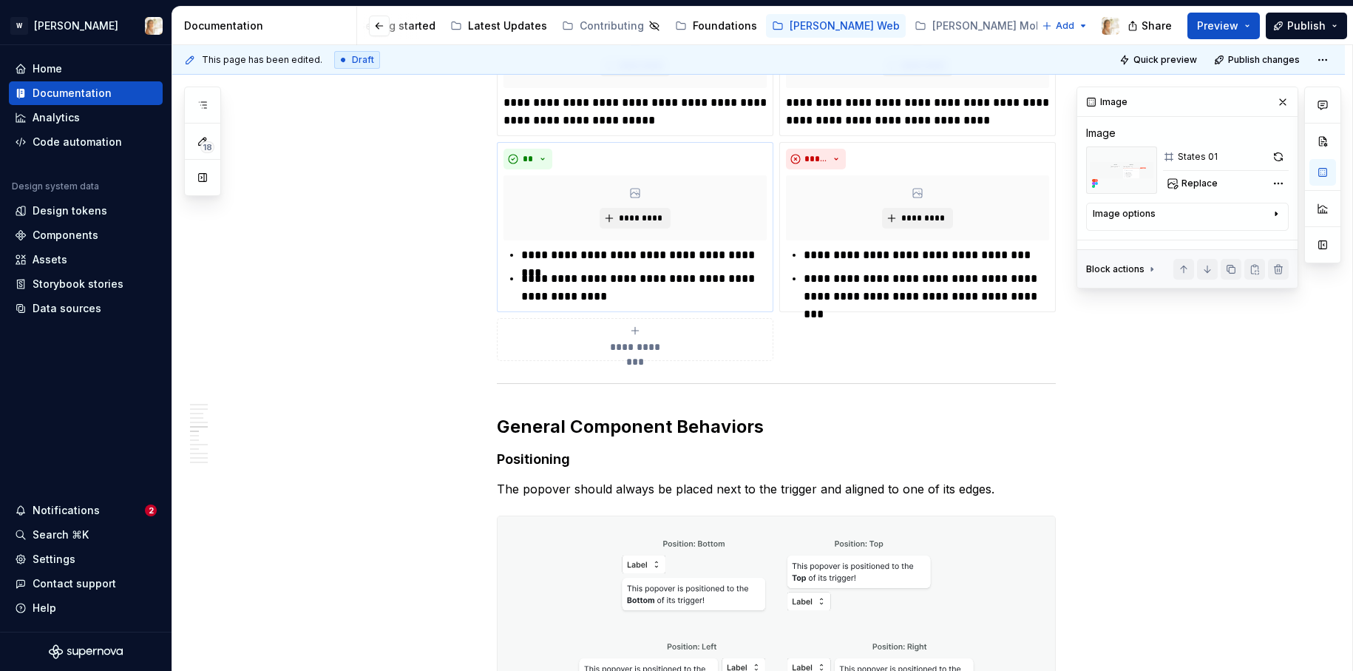
scroll to position [1850, 0]
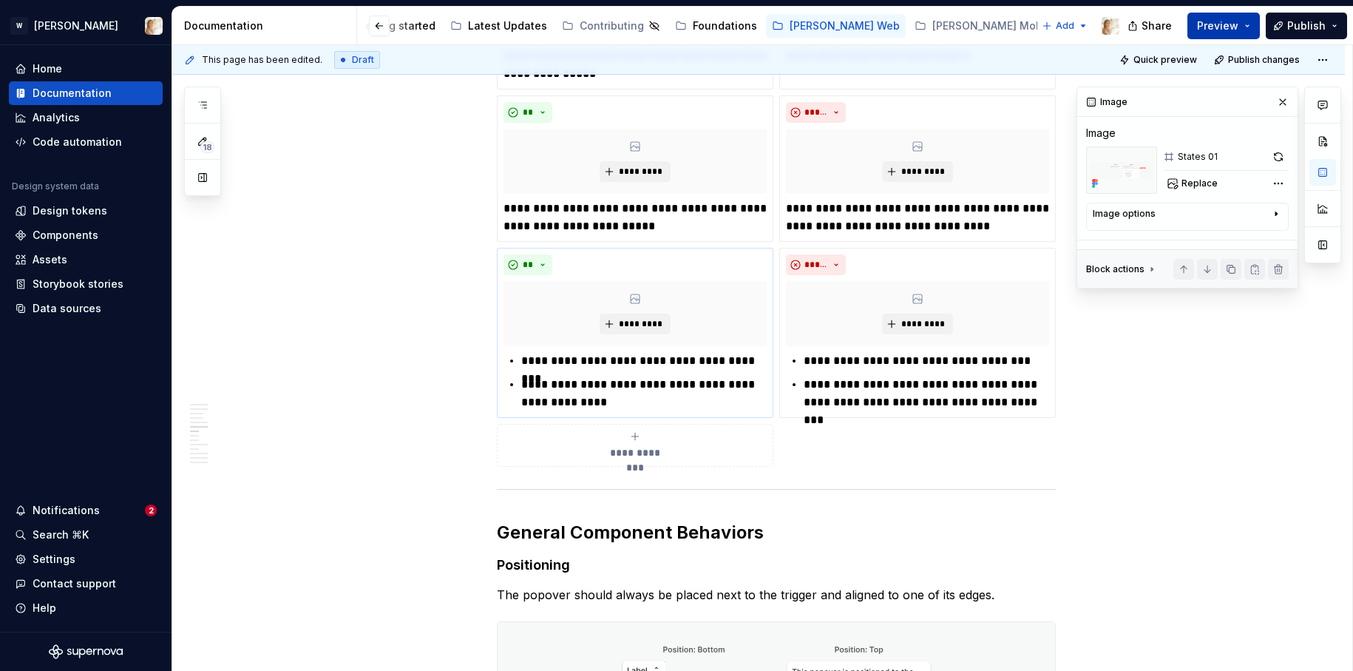
click at [1187, 24] on span "Preview" at bounding box center [1217, 25] width 41 height 15
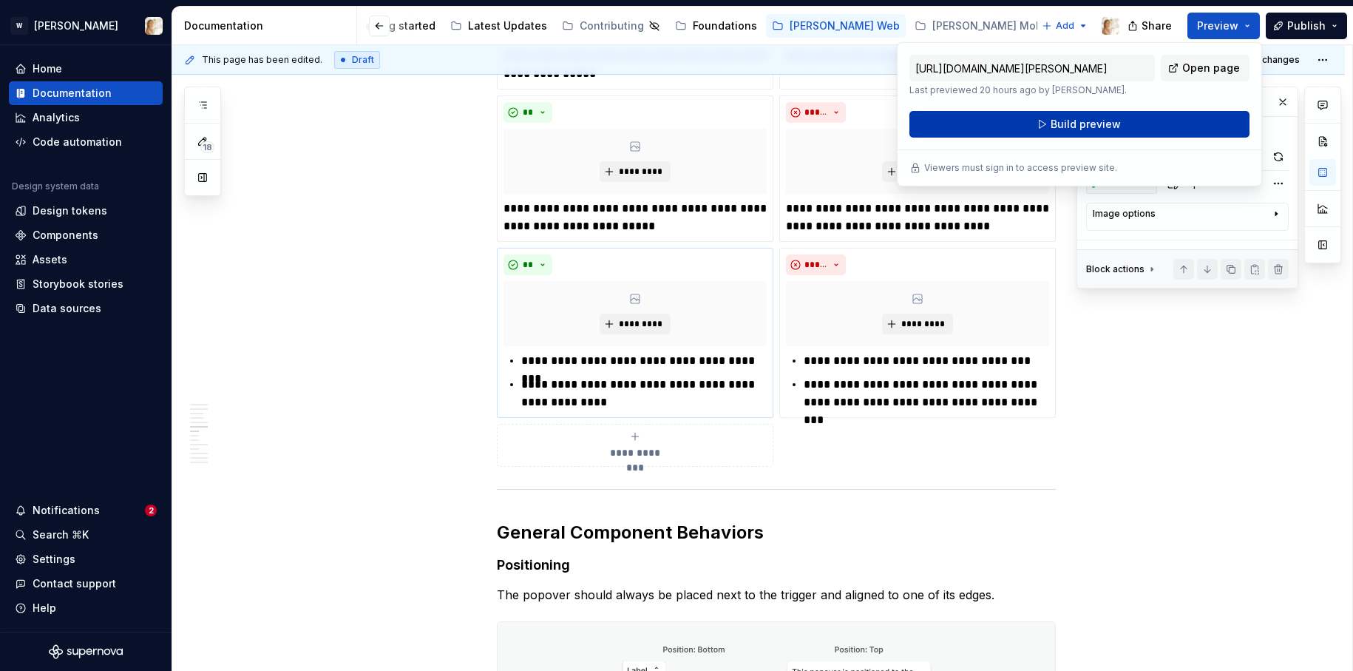
click at [1090, 128] on span "Build preview" at bounding box center [1086, 124] width 70 height 15
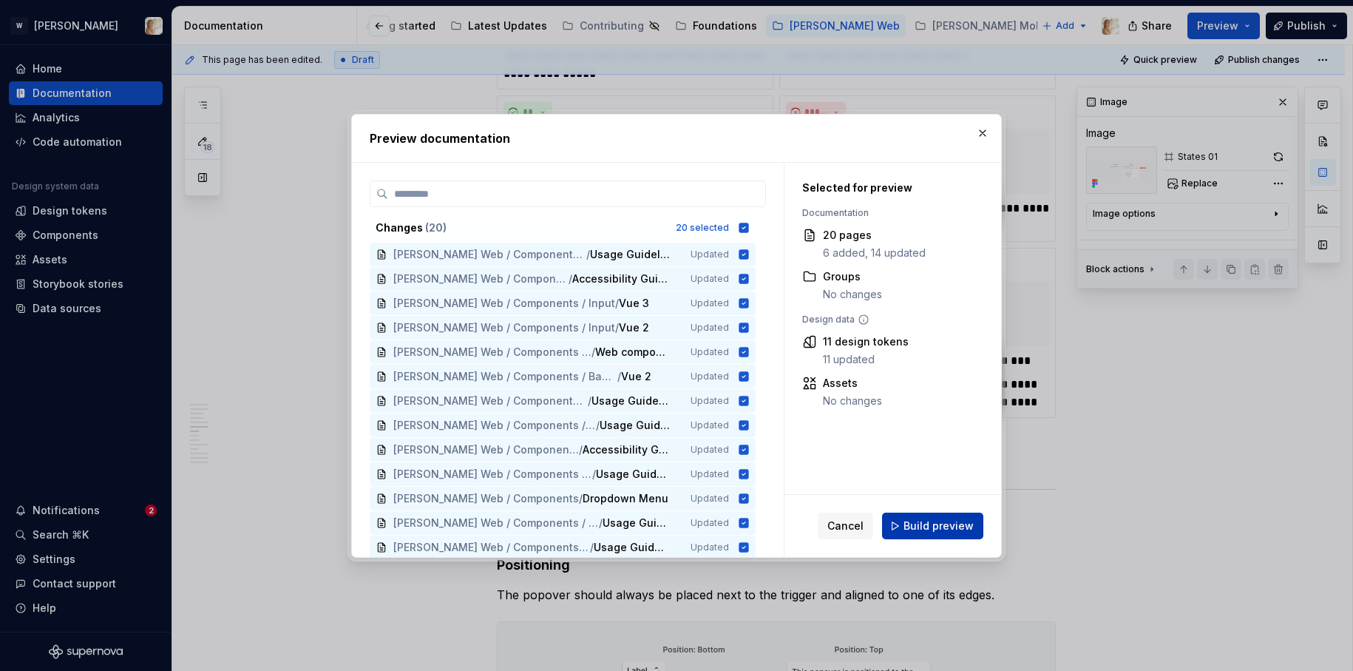
click at [901, 522] on button "Build preview" at bounding box center [932, 525] width 101 height 27
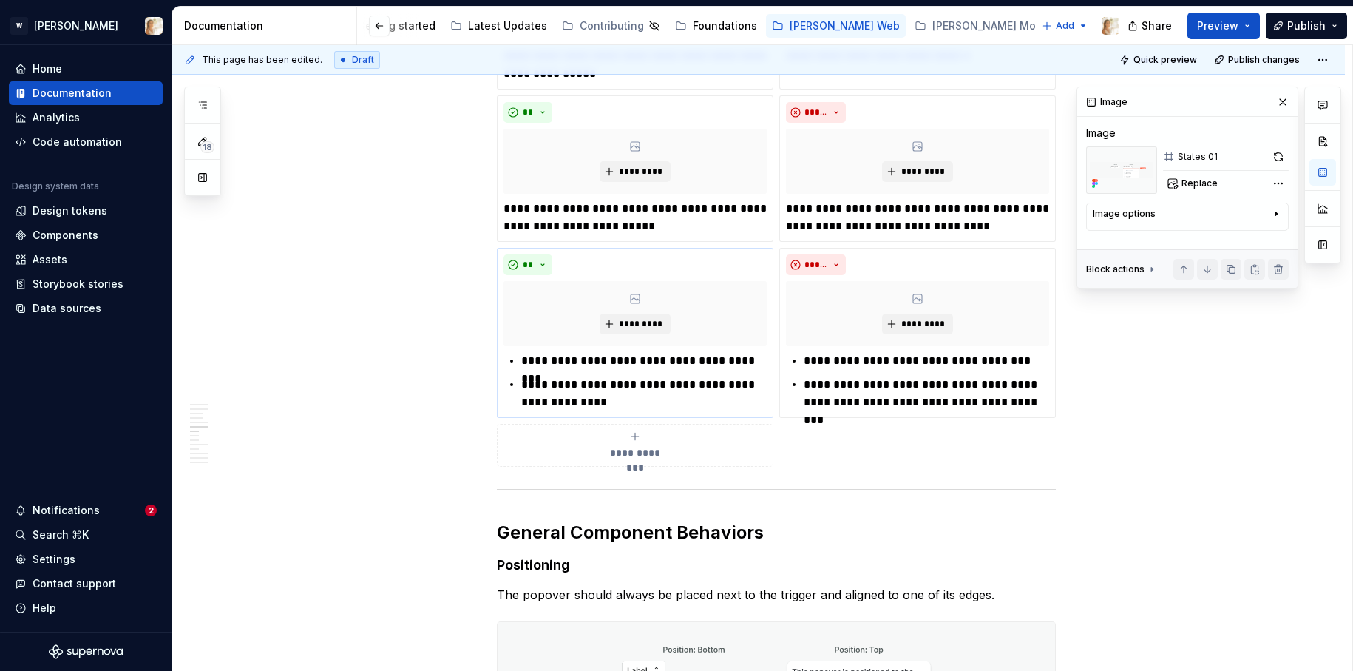
click at [439, 296] on div "**********" at bounding box center [758, 488] width 1172 height 4093
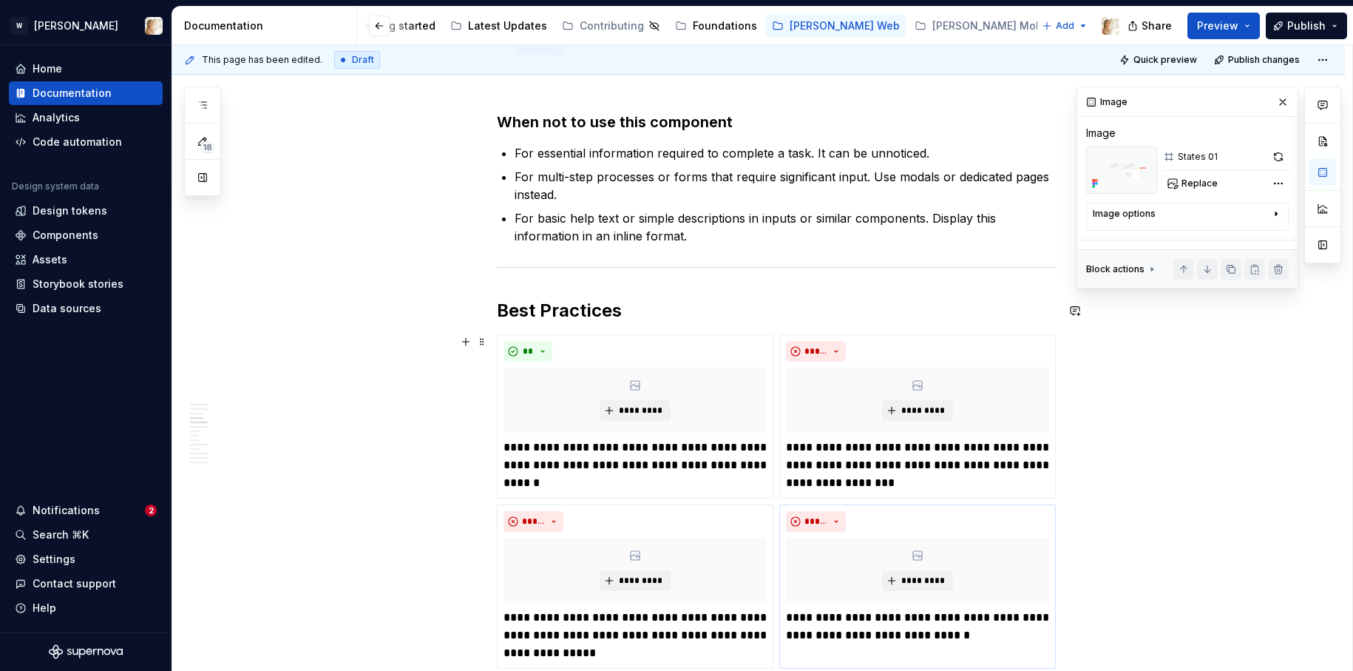
scroll to position [1339, 0]
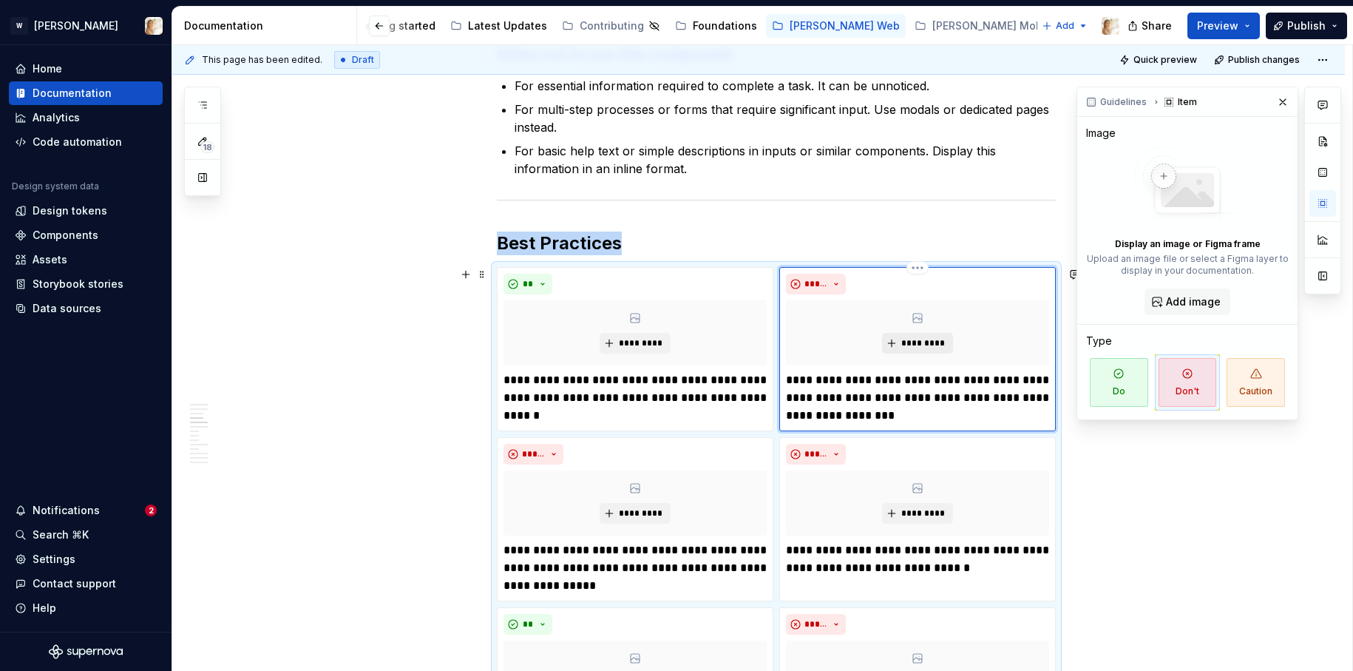
click at [904, 344] on span "*********" at bounding box center [922, 343] width 45 height 12
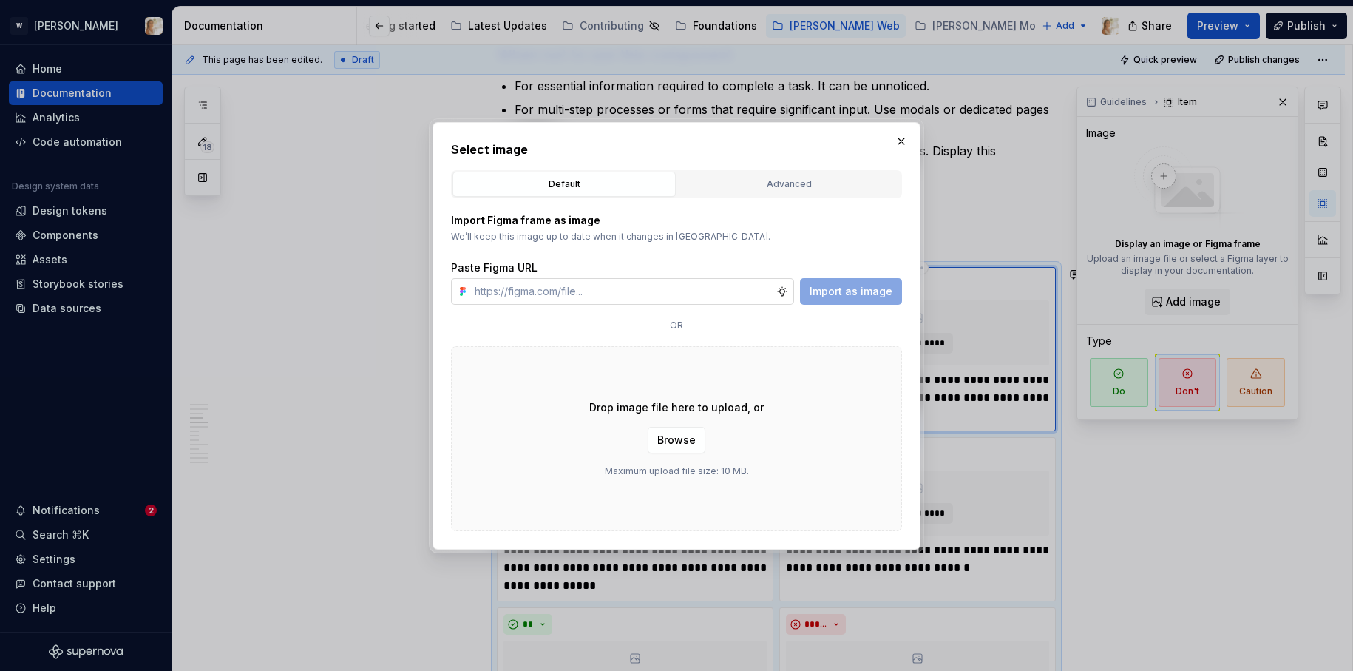
type textarea "*"
type input "https://www.figma.com/design/oPxB51PBWpdybzXO7ZYVlQ/Documentation?node-id=6452-…"
click at [812, 291] on span "Import as image" at bounding box center [851, 291] width 83 height 15
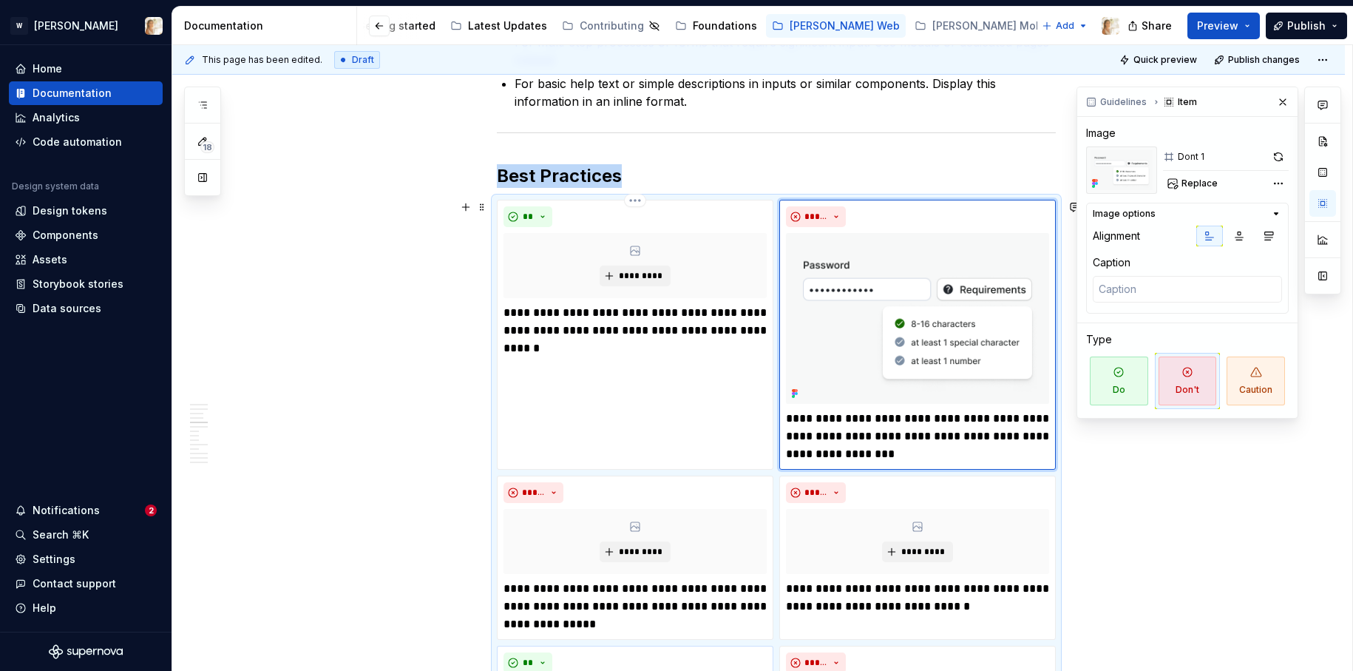
scroll to position [1399, 0]
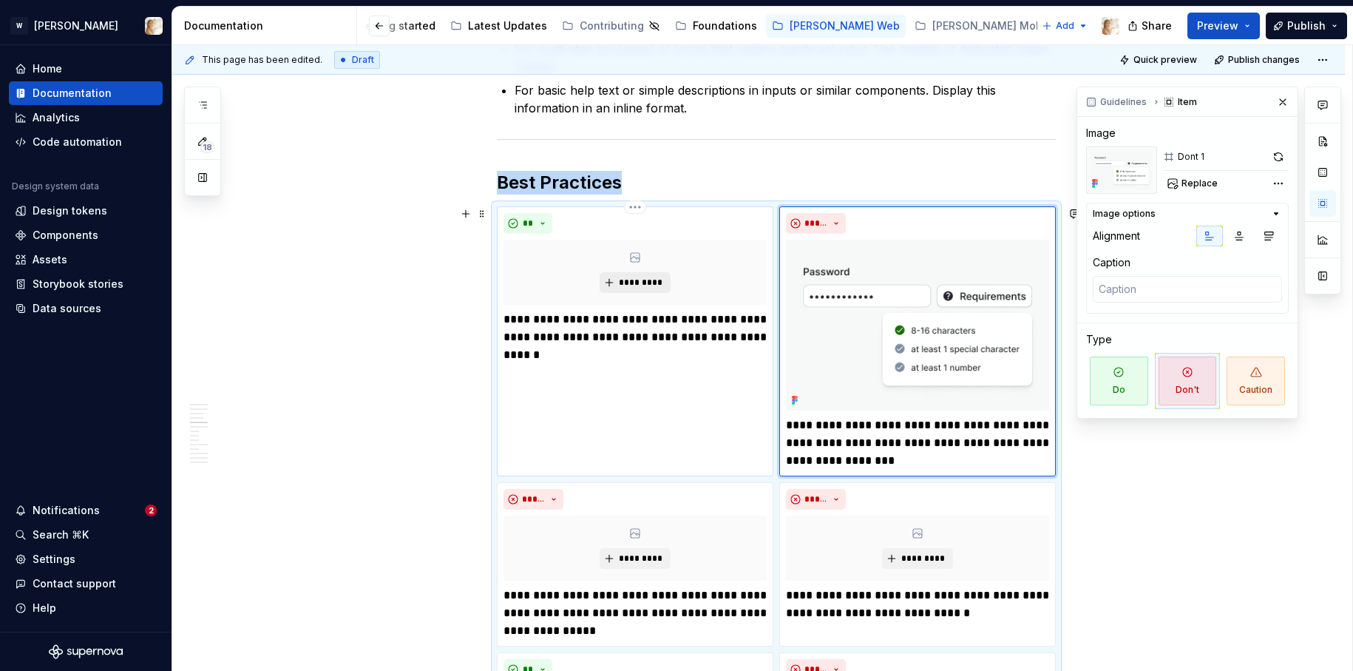
click at [628, 279] on span "*********" at bounding box center [640, 282] width 45 height 12
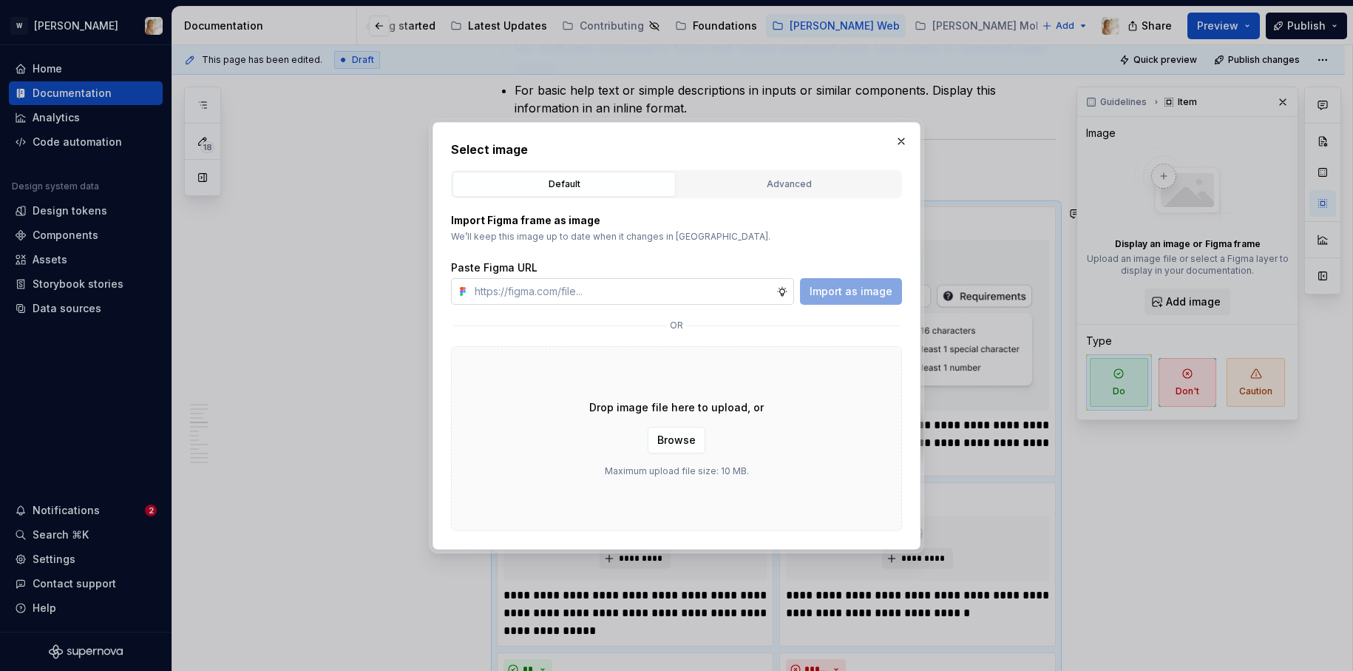
type textarea "*"
type input "https://www.figma.com/design/oPxB51PBWpdybzXO7ZYVlQ/Documentation?node-id=6452-…"
type textarea "*"
type input "https://www.figma.com/design/oPxB51PBWpdybzXO7ZYVlQ/Documentation?node-id=6452-…"
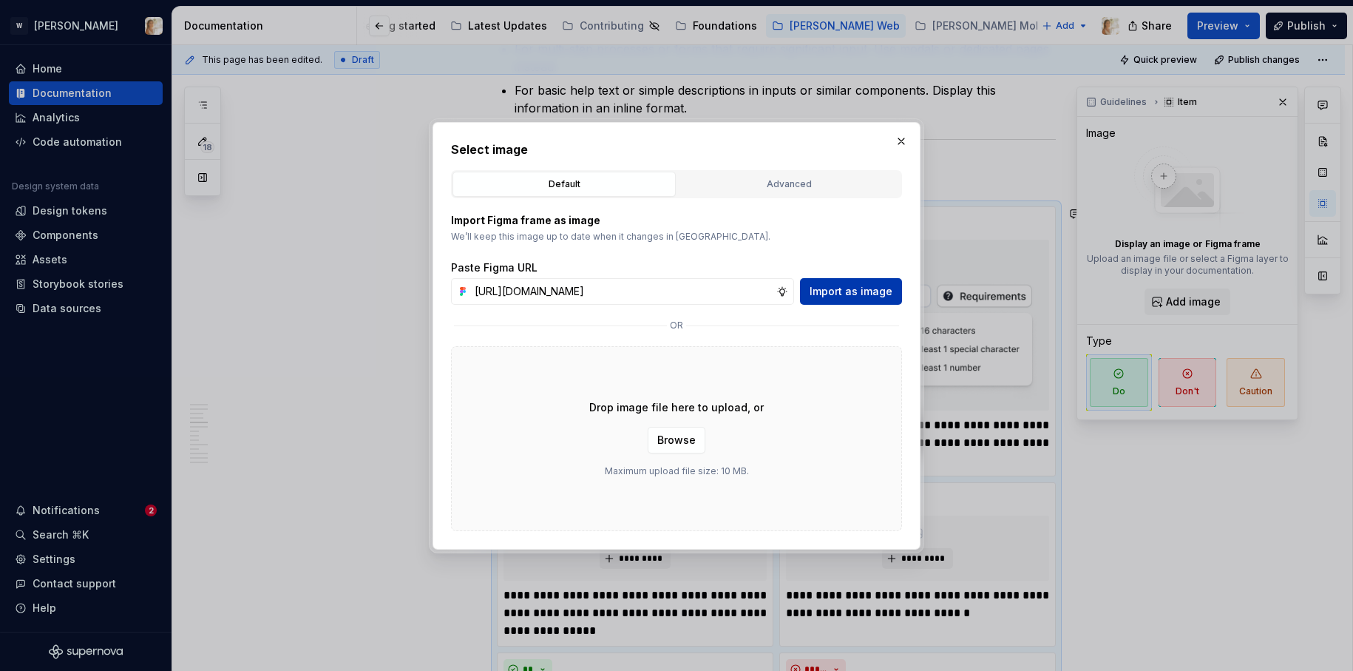
click at [844, 288] on span "Import as image" at bounding box center [851, 291] width 83 height 15
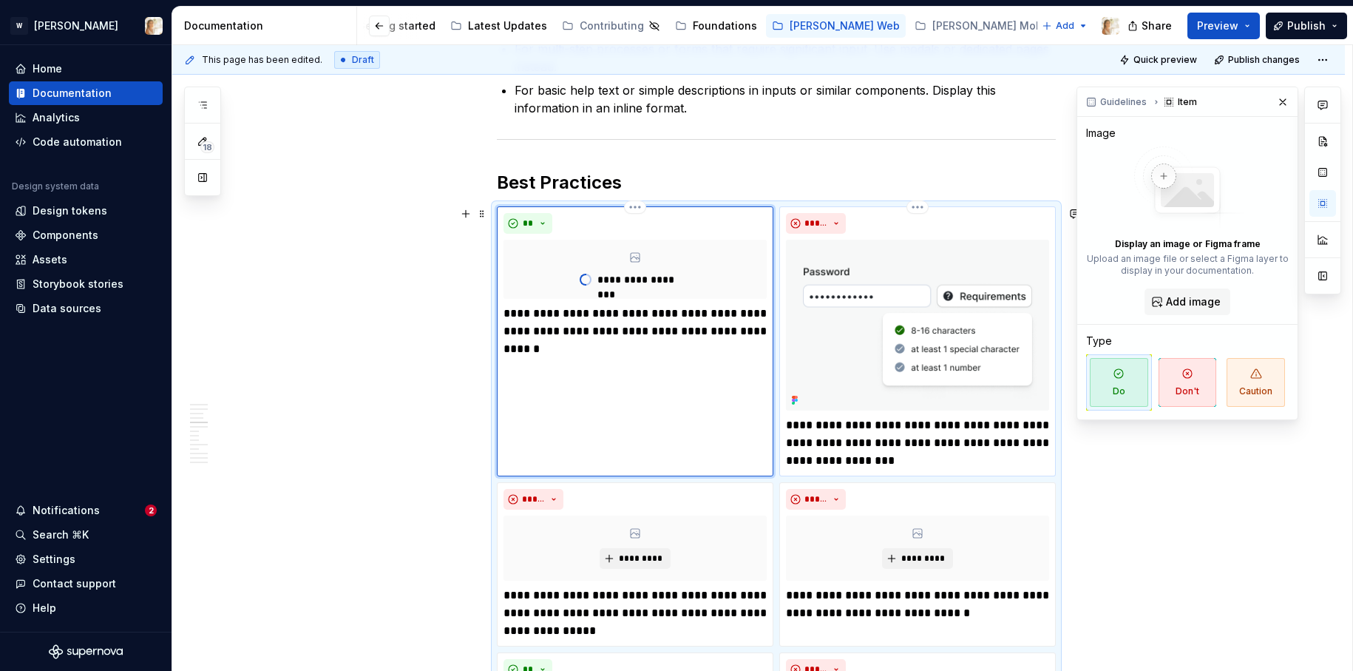
type textarea "*"
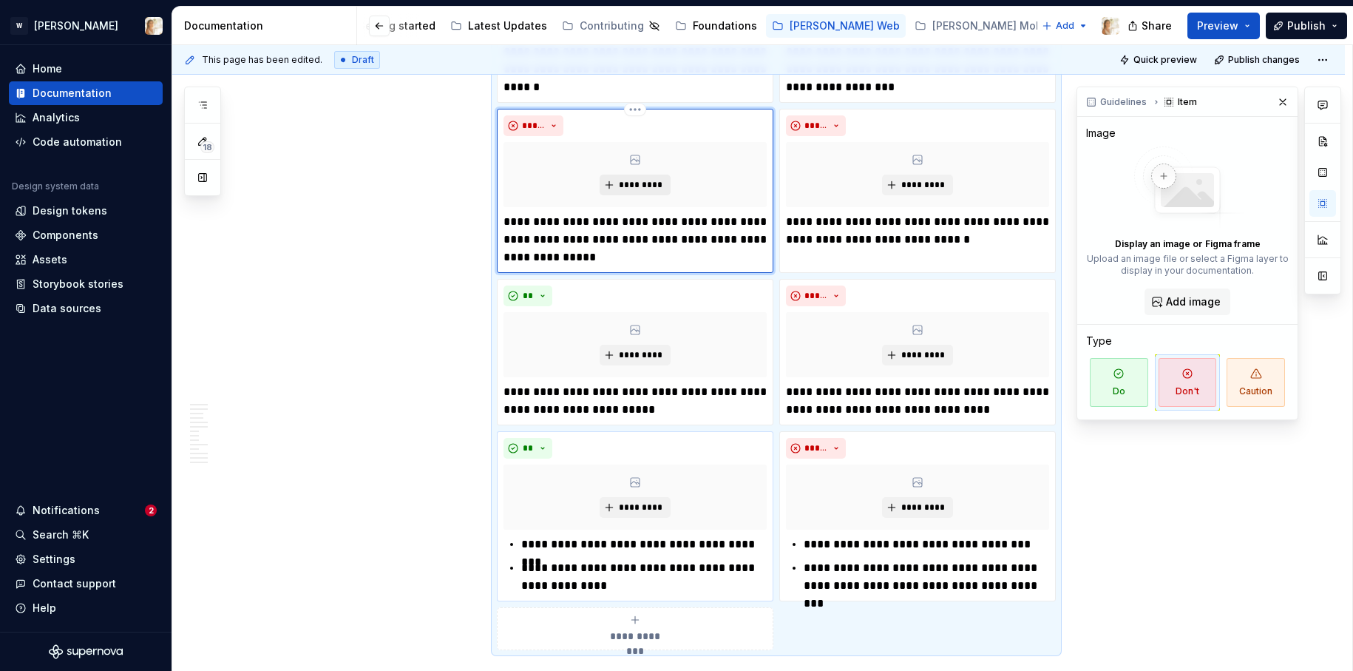
click at [636, 180] on span "*********" at bounding box center [640, 185] width 45 height 12
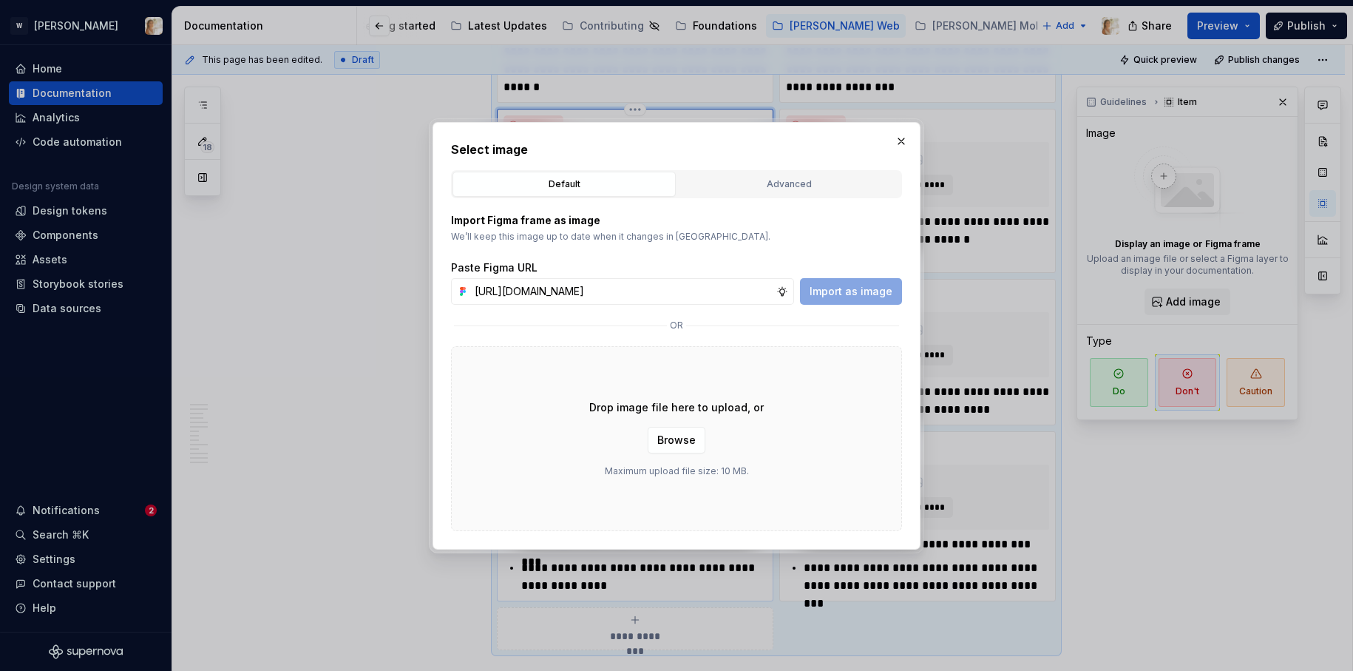
scroll to position [0, 310]
type input "https://www.figma.com/design/oPxB51PBWpdybzXO7ZYVlQ/Documentation?node-id=6452-…"
click at [868, 288] on span "Import as image" at bounding box center [851, 291] width 83 height 15
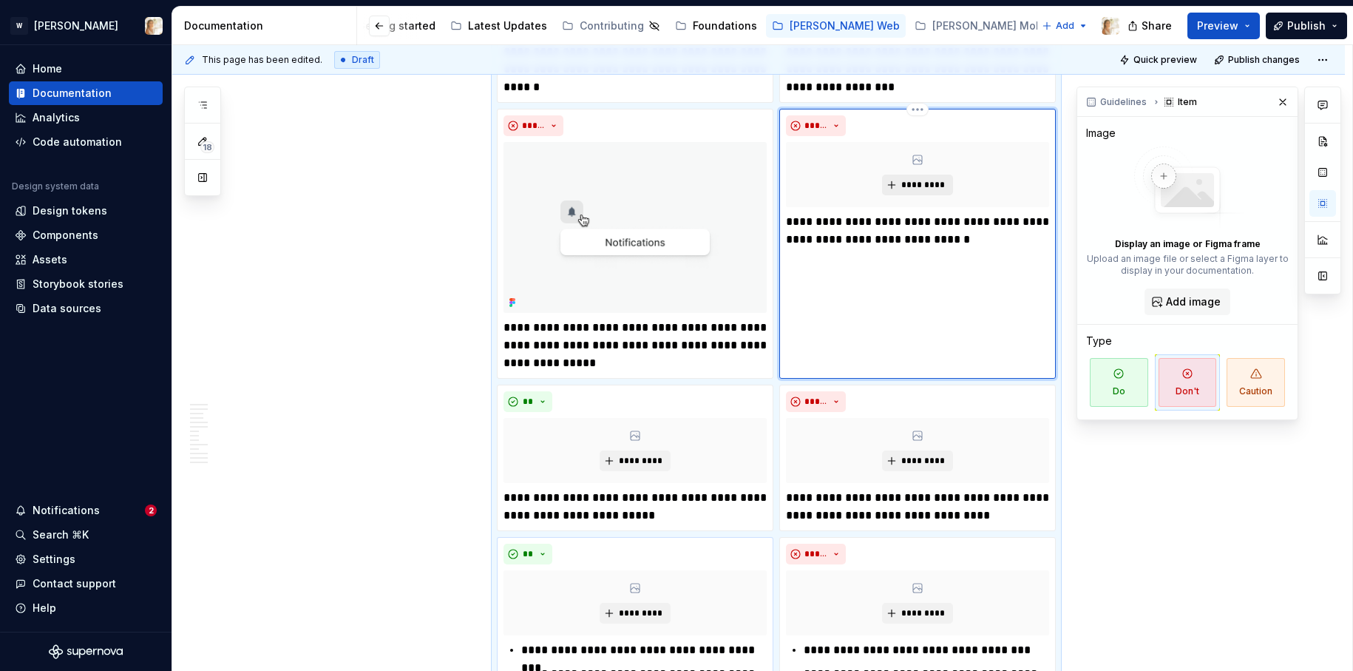
click at [914, 186] on span "*********" at bounding box center [922, 185] width 45 height 12
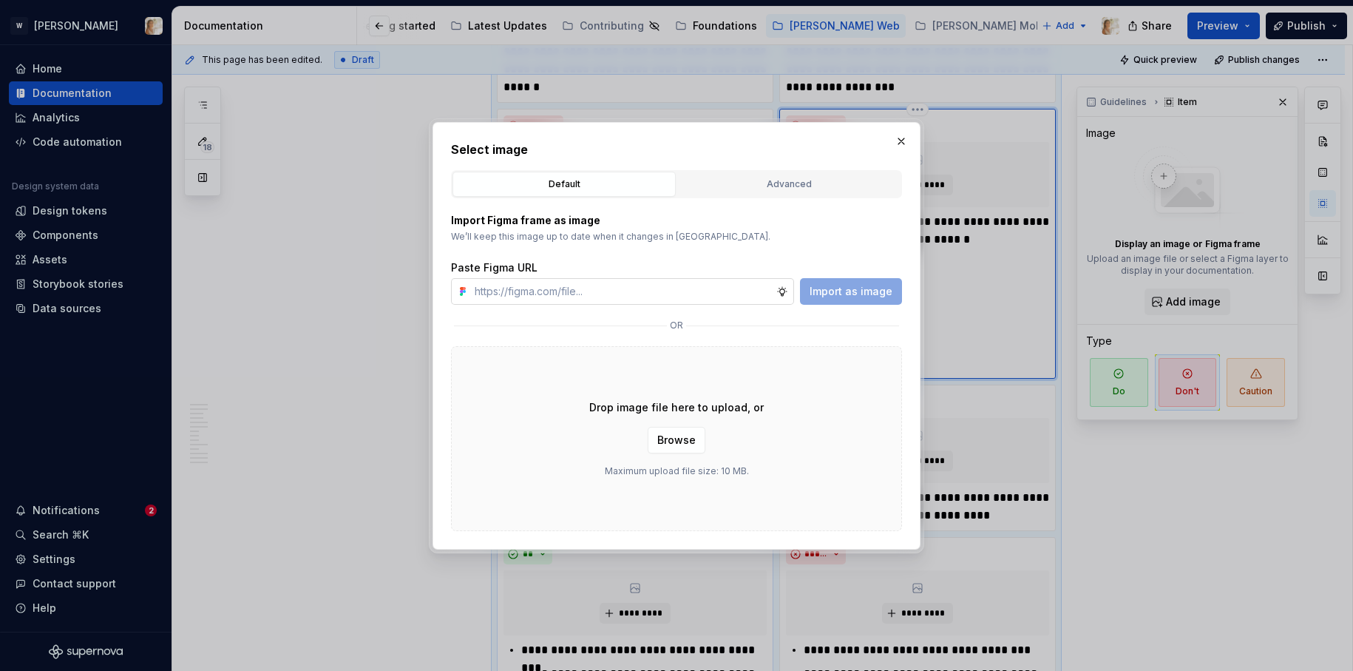
type textarea "*"
type input "https://www.figma.com/design/oPxB51PBWpdybzXO7ZYVlQ/Documentation?node-id=6452-…"
click at [814, 287] on span "Import as image" at bounding box center [851, 291] width 83 height 15
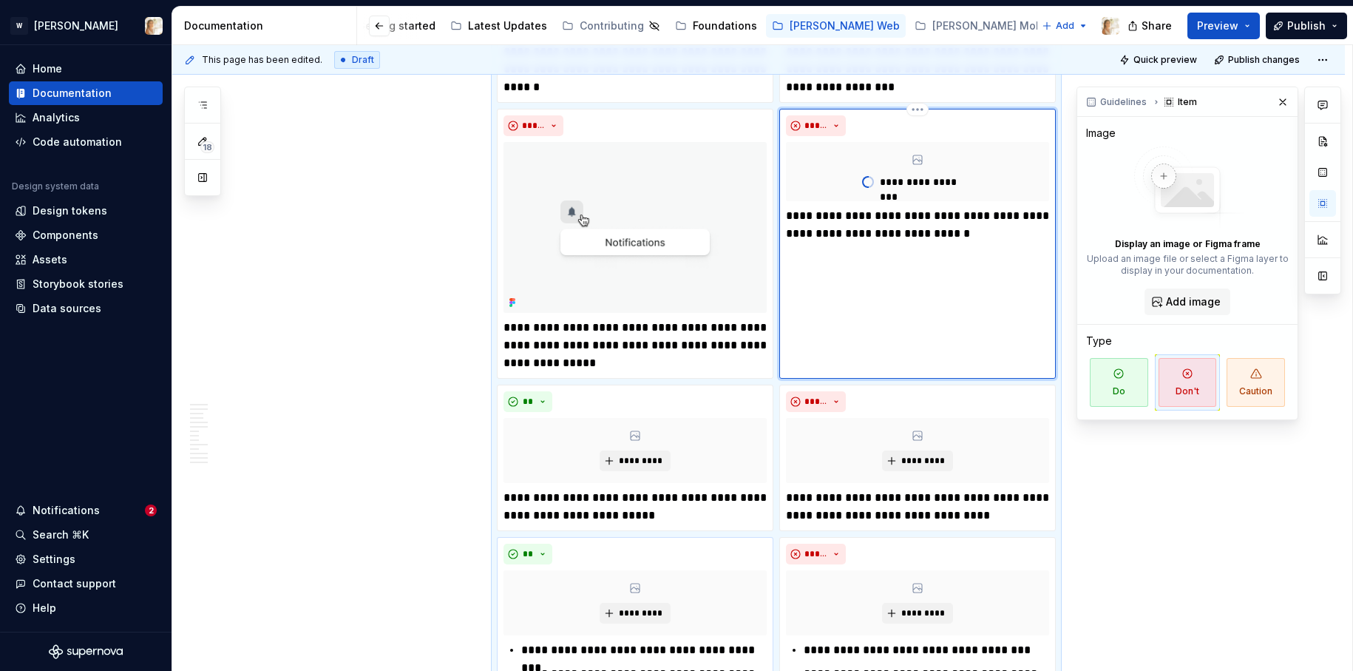
click at [844, 232] on p "**********" at bounding box center [917, 224] width 263 height 35
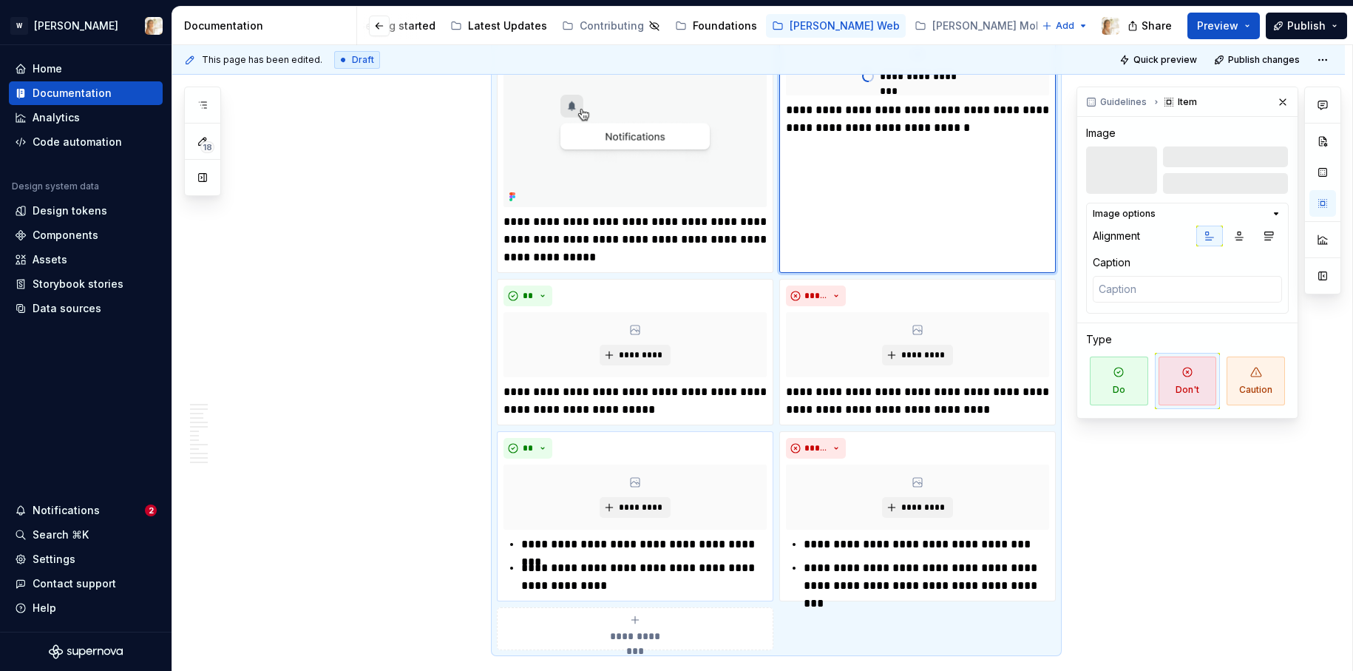
click at [841, 128] on p "**********" at bounding box center [917, 118] width 263 height 35
type textarea "*"
click at [510, 259] on p "**********" at bounding box center [634, 239] width 263 height 53
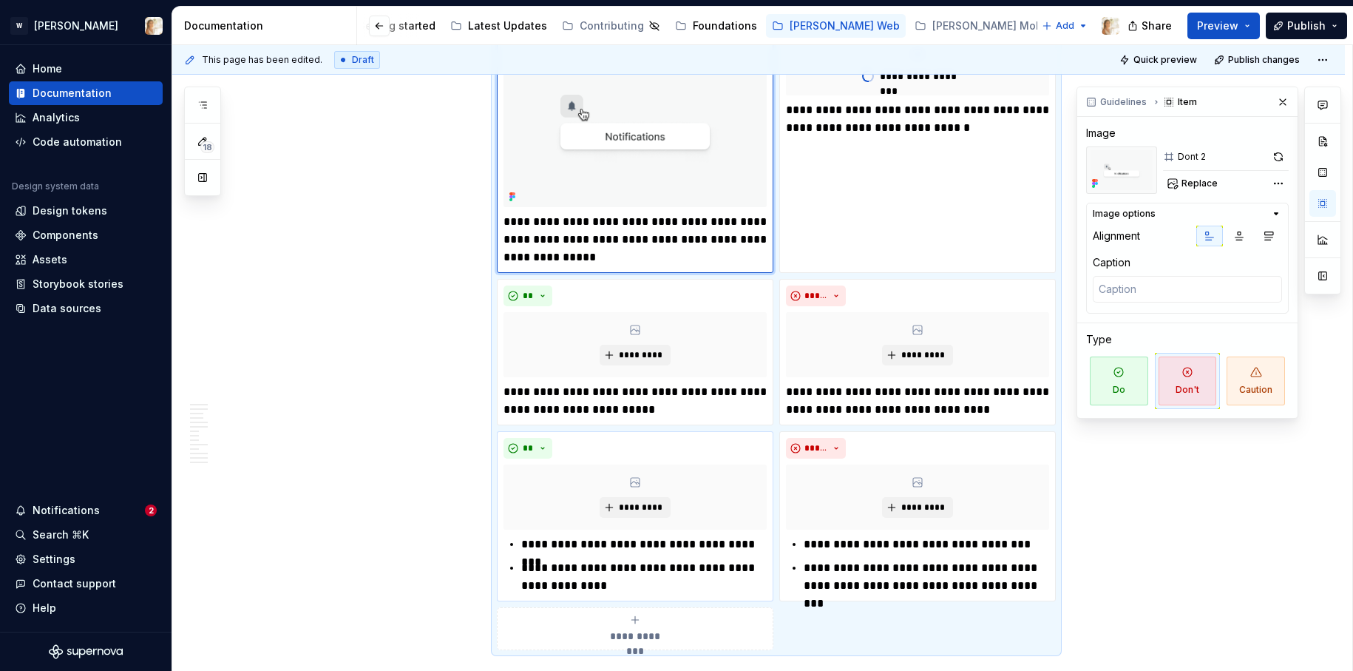
type textarea "*"
drag, startPoint x: 509, startPoint y: 258, endPoint x: 543, endPoint y: 259, distance: 34.0
click at [543, 259] on p "**********" at bounding box center [634, 239] width 263 height 53
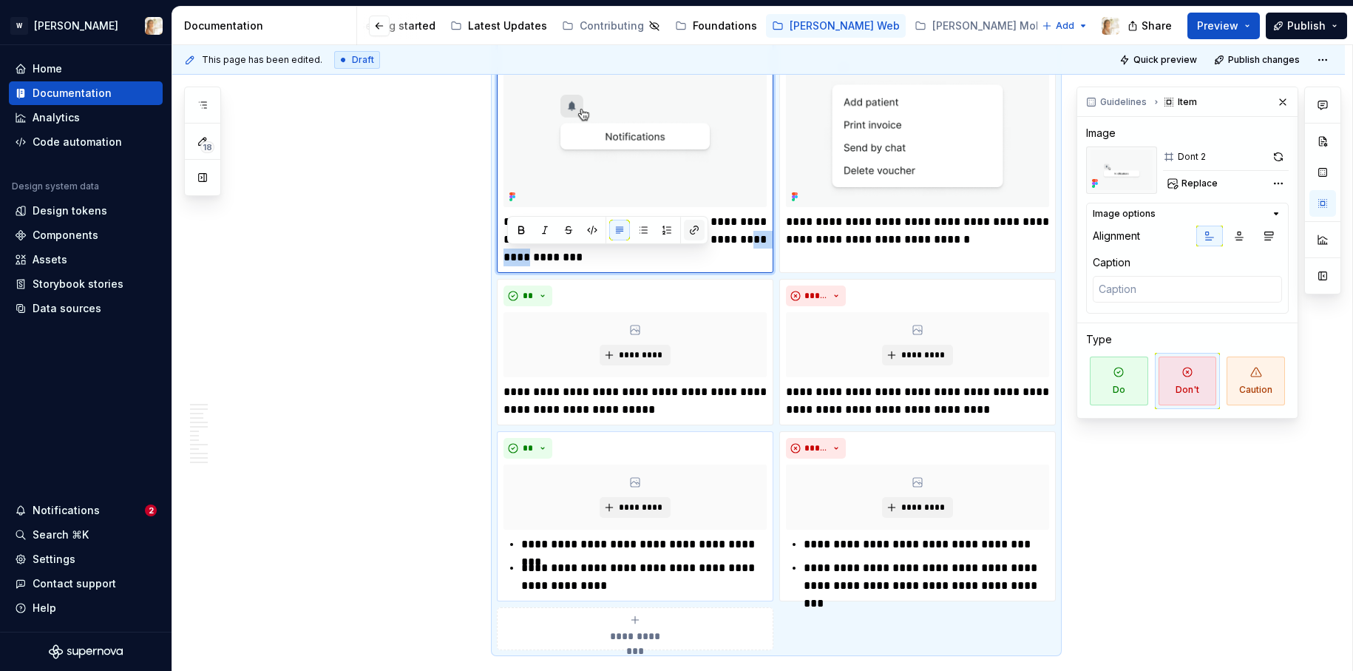
click at [691, 232] on button "button" at bounding box center [694, 230] width 21 height 21
type textarea "*"
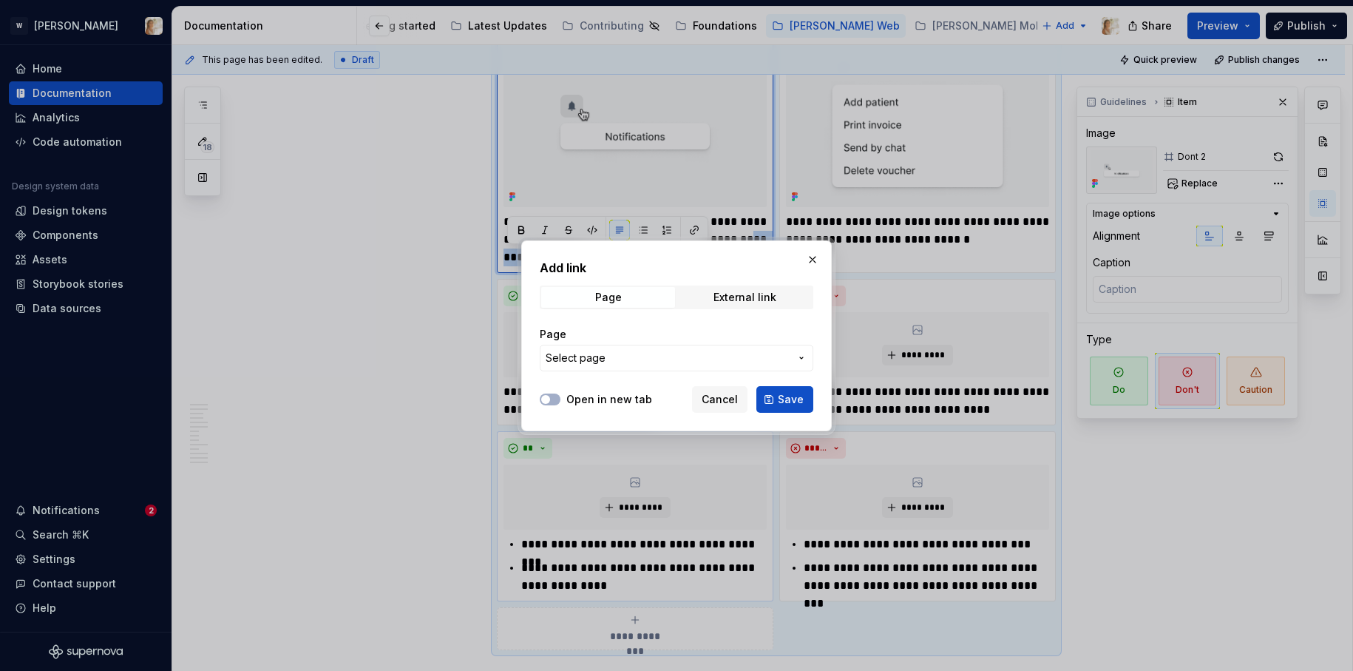
click at [603, 359] on span "Select page" at bounding box center [668, 357] width 244 height 15
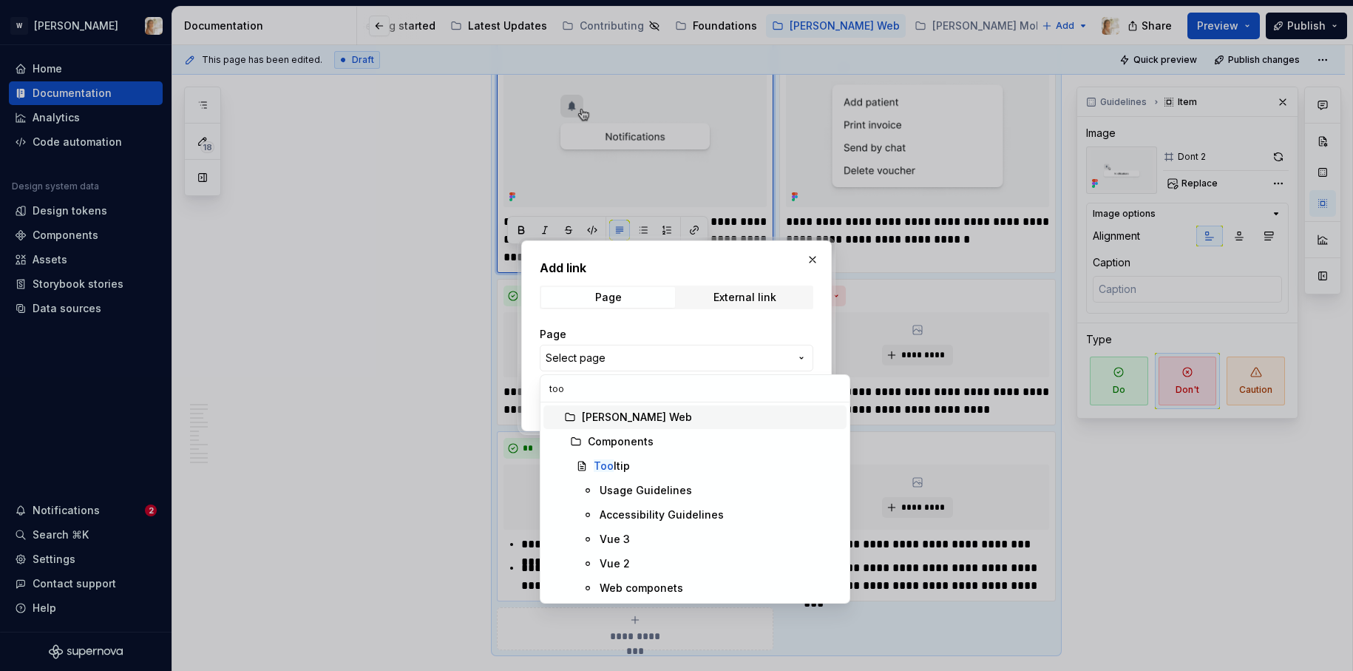
type input "tool"
click at [605, 471] on mark "Tool" at bounding box center [605, 465] width 23 height 13
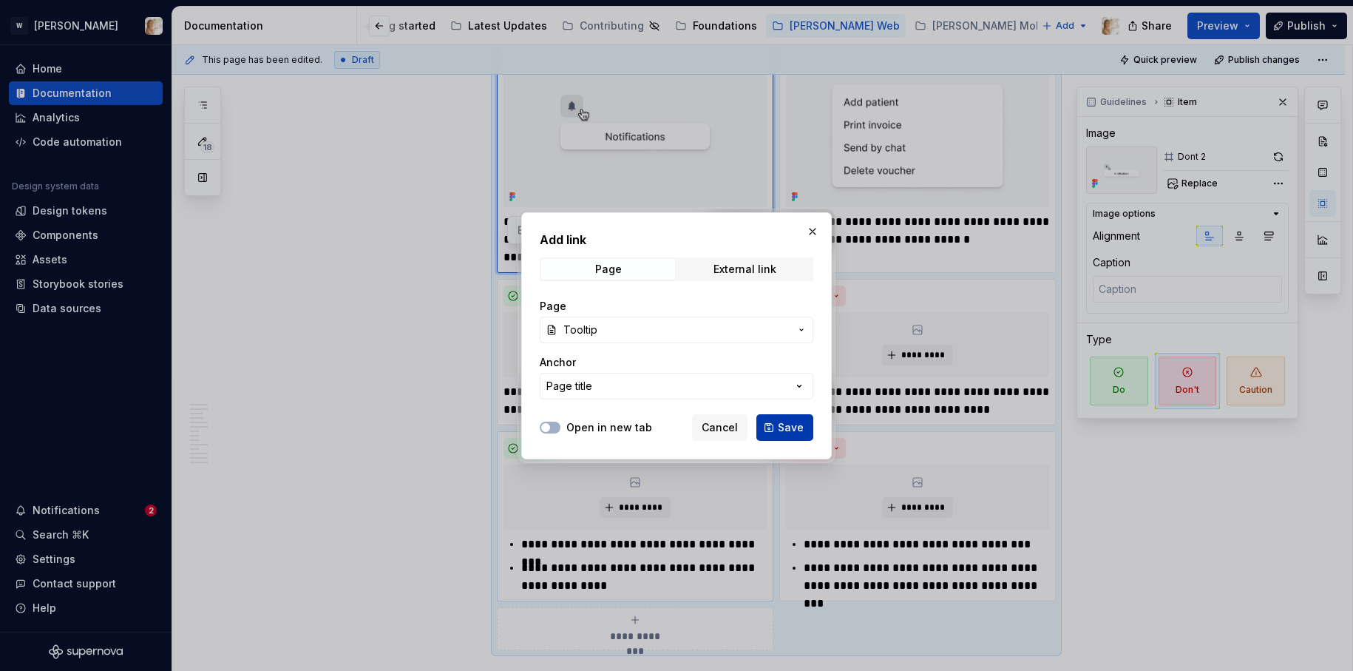
click at [775, 424] on button "Save" at bounding box center [784, 427] width 57 height 27
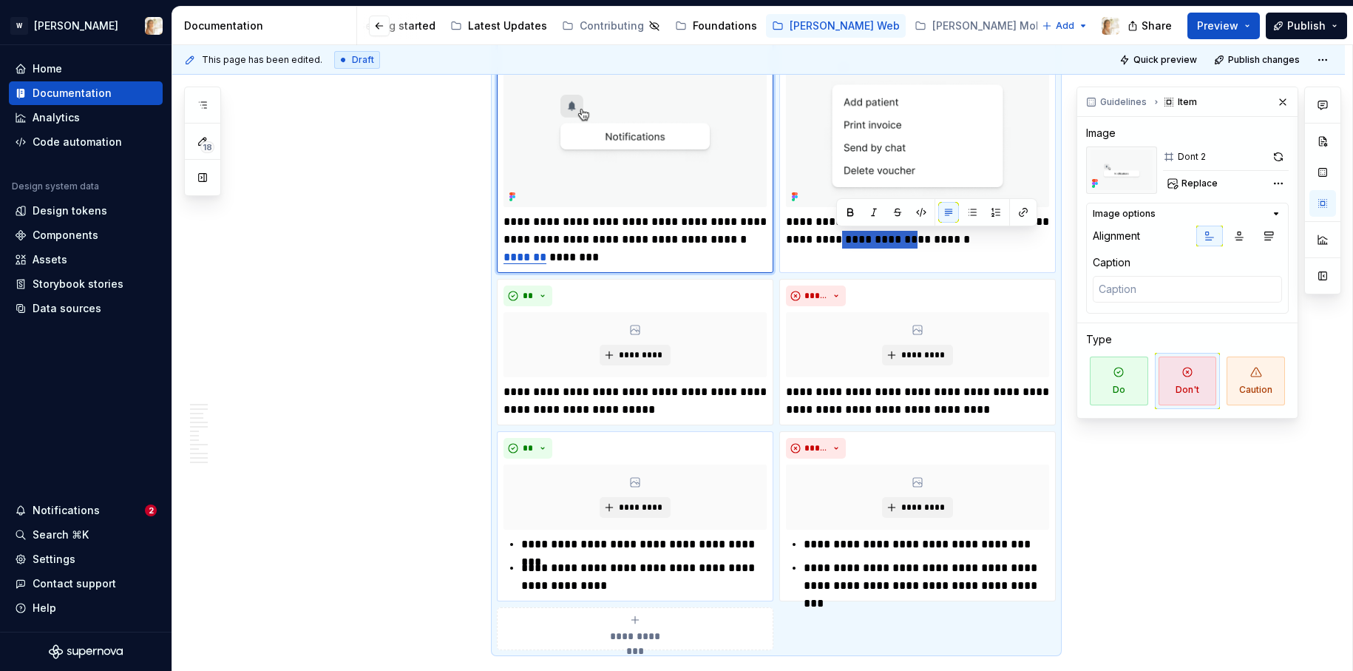
drag, startPoint x: 835, startPoint y: 240, endPoint x: 927, endPoint y: 242, distance: 91.7
click at [927, 242] on p "**********" at bounding box center [917, 230] width 263 height 35
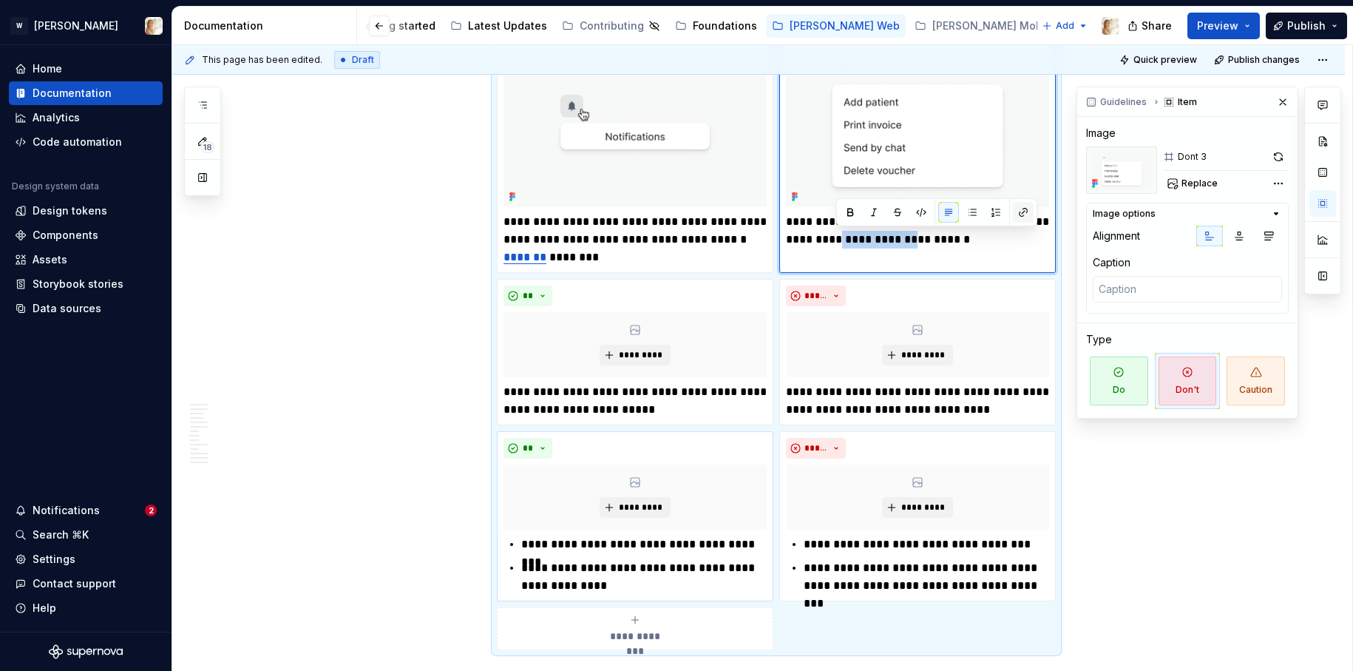
click at [1022, 216] on button "button" at bounding box center [1023, 212] width 21 height 21
type textarea "*"
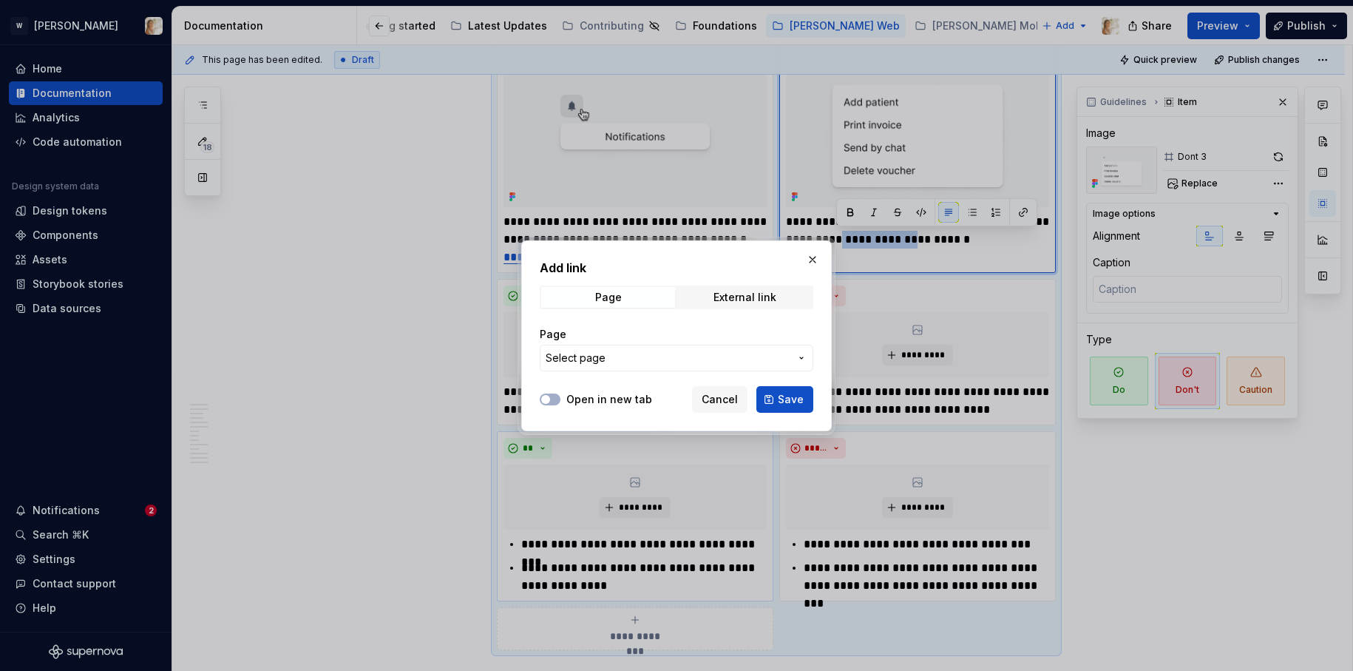
click at [656, 353] on span "Select page" at bounding box center [668, 357] width 244 height 15
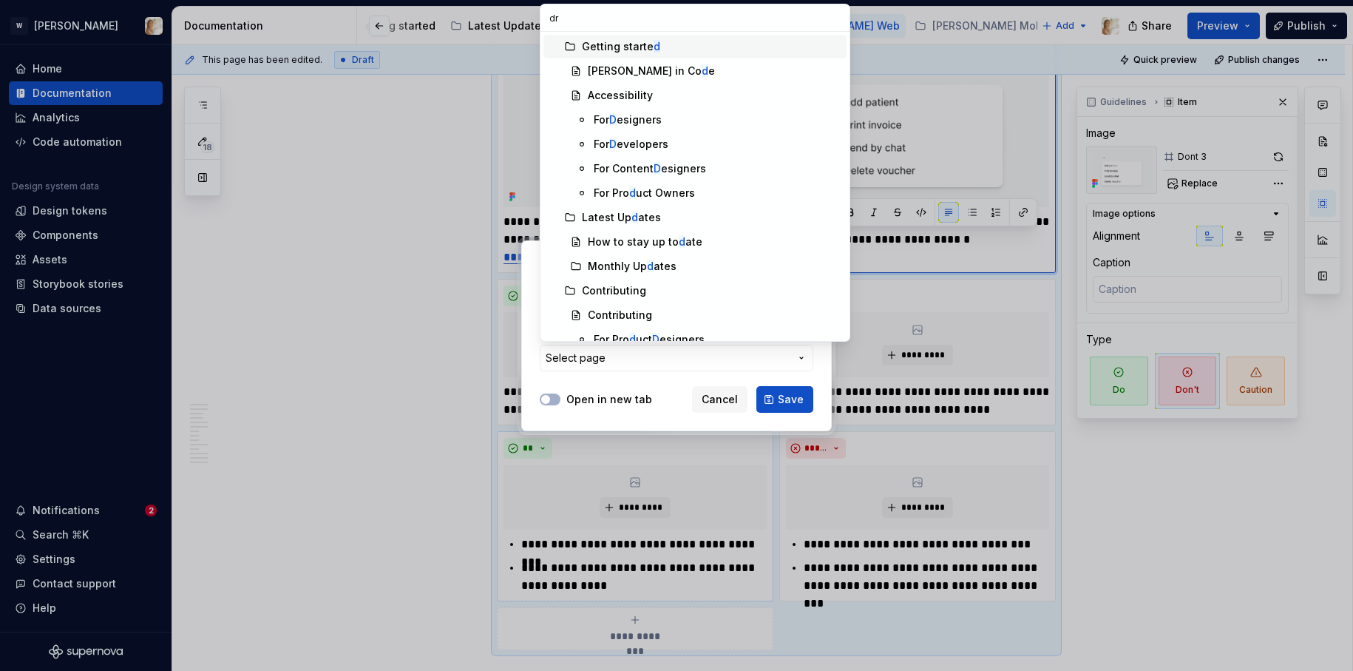
type input "dro"
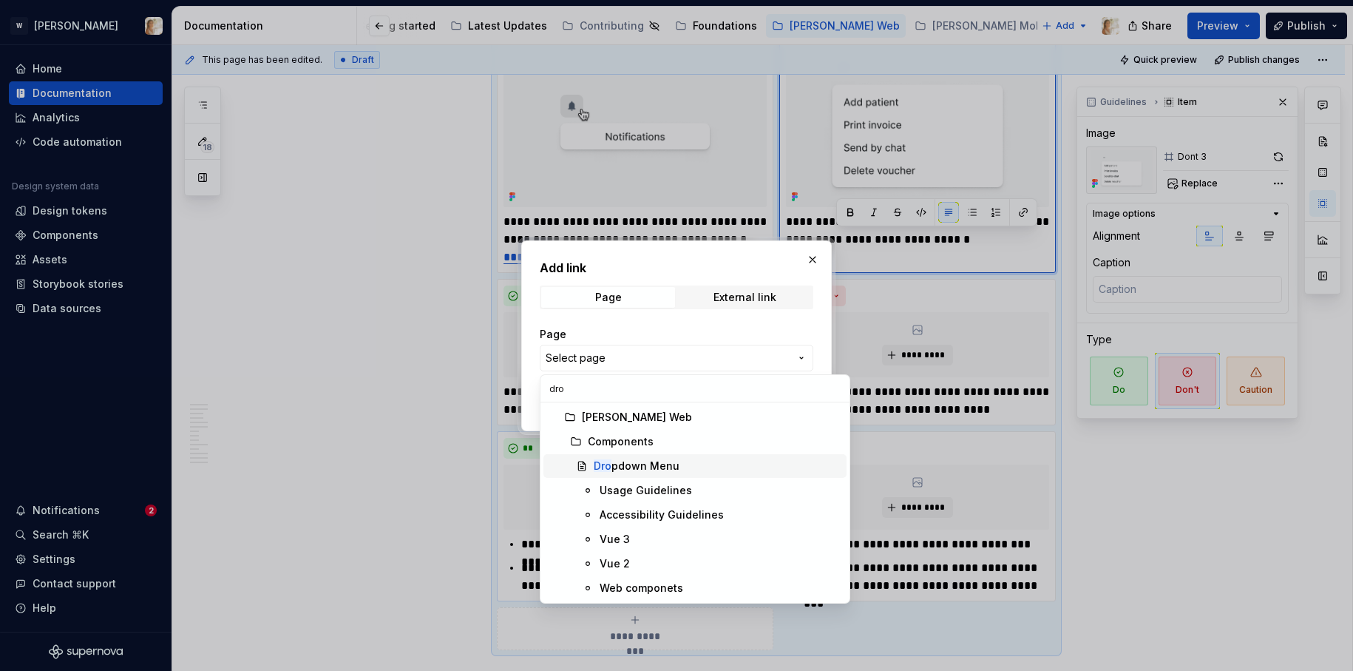
click at [631, 466] on div "Dro pdown Menu" at bounding box center [637, 465] width 86 height 15
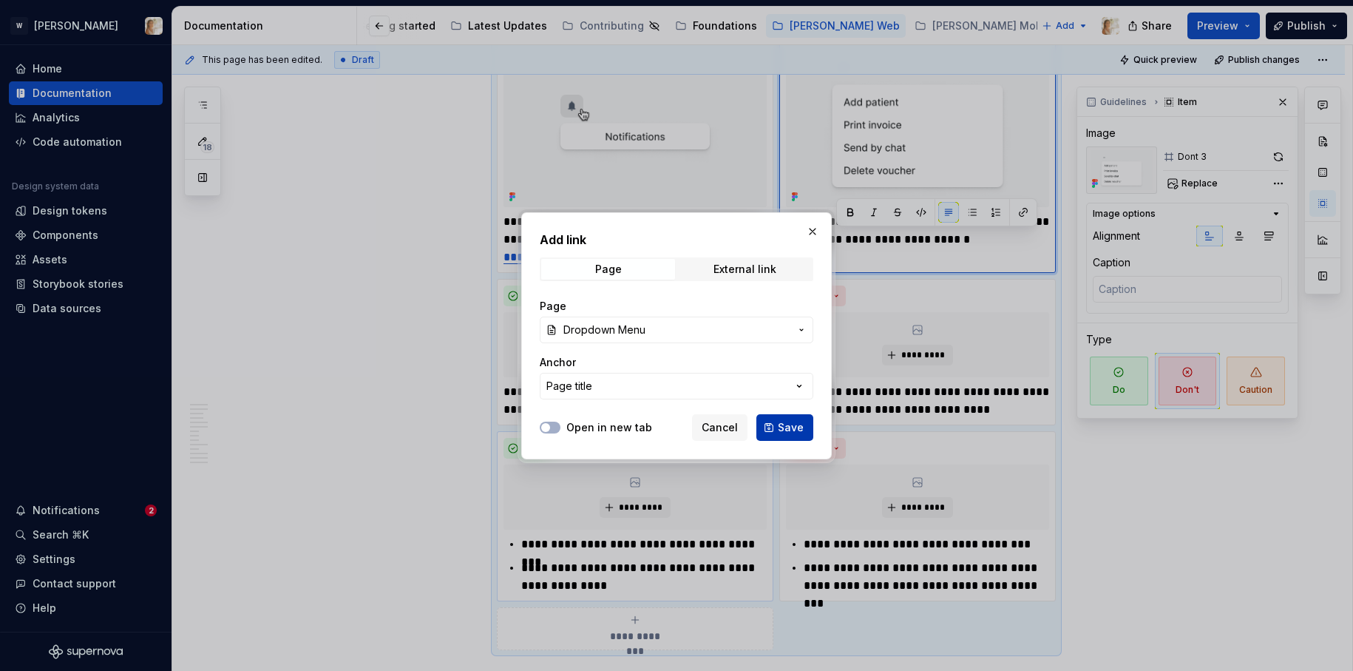
click at [780, 420] on span "Save" at bounding box center [791, 427] width 26 height 15
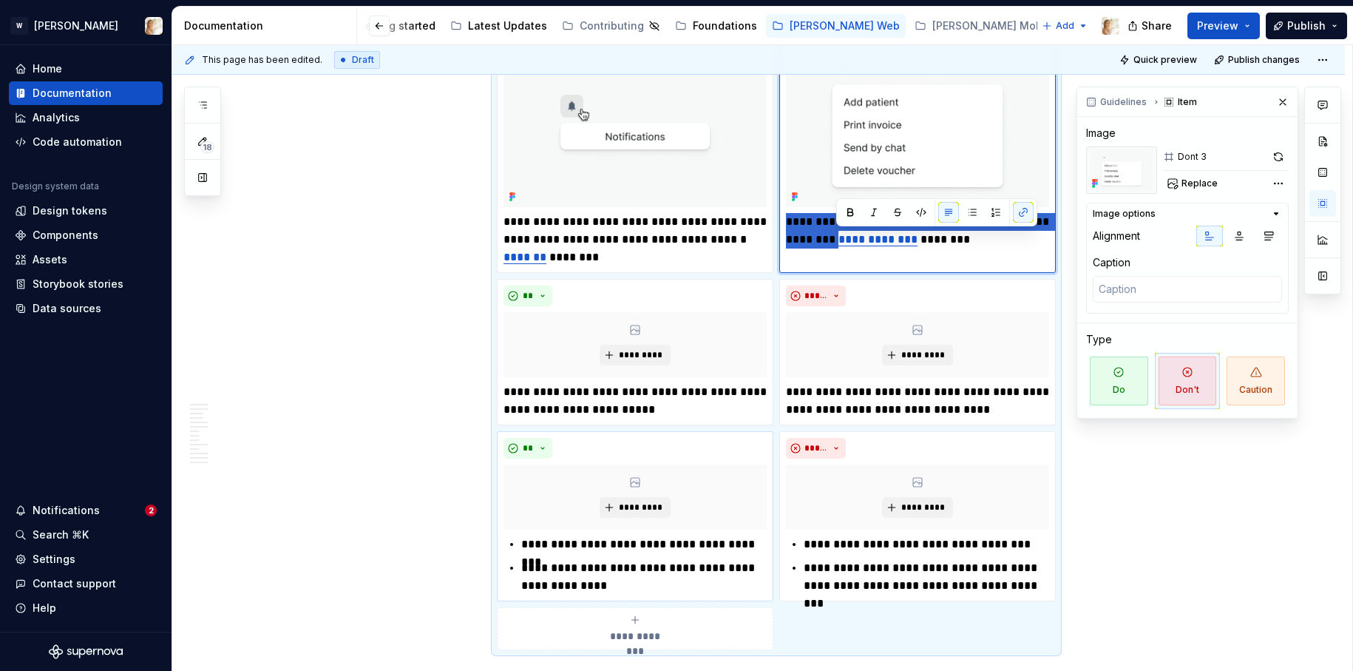
click at [904, 238] on link "**********" at bounding box center [877, 239] width 79 height 11
click at [410, 397] on div "**********" at bounding box center [758, 566] width 1172 height 4304
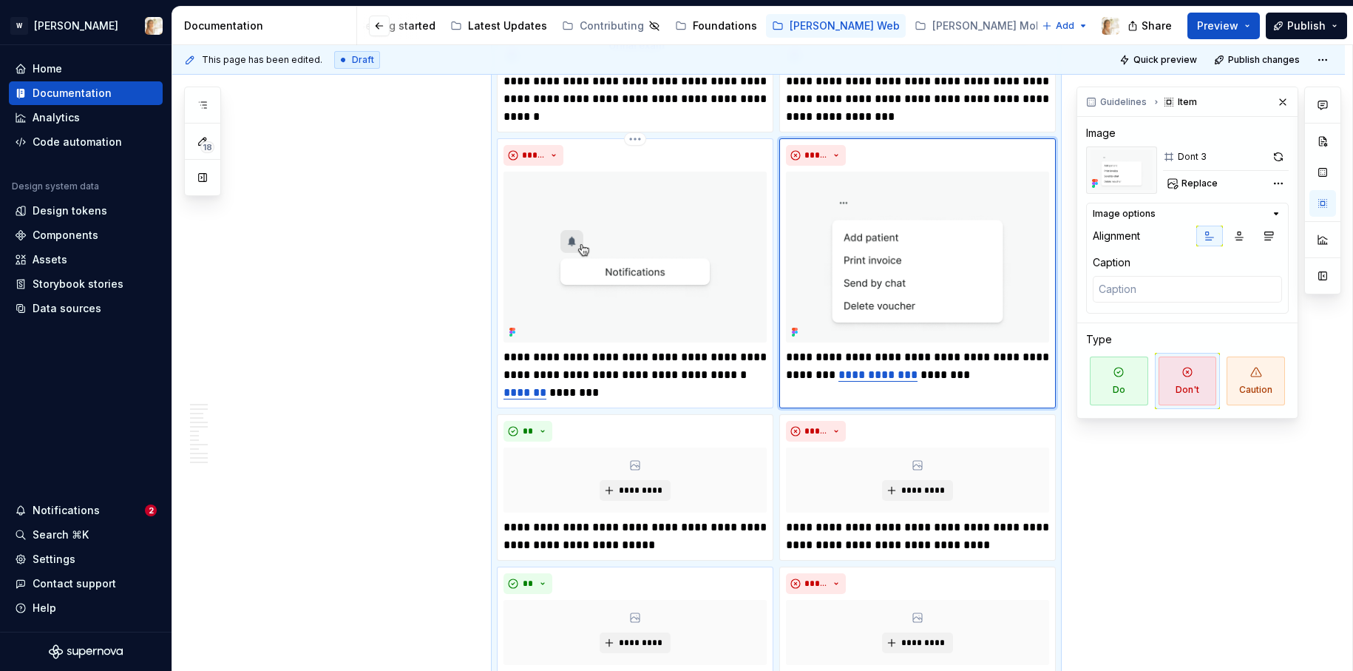
scroll to position [1842, 0]
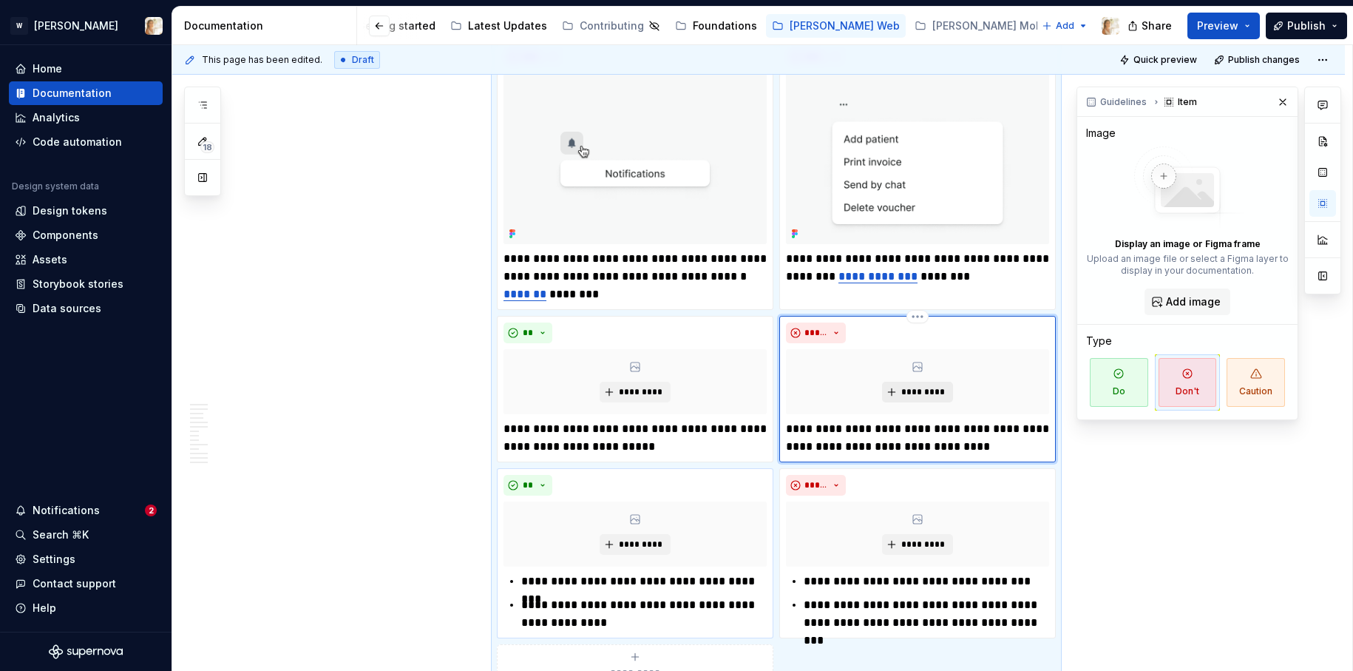
click at [917, 390] on span "*********" at bounding box center [922, 392] width 45 height 12
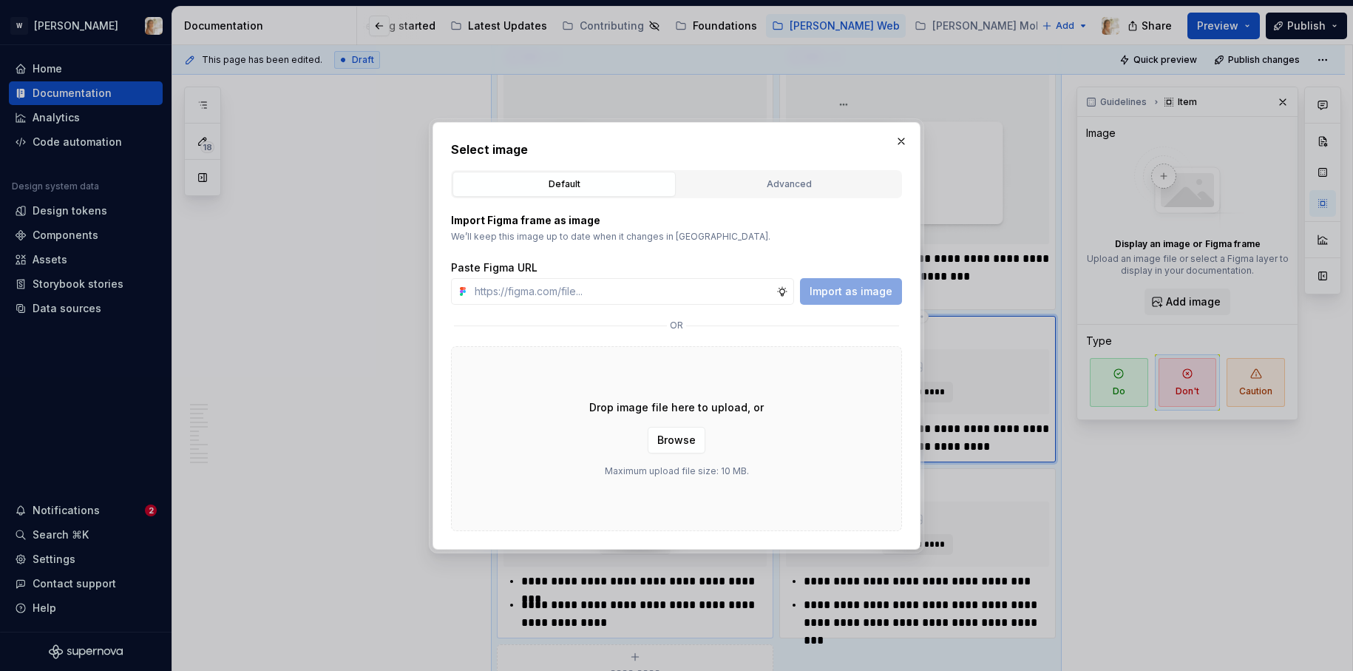
type textarea "*"
type input "https://www.figma.com/design/oPxB51PBWpdybzXO7ZYVlQ/Documentation?node-id=6462-…"
type textarea "*"
type input "https://www.figma.com/design/oPxB51PBWpdybzXO7ZYVlQ/Documentation?node-id=6462-…"
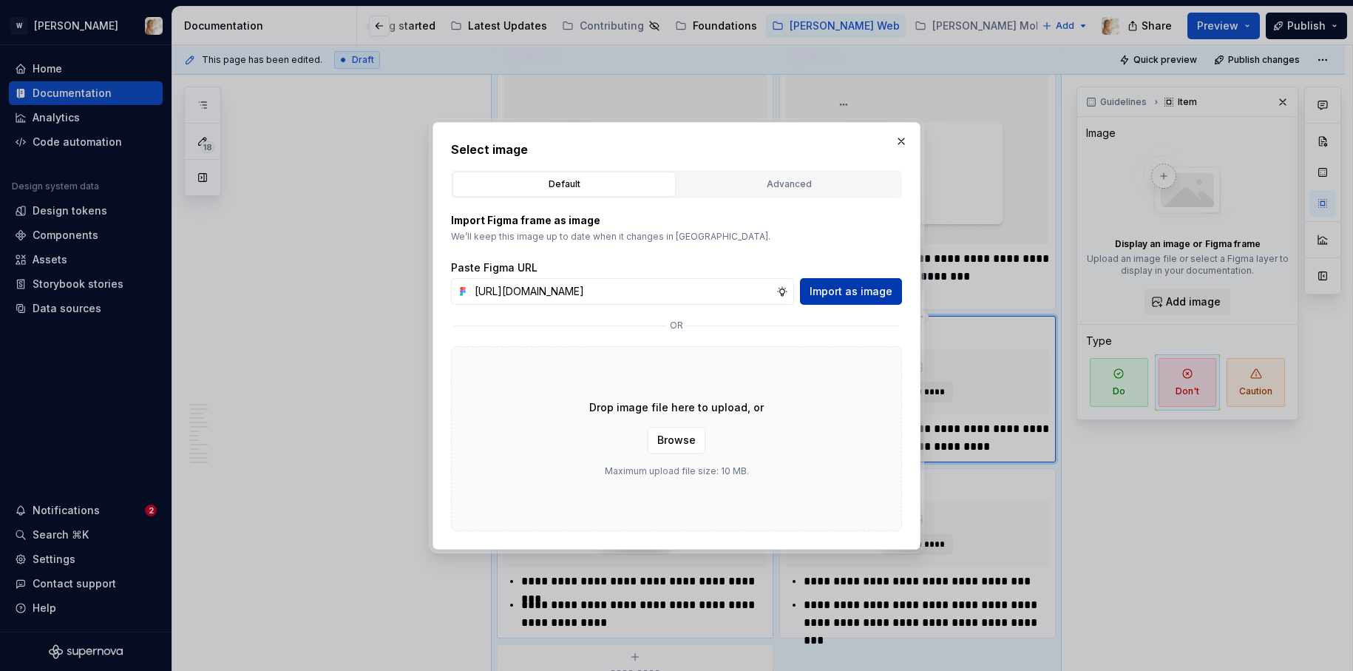
click at [852, 294] on span "Import as image" at bounding box center [851, 291] width 83 height 15
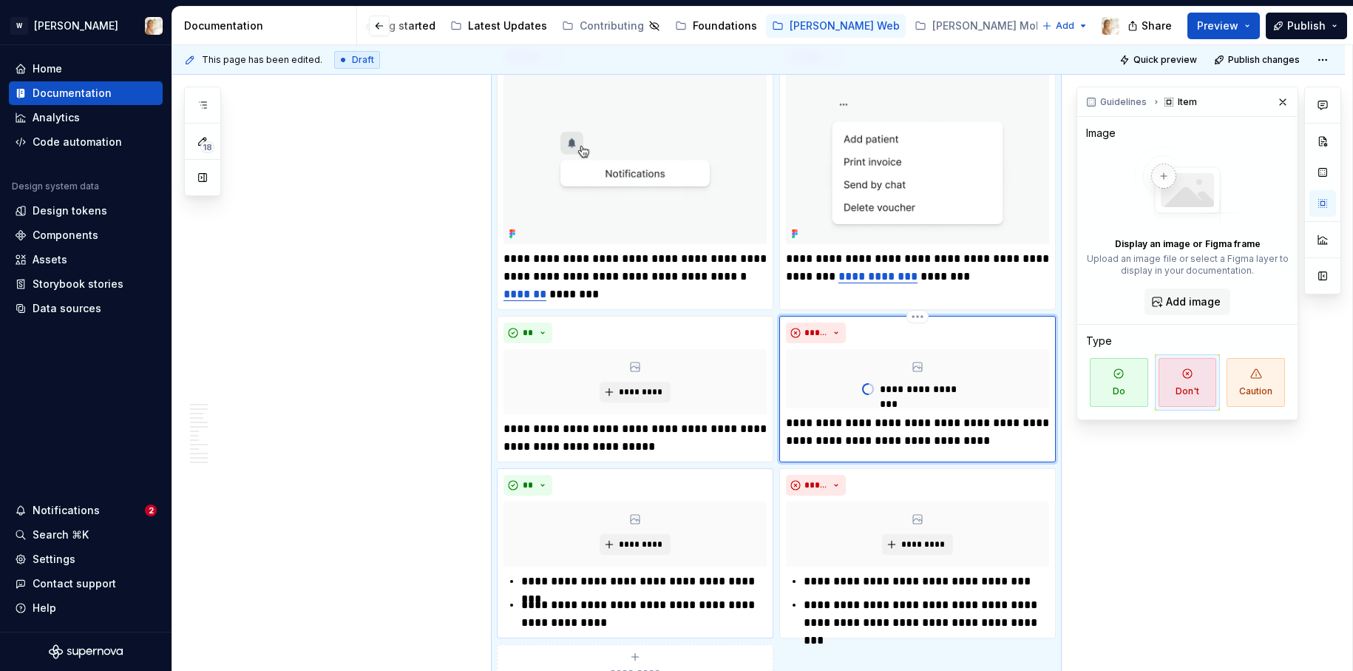
type textarea "*"
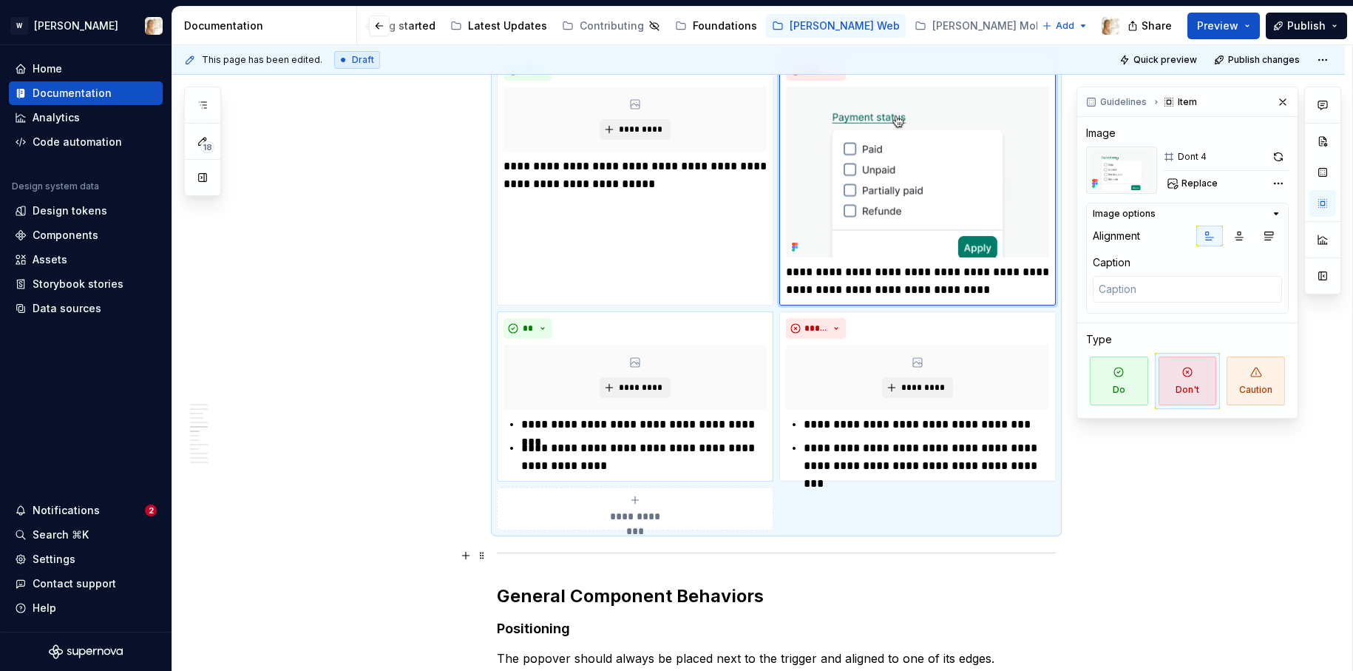
scroll to position [2142, 0]
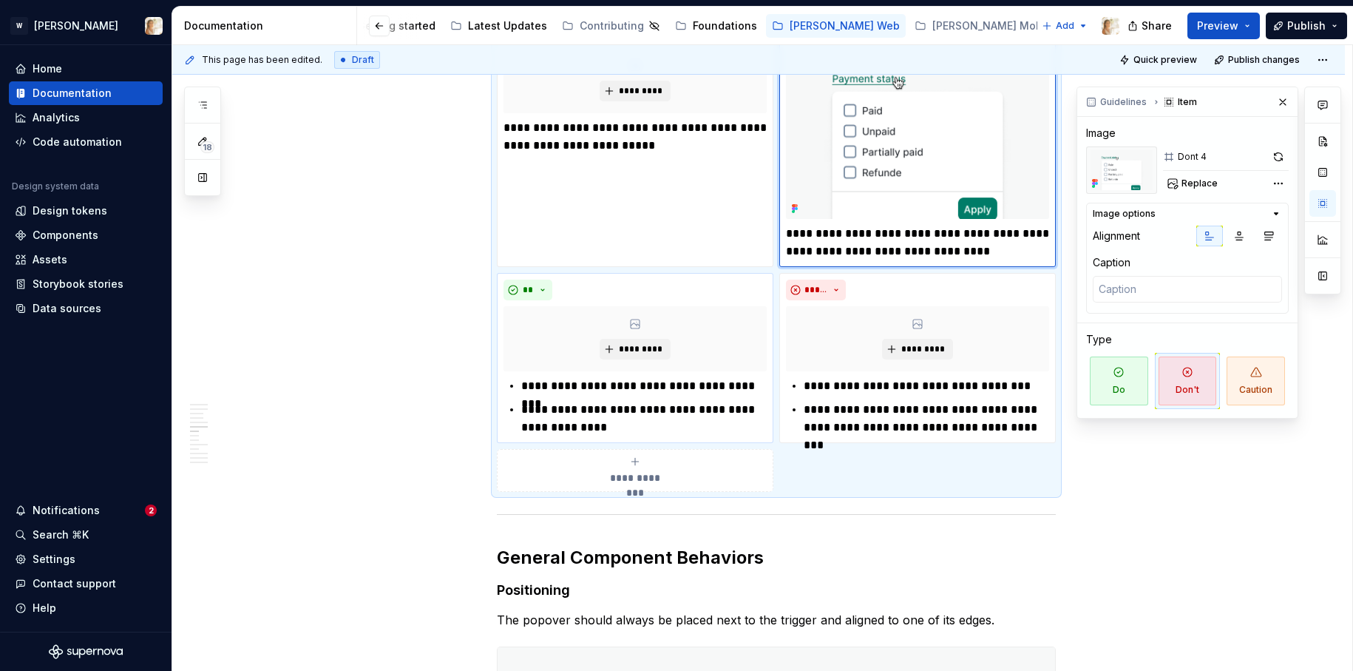
click at [669, 475] on span "**********" at bounding box center [635, 477] width 68 height 15
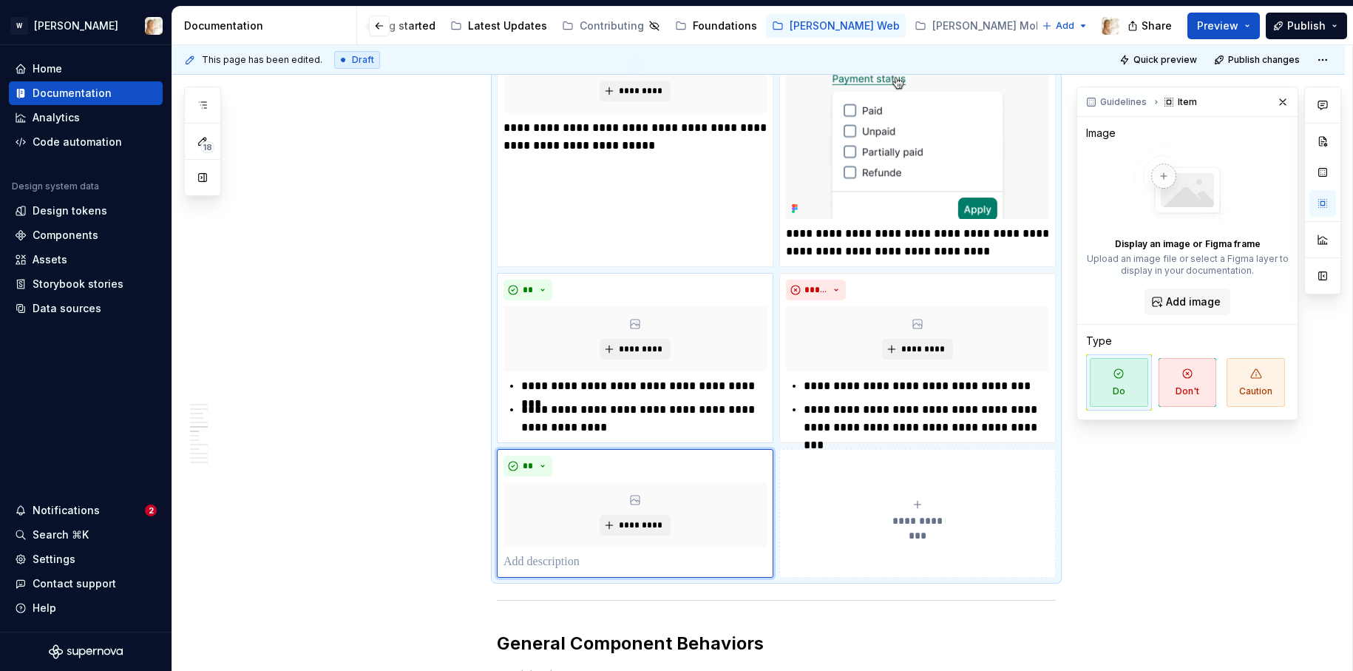
click at [849, 492] on button "**********" at bounding box center [917, 513] width 276 height 129
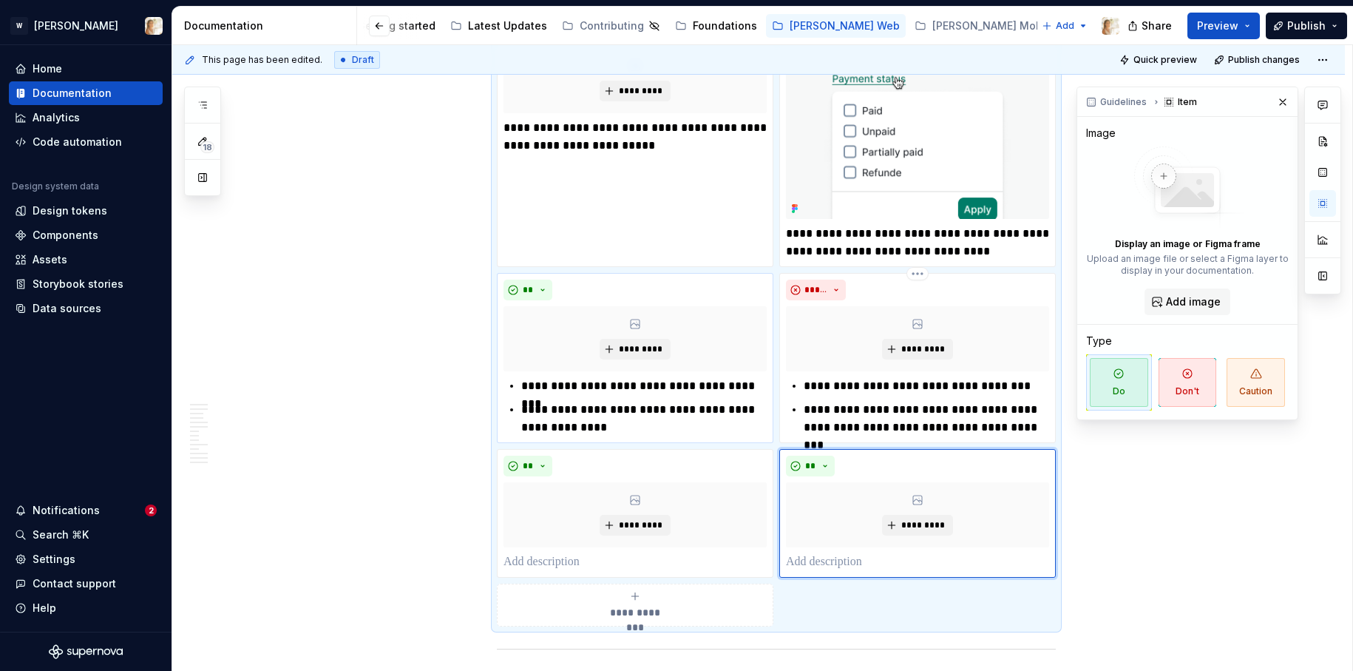
click at [838, 419] on p "**********" at bounding box center [926, 418] width 245 height 35
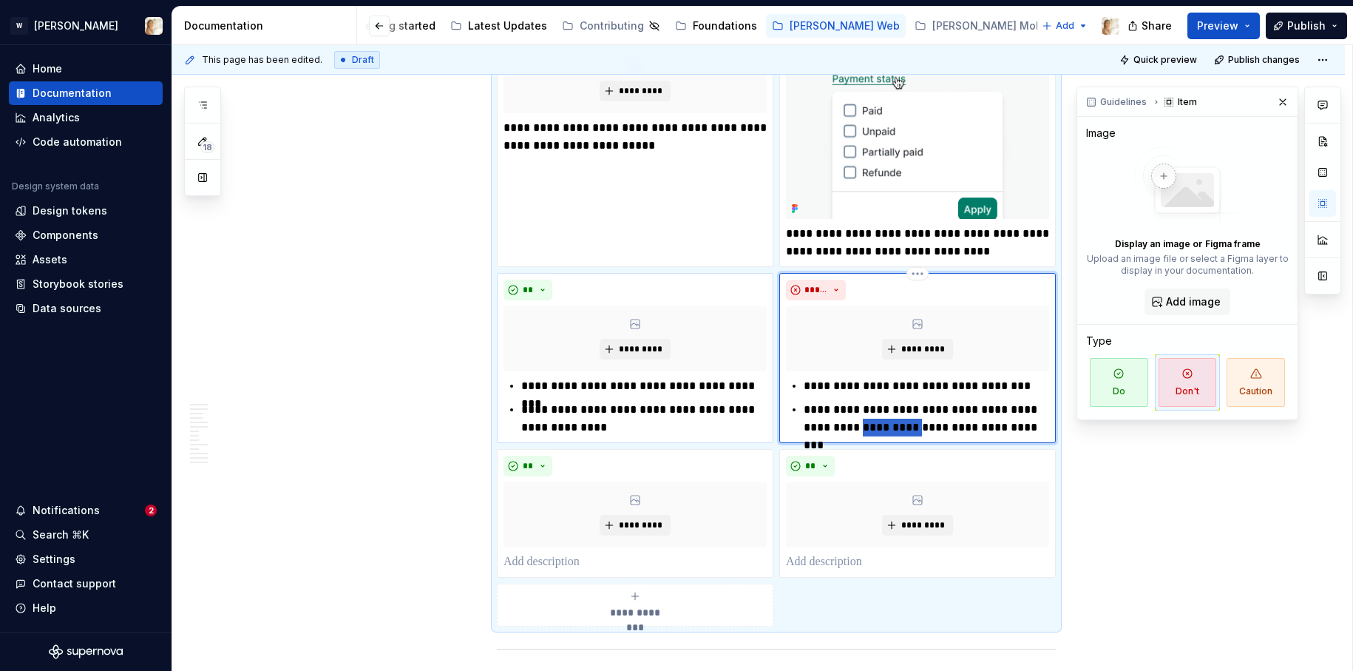
click at [838, 419] on p "**********" at bounding box center [926, 418] width 245 height 35
click at [859, 560] on p at bounding box center [917, 562] width 263 height 18
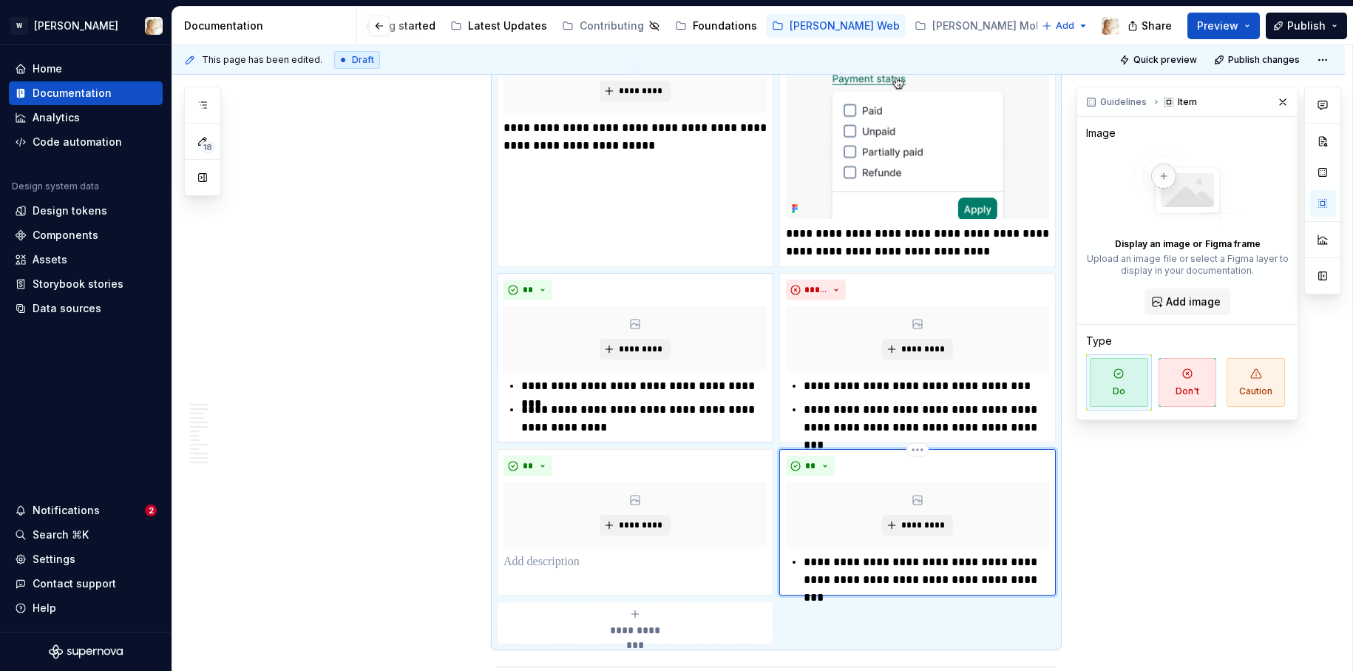
click at [805, 562] on div "**********" at bounding box center [917, 570] width 263 height 35
drag, startPoint x: 819, startPoint y: 566, endPoint x: 804, endPoint y: 567, distance: 14.8
click at [804, 567] on p "**********" at bounding box center [917, 570] width 263 height 35
click at [816, 462] on span "**" at bounding box center [810, 466] width 12 height 12
click at [832, 520] on span "Don't" at bounding box center [856, 518] width 126 height 24
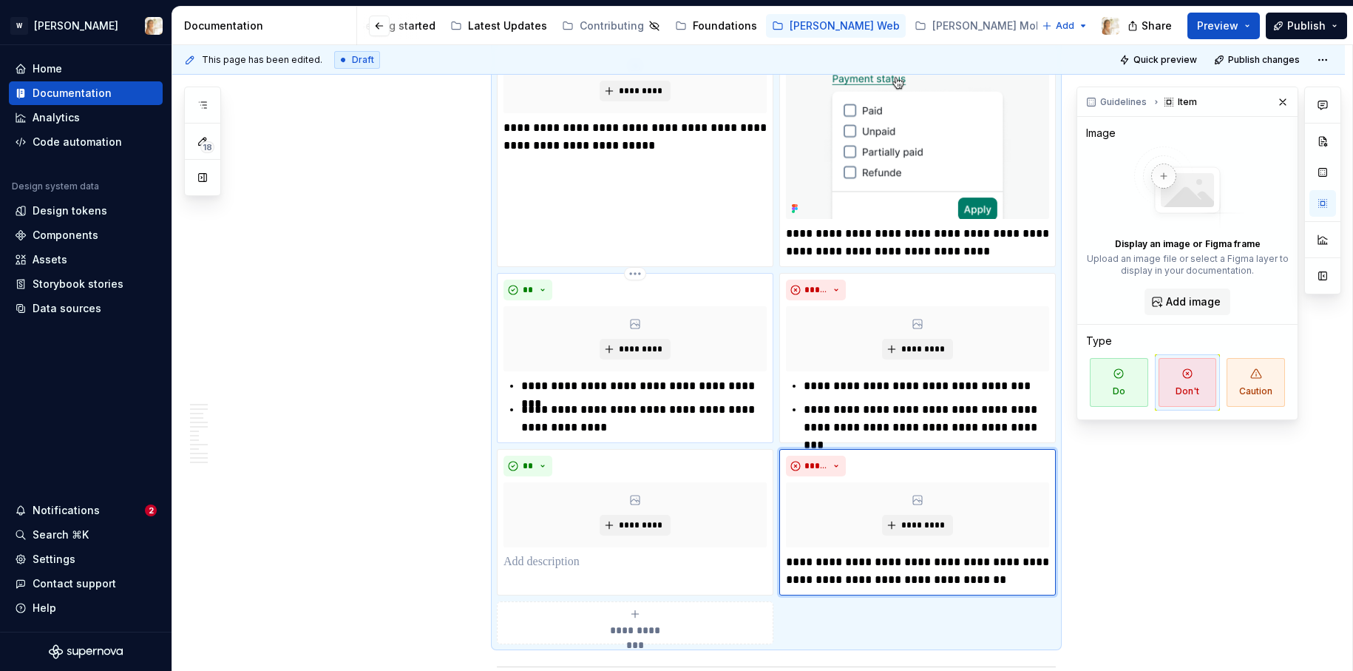
click at [577, 419] on p "**********" at bounding box center [643, 418] width 245 height 35
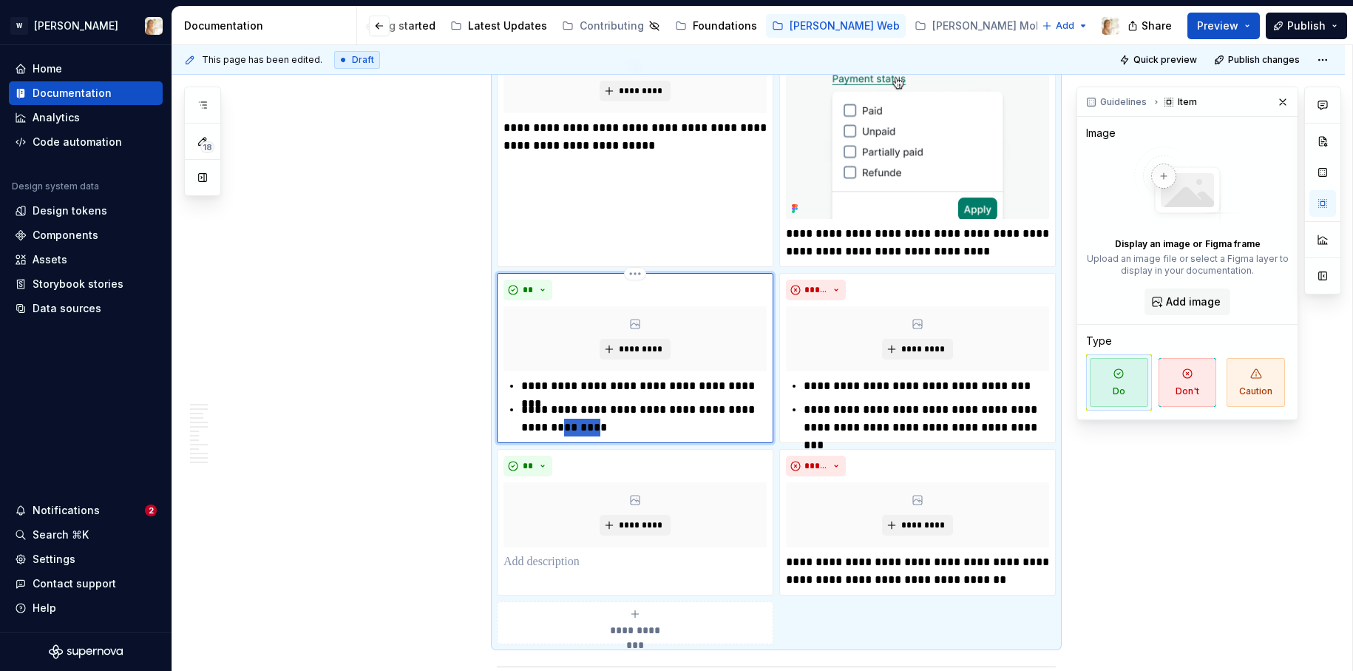
click at [577, 419] on p "**********" at bounding box center [643, 418] width 245 height 35
click at [609, 424] on p "**********" at bounding box center [643, 418] width 245 height 35
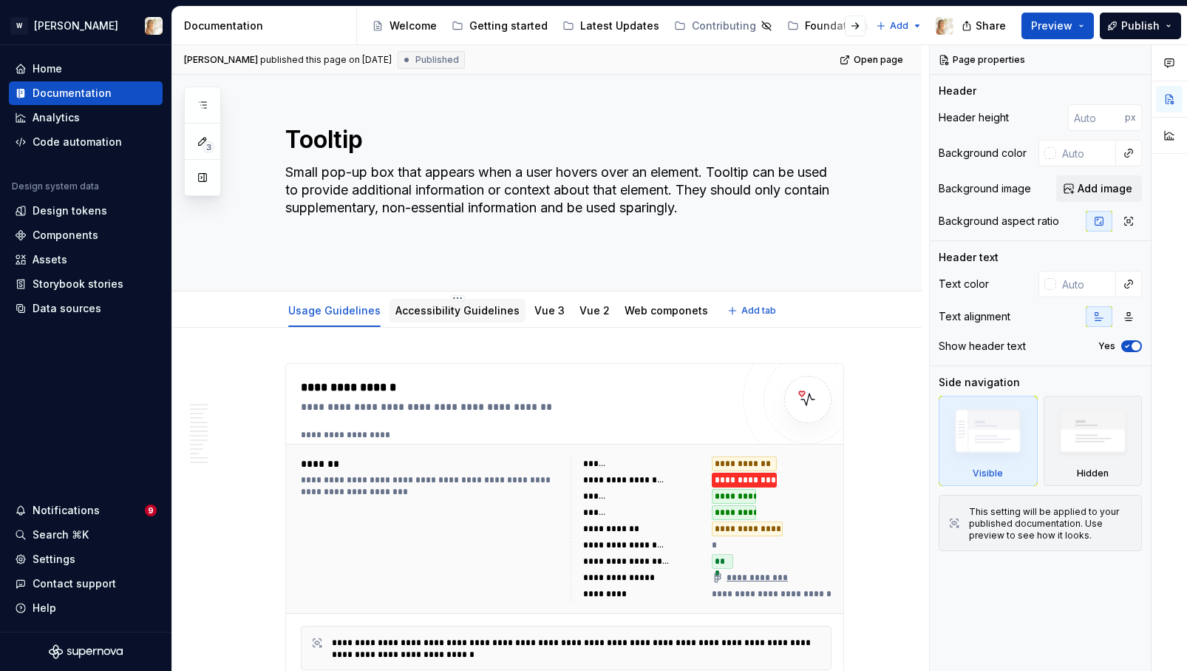
click at [444, 311] on link "Accessibility Guidelines" at bounding box center [458, 310] width 124 height 13
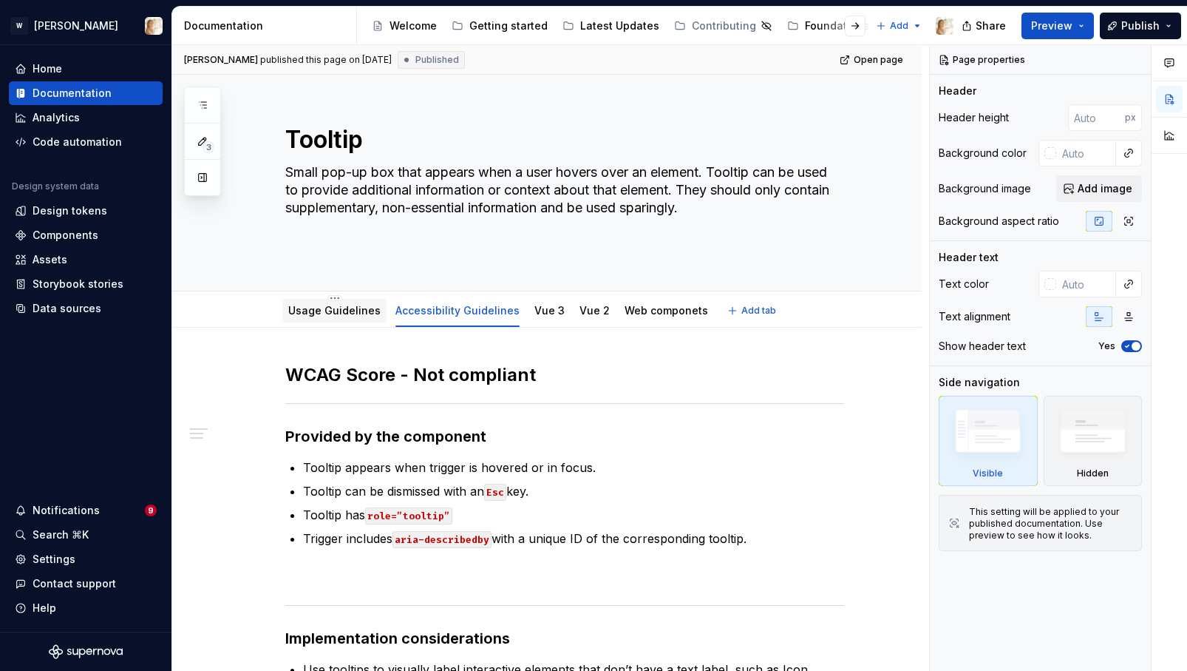
click at [313, 311] on link "Usage Guidelines" at bounding box center [334, 310] width 92 height 13
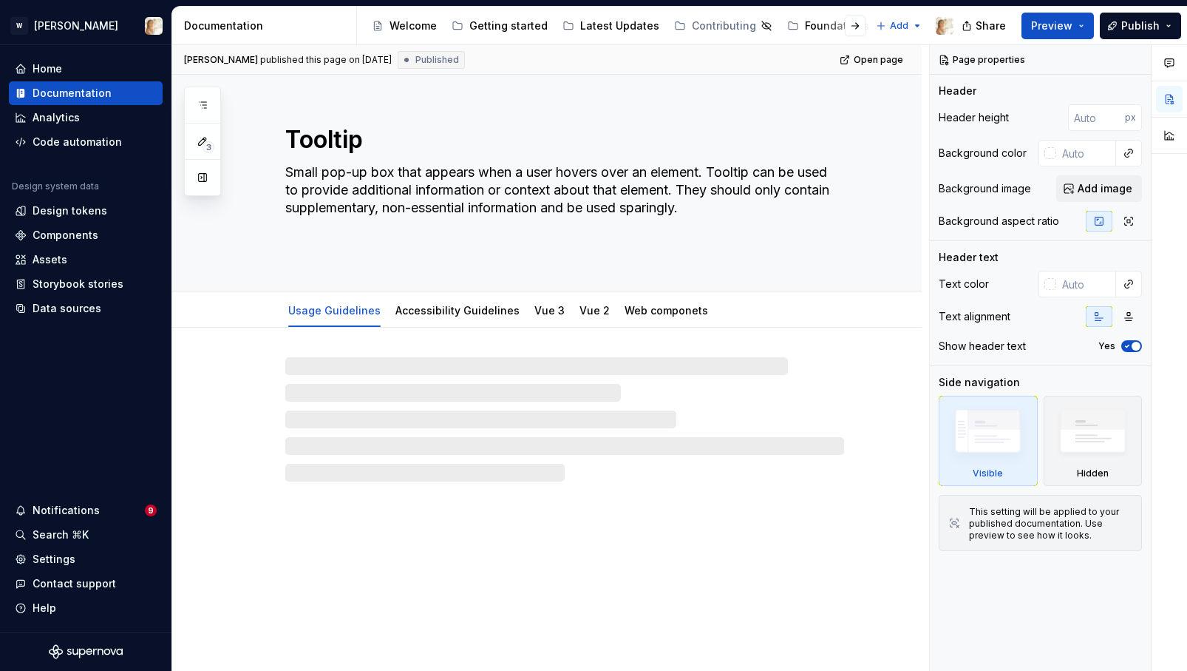
type textarea "*"
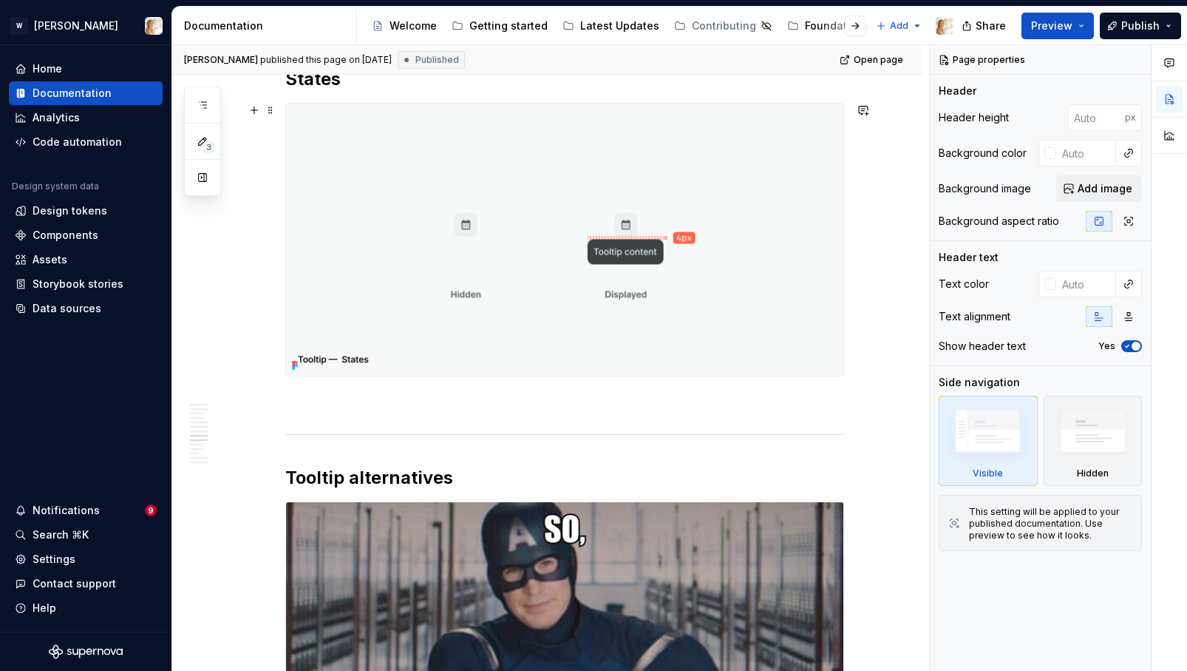
scroll to position [3659, 0]
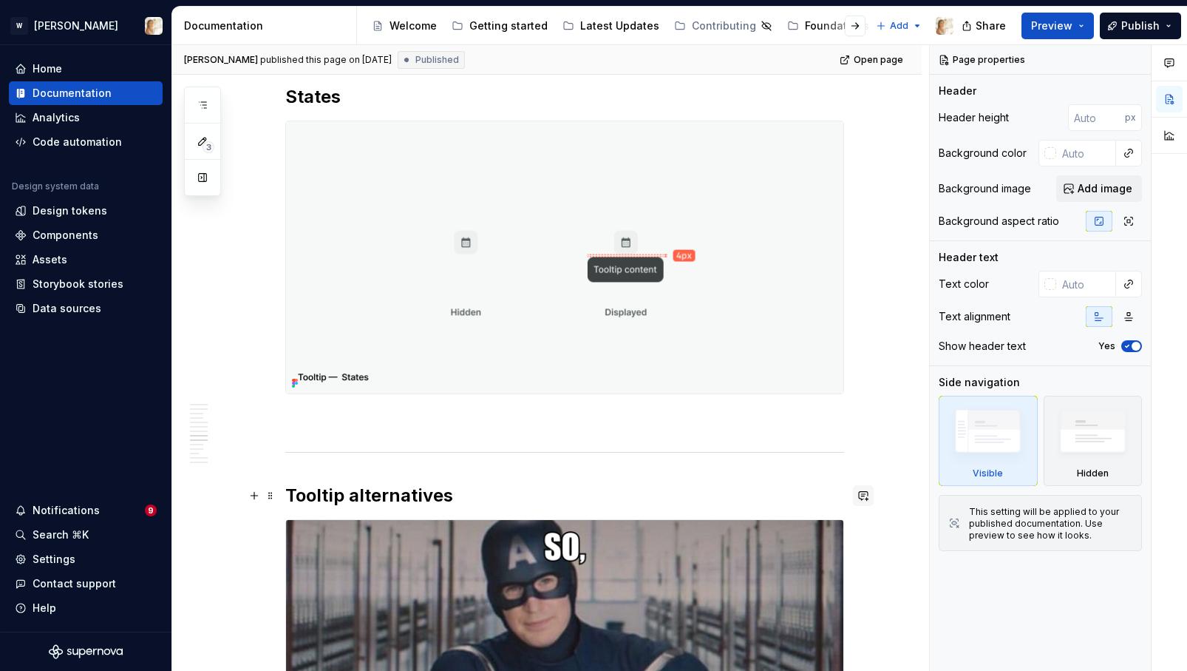
click at [870, 500] on button "button" at bounding box center [863, 495] width 21 height 21
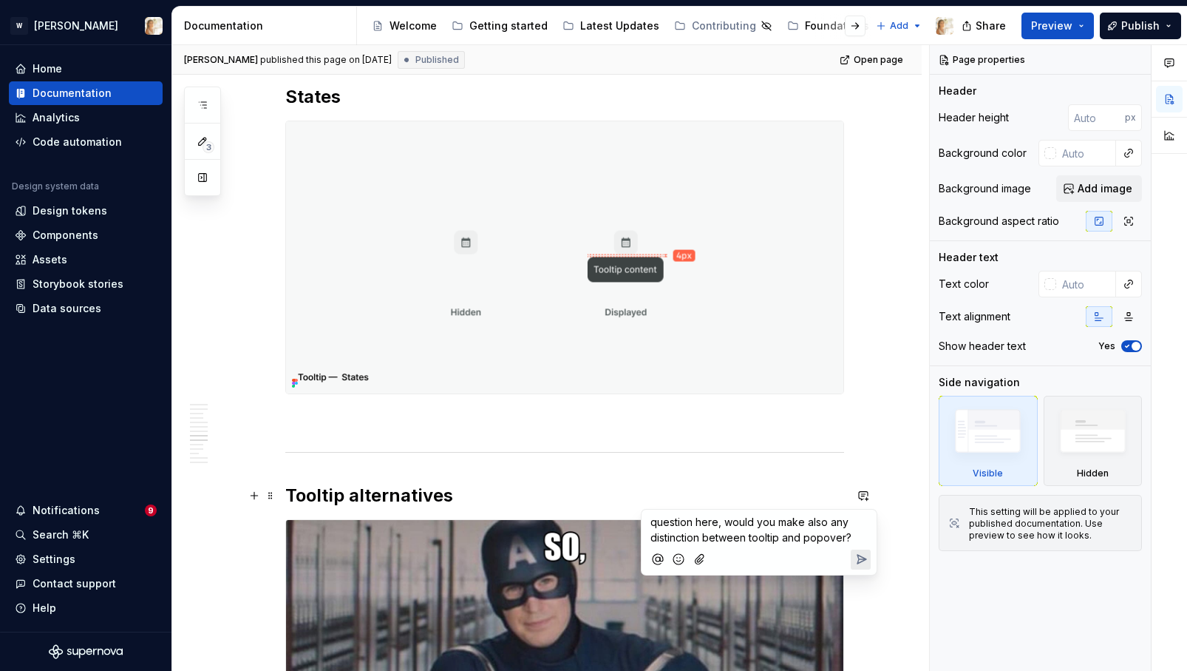
click at [750, 547] on div at bounding box center [759, 559] width 223 height 30
click at [762, 528] on p "question here, would you make also any distinction between tooltip and popover?" at bounding box center [759, 529] width 217 height 31
drag, startPoint x: 758, startPoint y: 520, endPoint x: 866, endPoint y: 537, distance: 109.9
click at [866, 537] on p "question here, would you make also any distinction between tooltip and popover?" at bounding box center [759, 529] width 217 height 31
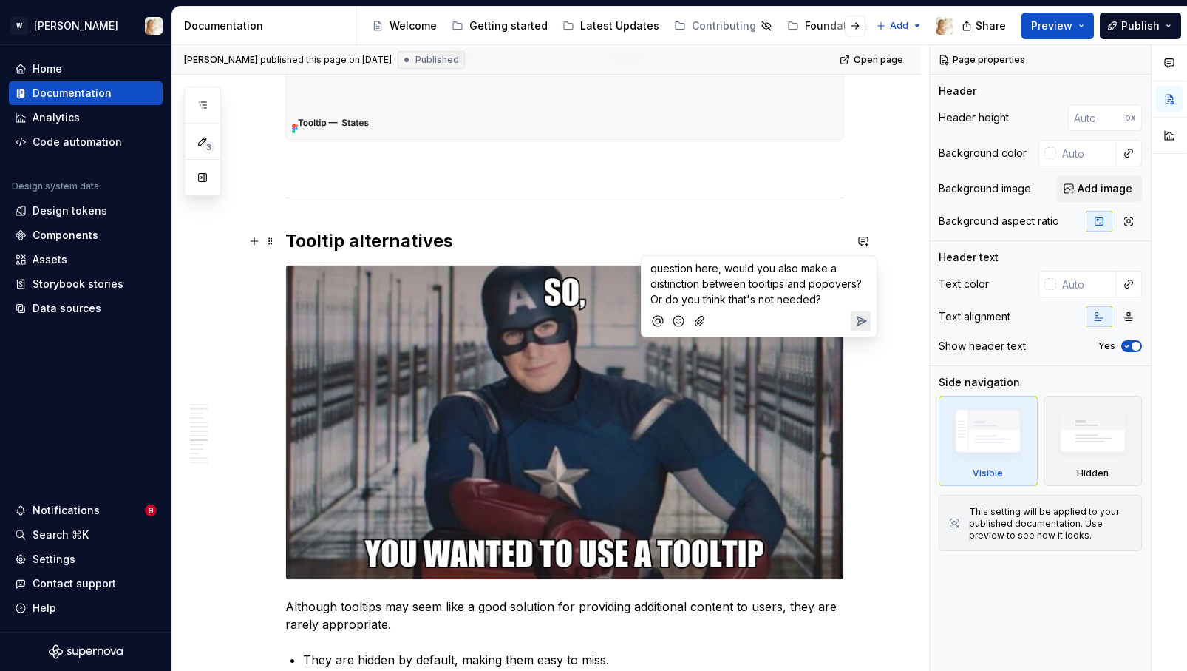
scroll to position [3914, 0]
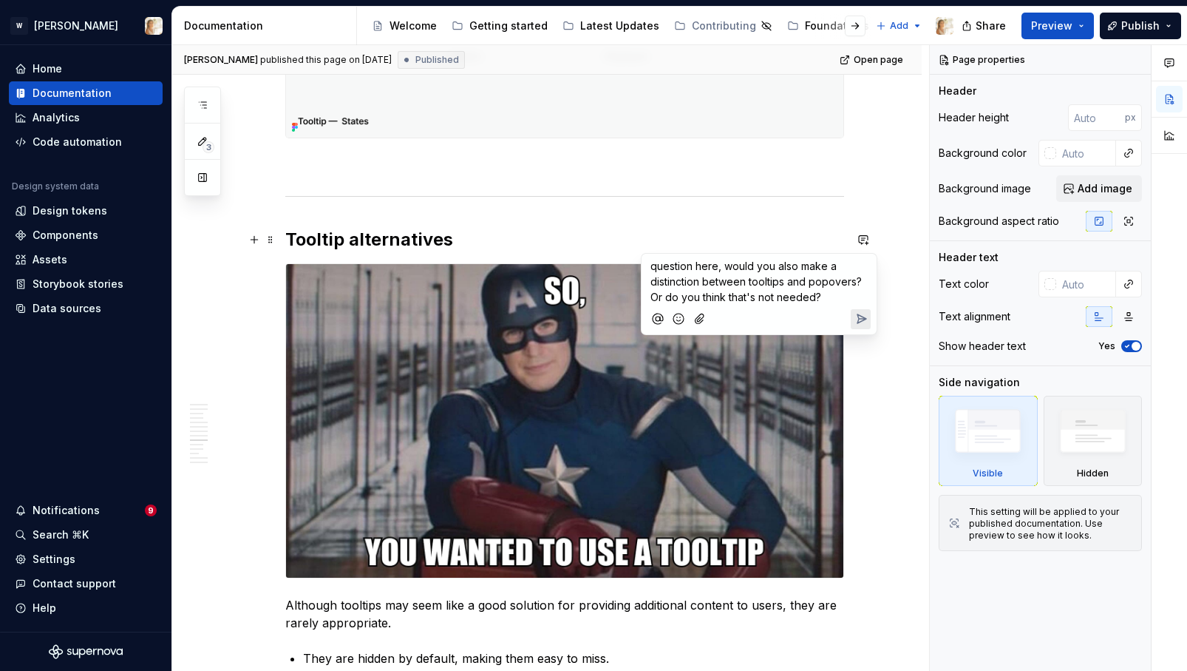
click at [863, 320] on icon "Send" at bounding box center [861, 318] width 15 height 15
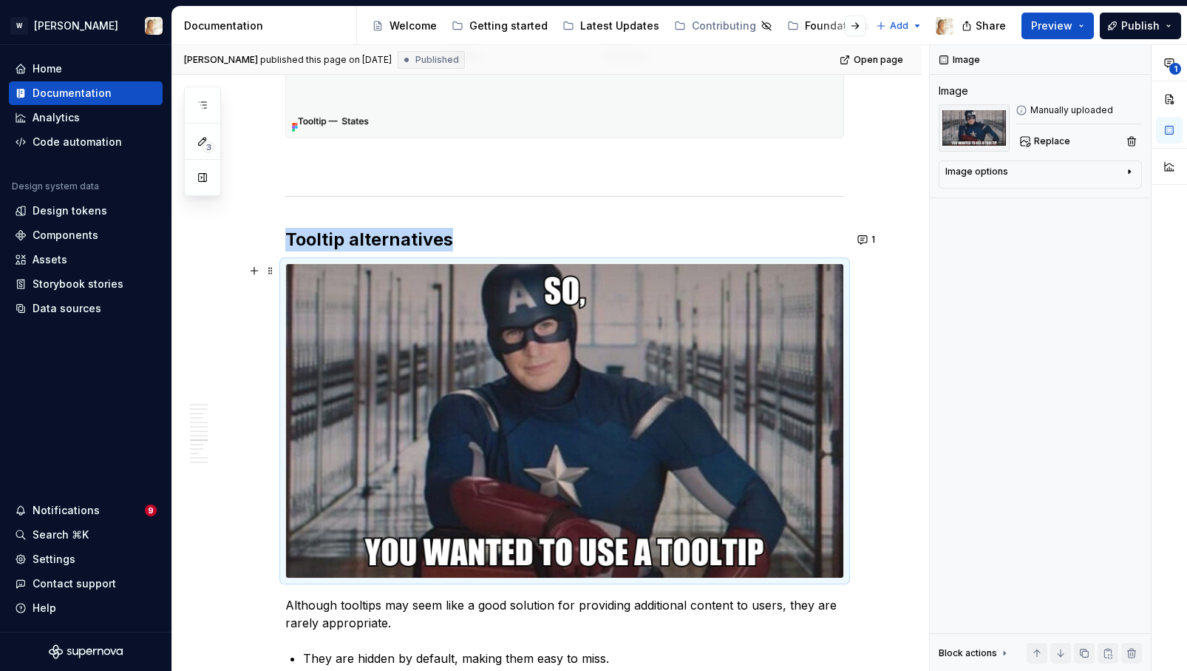
click at [614, 442] on img at bounding box center [564, 420] width 557 height 313
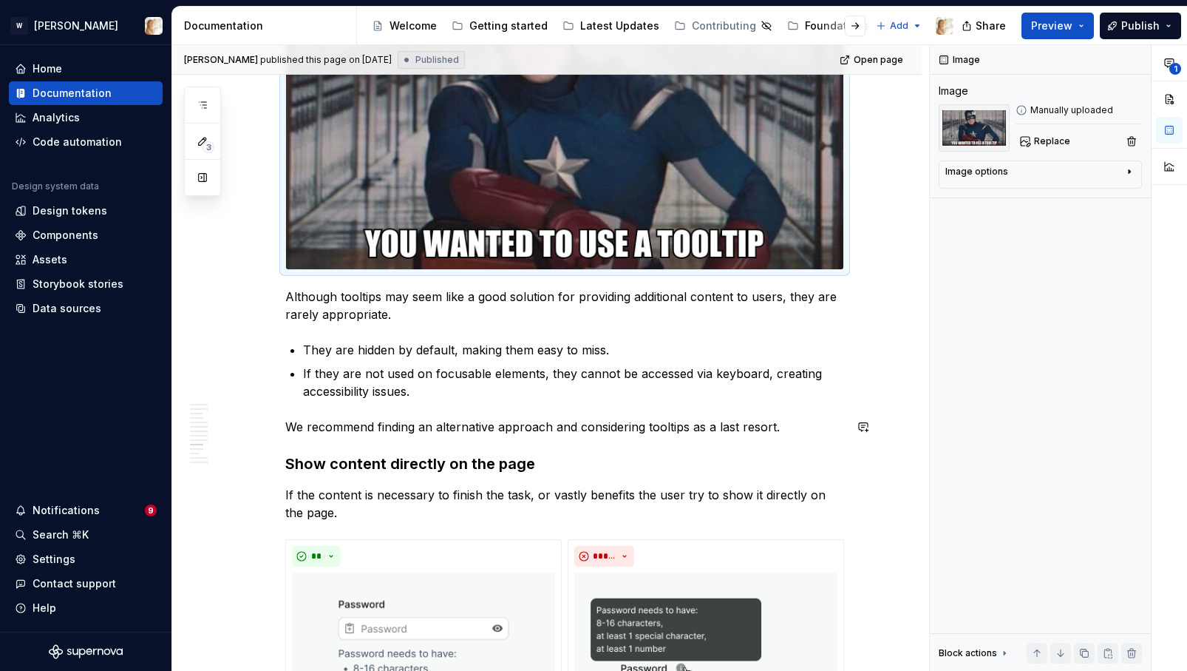
scroll to position [4226, 0]
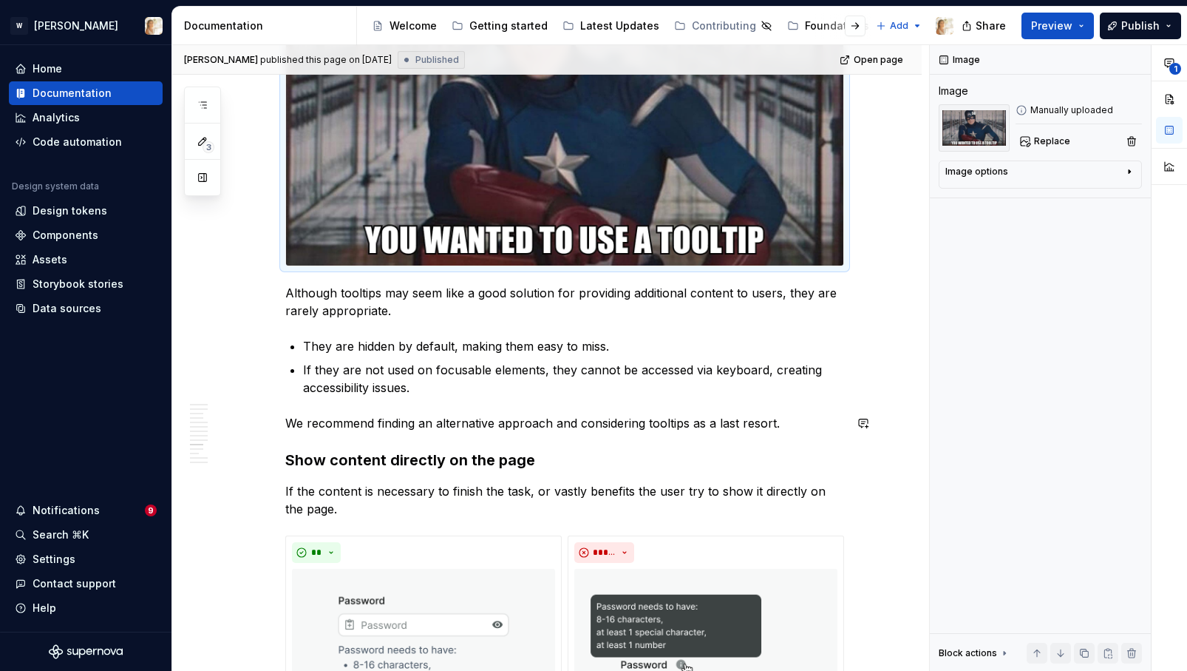
type textarea "*"
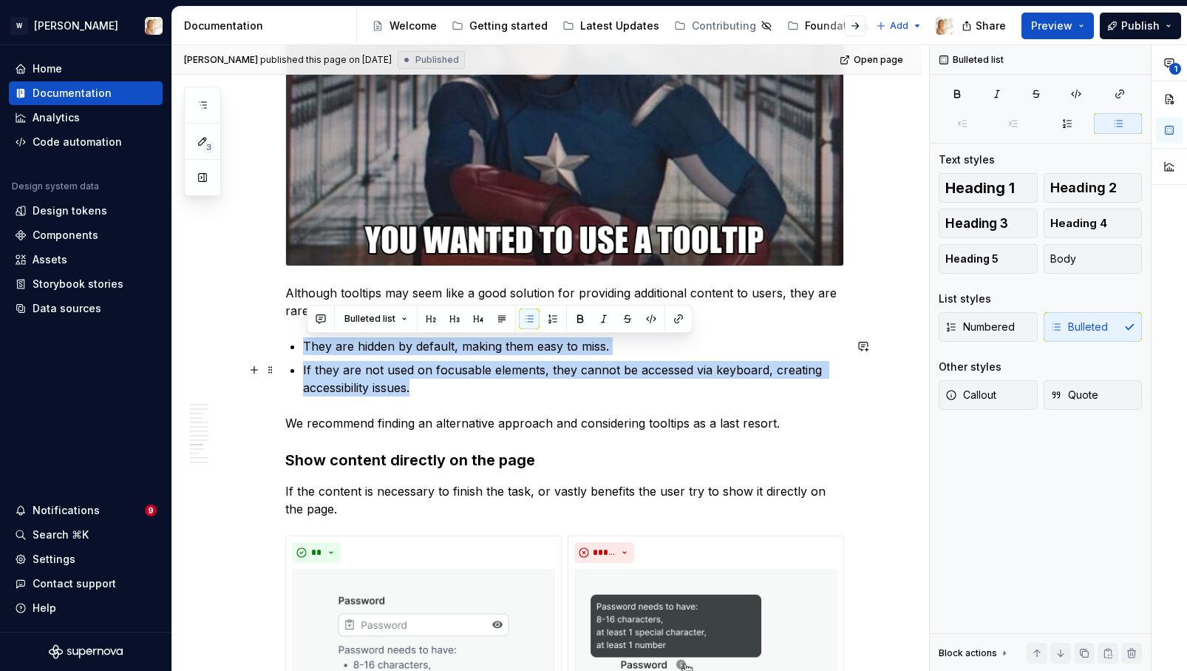
drag, startPoint x: 305, startPoint y: 345, endPoint x: 418, endPoint y: 393, distance: 122.9
click at [322, 318] on button "button" at bounding box center [320, 318] width 21 height 21
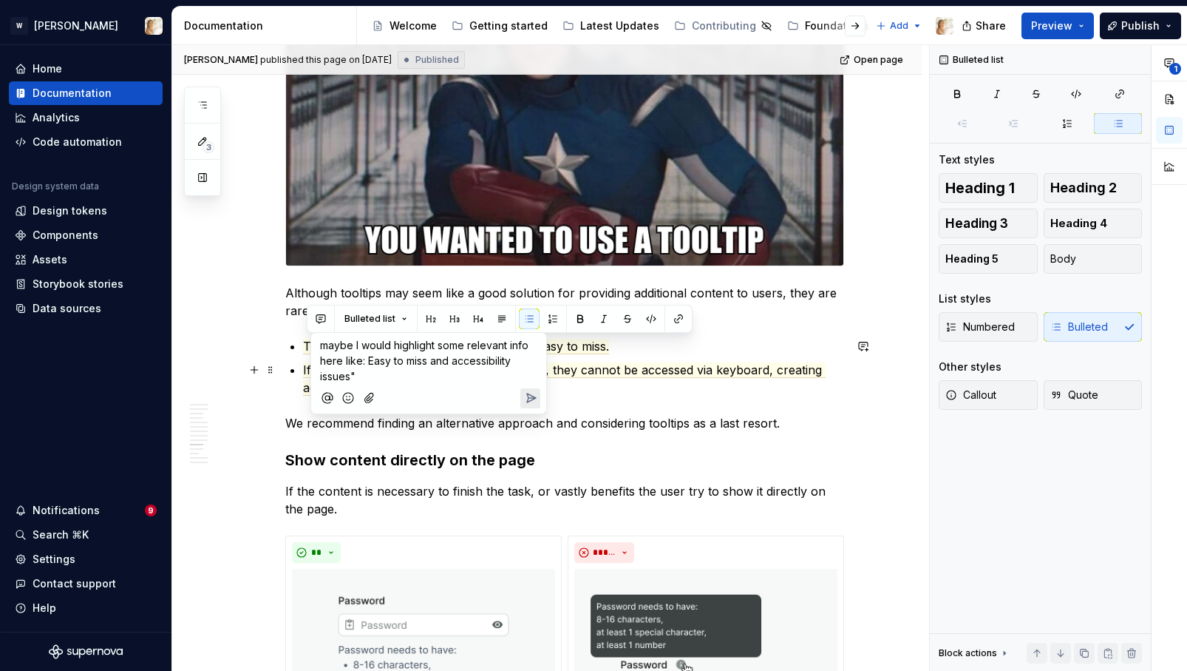
click at [454, 361] on span "maybe I would highlight some relevant info here like: Easy to miss and accessib…" at bounding box center [425, 361] width 211 height 44
click at [428, 363] on span "maybe I would highlight some relevant info here like: Easy to miss and "accessi…" at bounding box center [425, 361] width 211 height 44
click at [369, 364] on span "maybe I would highlight some relevant info here like: Easy to miss" and "access…" at bounding box center [425, 361] width 211 height 44
click at [368, 376] on p "maybe I would highlight some relevant info here like: "Easy to miss" and "acces…" at bounding box center [428, 360] width 217 height 47
click at [536, 400] on icon "Send" at bounding box center [530, 397] width 15 height 15
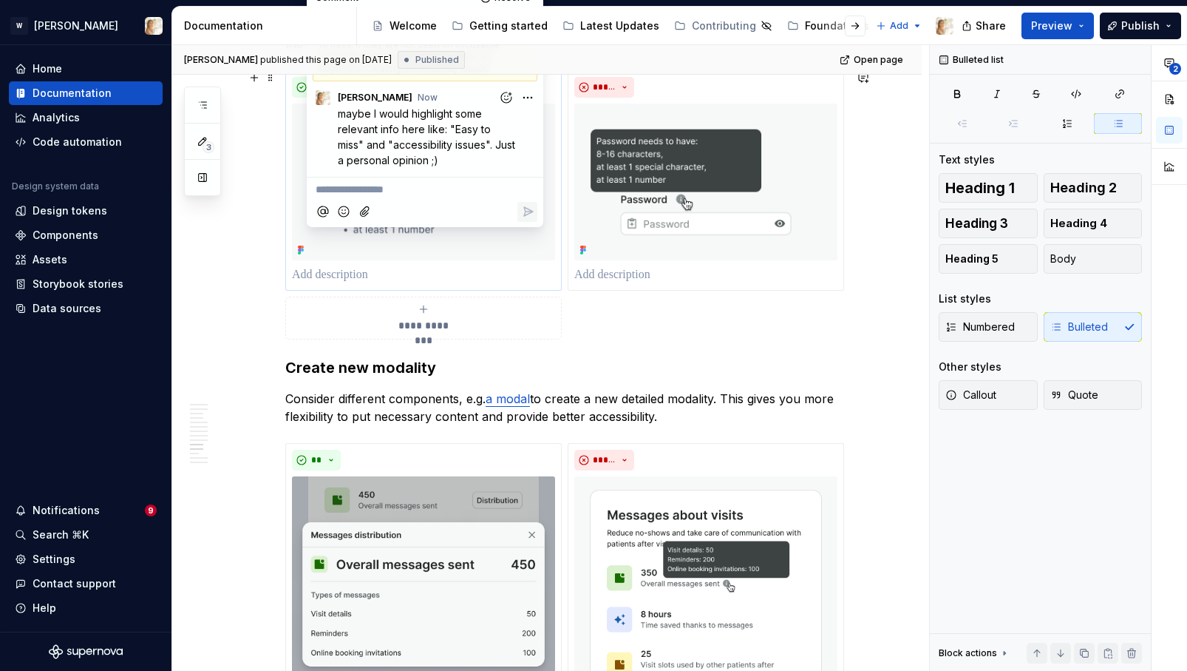
scroll to position [4445, 0]
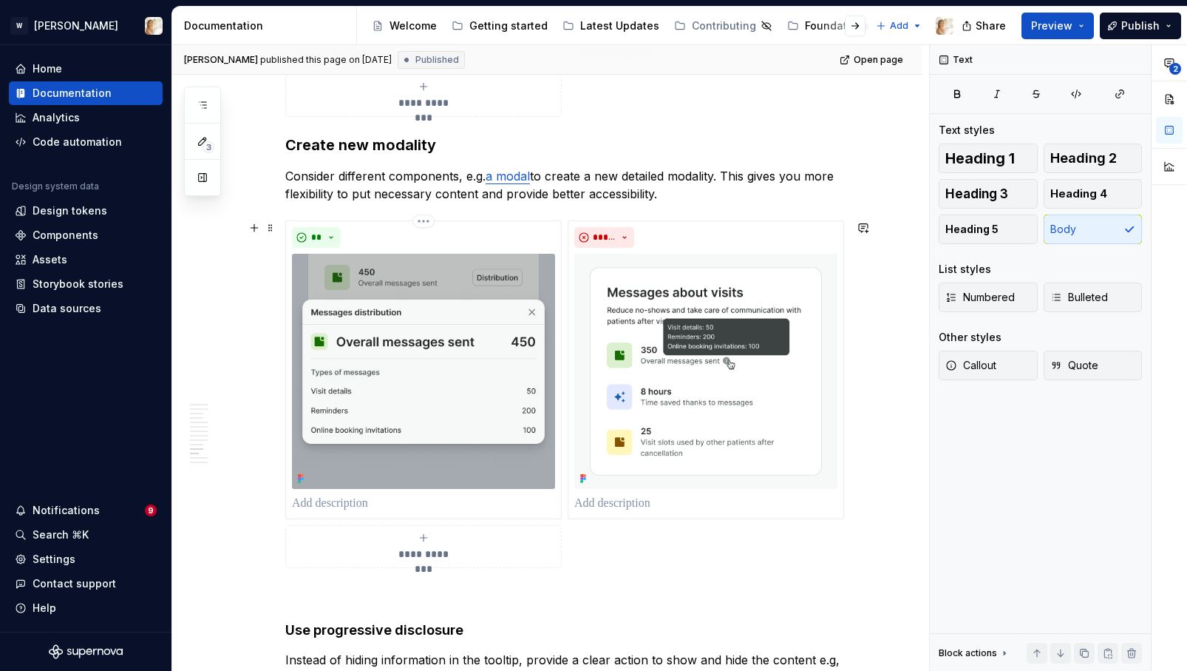
scroll to position [4885, 0]
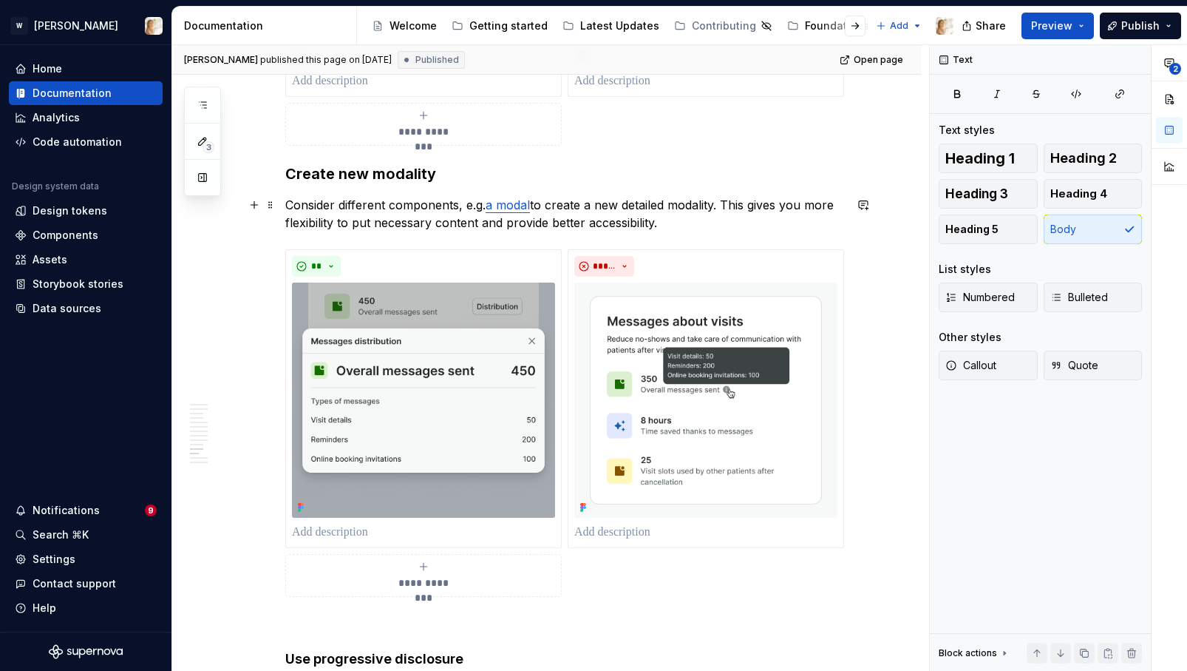
click at [503, 204] on link "a modal" at bounding box center [508, 204] width 44 height 15
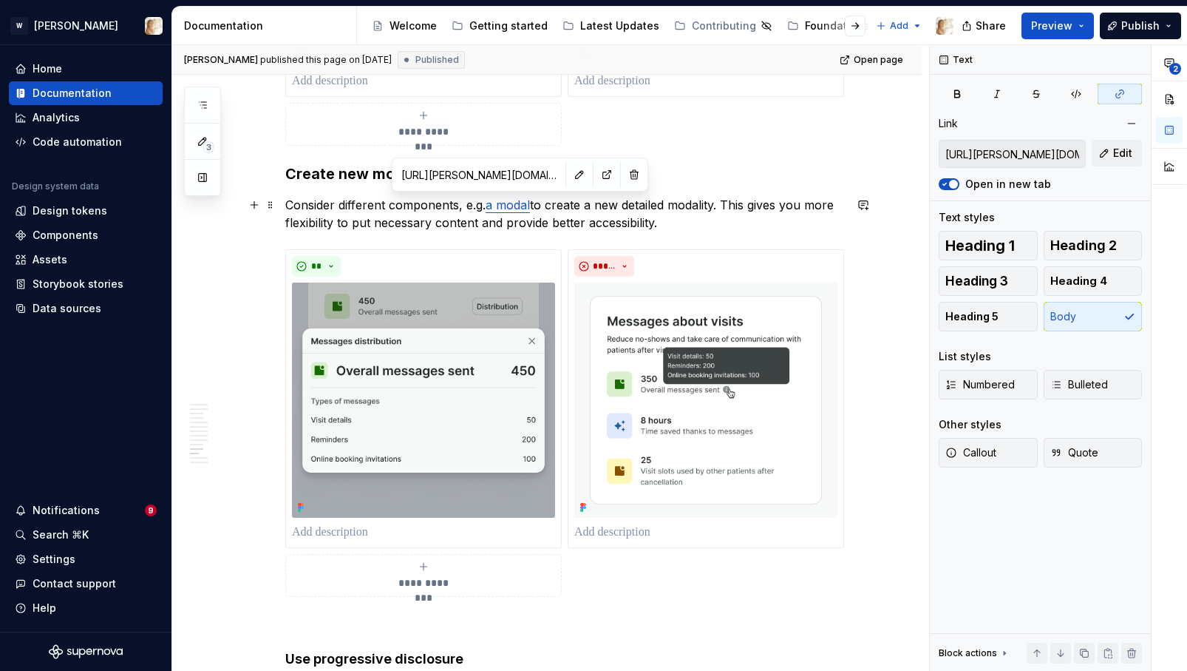
click at [490, 206] on p "Consider different components, e.g. a modal to create a new detailed modality. …" at bounding box center [564, 213] width 559 height 35
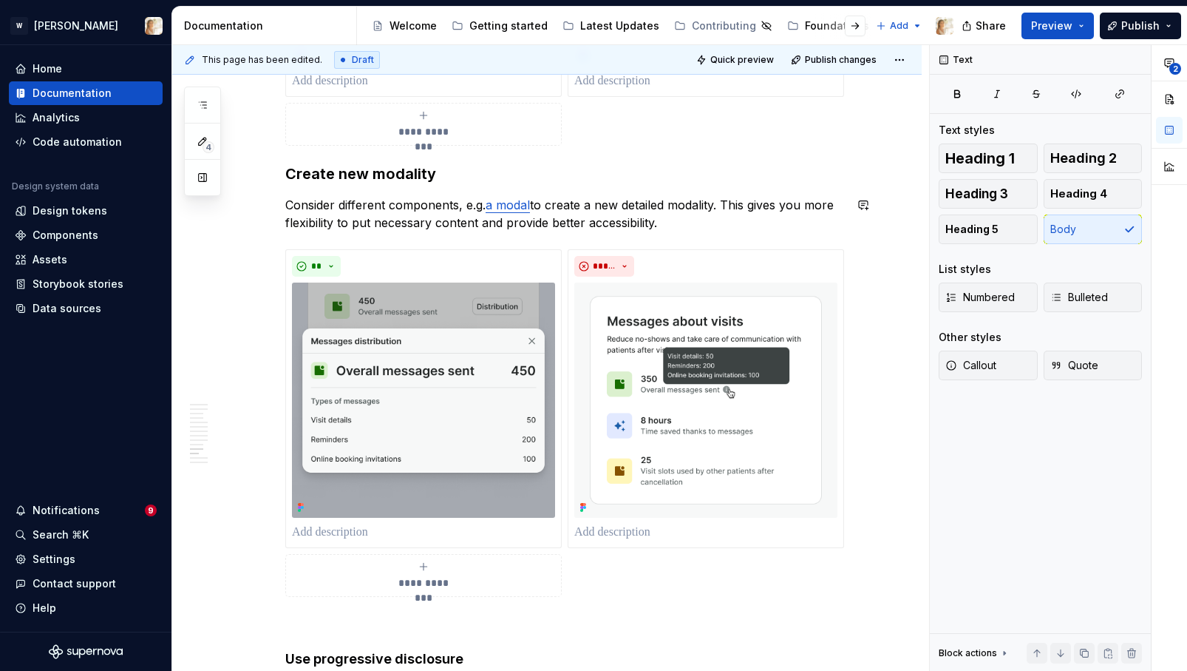
type textarea "*"
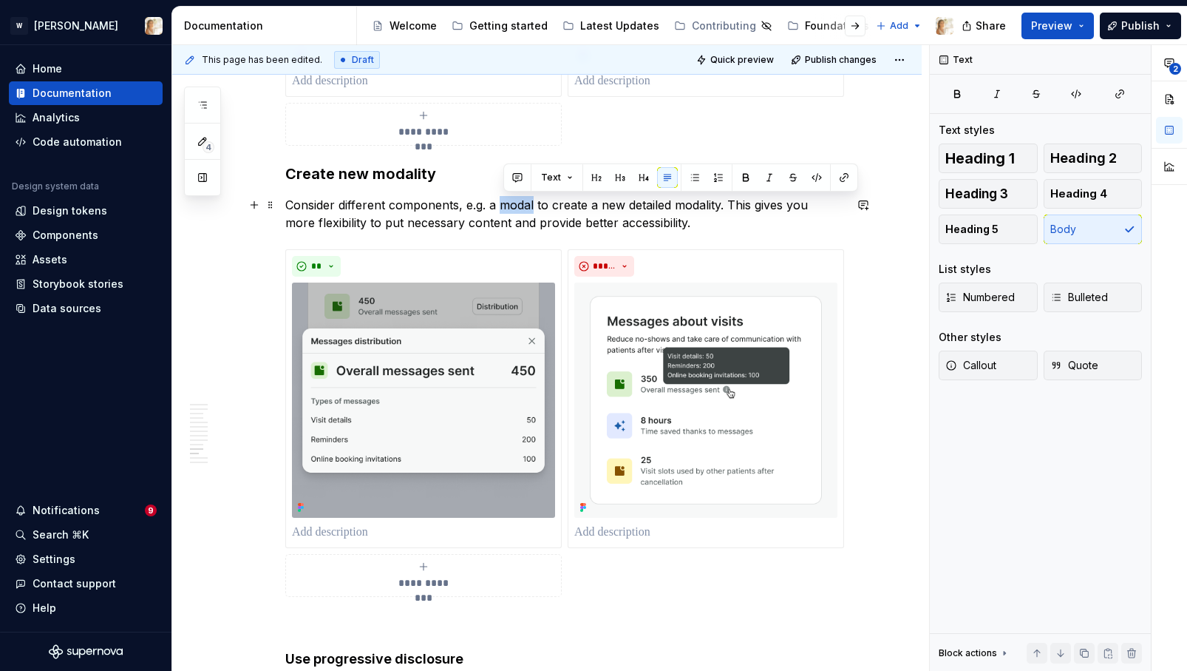
drag, startPoint x: 503, startPoint y: 206, endPoint x: 538, endPoint y: 207, distance: 35.5
click at [538, 207] on p "Consider different components, e.g. a modal to create a new detailed modality. …" at bounding box center [564, 213] width 559 height 35
click at [838, 180] on button "button" at bounding box center [844, 177] width 21 height 21
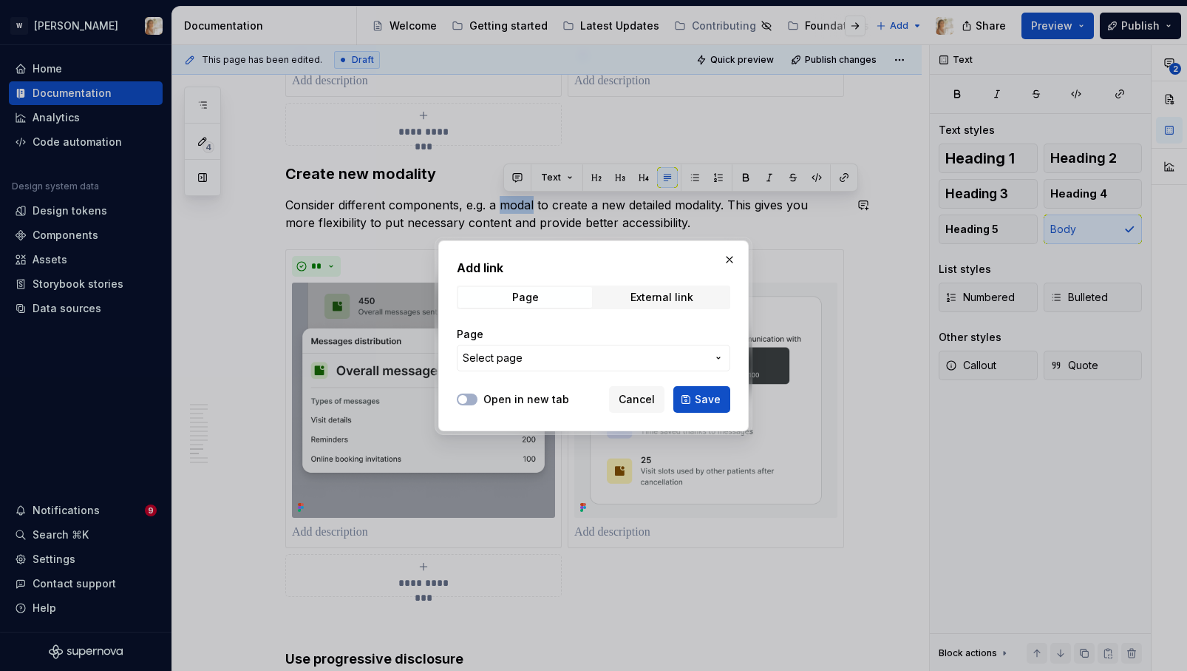
click at [540, 363] on span "Select page" at bounding box center [585, 357] width 244 height 15
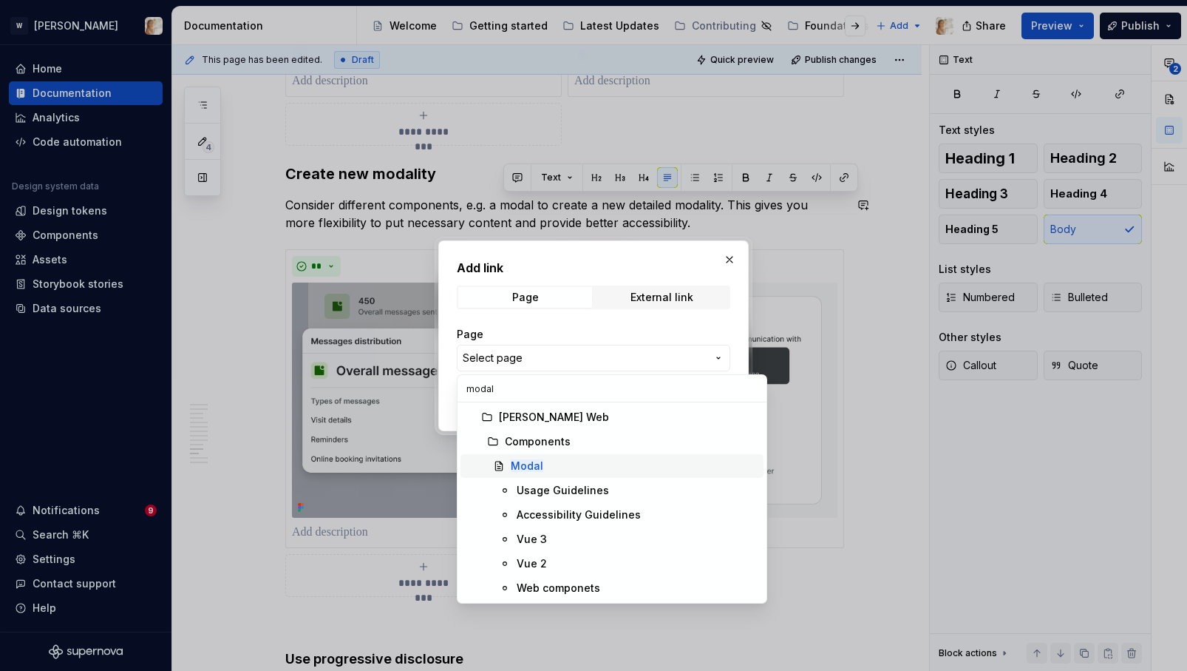
type input "modal"
click at [526, 466] on mark "Modal" at bounding box center [527, 465] width 33 height 13
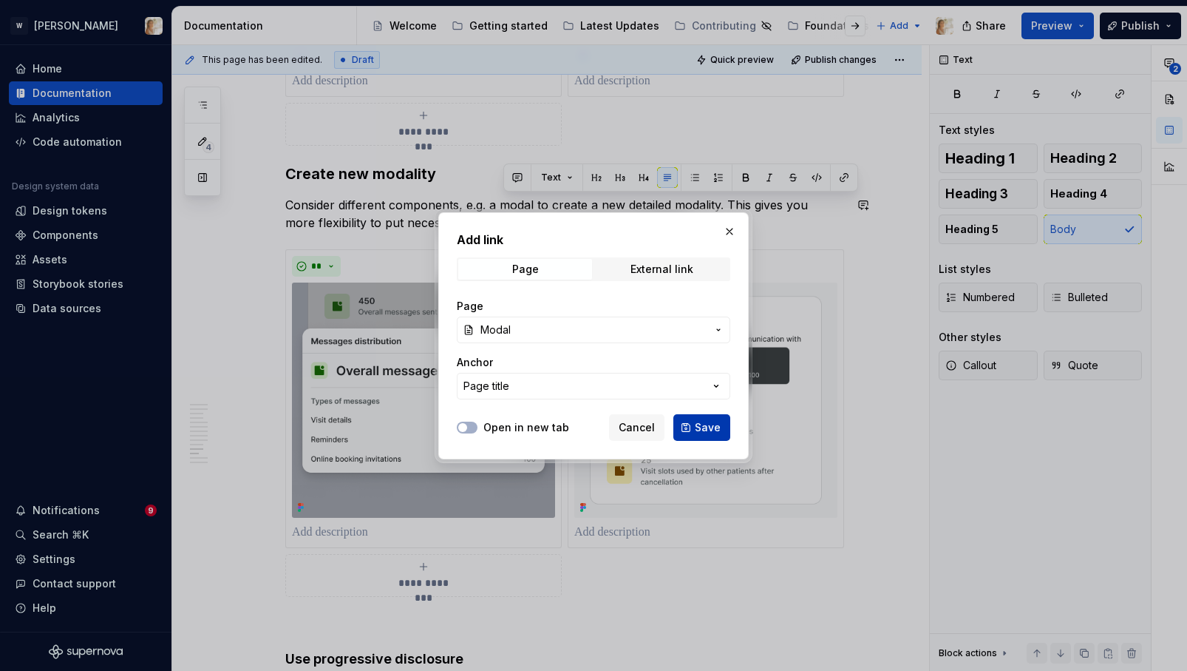
click at [684, 426] on button "Save" at bounding box center [701, 427] width 57 height 27
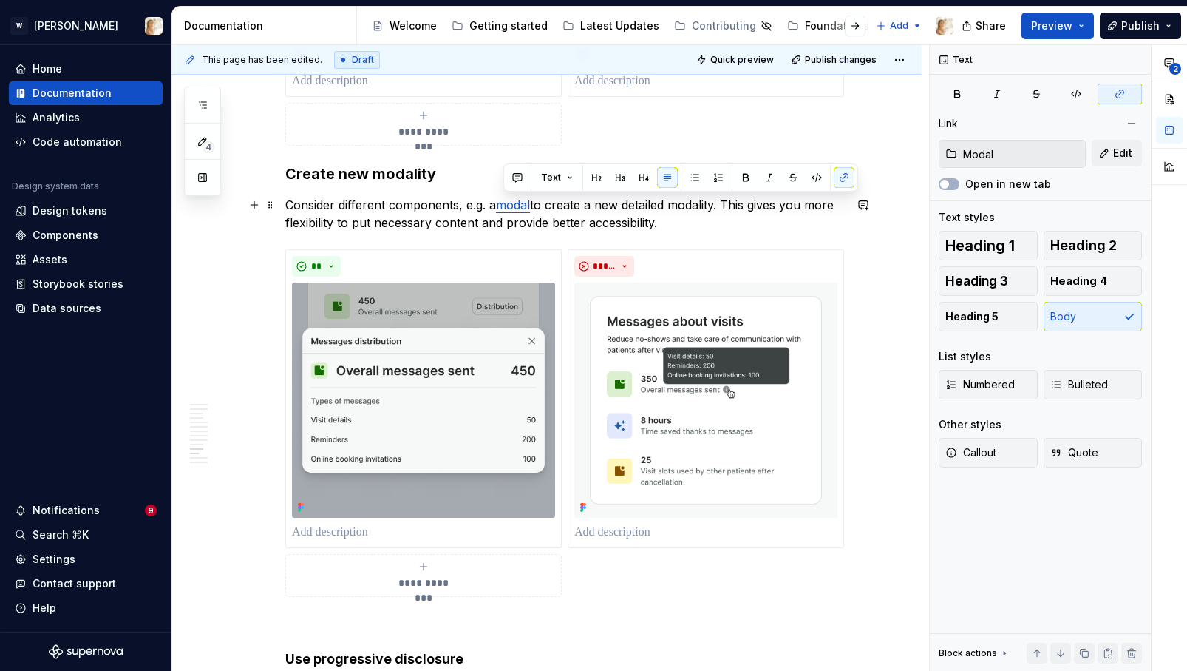
click at [515, 207] on link "modal" at bounding box center [513, 204] width 34 height 15
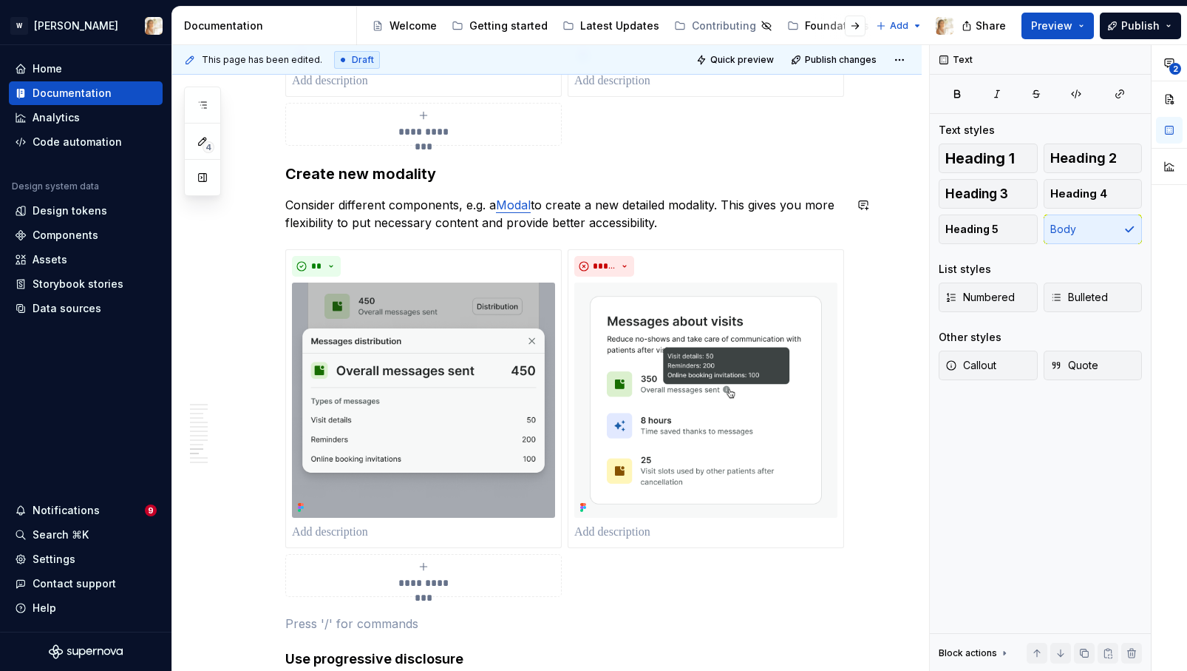
click at [692, 209] on p "Consider different components, e.g. a Modal to create a new detailed modality. …" at bounding box center [564, 213] width 559 height 35
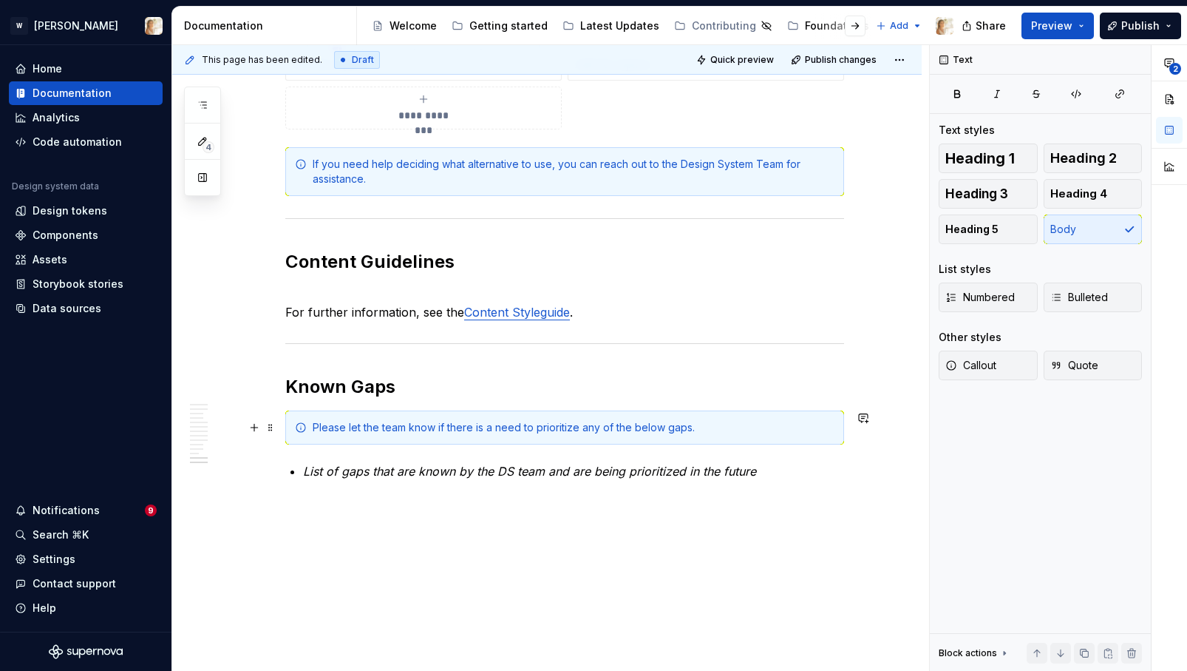
scroll to position [5863, 0]
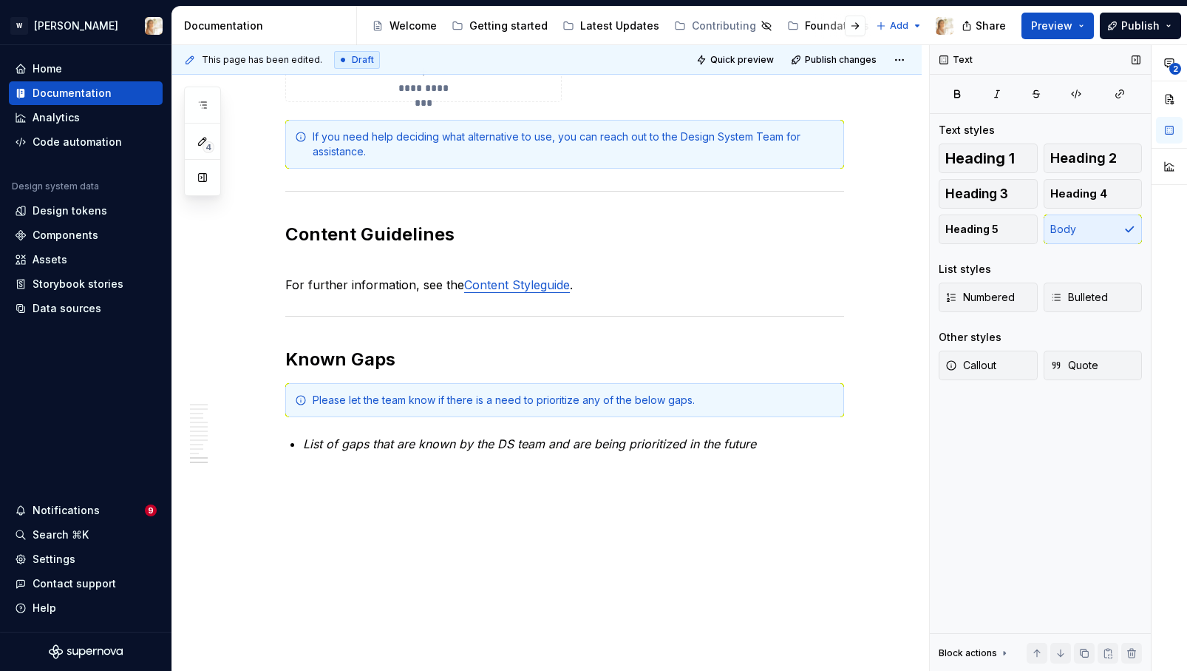
type textarea "*"
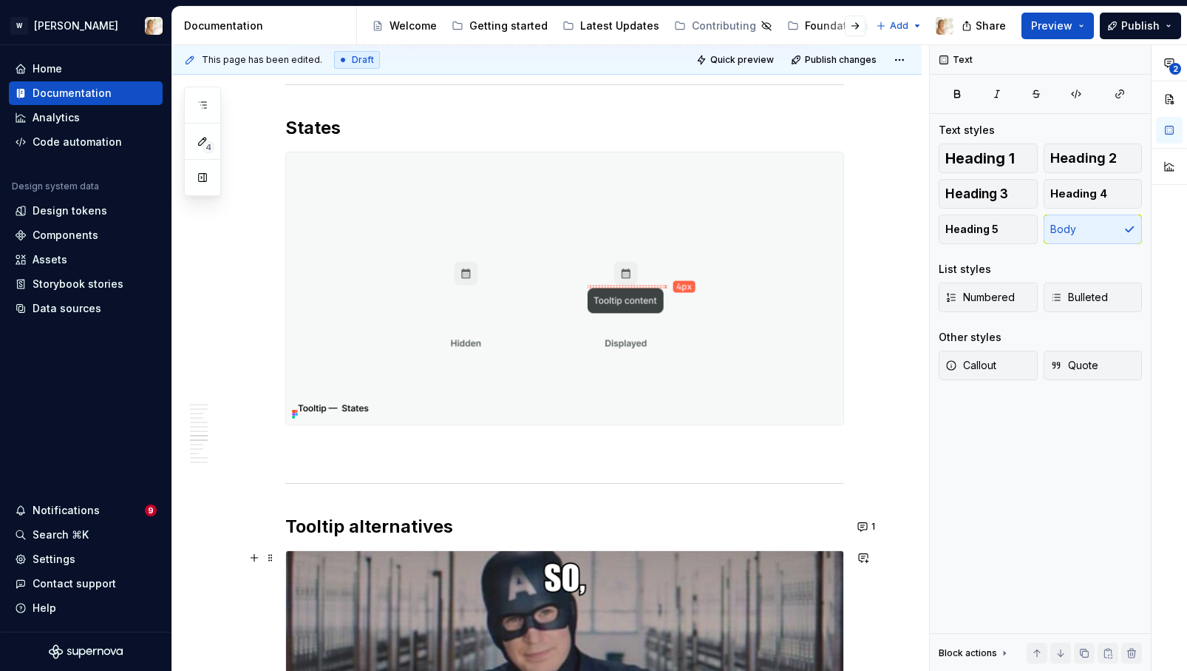
scroll to position [3621, 0]
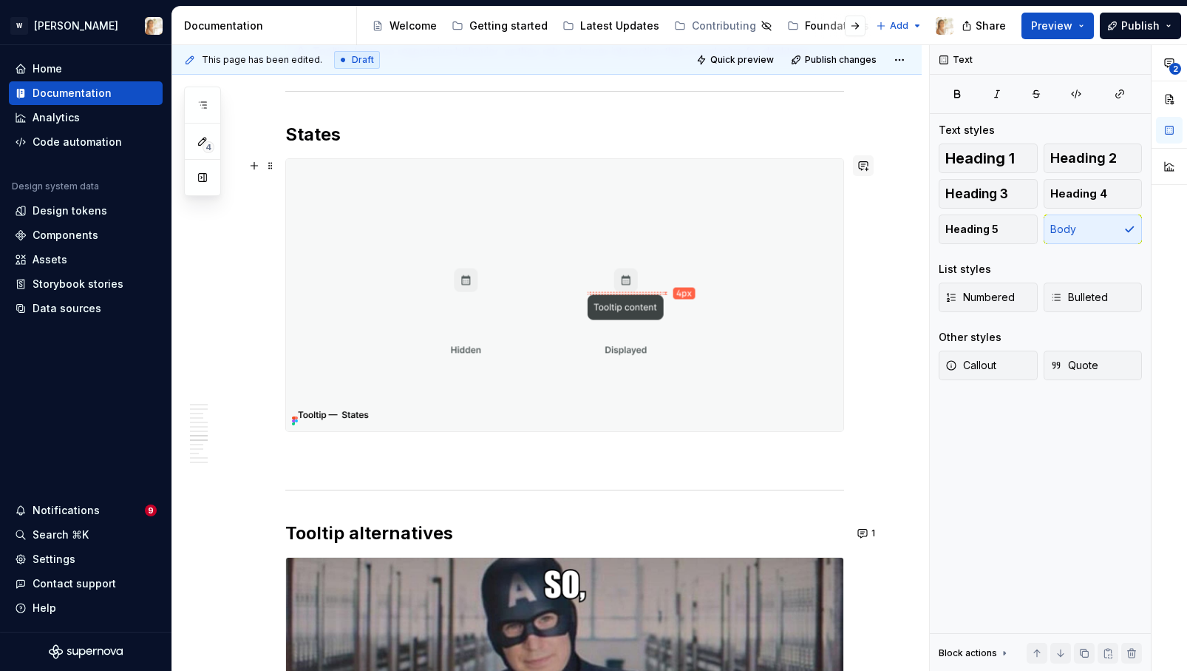
click at [871, 167] on button "button" at bounding box center [863, 165] width 21 height 21
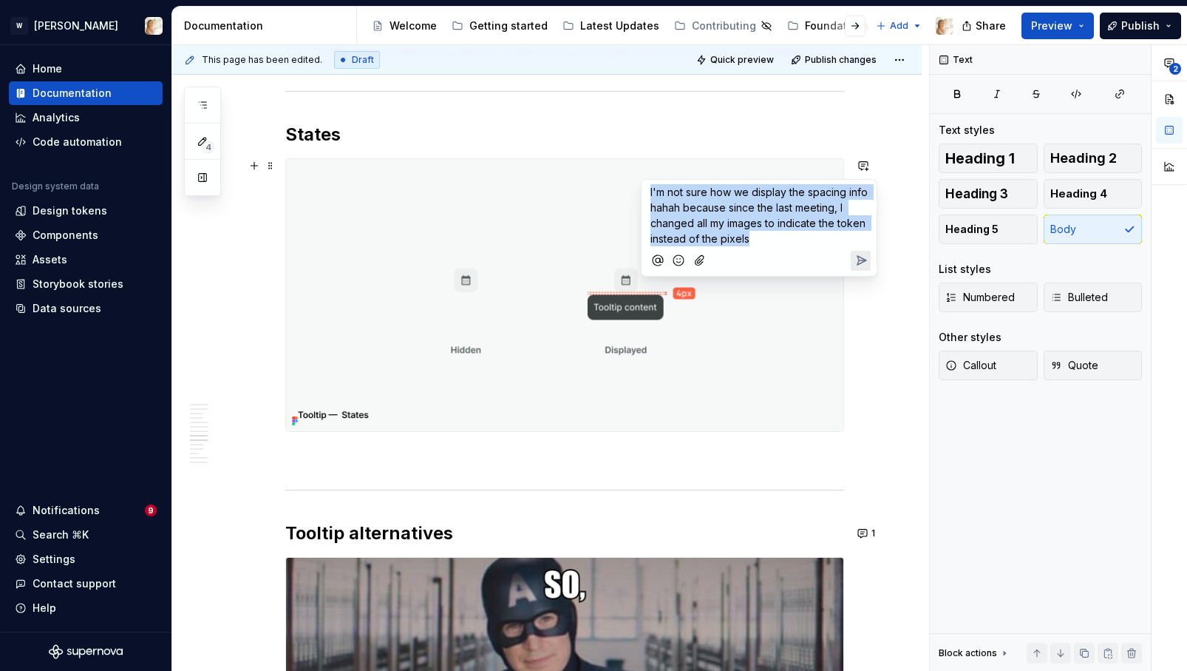
copy span "I'm not sure how we display the spacing info hahah because since the last meeti…"
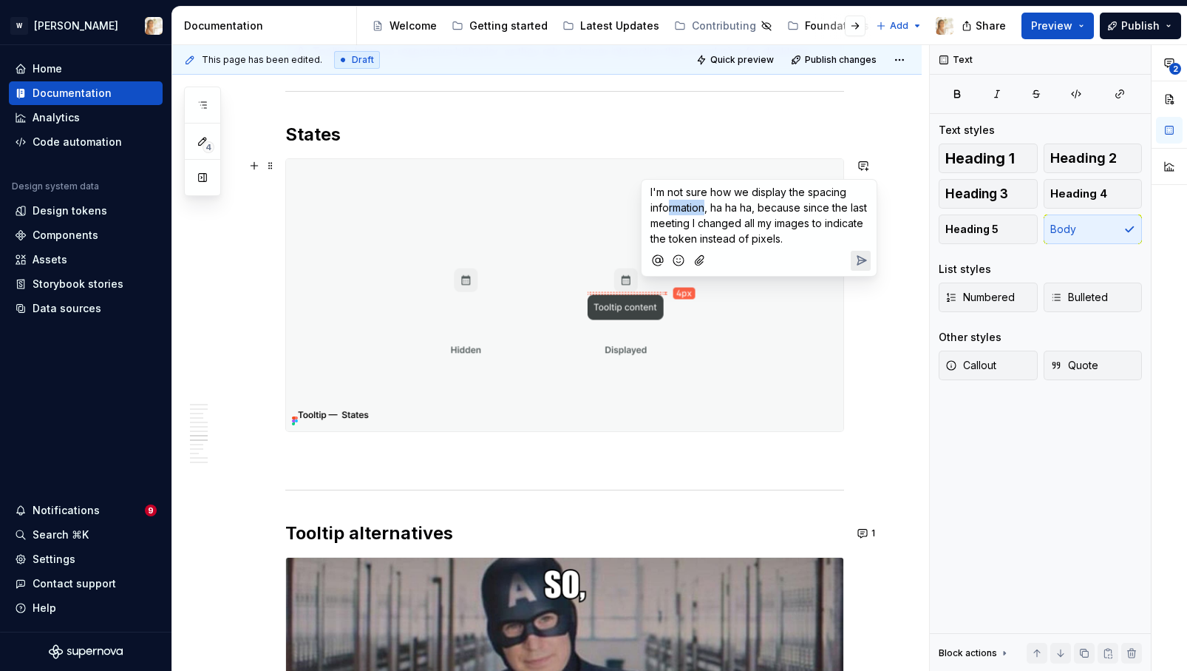
drag, startPoint x: 707, startPoint y: 205, endPoint x: 669, endPoint y: 209, distance: 38.0
click at [669, 209] on span "I'm not sure how we display the spacing information, ha ha ha, because since th…" at bounding box center [761, 215] width 220 height 59
drag, startPoint x: 685, startPoint y: 208, endPoint x: 717, endPoint y: 208, distance: 32.5
click at [717, 208] on span "I'm not sure how we display the spacing info, ha ha ha, because since the last …" at bounding box center [759, 215] width 216 height 59
click at [786, 237] on p "I'm not sure how we display the spacing info, haahahhah, because since the last…" at bounding box center [759, 215] width 217 height 62
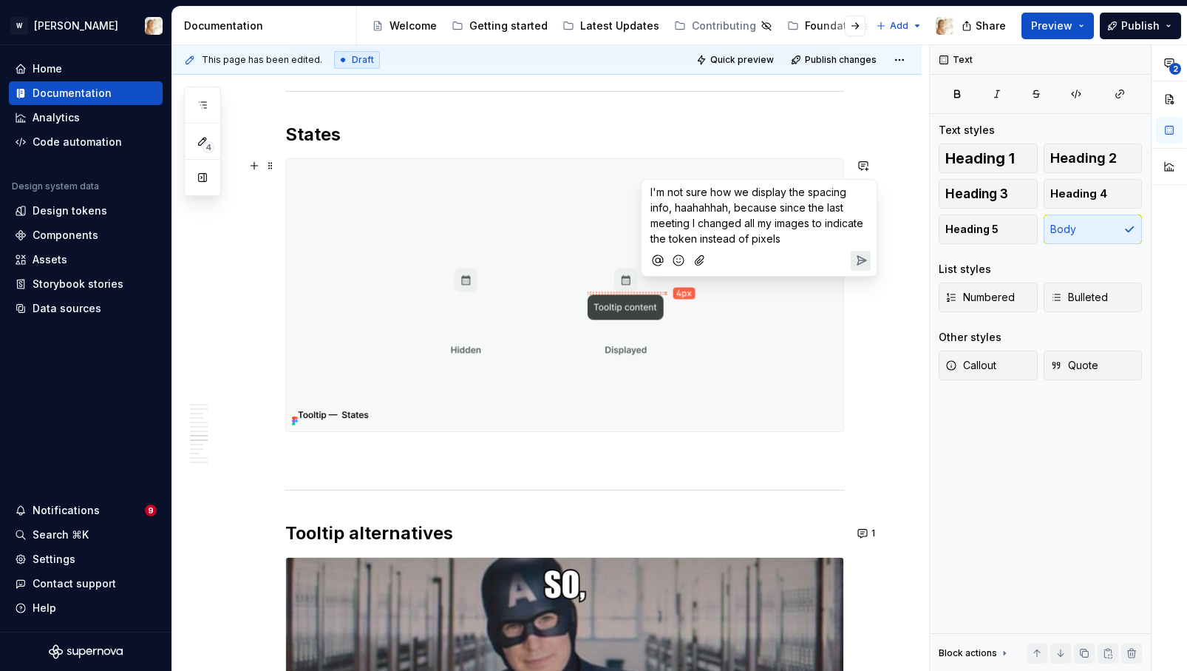
click at [675, 260] on icon "Add emoji" at bounding box center [678, 260] width 15 height 15
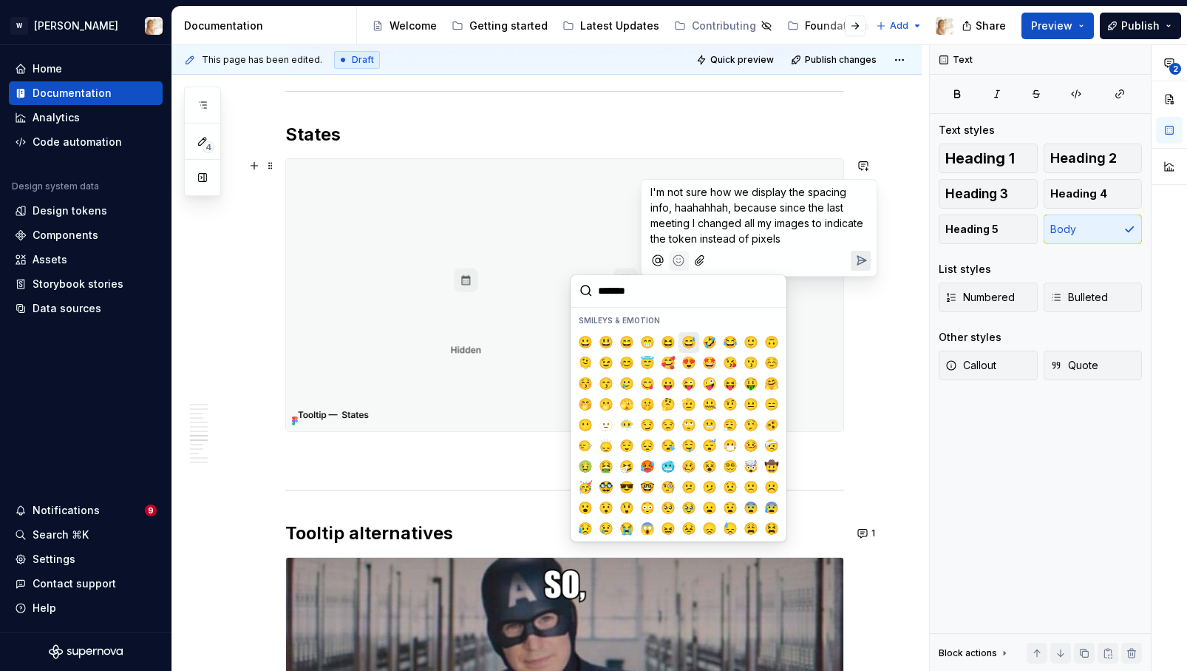
click at [698, 343] on button "😅" at bounding box center [689, 342] width 21 height 21
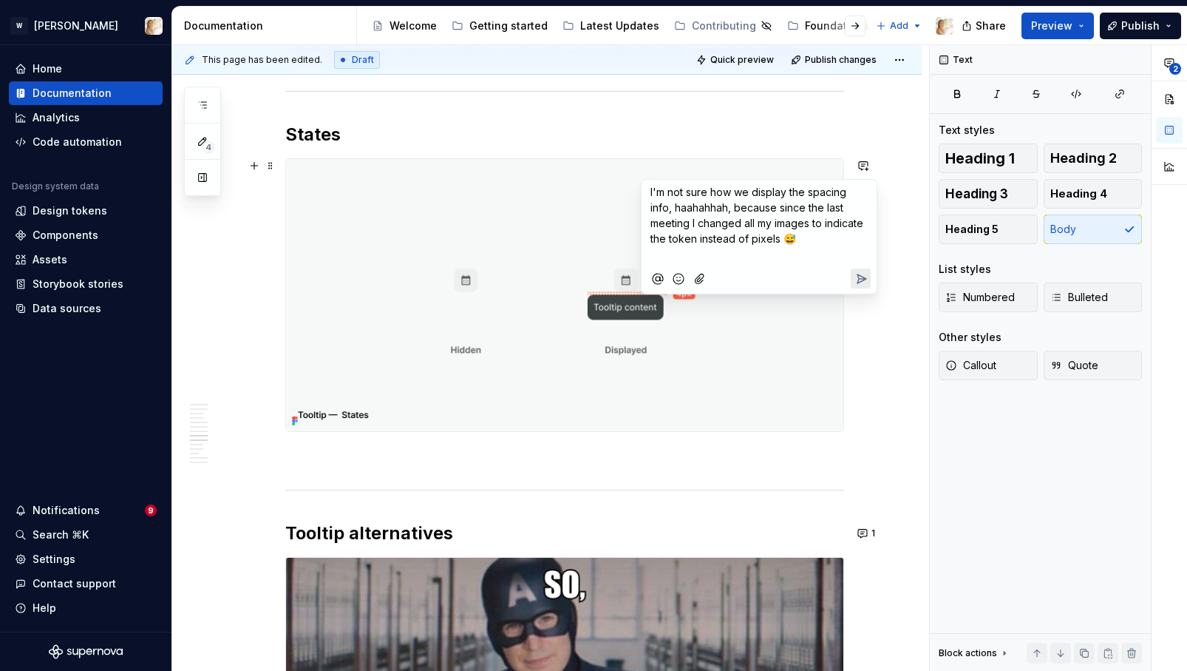
click at [662, 276] on icon "Mention someone" at bounding box center [658, 279] width 10 height 10
click at [688, 177] on li "N Nikki" at bounding box center [702, 177] width 96 height 21
click at [652, 256] on icon "Mention someone" at bounding box center [658, 261] width 15 height 15
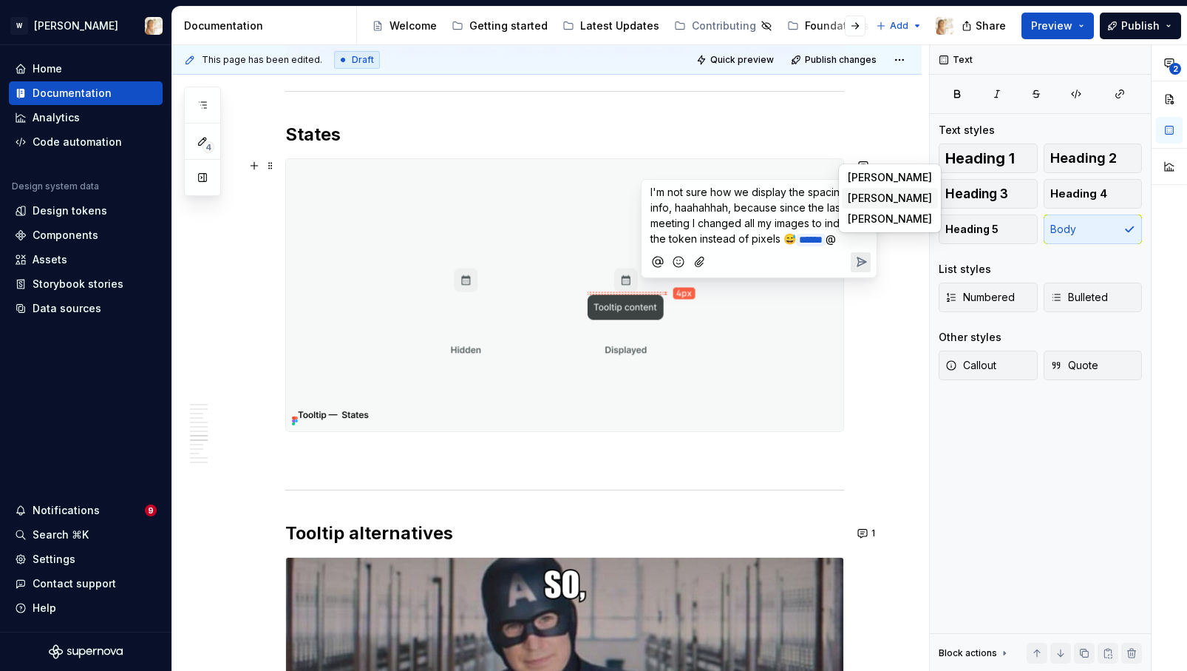
click at [892, 198] on li "W Watson" at bounding box center [890, 198] width 96 height 21
click at [863, 266] on icon "Send" at bounding box center [862, 261] width 9 height 9
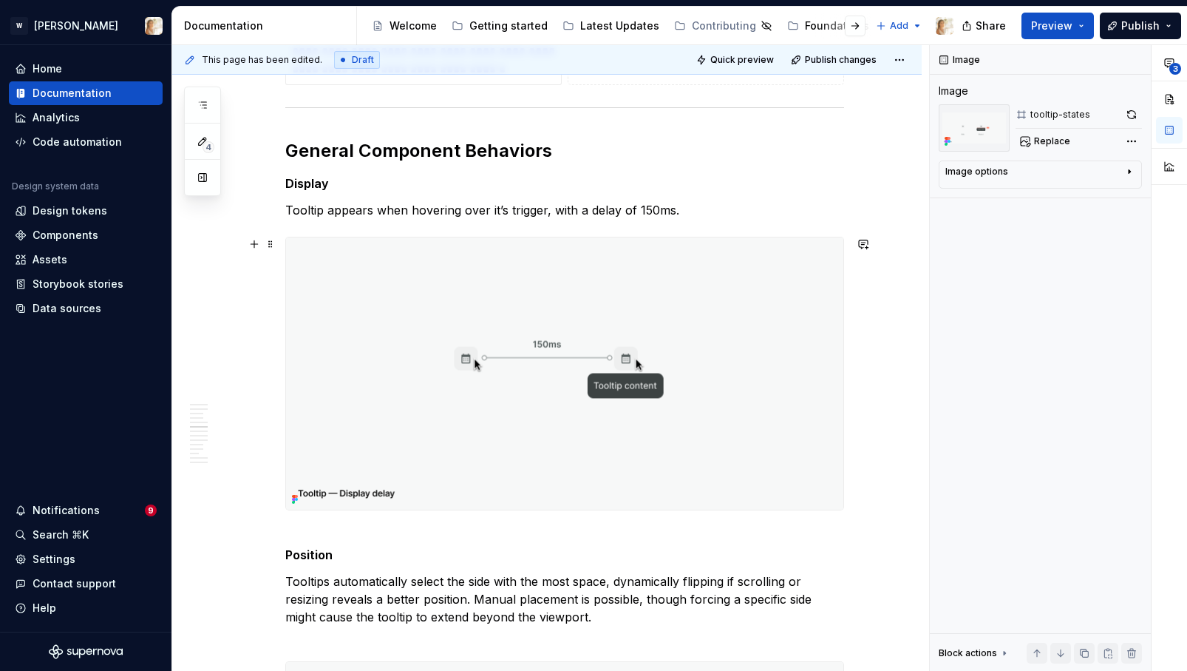
scroll to position [2243, 0]
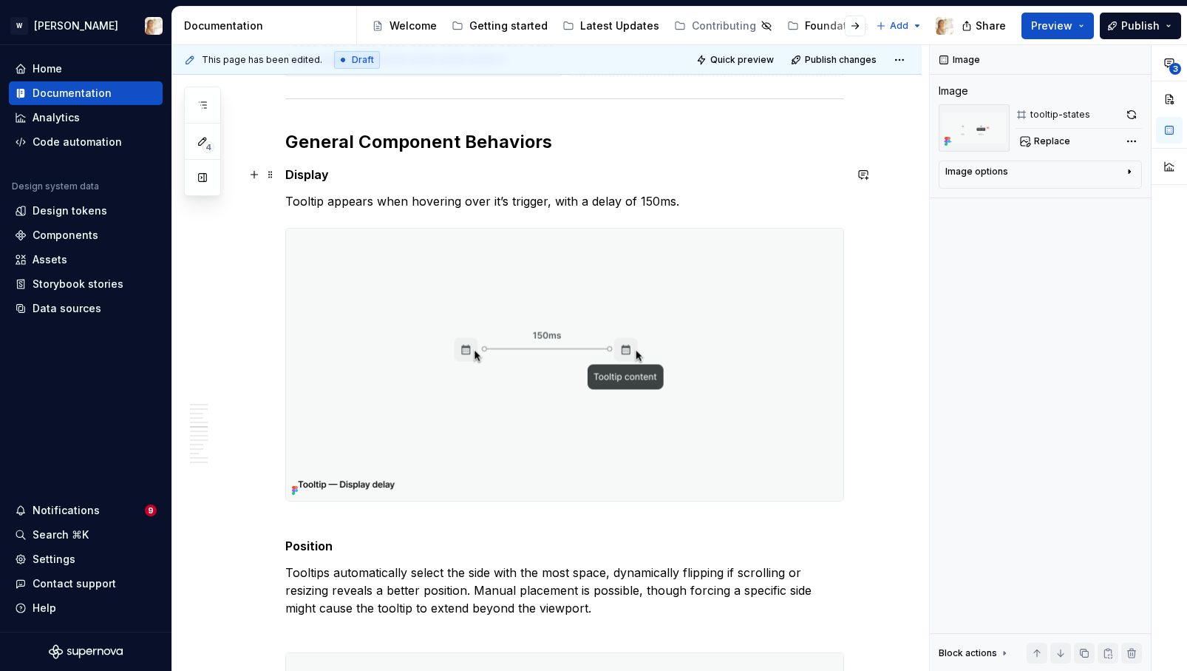
click at [311, 178] on strong "Display" at bounding box center [307, 174] width 44 height 15
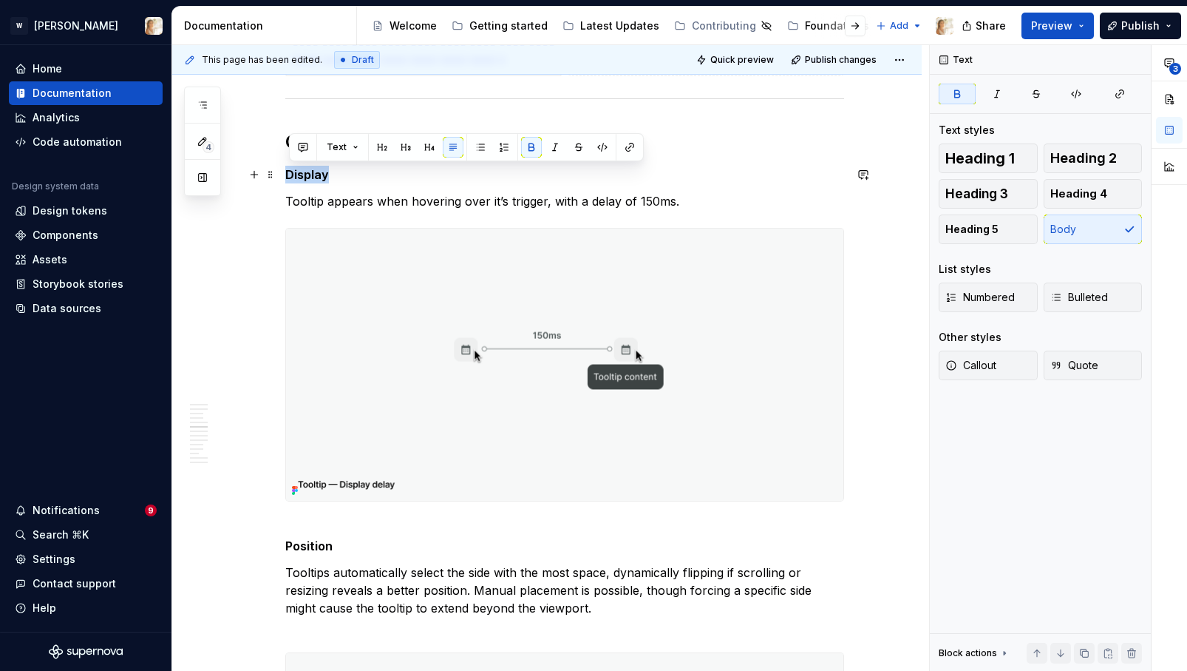
click at [311, 178] on strong "Display" at bounding box center [307, 174] width 44 height 15
click at [1059, 188] on span "Heading 4" at bounding box center [1079, 193] width 57 height 15
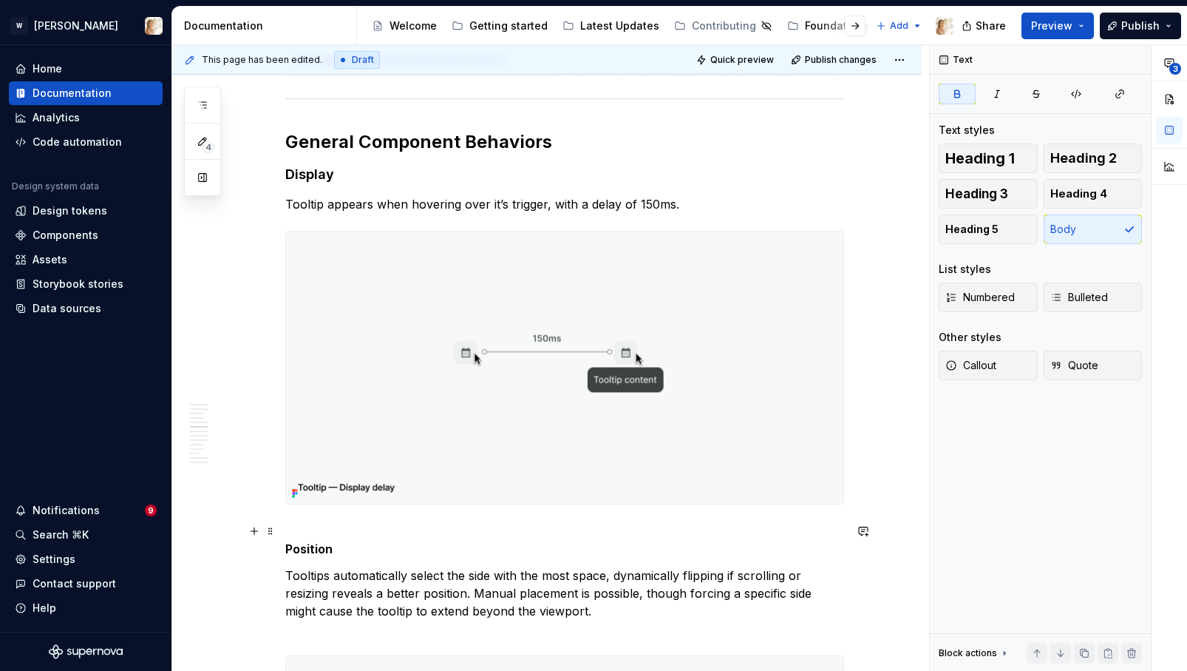
click at [327, 547] on strong "Position" at bounding box center [308, 548] width 47 height 15
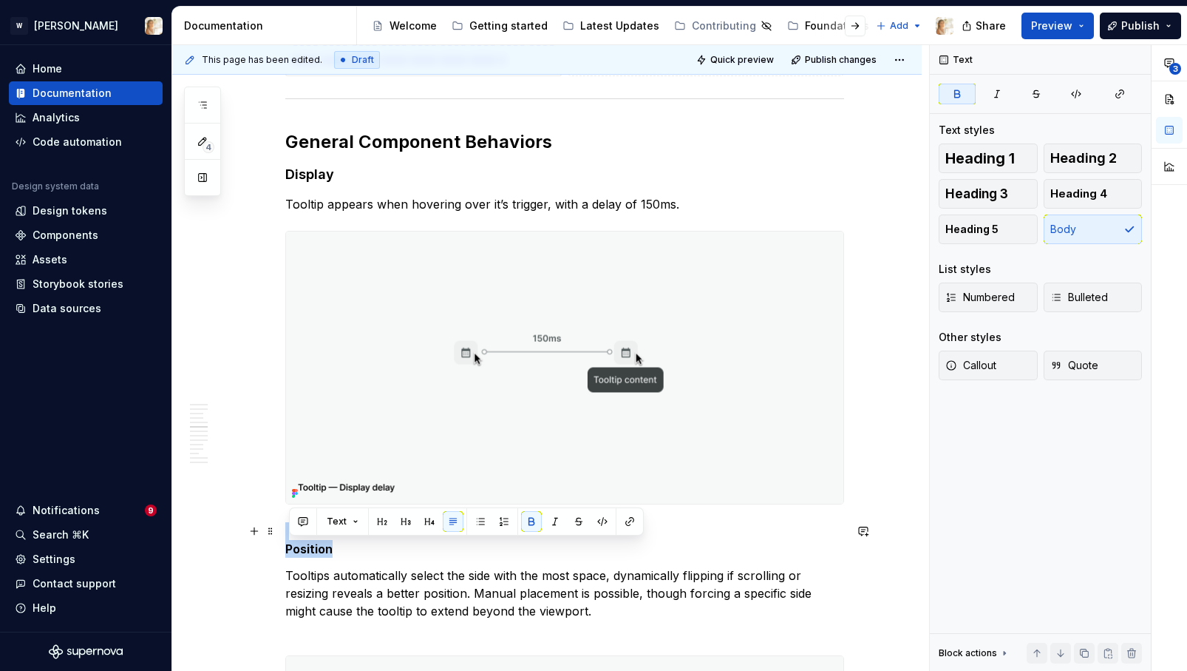
click at [327, 547] on strong "Position" at bounding box center [308, 548] width 47 height 15
click at [1090, 190] on span "Heading 4" at bounding box center [1079, 193] width 57 height 15
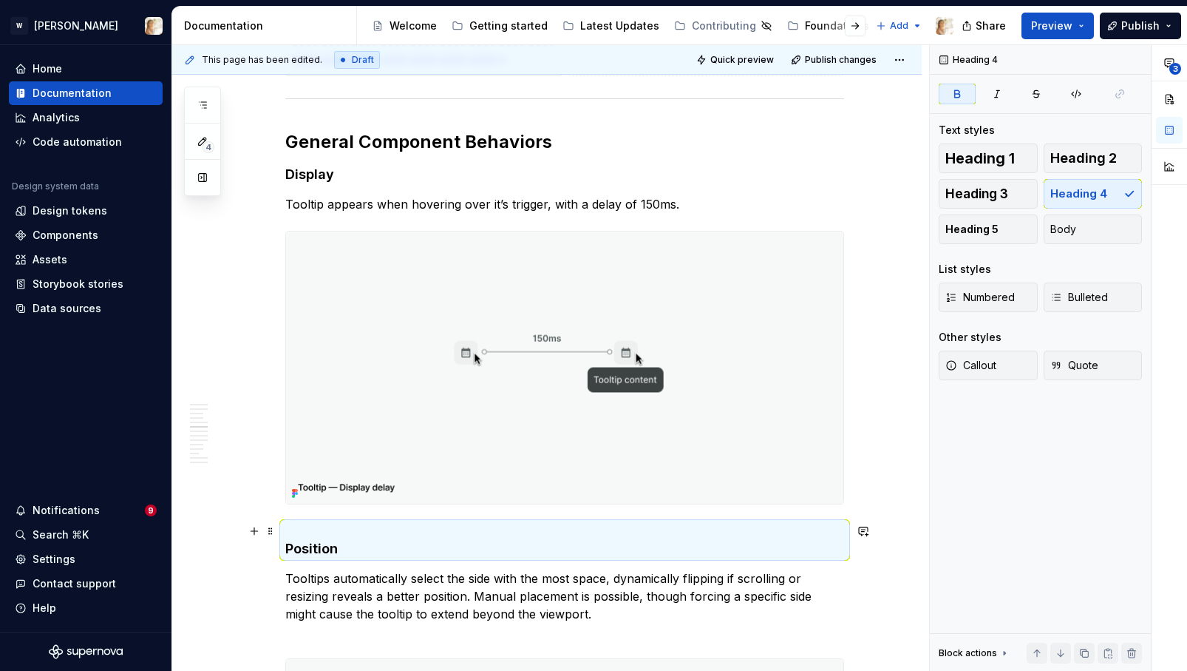
click at [300, 537] on h4 "Position" at bounding box center [564, 539] width 559 height 35
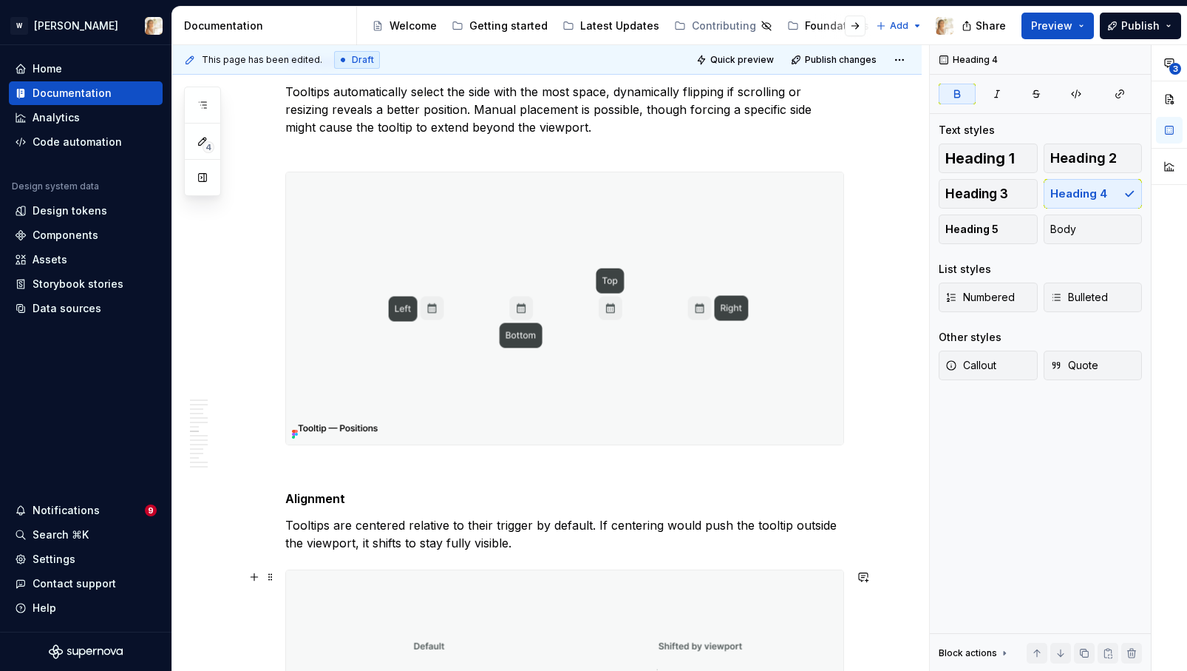
scroll to position [2747, 0]
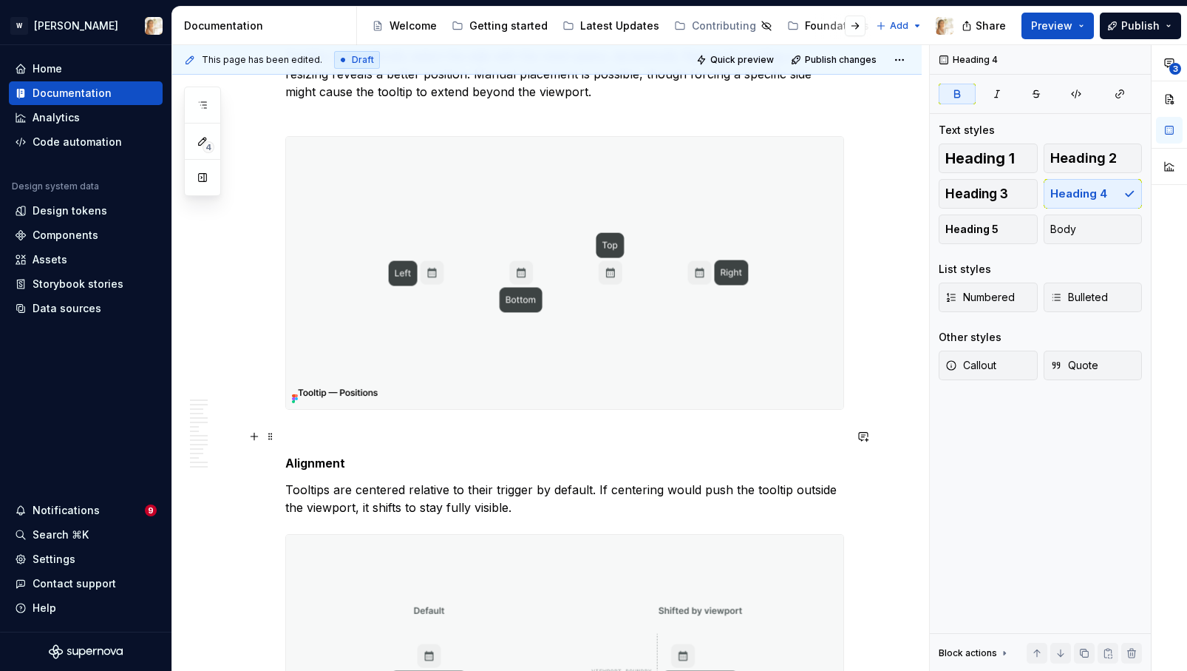
click at [307, 432] on p at bounding box center [564, 436] width 559 height 18
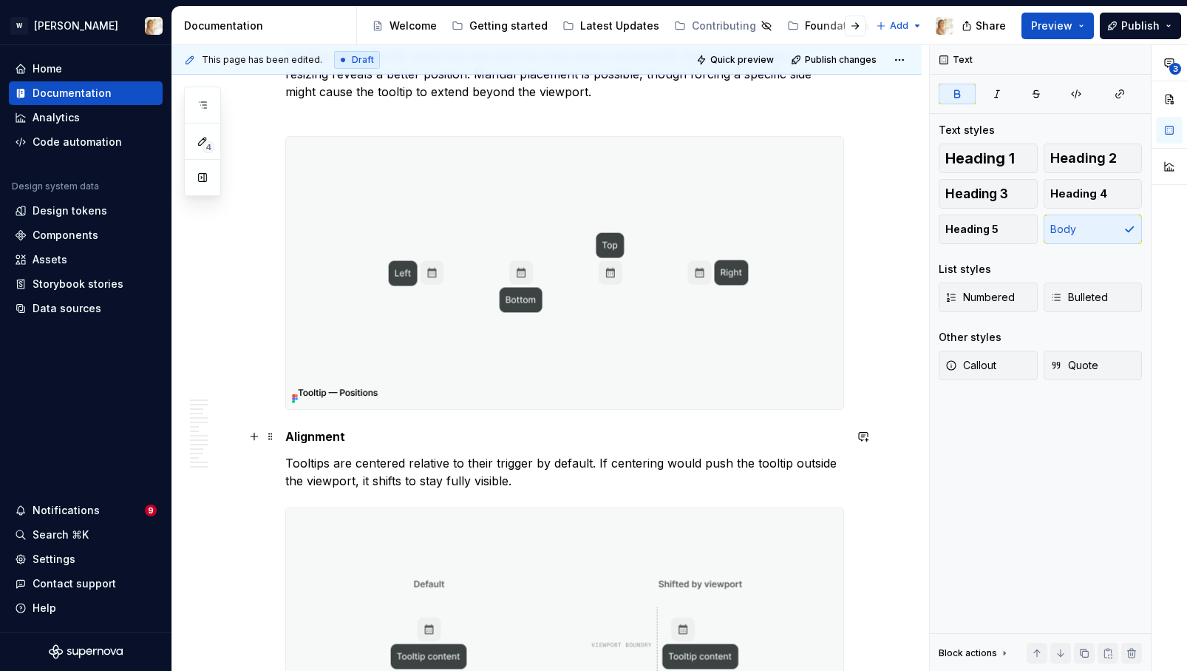
click at [312, 441] on strong "Alignment" at bounding box center [315, 436] width 60 height 15
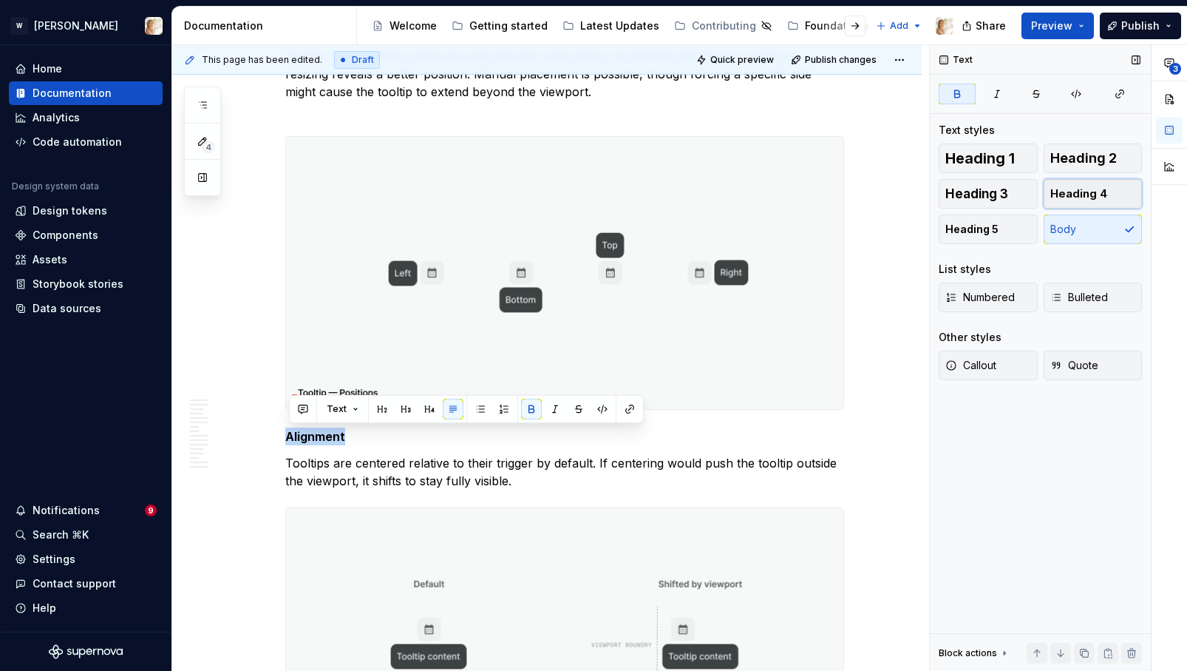
click at [1099, 186] on span "Heading 4" at bounding box center [1079, 193] width 57 height 15
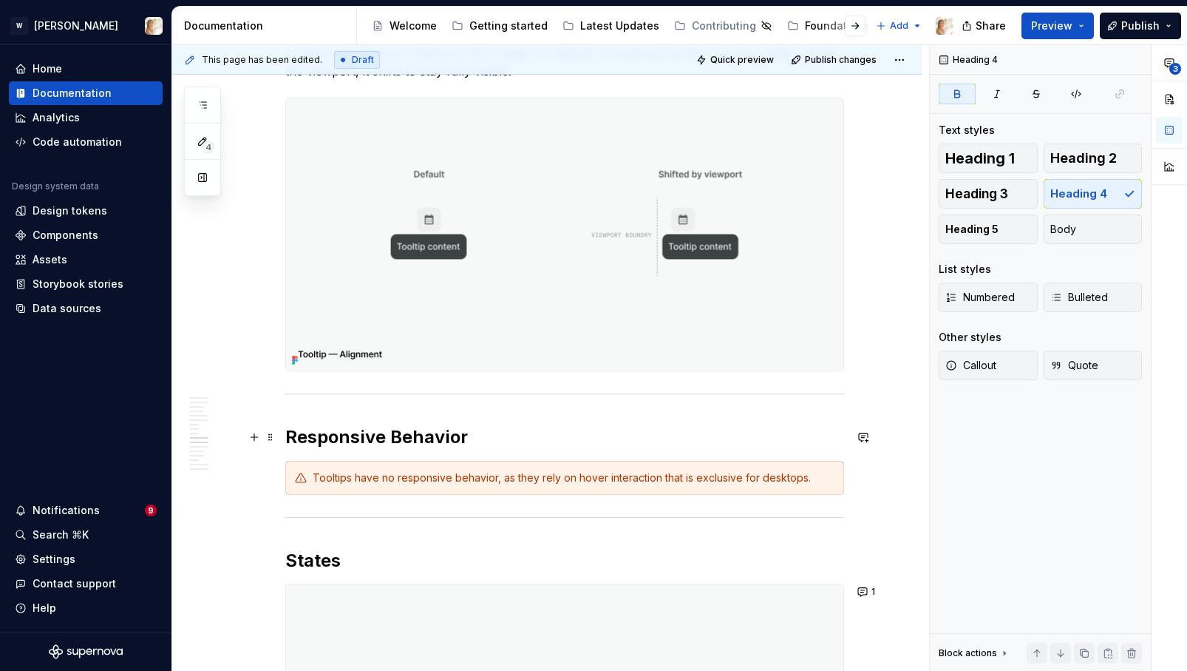
scroll to position [3164, 0]
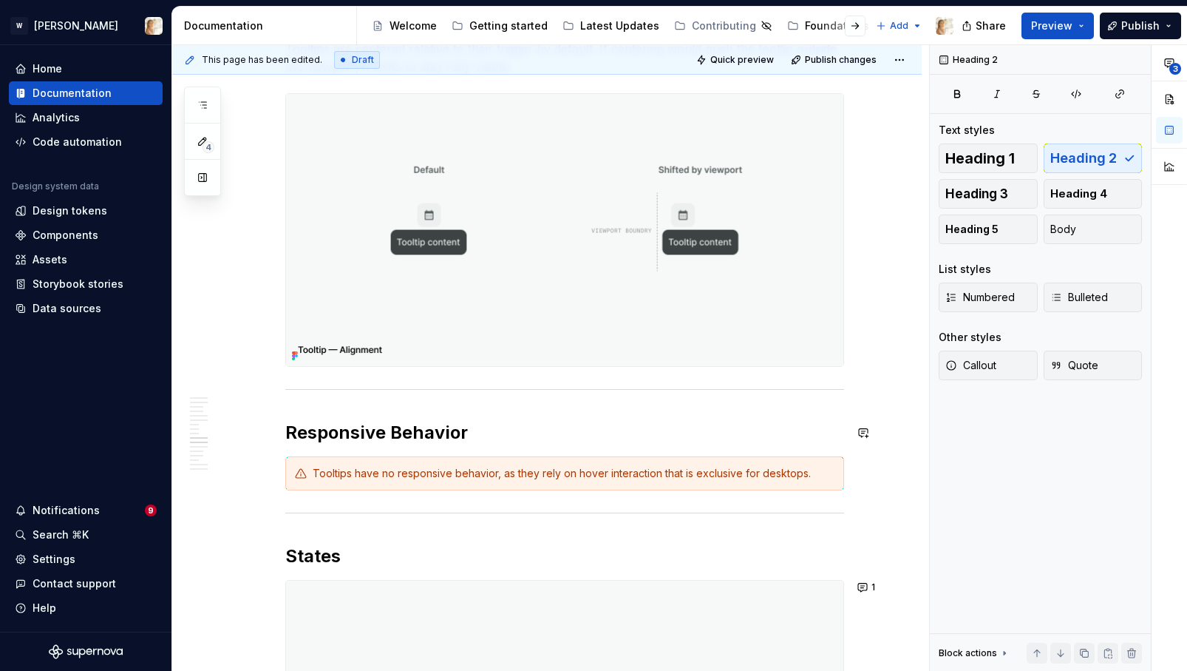
click at [599, 419] on div "**********" at bounding box center [564, 157] width 559 height 5917
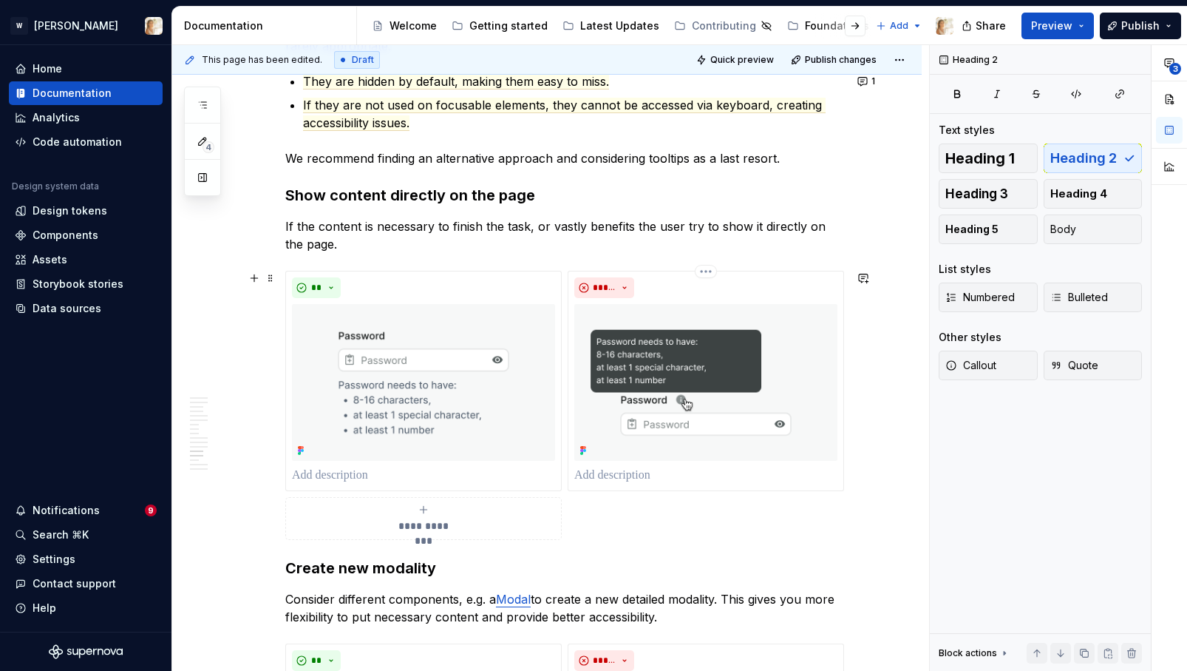
scroll to position [4474, 0]
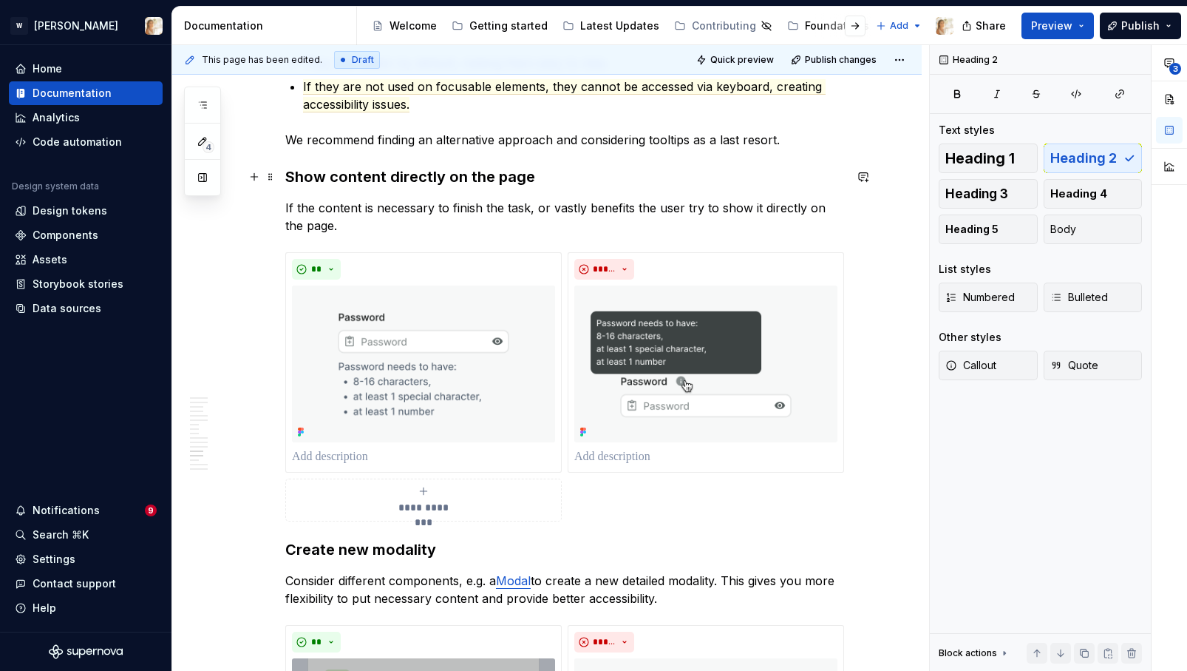
click at [467, 184] on strong "Show content directly on the page" at bounding box center [410, 177] width 250 height 18
click at [408, 543] on strong "Create new modality" at bounding box center [360, 549] width 151 height 18
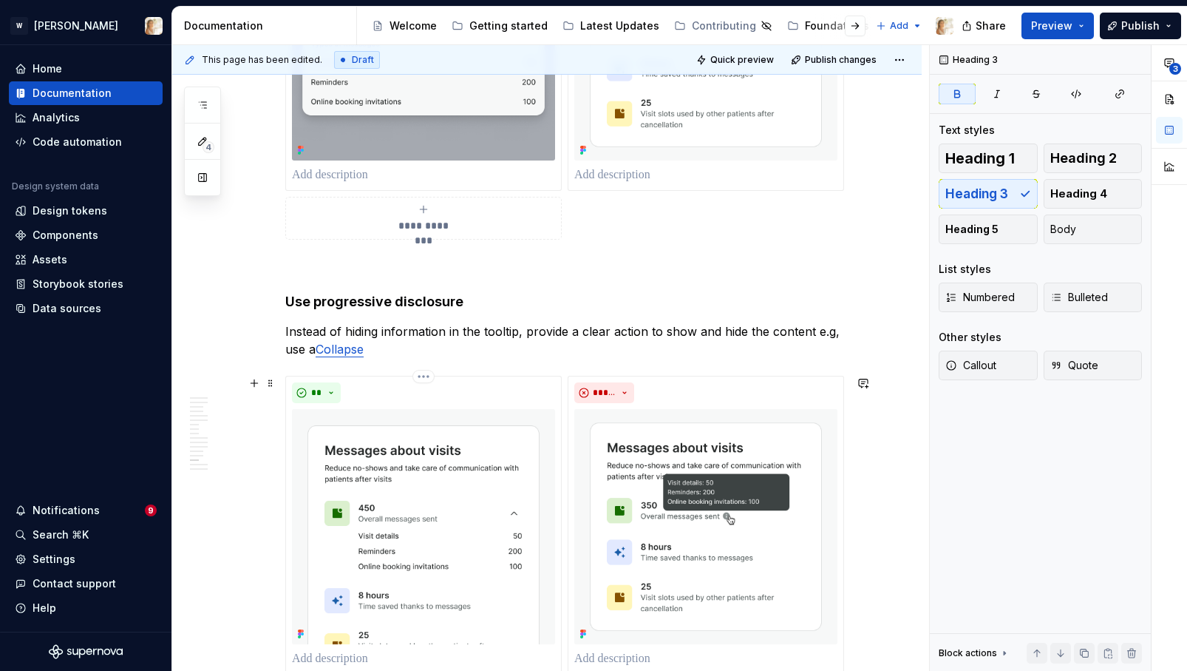
scroll to position [5158, 0]
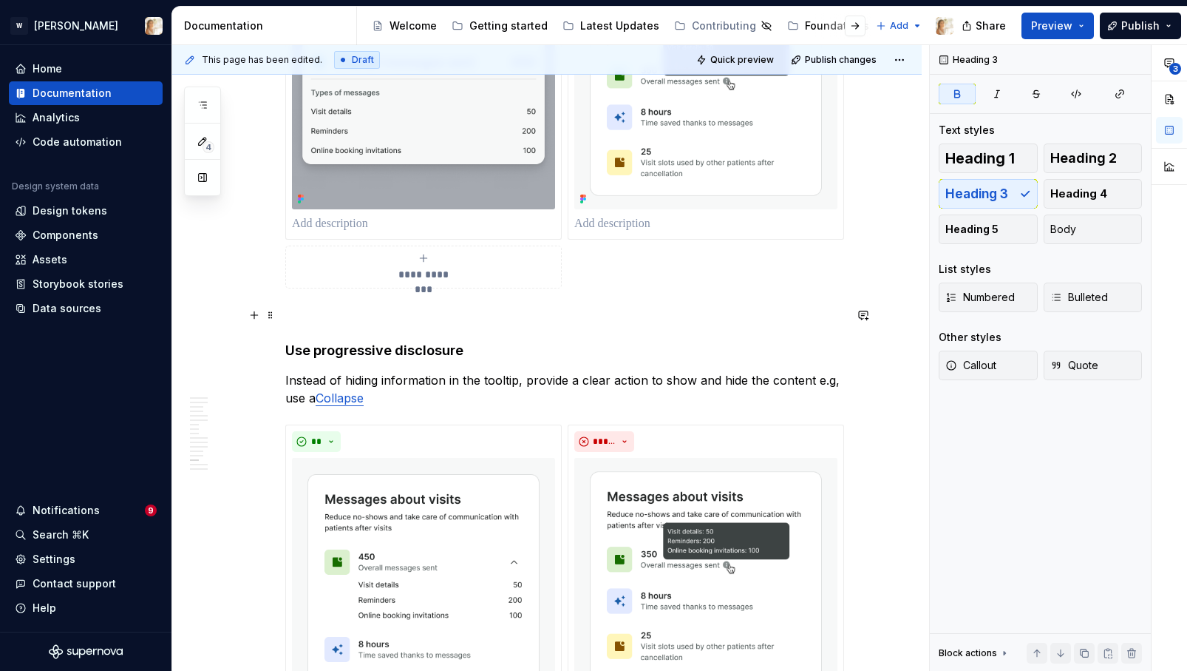
click at [326, 317] on p at bounding box center [564, 315] width 559 height 18
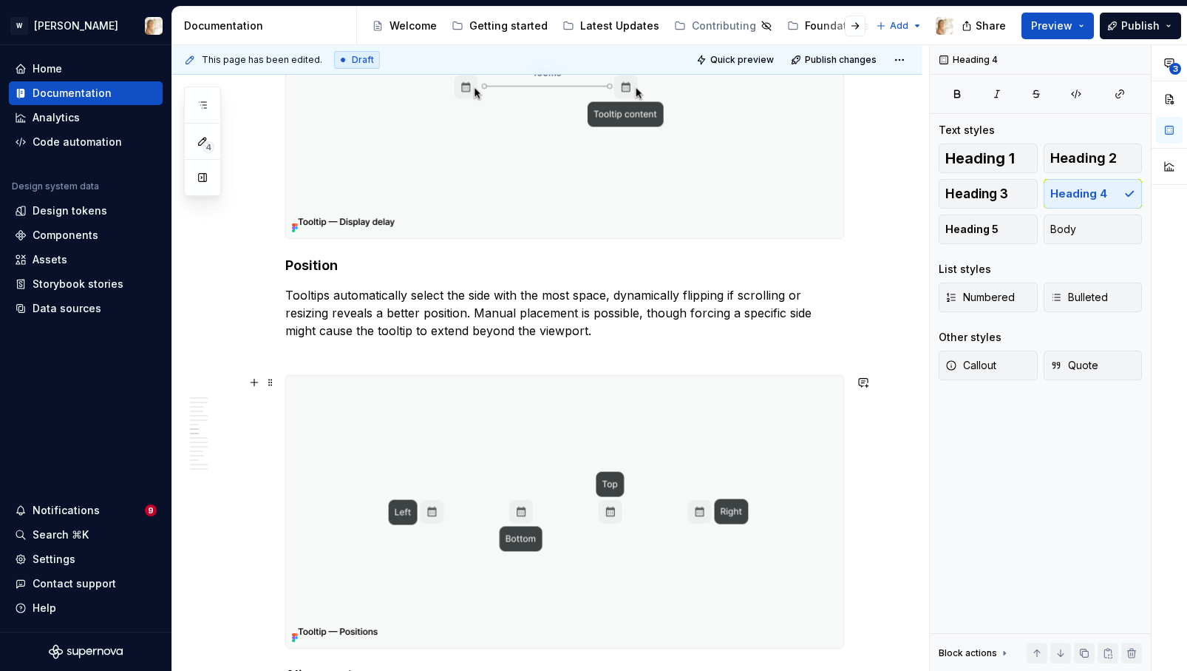
scroll to position [2506, 0]
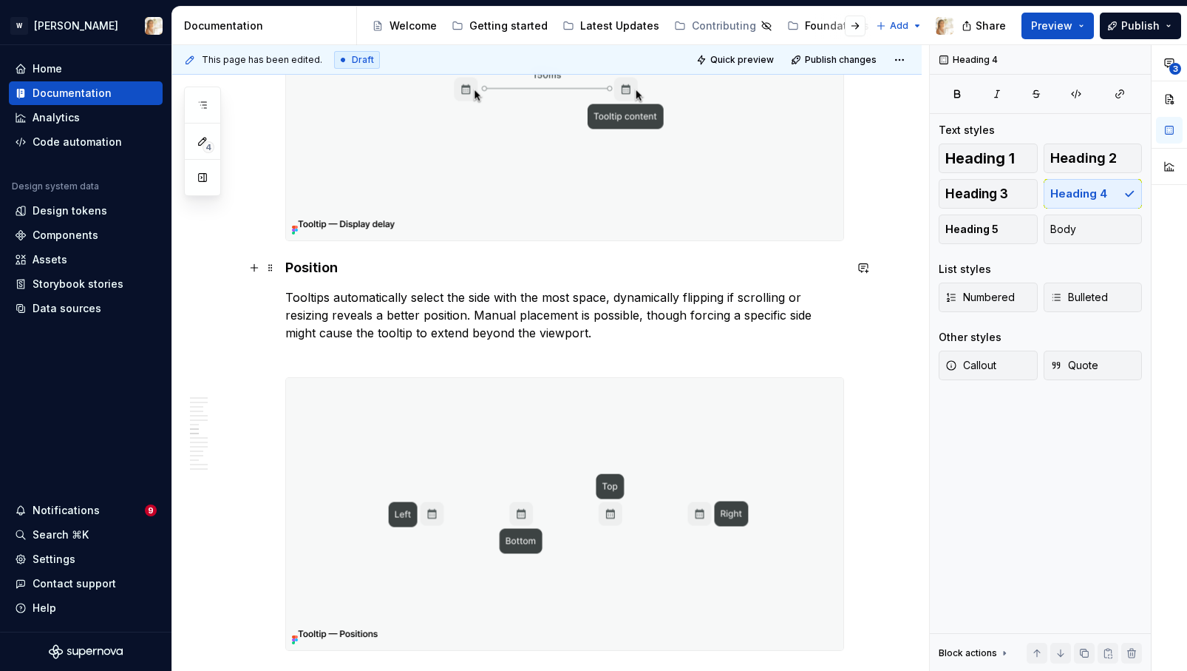
click at [319, 266] on strong "Position" at bounding box center [311, 267] width 52 height 16
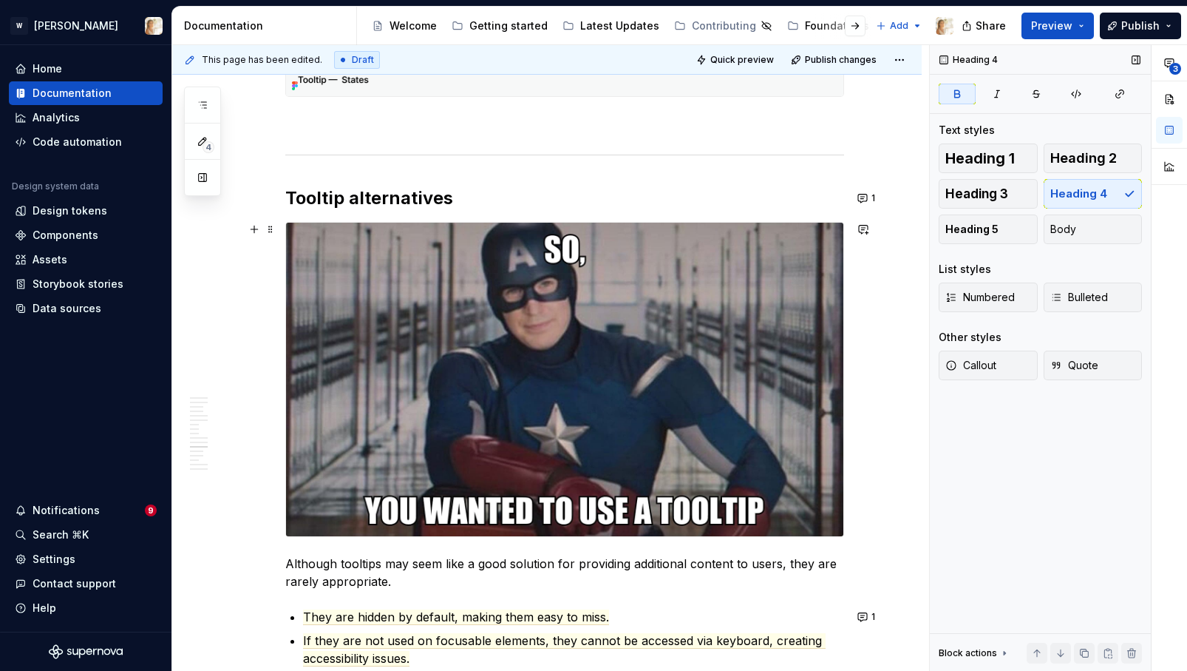
scroll to position [3916, 0]
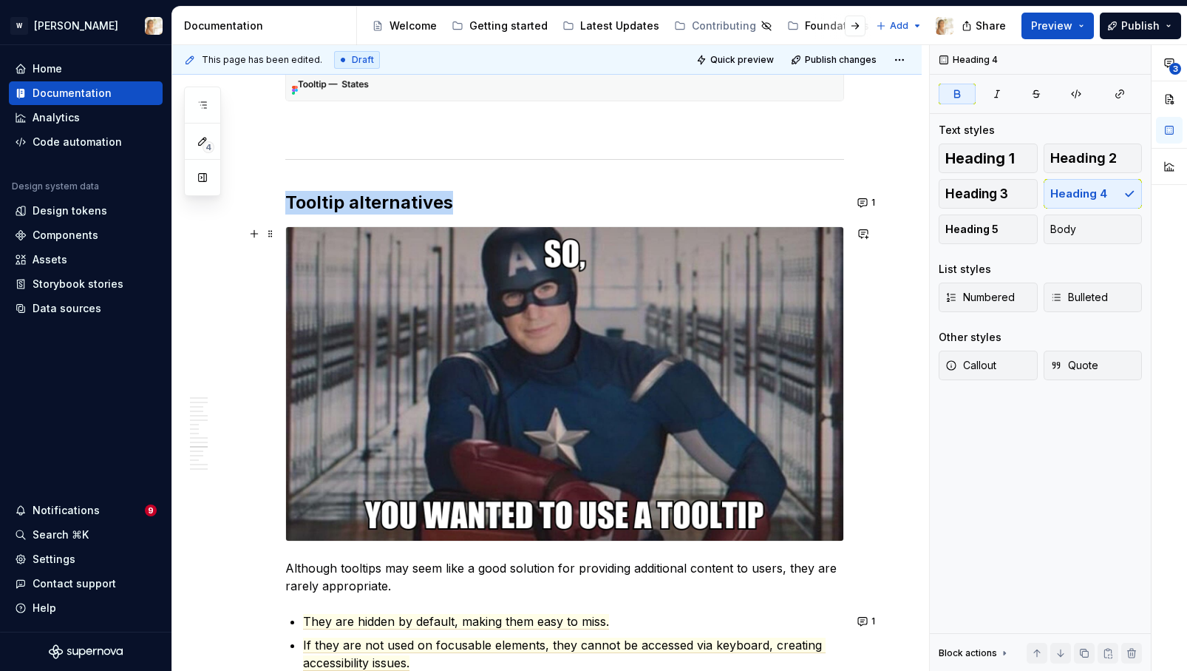
click at [759, 401] on img at bounding box center [564, 383] width 557 height 313
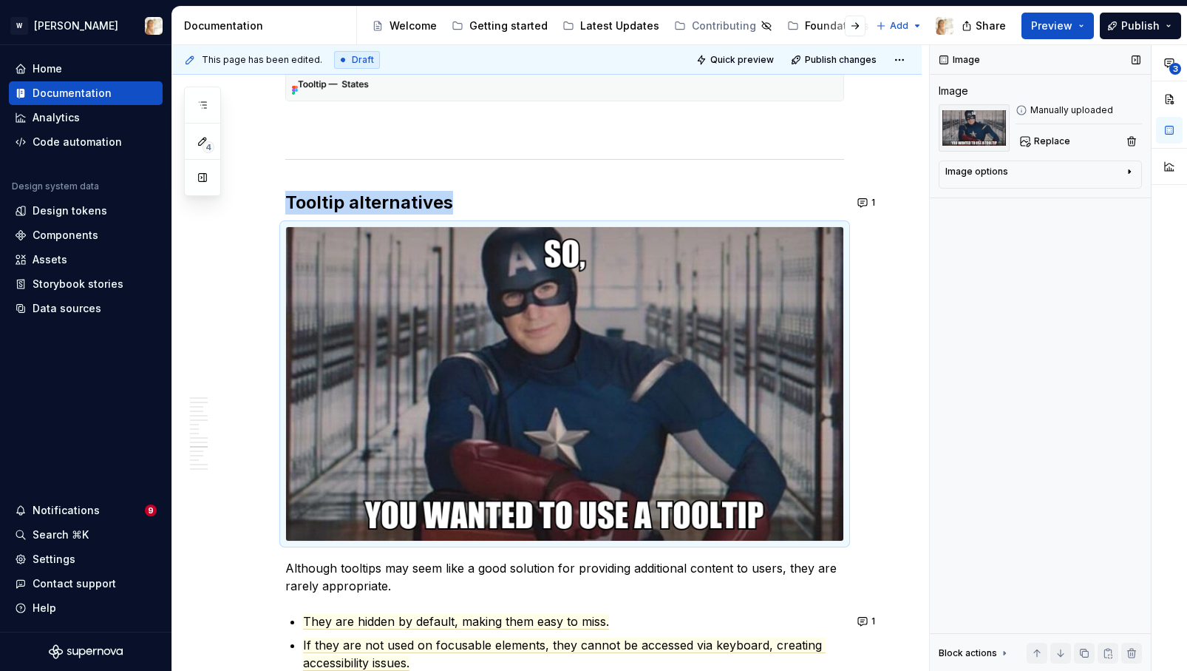
click at [1037, 172] on div "Image options" at bounding box center [1035, 175] width 178 height 18
click at [1121, 197] on icon "button" at bounding box center [1122, 194] width 12 height 12
click at [1066, 191] on icon "button" at bounding box center [1063, 194] width 12 height 12
click at [1096, 189] on icon "button" at bounding box center [1093, 194] width 12 height 12
click at [1065, 193] on icon "button" at bounding box center [1063, 194] width 12 height 12
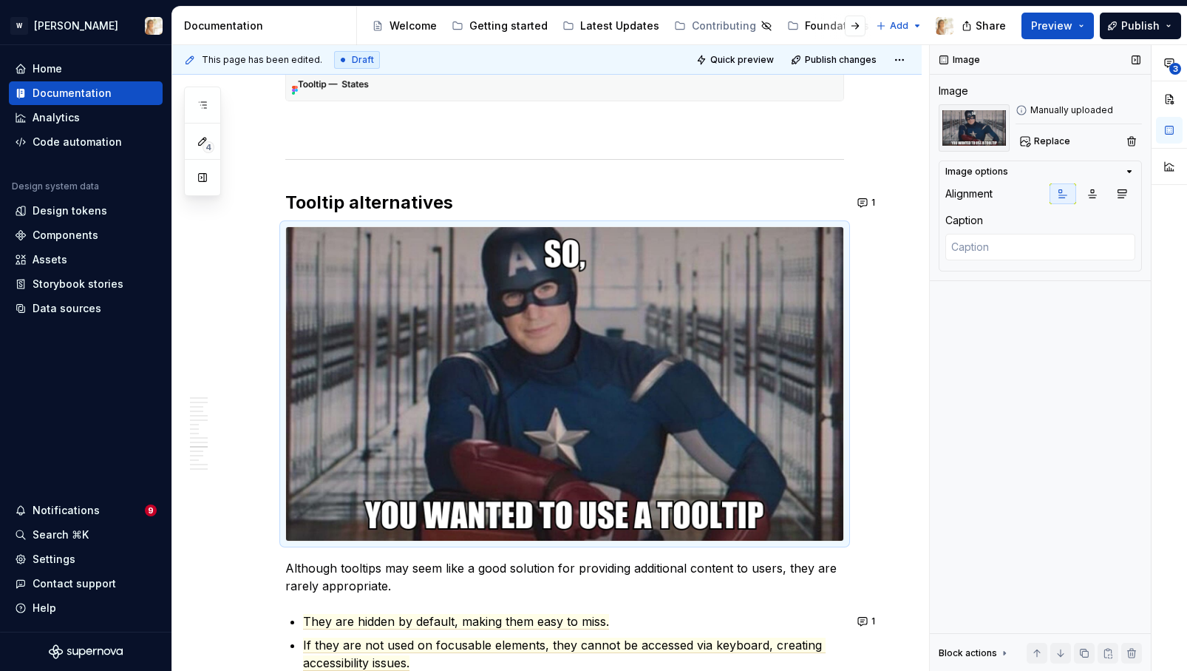
click at [1021, 112] on icon at bounding box center [1022, 110] width 12 height 12
click at [1130, 172] on icon "button" at bounding box center [1130, 171] width 4 height 1
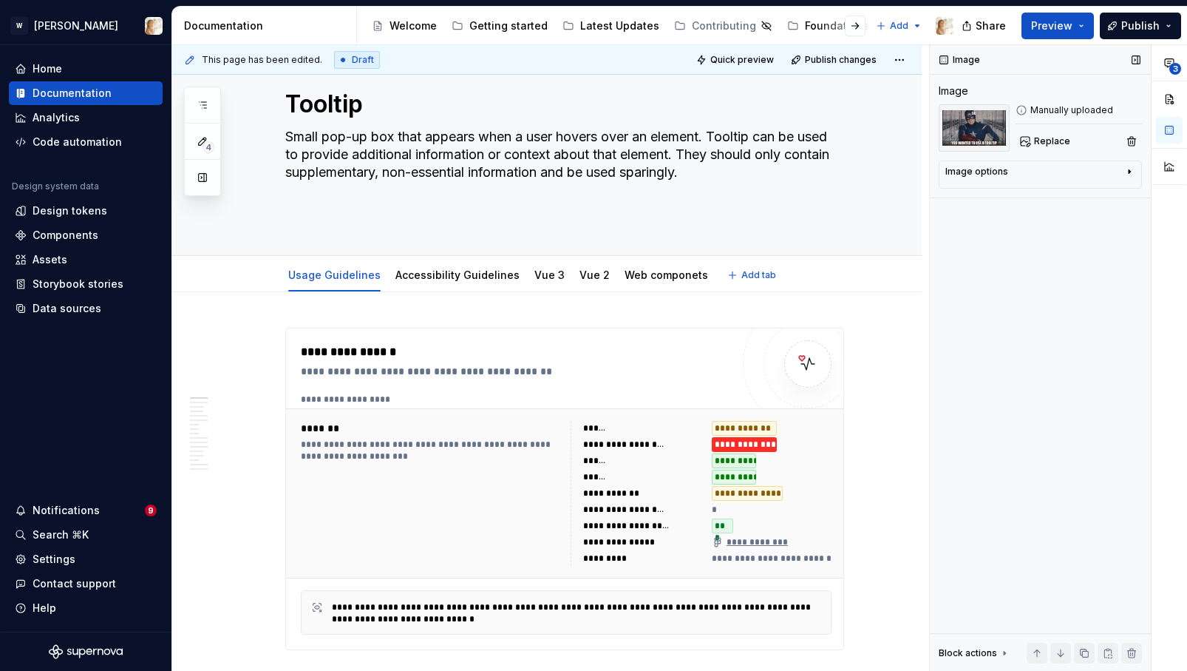
scroll to position [0, 0]
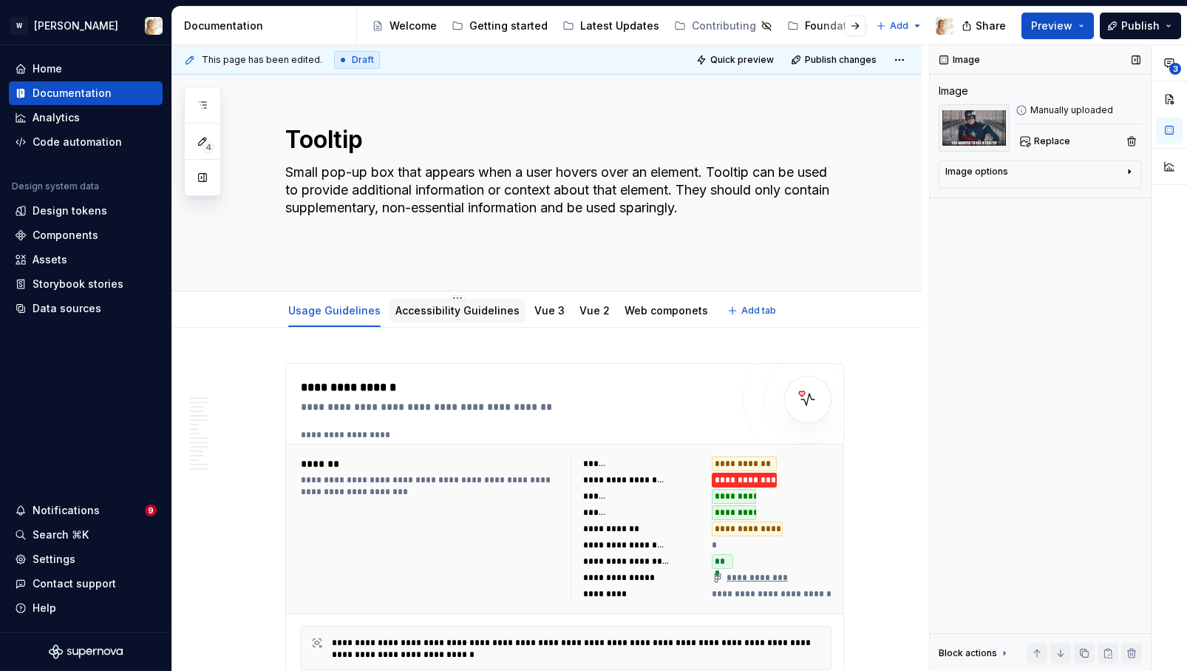
click at [440, 305] on link "Accessibility Guidelines" at bounding box center [458, 310] width 124 height 13
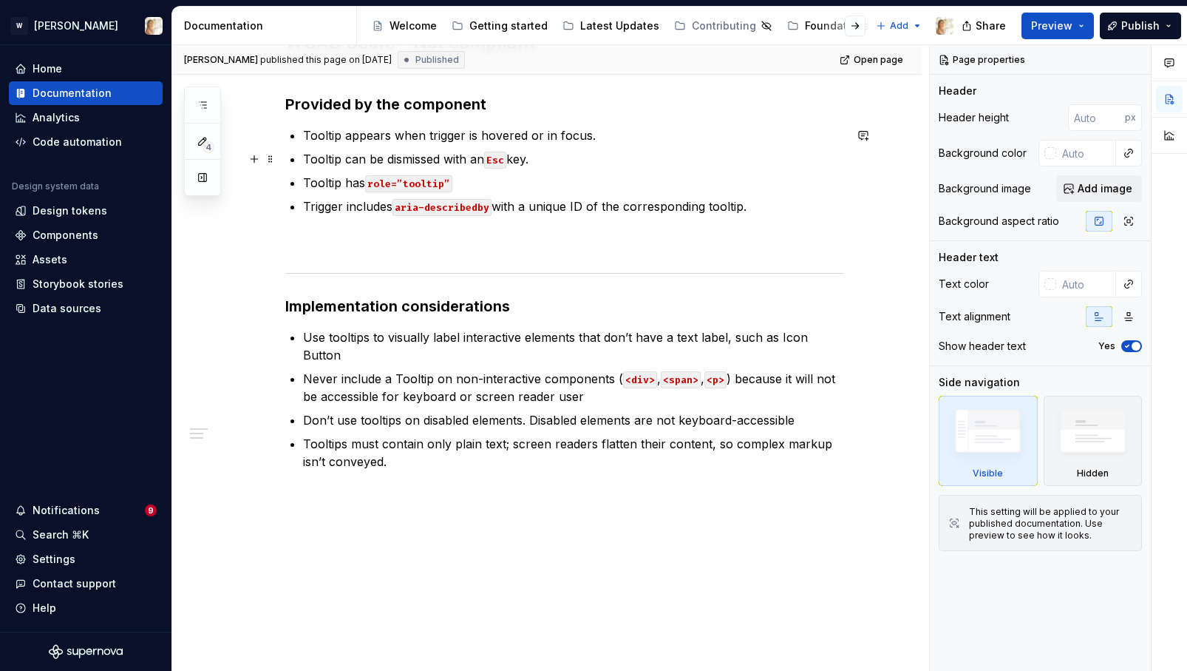
scroll to position [117, 0]
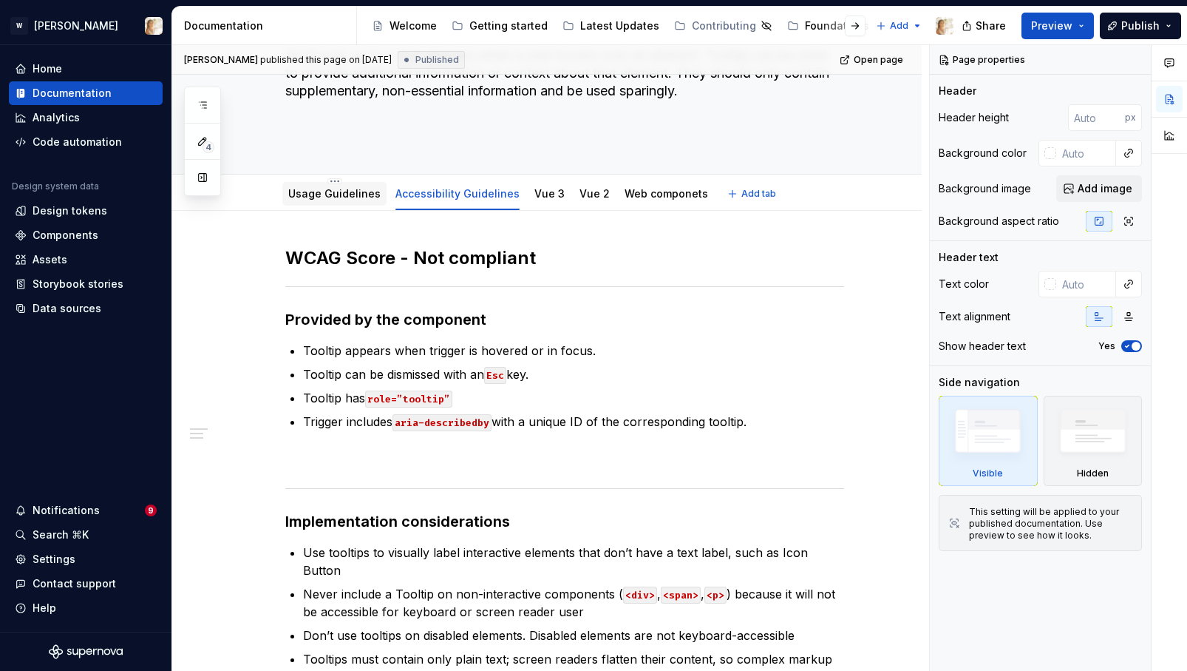
click at [315, 197] on link "Usage Guidelines" at bounding box center [334, 193] width 92 height 13
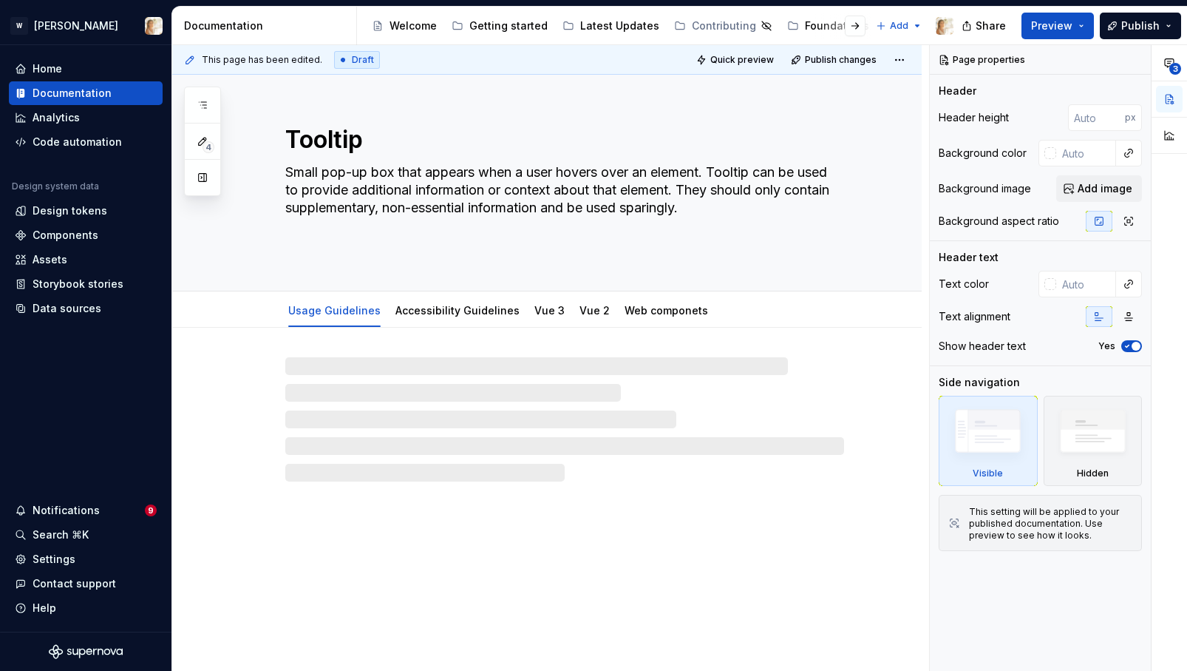
type textarea "*"
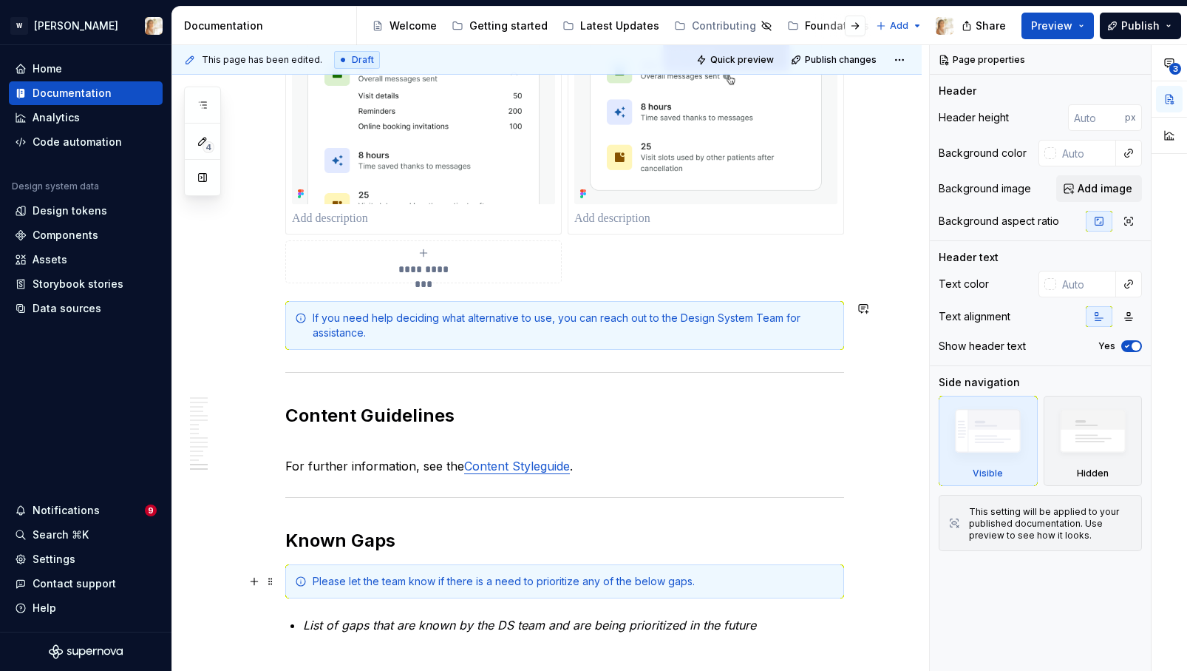
scroll to position [5792, 0]
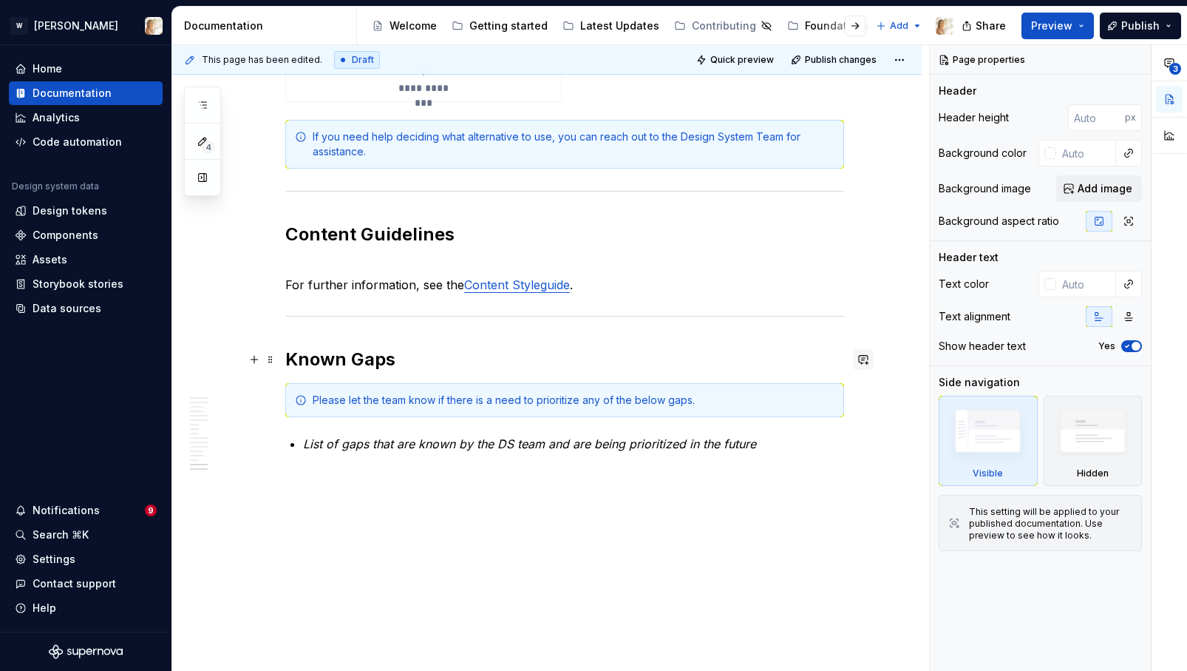
click at [863, 356] on button "button" at bounding box center [863, 359] width 21 height 21
click at [660, 404] on icon "Mention someone" at bounding box center [658, 407] width 15 height 15
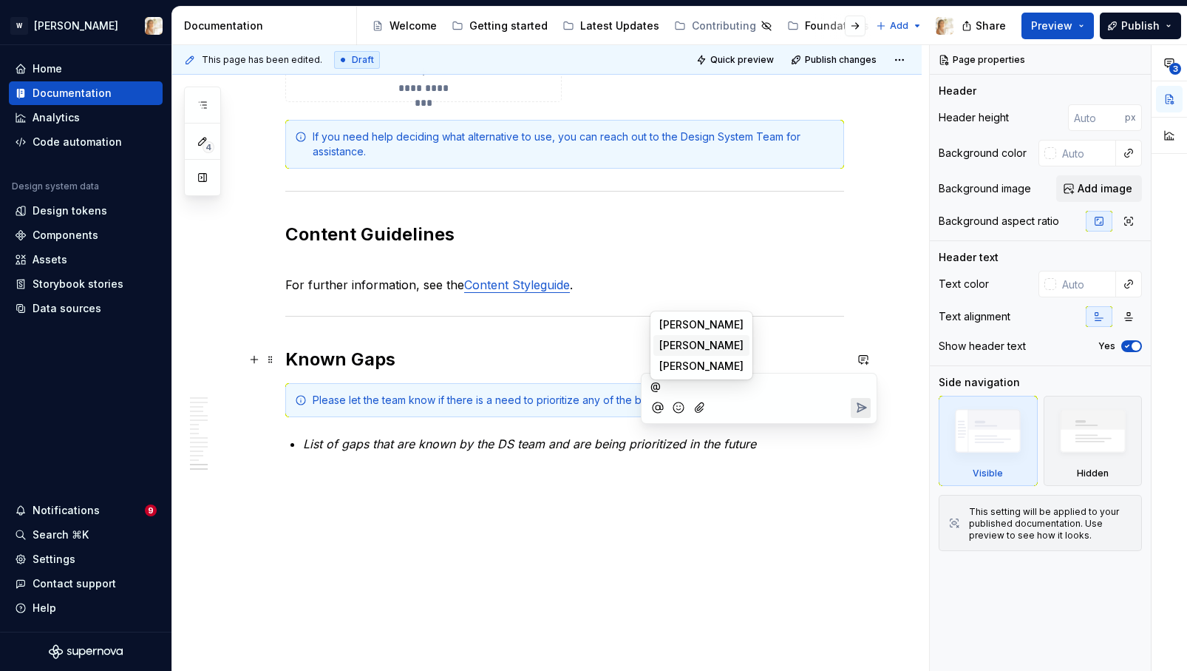
click at [703, 344] on li "W Watson" at bounding box center [702, 345] width 96 height 21
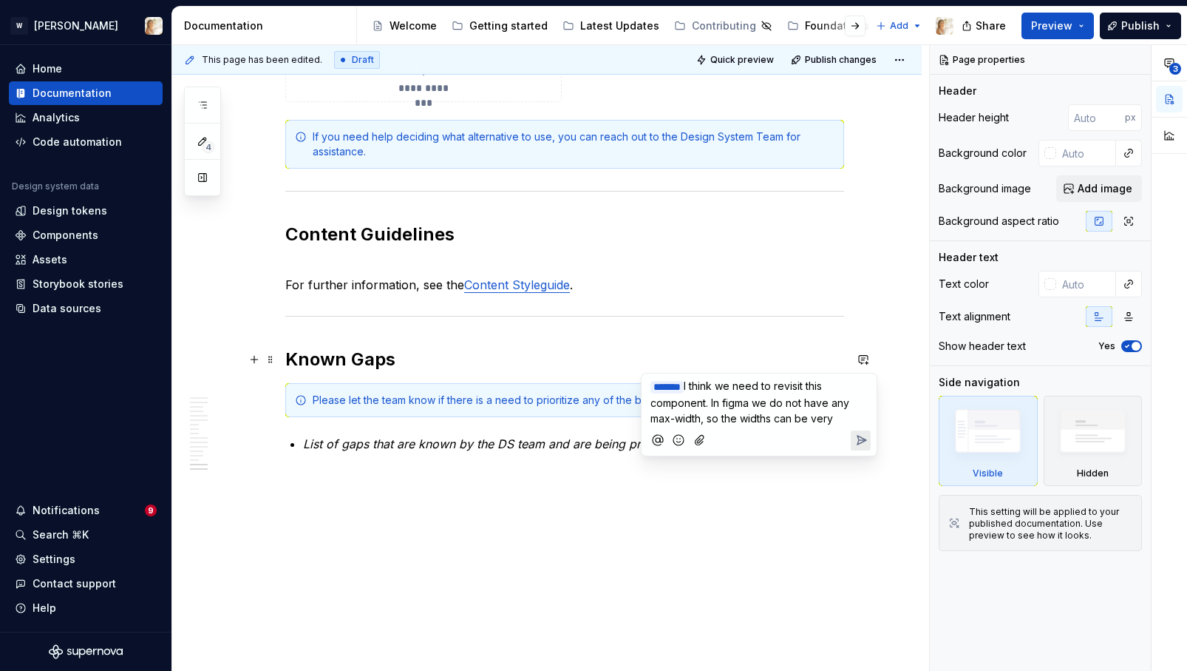
drag, startPoint x: 835, startPoint y: 420, endPoint x: 742, endPoint y: 416, distance: 93.2
click at [742, 416] on p "﻿ * ****** ﻿ I think we need to revisit this component. In figma we do not have…" at bounding box center [759, 402] width 217 height 48
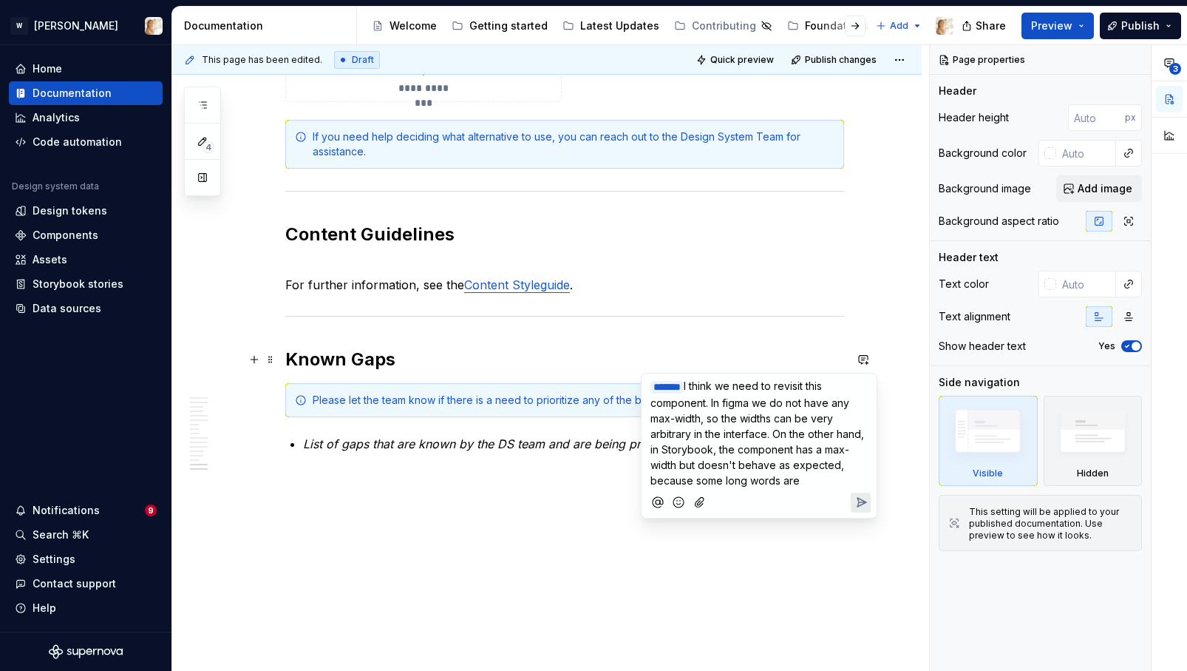
drag, startPoint x: 806, startPoint y: 481, endPoint x: 695, endPoint y: 484, distance: 110.9
click at [695, 484] on p "﻿ * ****** ﻿ I think we need to revisit this component. In figma we do not have…" at bounding box center [759, 433] width 217 height 110
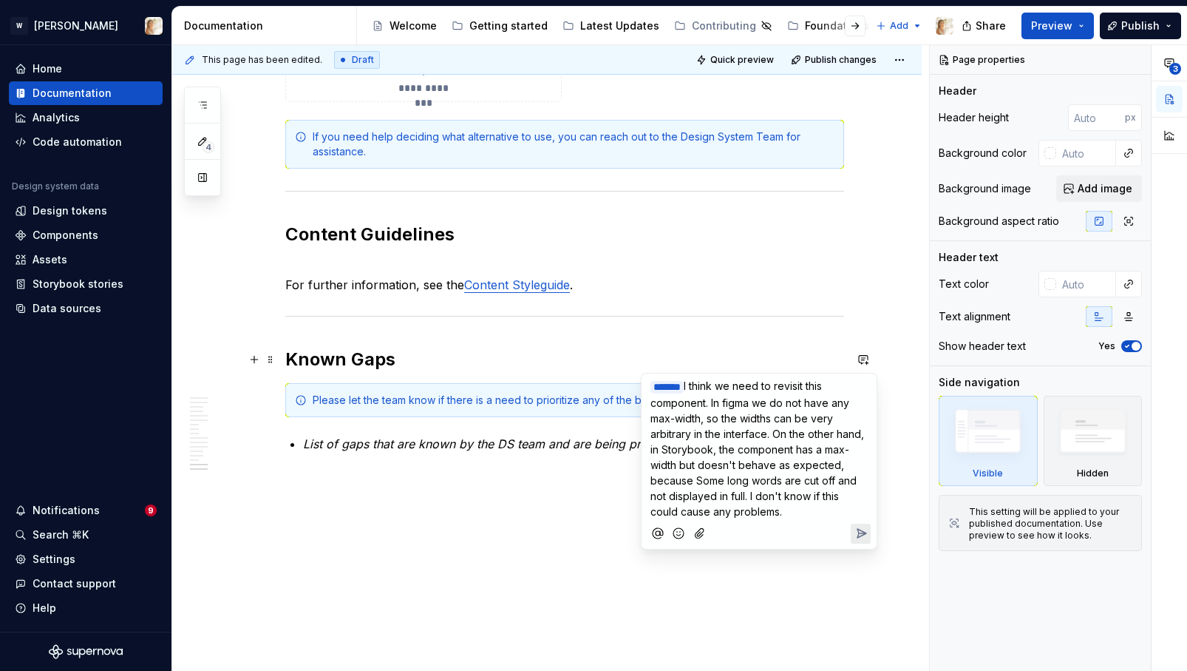
click at [702, 477] on span "I think we need to revisit this component. In figma we do not have any max-widt…" at bounding box center [759, 448] width 217 height 138
click at [699, 532] on icon "Attach files" at bounding box center [700, 533] width 15 height 15
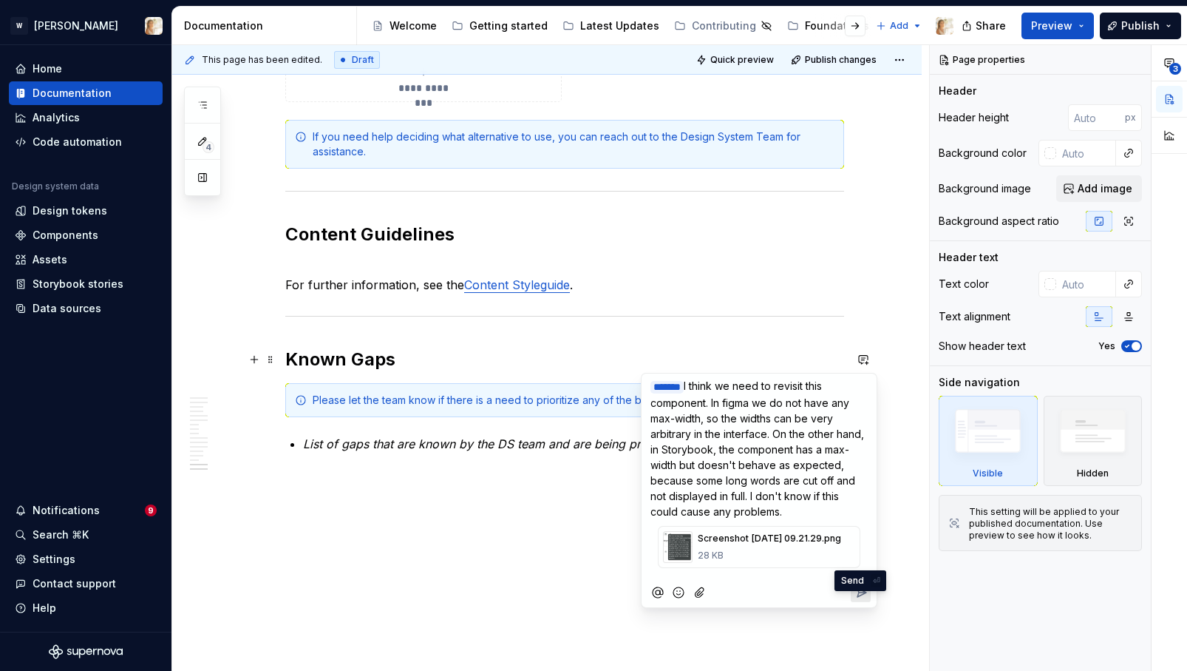
click at [862, 600] on icon "Send" at bounding box center [861, 592] width 15 height 15
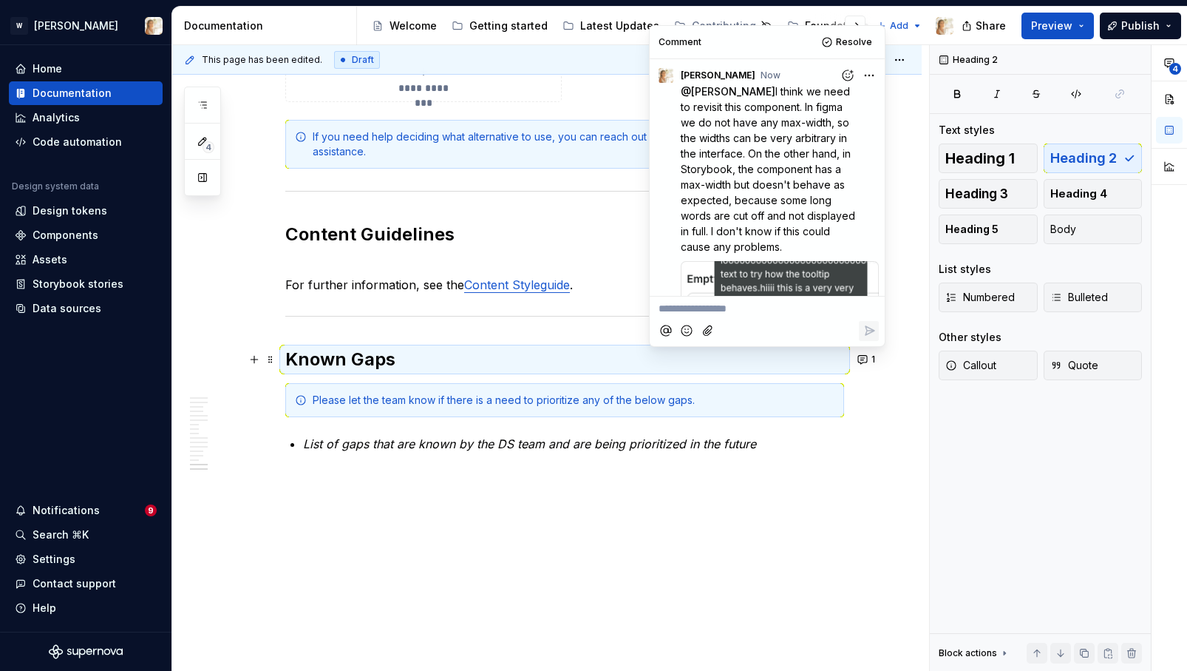
scroll to position [99, 0]
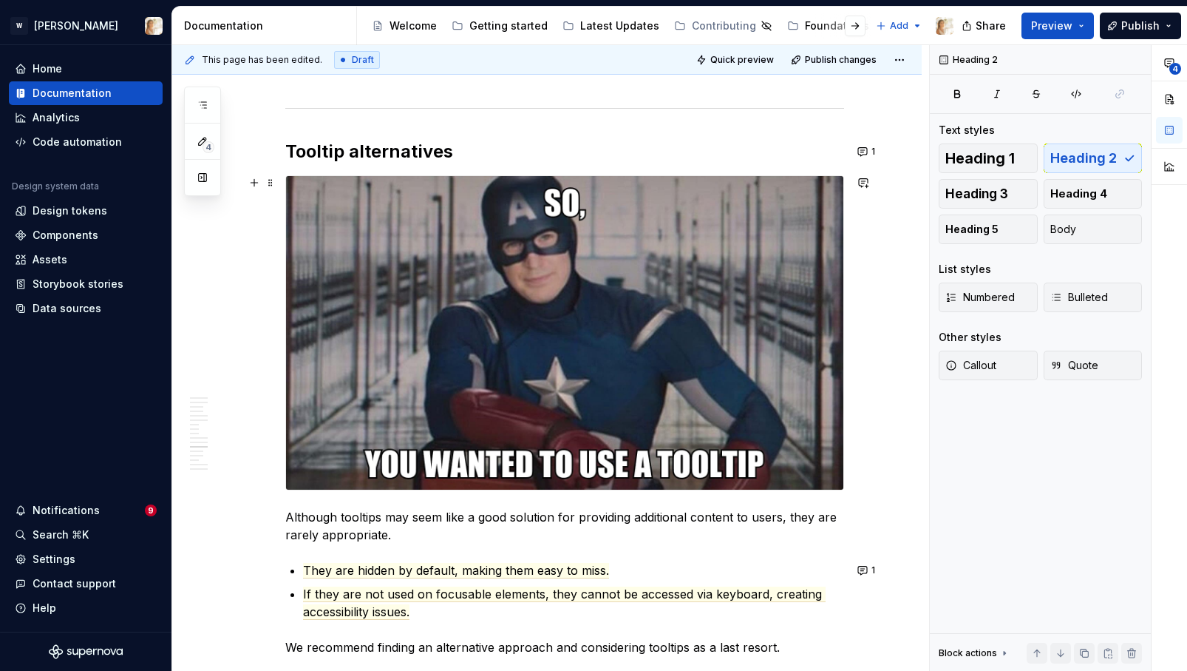
scroll to position [3900, 0]
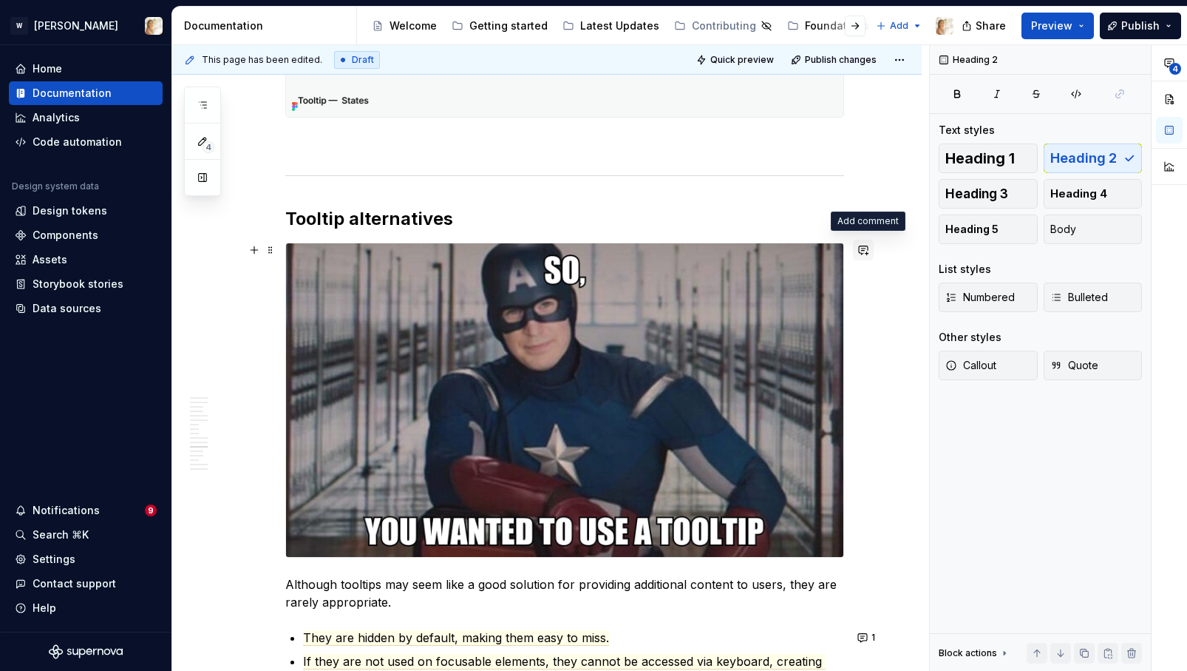
click at [867, 247] on button "button" at bounding box center [863, 250] width 21 height 21
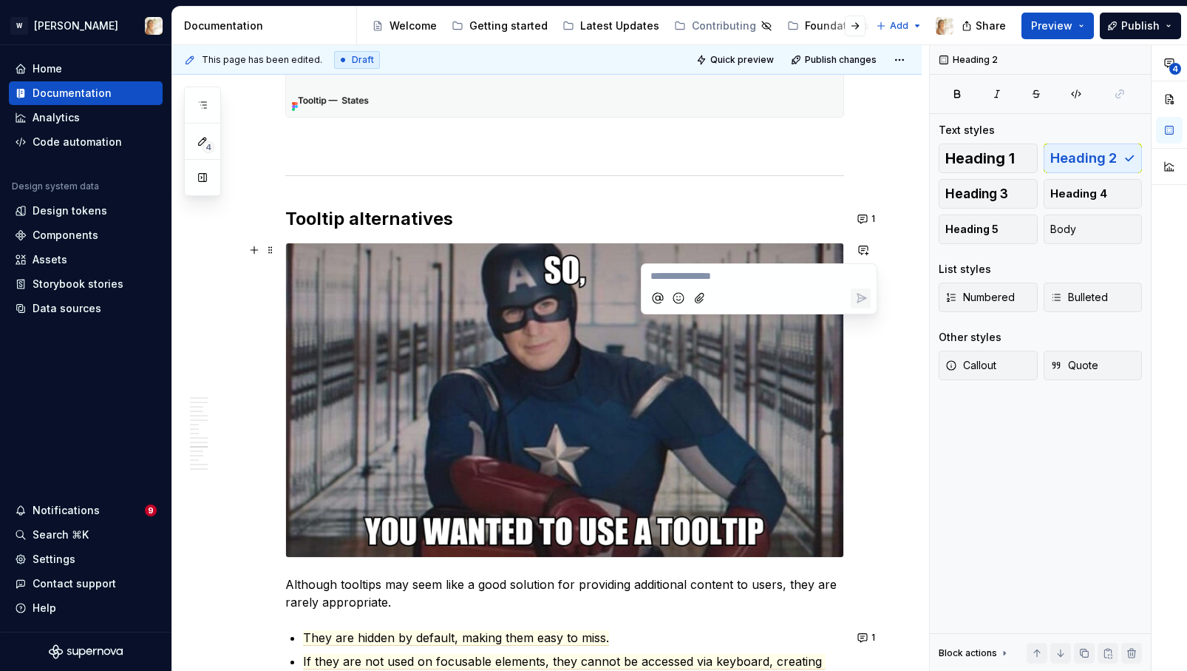
click at [673, 299] on icon "Add emoji" at bounding box center [678, 298] width 15 height 15
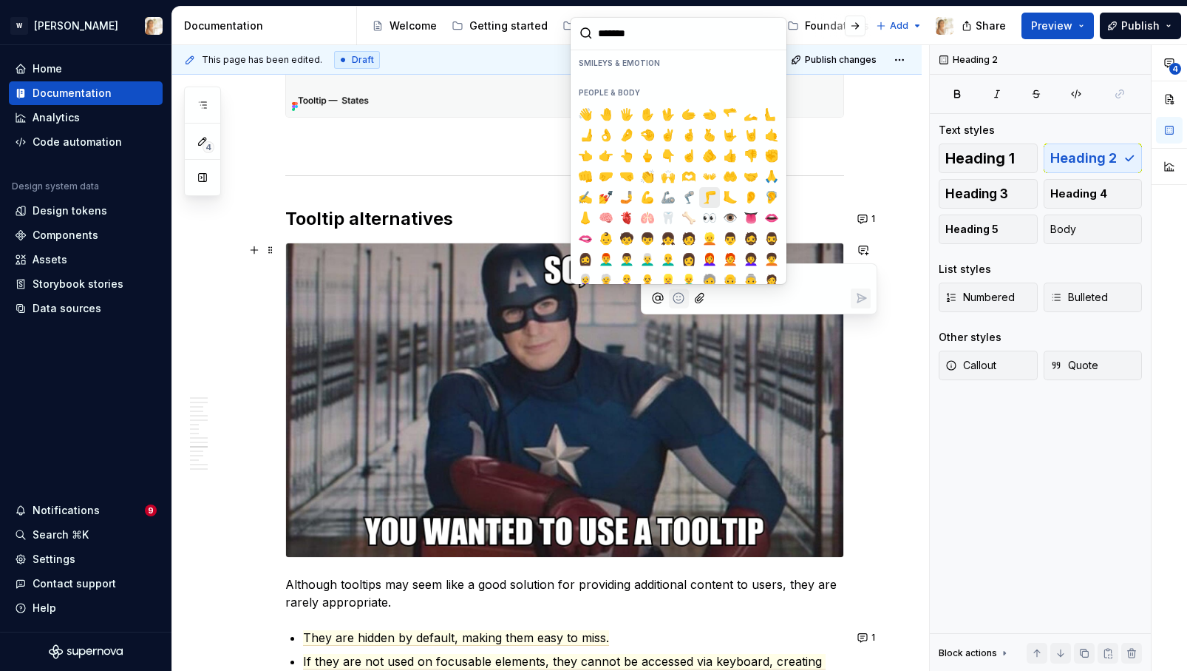
scroll to position [347, 0]
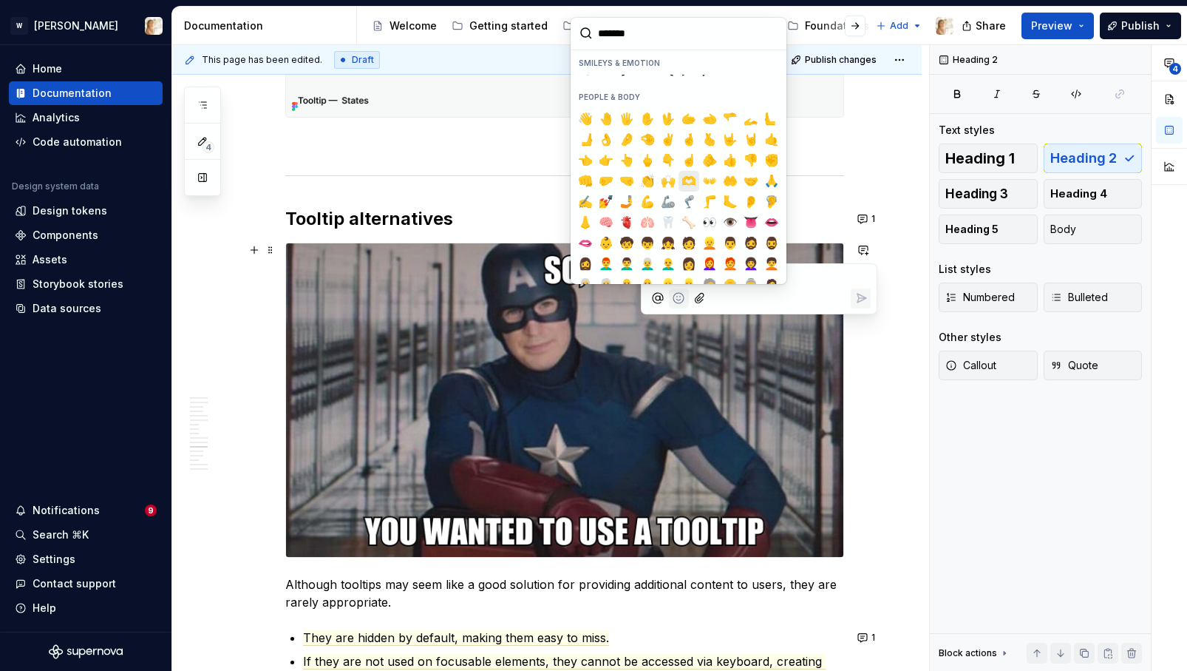
click at [684, 184] on span "🫶" at bounding box center [689, 181] width 12 height 15
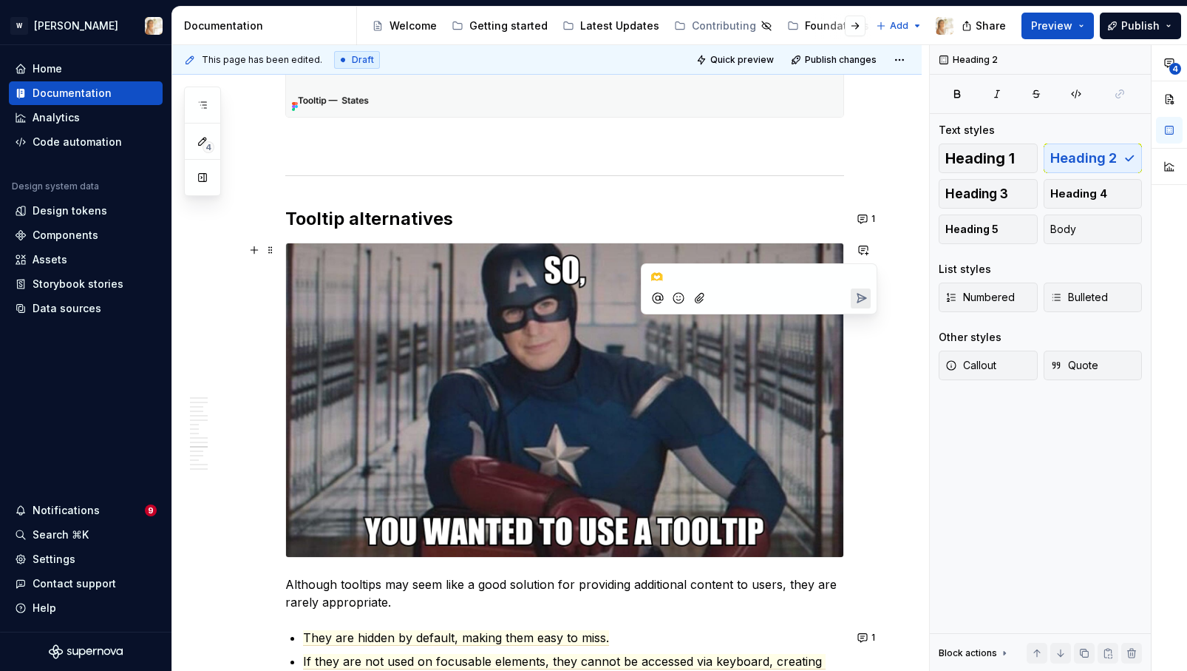
click at [863, 295] on icon "Send" at bounding box center [861, 298] width 15 height 15
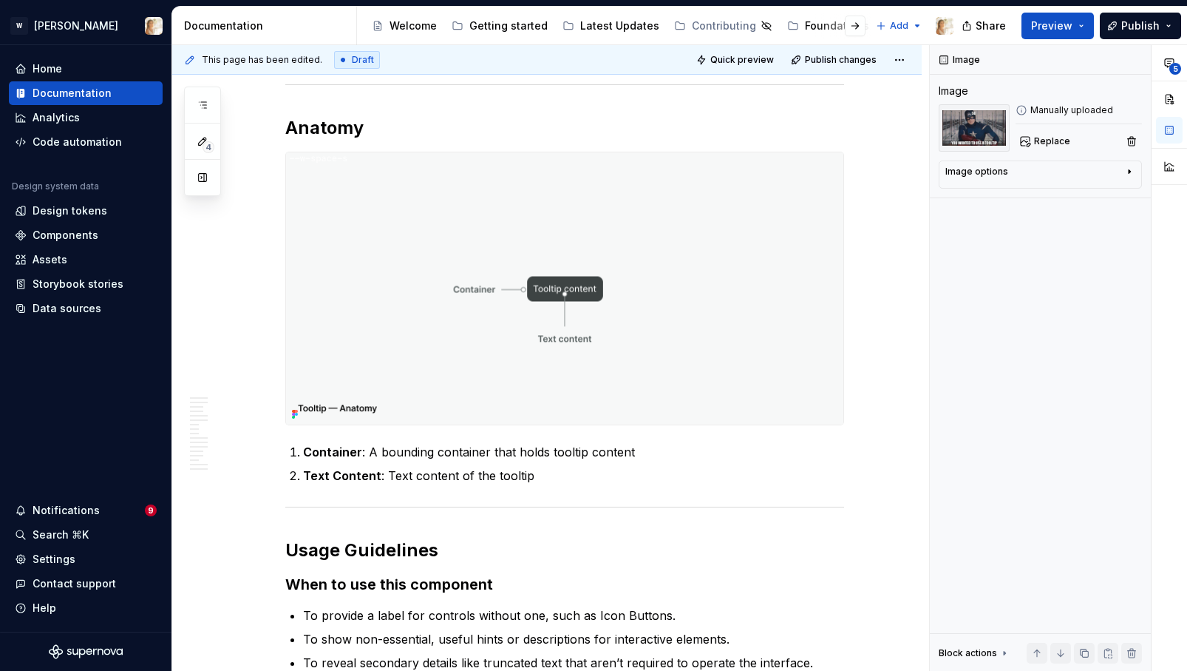
scroll to position [0, 0]
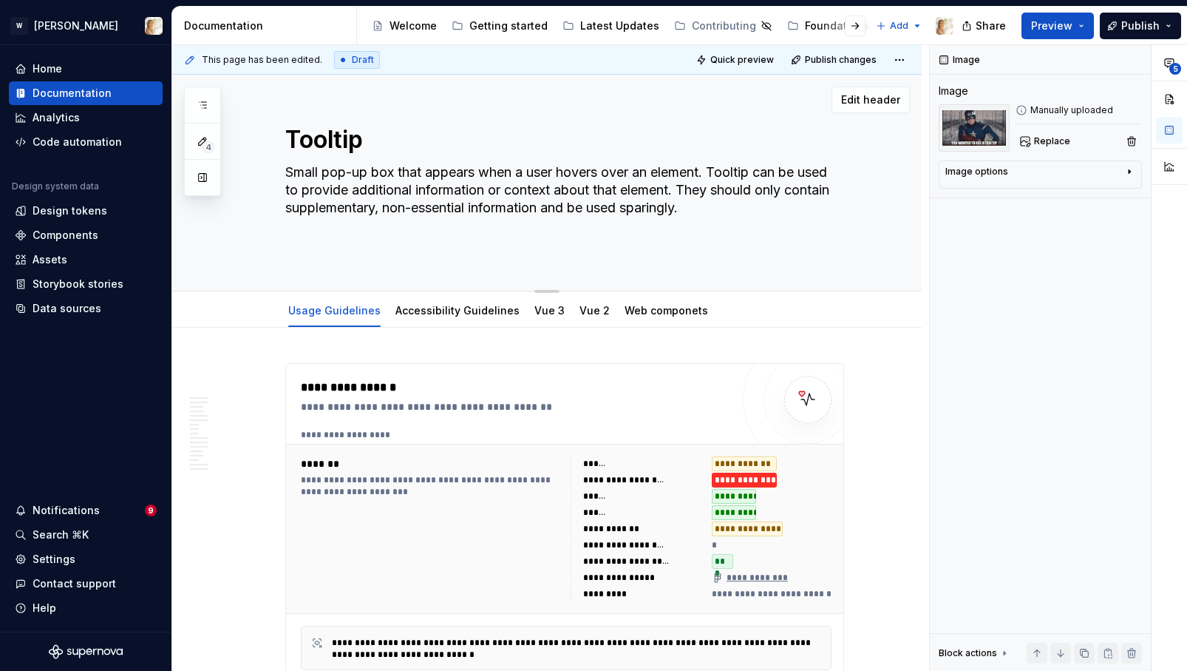
type textarea "*"
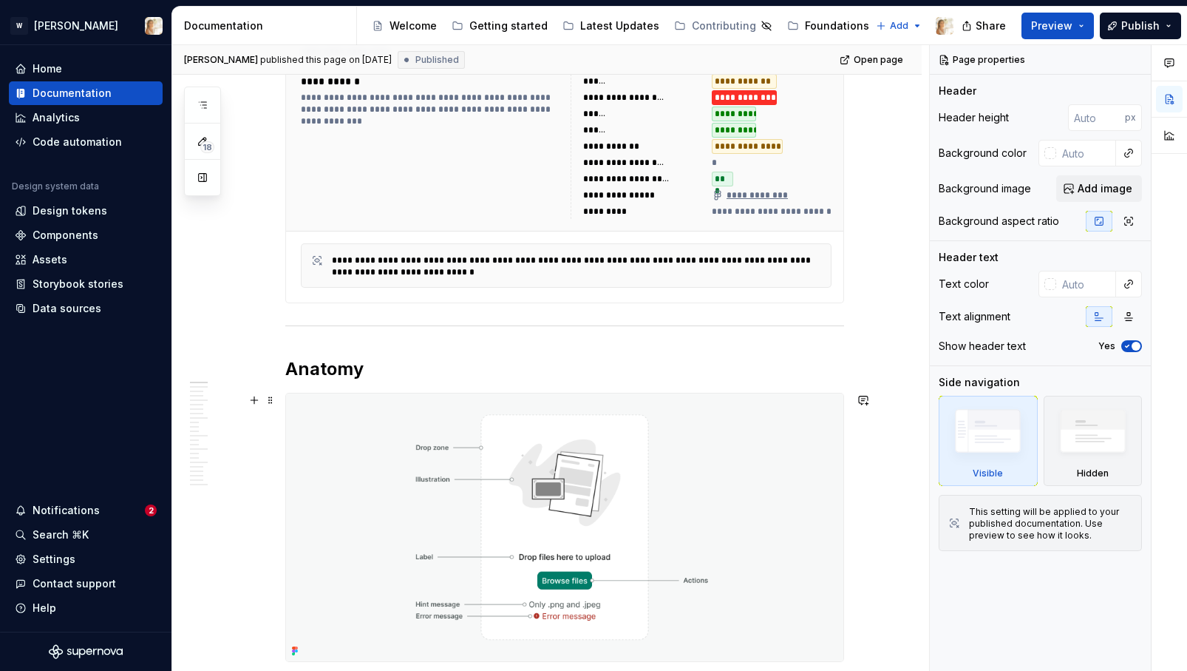
scroll to position [353, 0]
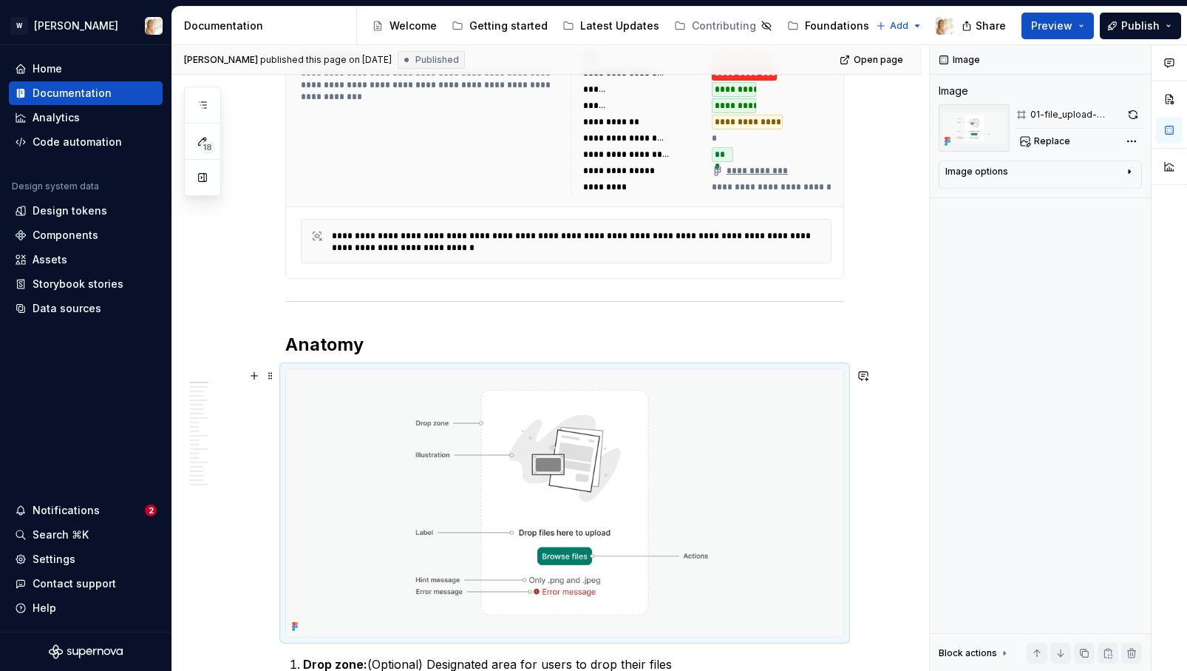
click at [599, 457] on img at bounding box center [564, 503] width 557 height 268
type textarea "*"
click at [1135, 112] on button "button" at bounding box center [1133, 114] width 18 height 21
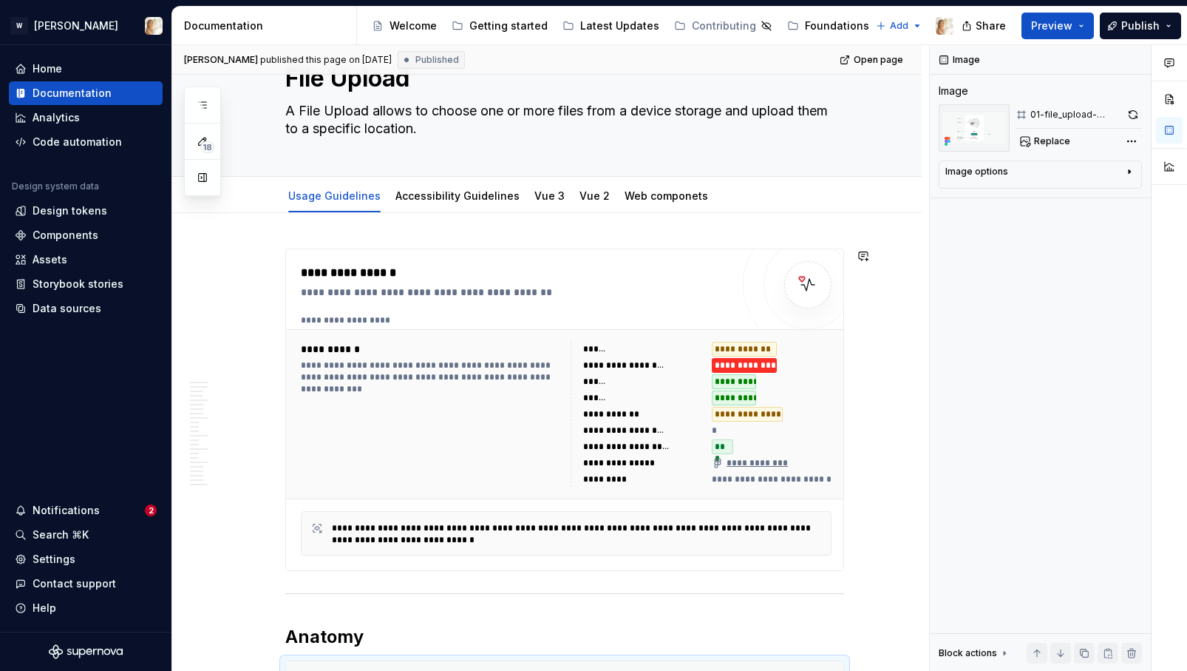
scroll to position [0, 0]
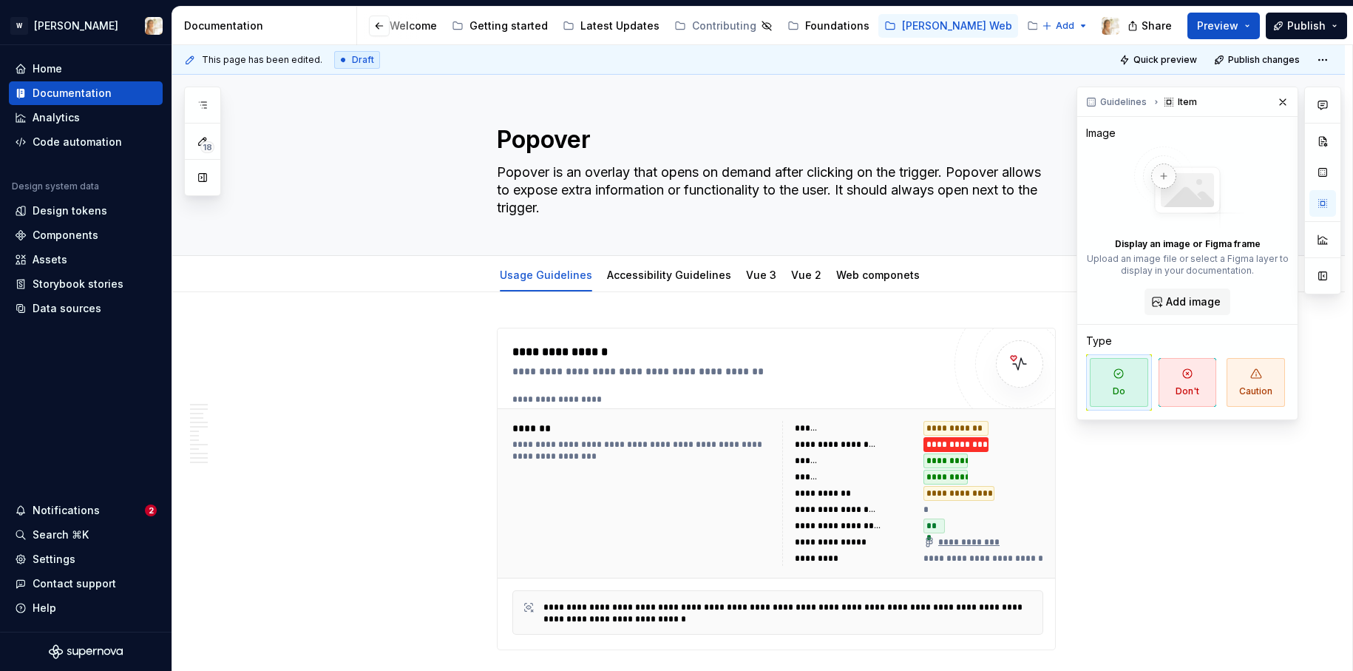
scroll to position [2142, 0]
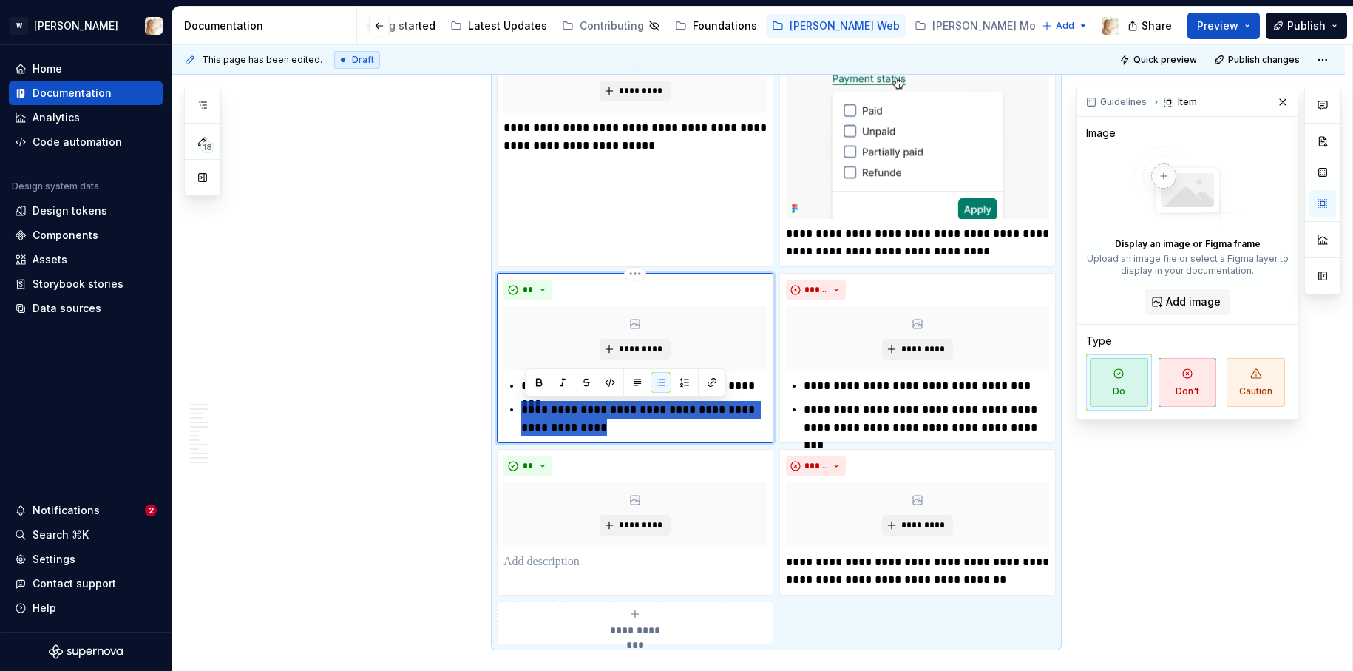
click at [517, 413] on div "**********" at bounding box center [634, 406] width 263 height 59
click at [519, 561] on p at bounding box center [634, 562] width 263 height 18
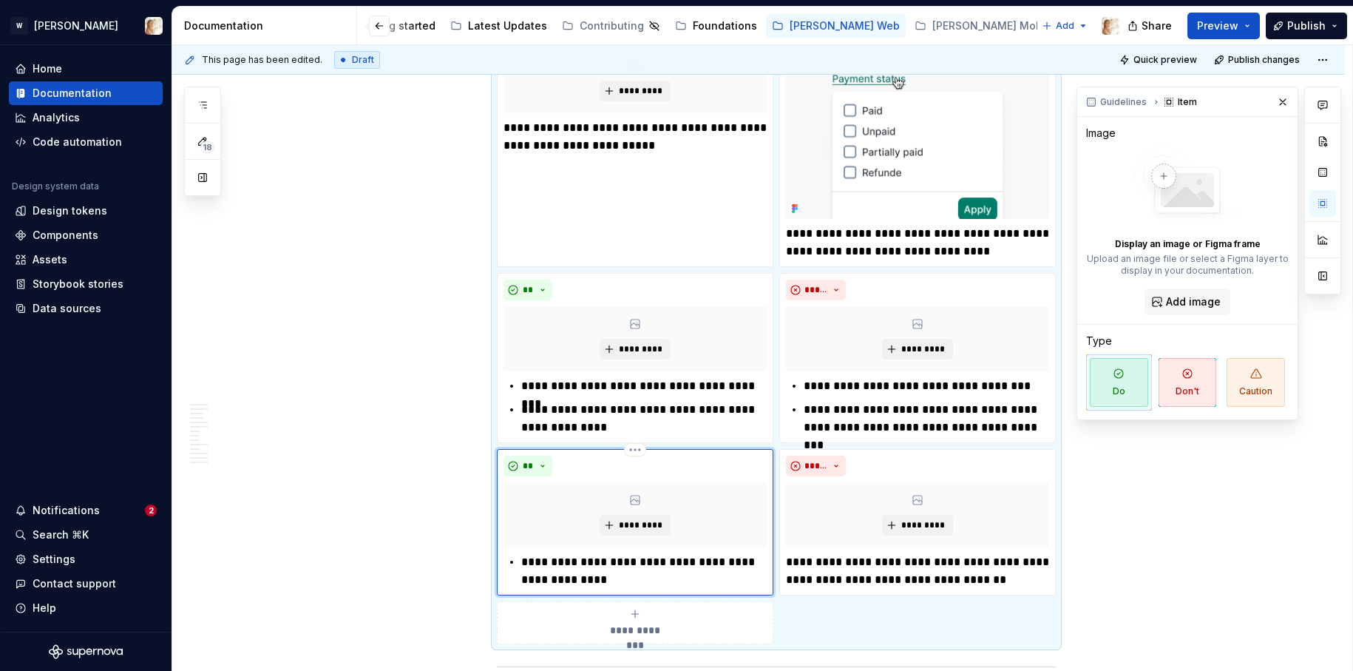
click at [526, 563] on p "**********" at bounding box center [643, 570] width 245 height 35
click at [526, 410] on p "**********" at bounding box center [643, 418] width 245 height 35
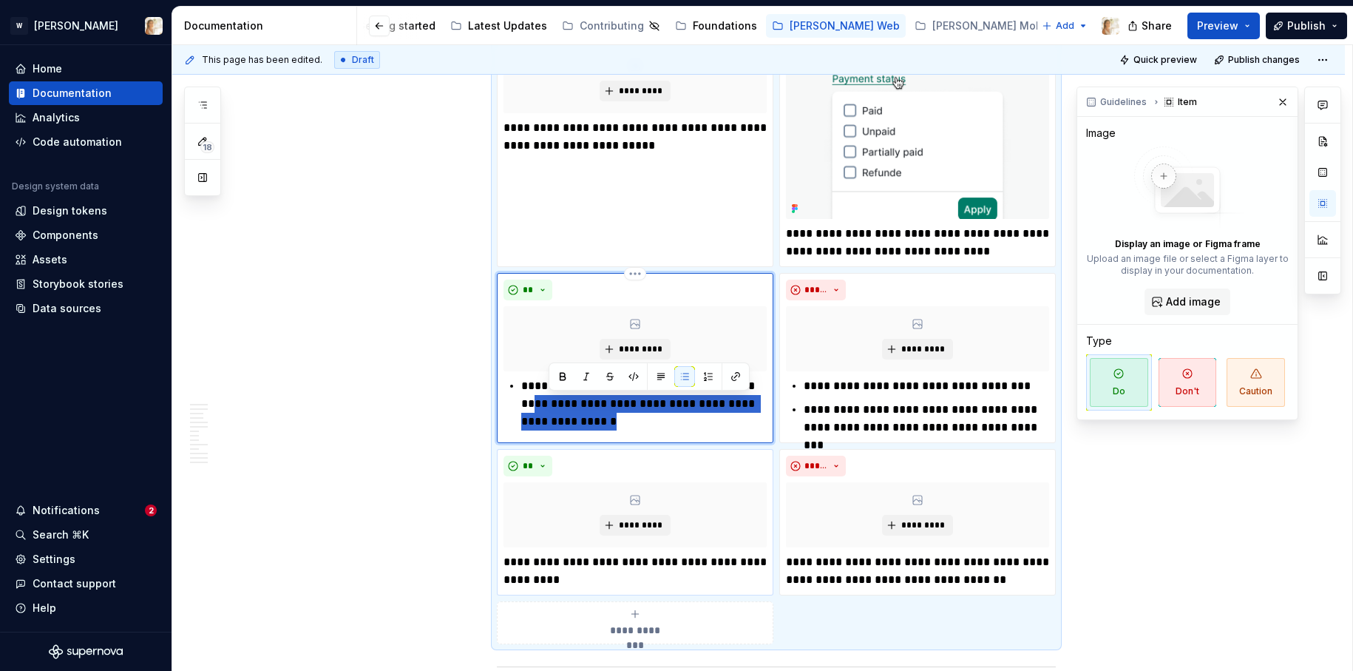
drag, startPoint x: 615, startPoint y: 424, endPoint x: 550, endPoint y: 407, distance: 67.4
click at [550, 407] on p "**********" at bounding box center [643, 403] width 245 height 53
click at [526, 386] on p "**********" at bounding box center [643, 386] width 245 height 18
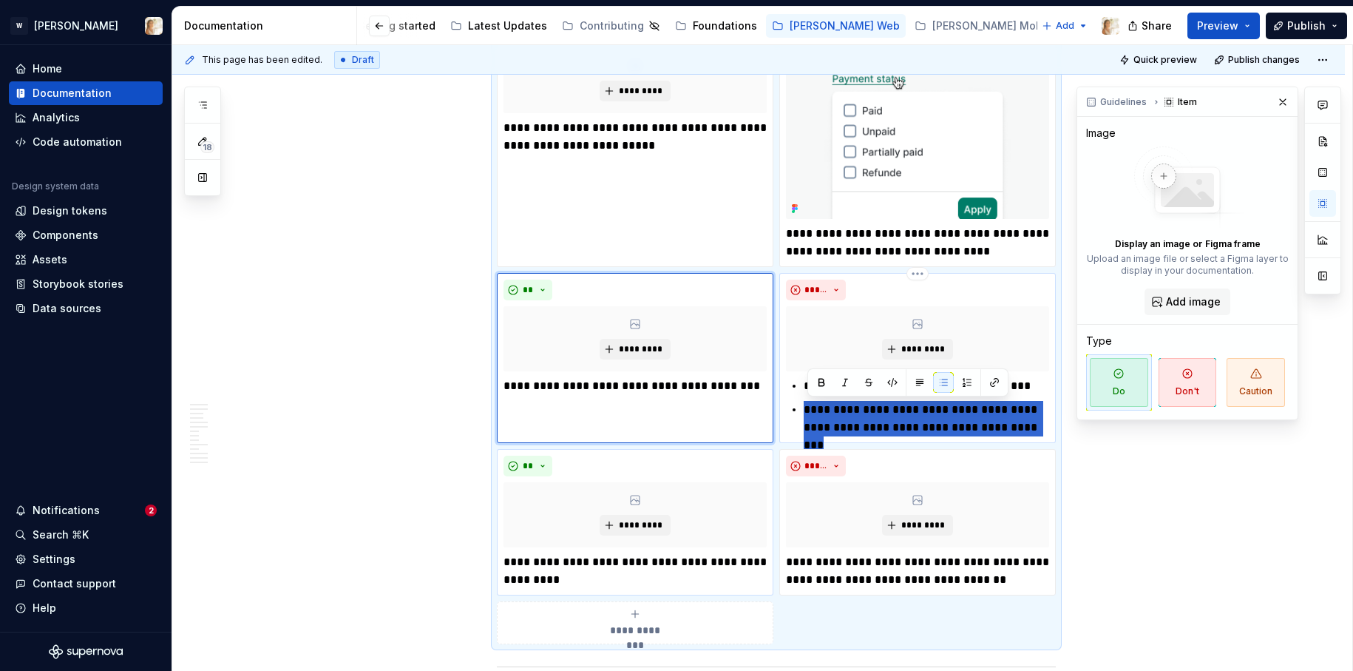
drag, startPoint x: 1017, startPoint y: 427, endPoint x: 793, endPoint y: 410, distance: 224.6
click at [793, 410] on div "**********" at bounding box center [917, 406] width 263 height 59
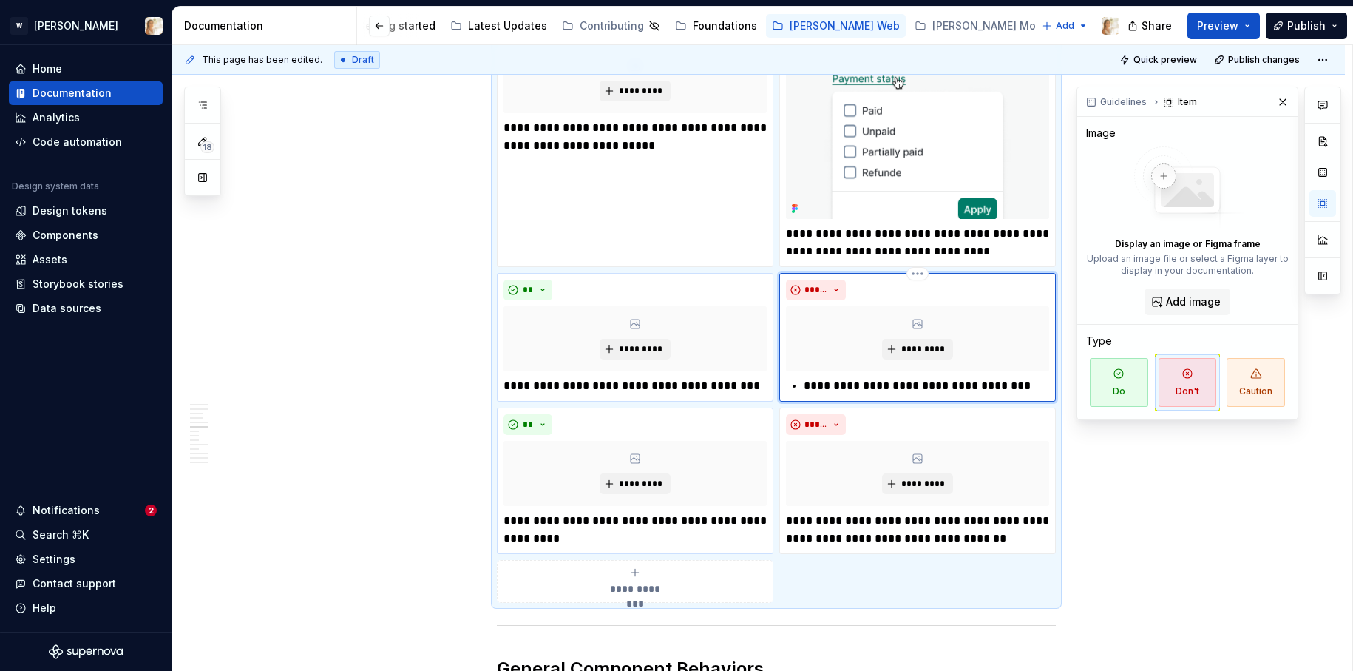
click at [812, 385] on p "**********" at bounding box center [926, 386] width 245 height 18
click at [808, 385] on p "**********" at bounding box center [926, 386] width 245 height 18
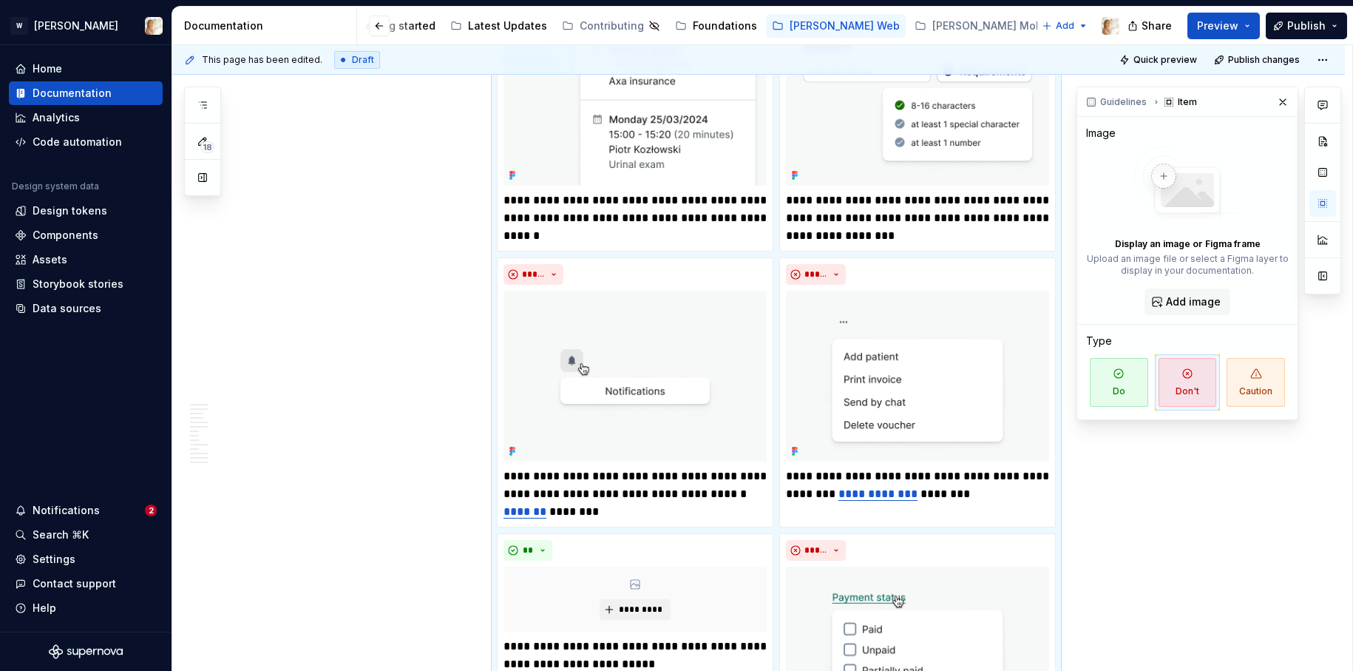
scroll to position [1581, 0]
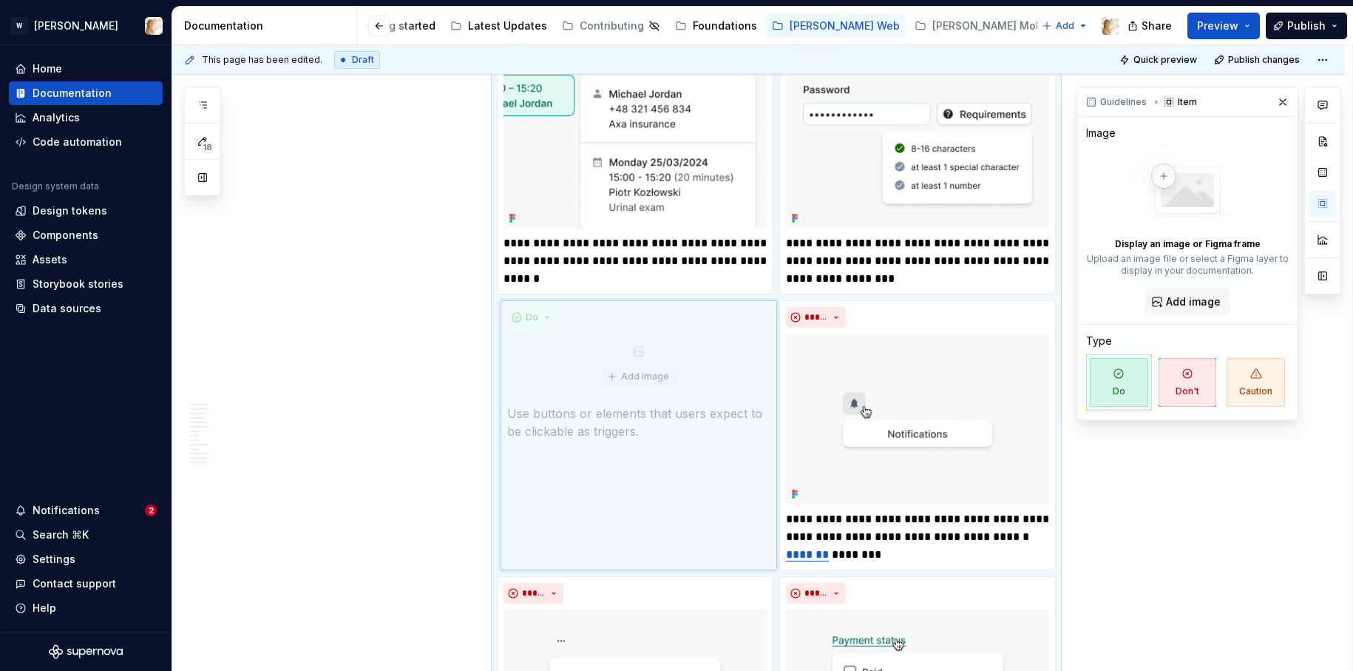
drag, startPoint x: 626, startPoint y: 599, endPoint x: 637, endPoint y: 328, distance: 271.5
click at [637, 328] on body "W [PERSON_NAME] Home Documentation Analytics Code automation Design system data…" at bounding box center [676, 335] width 1353 height 671
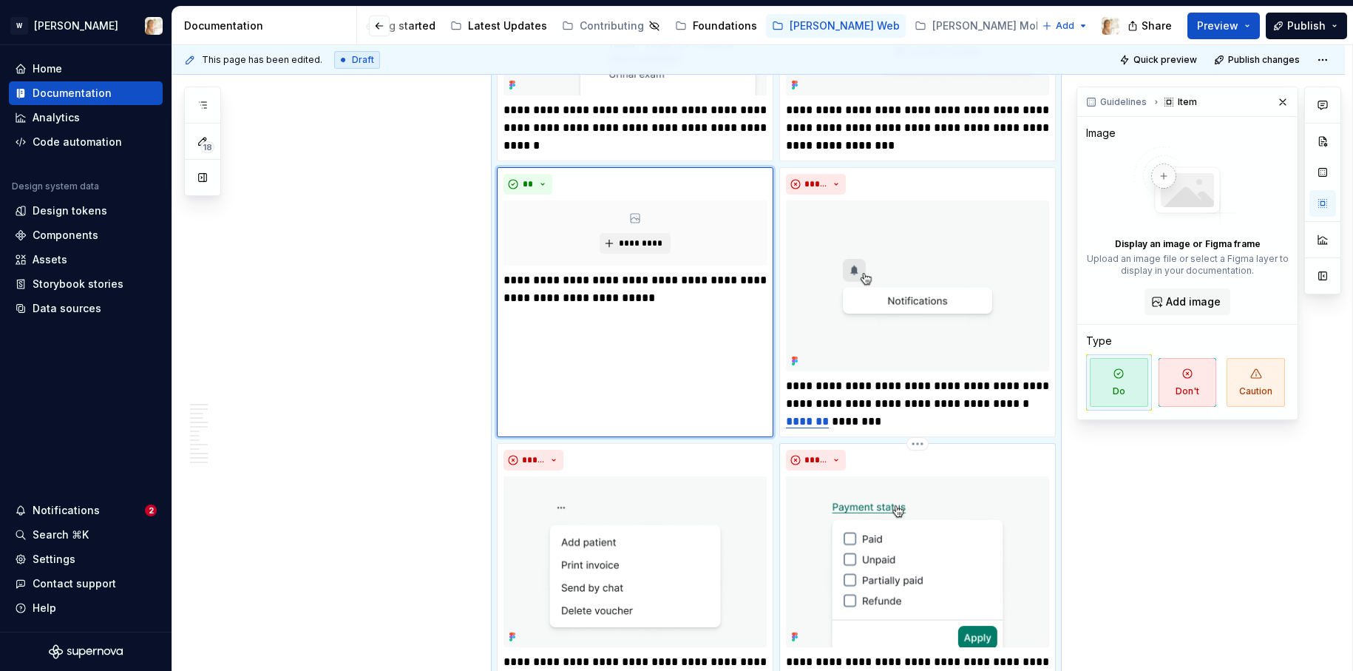
scroll to position [1686, 0]
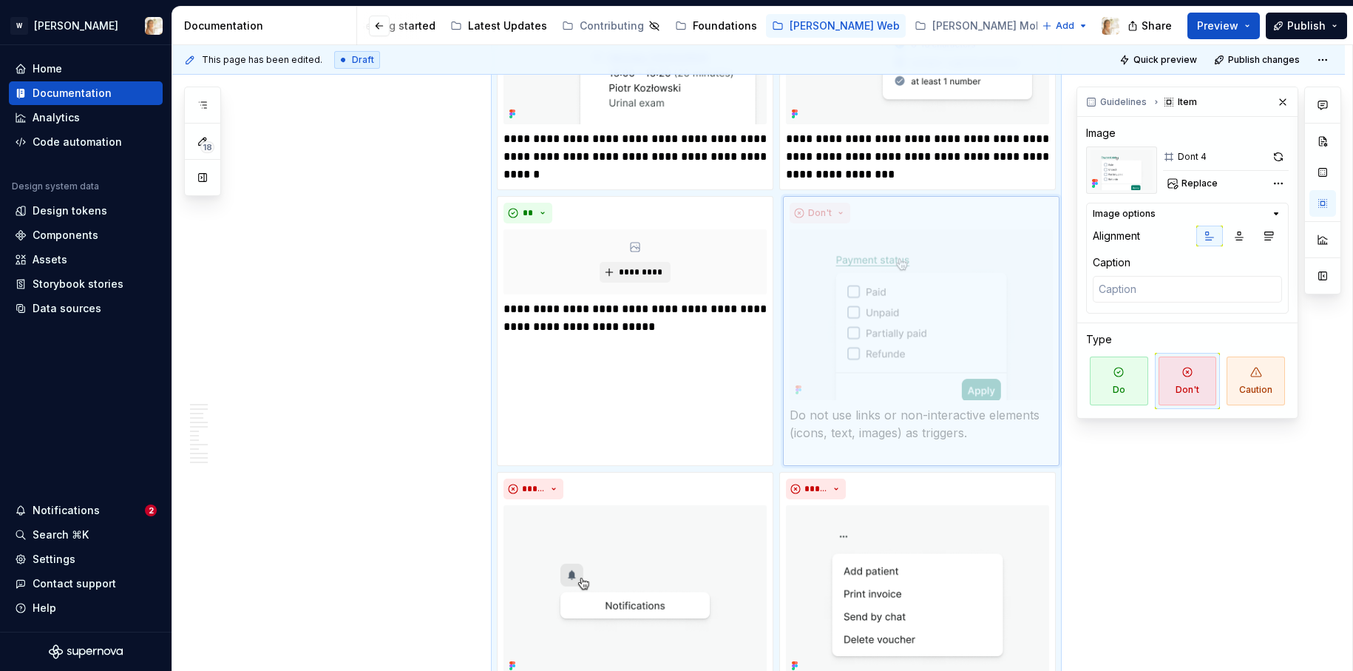
drag, startPoint x: 886, startPoint y: 478, endPoint x: 886, endPoint y: 224, distance: 253.6
click at [886, 224] on body "W [PERSON_NAME] Home Documentation Analytics Code automation Design system data…" at bounding box center [676, 335] width 1353 height 671
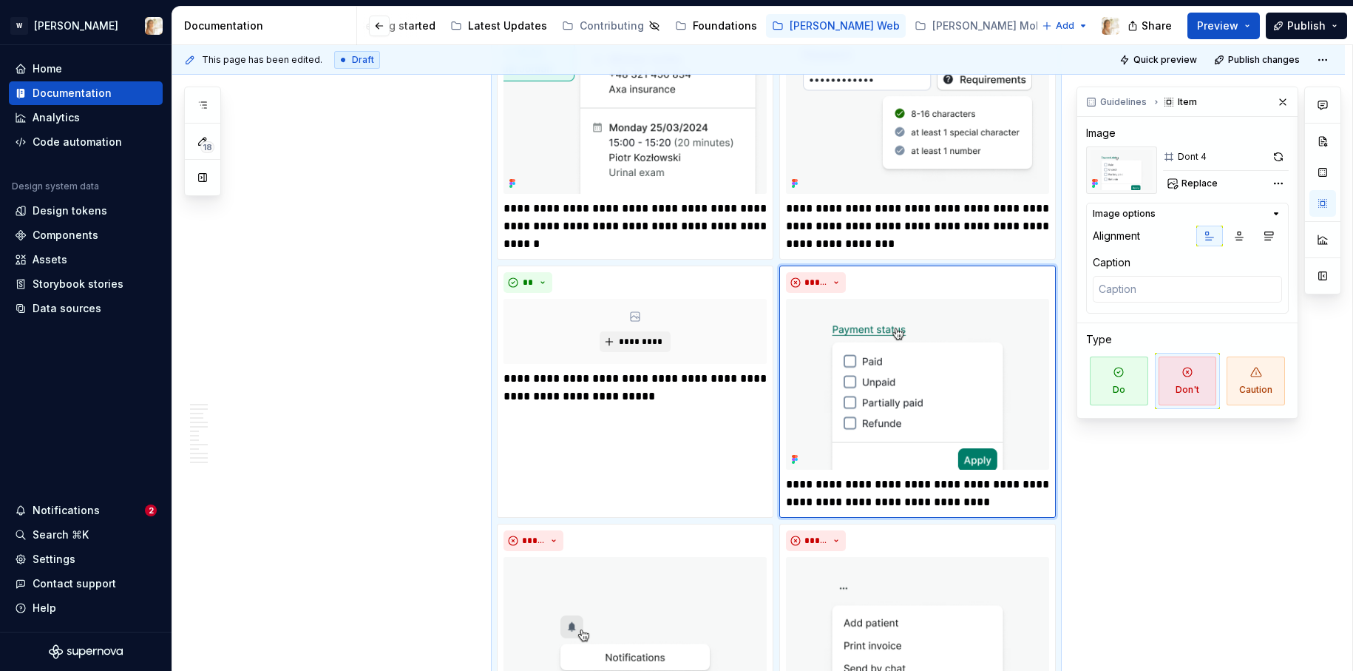
scroll to position [1618, 0]
click at [637, 334] on span "*********" at bounding box center [640, 340] width 45 height 12
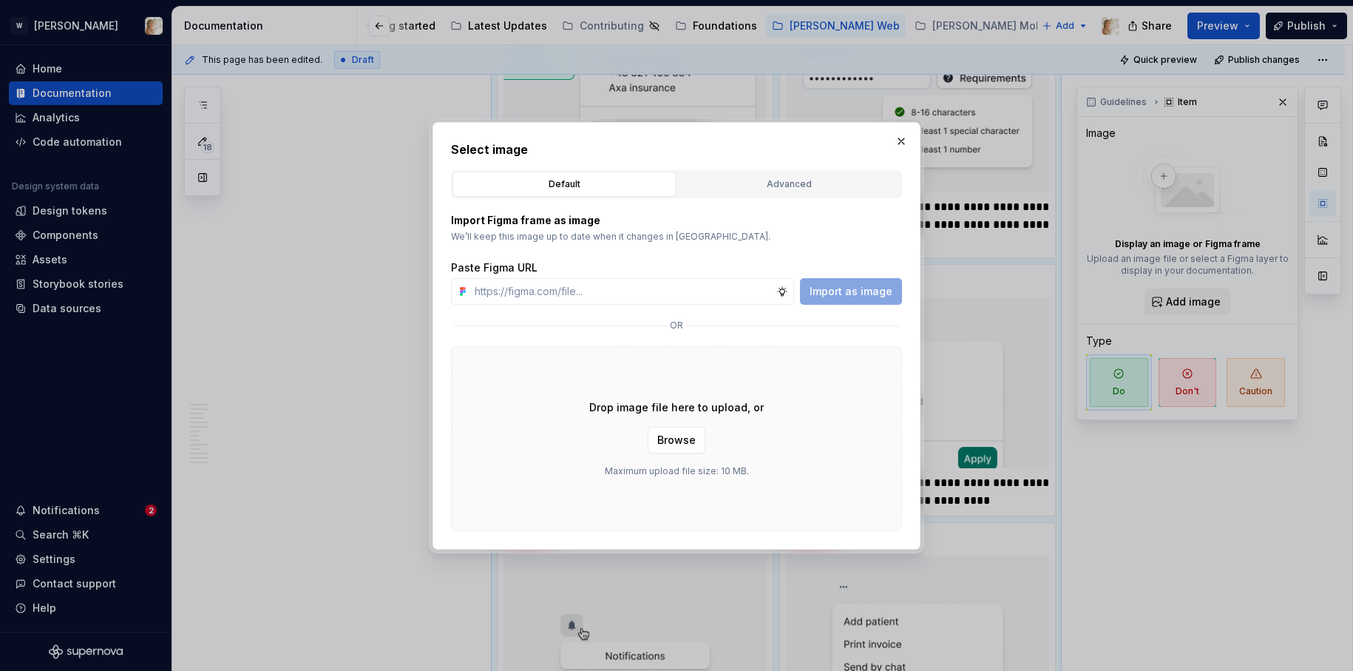
type textarea "*"
type input "[URL][DOMAIN_NAME]"
type textarea "*"
type input "[URL][DOMAIN_NAME]"
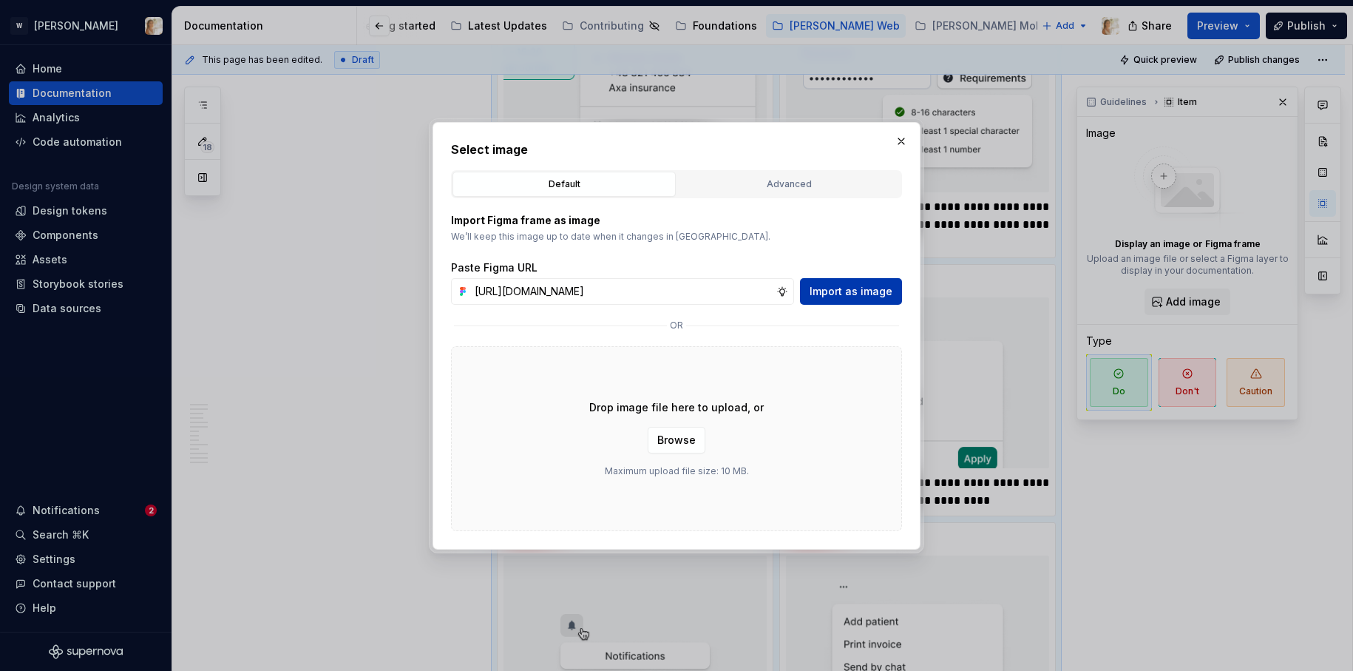
click at [838, 285] on span "Import as image" at bounding box center [851, 291] width 83 height 15
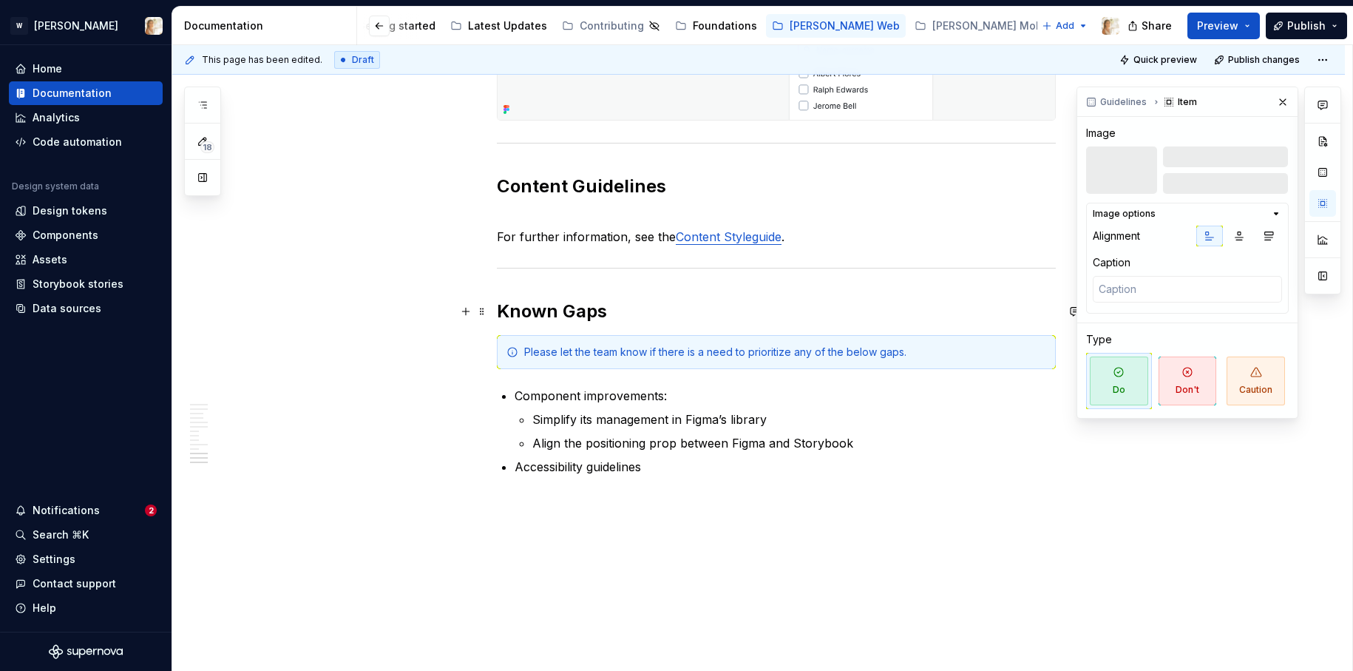
scroll to position [4141, 0]
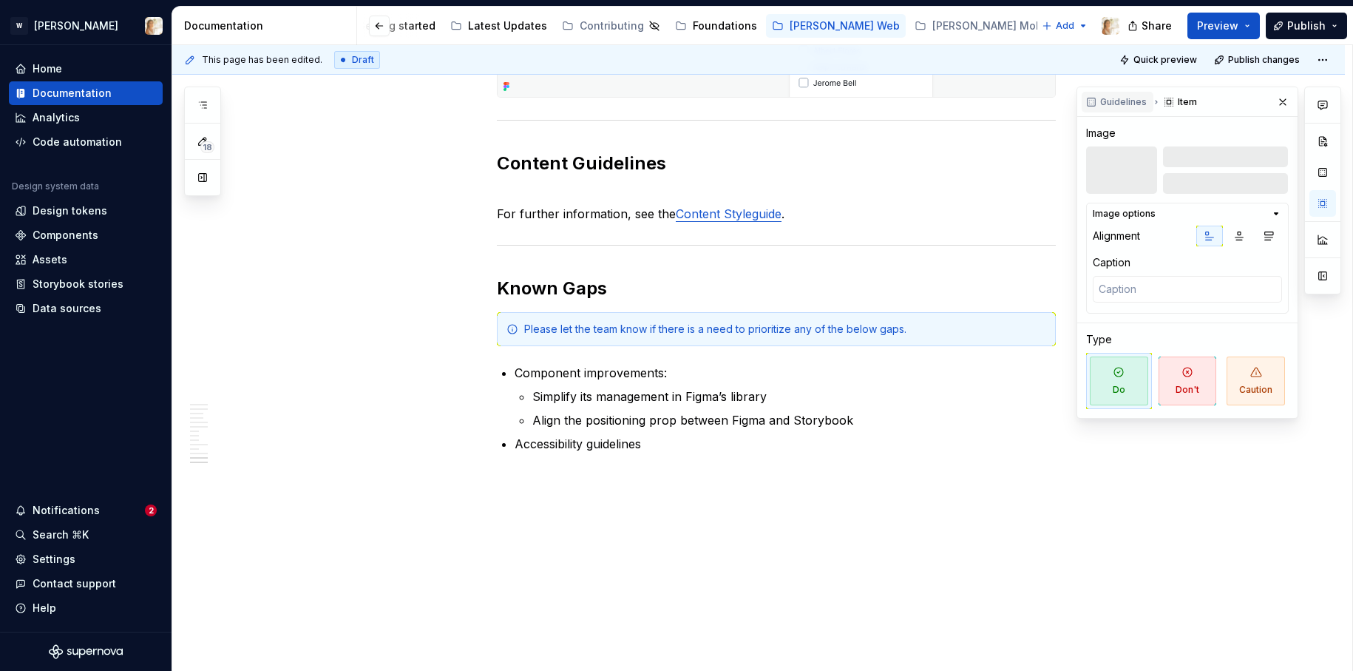
click at [1145, 103] on button "Guidelines" at bounding box center [1118, 102] width 72 height 21
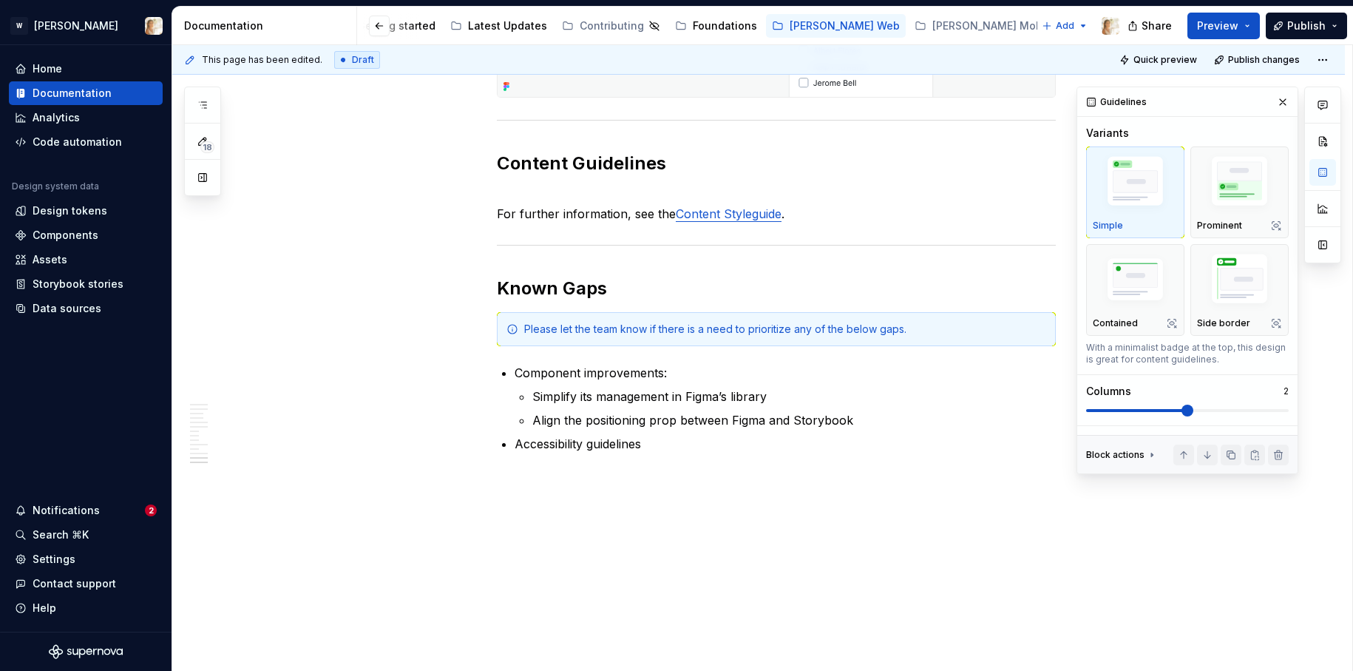
click at [1118, 99] on div "Guidelines" at bounding box center [1118, 102] width 72 height 21
click at [1326, 241] on button "button" at bounding box center [1322, 244] width 27 height 27
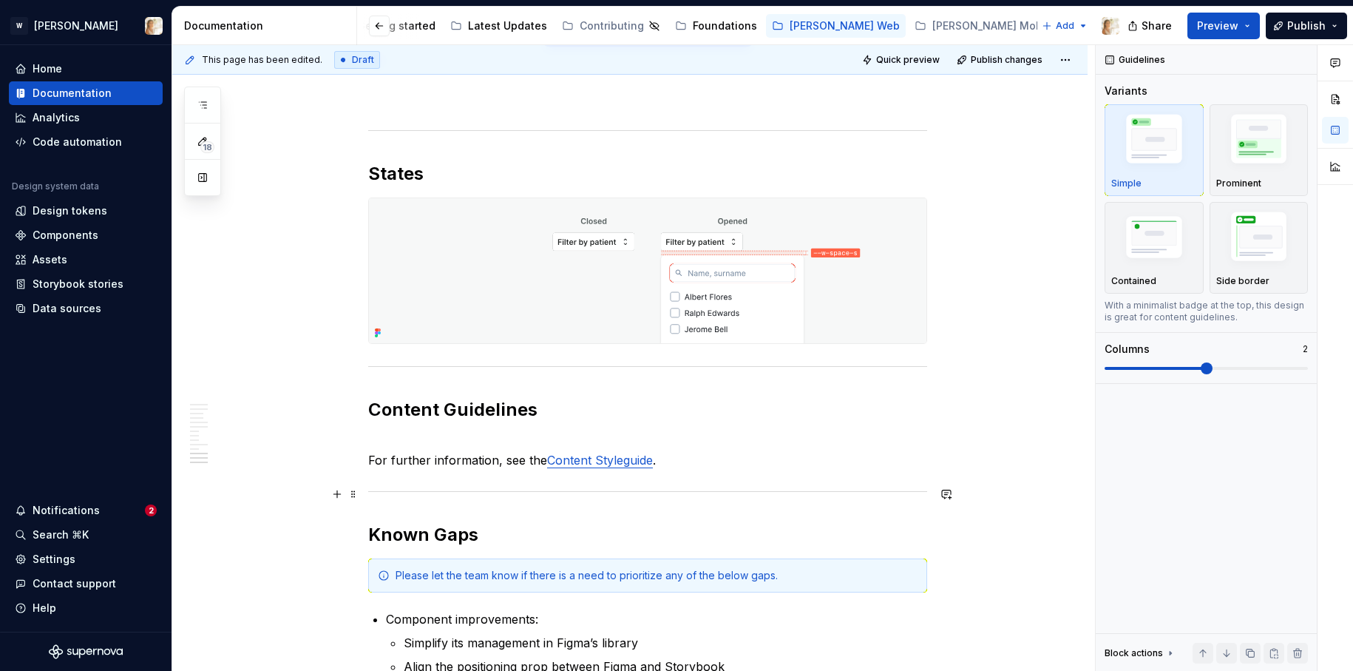
scroll to position [3855, 0]
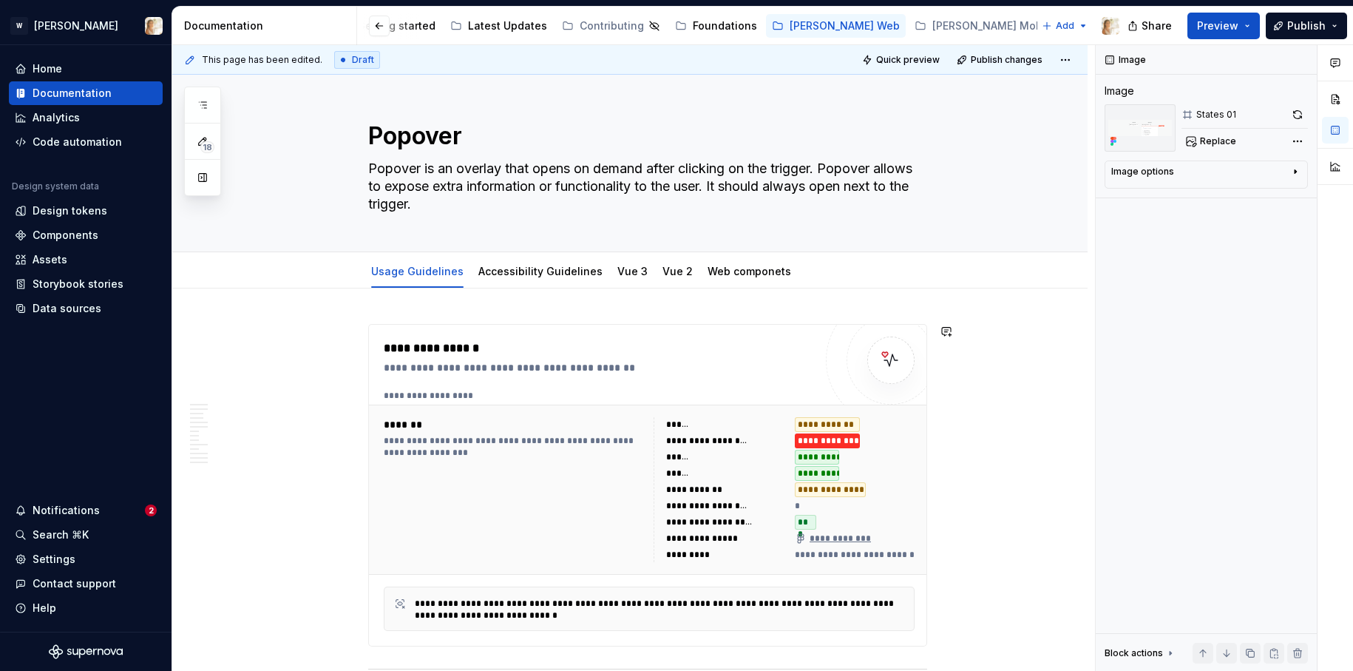
scroll to position [0, 0]
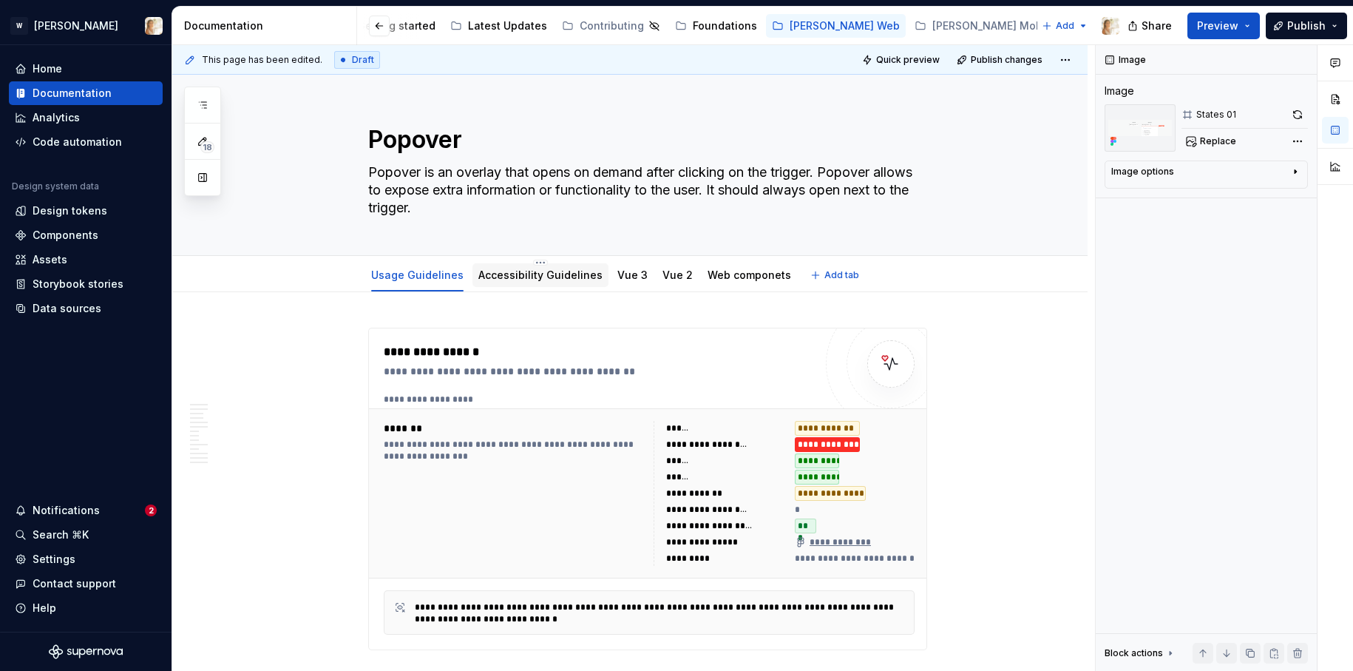
click at [559, 277] on link "Accessibility Guidelines" at bounding box center [540, 274] width 124 height 13
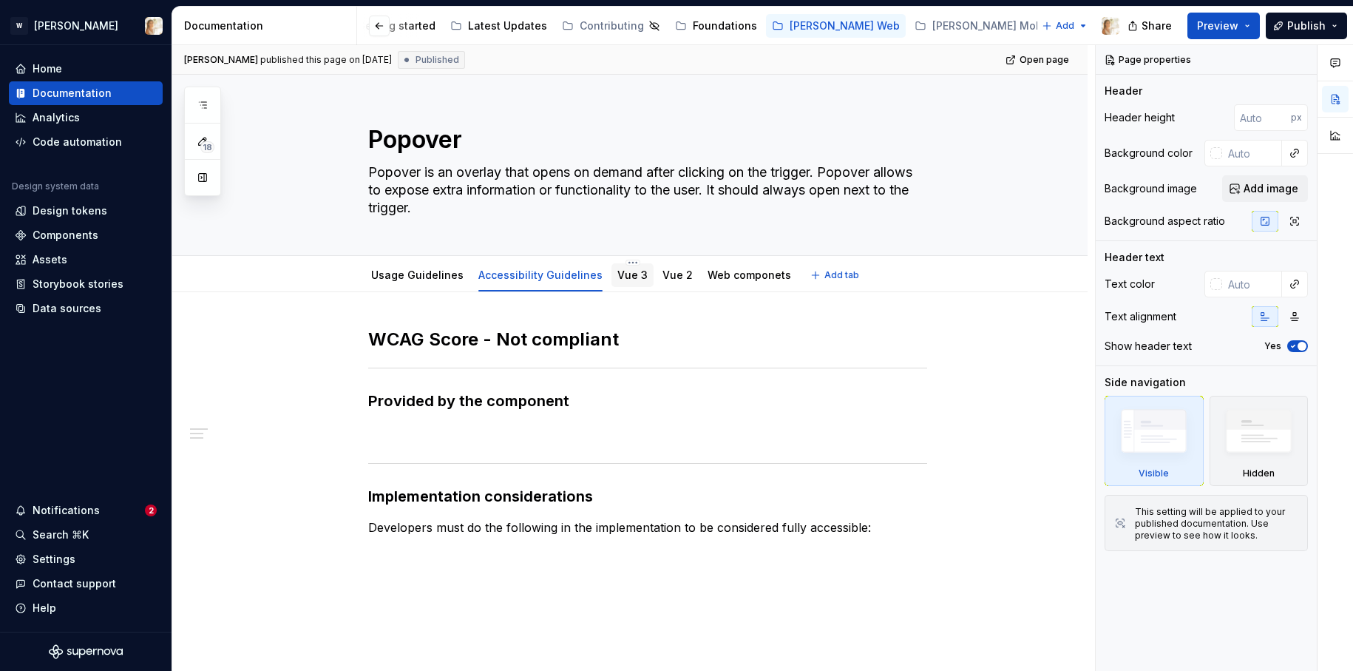
click at [628, 278] on link "Vue 3" at bounding box center [632, 274] width 30 height 13
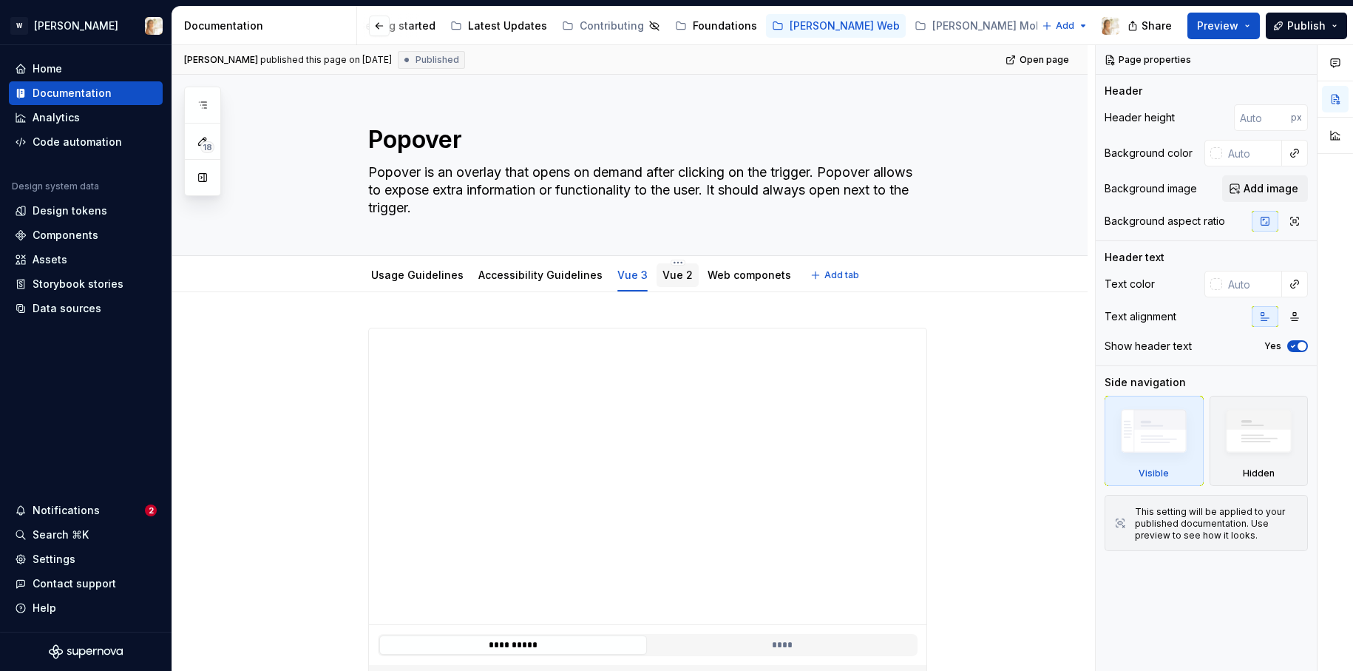
click at [672, 277] on link "Vue 2" at bounding box center [677, 274] width 30 height 13
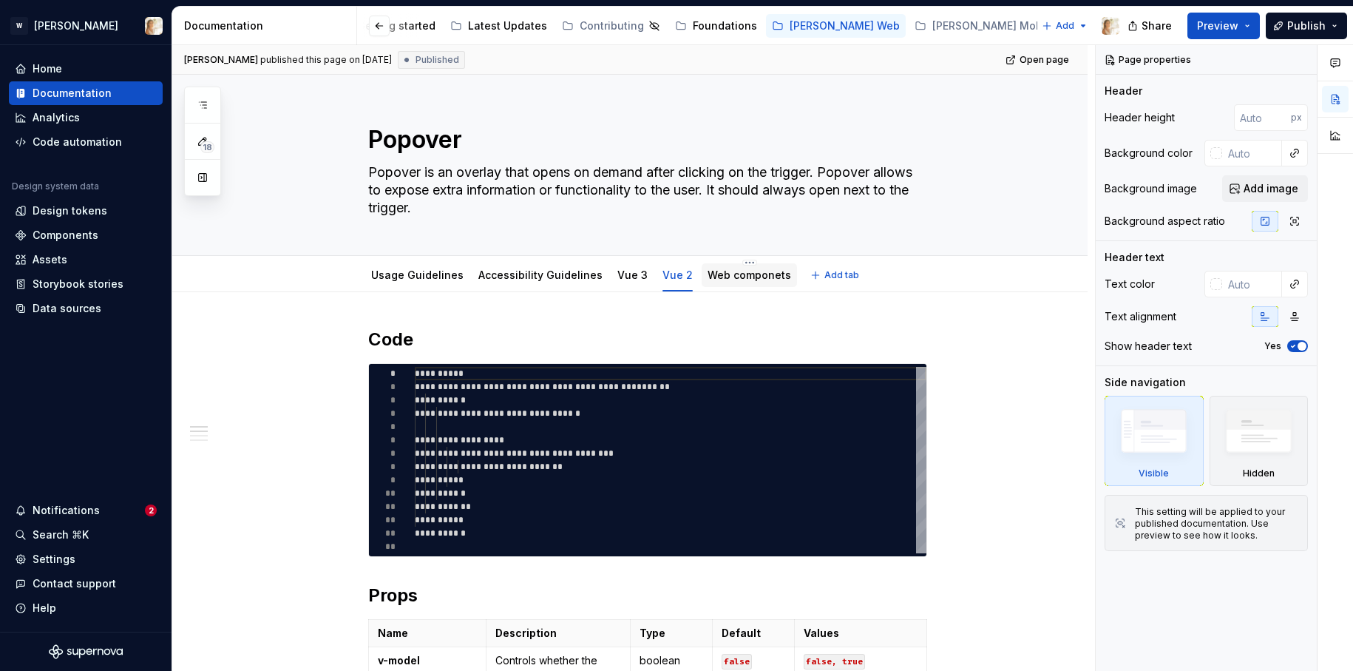
click at [723, 280] on link "Web componets" at bounding box center [749, 274] width 84 height 13
click at [412, 281] on div "Usage Guidelines" at bounding box center [417, 275] width 92 height 15
click at [427, 279] on link "Usage Guidelines" at bounding box center [417, 274] width 92 height 13
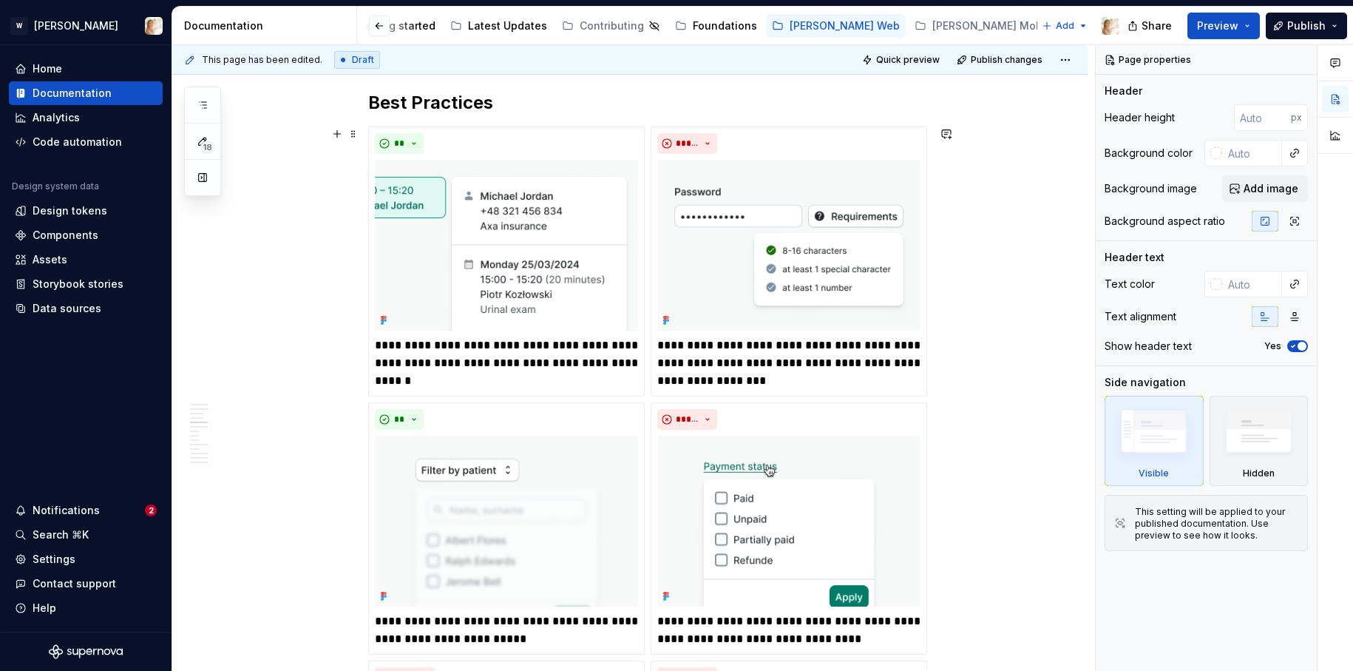
scroll to position [1483, 0]
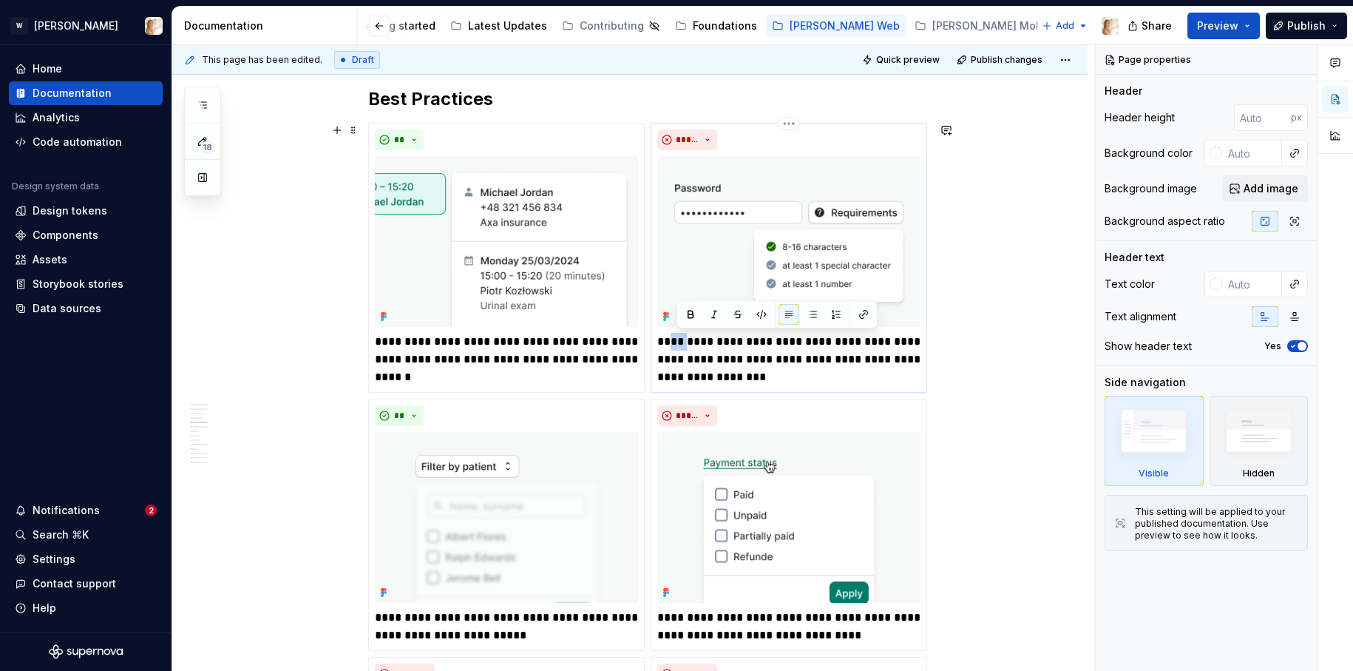
drag, startPoint x: 692, startPoint y: 342, endPoint x: 676, endPoint y: 344, distance: 15.6
click at [676, 344] on p "**********" at bounding box center [788, 359] width 263 height 53
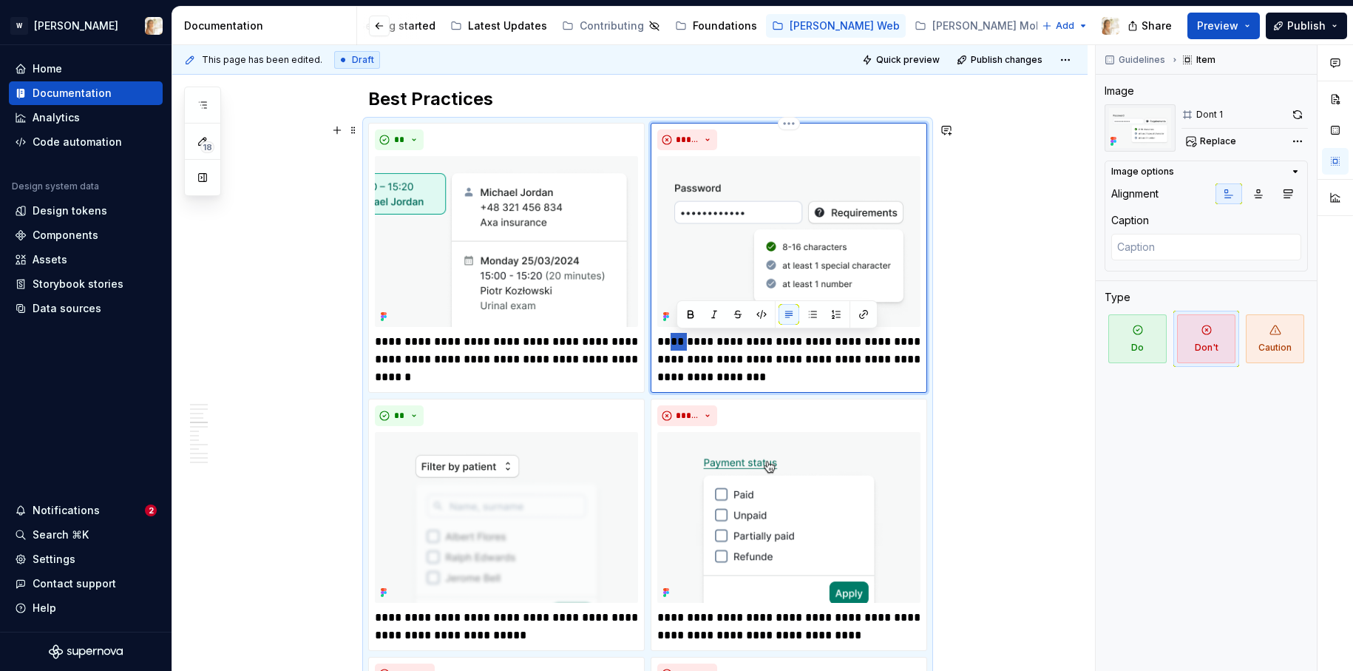
type textarea "*"
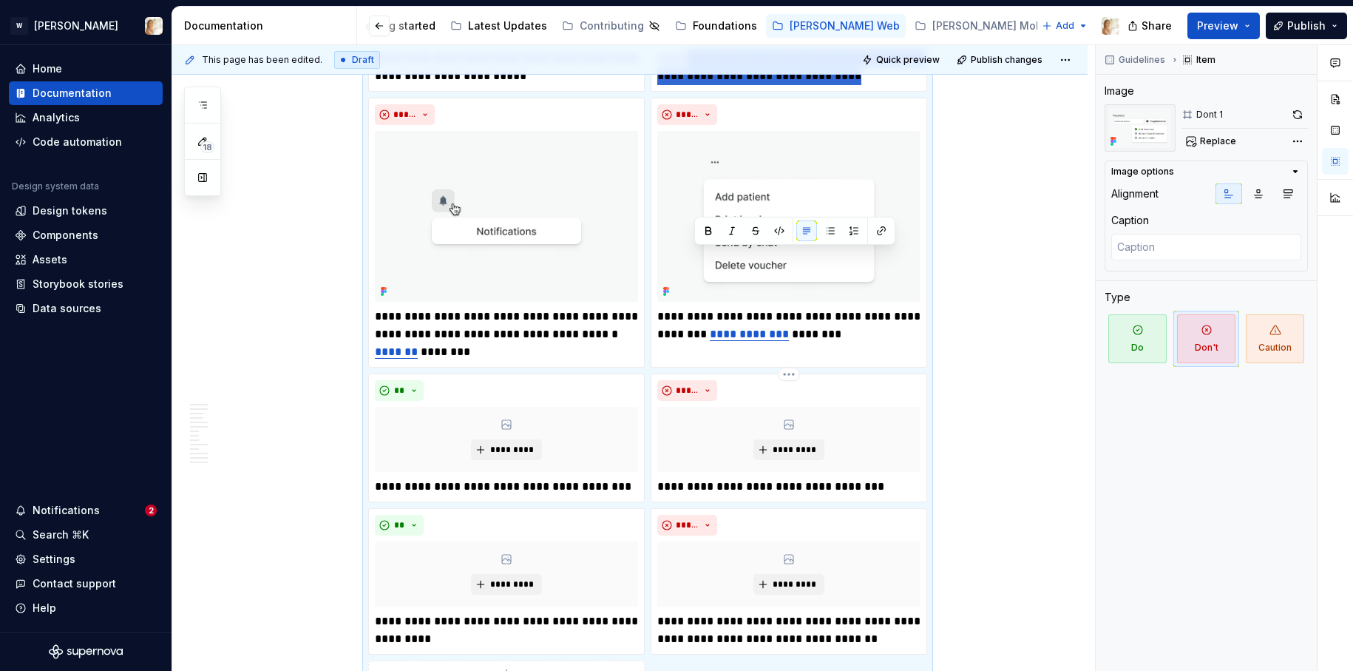
drag, startPoint x: 693, startPoint y: 617, endPoint x: 678, endPoint y: 609, distance: 17.2
click at [677, 613] on div "**********" at bounding box center [647, 133] width 559 height 1139
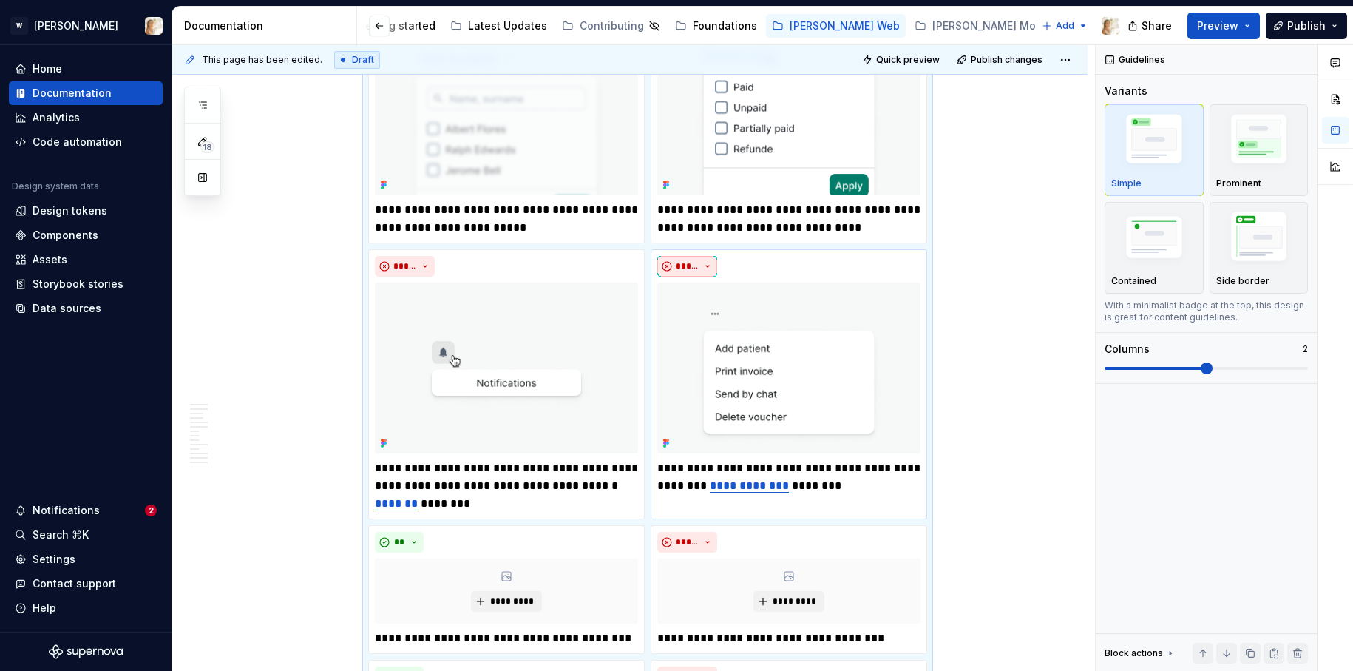
scroll to position [1788, 0]
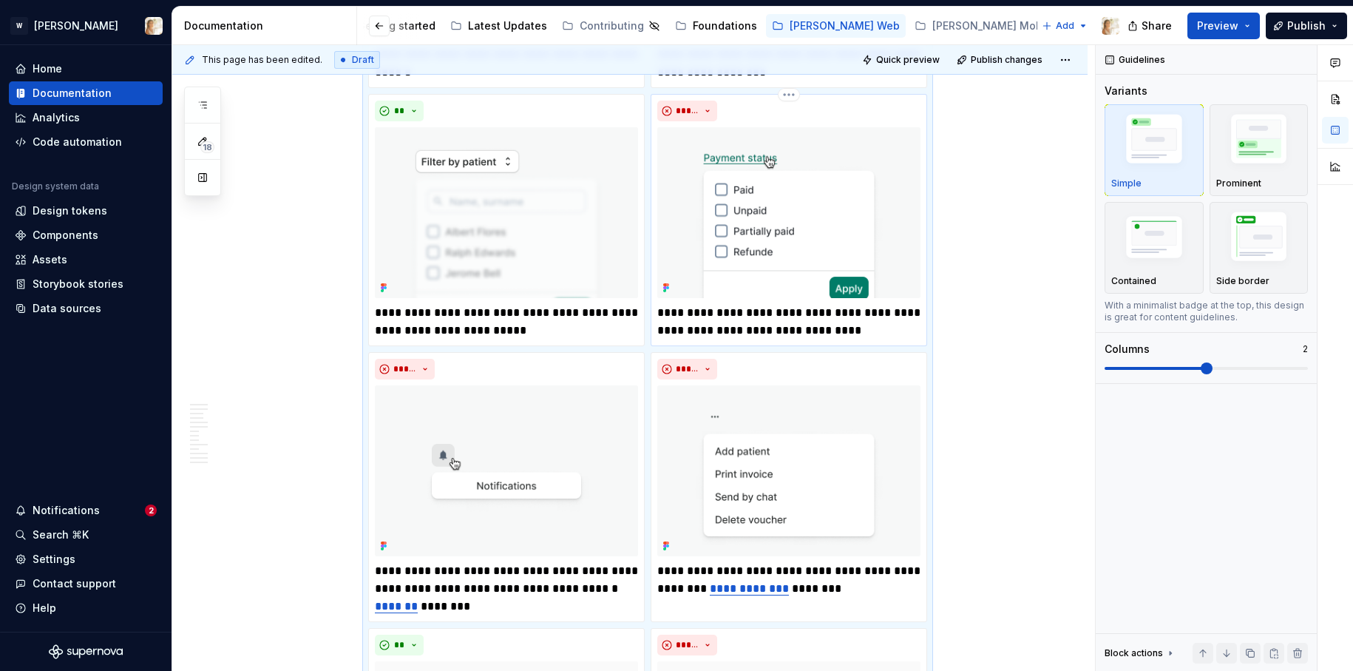
click at [693, 313] on p "**********" at bounding box center [788, 321] width 263 height 35
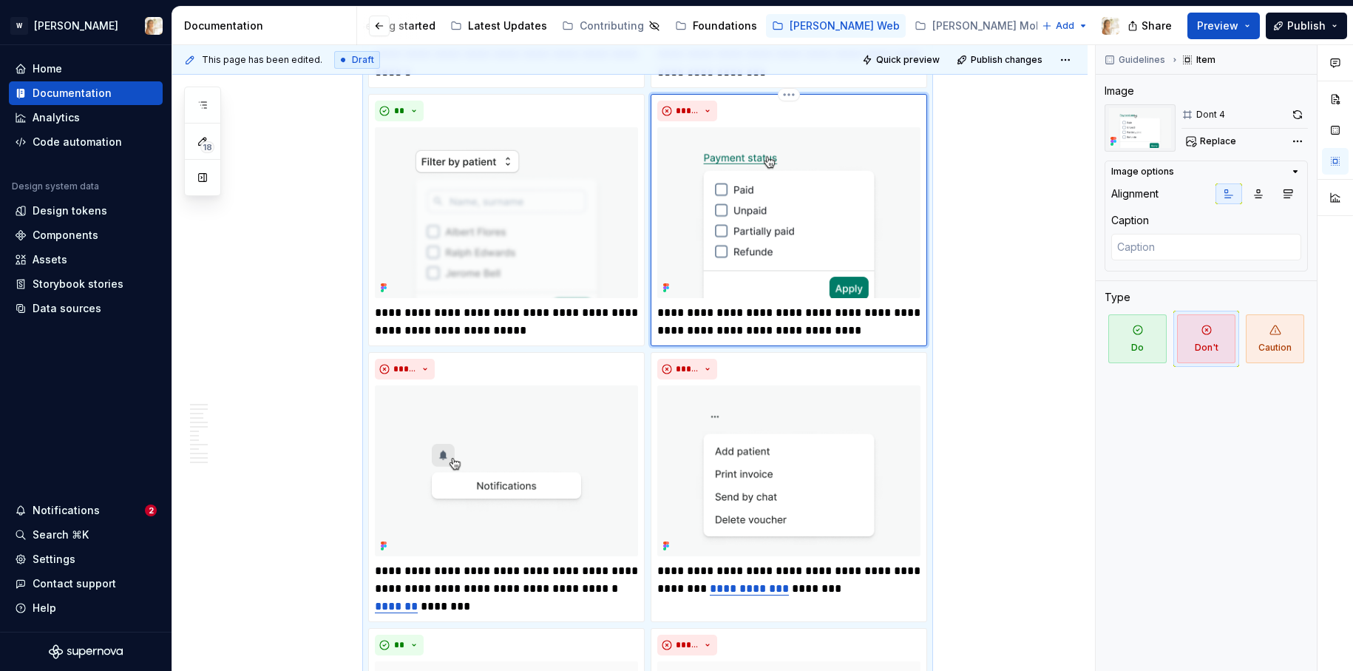
type textarea "*"
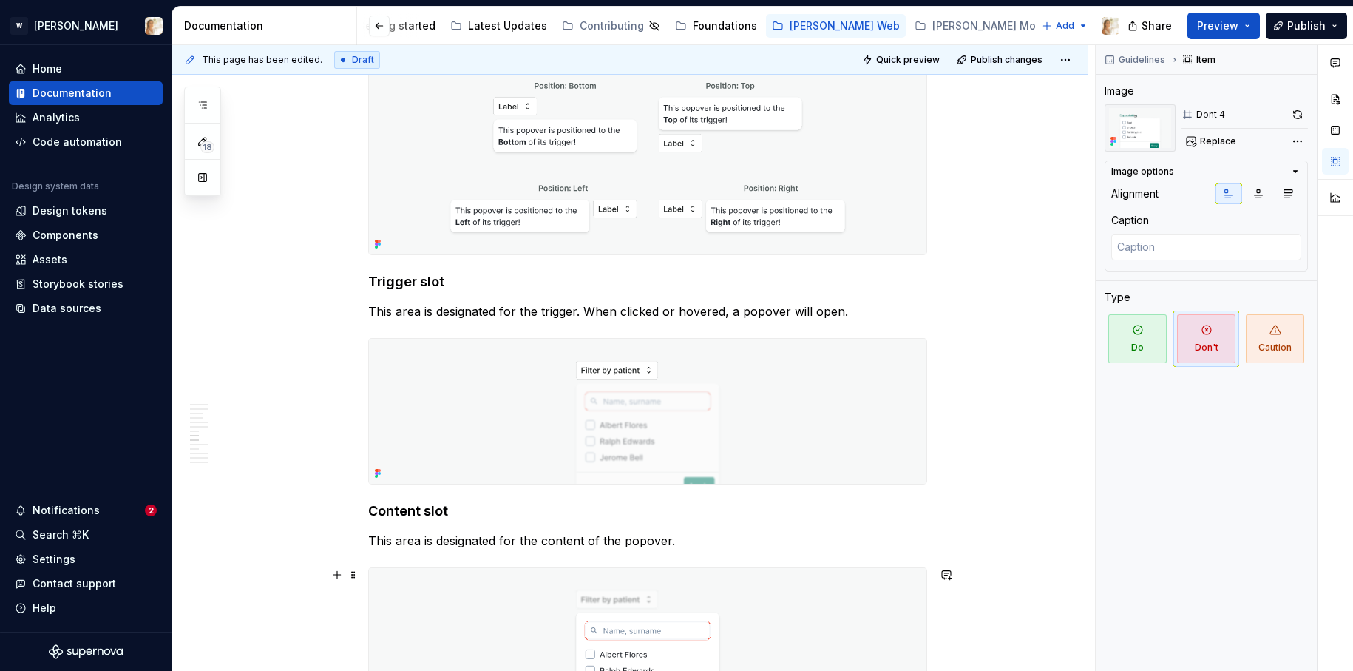
scroll to position [2613, 0]
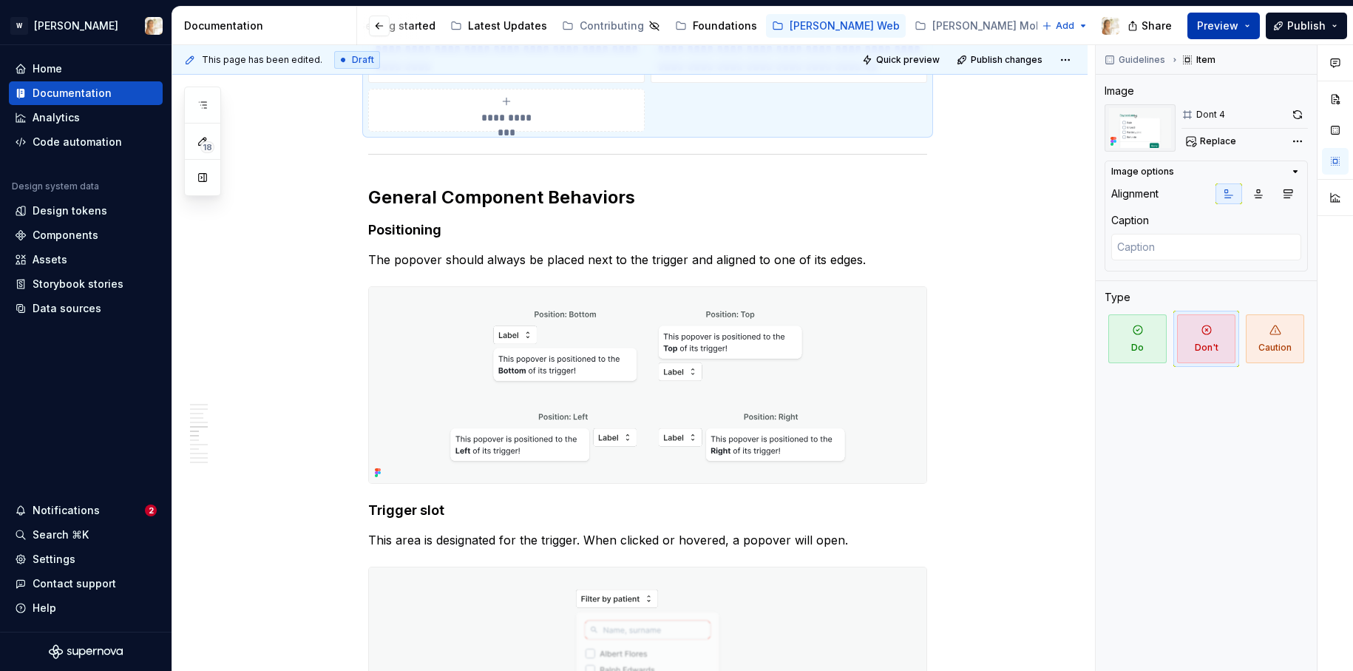
click at [1233, 25] on span "Preview" at bounding box center [1217, 25] width 41 height 15
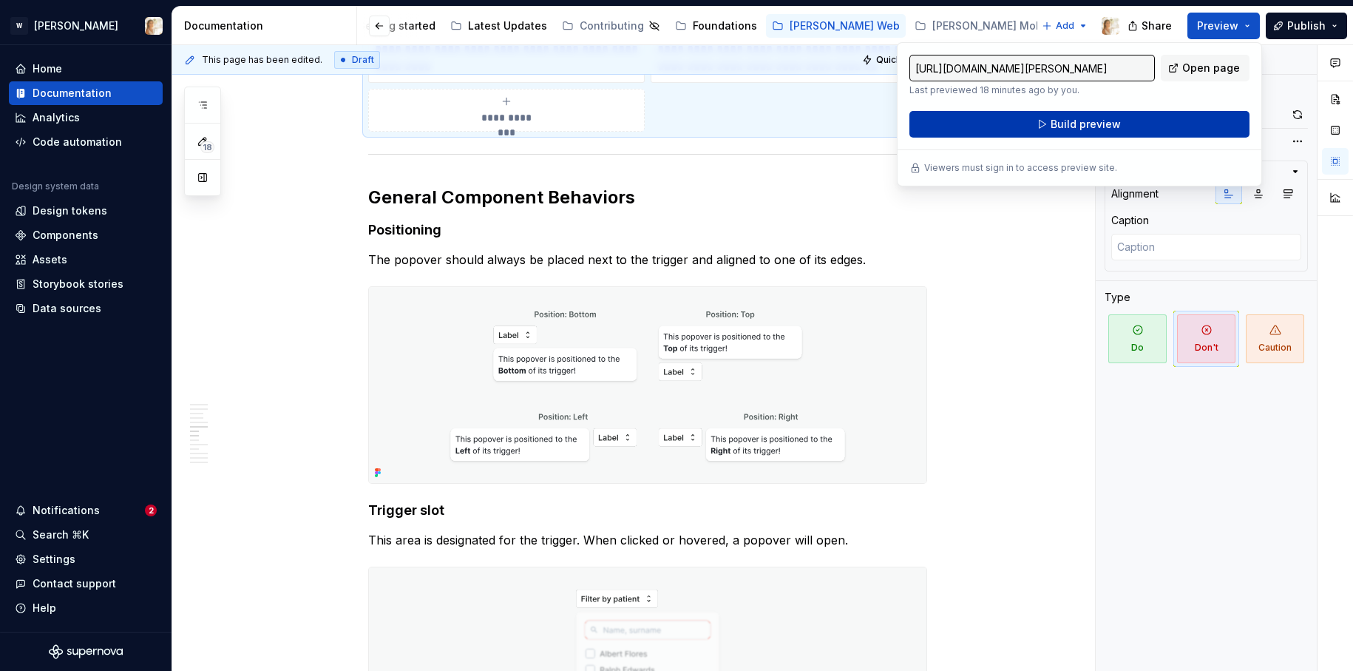
click at [1108, 123] on span "Build preview" at bounding box center [1086, 124] width 70 height 15
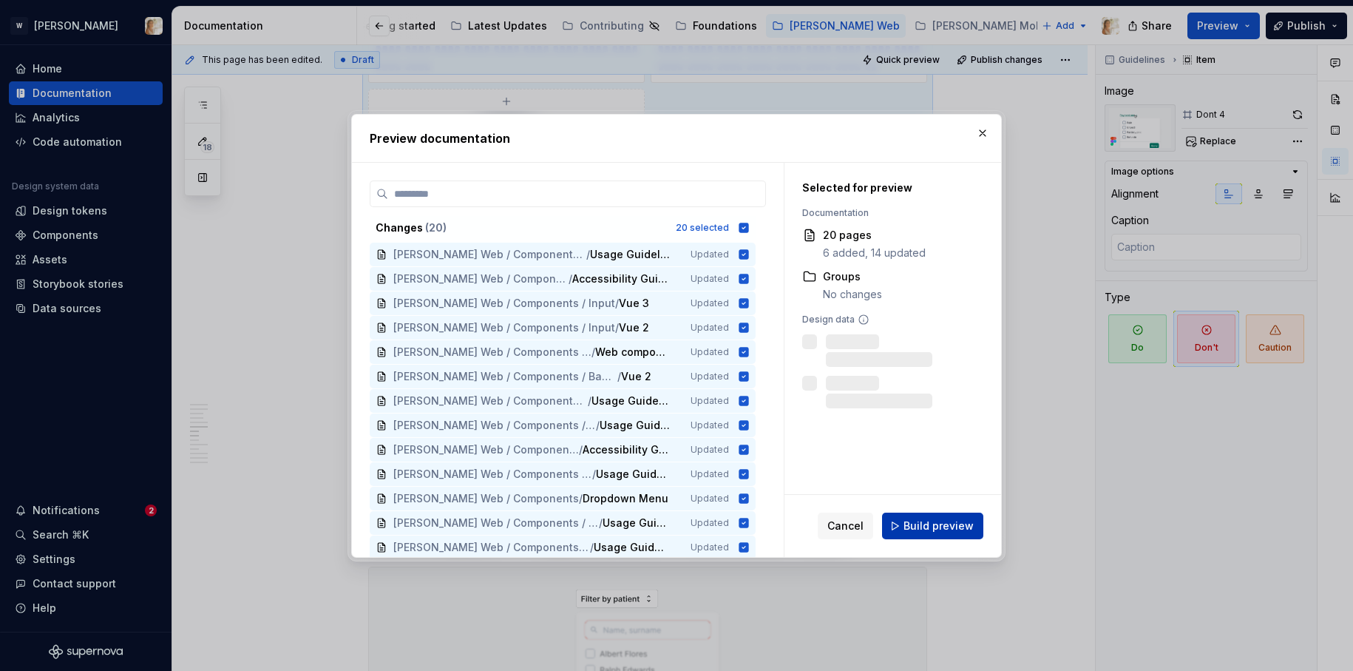
click at [925, 522] on span "Build preview" at bounding box center [938, 525] width 70 height 15
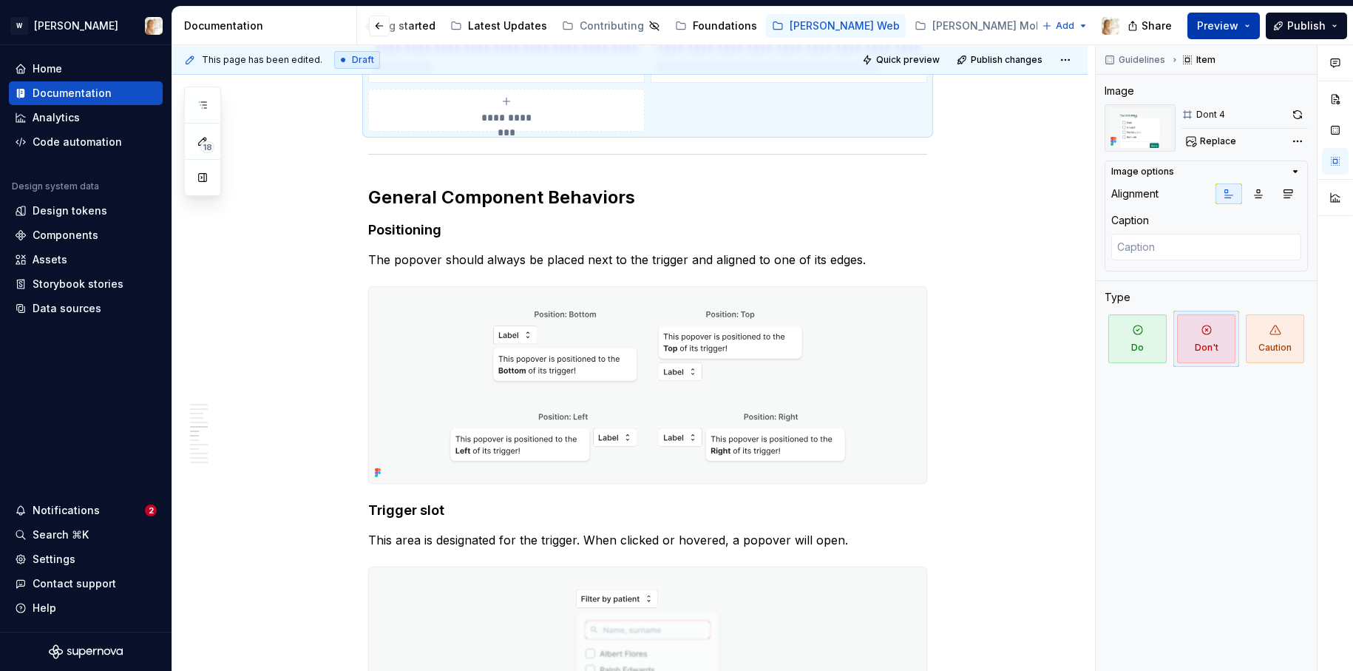
click at [1235, 27] on span "Preview" at bounding box center [1217, 25] width 41 height 15
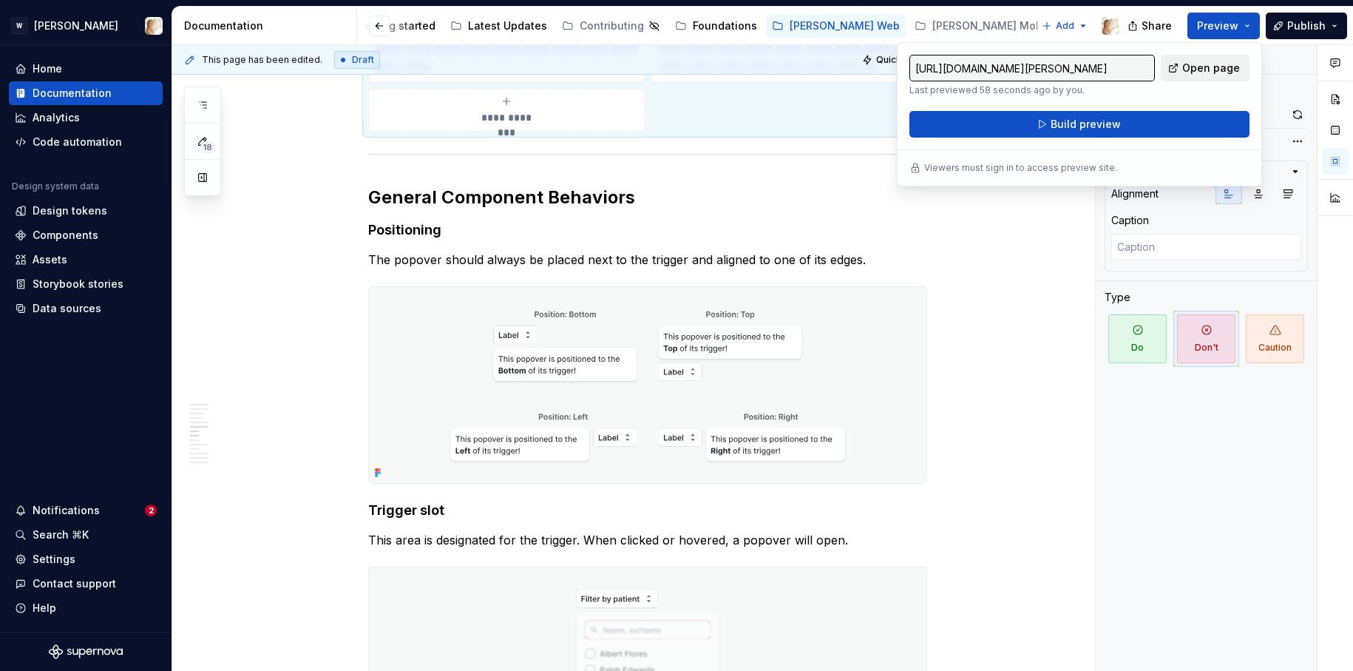
click at [1198, 67] on span "Open page" at bounding box center [1211, 68] width 58 height 15
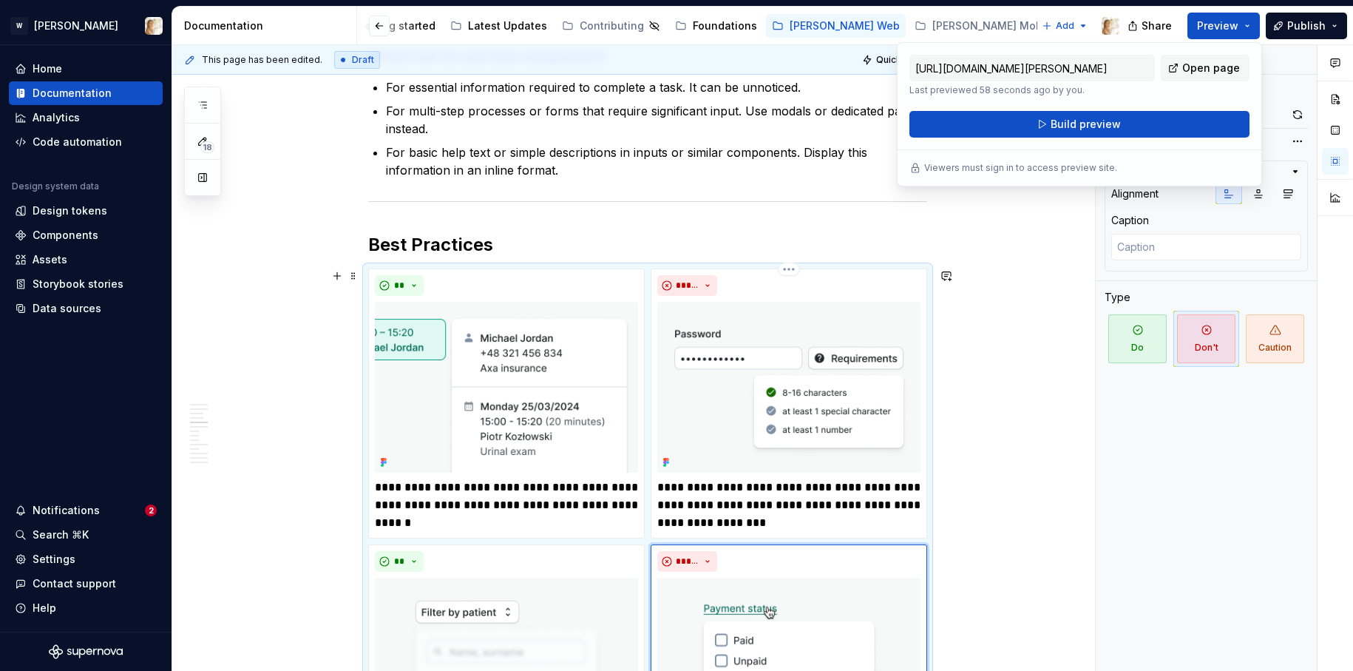
scroll to position [1318, 0]
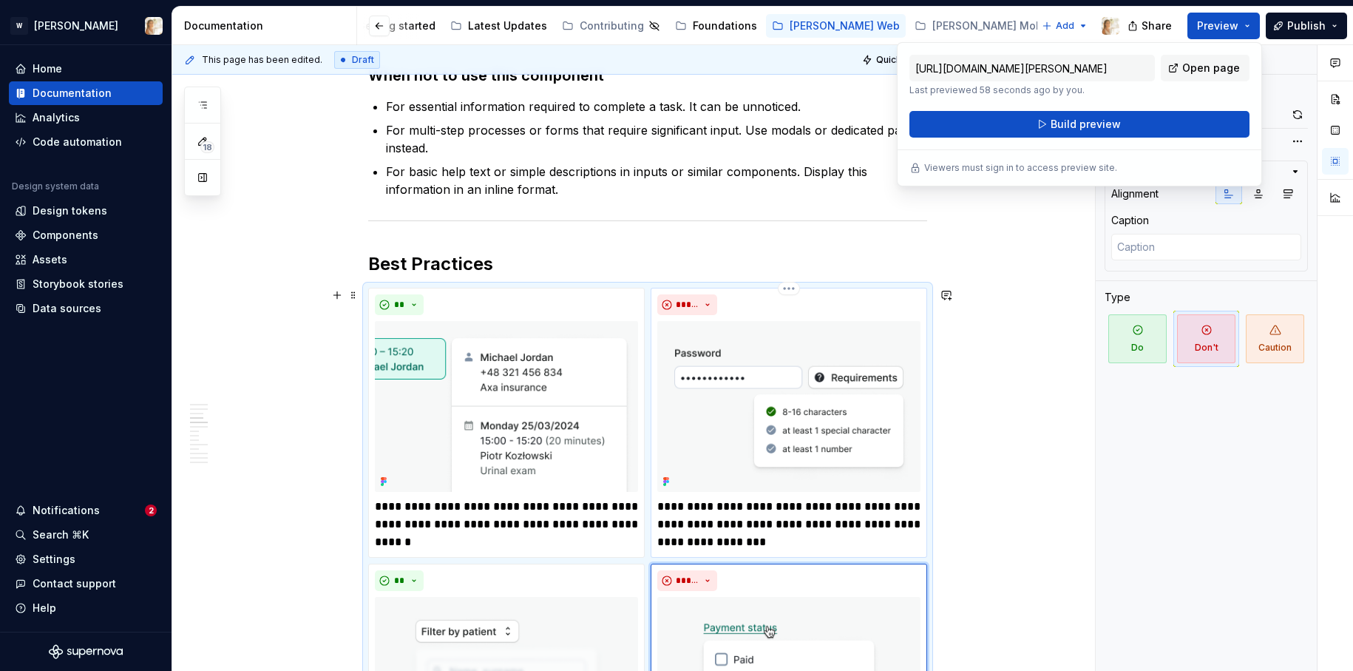
click at [694, 506] on p "**********" at bounding box center [788, 524] width 263 height 53
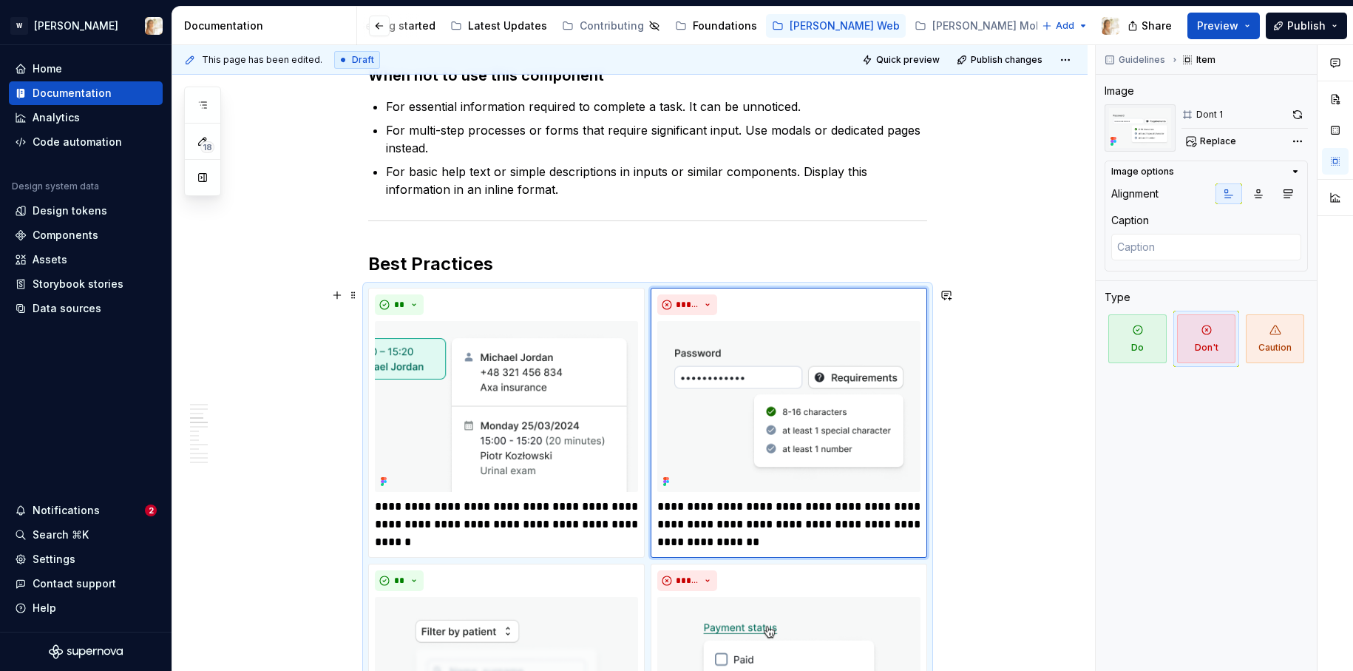
drag, startPoint x: 478, startPoint y: 509, endPoint x: 381, endPoint y: 508, distance: 96.8
click at [381, 508] on p "**********" at bounding box center [506, 524] width 263 height 53
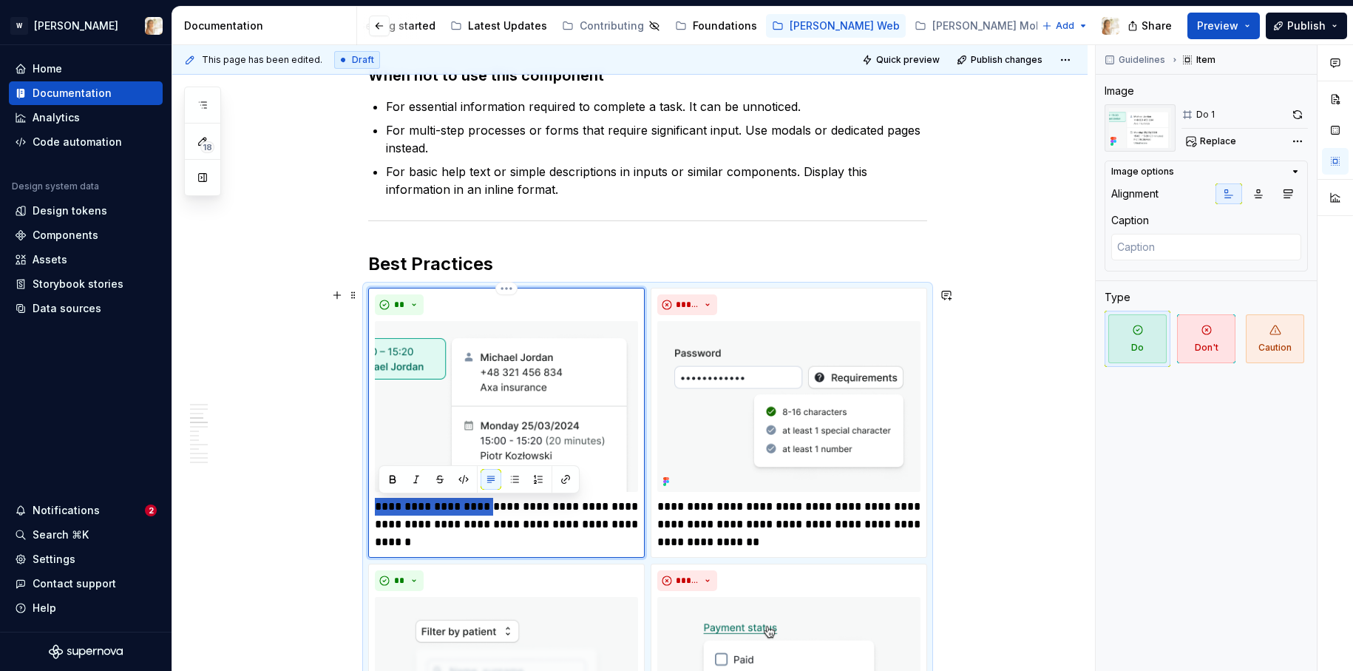
drag, startPoint x: 494, startPoint y: 509, endPoint x: 381, endPoint y: 508, distance: 113.1
click at [381, 508] on p "**********" at bounding box center [506, 524] width 263 height 53
type textarea "*"
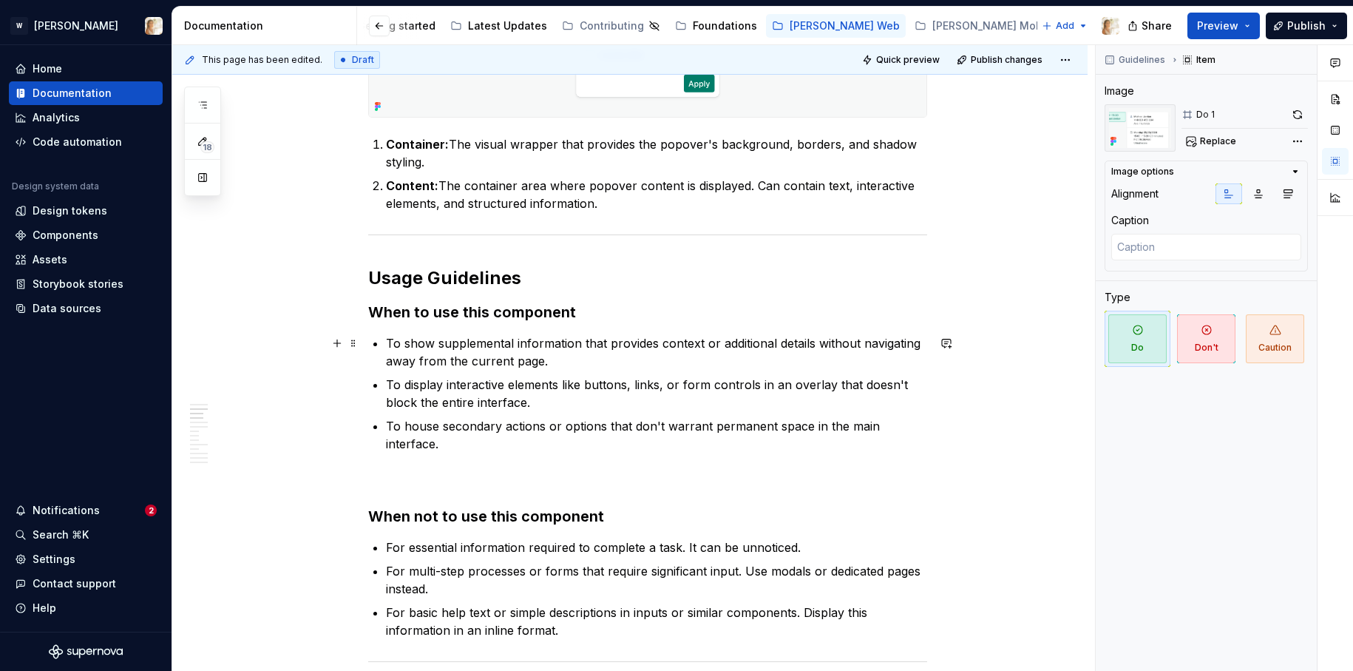
scroll to position [730, 0]
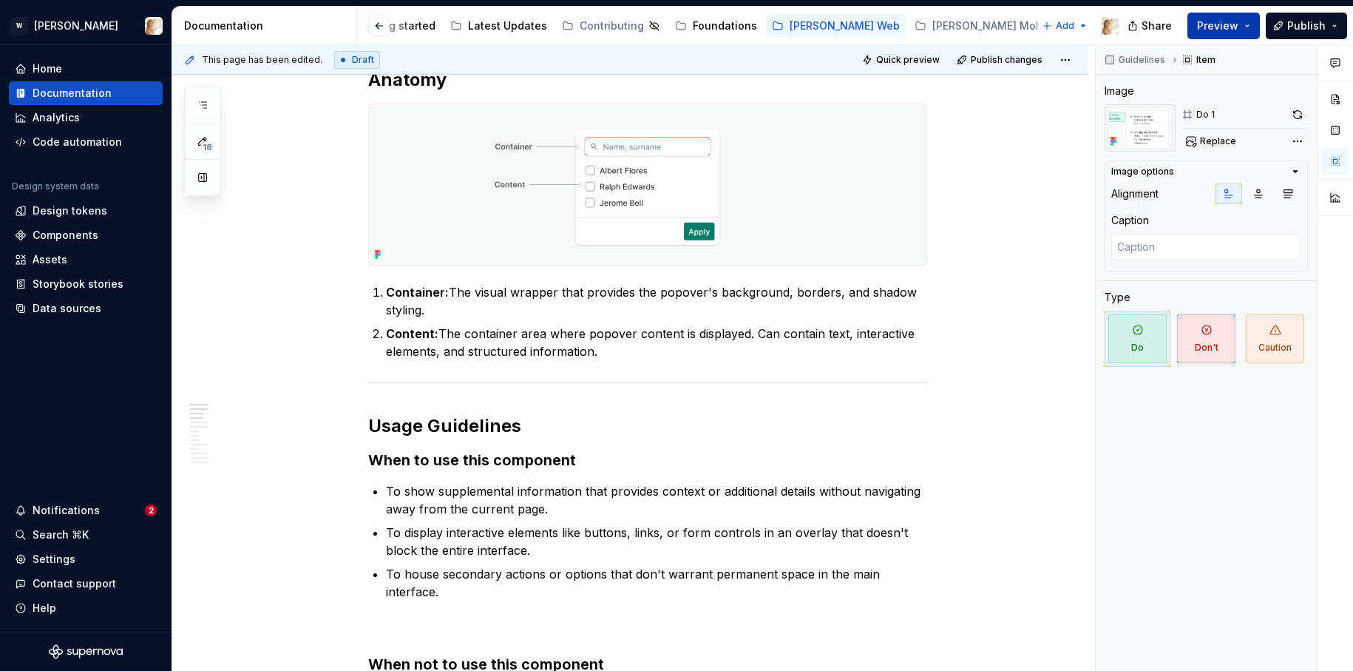
click at [1211, 27] on span "Preview" at bounding box center [1217, 25] width 41 height 15
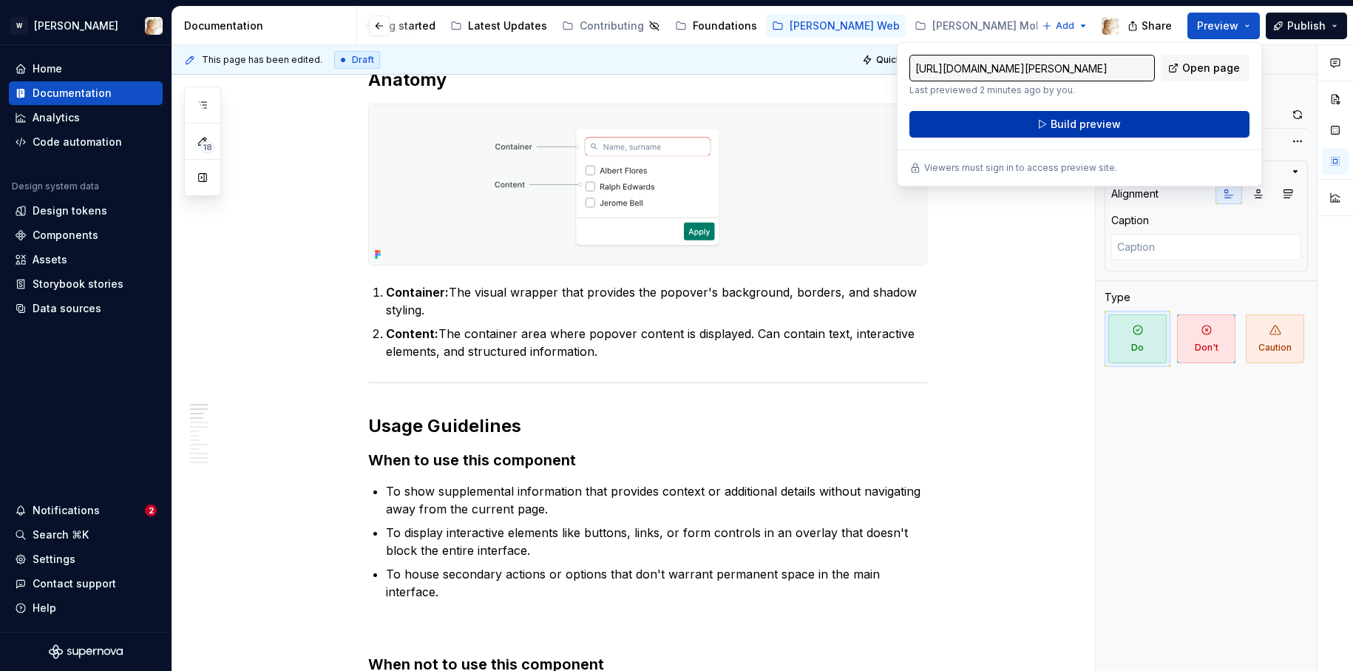
click at [1093, 123] on span "Build preview" at bounding box center [1086, 124] width 70 height 15
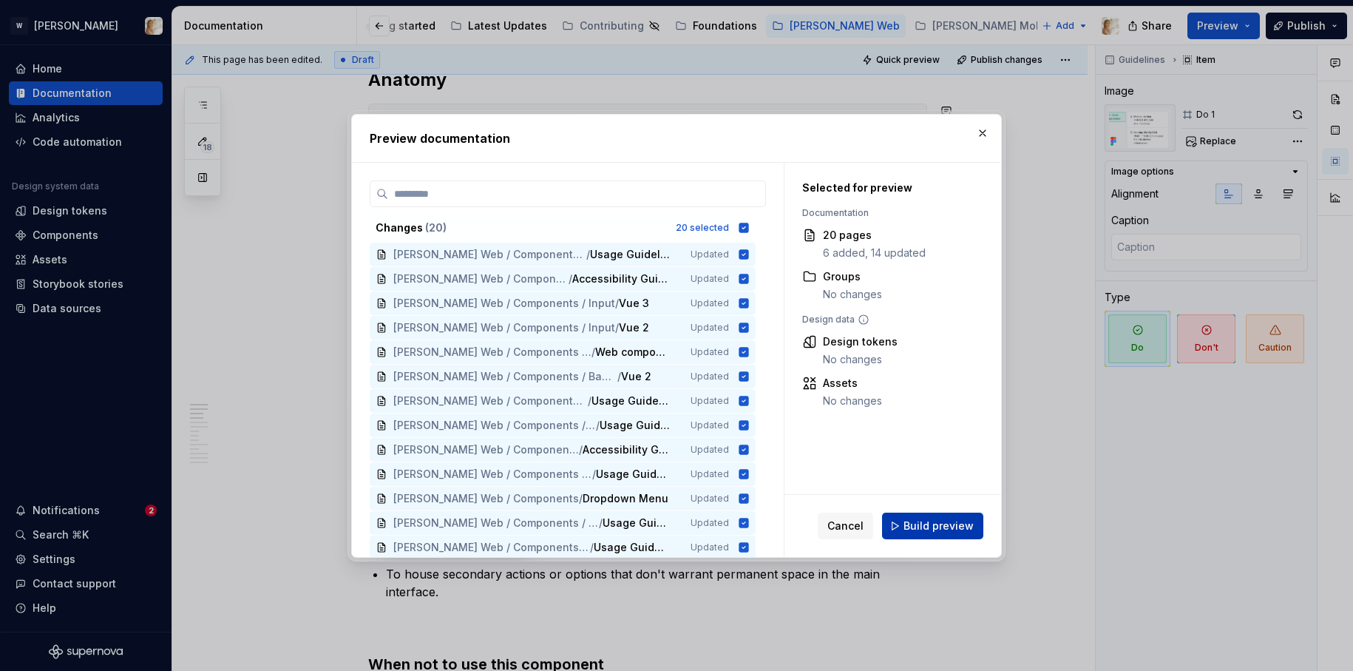
click at [924, 519] on span "Build preview" at bounding box center [938, 525] width 70 height 15
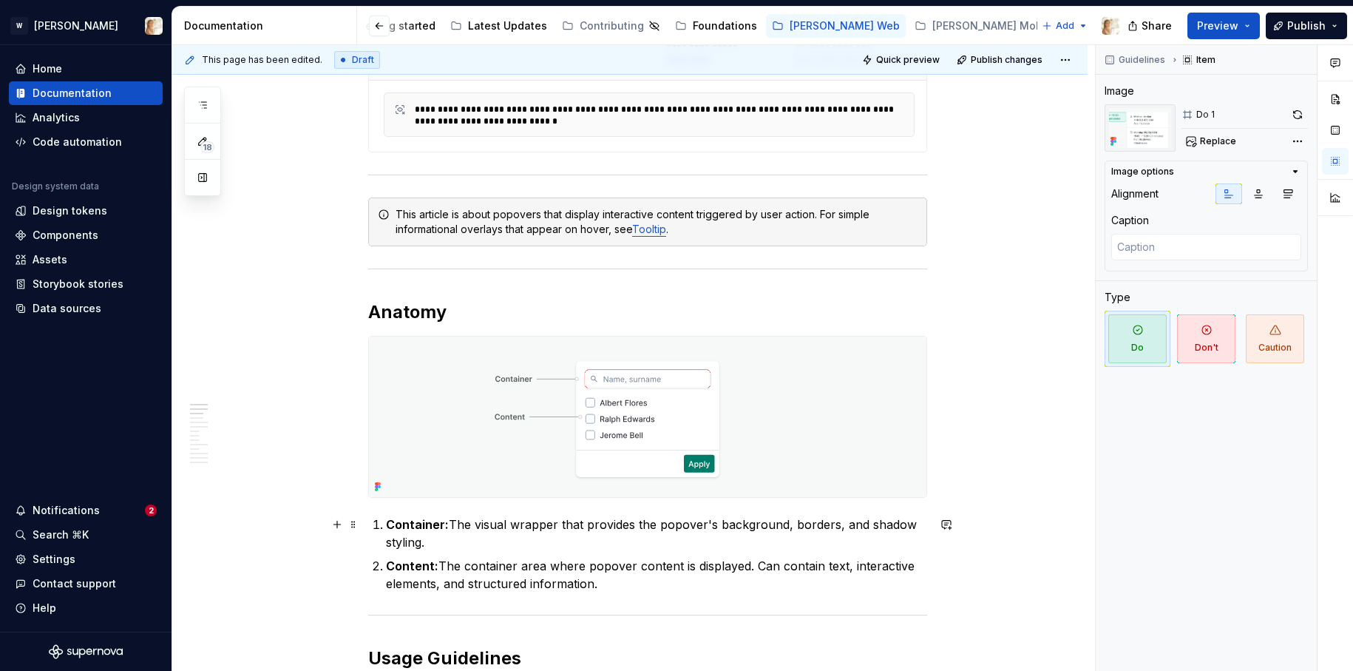
scroll to position [585, 0]
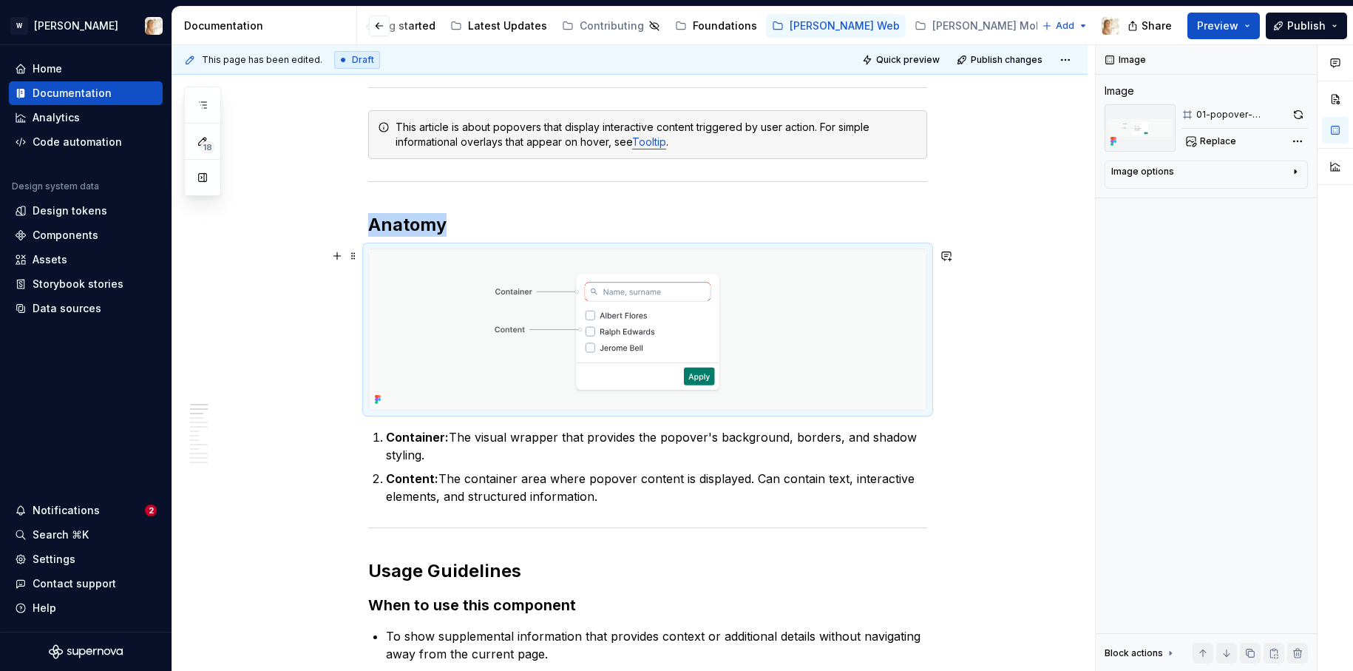
click at [707, 345] on img at bounding box center [647, 329] width 557 height 160
click at [1301, 146] on div "Comments Open comments No comments yet Select ‘Comment’ from the block context …" at bounding box center [1224, 358] width 257 height 626
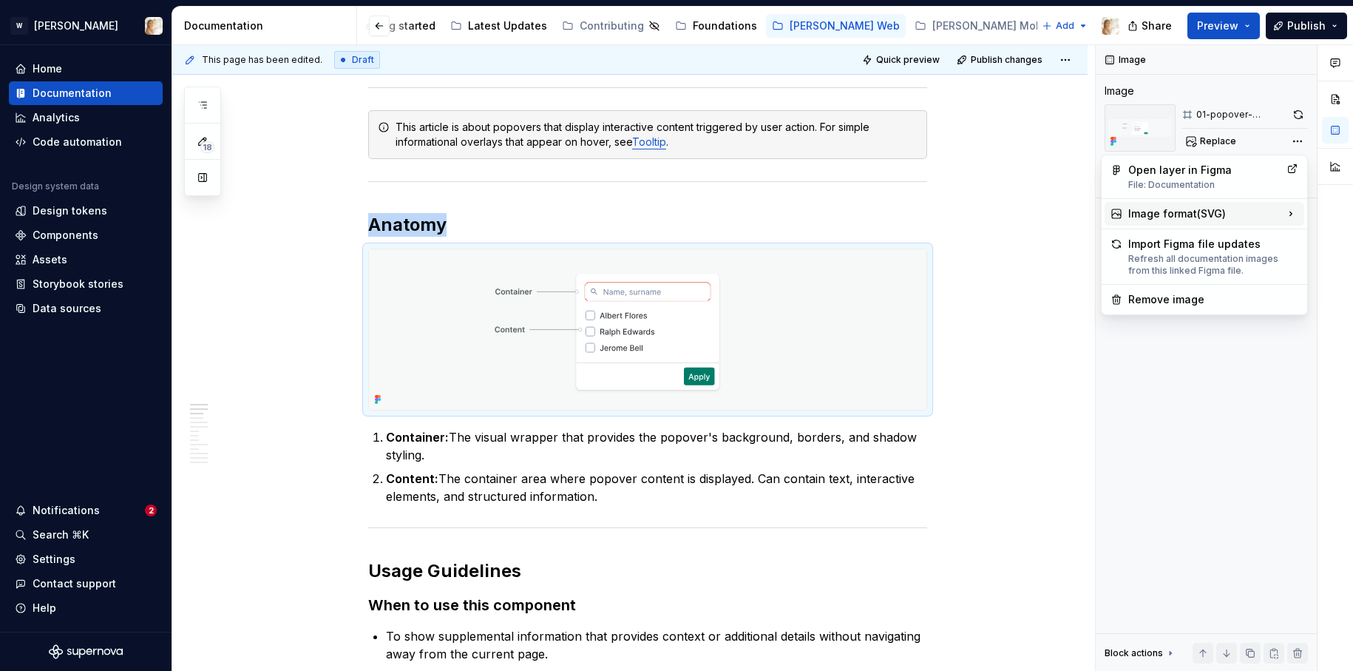
click at [1193, 214] on div "Image format ( SVG )" at bounding box center [1204, 214] width 200 height 24
click at [1025, 228] on div "Good for most images." at bounding box center [1020, 232] width 163 height 12
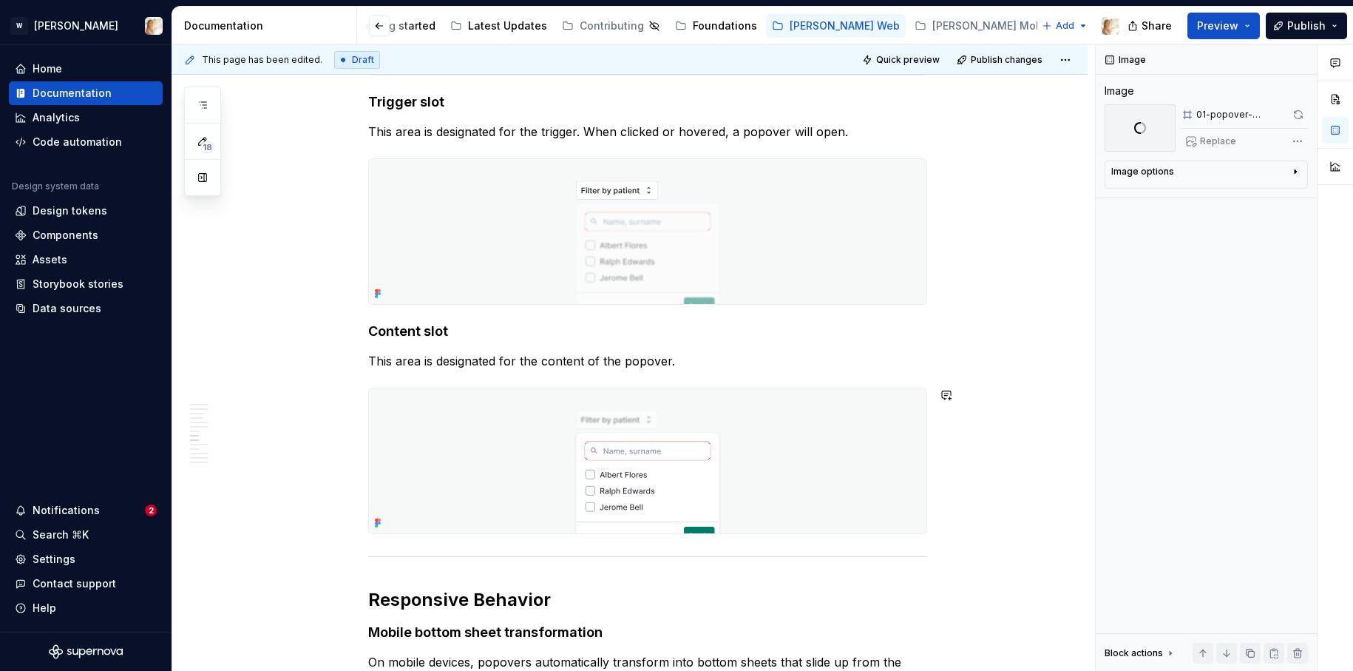
scroll to position [2933, 0]
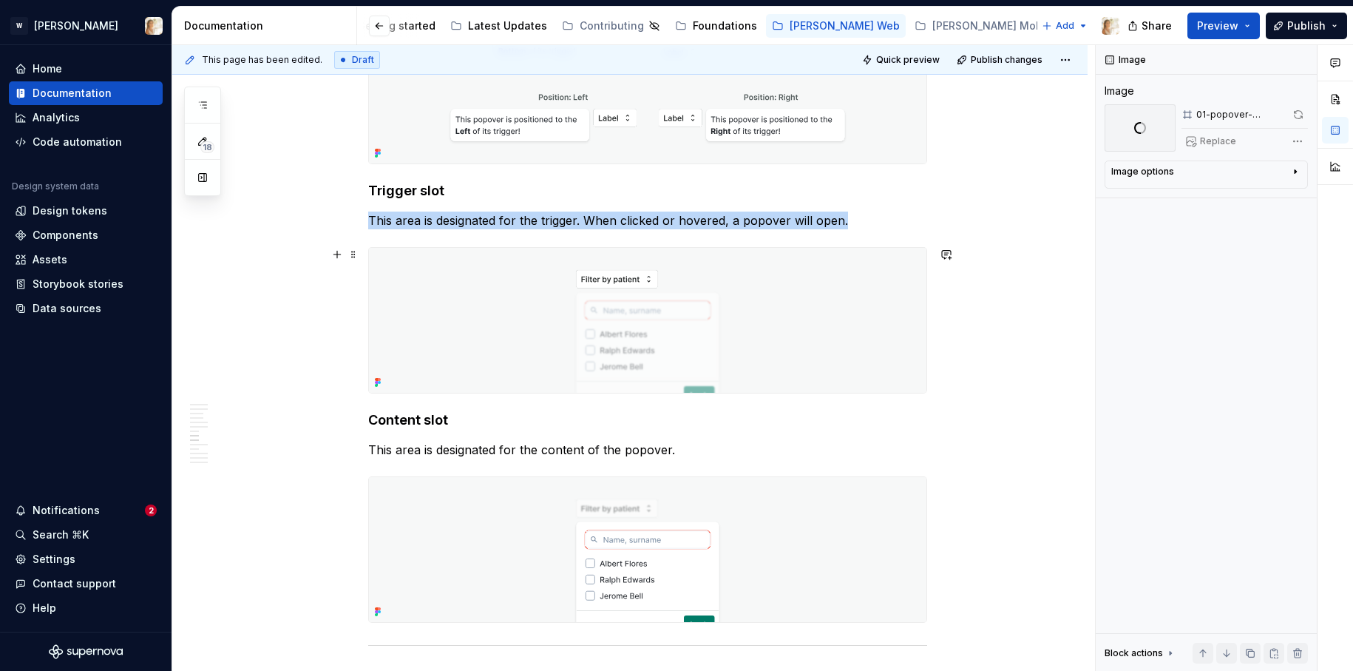
click at [811, 316] on img at bounding box center [647, 320] width 557 height 145
click at [1292, 135] on div "Comments Open comments No comments yet Select ‘Comment’ from the block context …" at bounding box center [1224, 358] width 257 height 626
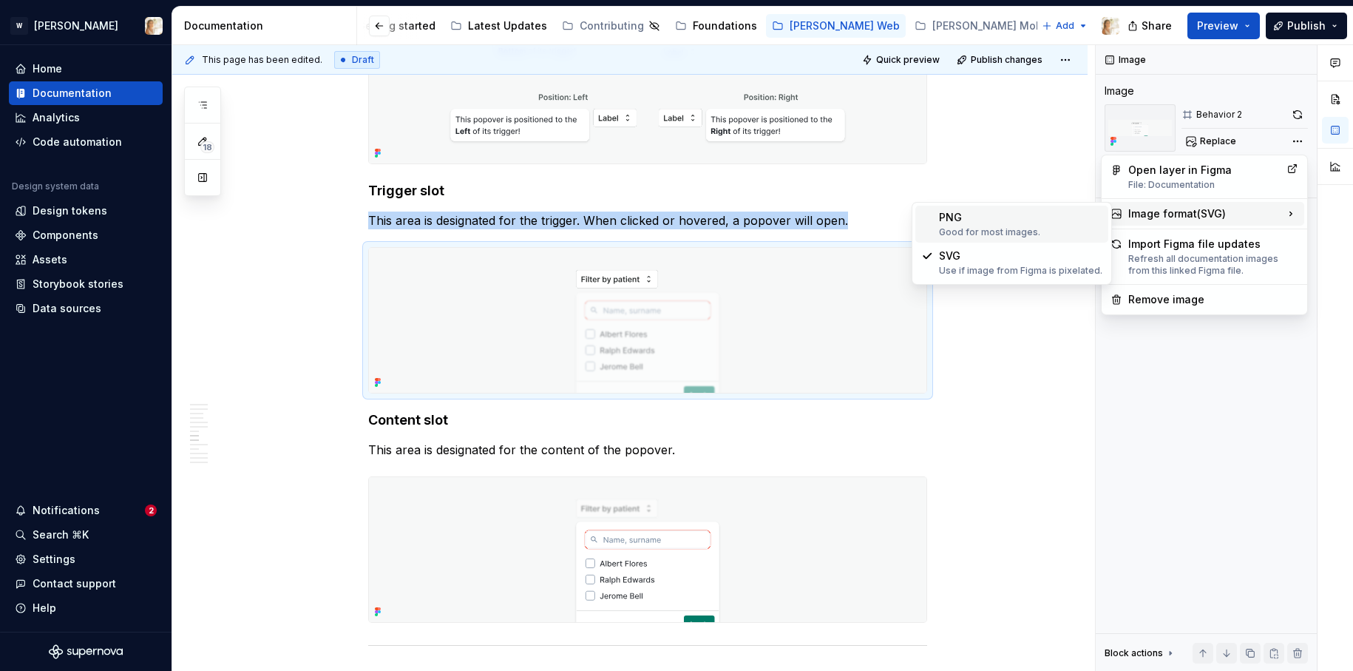
click at [984, 221] on div "PNG Good for most images." at bounding box center [1020, 224] width 163 height 28
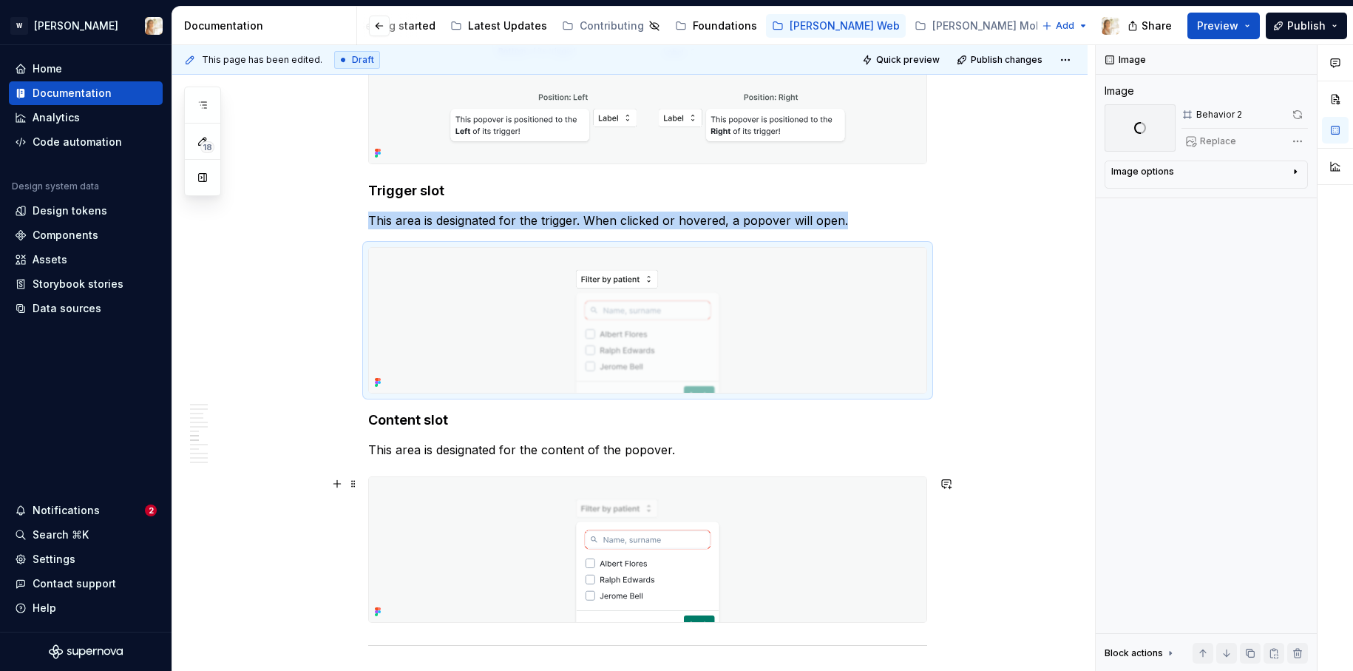
click at [791, 560] on img at bounding box center [647, 549] width 557 height 145
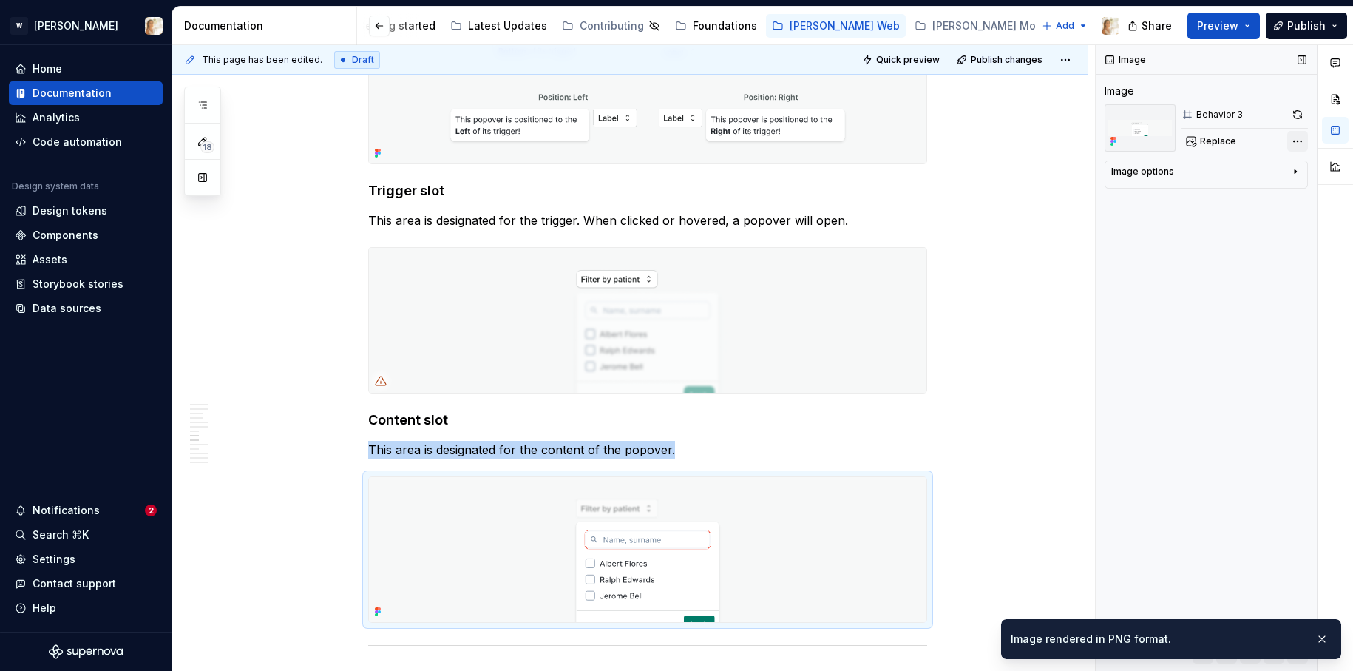
click at [1305, 137] on div "Comments Open comments No comments yet Select ‘Comment’ from the block context …" at bounding box center [1224, 358] width 257 height 626
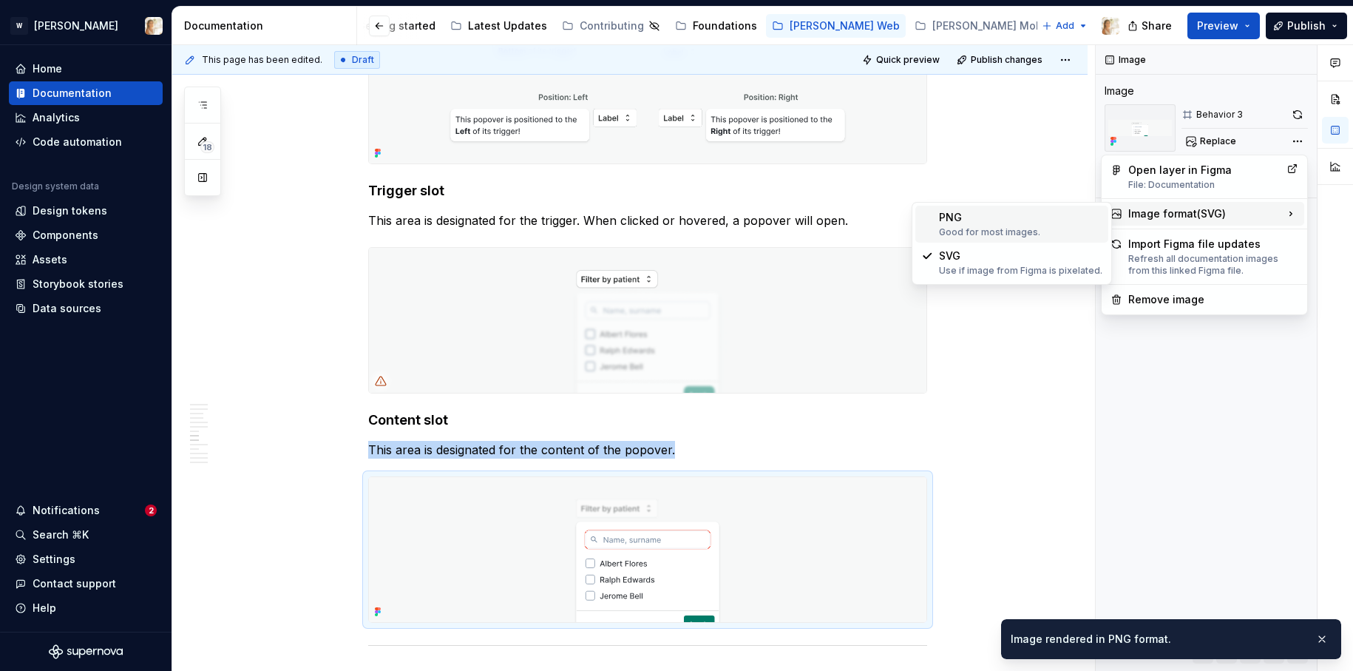
click at [1031, 230] on div "Good for most images." at bounding box center [1020, 232] width 163 height 12
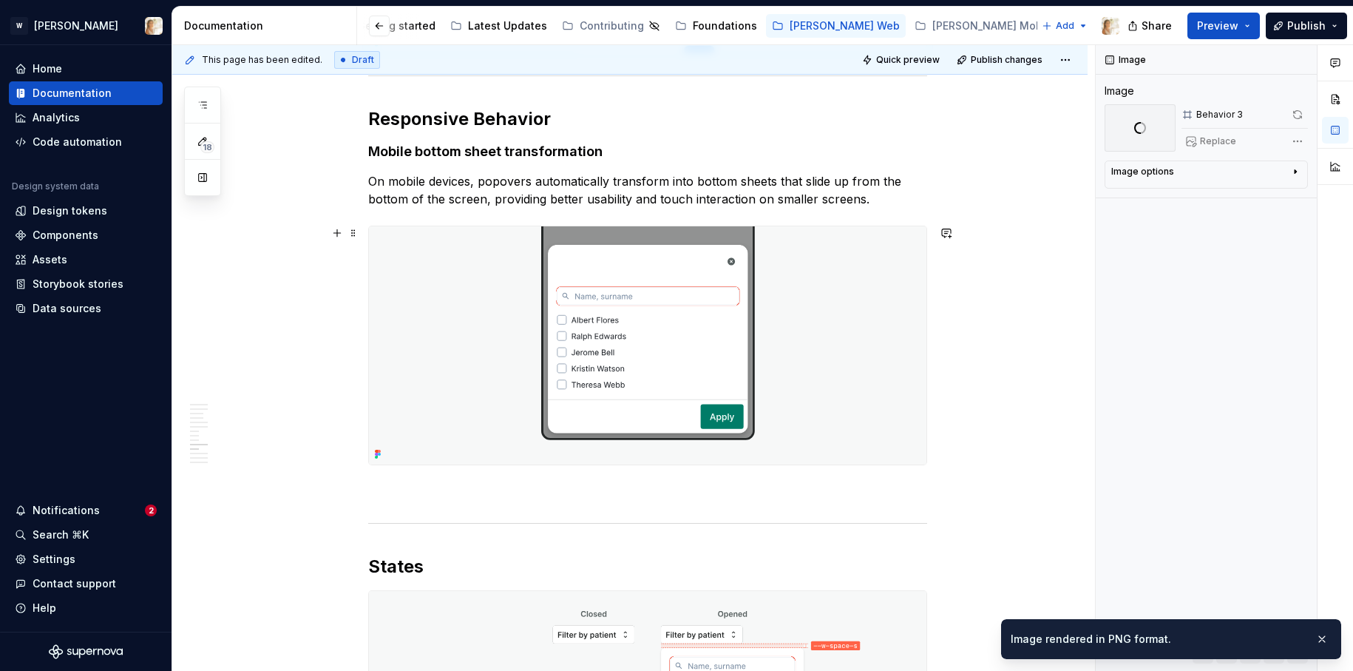
scroll to position [3384, 0]
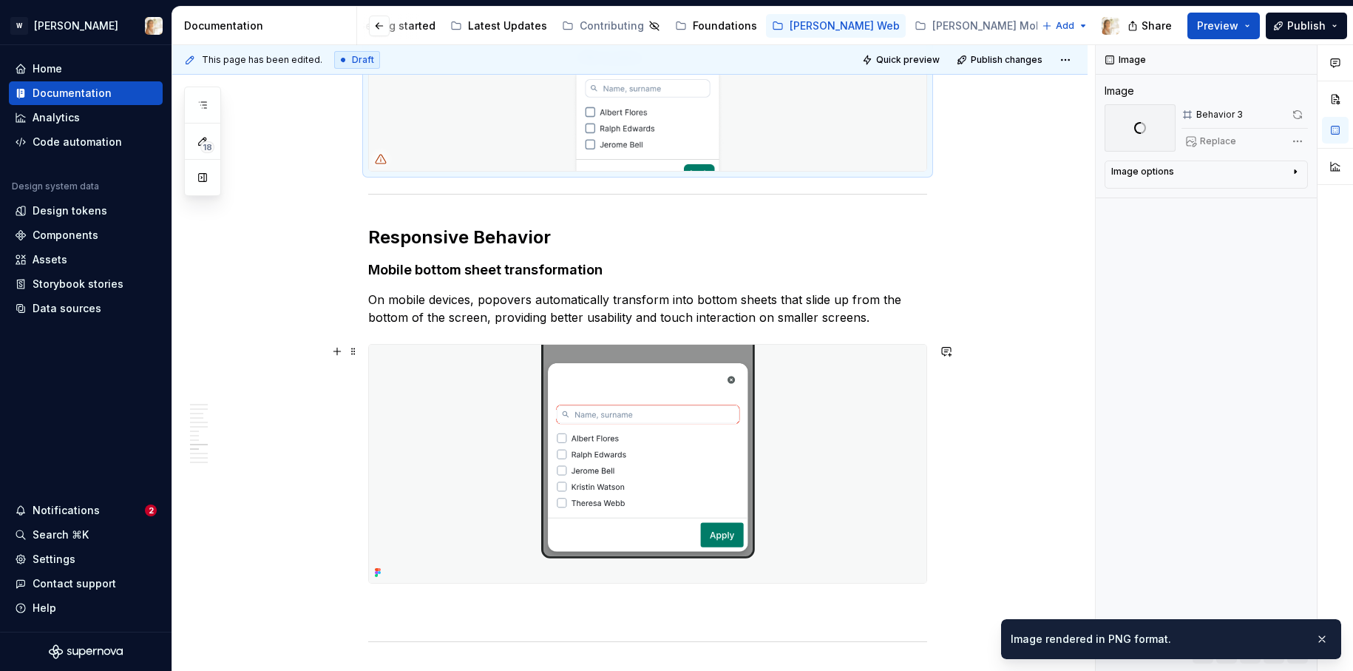
click at [686, 422] on img at bounding box center [647, 464] width 557 height 238
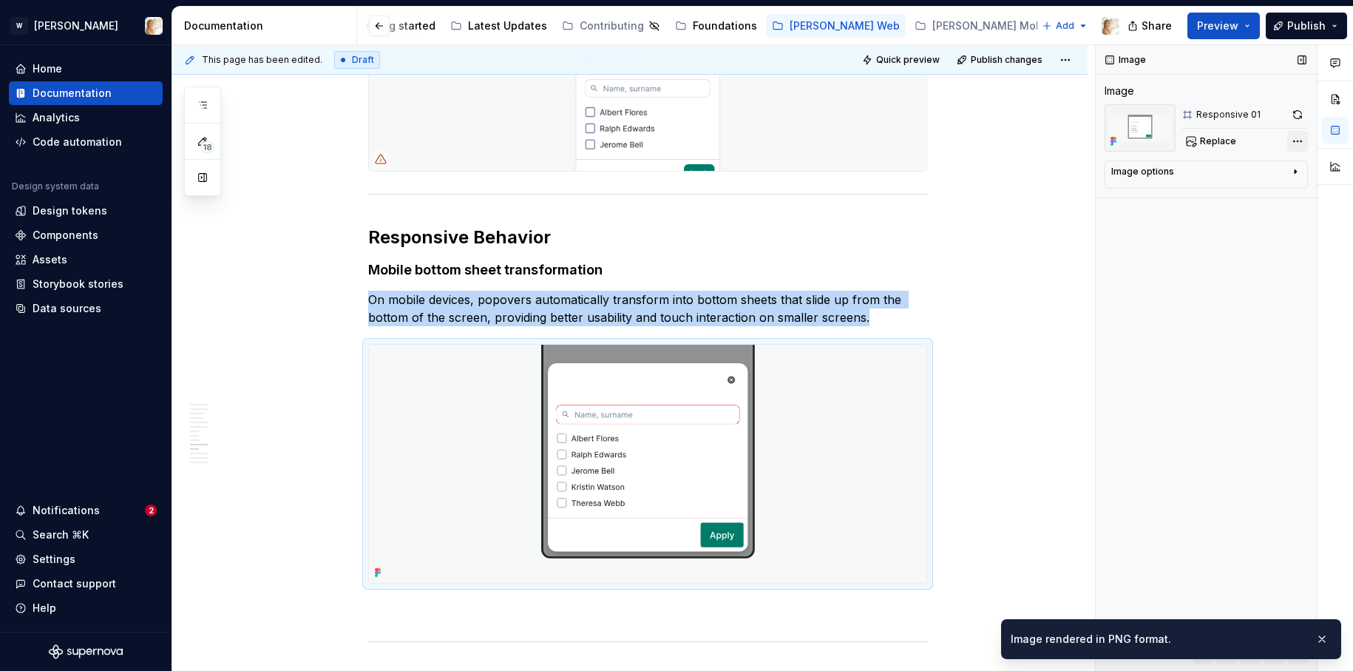
click at [1292, 140] on div "Comments Open comments No comments yet Select ‘Comment’ from the block context …" at bounding box center [1224, 358] width 257 height 626
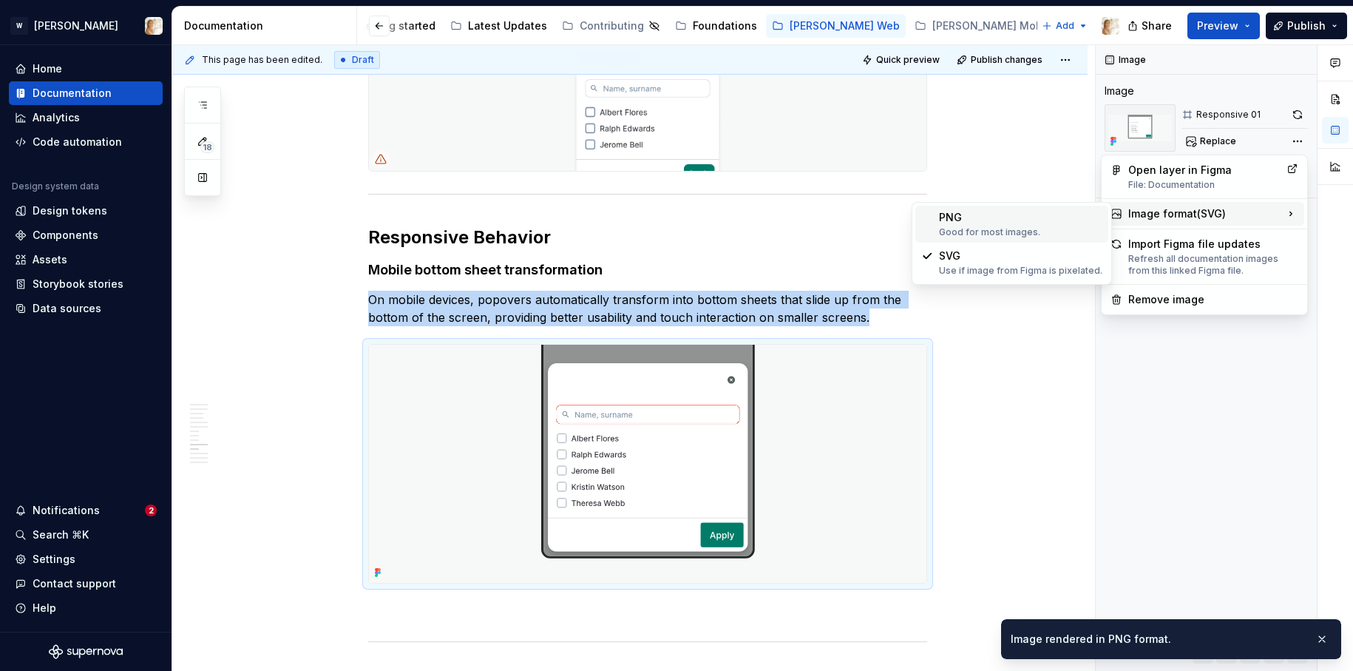
click at [979, 226] on div "Good for most images." at bounding box center [1020, 232] width 163 height 12
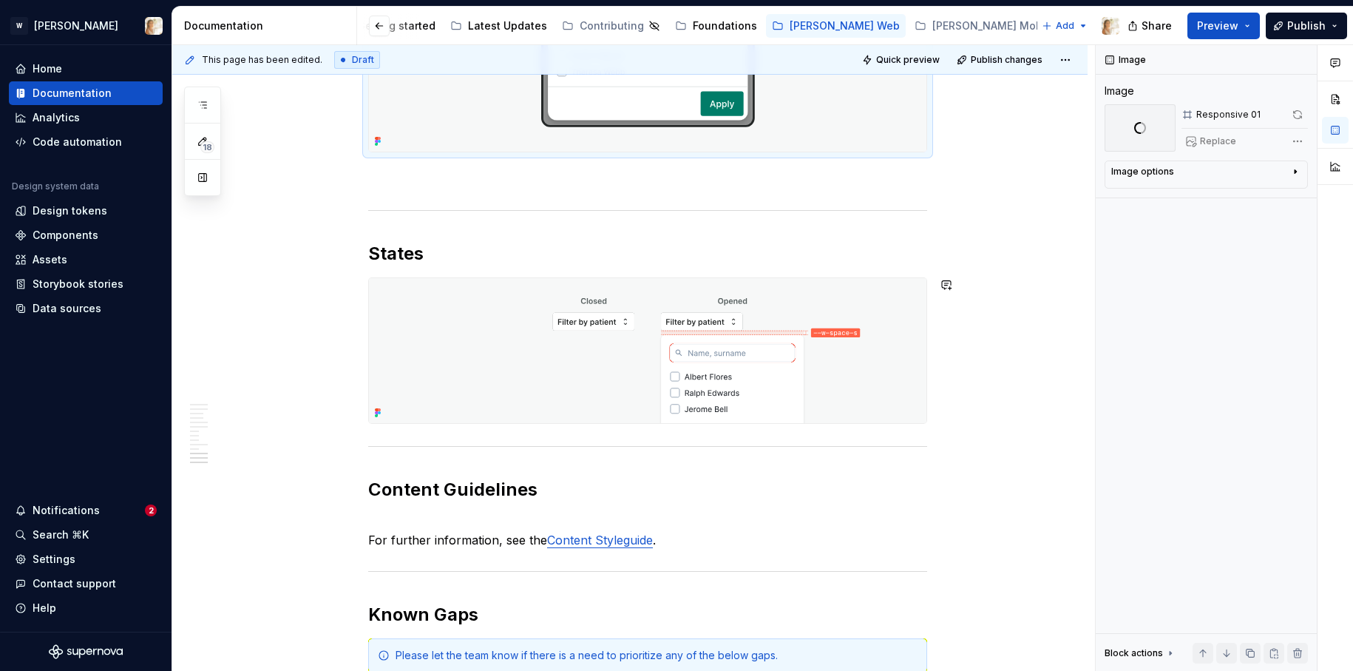
scroll to position [3682, 0]
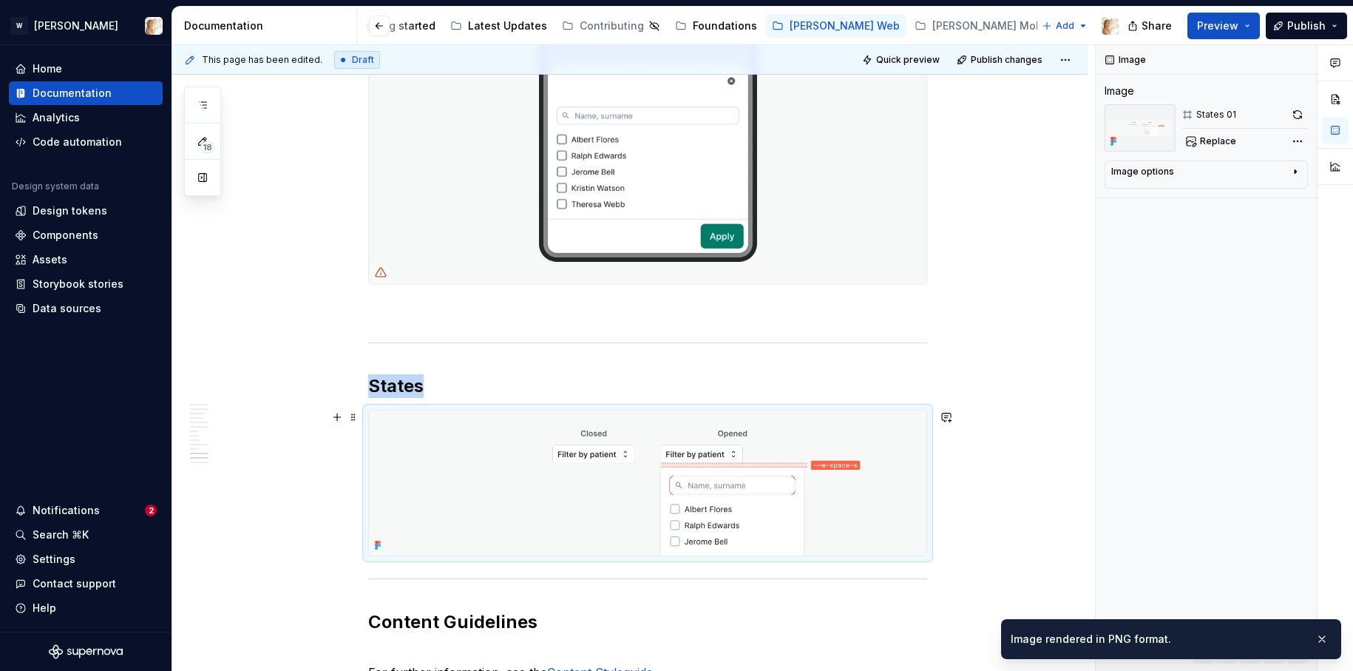
click at [758, 511] on img at bounding box center [647, 482] width 557 height 145
click at [1292, 139] on div "Comments Open comments No comments yet Select ‘Comment’ from the block context …" at bounding box center [1224, 358] width 257 height 626
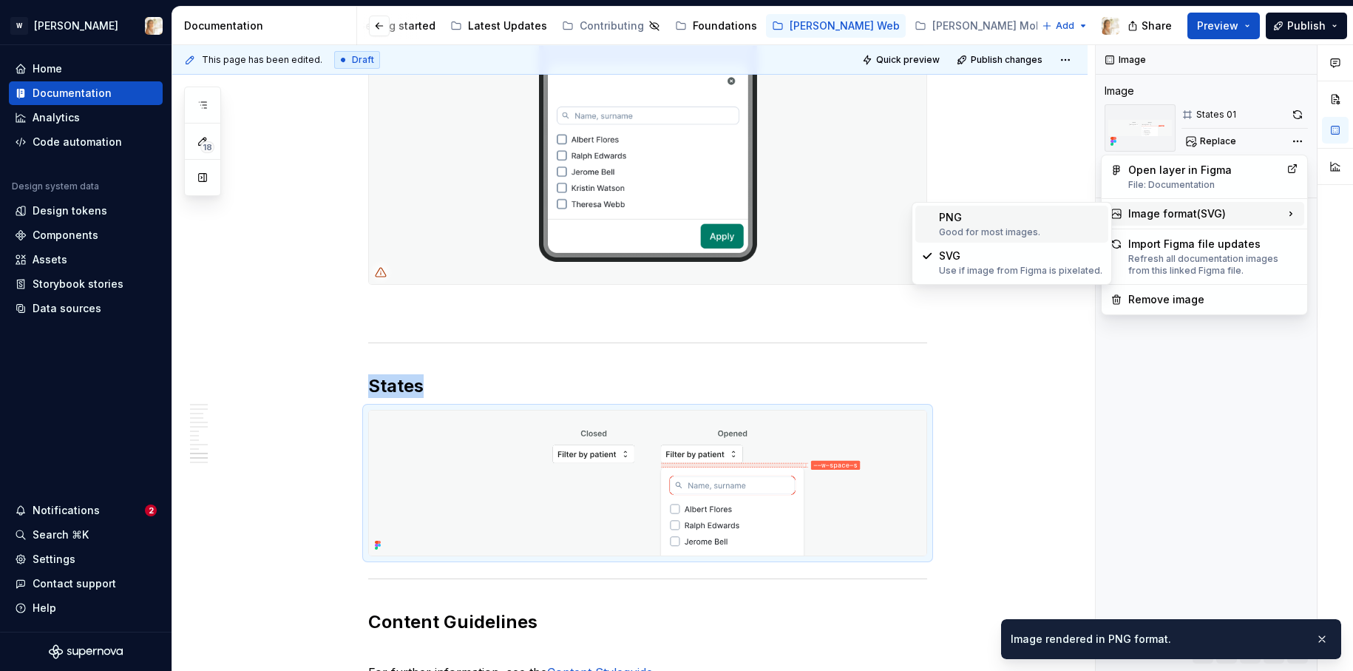
click at [1028, 224] on div "PNG Good for most images." at bounding box center [1020, 224] width 163 height 28
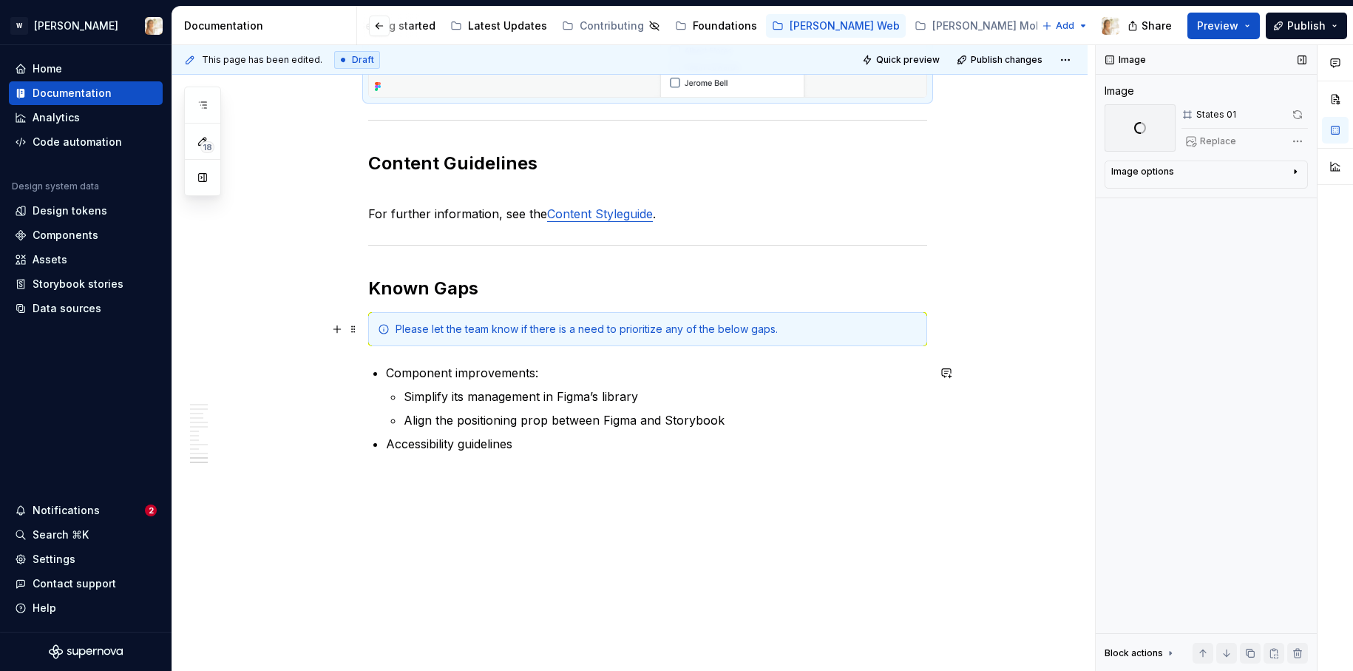
scroll to position [4047, 0]
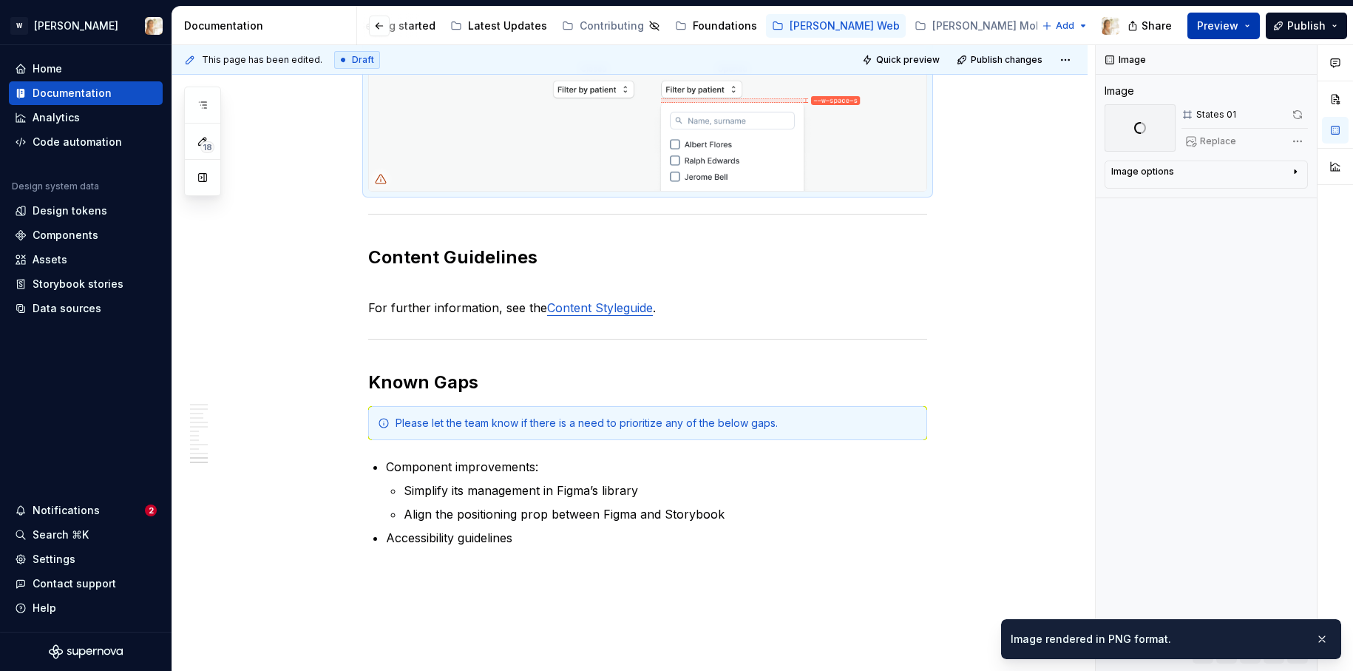
click at [1242, 30] on button "Preview" at bounding box center [1223, 26] width 72 height 27
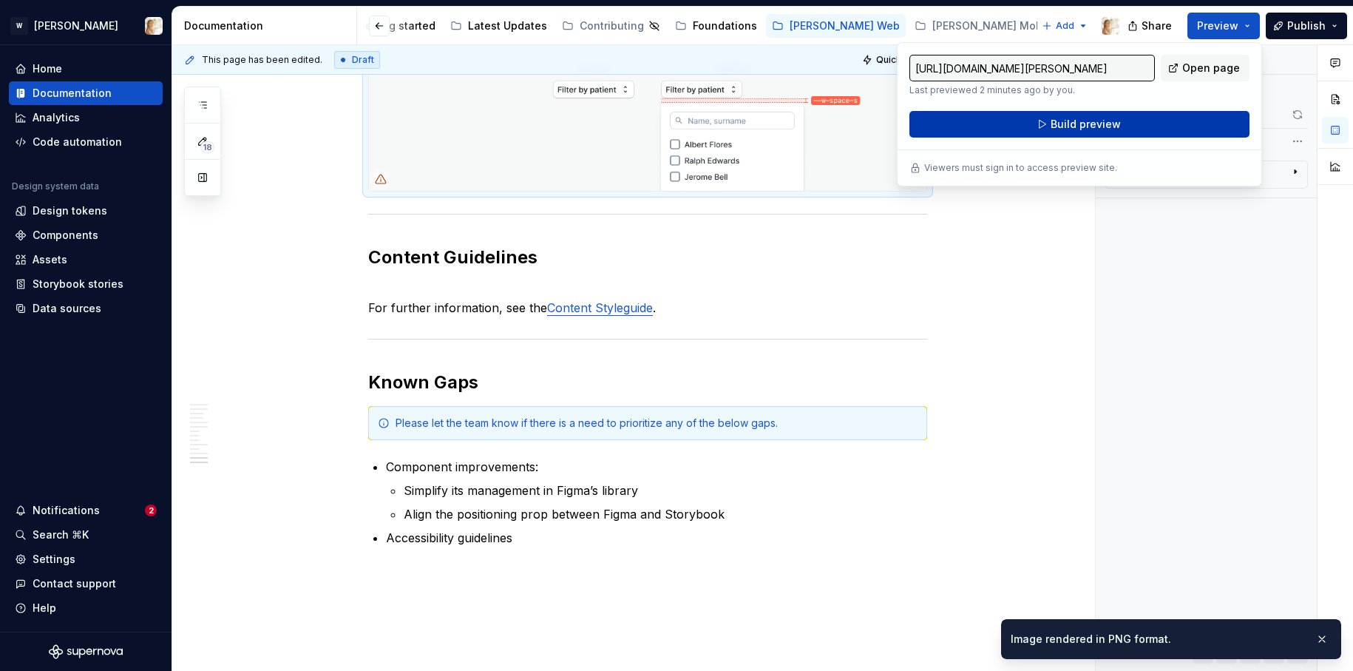
click at [1155, 124] on button "Build preview" at bounding box center [1079, 124] width 340 height 27
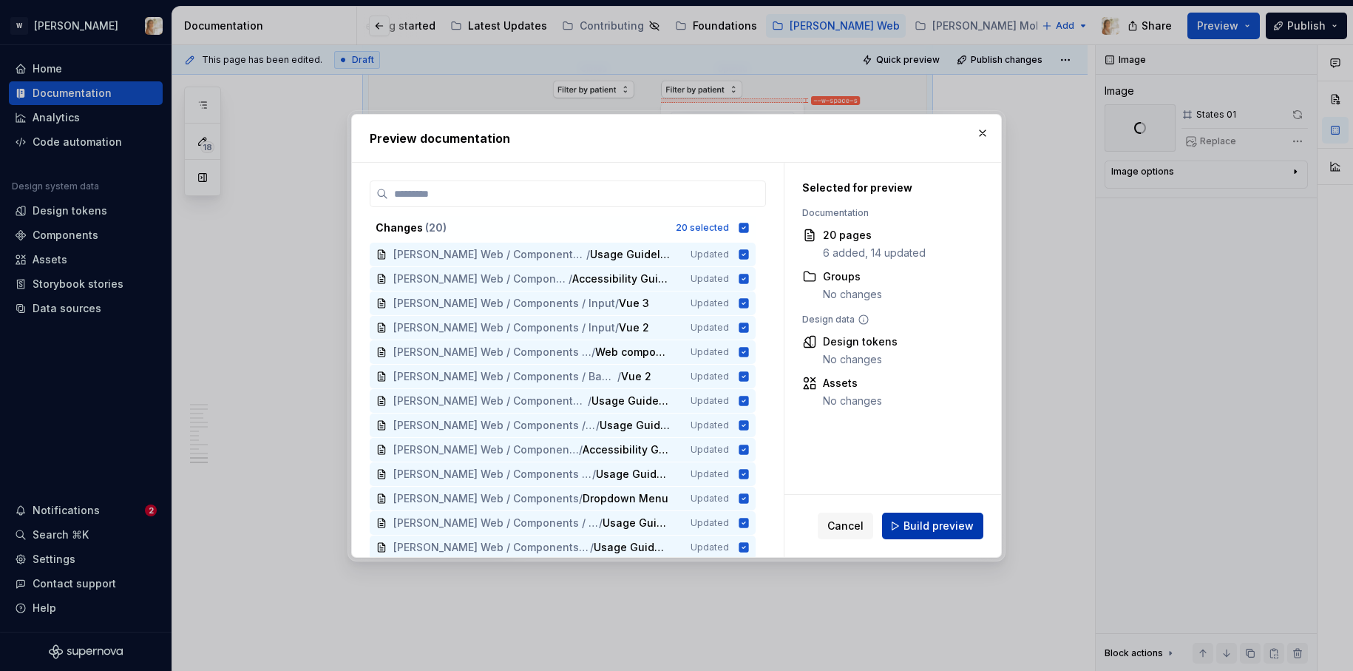
click at [917, 518] on span "Build preview" at bounding box center [938, 525] width 70 height 15
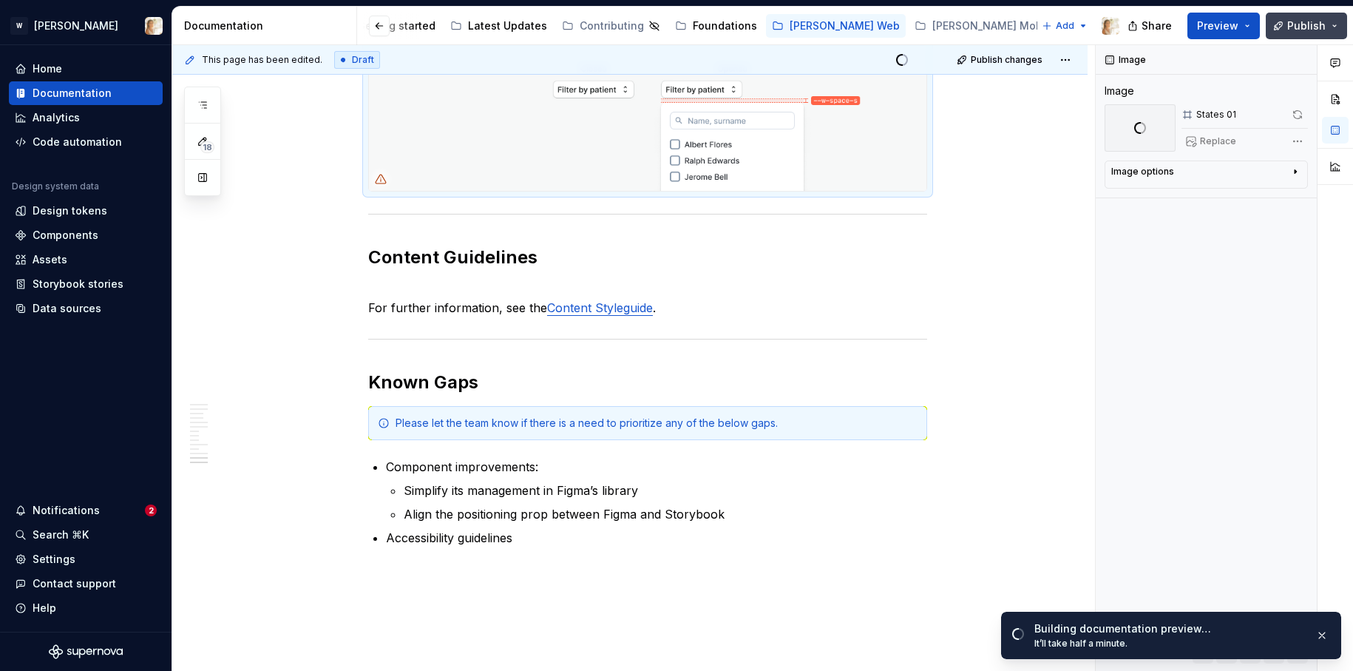
click at [1330, 27] on button "Publish" at bounding box center [1306, 26] width 81 height 27
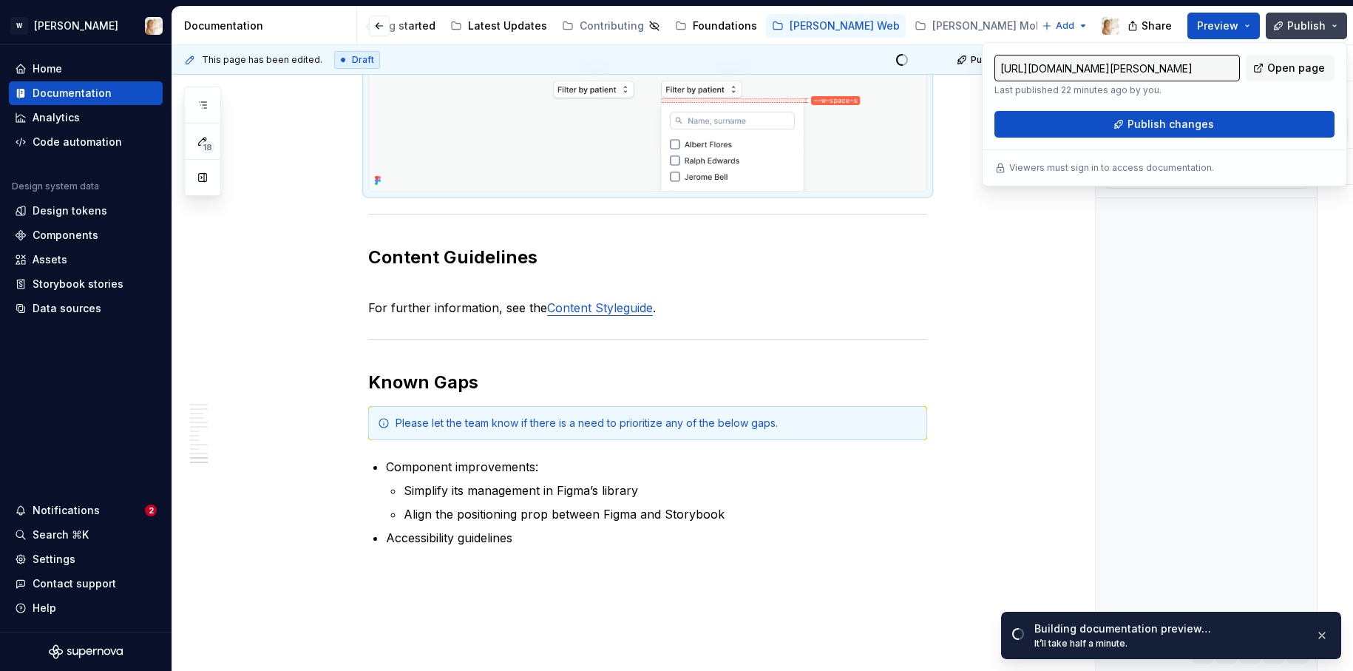
click at [1306, 23] on span "Publish" at bounding box center [1306, 25] width 38 height 15
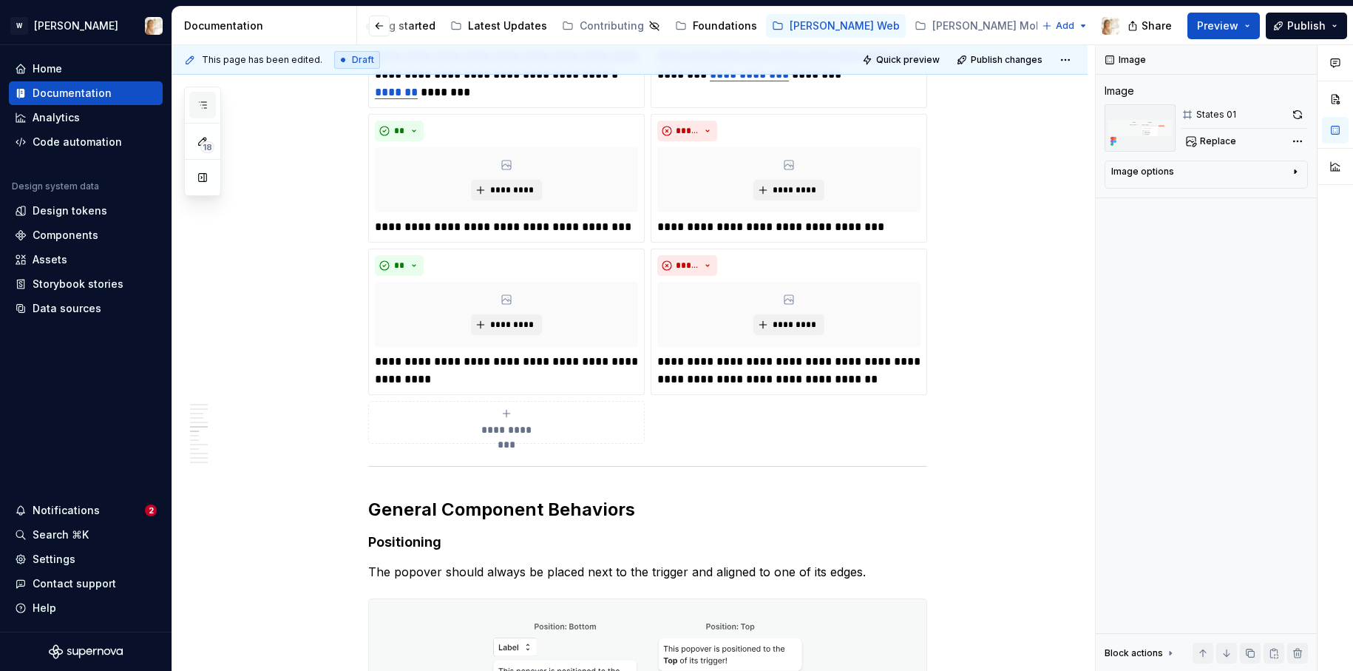
scroll to position [2173, 0]
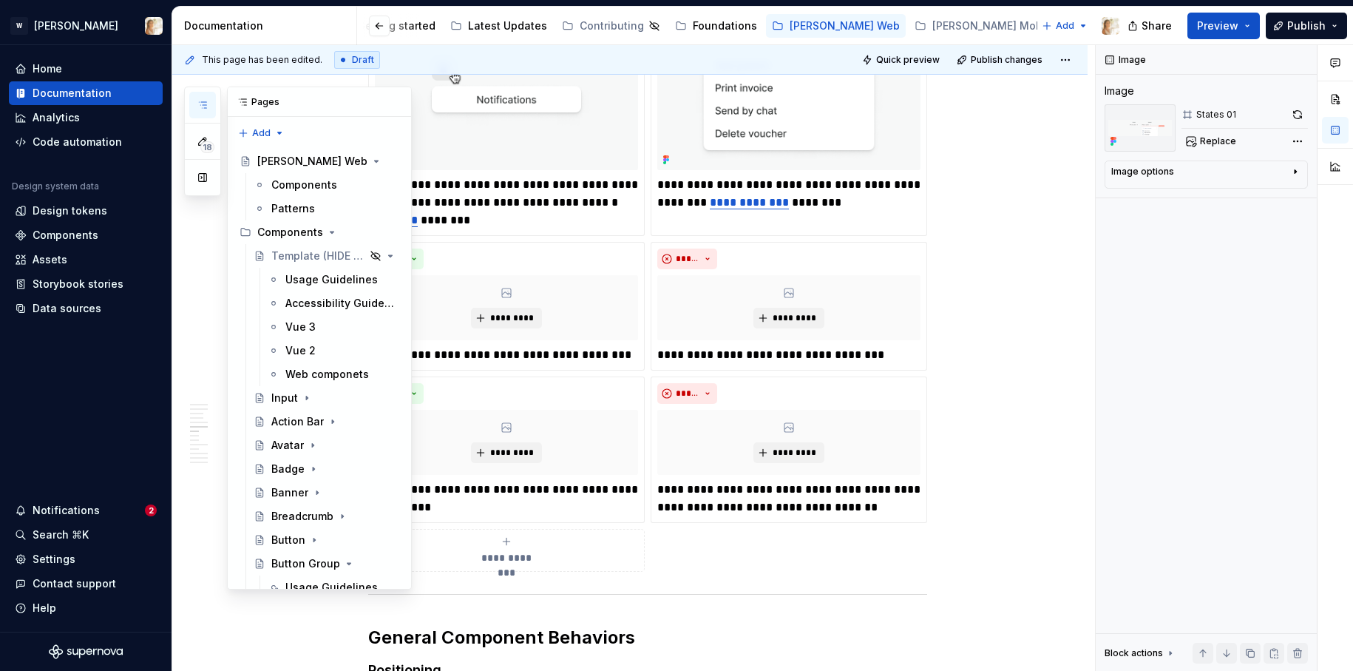
click at [209, 105] on button "button" at bounding box center [202, 105] width 27 height 27
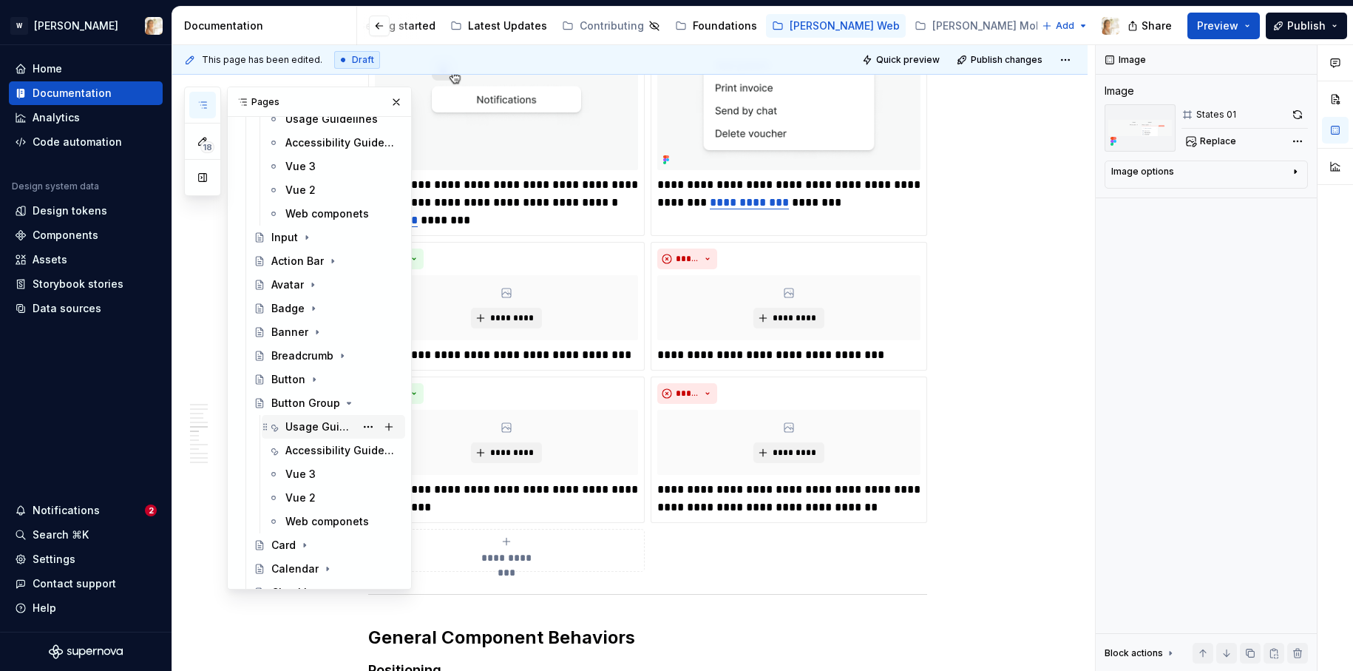
scroll to position [195, 0]
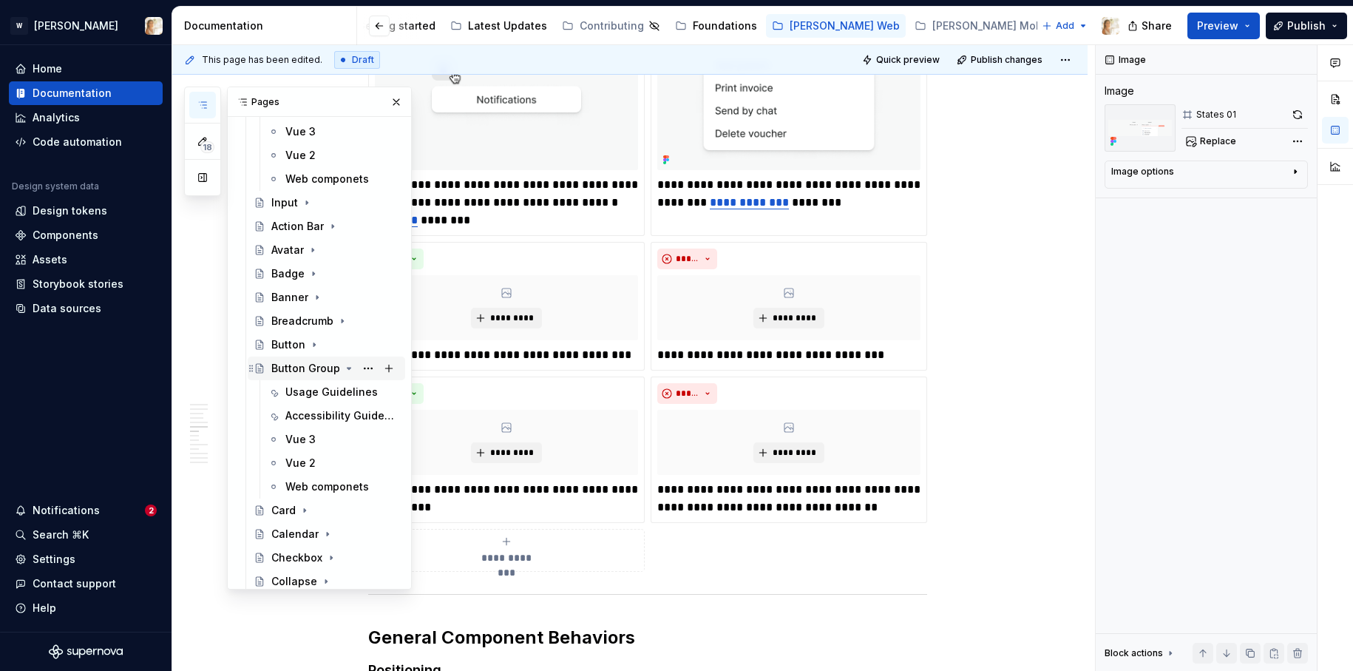
click at [347, 367] on icon "Page tree" at bounding box center [349, 367] width 4 height 1
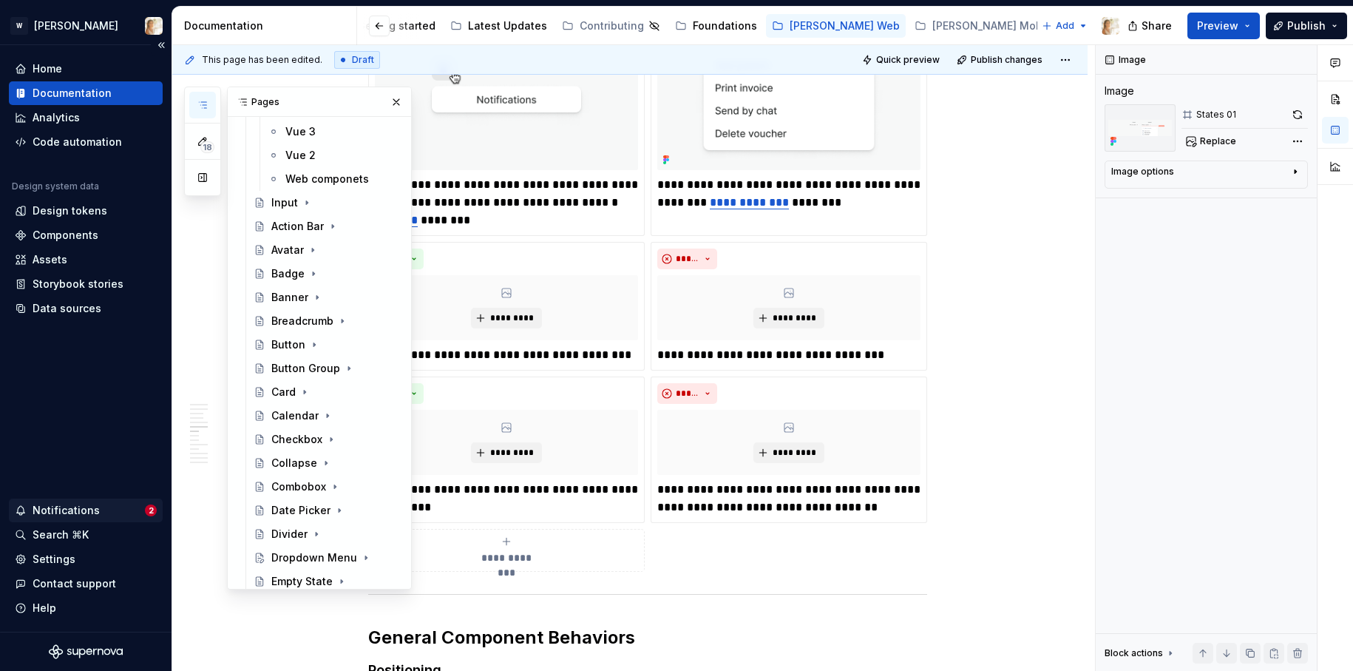
click at [59, 498] on div "Notifications 2" at bounding box center [86, 510] width 154 height 24
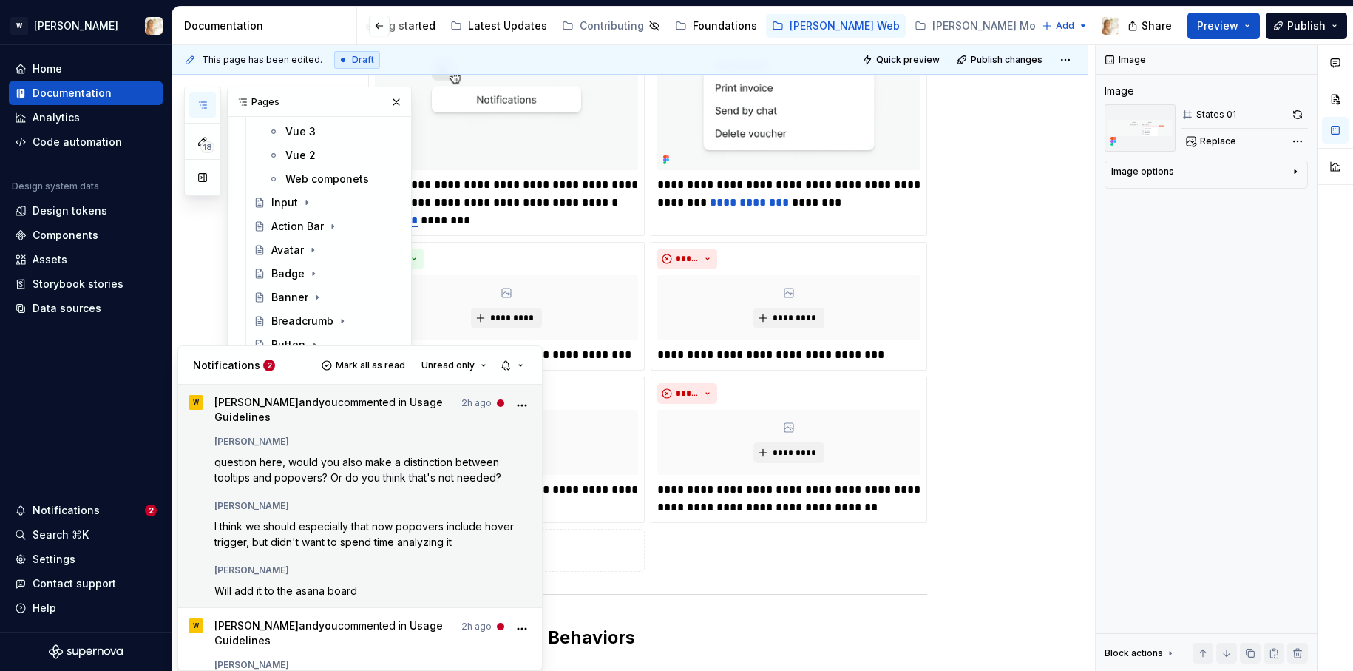
click at [410, 494] on div "[PERSON_NAME]" at bounding box center [373, 503] width 318 height 18
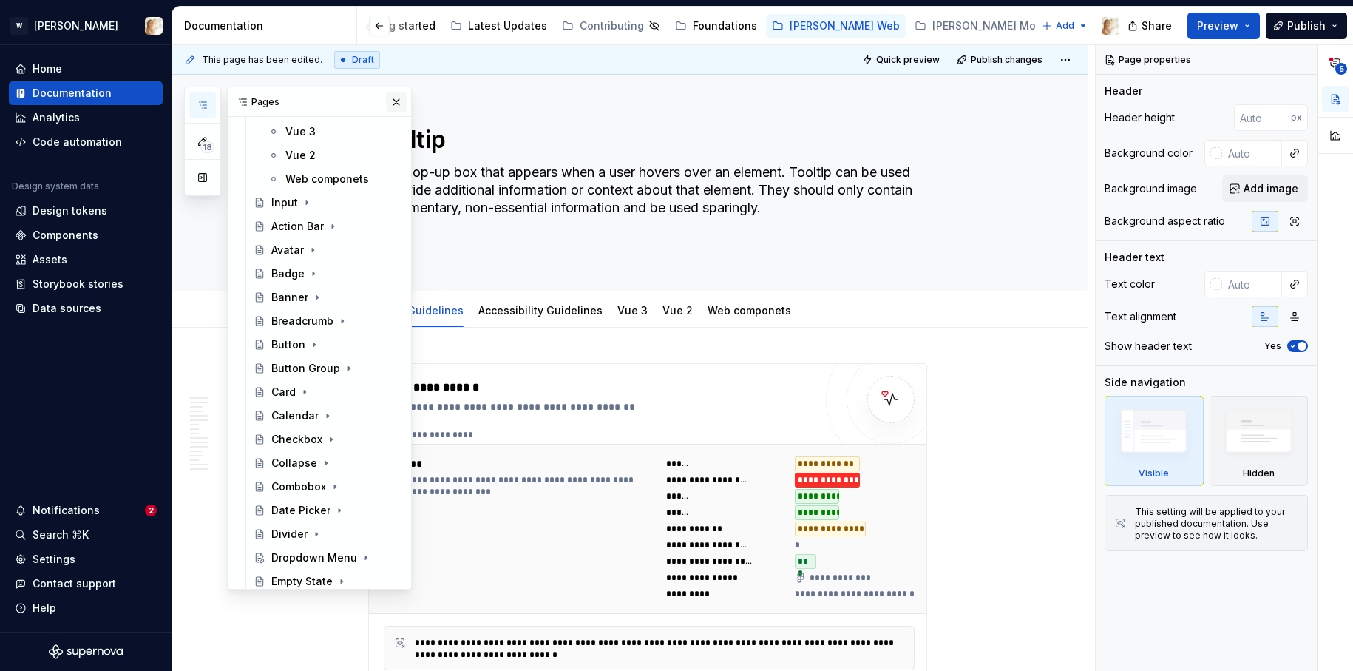
click at [395, 101] on button "button" at bounding box center [396, 102] width 21 height 21
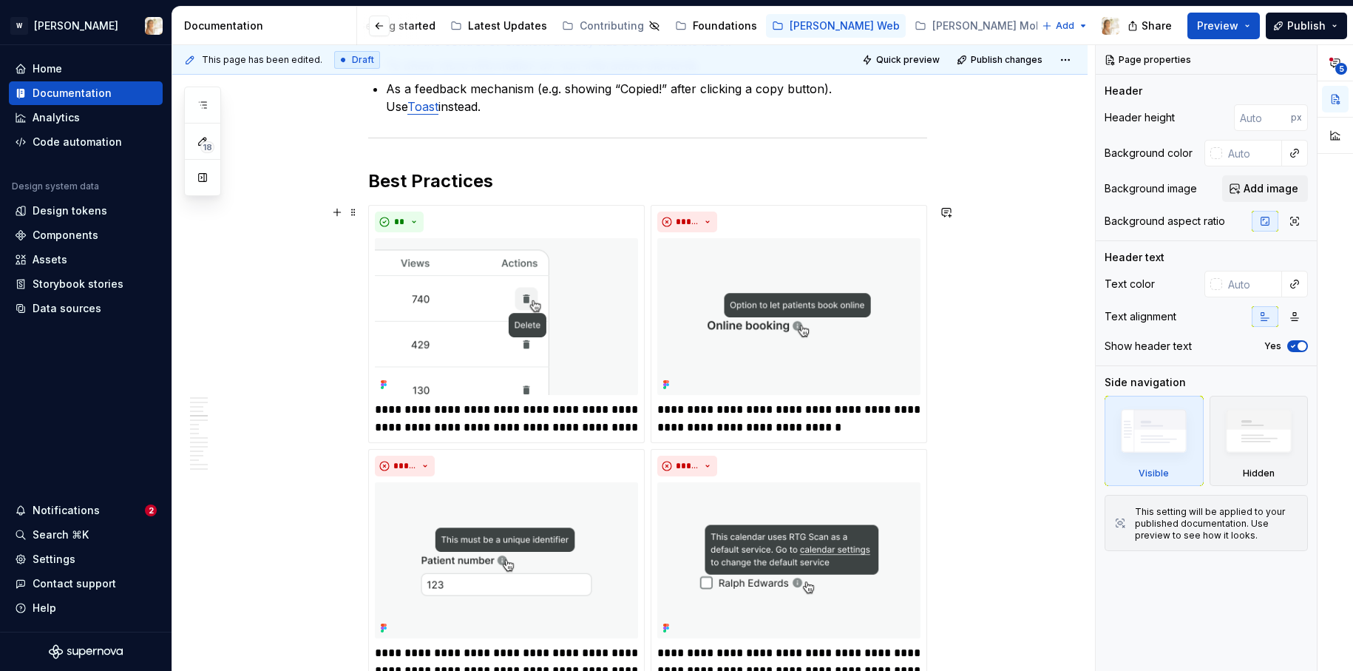
scroll to position [1380, 0]
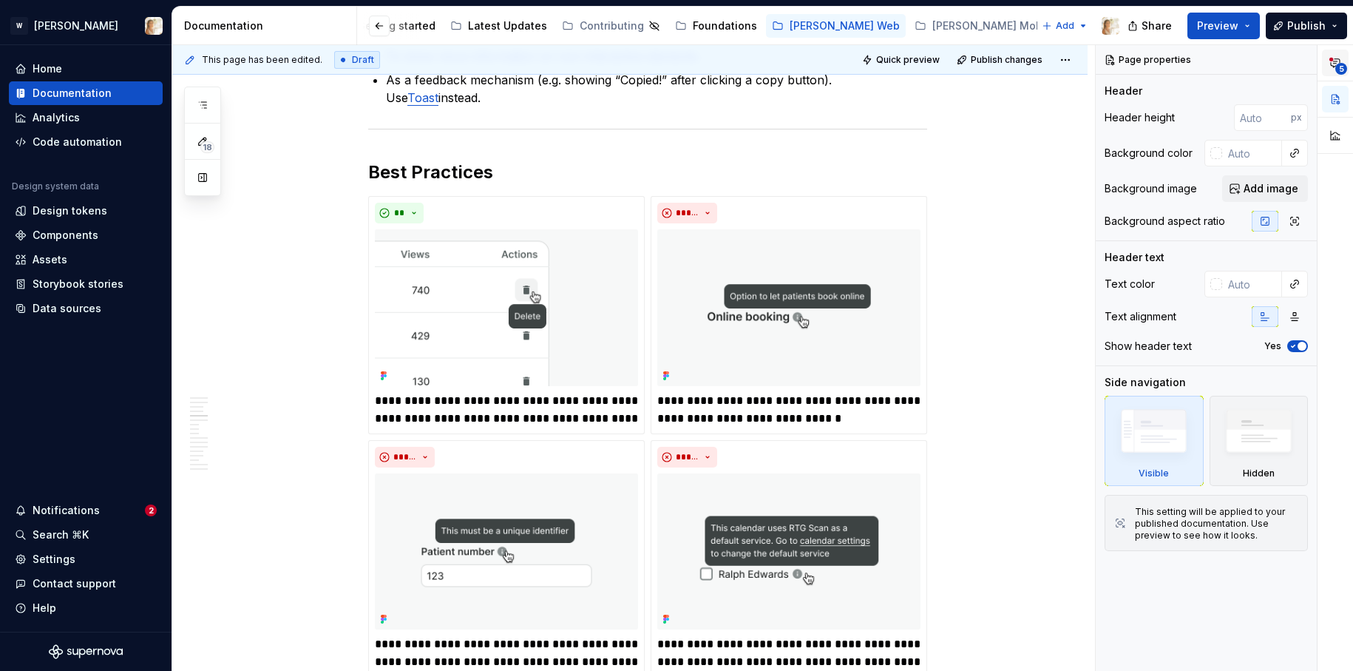
click at [1331, 65] on icon "button" at bounding box center [1335, 63] width 12 height 12
type textarea "*"
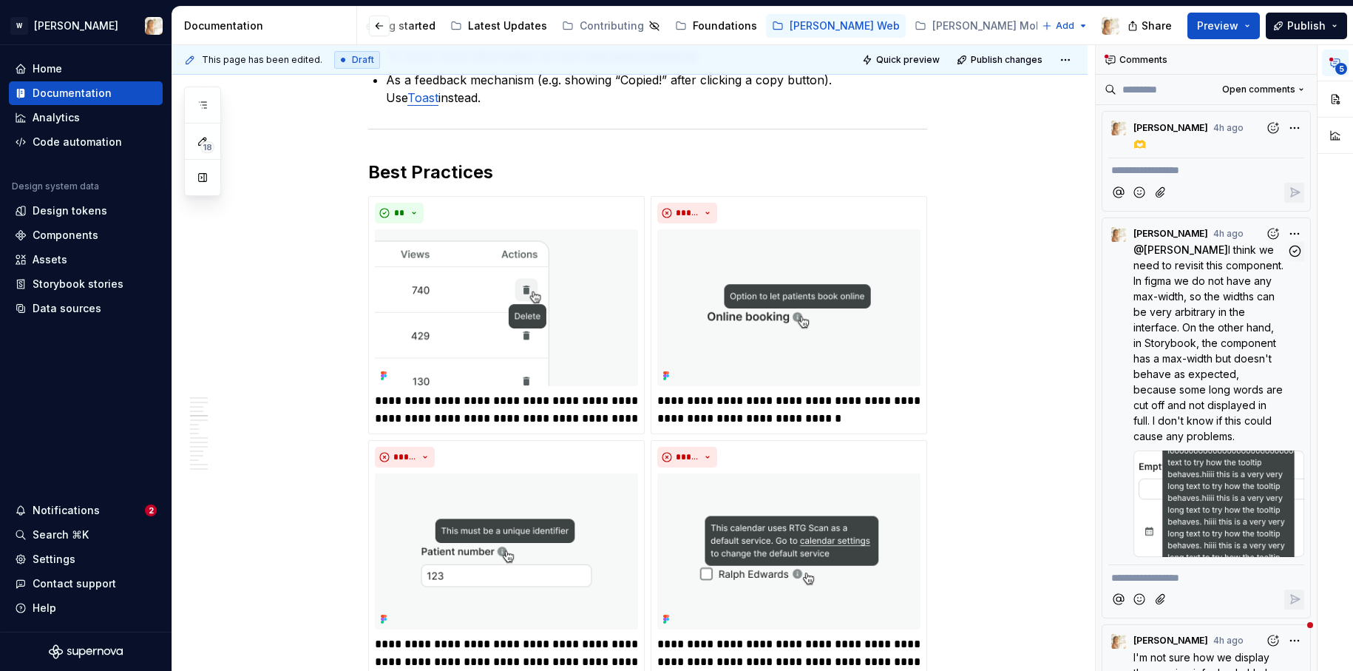
click at [1188, 313] on span "I think we need to revisit this component. In figma we do not have any max-widt…" at bounding box center [1209, 342] width 153 height 199
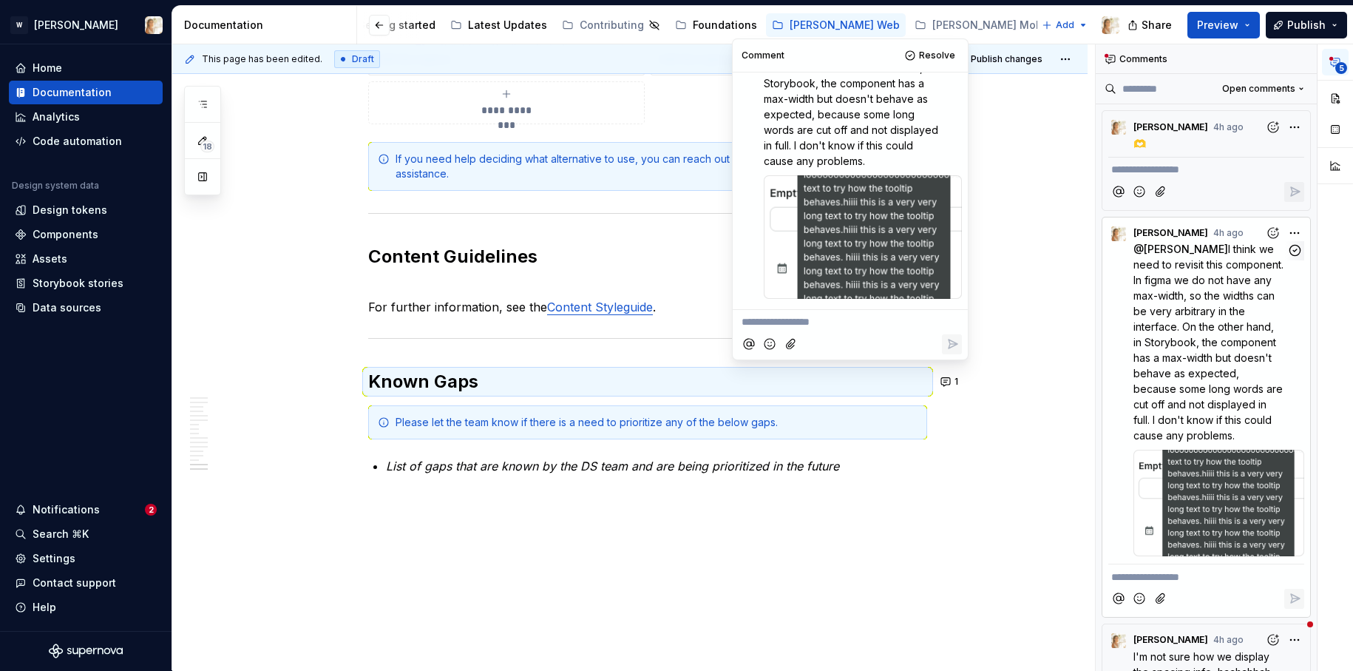
scroll to position [5792, 0]
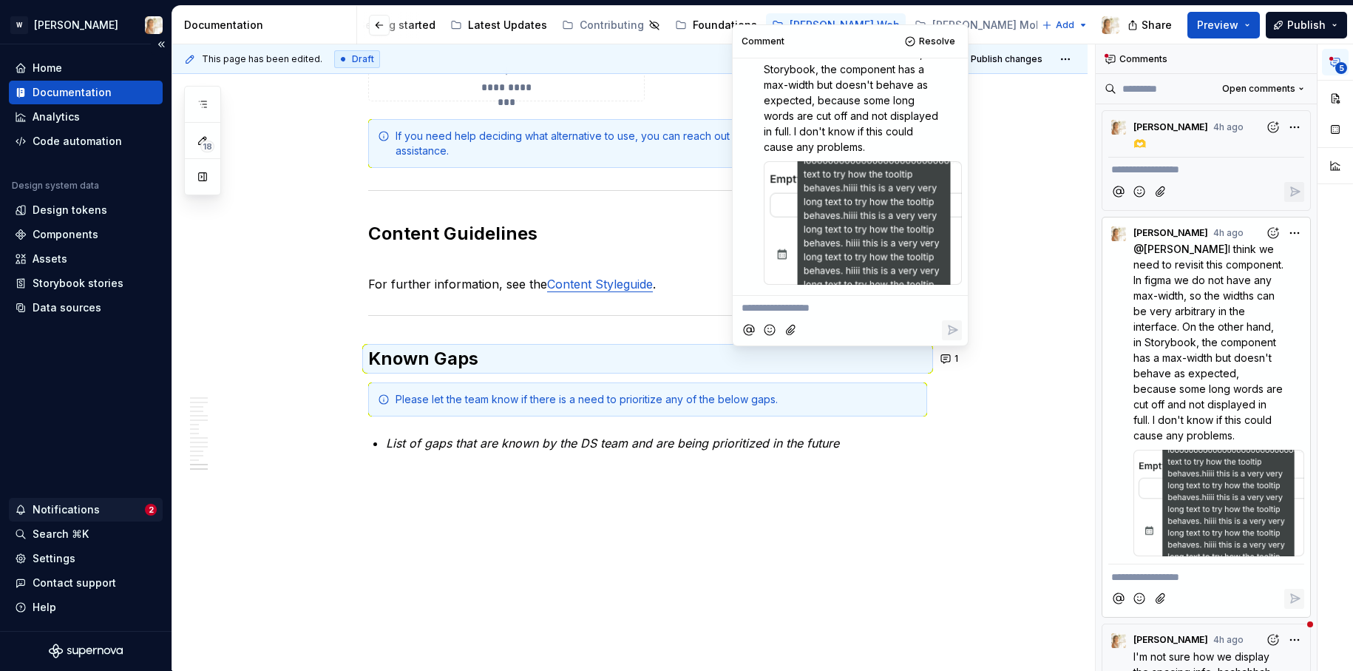
click at [103, 506] on div "Notifications" at bounding box center [80, 509] width 130 height 15
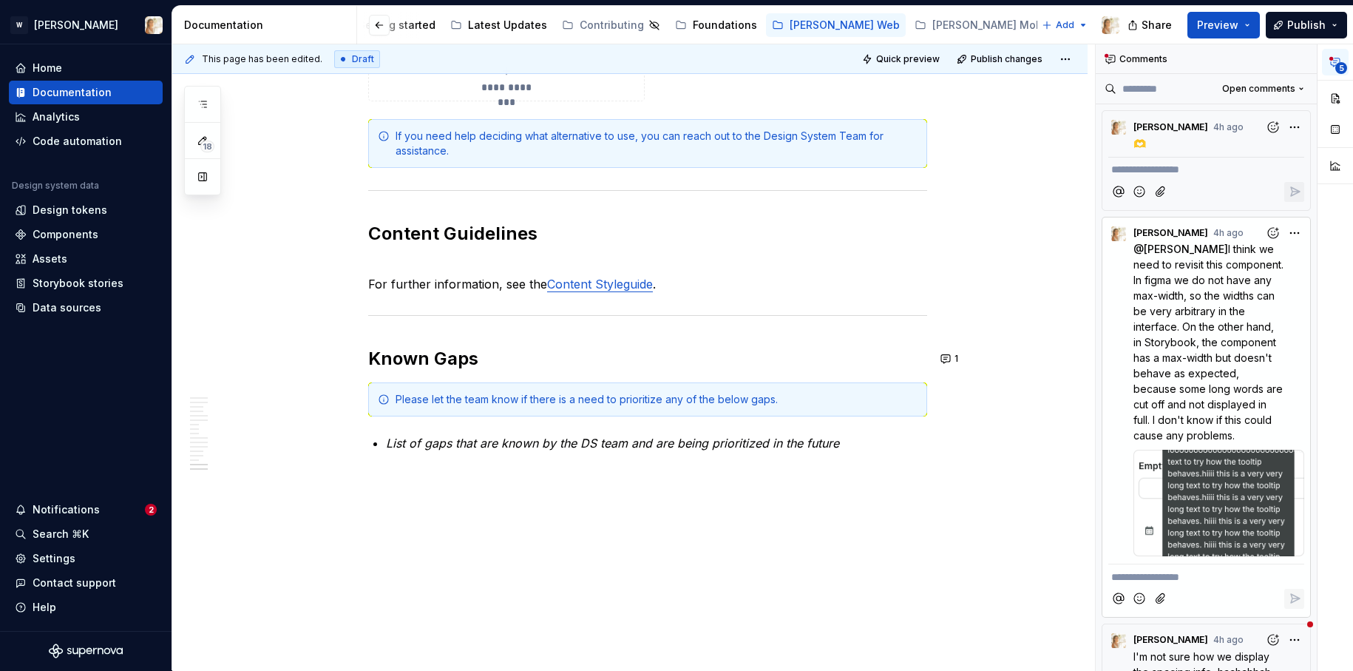
click at [997, 362] on html "W [PERSON_NAME] Home Documentation Analytics Code automation Design system data…" at bounding box center [676, 335] width 1353 height 671
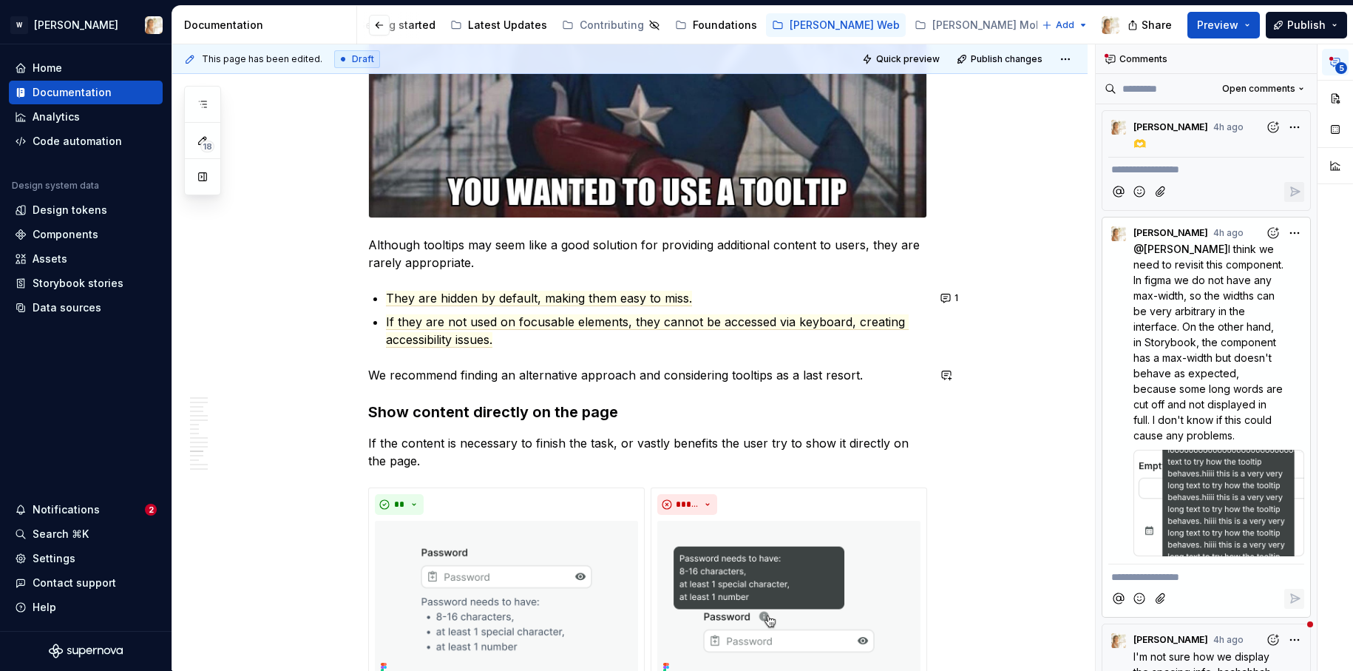
scroll to position [4199, 0]
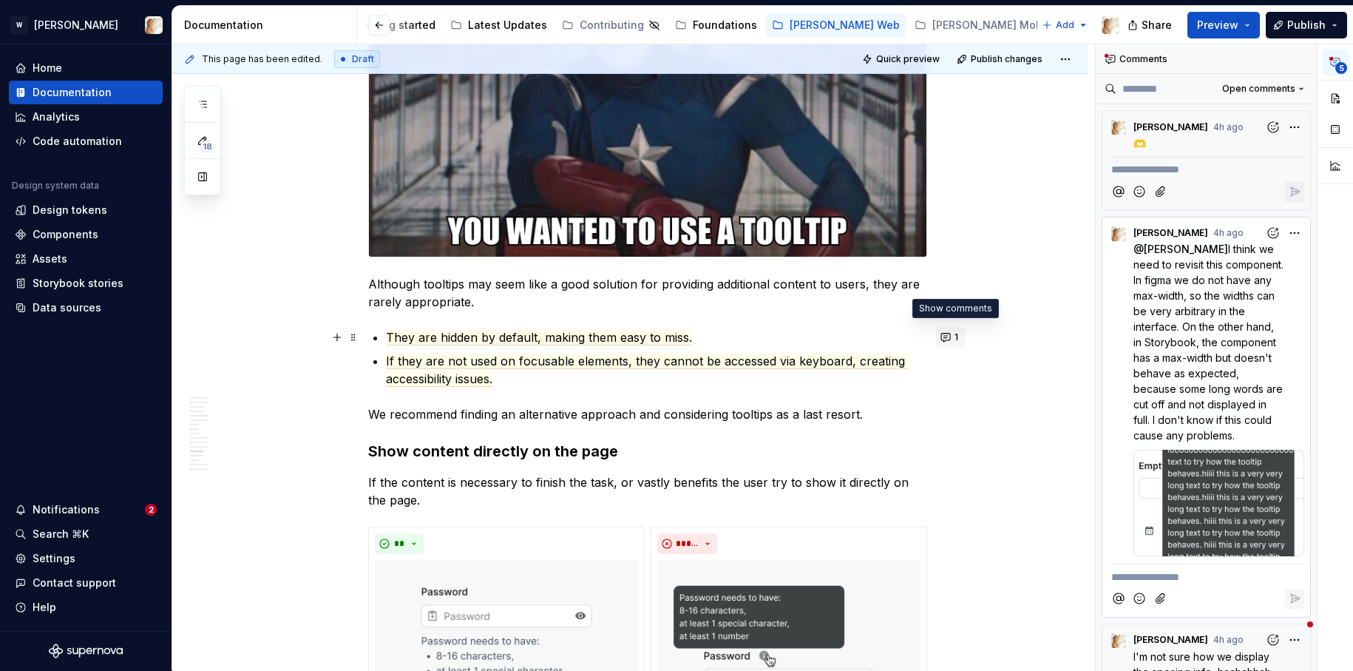
click at [944, 329] on button "1" at bounding box center [950, 337] width 29 height 21
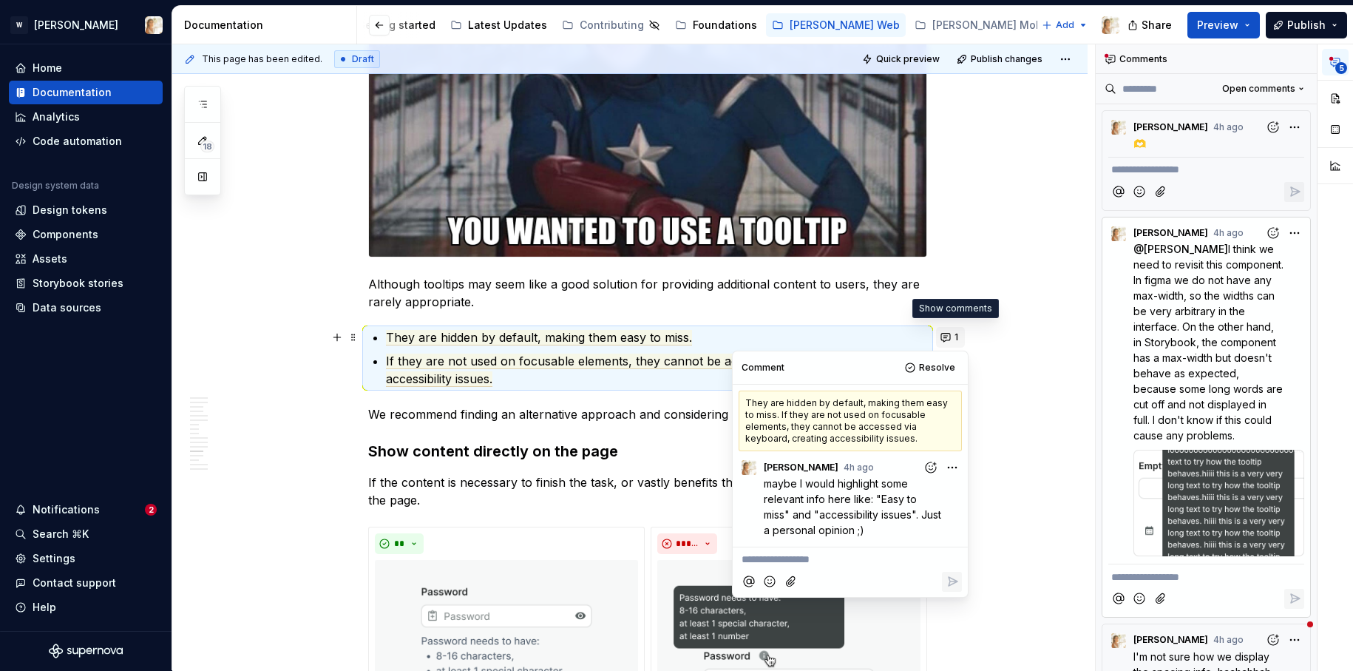
click at [949, 330] on button "1" at bounding box center [950, 337] width 29 height 21
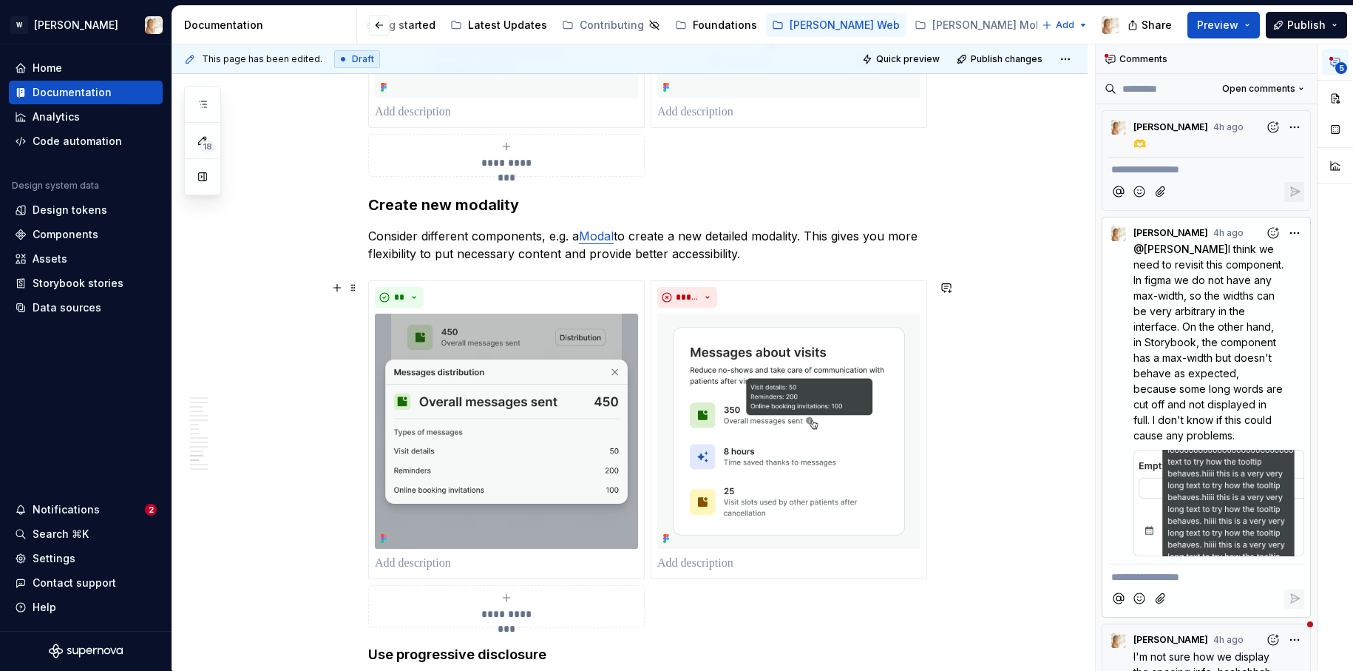
scroll to position [4819, 0]
click at [1265, 87] on span "Open comments" at bounding box center [1258, 89] width 73 height 12
click at [1231, 143] on div "Resolved" at bounding box center [1253, 141] width 96 height 15
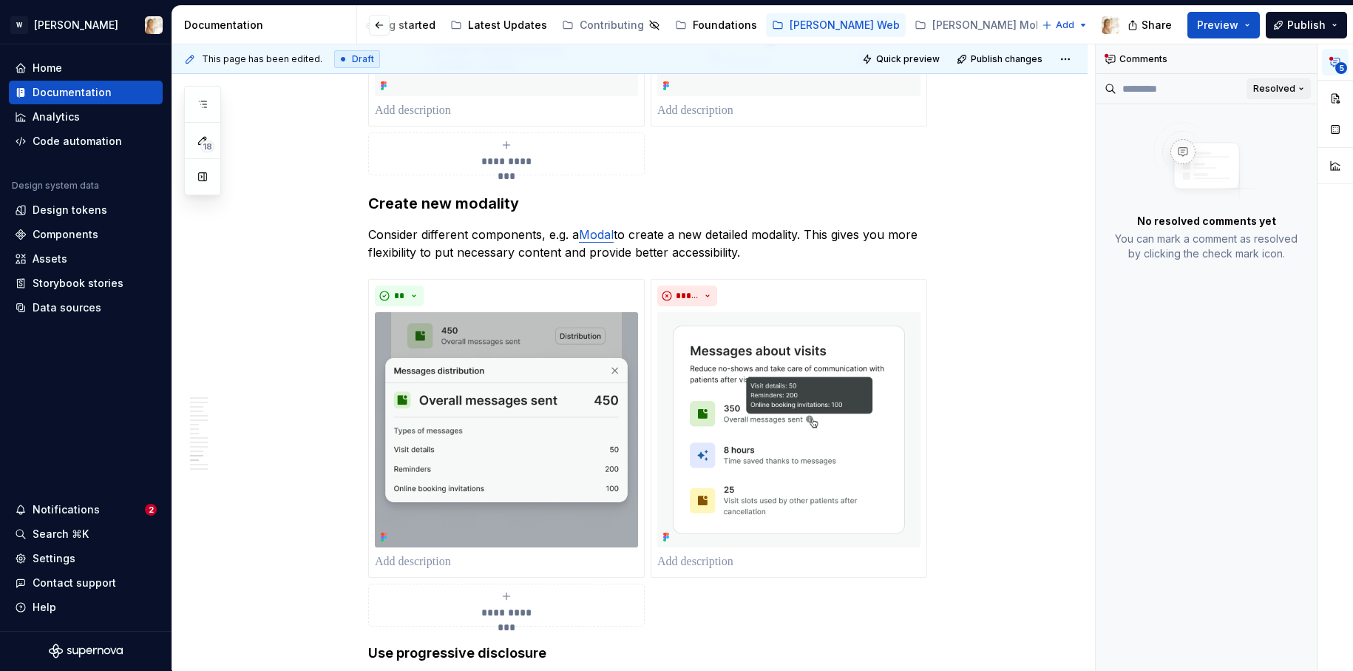
click at [1260, 95] on button "Resolved" at bounding box center [1278, 88] width 64 height 21
click at [1225, 115] on div "Open comments" at bounding box center [1253, 117] width 96 height 15
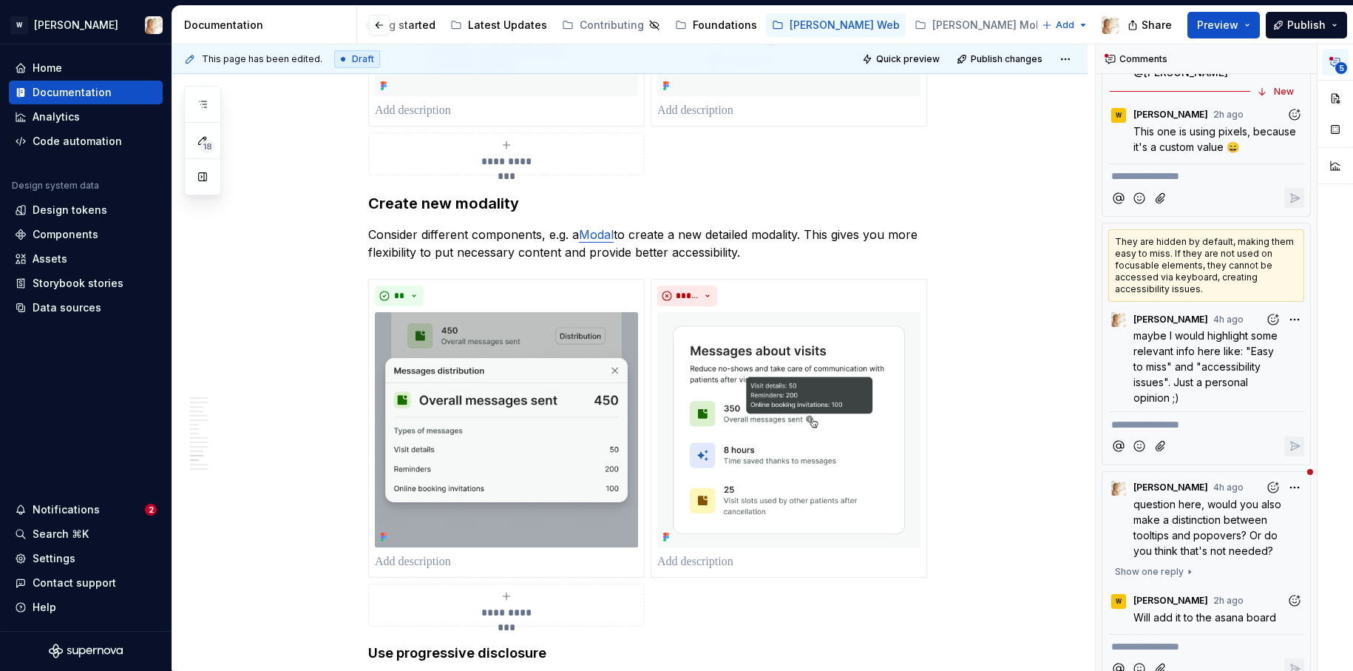
scroll to position [699, 0]
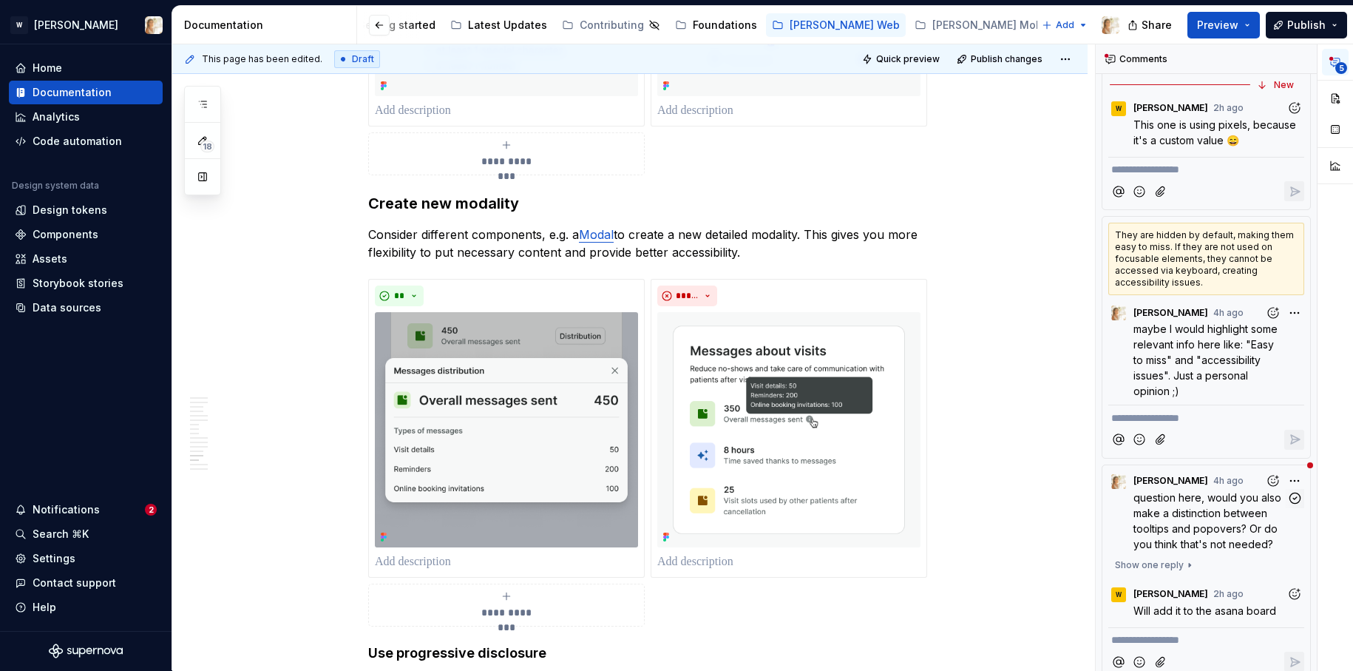
click at [1192, 491] on span "question here, would you also make a distinction between tooltips and popovers?…" at bounding box center [1208, 520] width 151 height 59
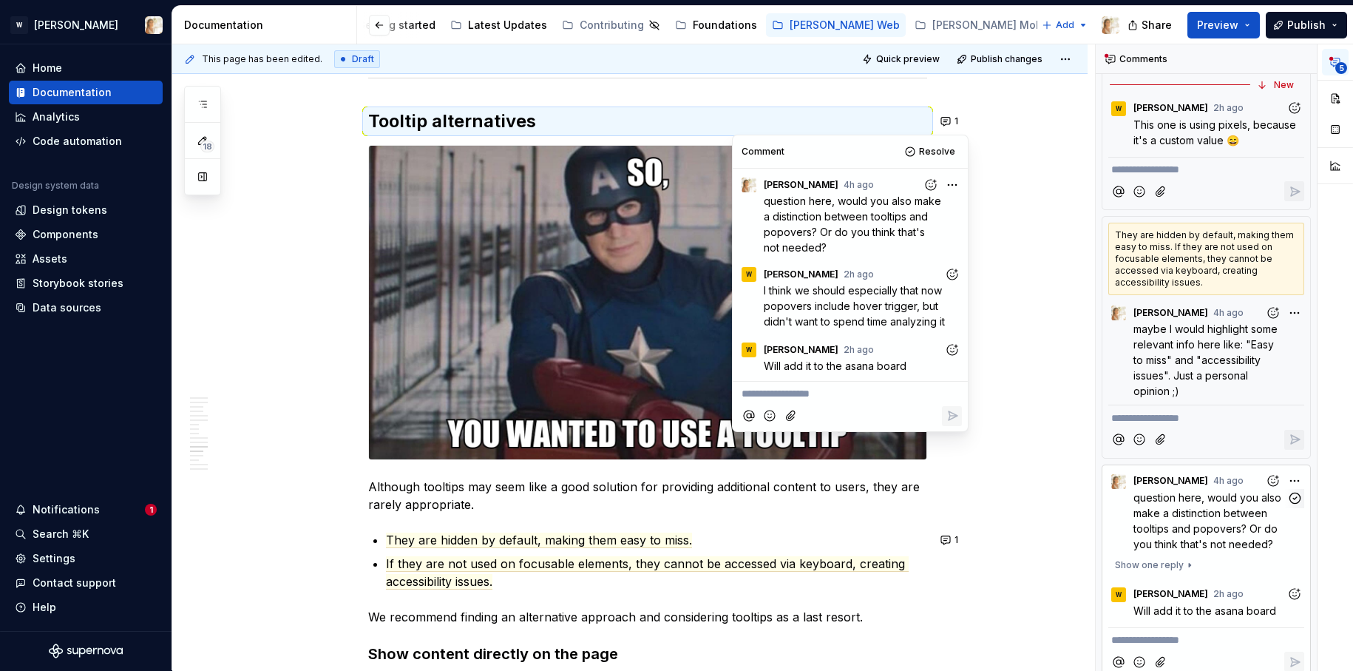
scroll to position [3988, 0]
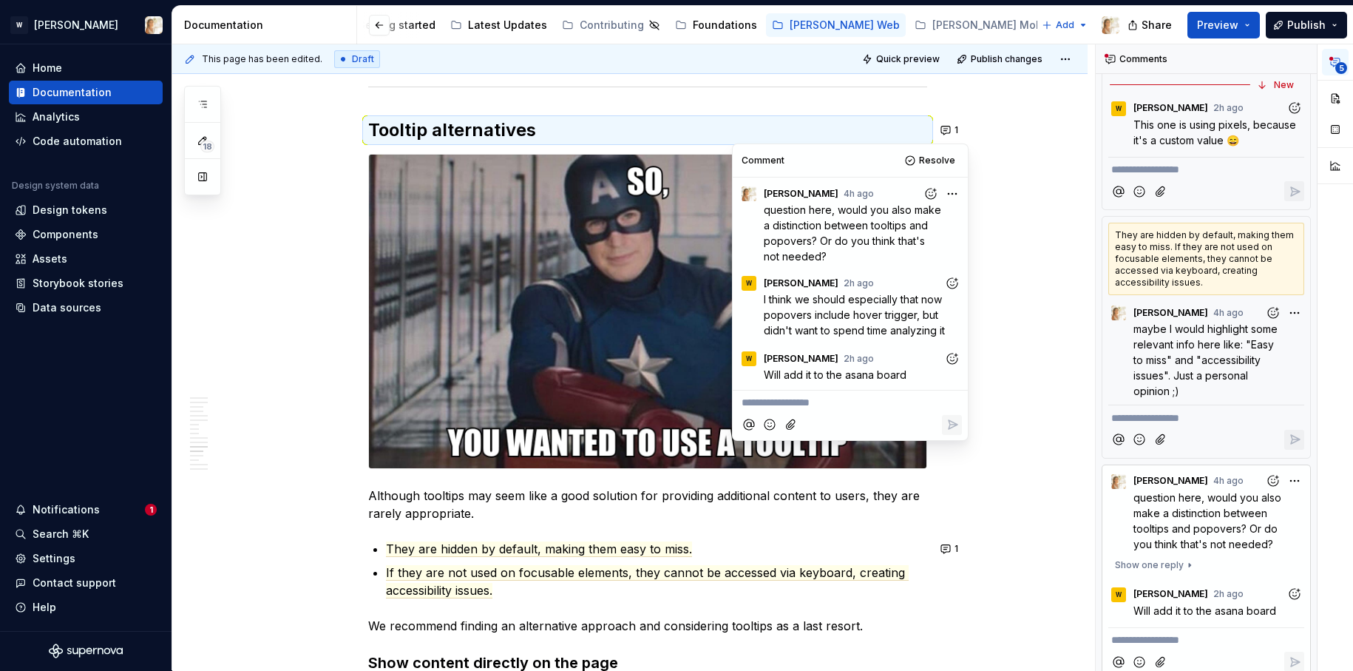
click at [781, 415] on div at bounding box center [770, 425] width 63 height 20
click at [776, 403] on p "**********" at bounding box center [849, 403] width 217 height 16
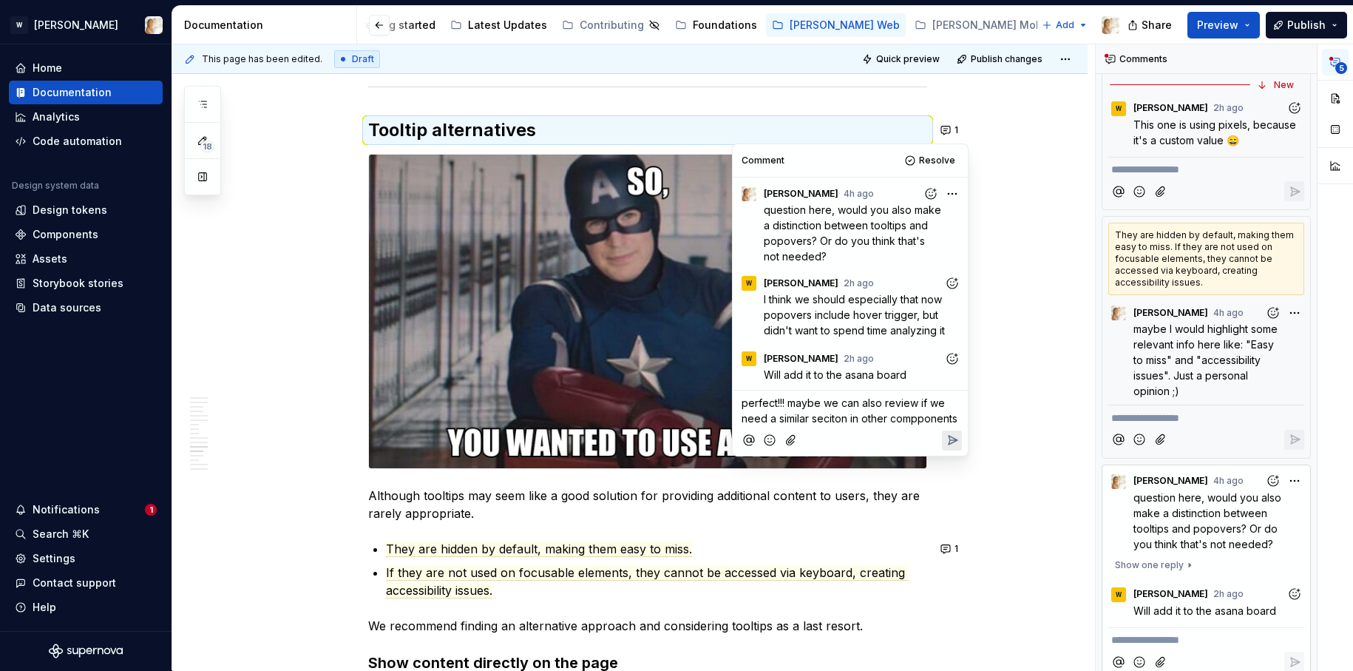
click at [836, 418] on span "perfect!!! maybe we can also review if we need a similar seciton in other compp…" at bounding box center [849, 410] width 216 height 28
click at [916, 418] on span "perfect!!! maybe we can also review if we need a similar section in other compp…" at bounding box center [849, 410] width 216 height 28
click at [955, 416] on p "perfect!!! maybe we can also review if we need a similar section in other compo…" at bounding box center [849, 410] width 217 height 31
click at [756, 454] on span "Thaanks!" at bounding box center [763, 452] width 44 height 13
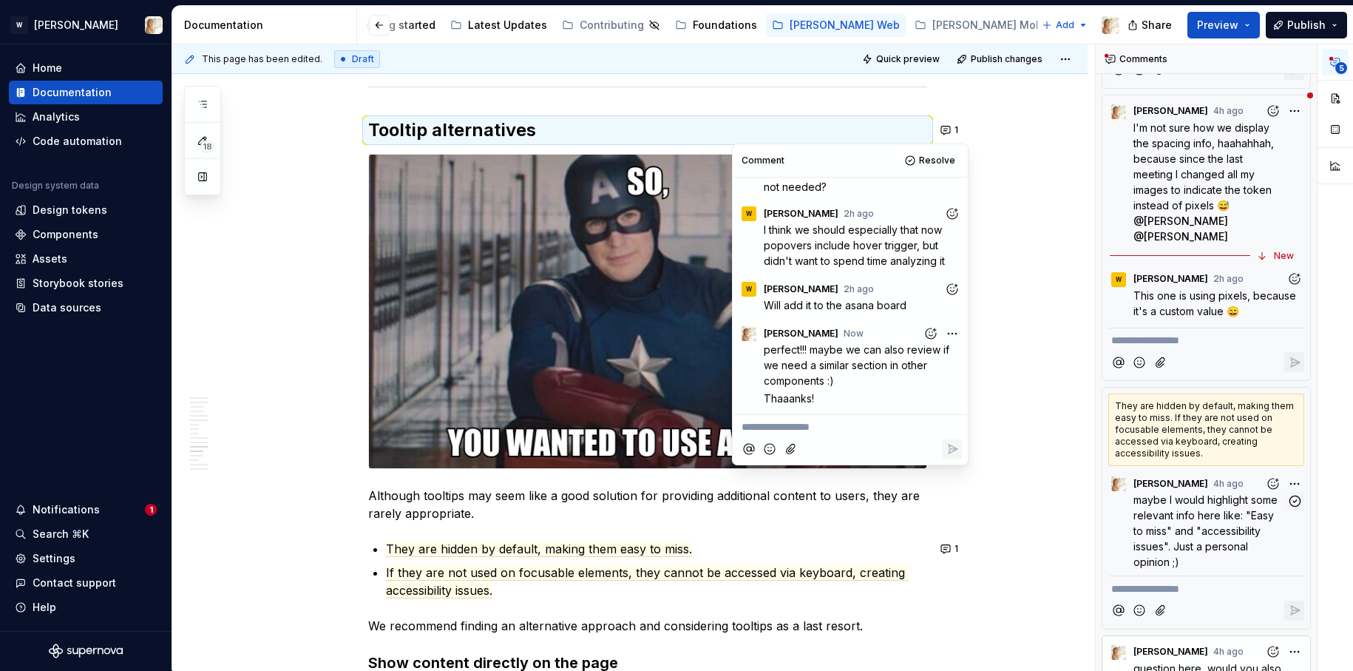
scroll to position [474, 0]
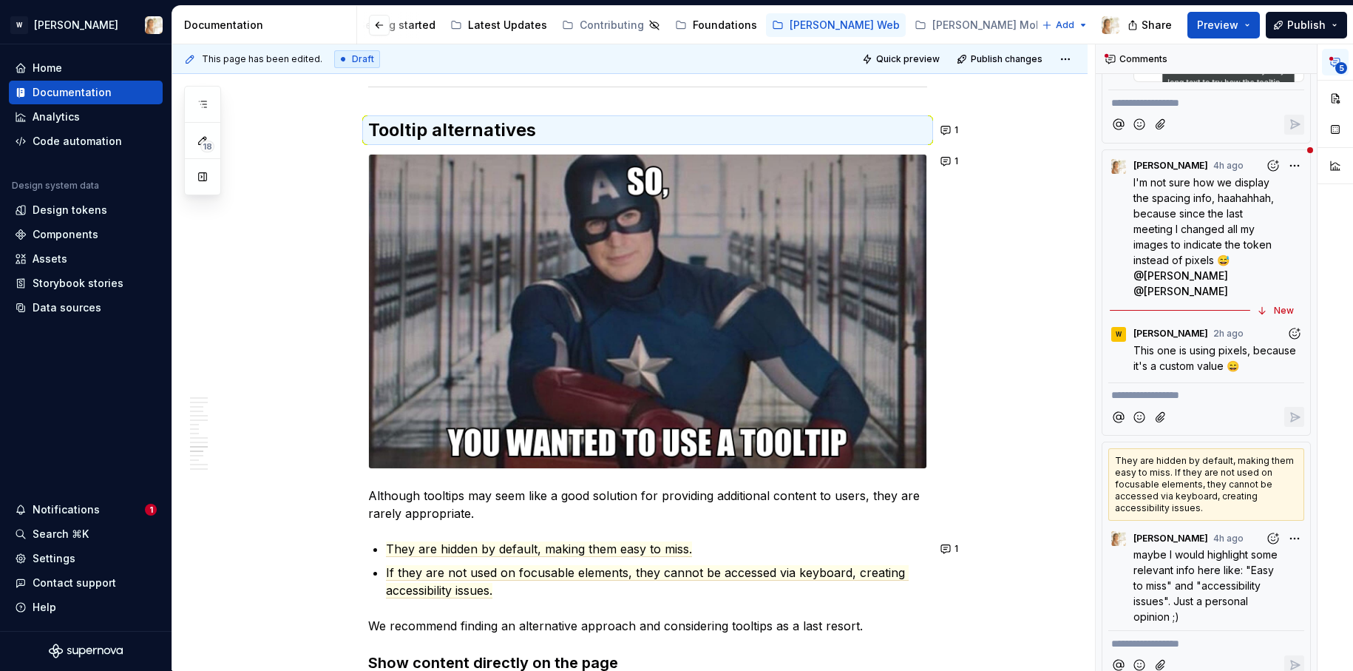
click at [1222, 321] on div "W [PERSON_NAME] 2h ago" at bounding box center [1206, 331] width 196 height 20
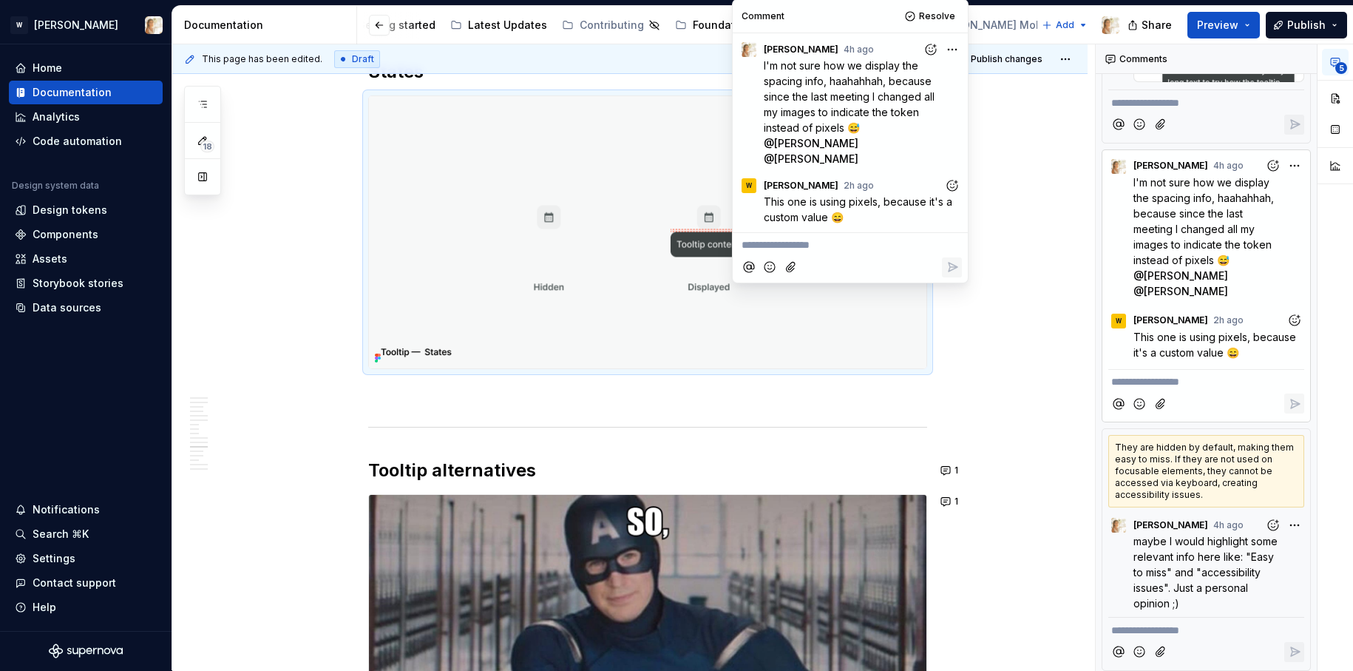
scroll to position [3625, 0]
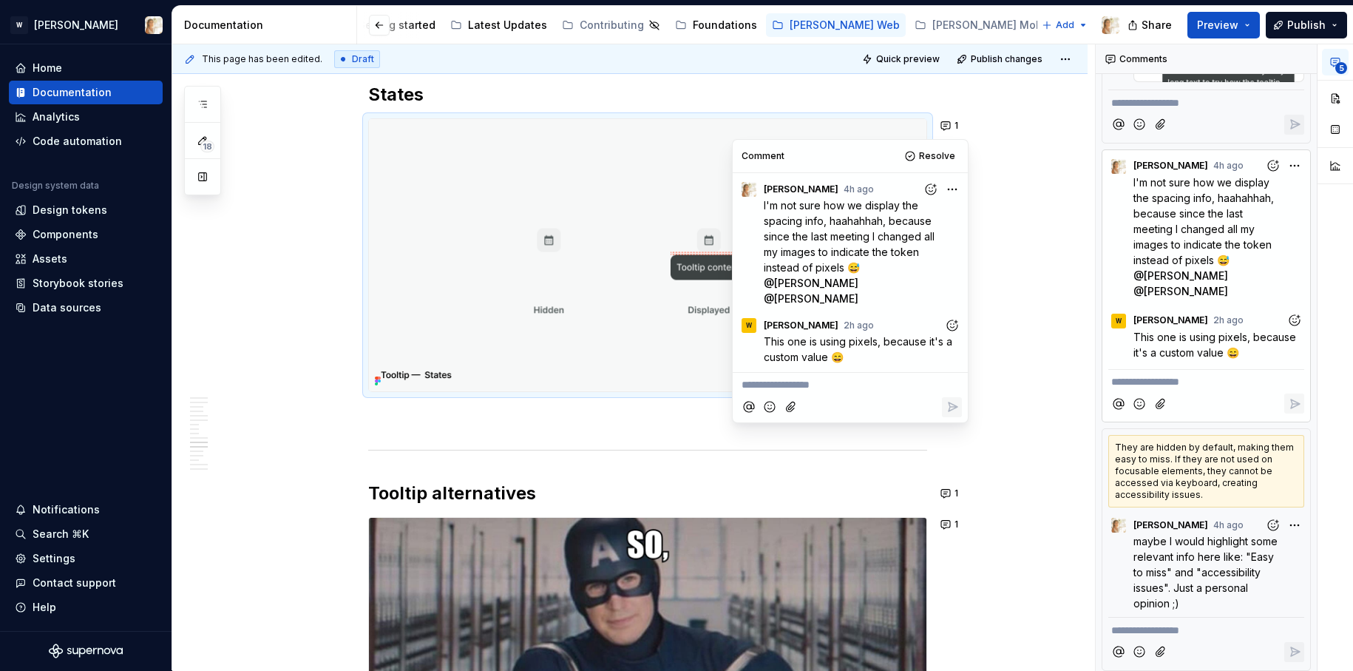
type textarea "*"
click at [818, 377] on p "**********" at bounding box center [849, 385] width 217 height 16
click at [949, 418] on icon "Reply" at bounding box center [952, 422] width 9 height 9
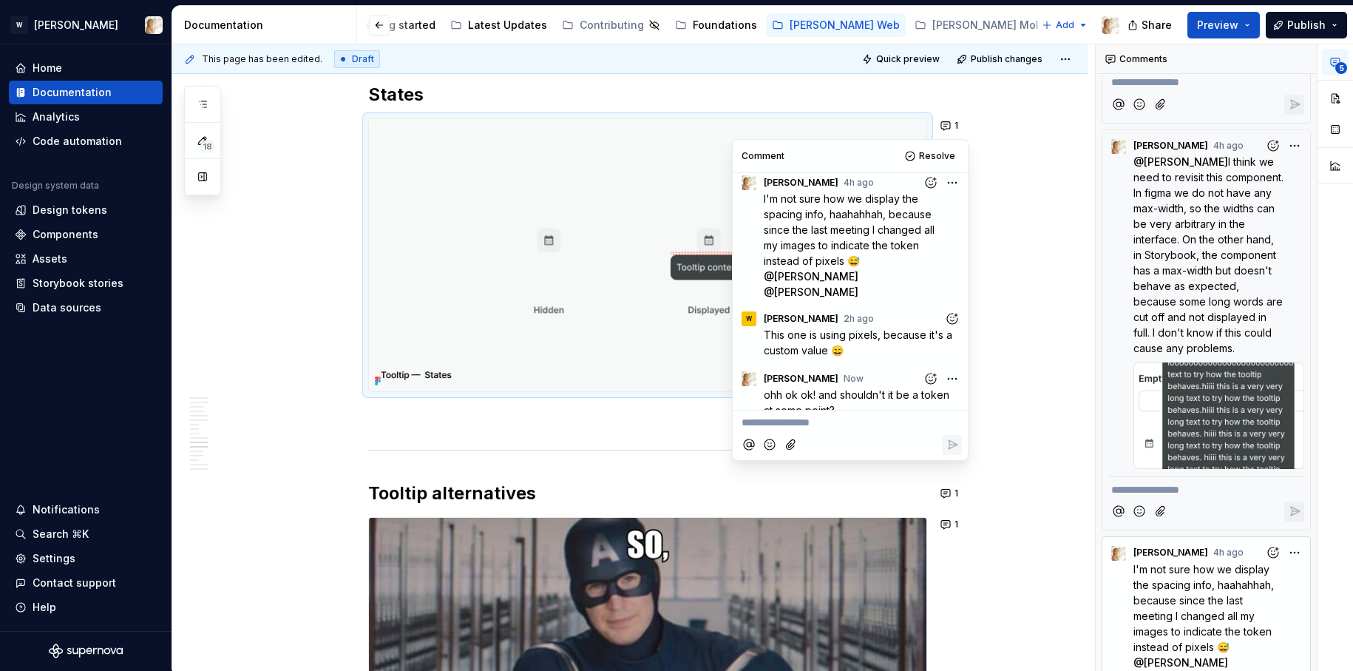
scroll to position [0, 0]
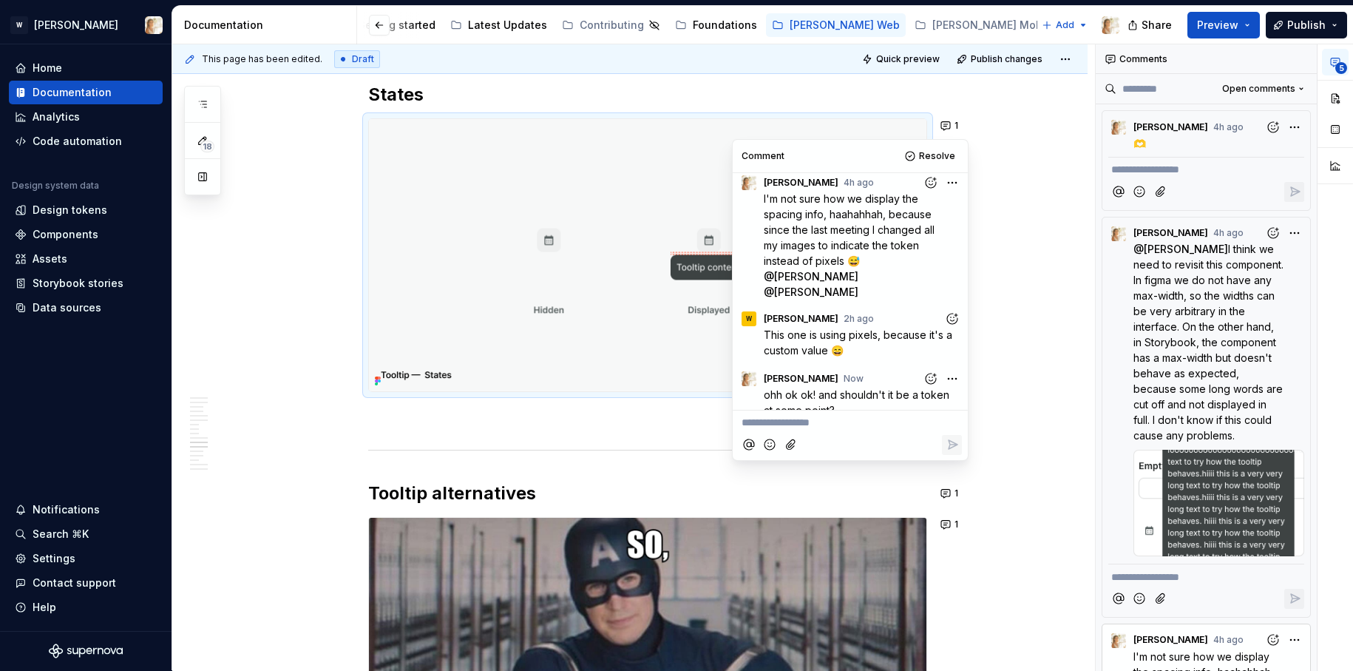
click at [1001, 206] on div "**********" at bounding box center [633, 357] width 923 height 626
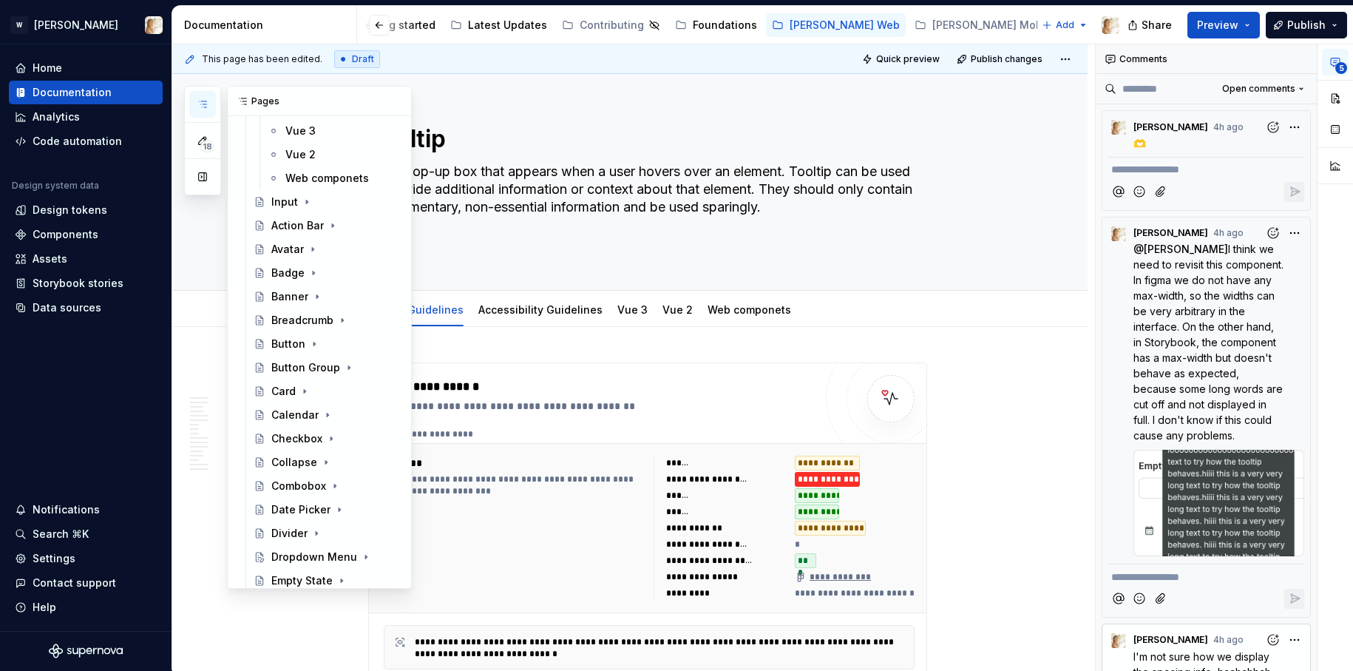
click at [199, 104] on icon "button" at bounding box center [203, 104] width 12 height 12
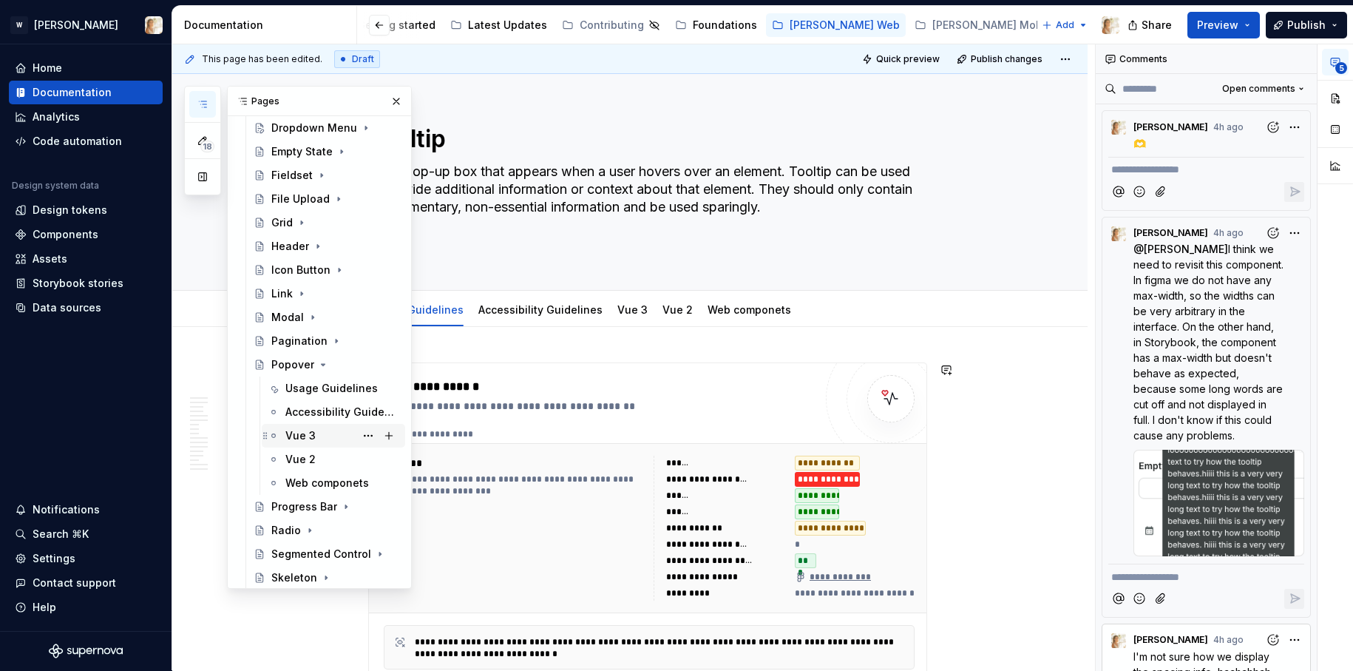
scroll to position [637, 0]
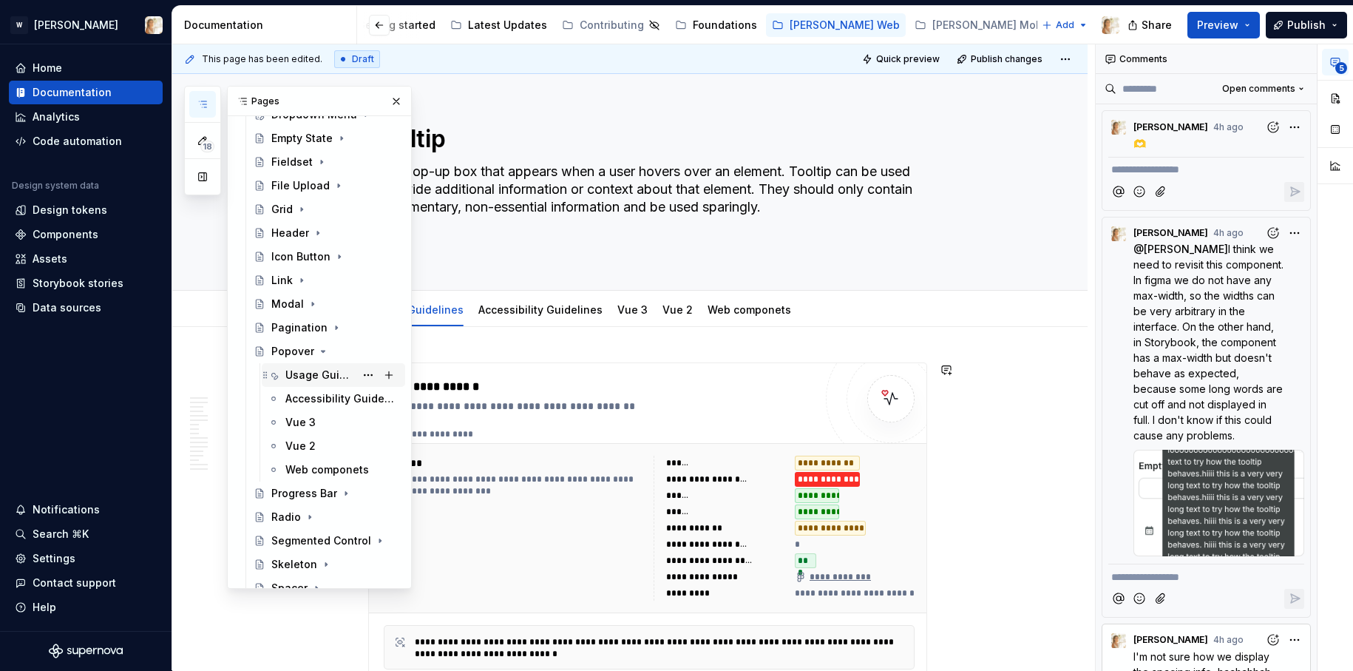
click at [312, 375] on div "Usage Guidelines" at bounding box center [319, 374] width 69 height 15
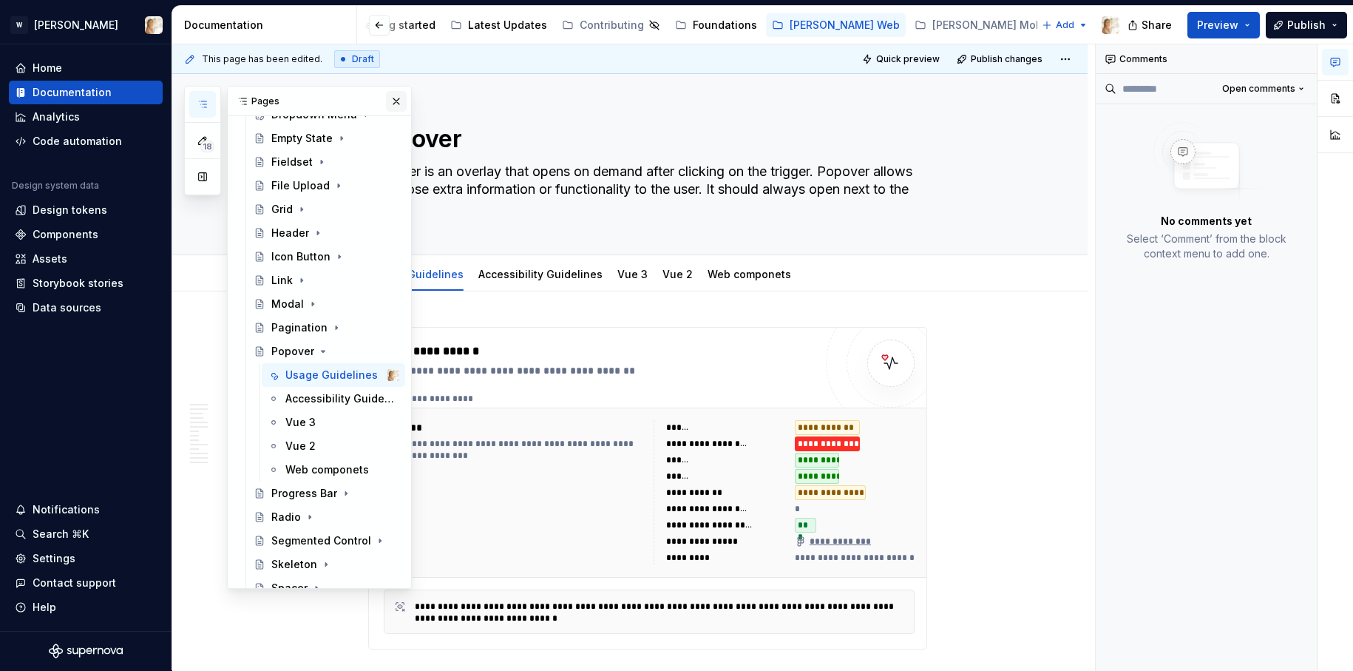
click at [392, 100] on button "button" at bounding box center [396, 101] width 21 height 21
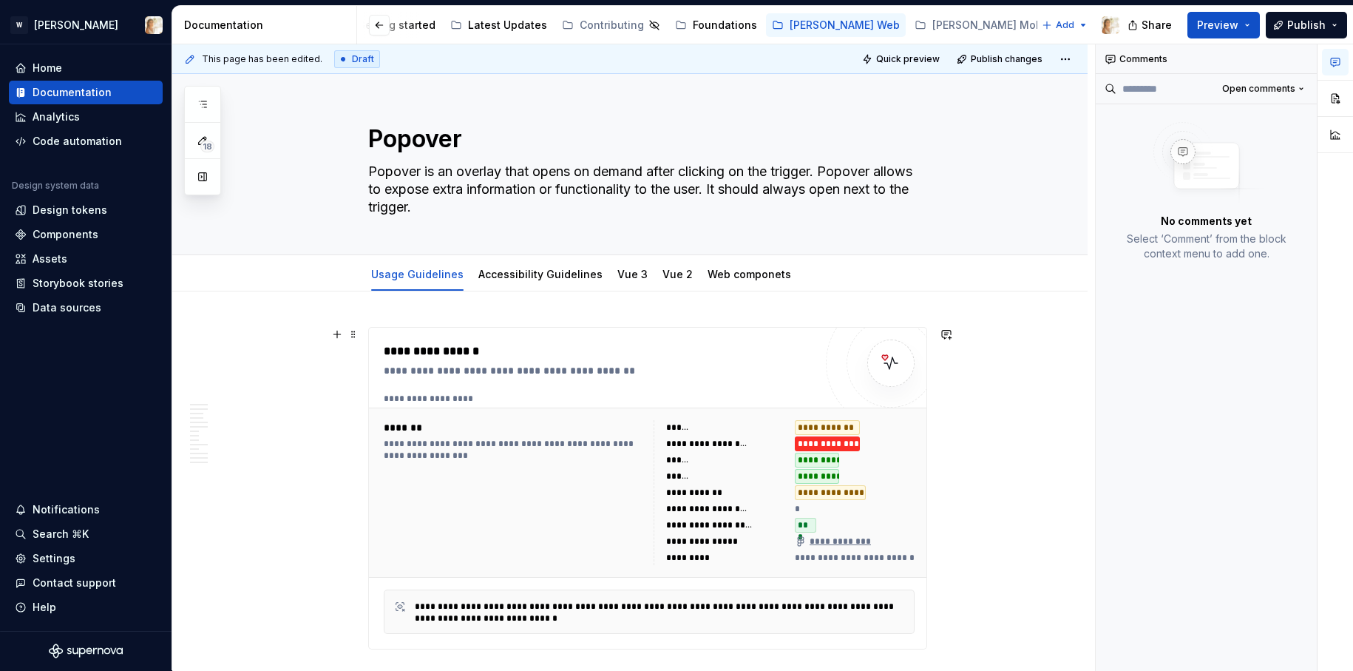
type textarea "*"
